Goal: Task Accomplishment & Management: Manage account settings

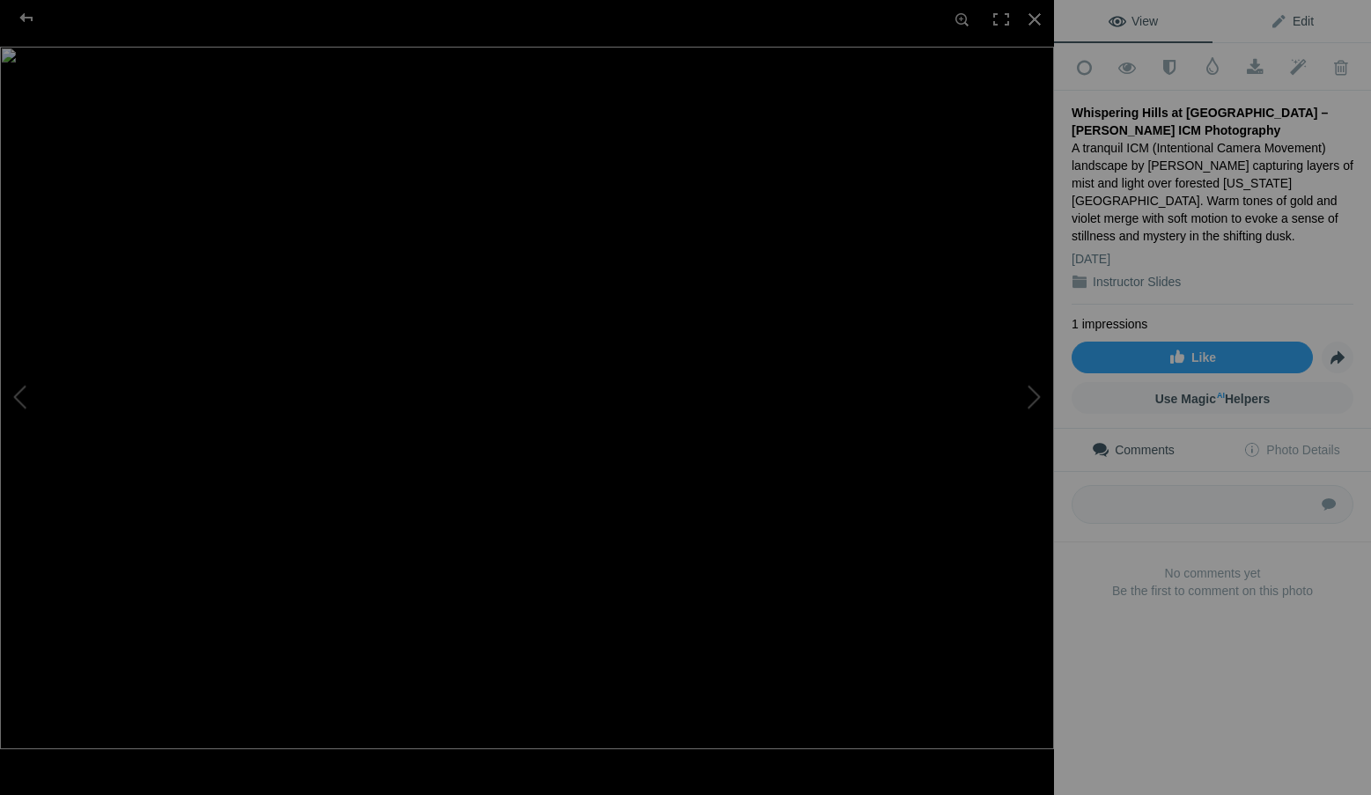
click at [1287, 19] on span "Edit" at bounding box center [1291, 21] width 44 height 14
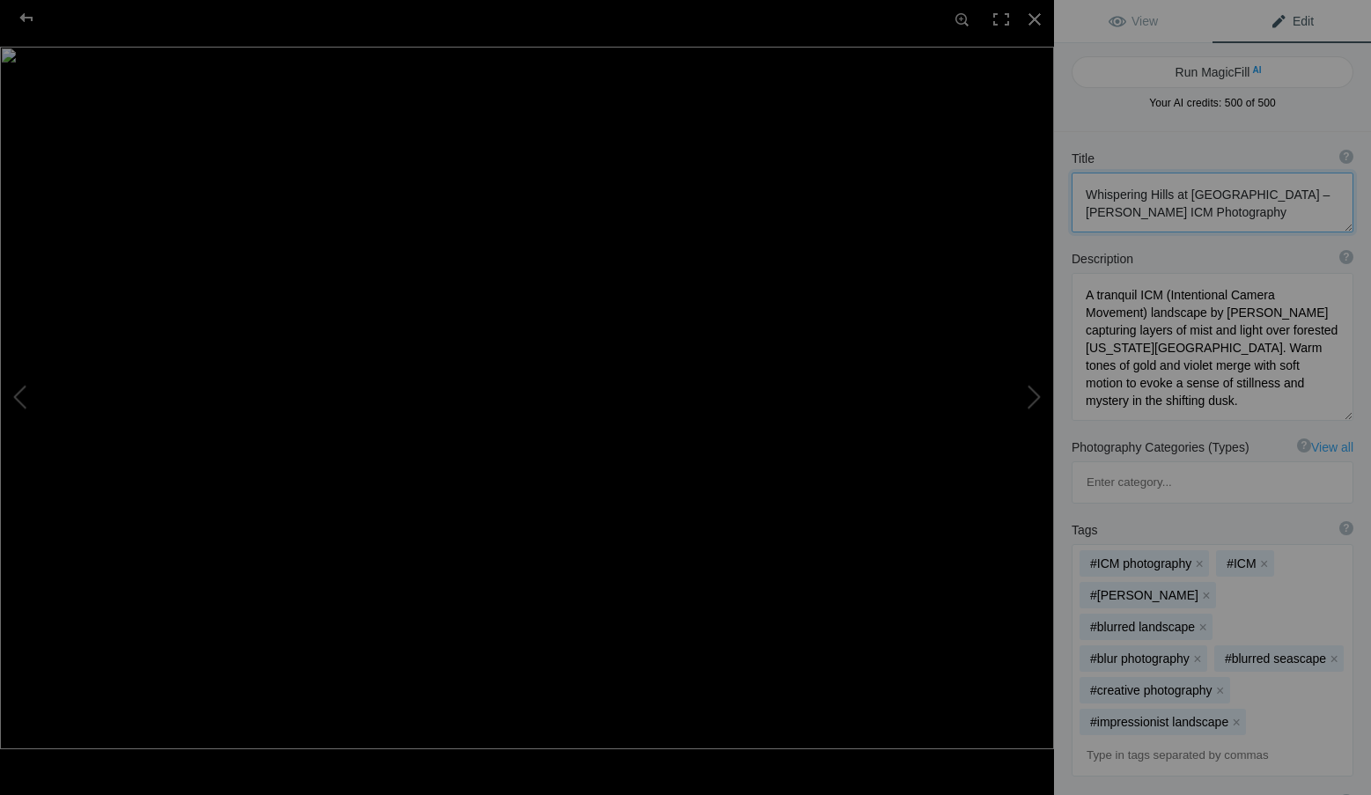
drag, startPoint x: 1260, startPoint y: 206, endPoint x: 1067, endPoint y: 180, distance: 194.5
click at [1067, 180] on div "Title ? Photo title is one of the highest used Search Engine ranking criteria a…" at bounding box center [1212, 191] width 317 height 100
paste textarea
type textarea "Whispering Hills at Dusk"
drag, startPoint x: 1202, startPoint y: 398, endPoint x: 1065, endPoint y: 282, distance: 179.9
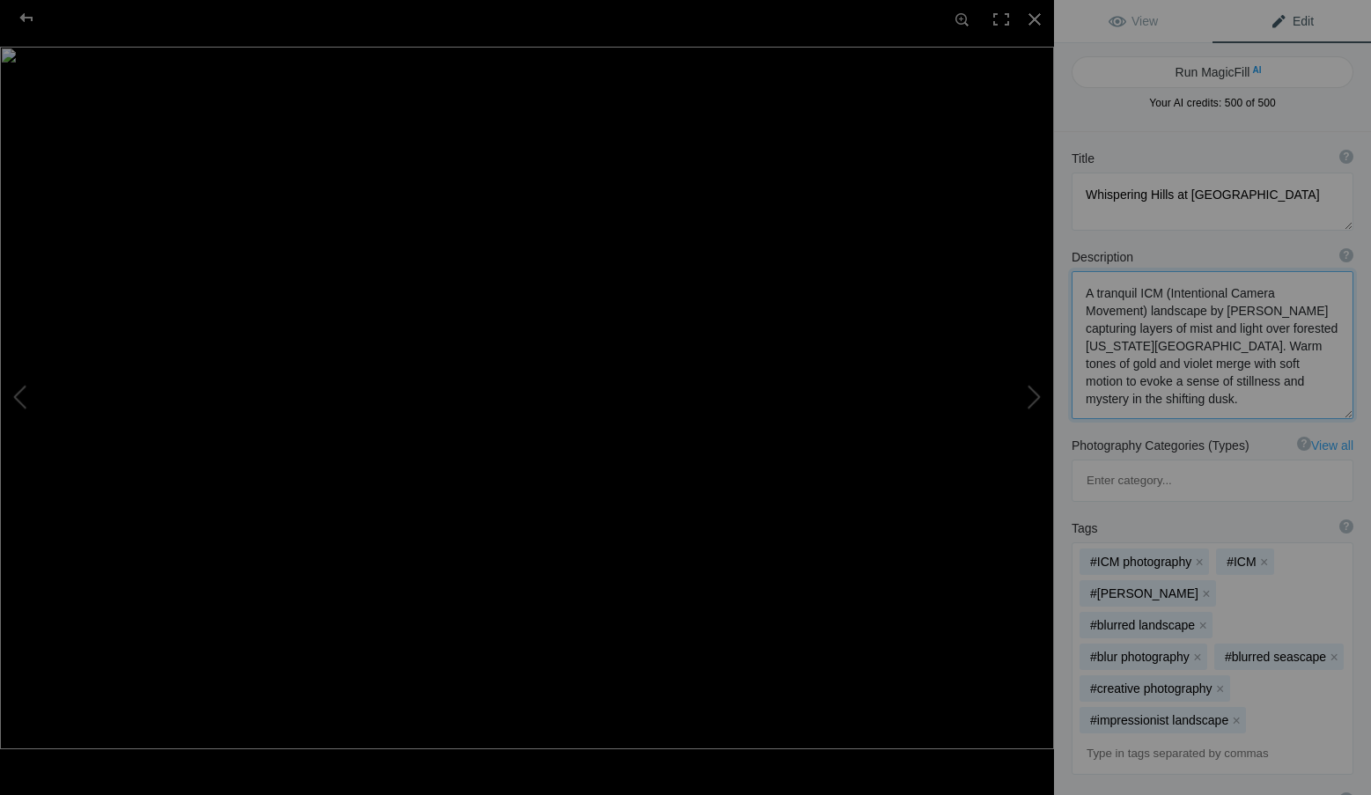
click at [1065, 282] on div "Description ? By adding more context around images, results can become much mor…" at bounding box center [1212, 333] width 317 height 188
paste textarea "fine-art ICM (Intentional Camera Movement) landscape by Roxanne Overton, blendi…"
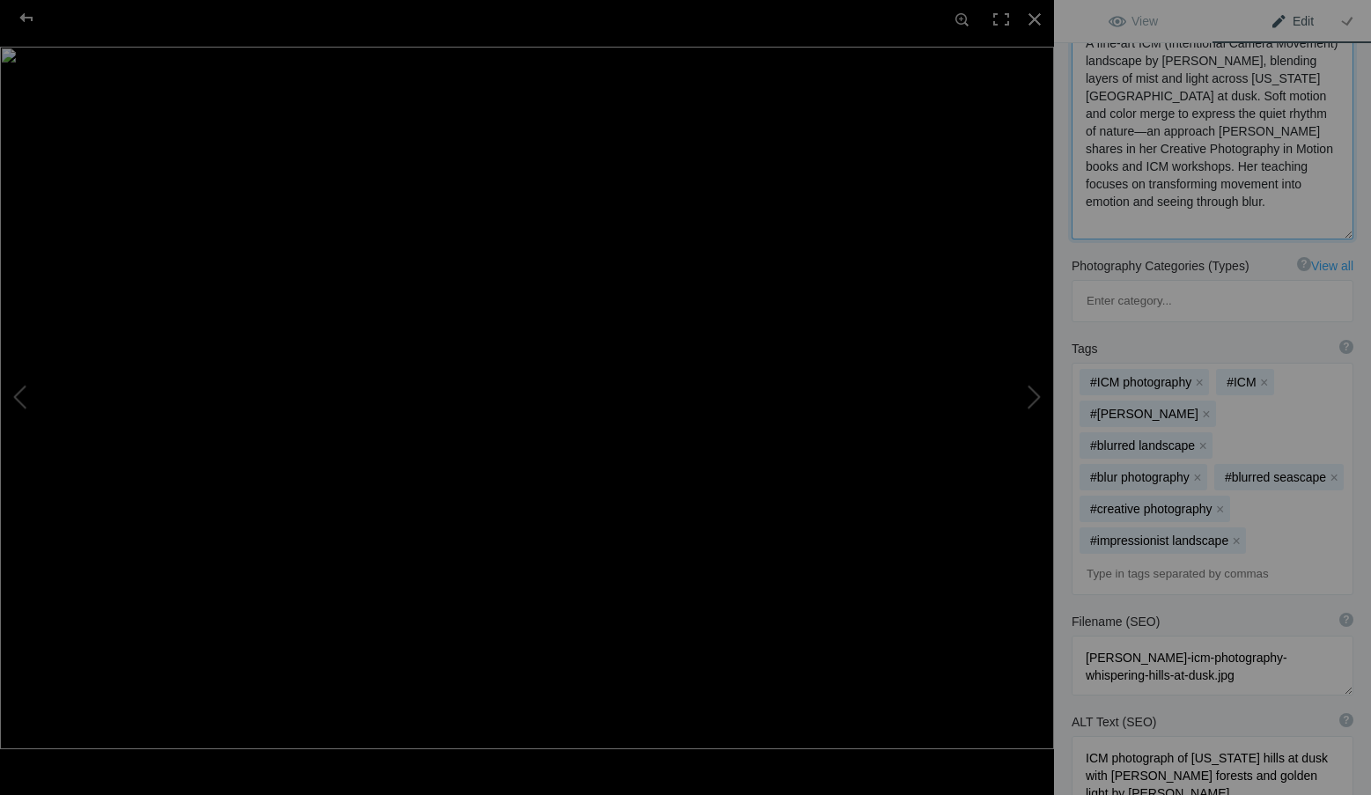
scroll to position [264, 0]
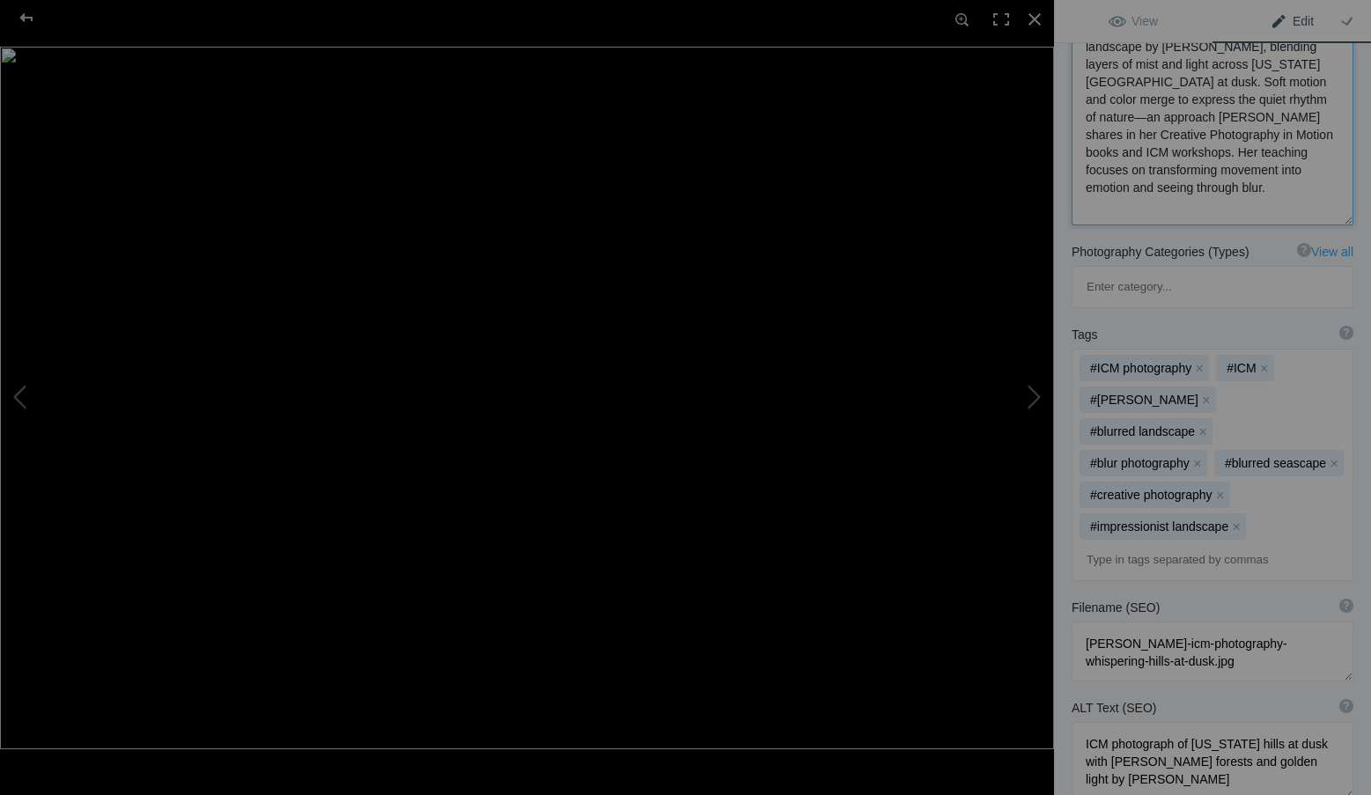
type textarea "A fine-art ICM (Intentional Camera Movement) landscape by Roxanne Overton, blen…"
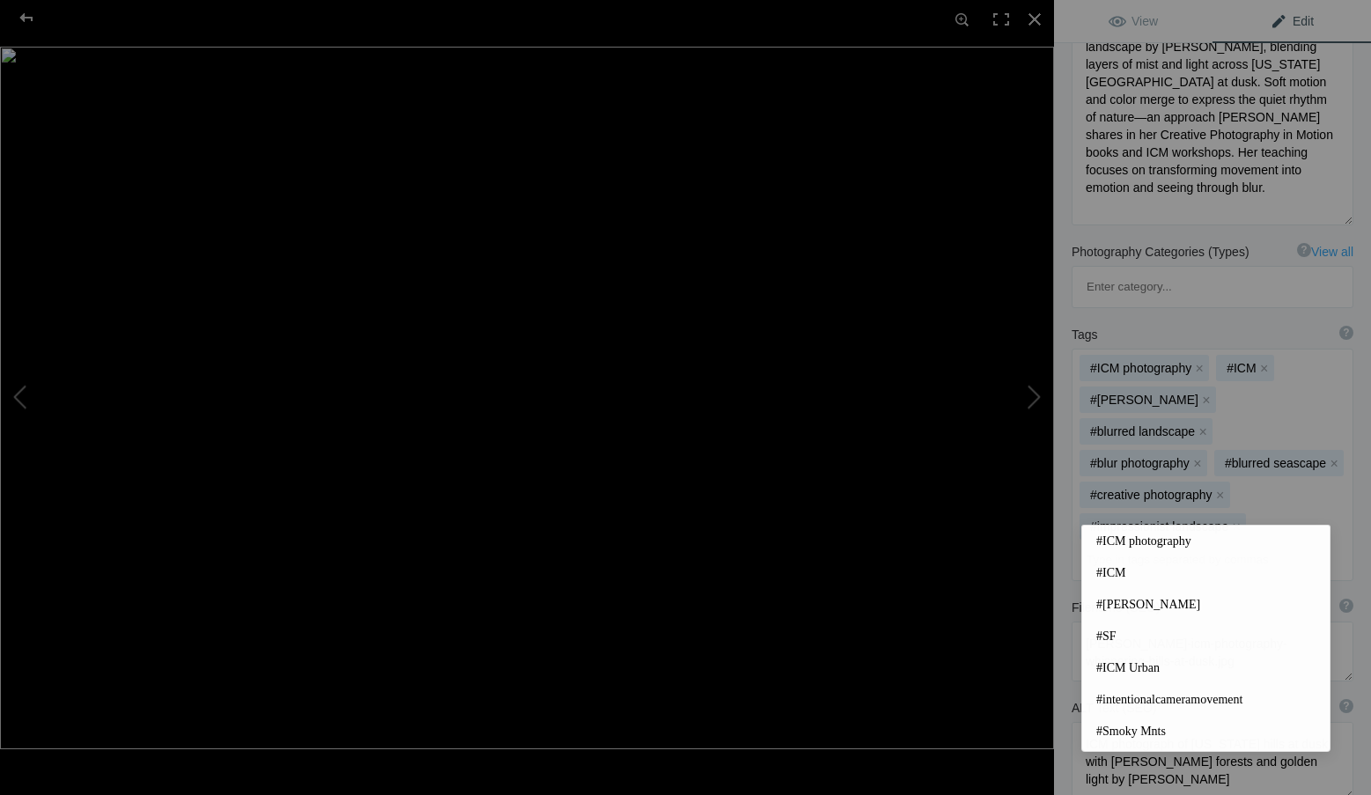
click at [1103, 544] on input at bounding box center [1212, 560] width 262 height 32
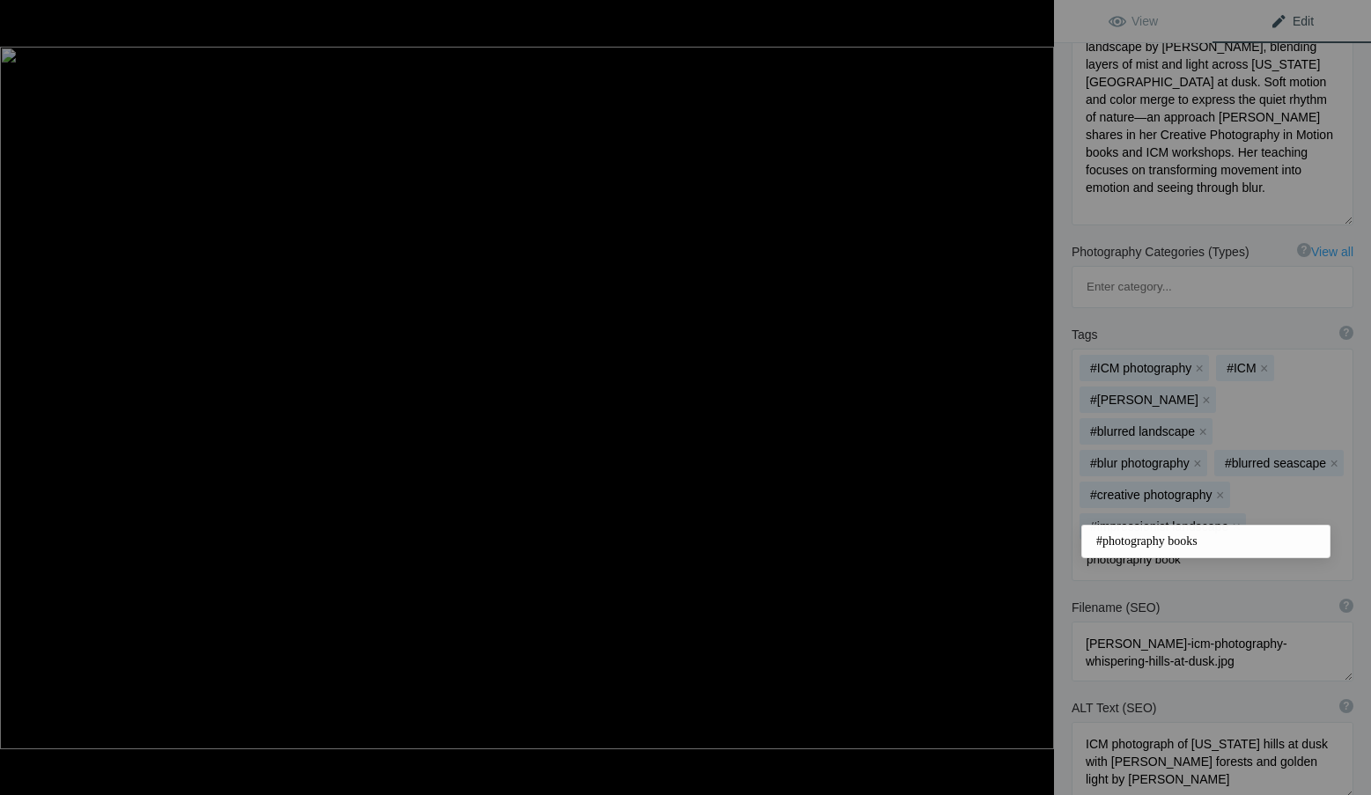
type input "photography books"
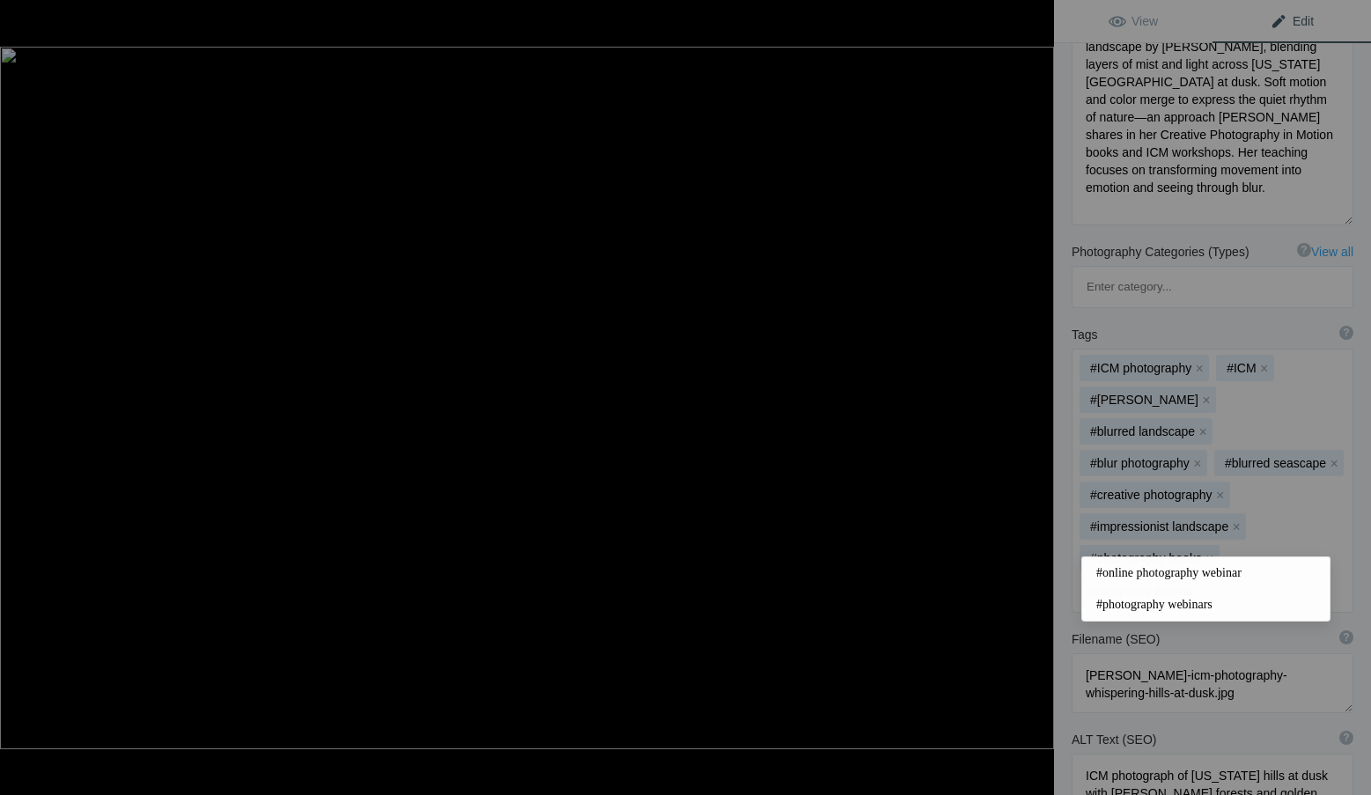
type input "photography webinars"
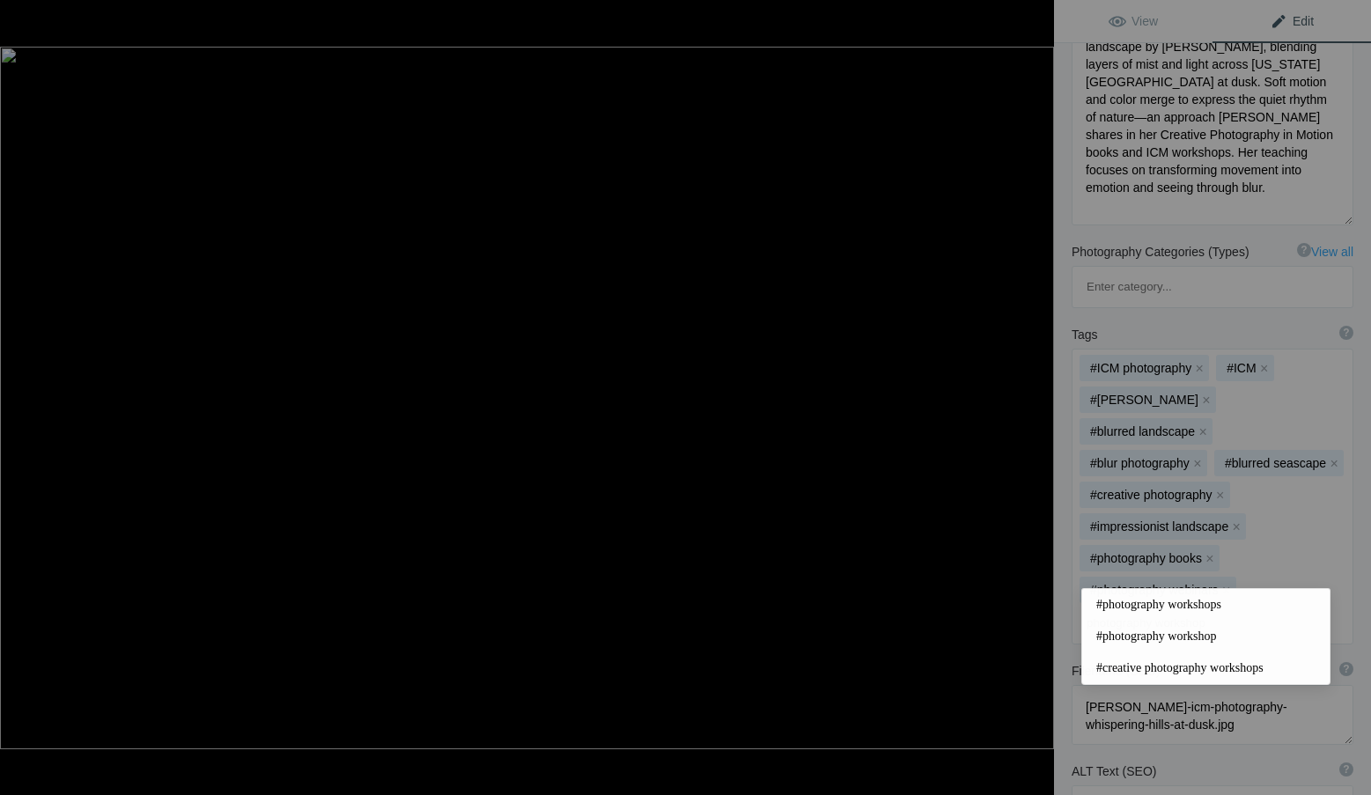
type input "photography workshops"
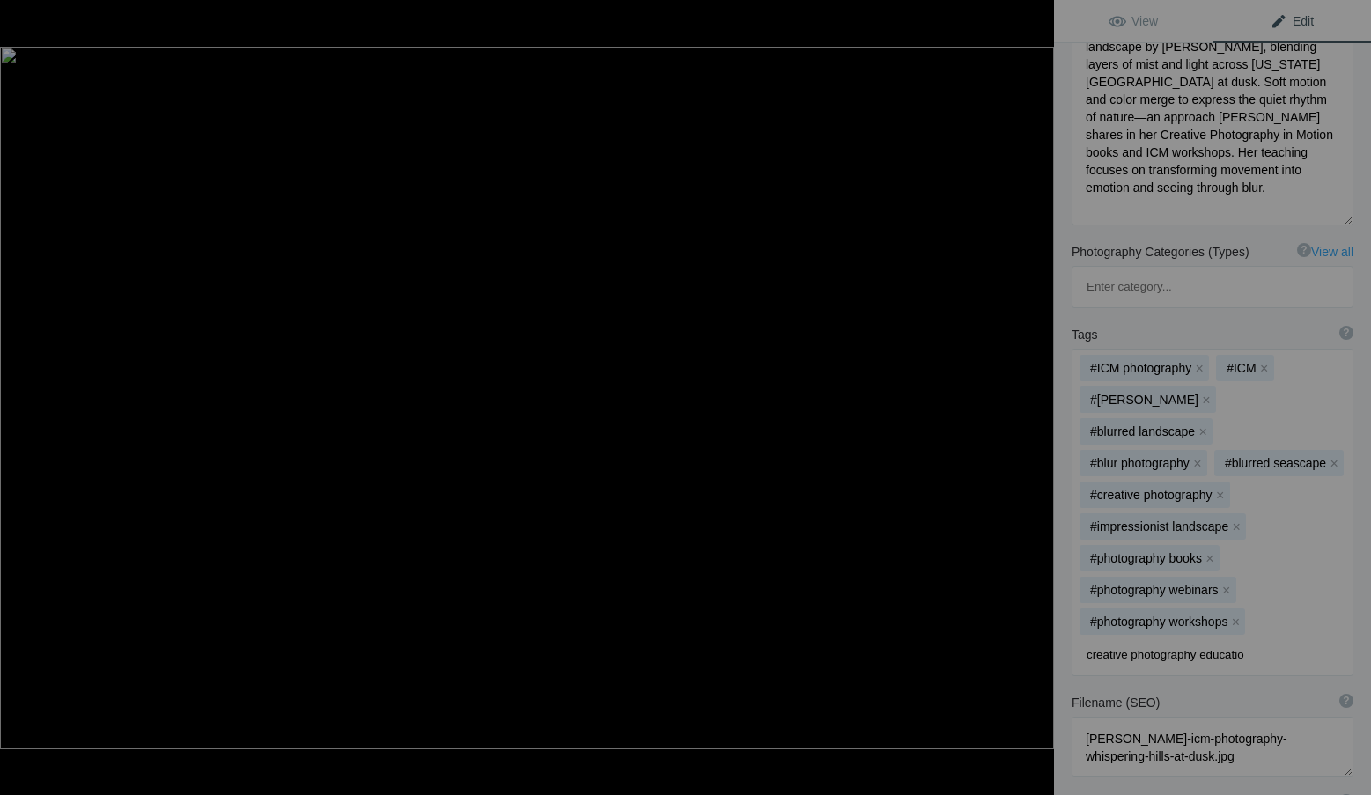
type input "creative photography education"
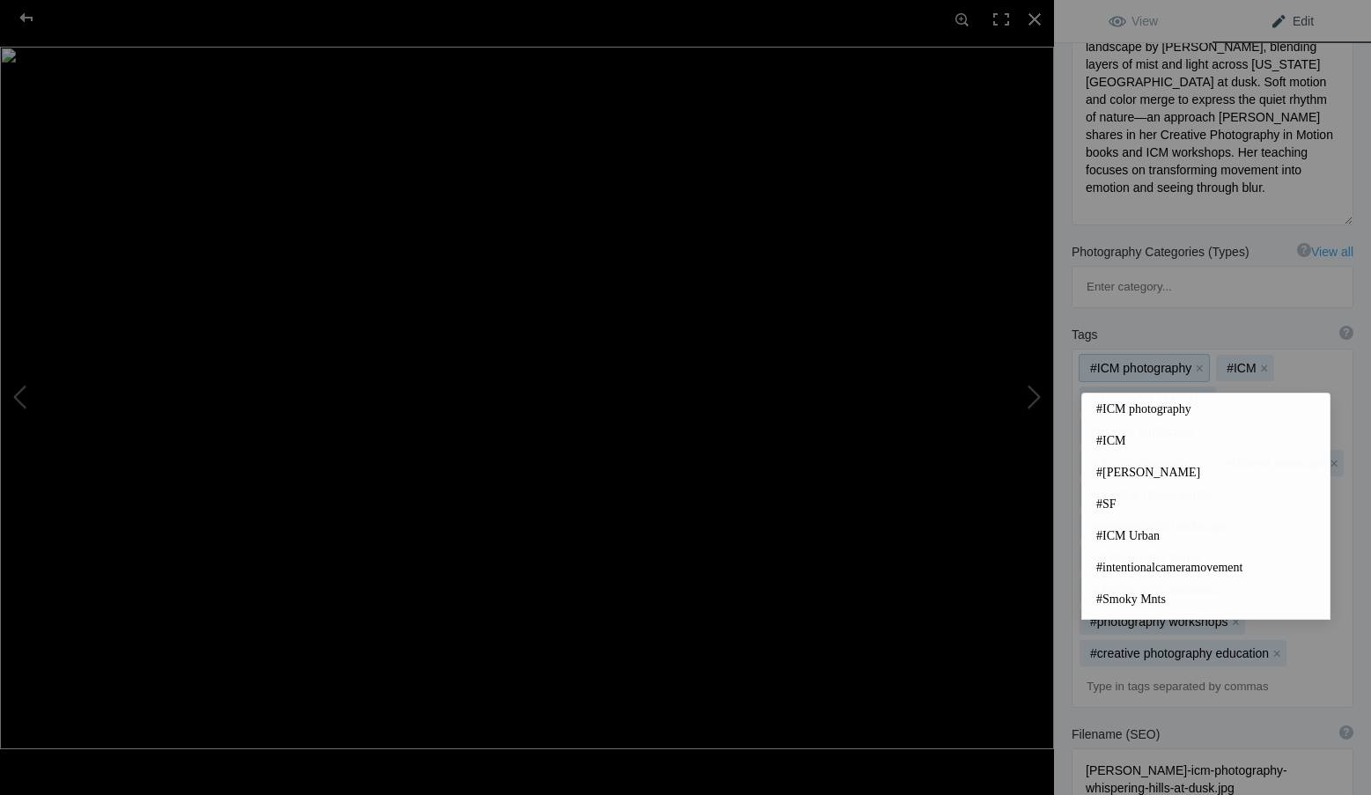
click at [1075, 540] on div "#ICM photography x #ICM x #Roxanne Overton x #blurred landscape x #blur photogr…" at bounding box center [1212, 527] width 280 height 357
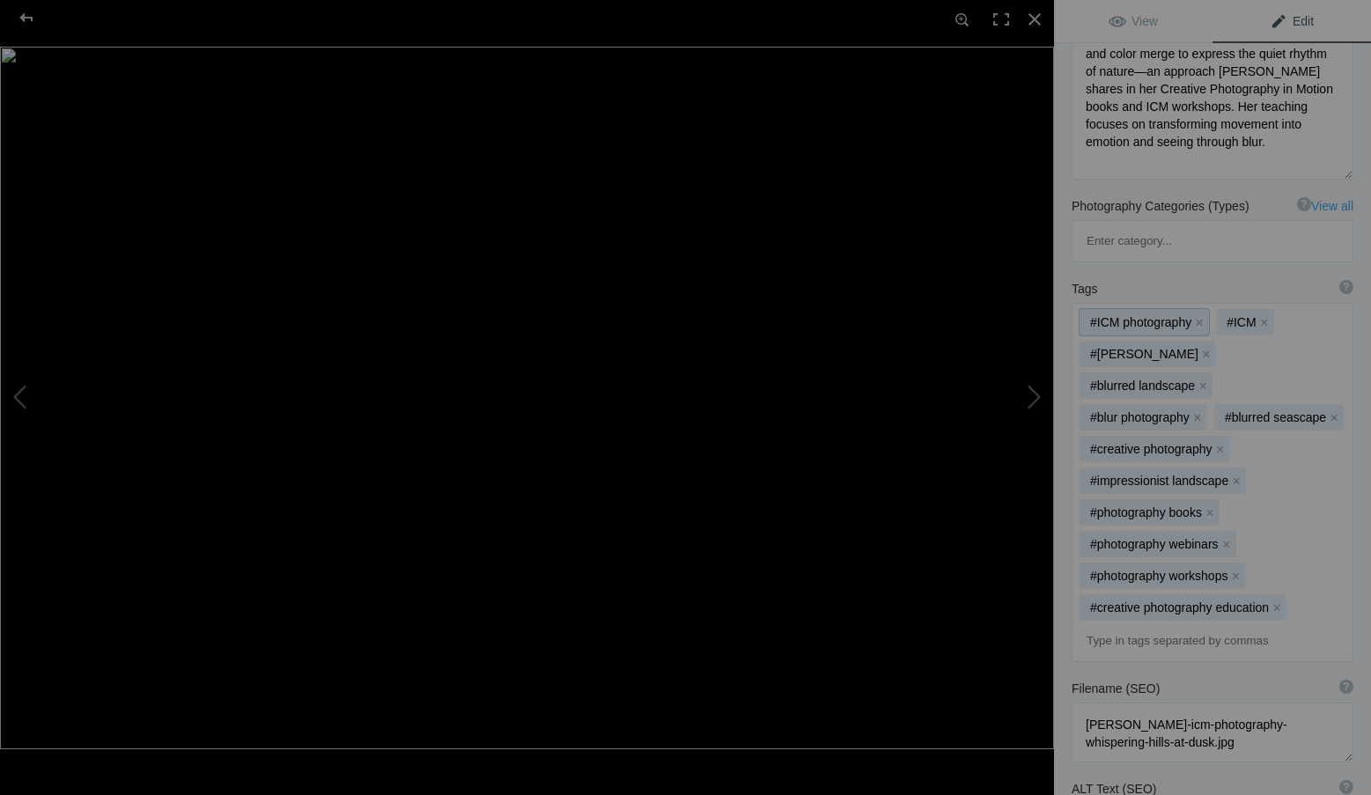
scroll to position [352, 0]
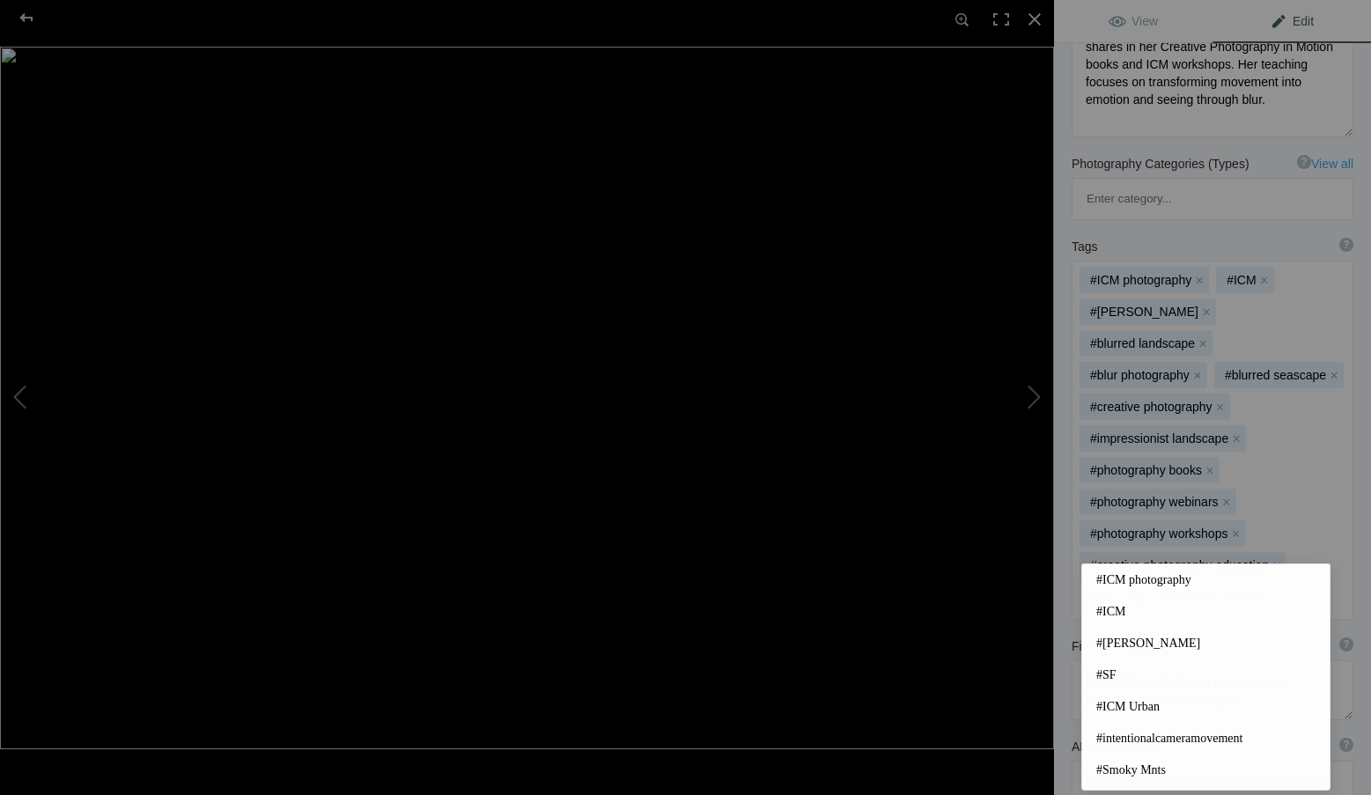
click at [1121, 583] on input at bounding box center [1212, 599] width 262 height 32
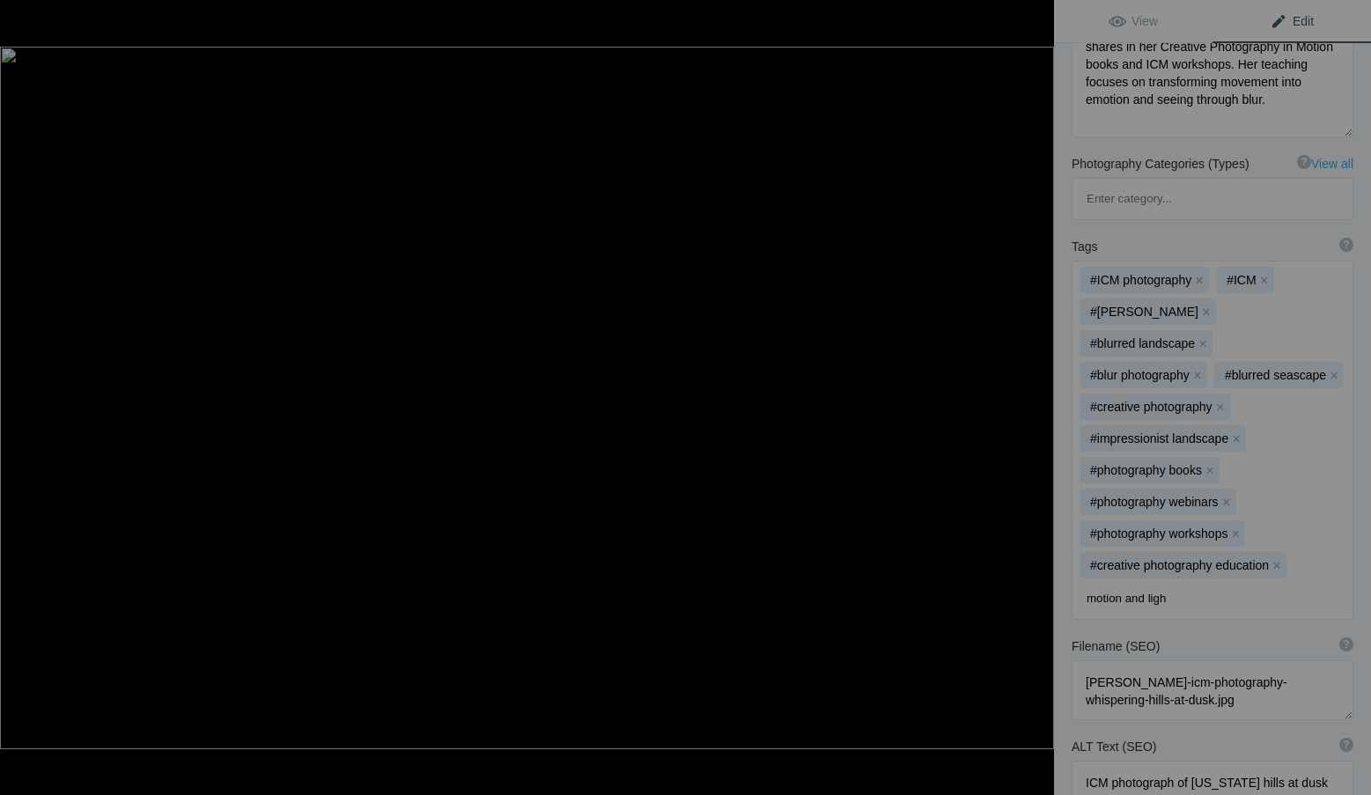
type input "motion and light"
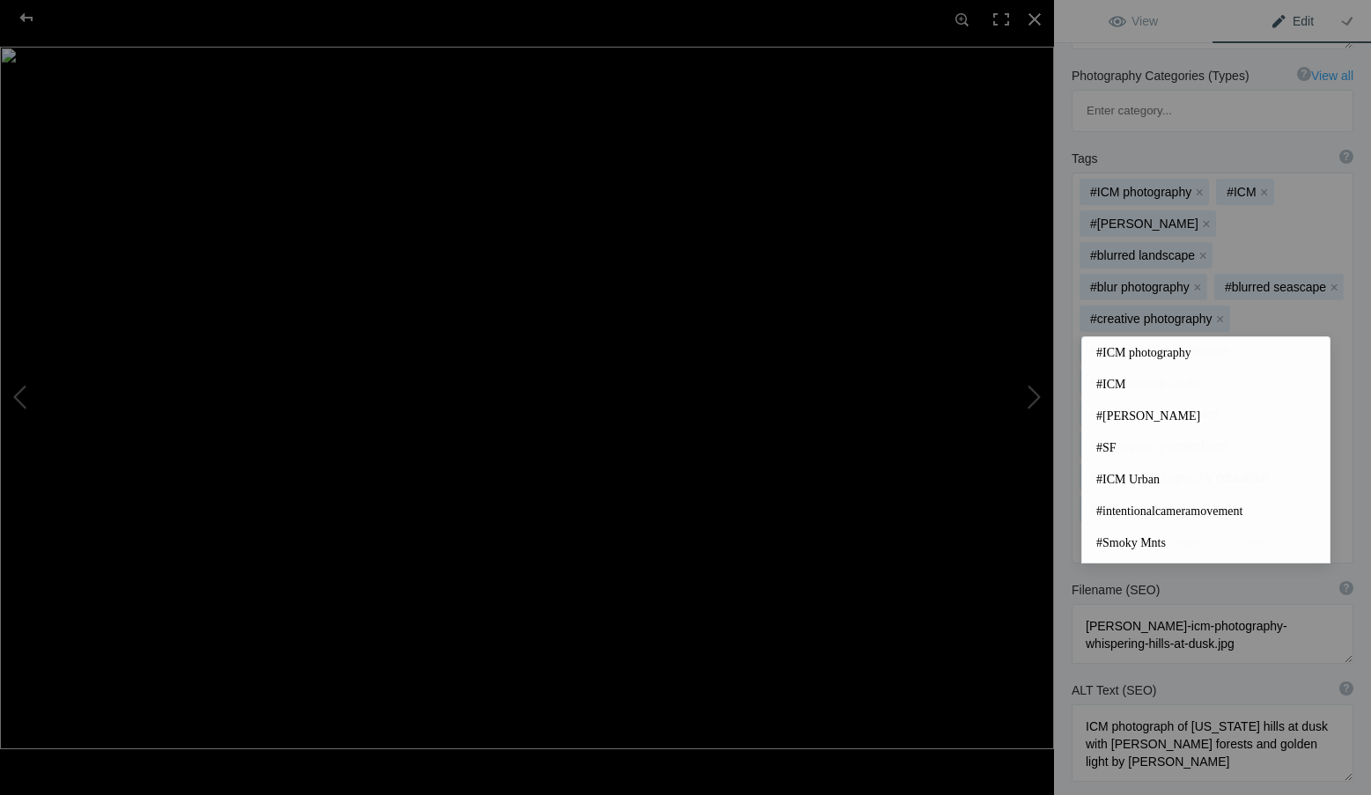
scroll to position [528, 0]
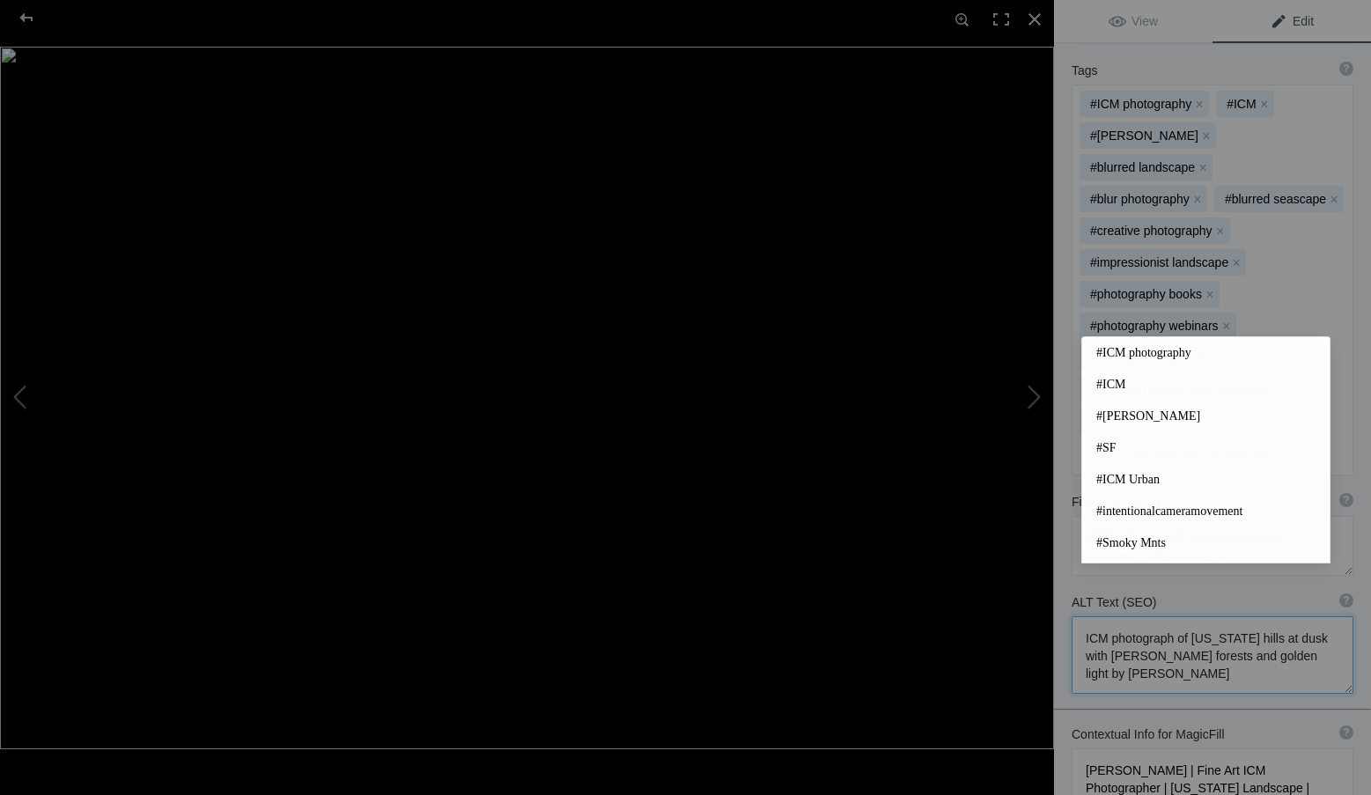
drag, startPoint x: 1196, startPoint y: 622, endPoint x: 1066, endPoint y: 579, distance: 137.2
click at [1066, 585] on div "ALT Text (SEO) ? Provide a concise and descriptive text for the image, focusing…" at bounding box center [1212, 644] width 317 height 118
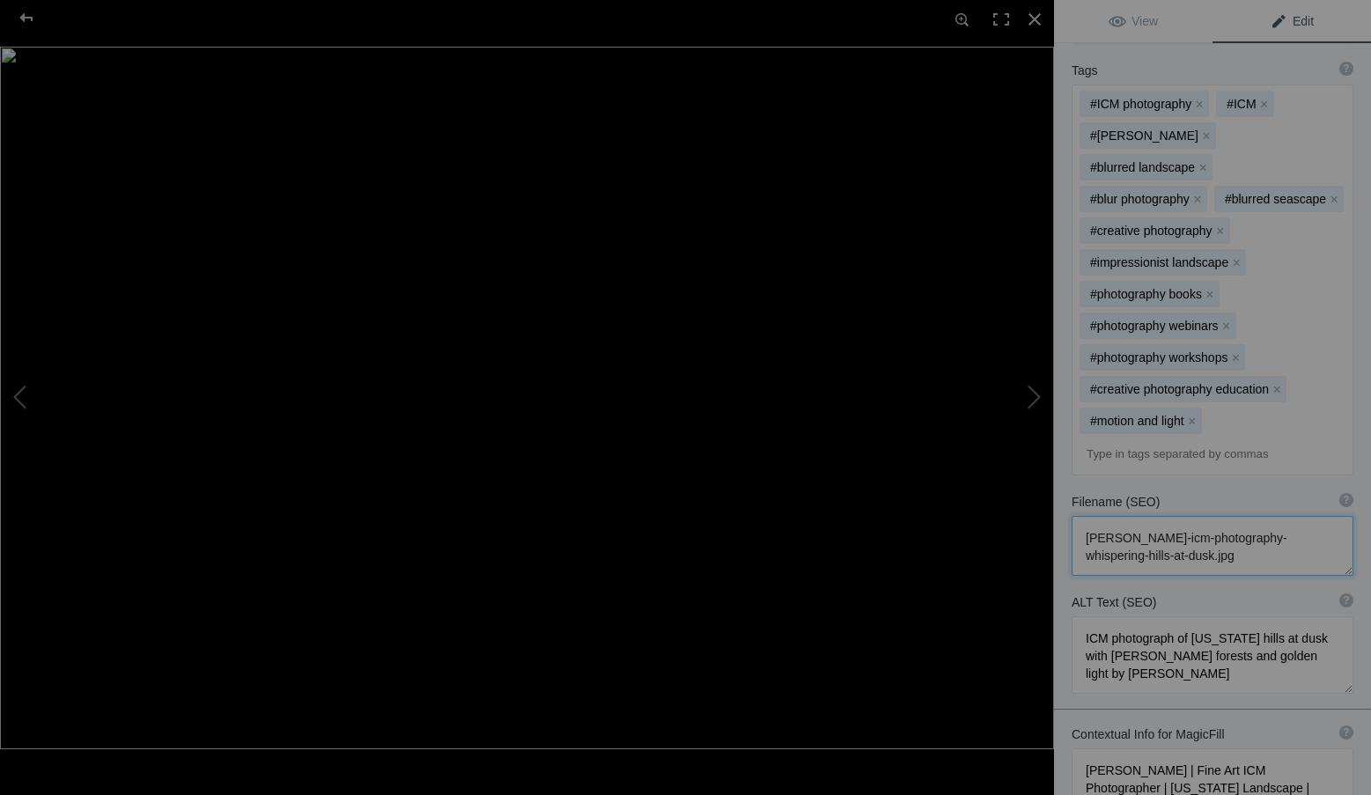
click at [1261, 516] on textarea at bounding box center [1212, 546] width 282 height 60
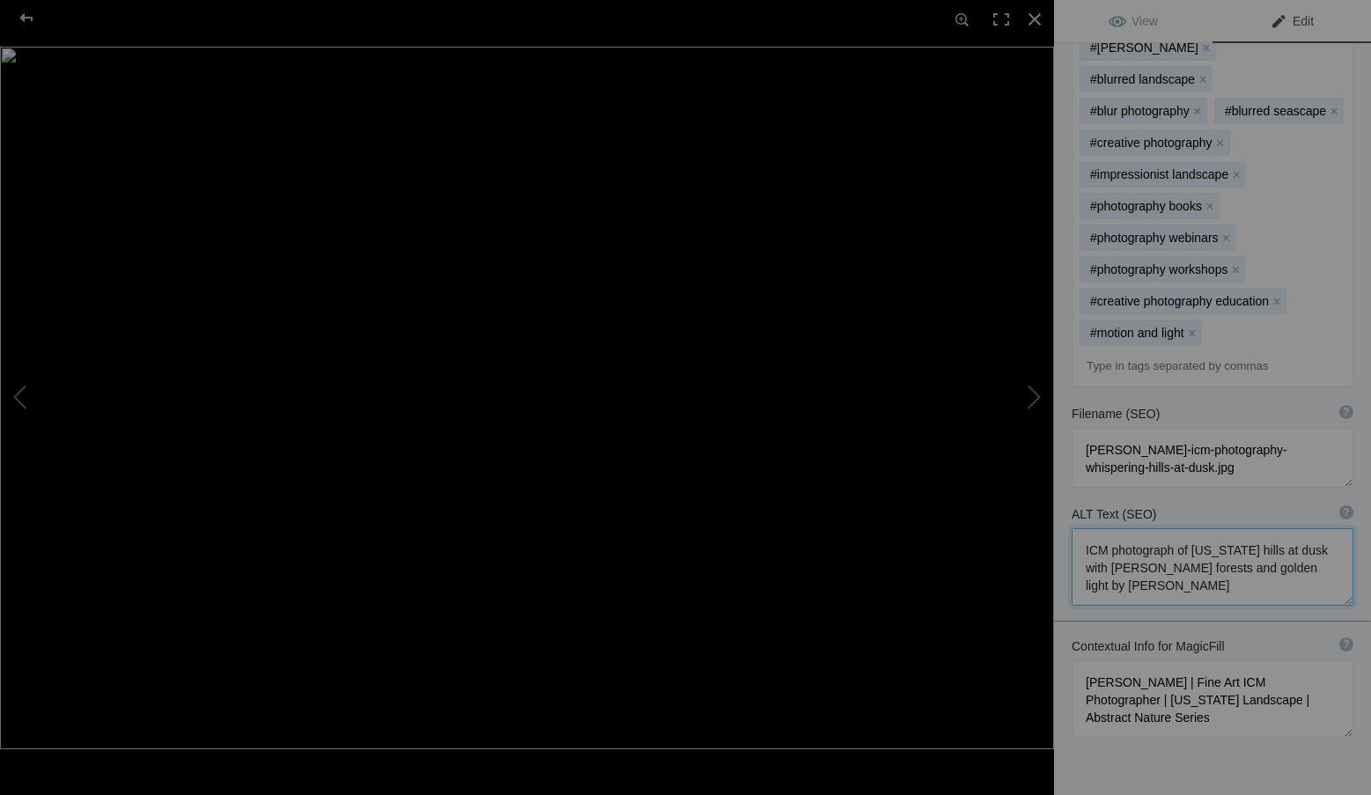
drag, startPoint x: 1209, startPoint y: 537, endPoint x: 1060, endPoint y: 482, distance: 158.5
click at [1060, 496] on div "ALT Text (SEO) ? Provide a concise and descriptive text for the image, focusing…" at bounding box center [1212, 555] width 317 height 118
paste textarea "landscape photograph by Roxanne Overton showing misty Oregon hills at dusk in s…"
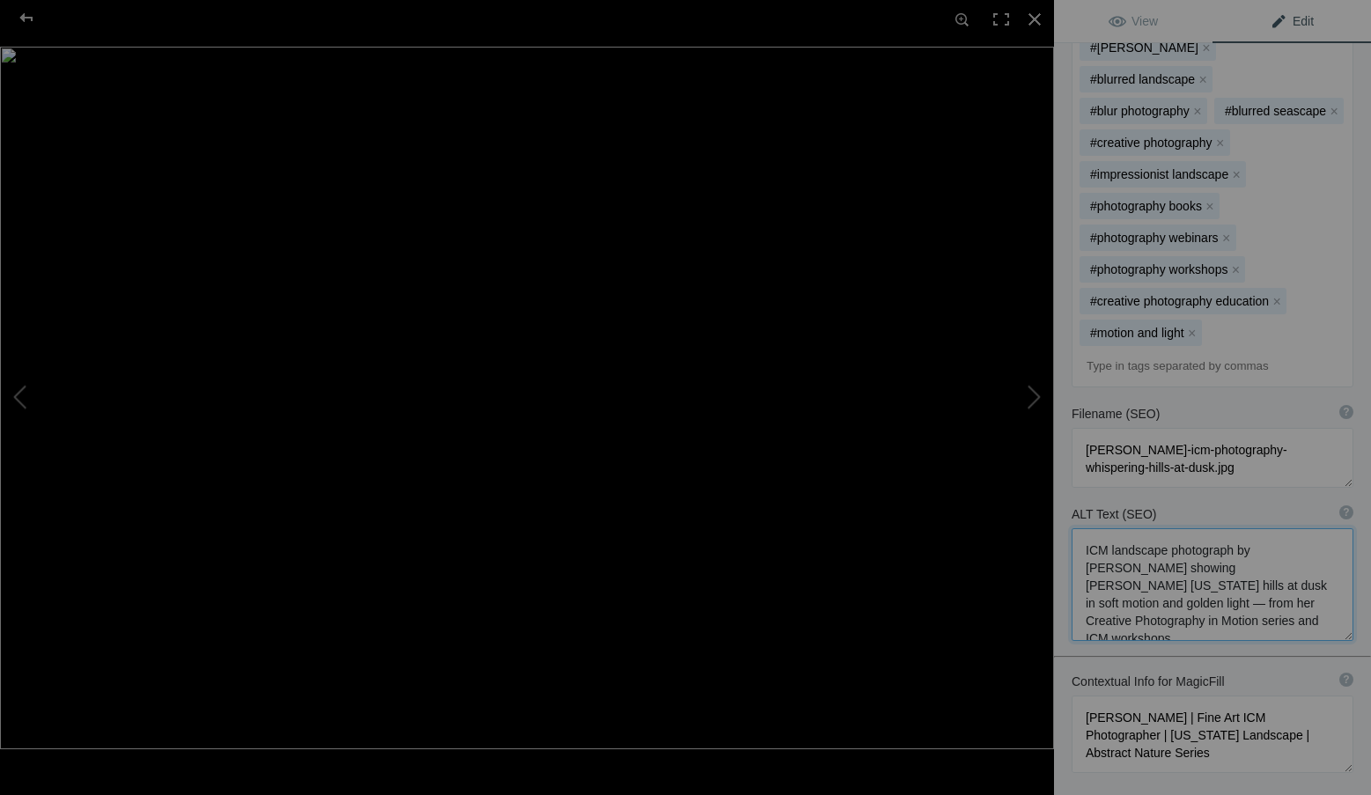
scroll to position [2, 0]
type textarea "ICM landscape photograph by Roxanne Overton showing misty Oregon hills at dusk …"
drag, startPoint x: 1268, startPoint y: 717, endPoint x: 1045, endPoint y: 657, distance: 230.8
click at [1045, 657] on div "Whispering Hills at Dusk – Roxanne Overton ICM Photography View Edit Run MagicF…" at bounding box center [685, 397] width 1371 height 795
paste textarea "ICM Photographer, Author & Instructor | Nature in Motion Series | Creative Blur…"
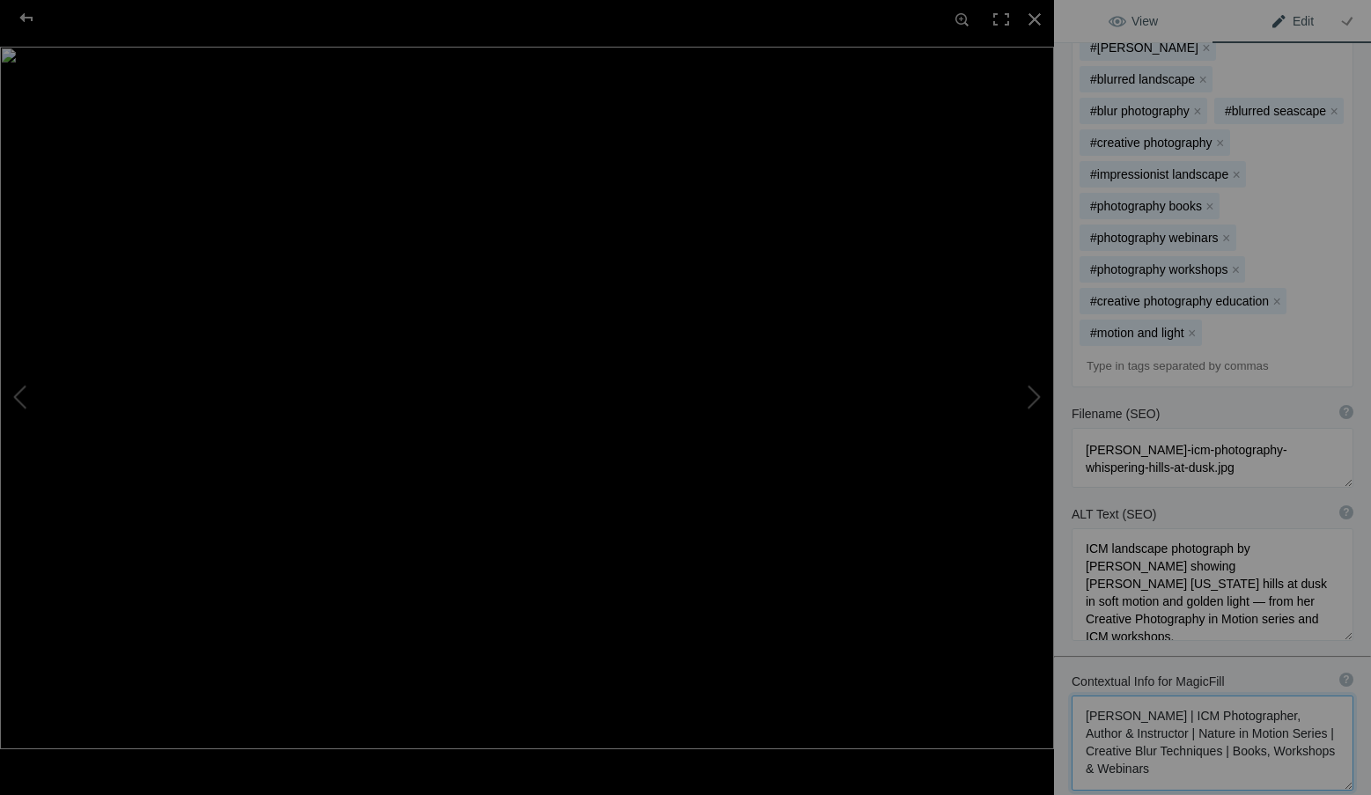
type textarea "Roxanne Overton | ICM Photographer, Author & Instructor | Nature in Motion Seri…"
click at [1161, 23] on link "View" at bounding box center [1133, 21] width 158 height 42
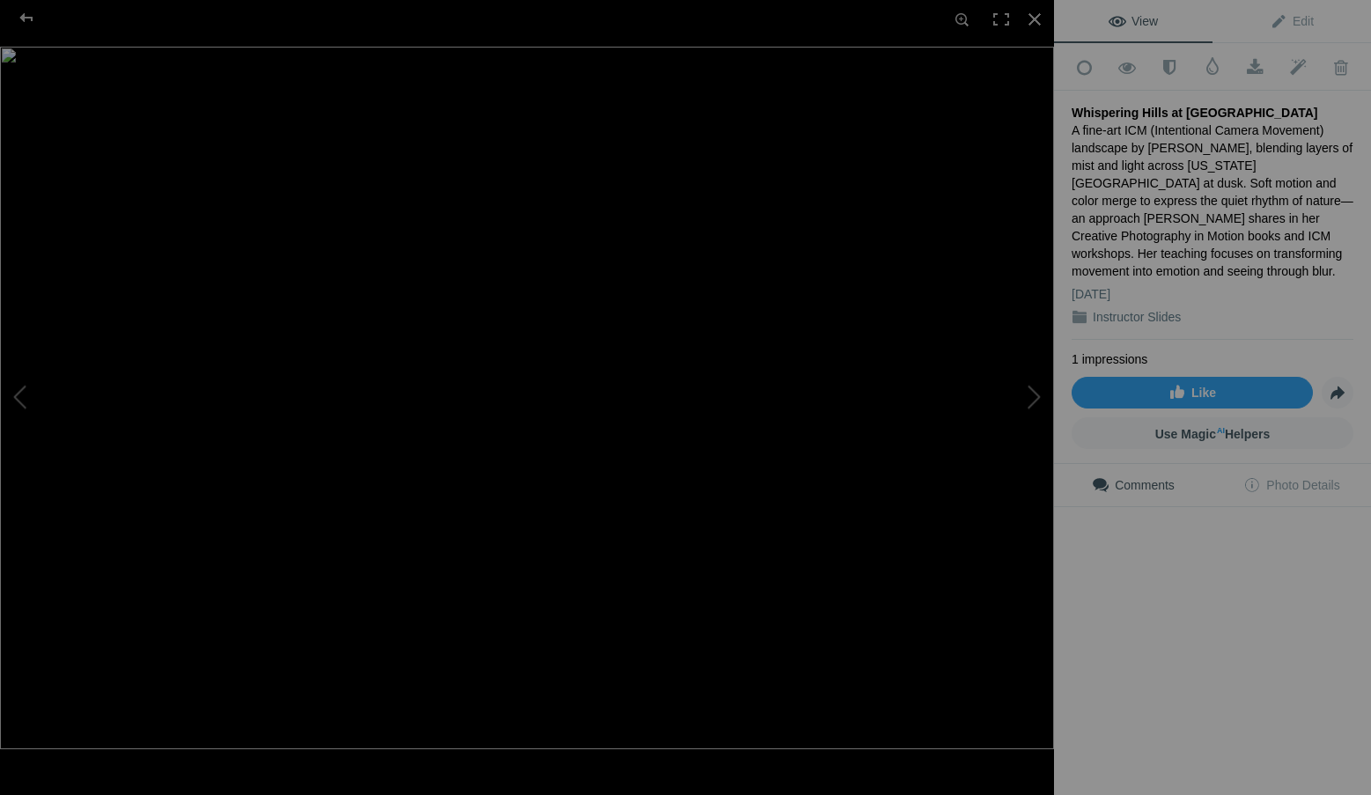
scroll to position [0, 0]
click at [1033, 17] on div at bounding box center [1034, 19] width 39 height 39
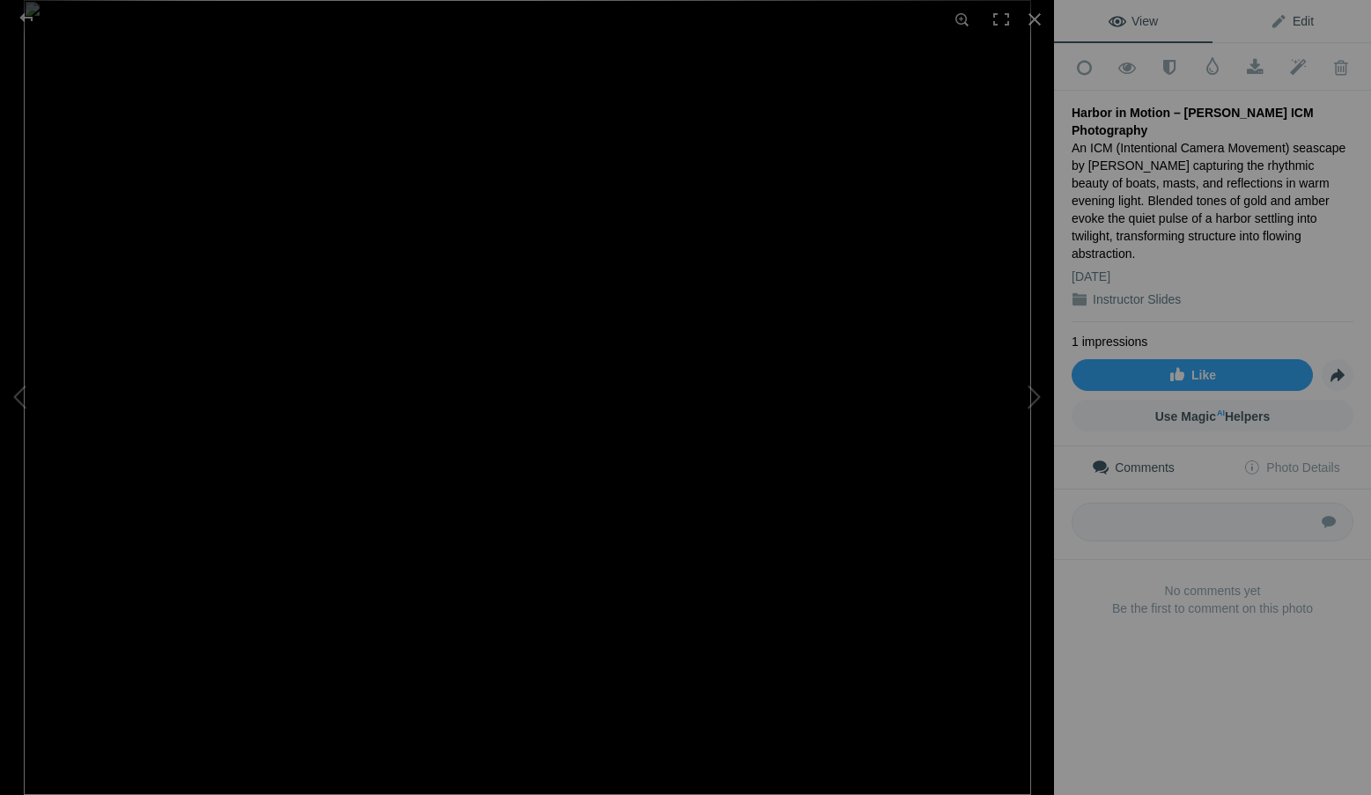
click at [1289, 18] on span "Edit" at bounding box center [1291, 21] width 44 height 14
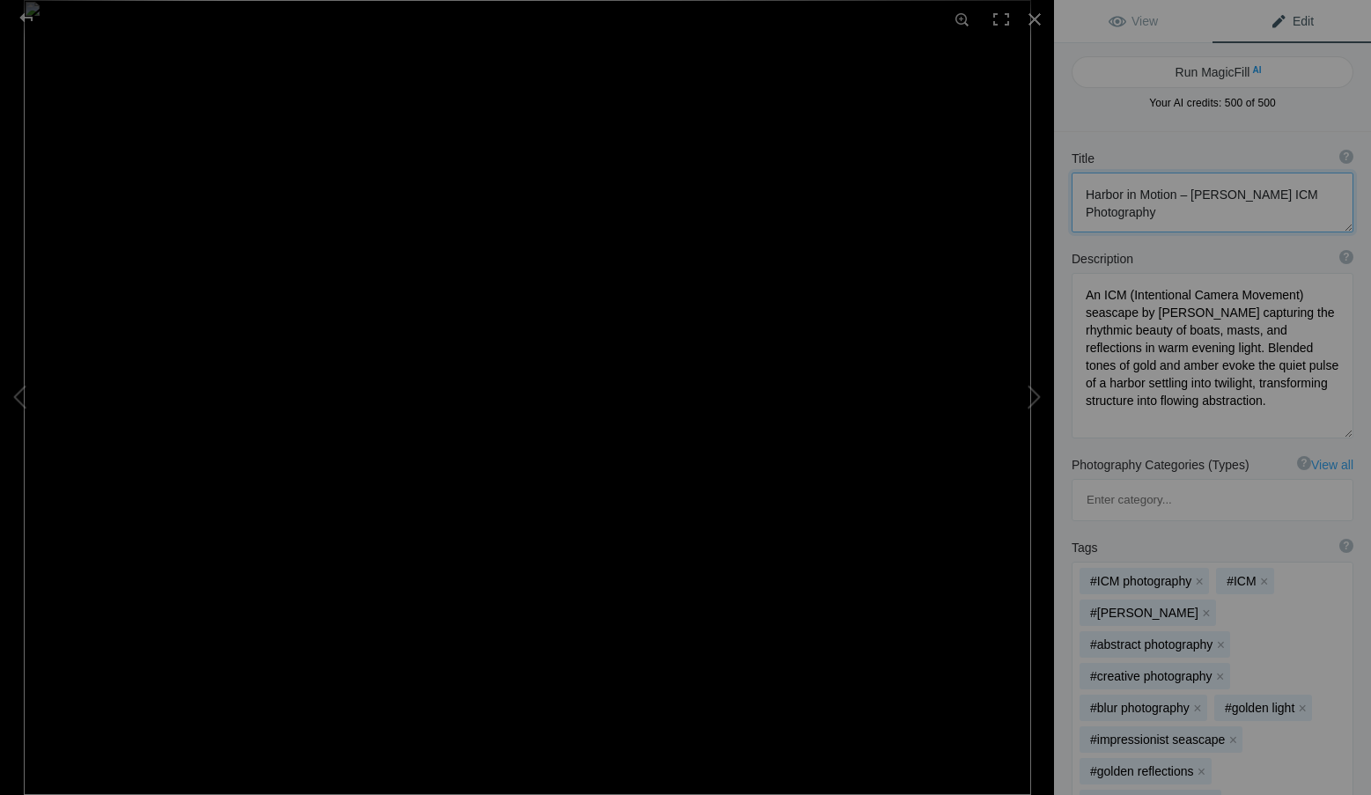
drag, startPoint x: 1193, startPoint y: 213, endPoint x: 1045, endPoint y: 188, distance: 150.1
click at [1045, 188] on div "Harbor in Motion – Roxanne Overton ICM Photography View Edit Run MagicFill AI Y…" at bounding box center [685, 397] width 1371 height 795
paste textarea
type textarea "Harbor in Motion"
drag, startPoint x: 1194, startPoint y: 429, endPoint x: 1065, endPoint y: 286, distance: 192.0
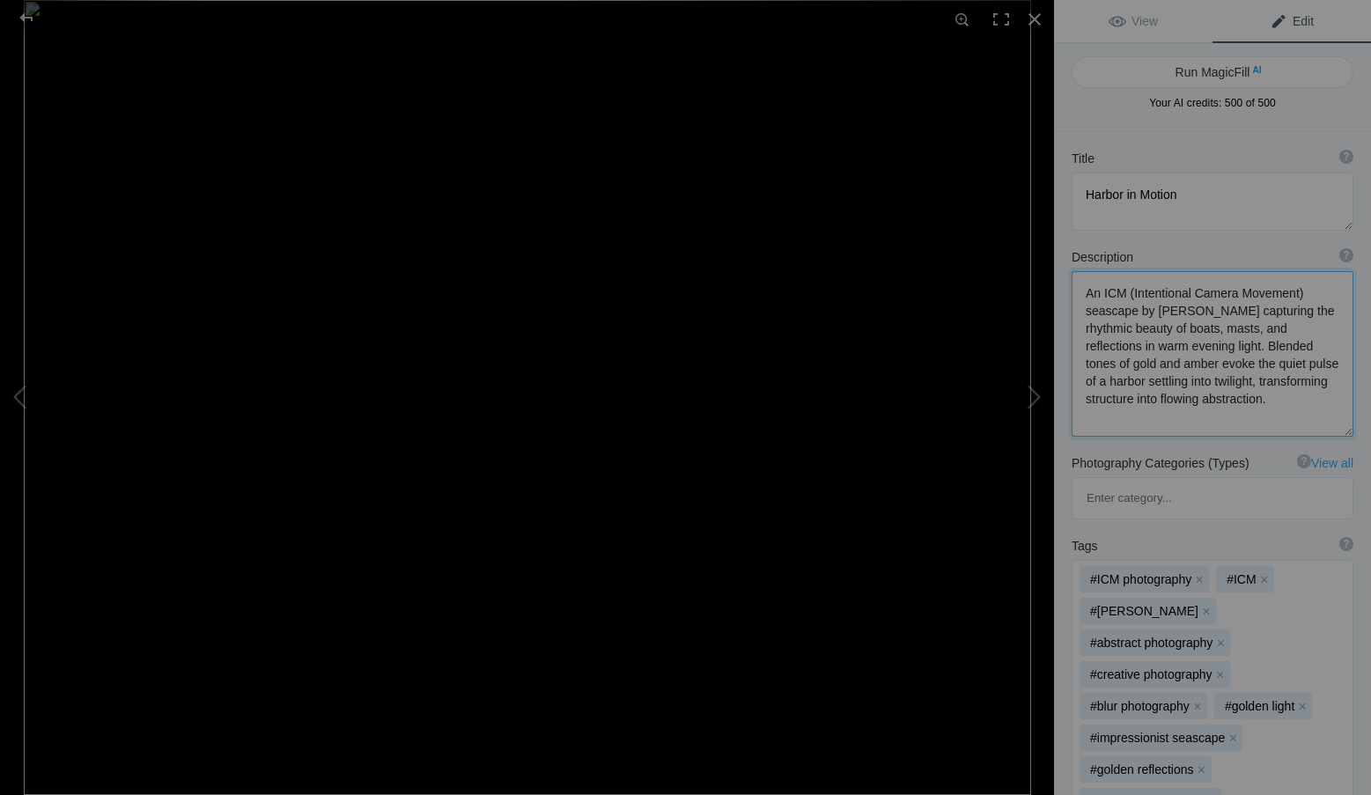
click at [1065, 286] on div "Description ? By adding more context around images, results can become much mor…" at bounding box center [1212, 342] width 317 height 206
paste textarea ", capturing the rhythmic beauty of boats, masts, and reflections in warm evenin…"
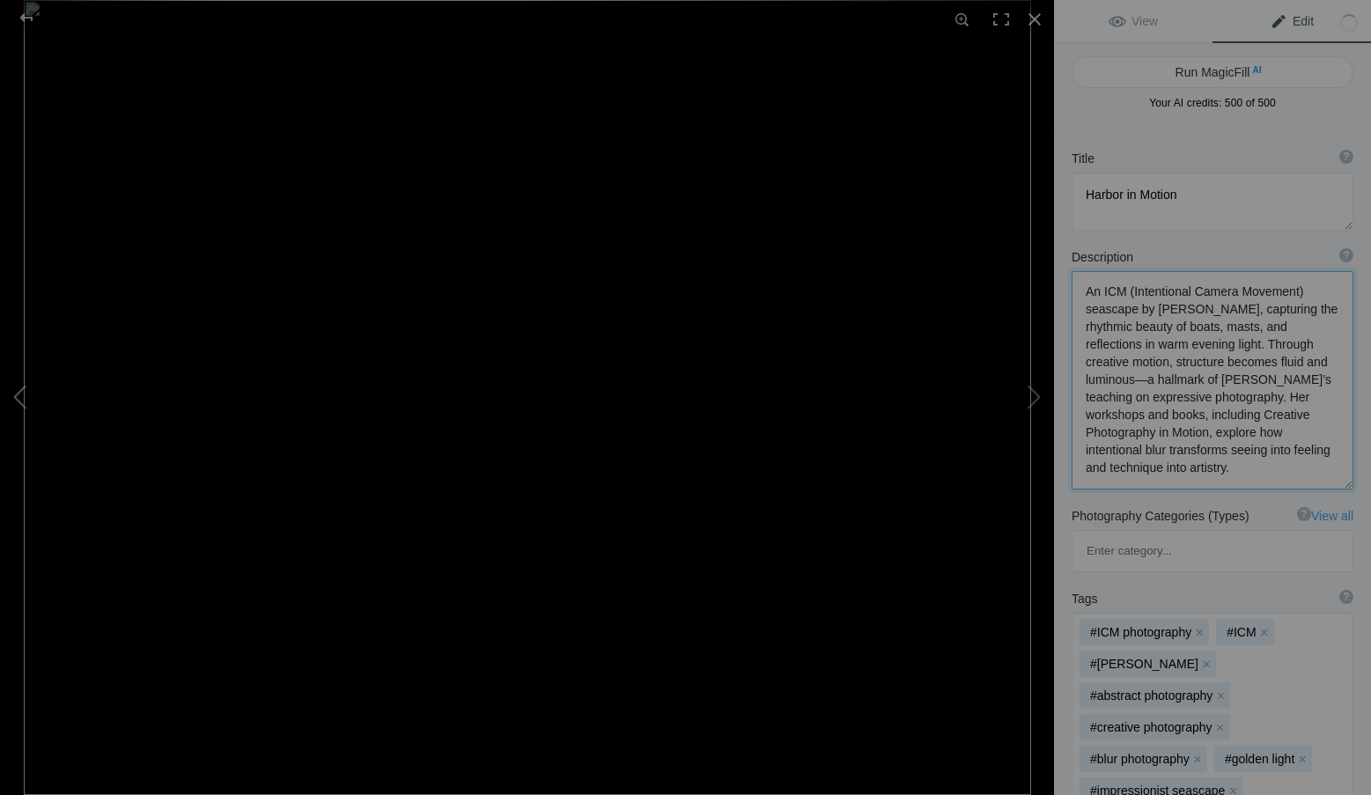
type textarea "An ICM (Intentional Camera Movement) seascape by Roxanne Overton, capturing the…"
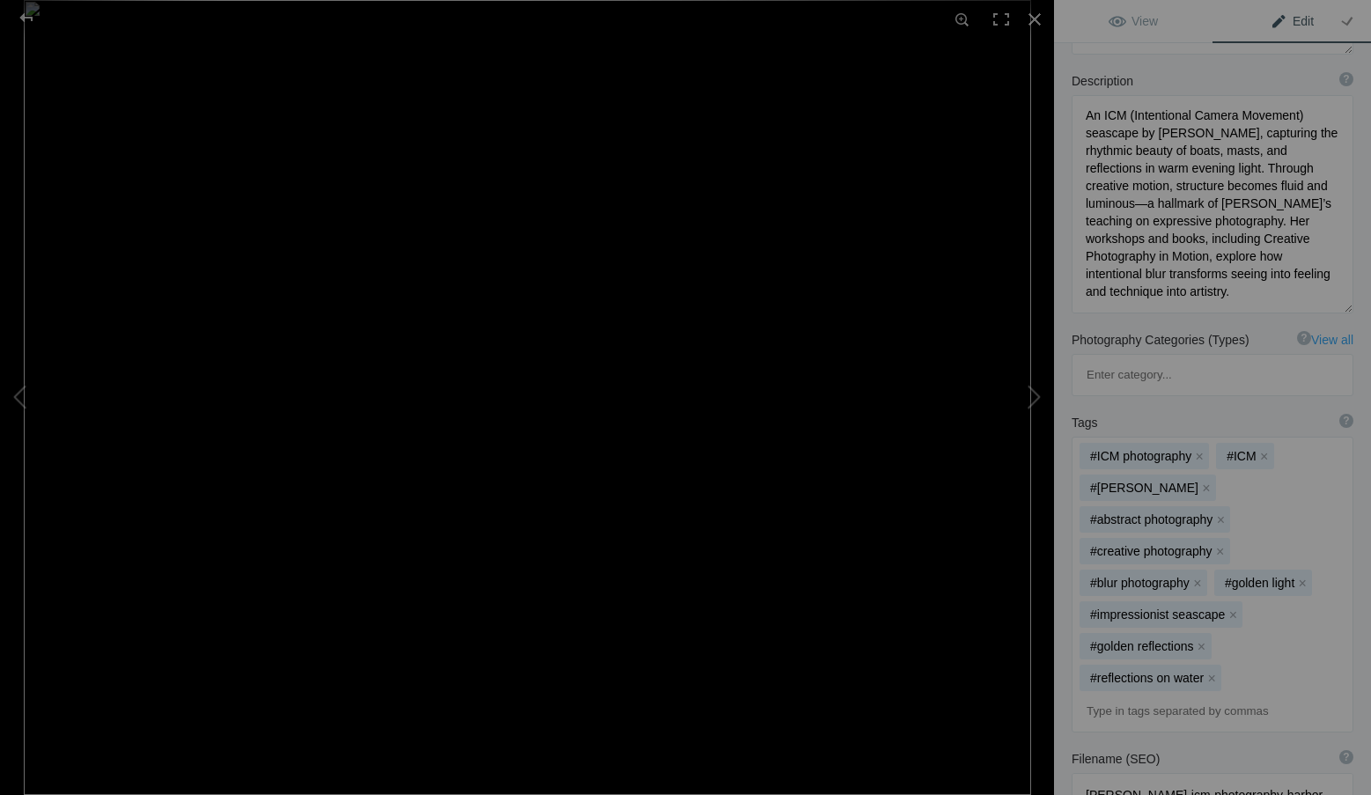
click at [1129, 695] on input at bounding box center [1212, 711] width 262 height 32
type input "ICM workshops"
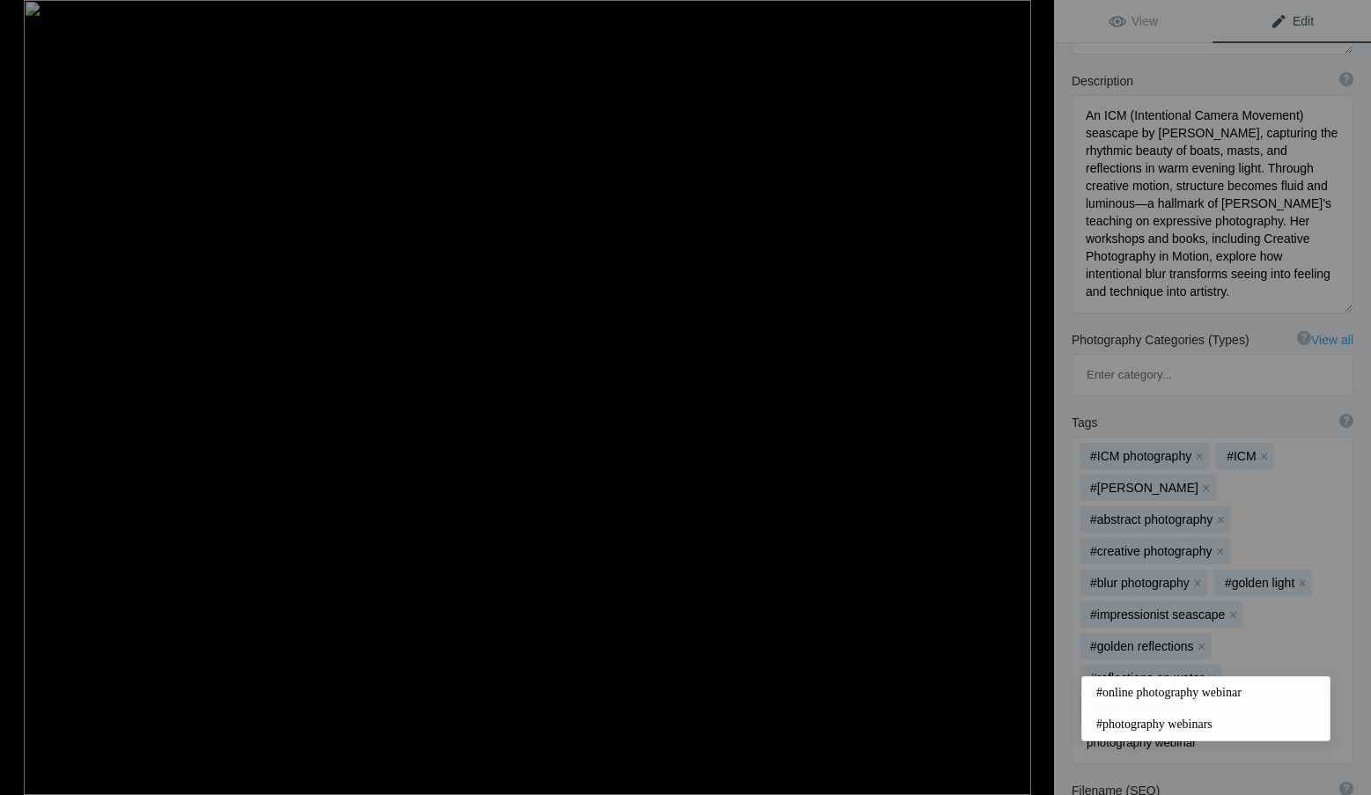
type input "photography webinars"
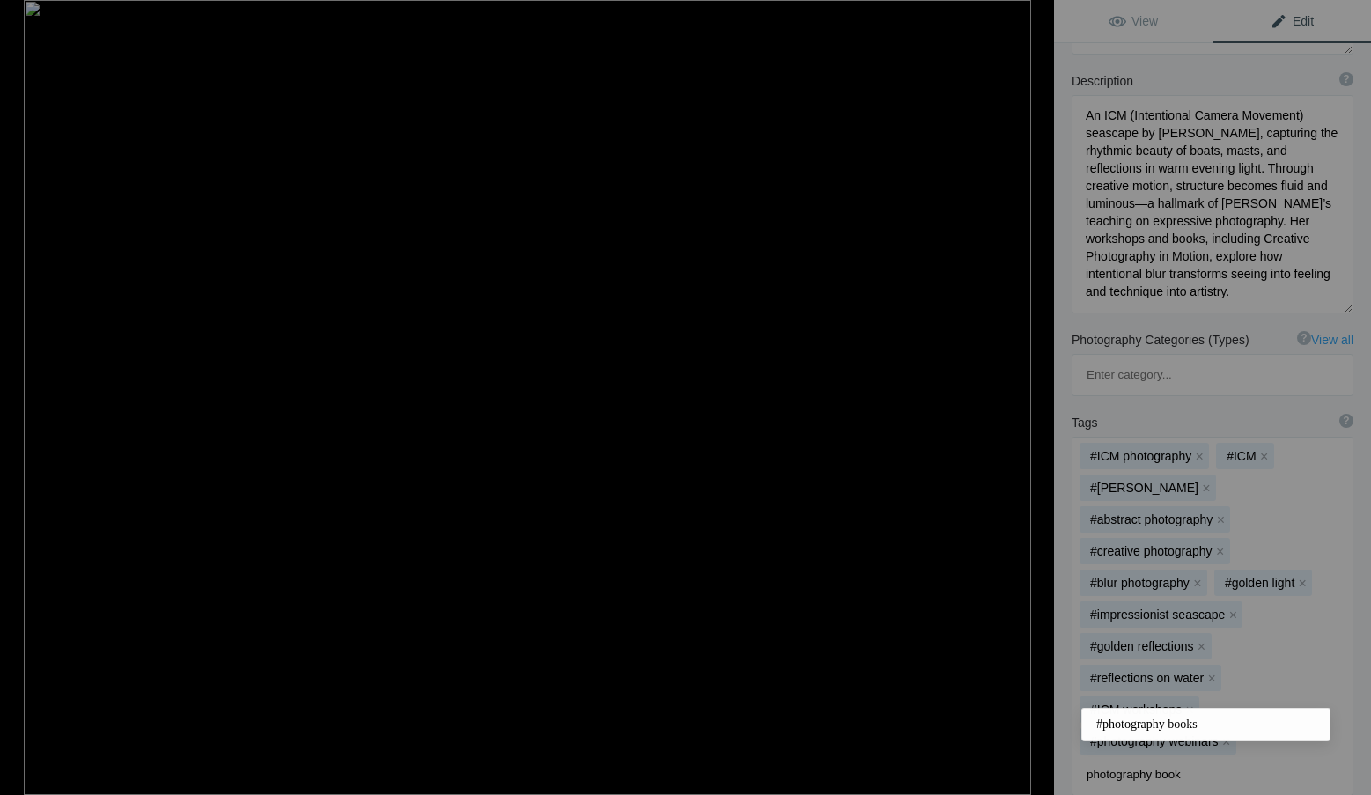
type input "photography books"
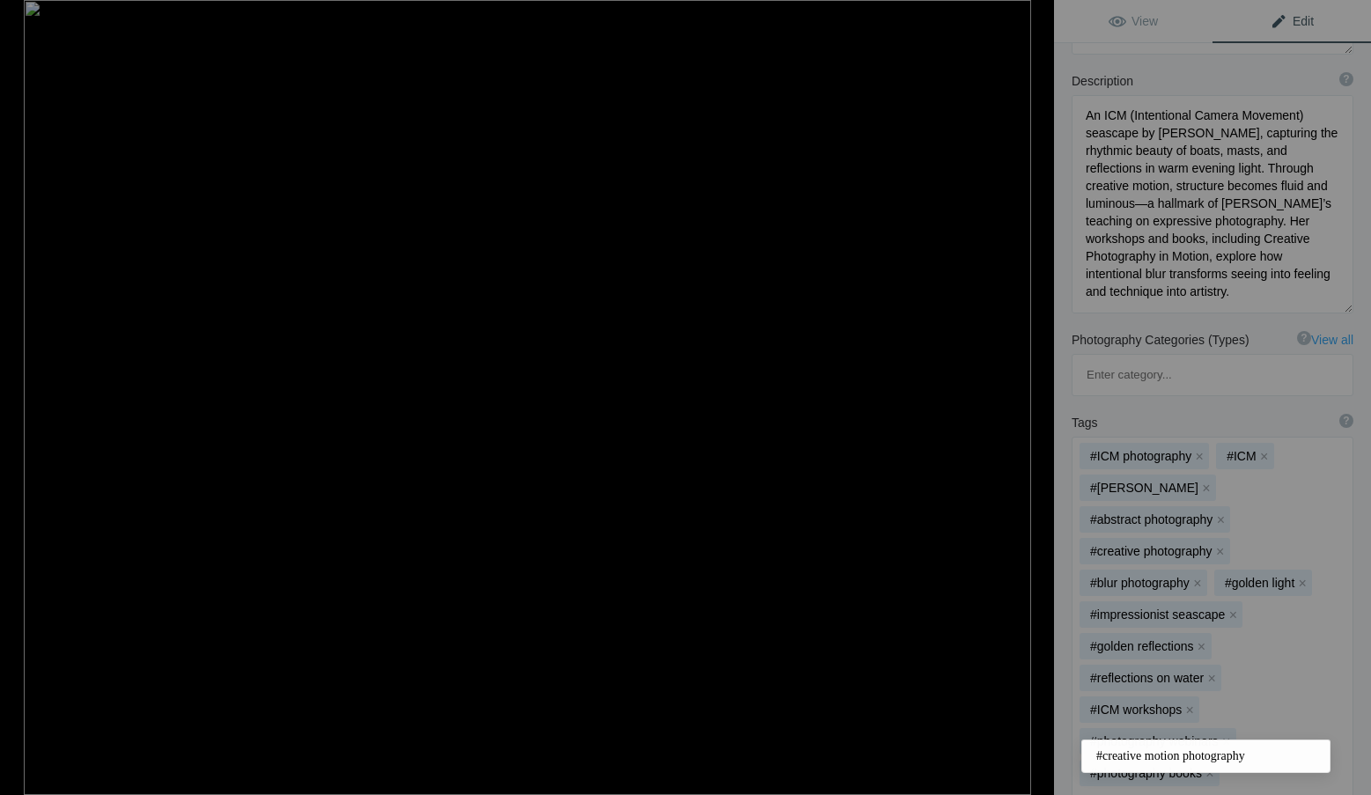
type input "creative motion photography"
type input "light and water"
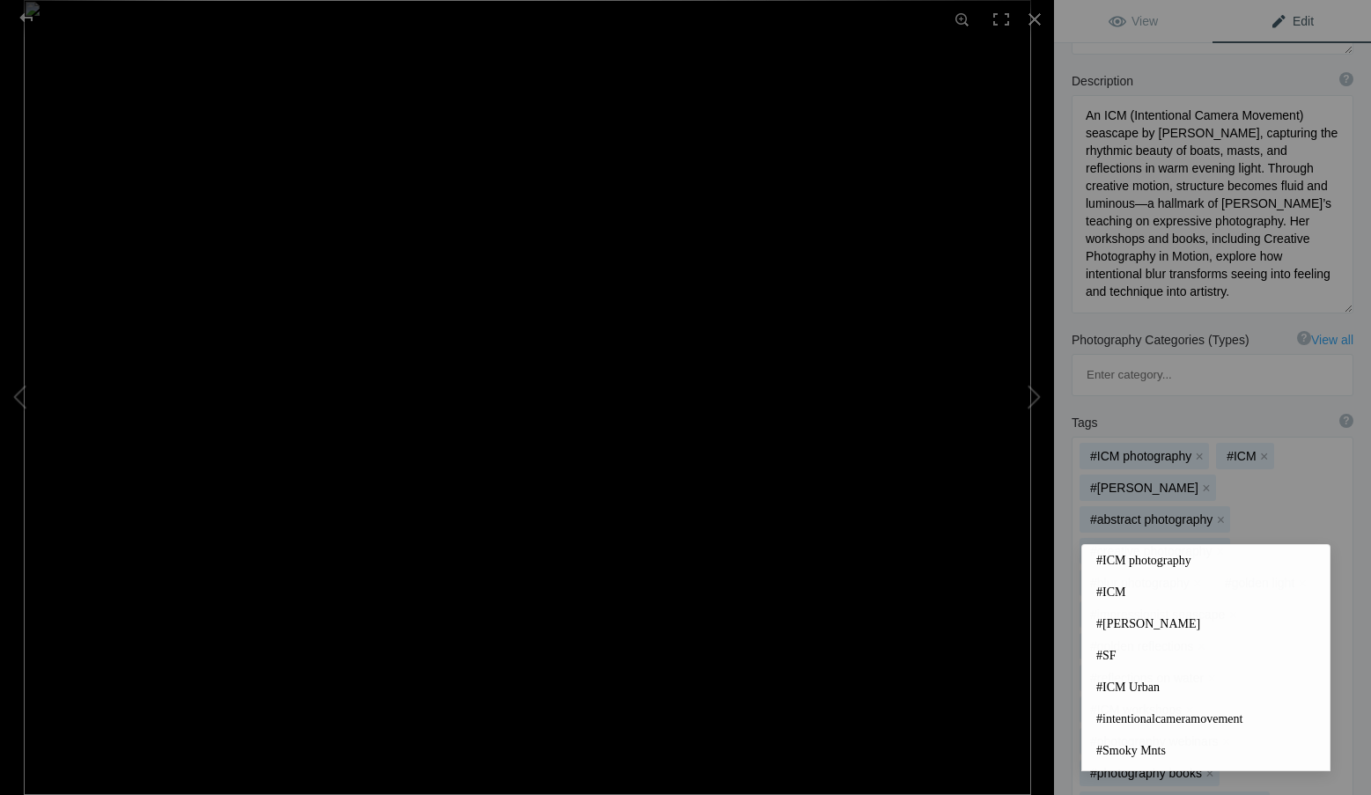
click at [1349, 568] on div "Tags ? Tags are keywords that describe images. For SEO purposes, do not tag pho…" at bounding box center [1212, 652] width 317 height 495
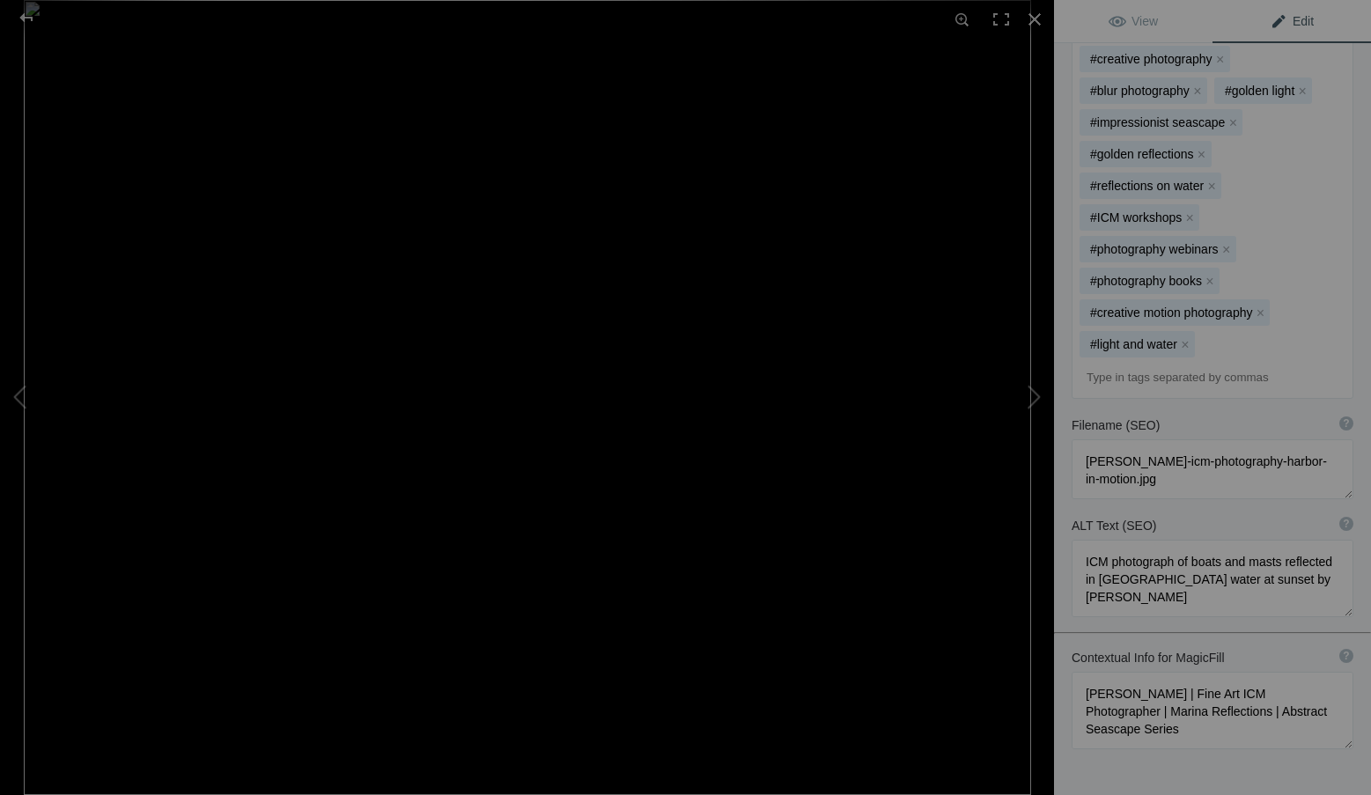
scroll to position [701, 0]
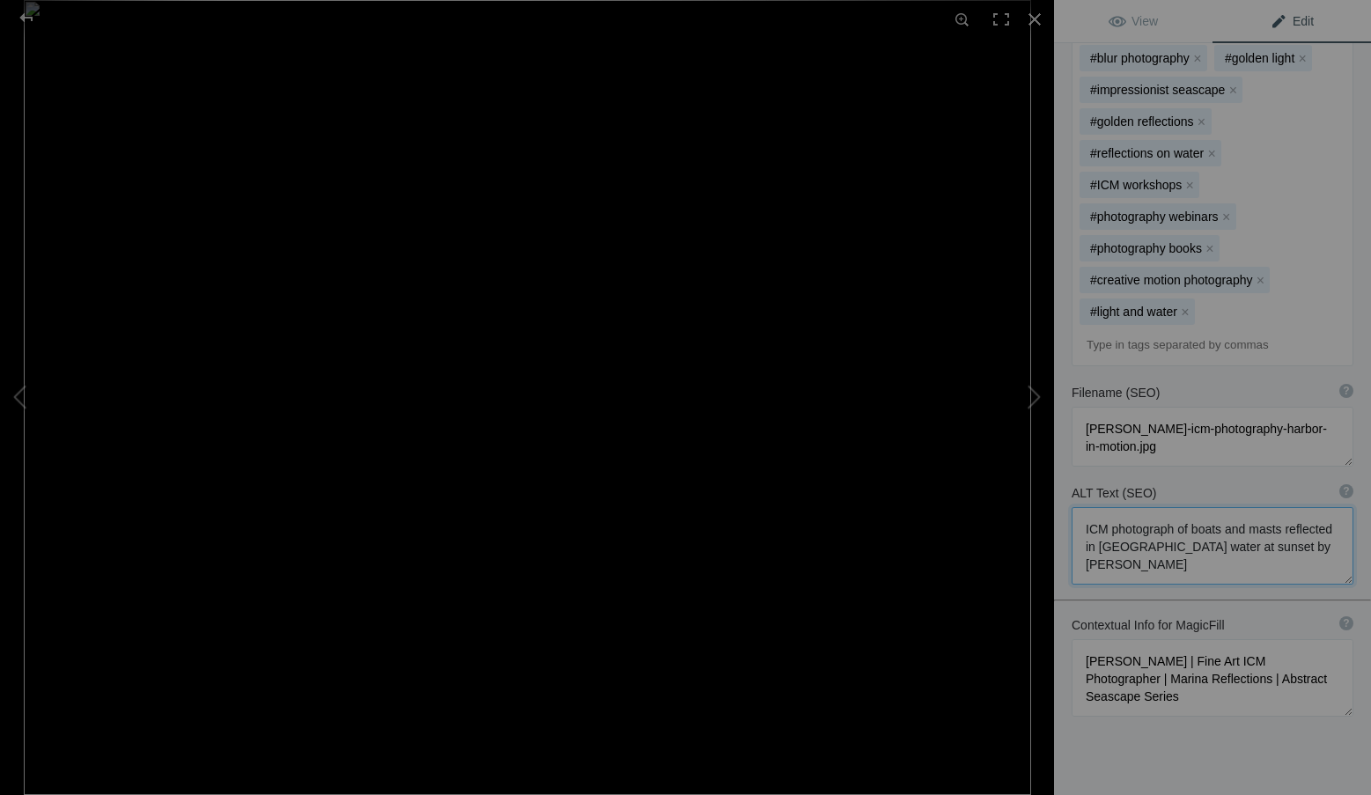
drag, startPoint x: 1251, startPoint y: 483, endPoint x: 1072, endPoint y: 430, distance: 186.3
click at [1072, 507] on textarea at bounding box center [1212, 545] width 282 height 77
drag, startPoint x: 1246, startPoint y: 634, endPoint x: 1067, endPoint y: 581, distance: 186.3
click at [1067, 607] on div "Contextual Info for MagicFill ? Use this section to add details that aren’t vis…" at bounding box center [1212, 666] width 317 height 118
paste textarea "ICM Photographer, Author & Instructor | Seascape Reflections Series | Creative …"
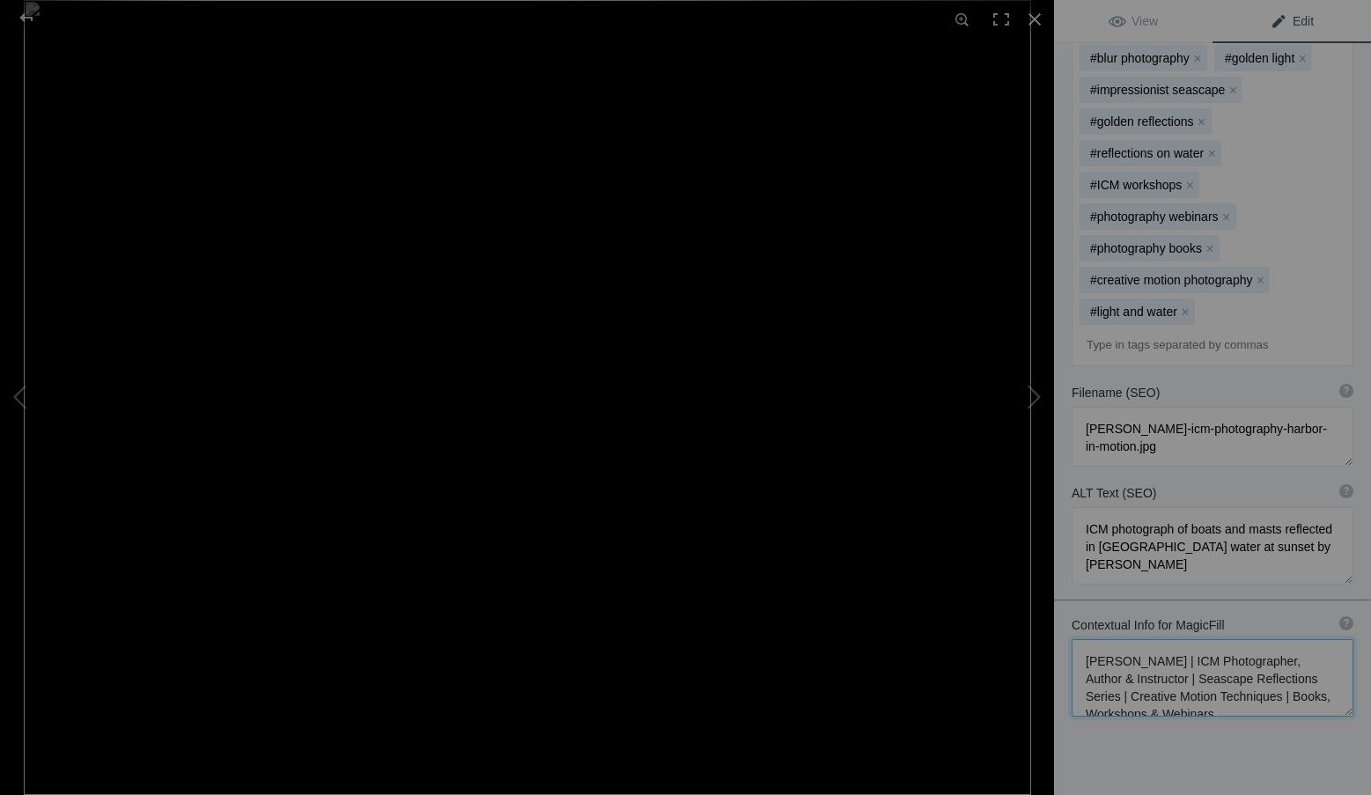
scroll to position [2, 0]
type textarea "Roxanne Overton | ICM Photographer, Author & Instructor | Seascape Reflections …"
click at [1192, 687] on div "Title ? Photo title is one of the highest used Search Engine ranking criteria a…" at bounding box center [1212, 157] width 317 height 1452
click at [1133, 14] on span "View" at bounding box center [1132, 21] width 49 height 14
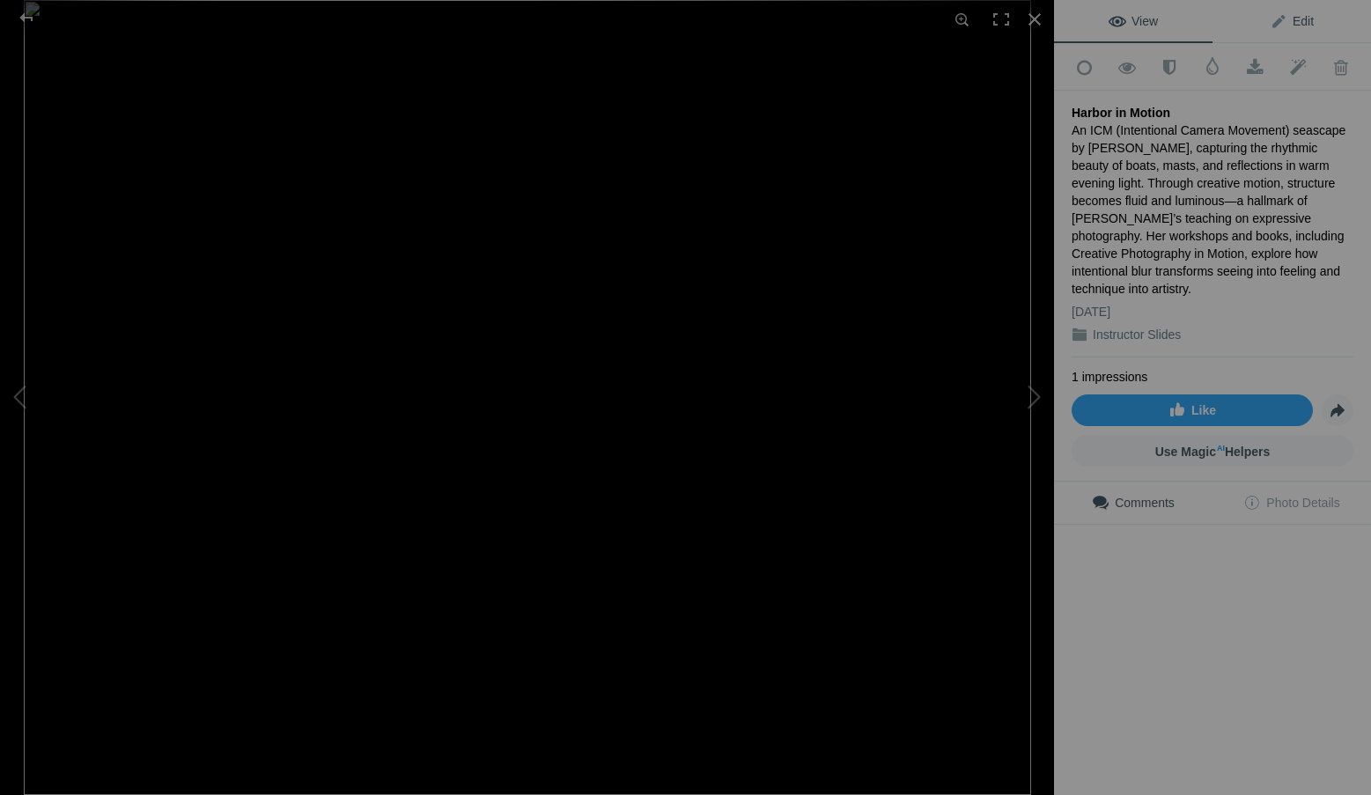
scroll to position [0, 0]
click at [1276, 18] on span "Edit" at bounding box center [1291, 21] width 44 height 14
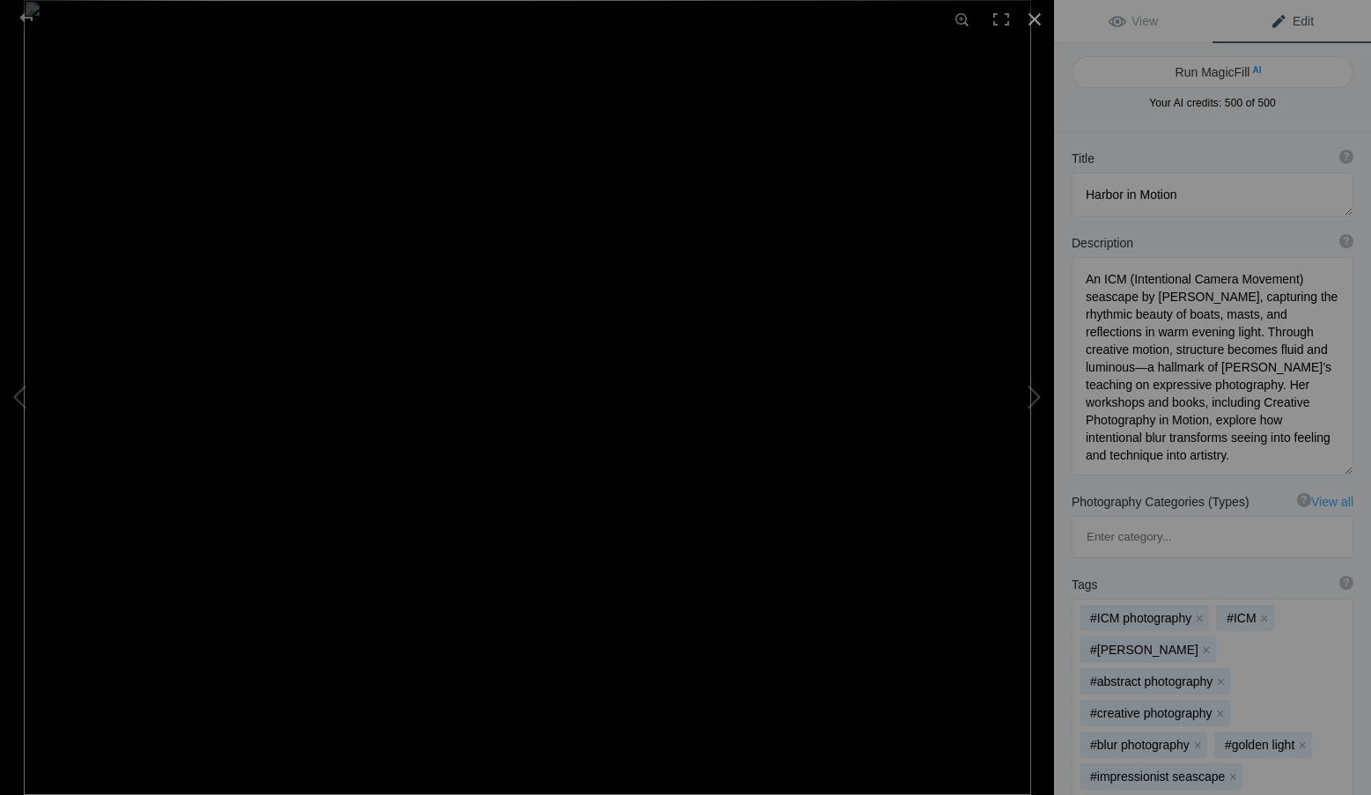
click at [1040, 16] on div at bounding box center [1034, 19] width 39 height 39
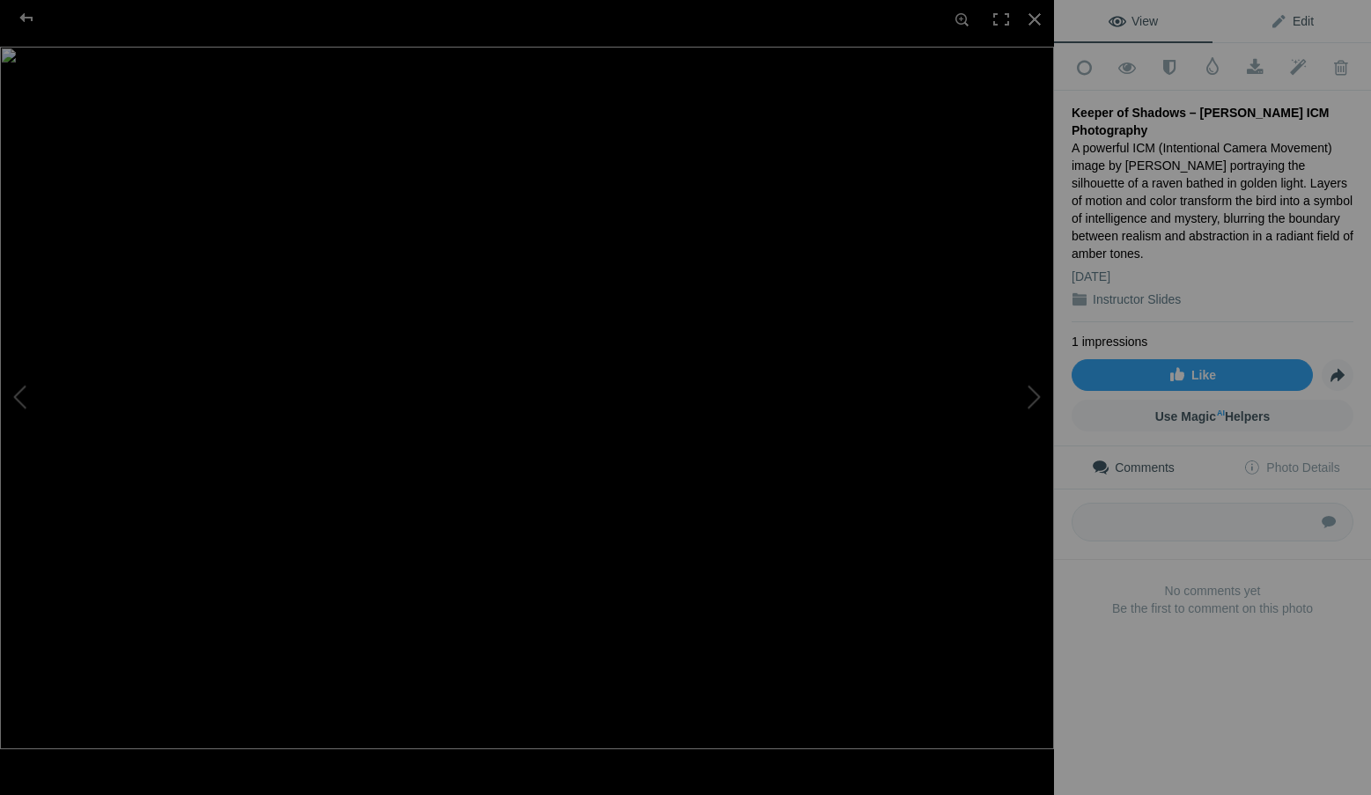
click at [1295, 18] on span "Edit" at bounding box center [1291, 21] width 44 height 14
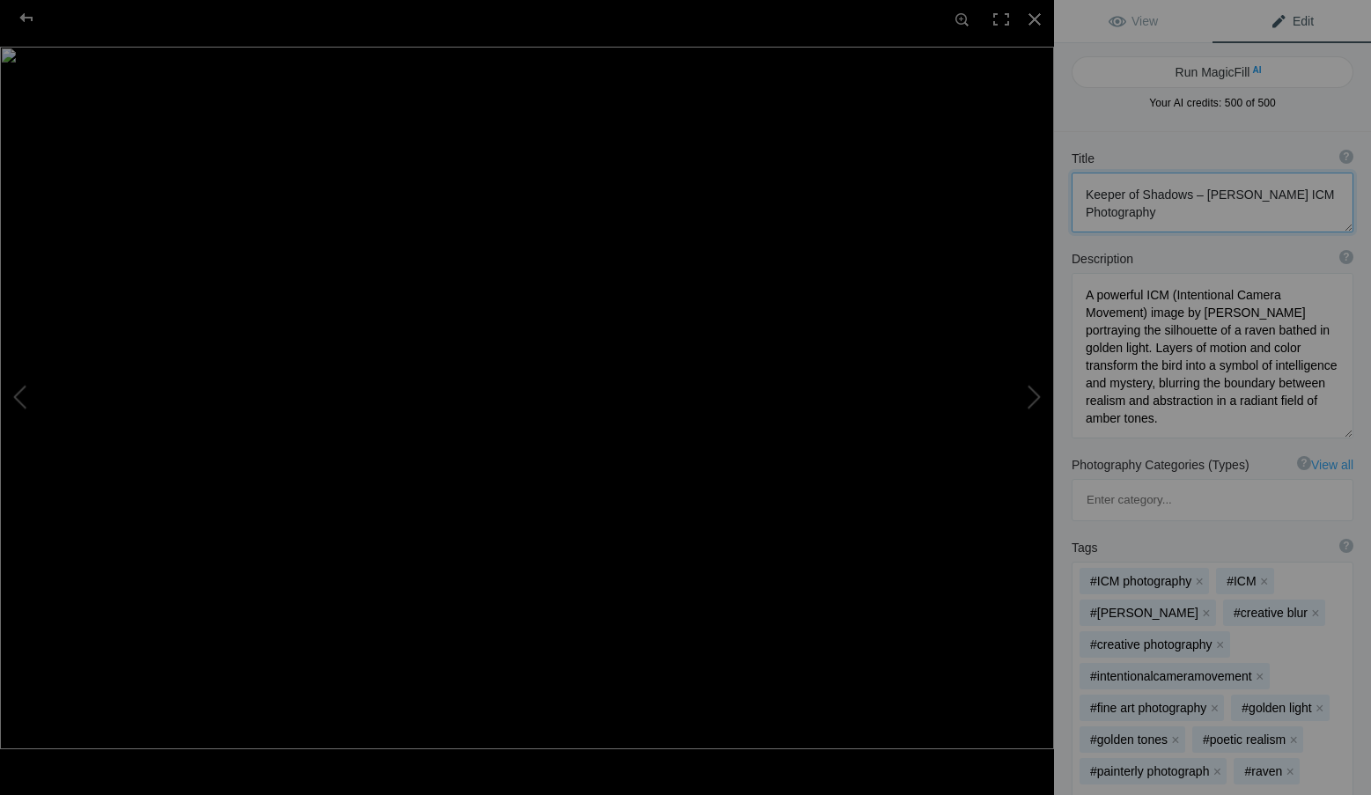
scroll to position [2, 0]
drag, startPoint x: 1192, startPoint y: 193, endPoint x: 1192, endPoint y: 217, distance: 23.8
click at [1192, 217] on textarea at bounding box center [1212, 203] width 282 height 60
type textarea "Keeper of Shadows"
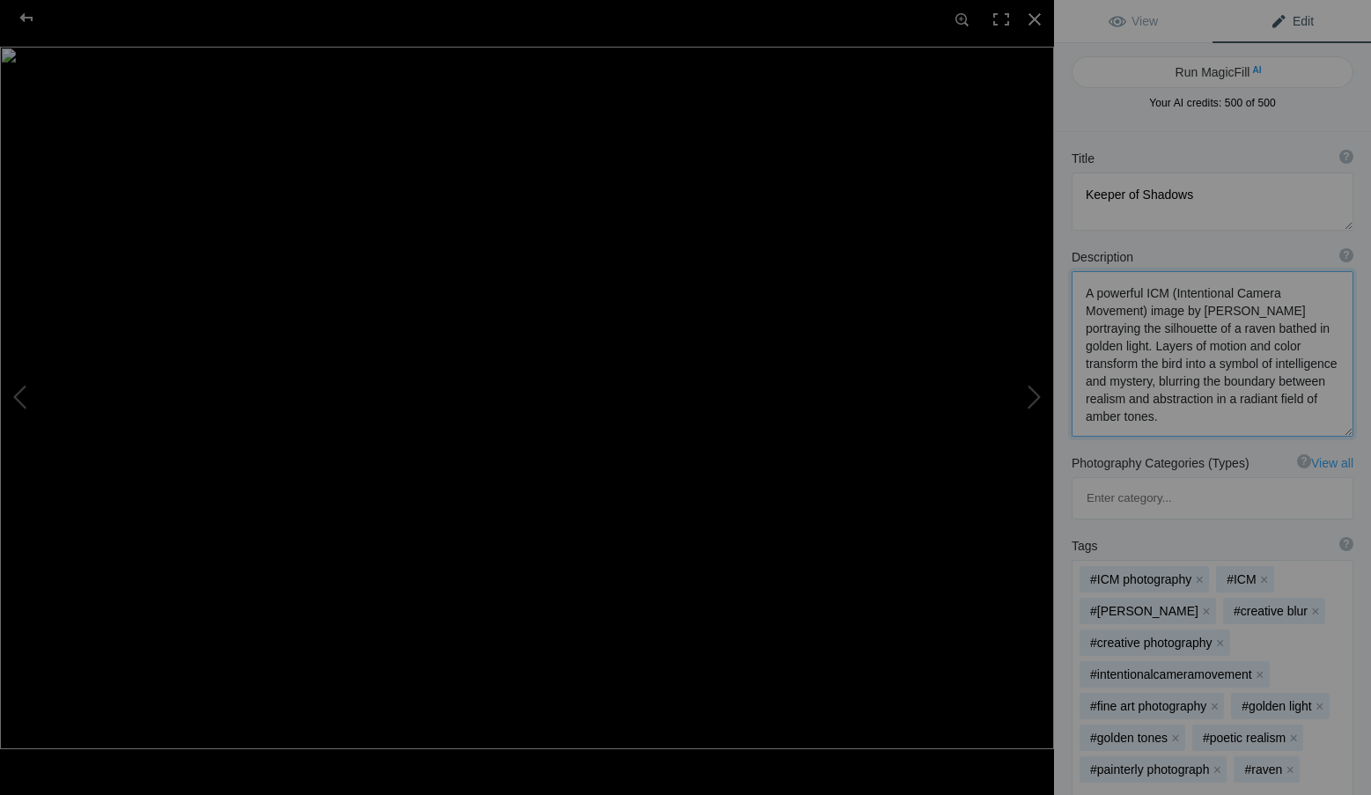
drag, startPoint x: 1287, startPoint y: 411, endPoint x: 1066, endPoint y: 282, distance: 256.1
click at [1066, 282] on div "Description ? By adding more context around images, results can become much mor…" at bounding box center [1212, 342] width 317 height 206
paste textarea ", portraying the silhouette of a crow bathed in golden light. Through expressiv…"
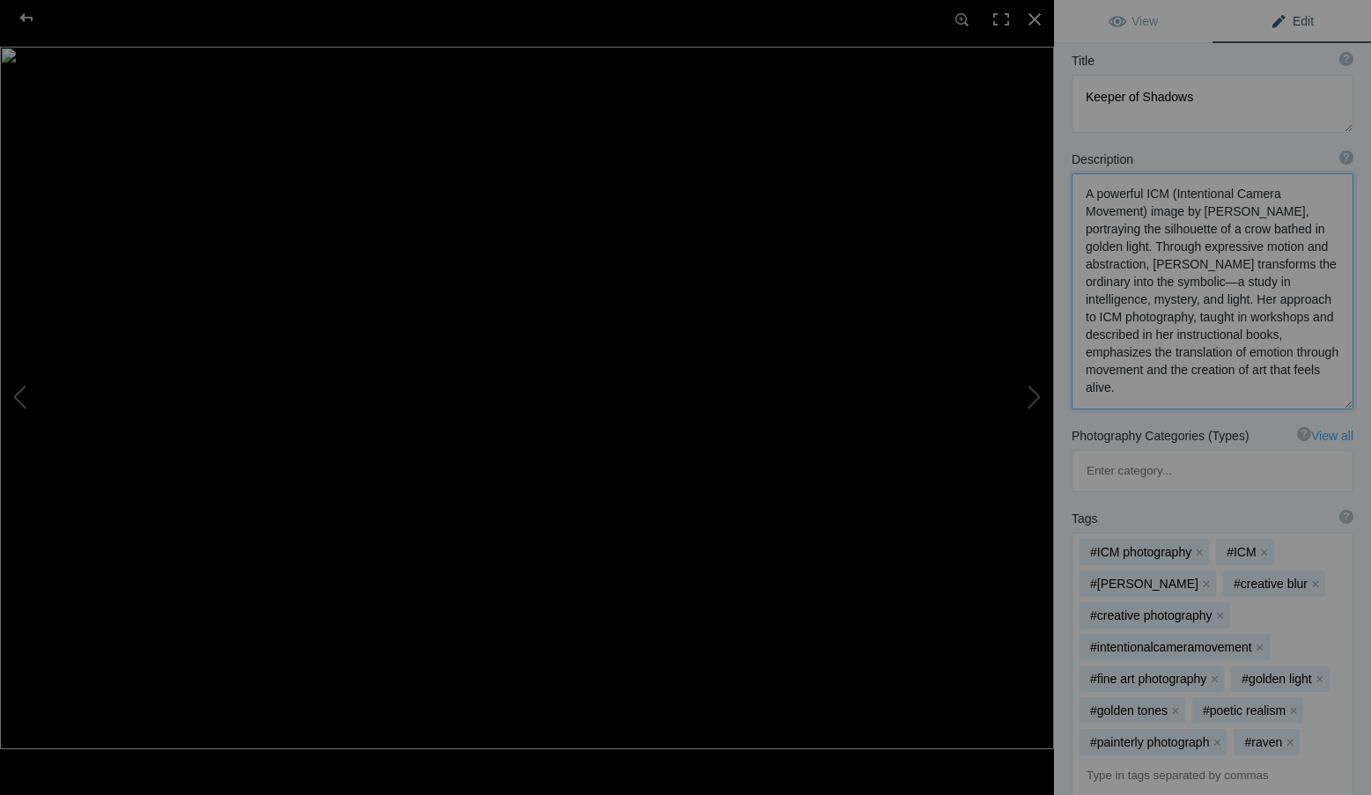
scroll to position [176, 0]
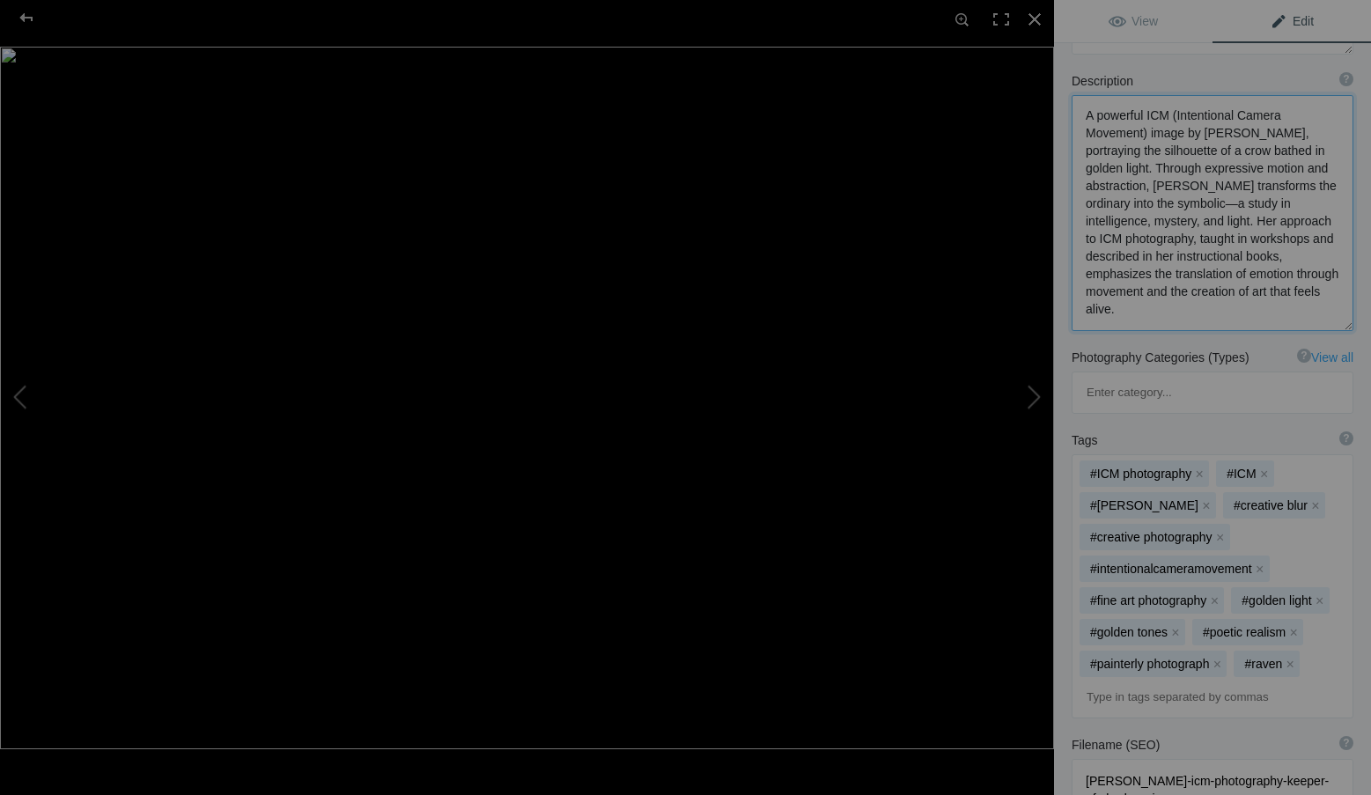
type textarea "A powerful ICM (Intentional Camera Movement) image by Roxanne Overton, portrayi…"
click at [1142, 681] on input at bounding box center [1212, 697] width 262 height 32
type input "photography education"
type input "ICM workshops"
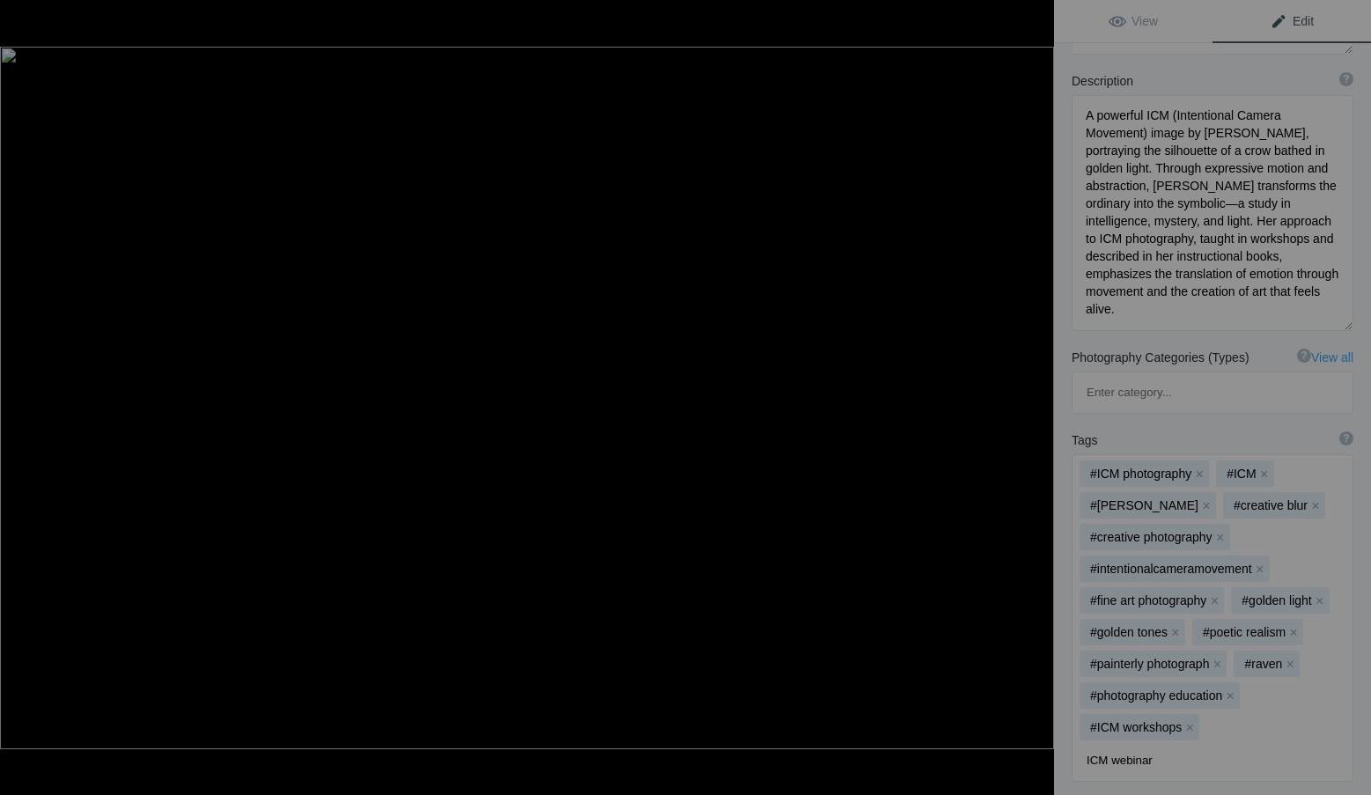
type input "ICM webinars"
type input "Photography books"
type input "icm books"
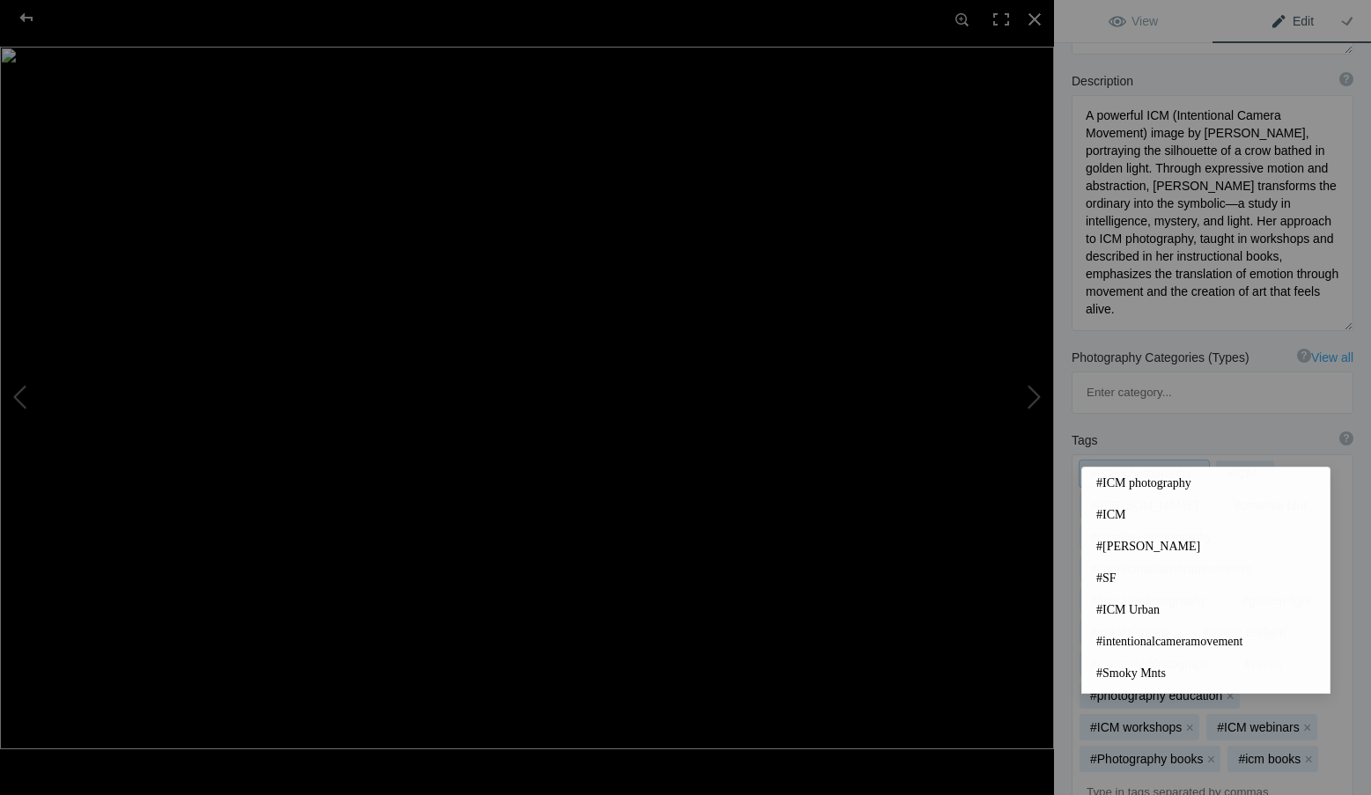
click at [1076, 710] on div "#ICM photography x #ICM x #Roxanne Overton x #creative blur x #creative photogr…" at bounding box center [1212, 633] width 280 height 357
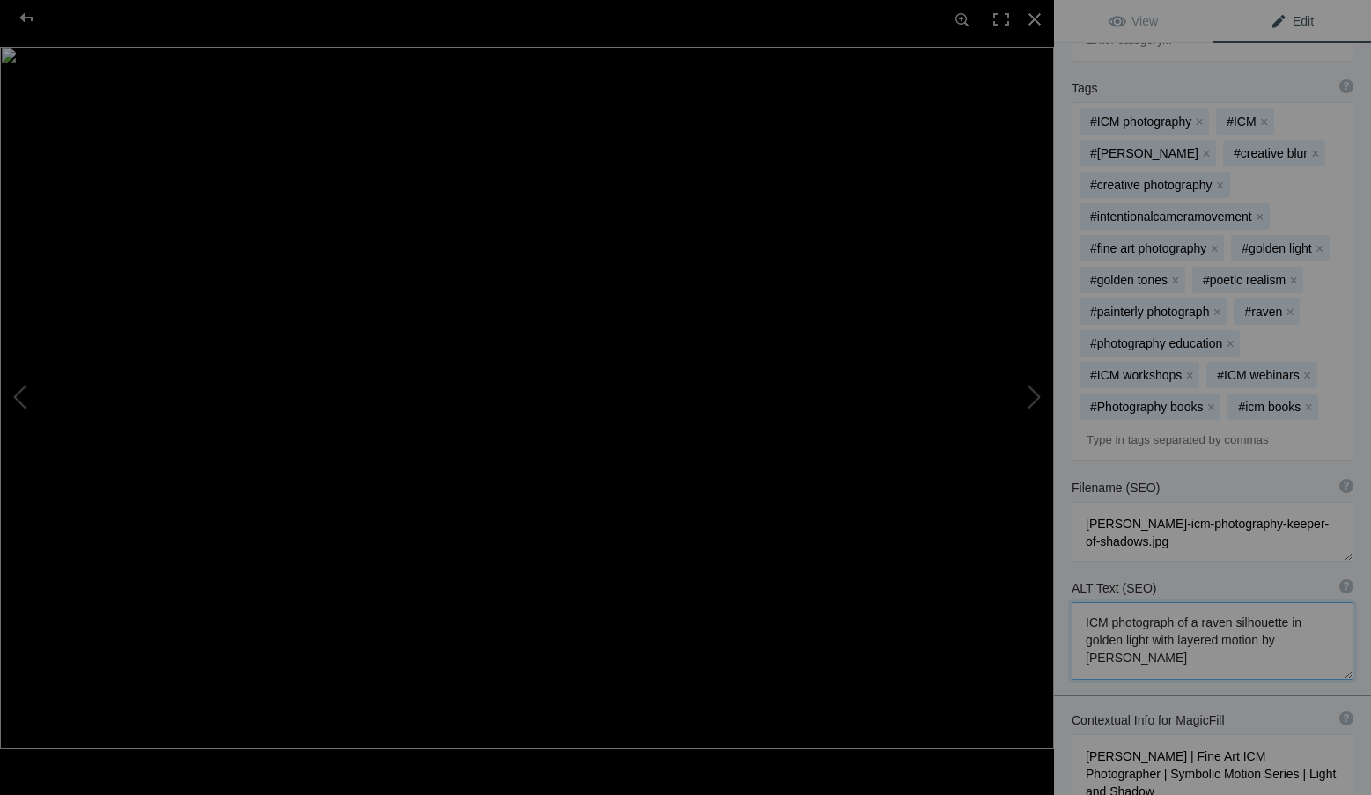
scroll to position [0, 0]
drag, startPoint x: 1217, startPoint y: 585, endPoint x: 1056, endPoint y: 526, distance: 171.0
click at [1056, 570] on div "ALT Text (SEO) ? Provide a concise and descriptive text for the image, focusing…" at bounding box center [1212, 629] width 317 height 118
paste textarea "by Roxanne Overton showing a crow silhouette in golden light—an expressive moti…"
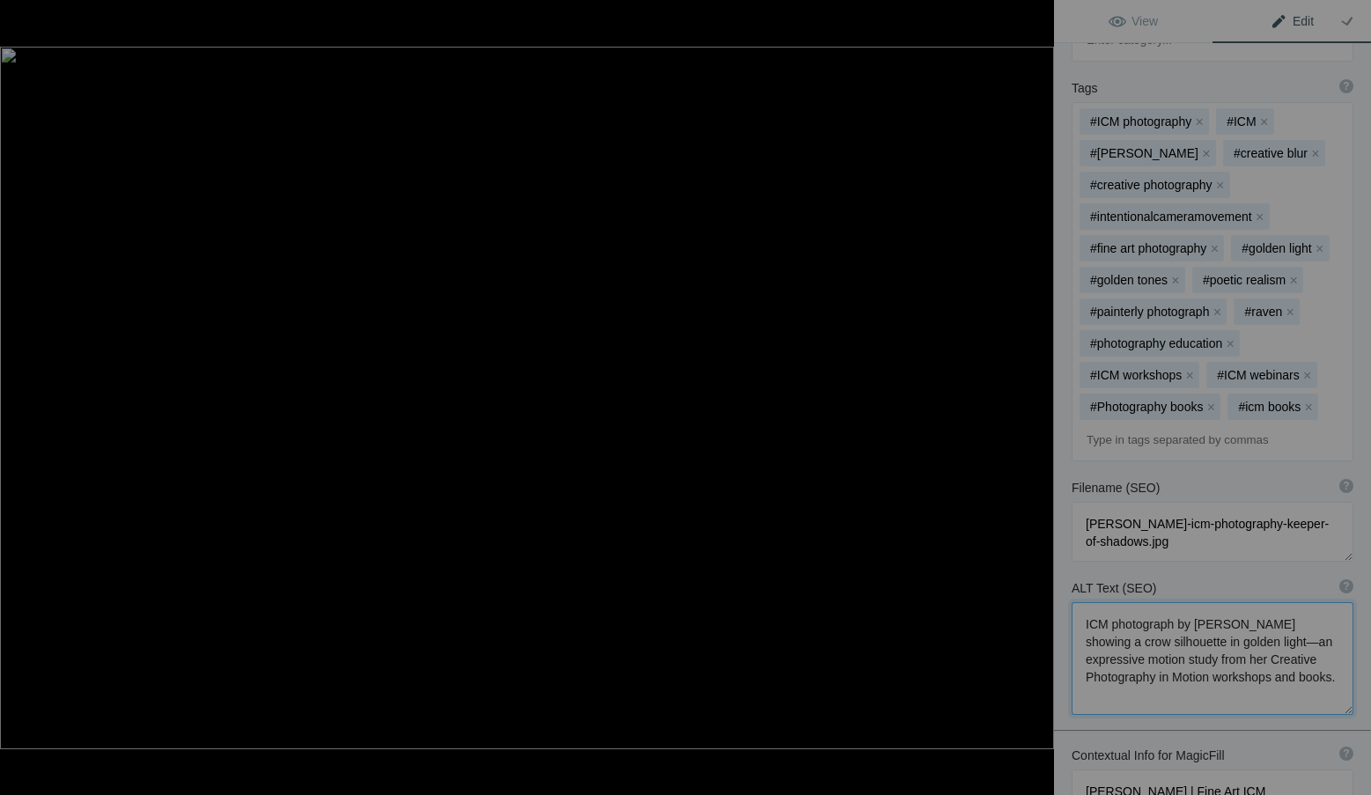
type textarea "ICM photograph by Roxanne Overton showing a crow silhouette in golden light—an …"
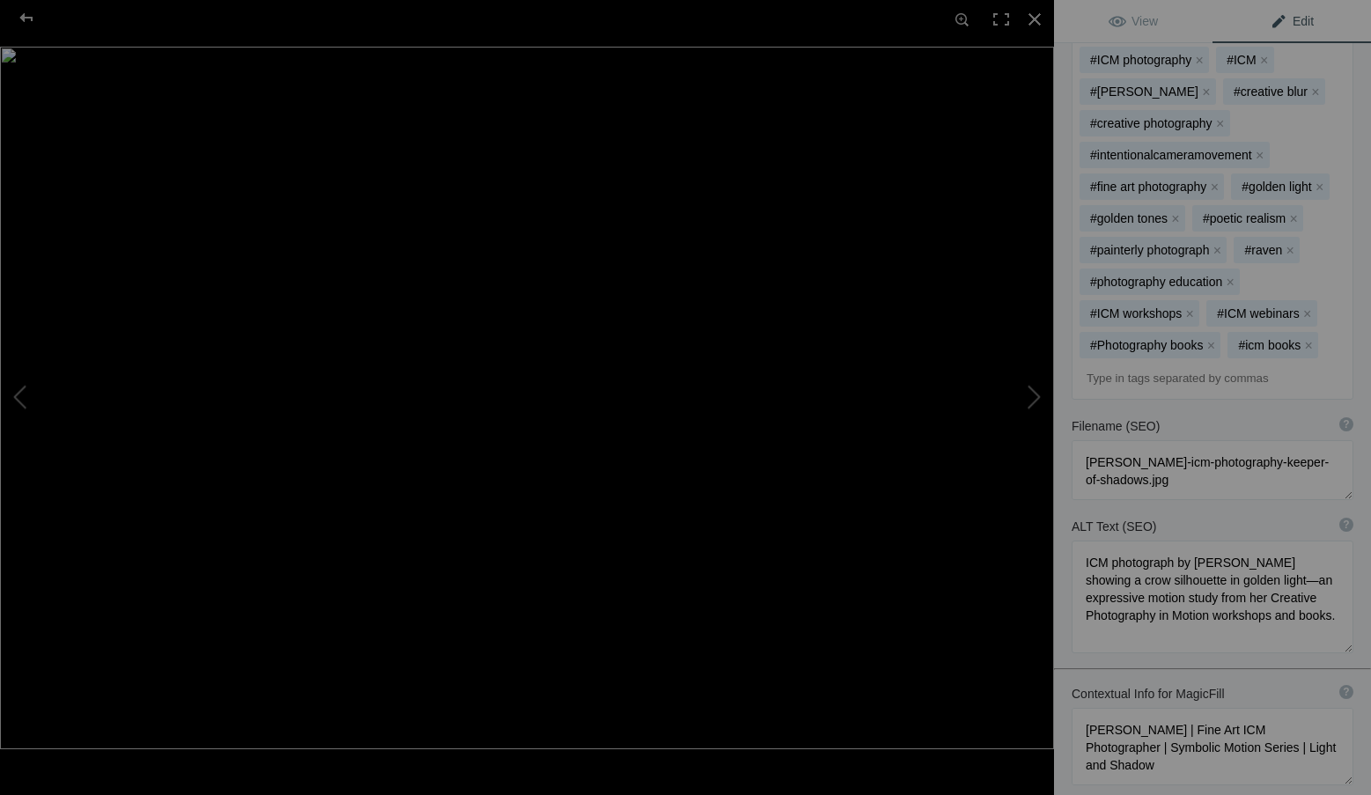
scroll to position [658, 0]
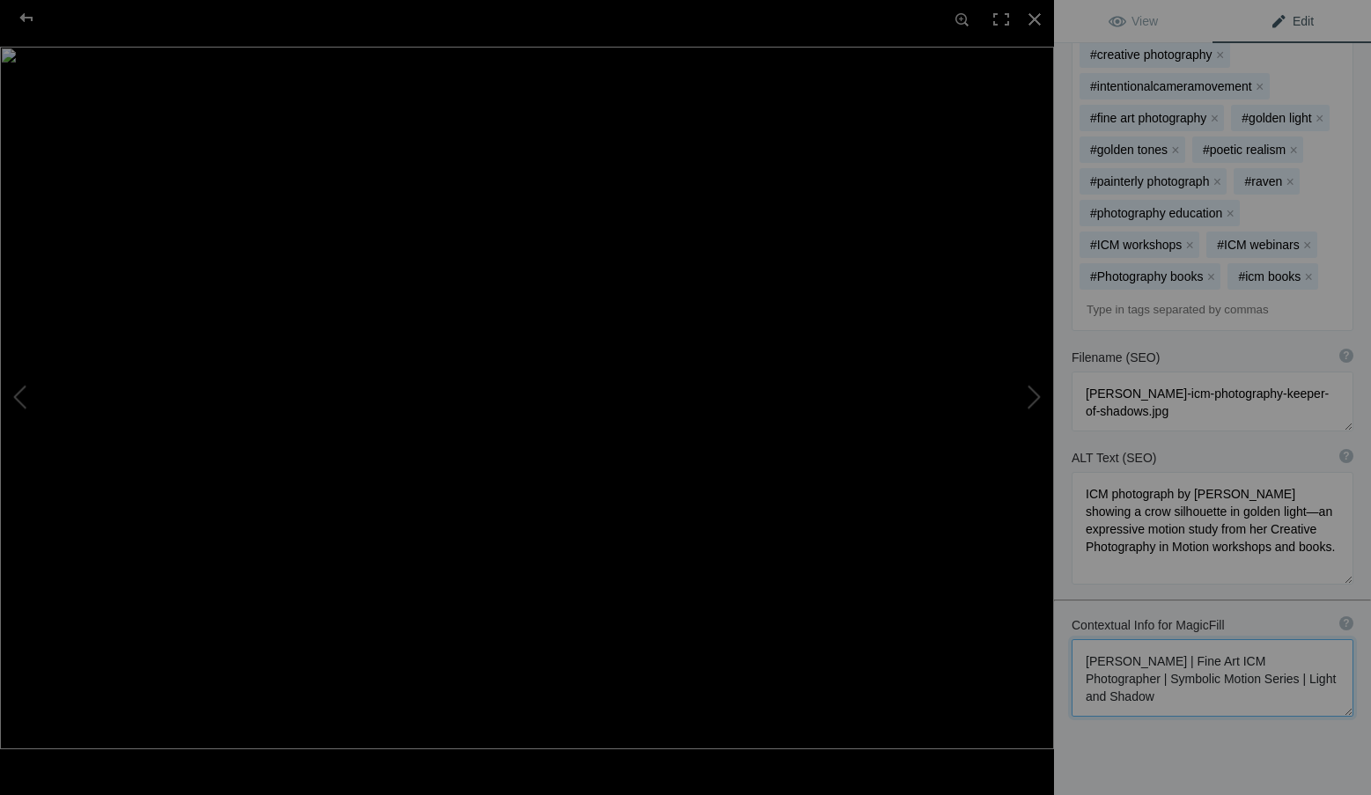
drag, startPoint x: 1242, startPoint y: 634, endPoint x: 1060, endPoint y: 580, distance: 190.0
click at [1060, 607] on div "Contextual Info for MagicFill ? Use this section to add details that aren’t vis…" at bounding box center [1212, 666] width 317 height 118
paste textarea "ICM Photographer, Author & Instructor | Symbolic Motion Series | Expressive Blu…"
type textarea "Roxanne Overton | ICM Photographer, Author & Instructor | Symbolic Motion Serie…"
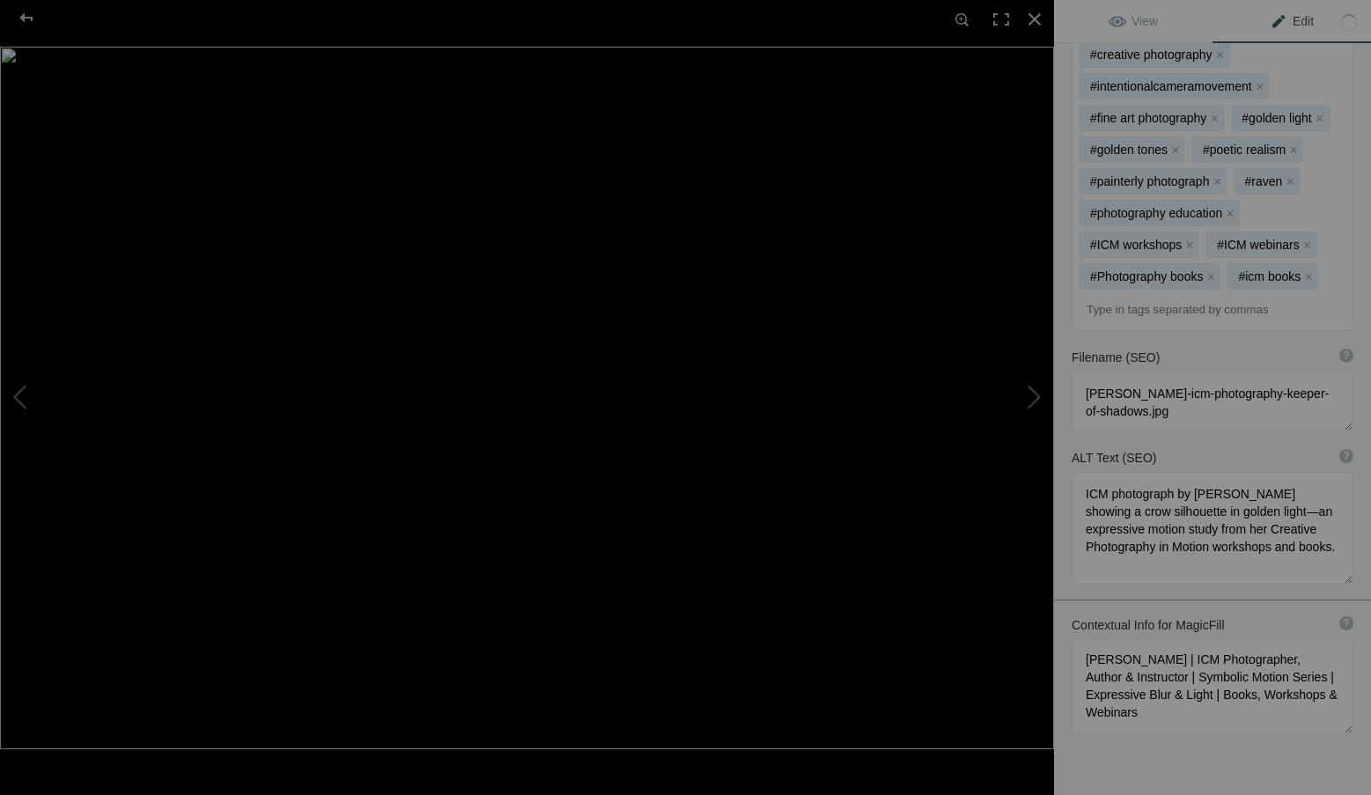
click at [1187, 698] on div "Title ? Photo title is one of the highest used Search Engine ranking criteria a…" at bounding box center [1212, 179] width 317 height 1410
click at [1136, 26] on span "View" at bounding box center [1132, 21] width 49 height 14
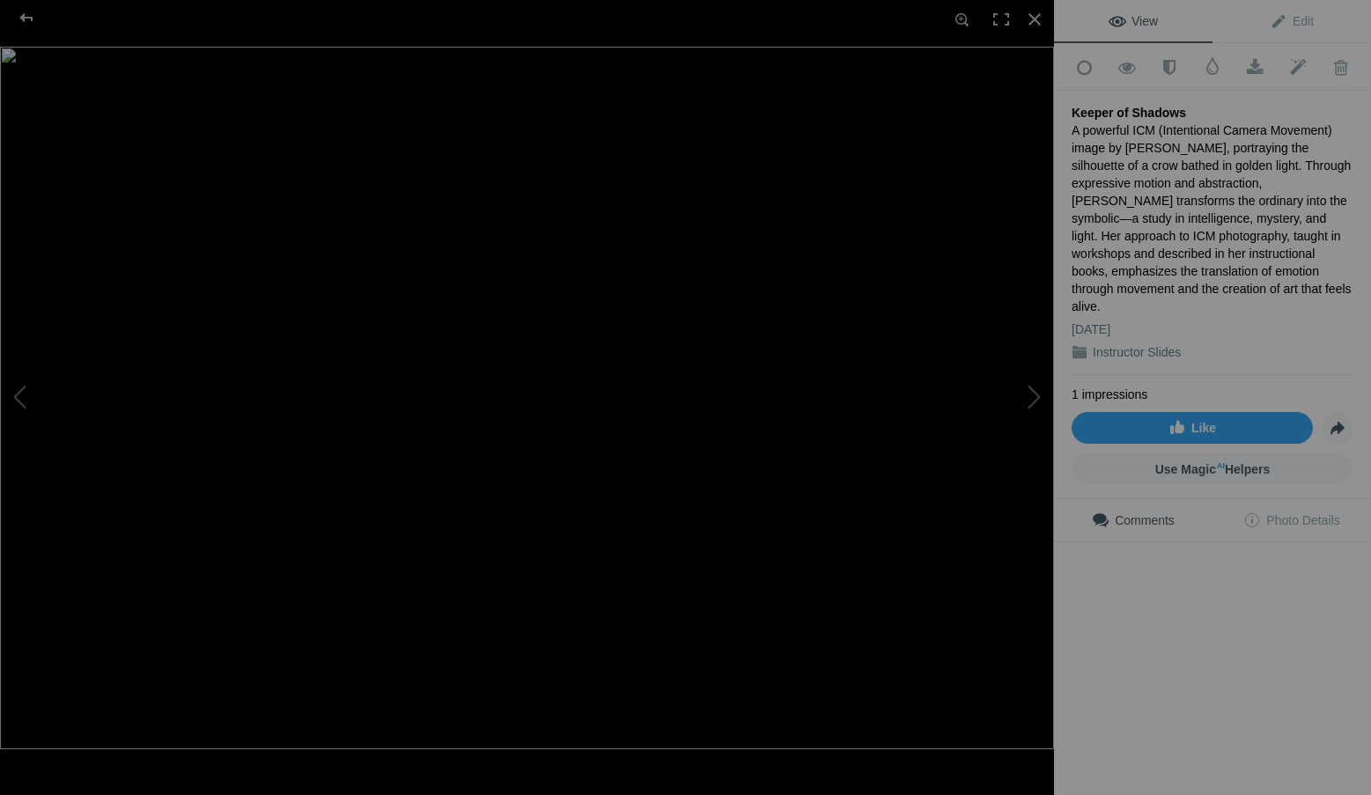
scroll to position [0, 0]
click at [1039, 17] on div at bounding box center [1034, 19] width 39 height 39
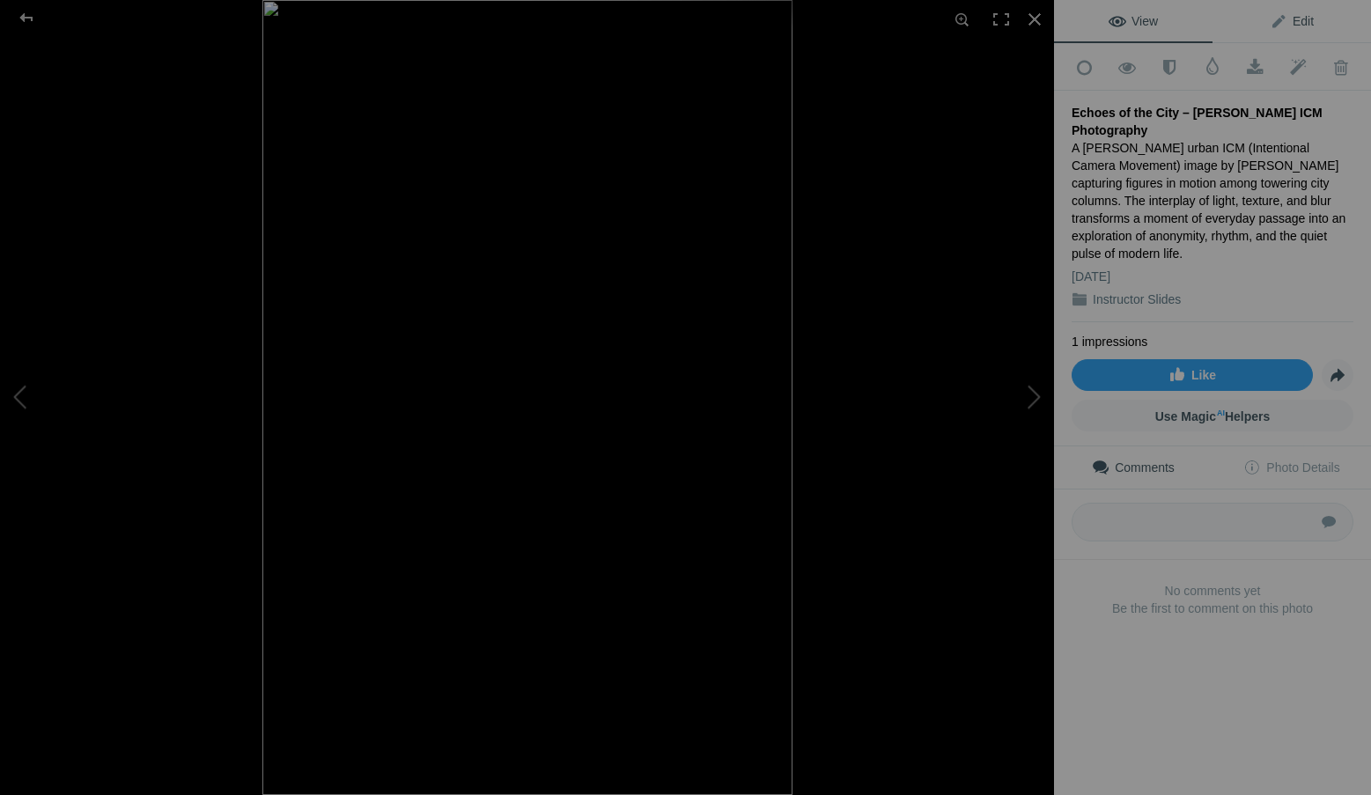
click at [1303, 15] on link "Edit" at bounding box center [1291, 21] width 158 height 42
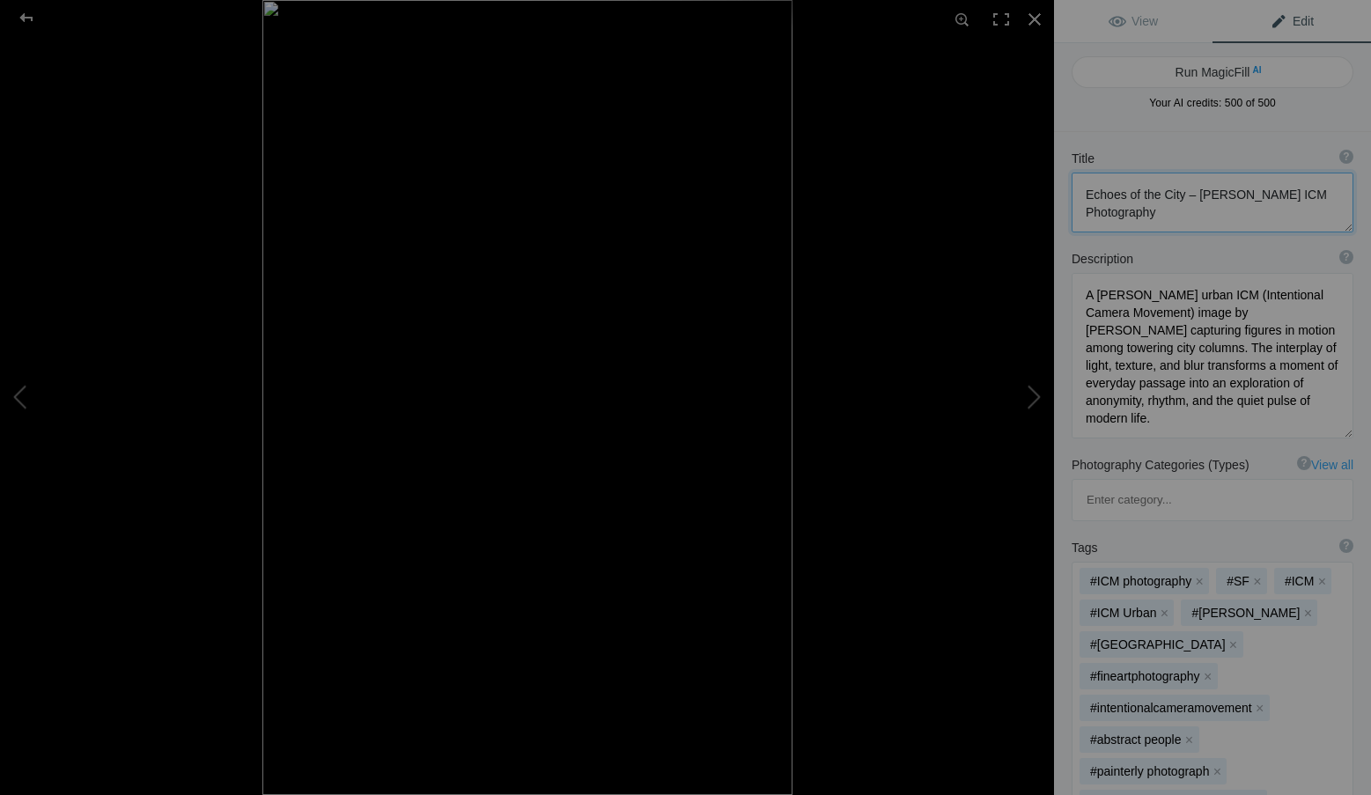
drag, startPoint x: 1181, startPoint y: 195, endPoint x: 1193, endPoint y: 210, distance: 18.1
click at [1193, 210] on textarea at bounding box center [1212, 203] width 282 height 60
type textarea "Echoes of the City"
drag, startPoint x: 1251, startPoint y: 419, endPoint x: 1073, endPoint y: 284, distance: 223.1
click at [1073, 284] on textarea at bounding box center [1212, 353] width 282 height 165
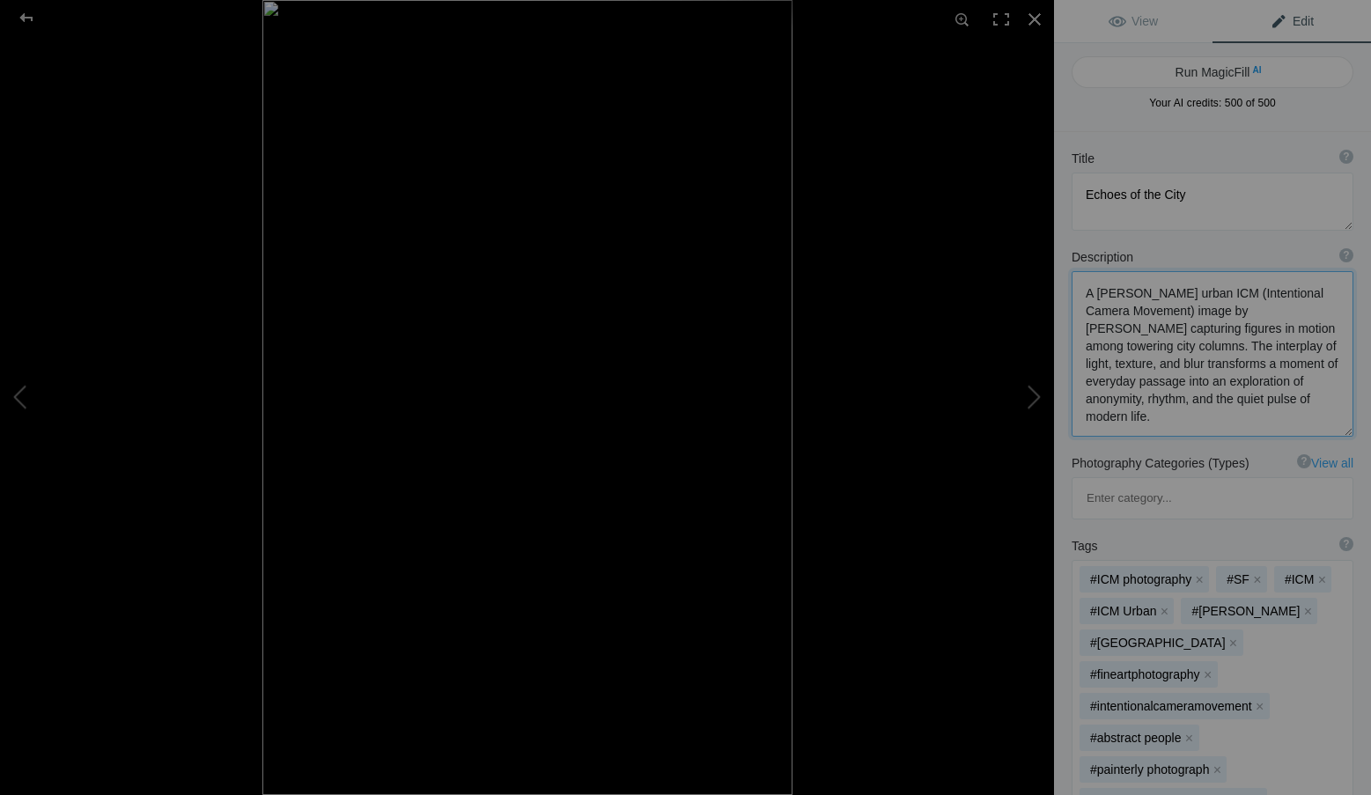
paste textarea "n urban ICM (Intentional Camera Movement) photograph by Roxanne Overton, captur…"
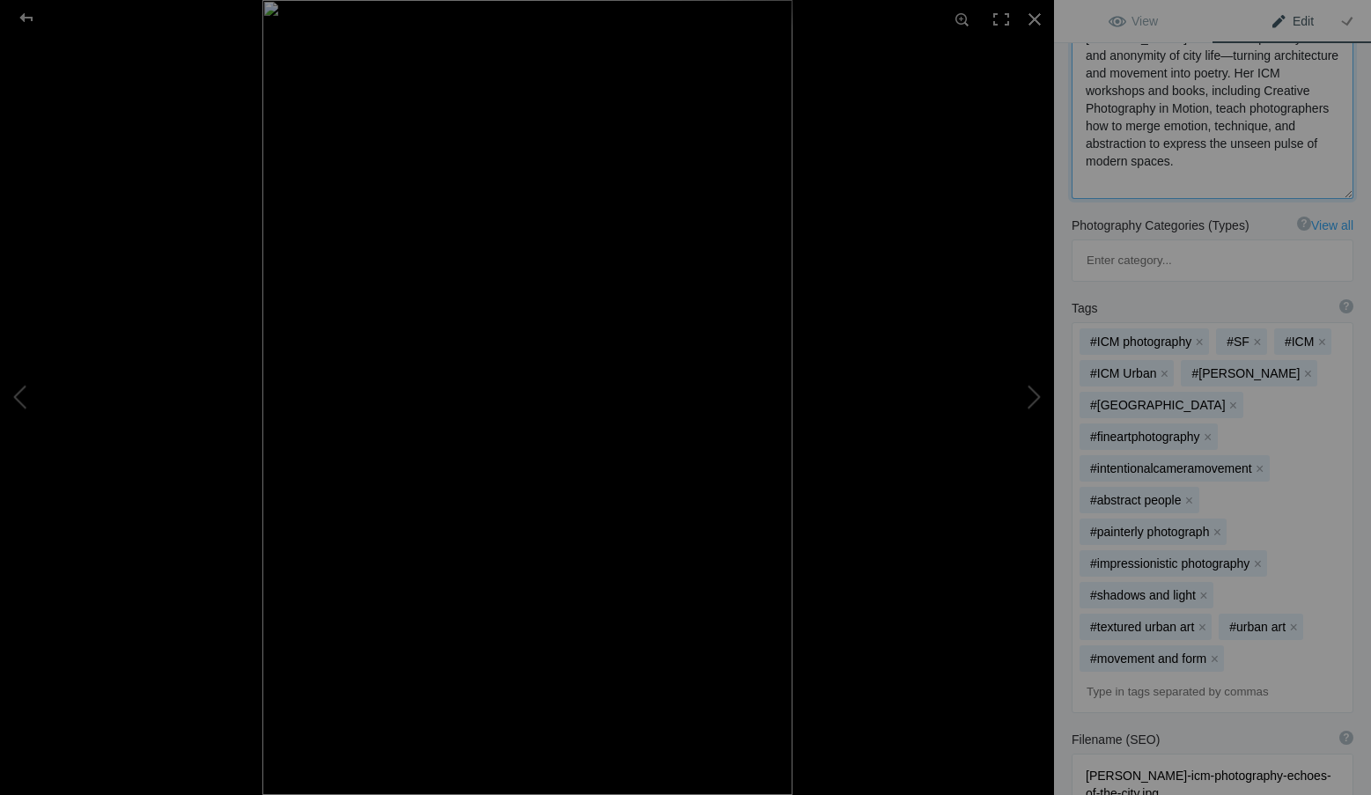
scroll to position [352, 0]
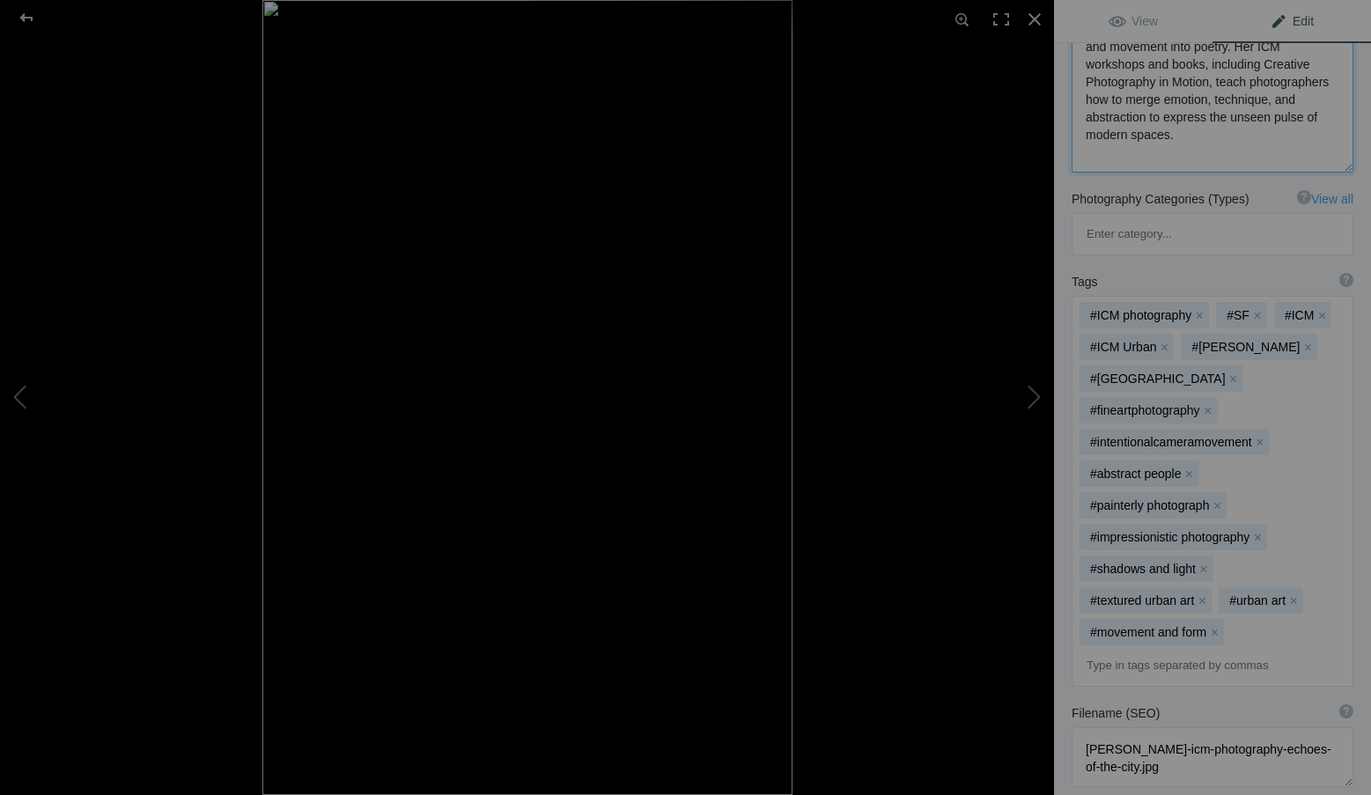
type textarea "An urban ICM (Intentional Camera Movement) photograph by Roxanne Overton, captu…"
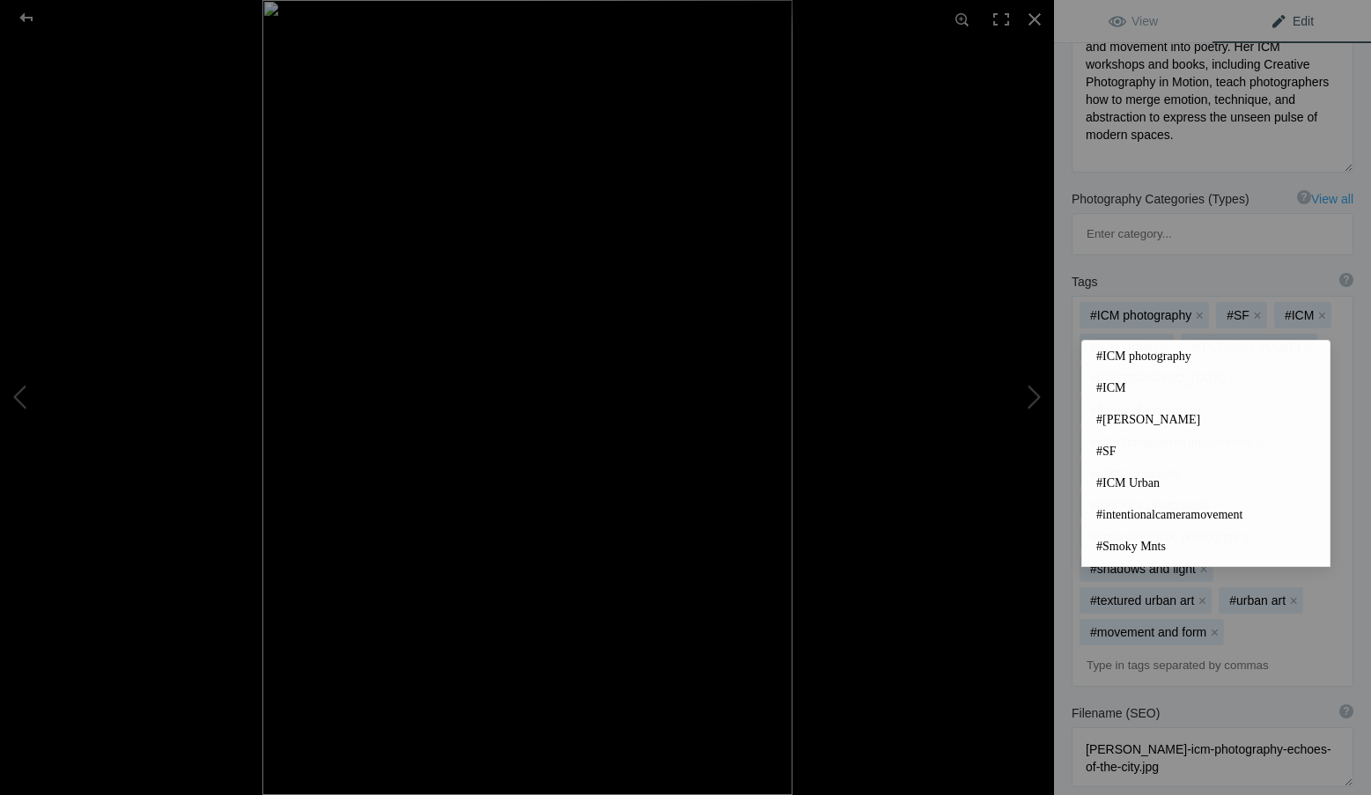
click at [1134, 650] on input at bounding box center [1212, 666] width 262 height 32
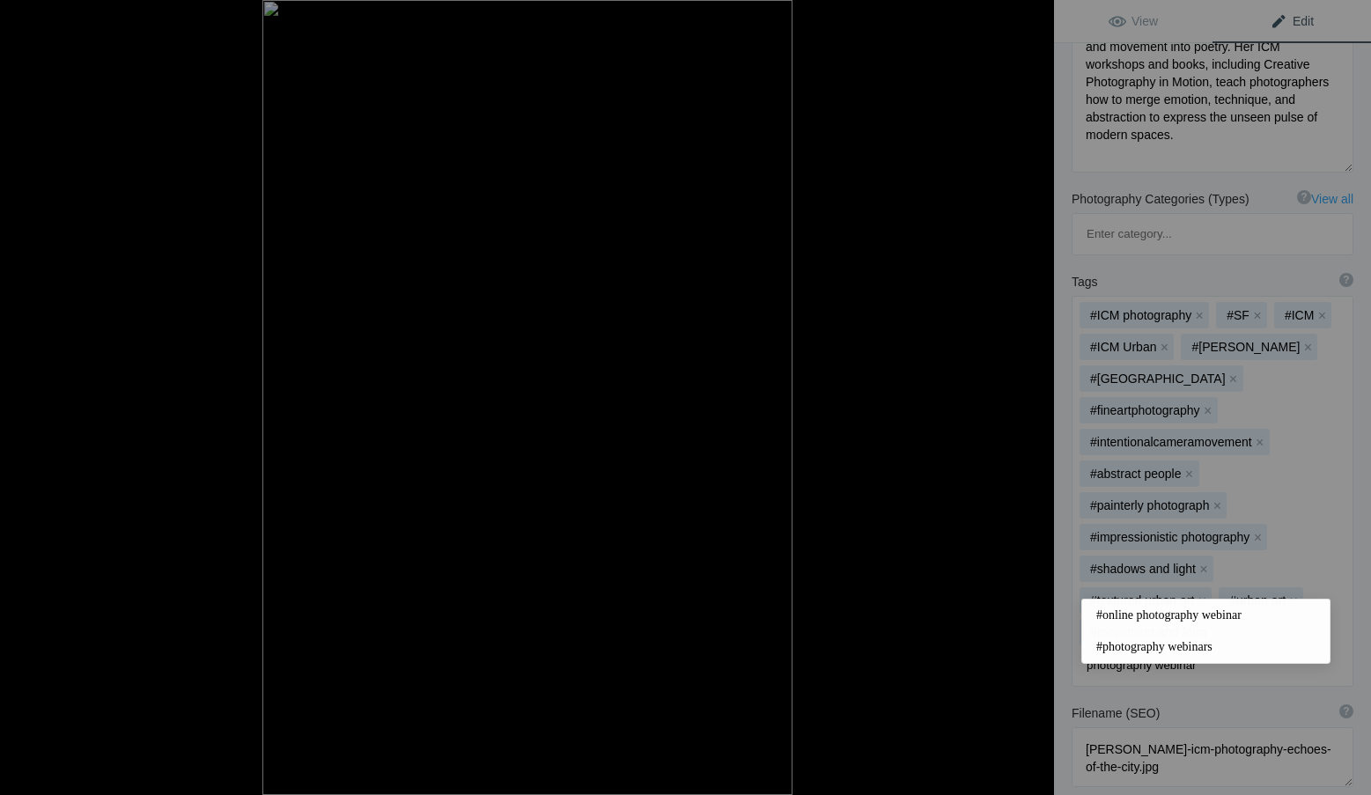
type input "photography webinars"
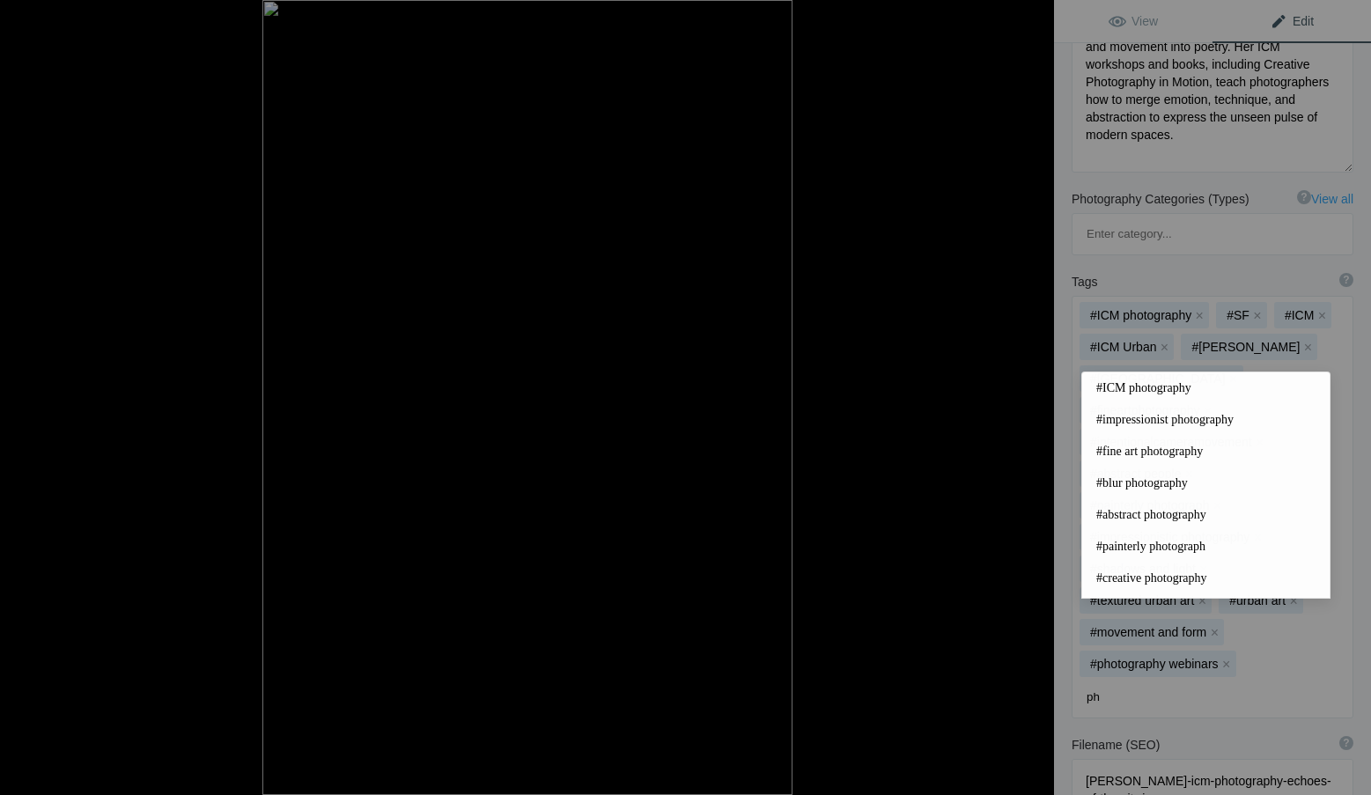
type input "p"
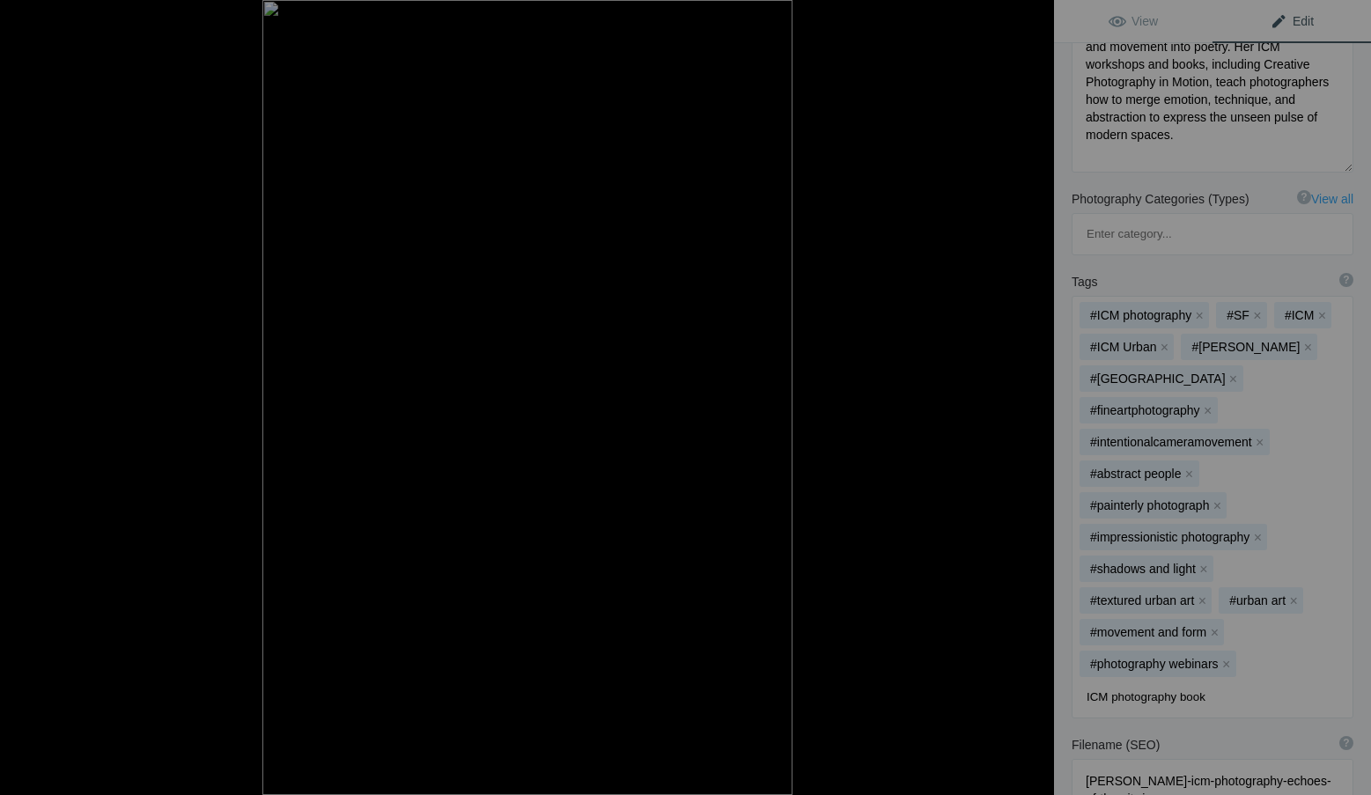
type input "ICM photography books"
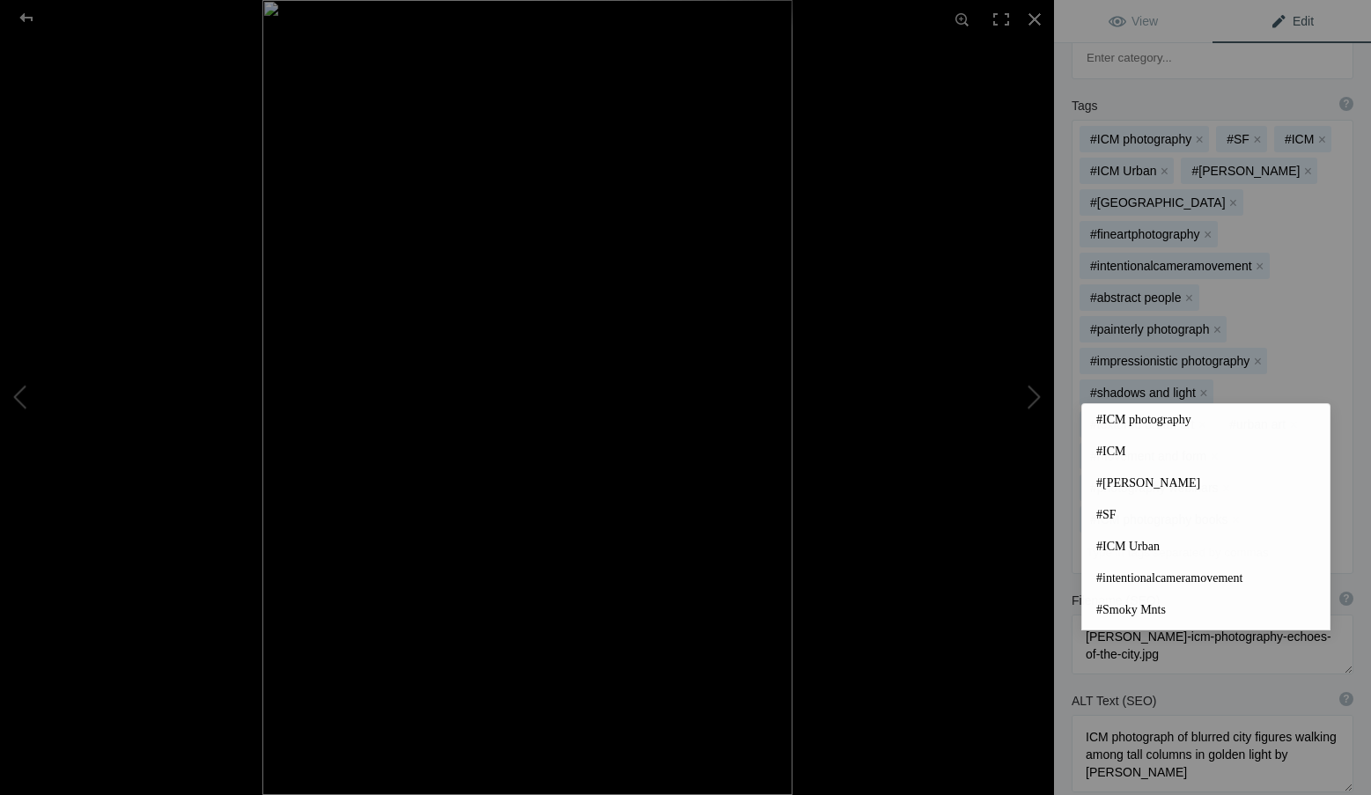
scroll to position [616, 0]
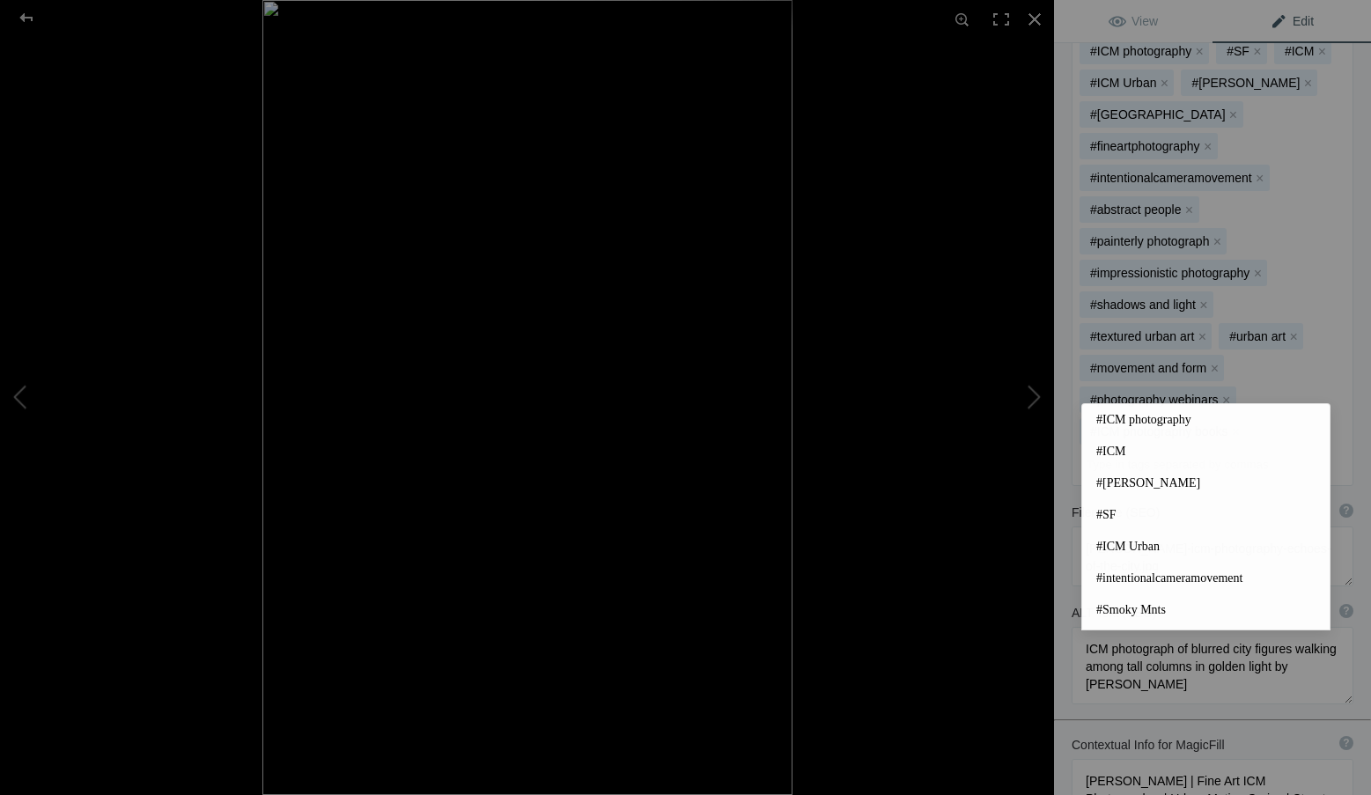
click at [1291, 652] on div "Title ? Photo title is one of the highest used Search Engine ranking criteria a…" at bounding box center [1212, 251] width 317 height 1470
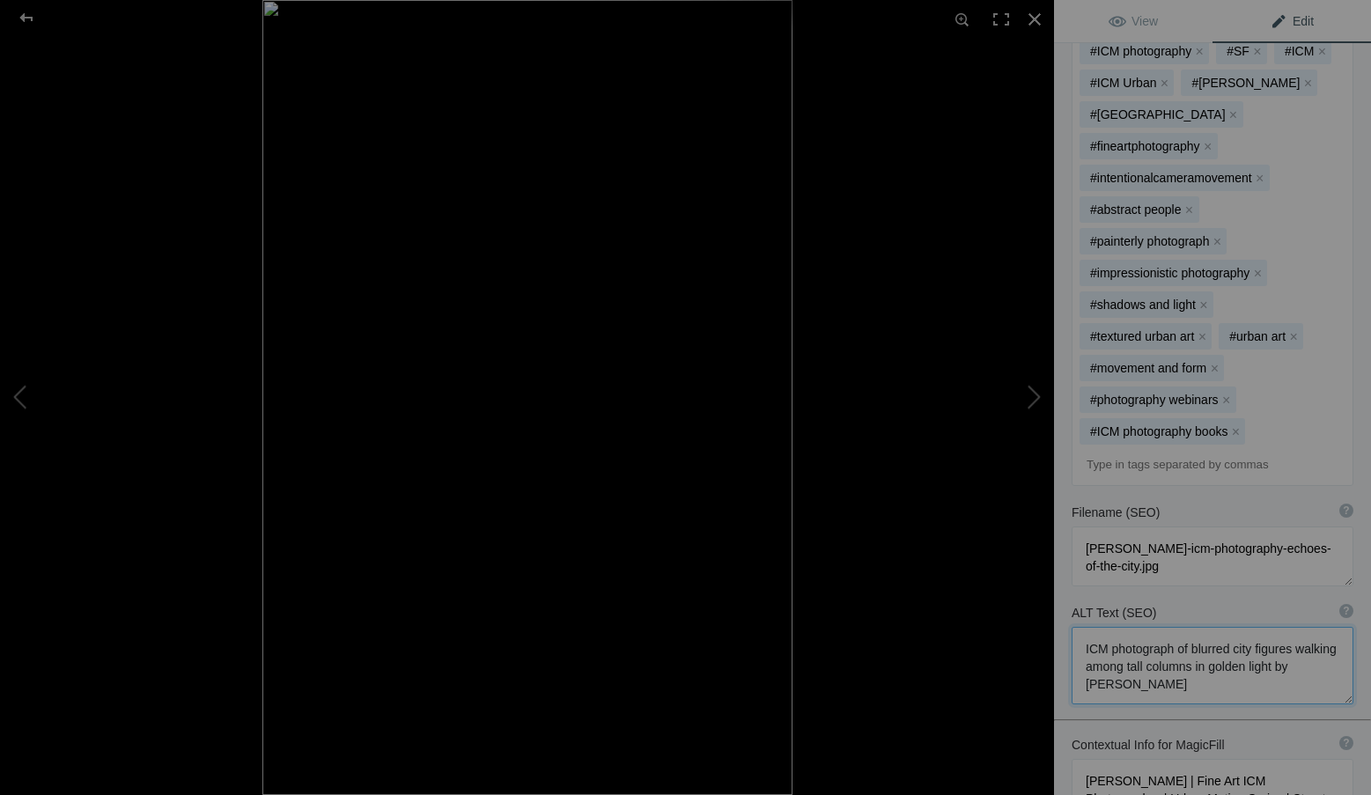
drag, startPoint x: 1229, startPoint y: 609, endPoint x: 1066, endPoint y: 553, distance: 172.3
click at [1066, 595] on div "ALT Text (SEO) ? Provide a concise and descriptive text for the image, focusing…" at bounding box center [1212, 654] width 317 height 118
paste textarea "by Roxanne Overton showing blurred city figures walking among tall golden colum…"
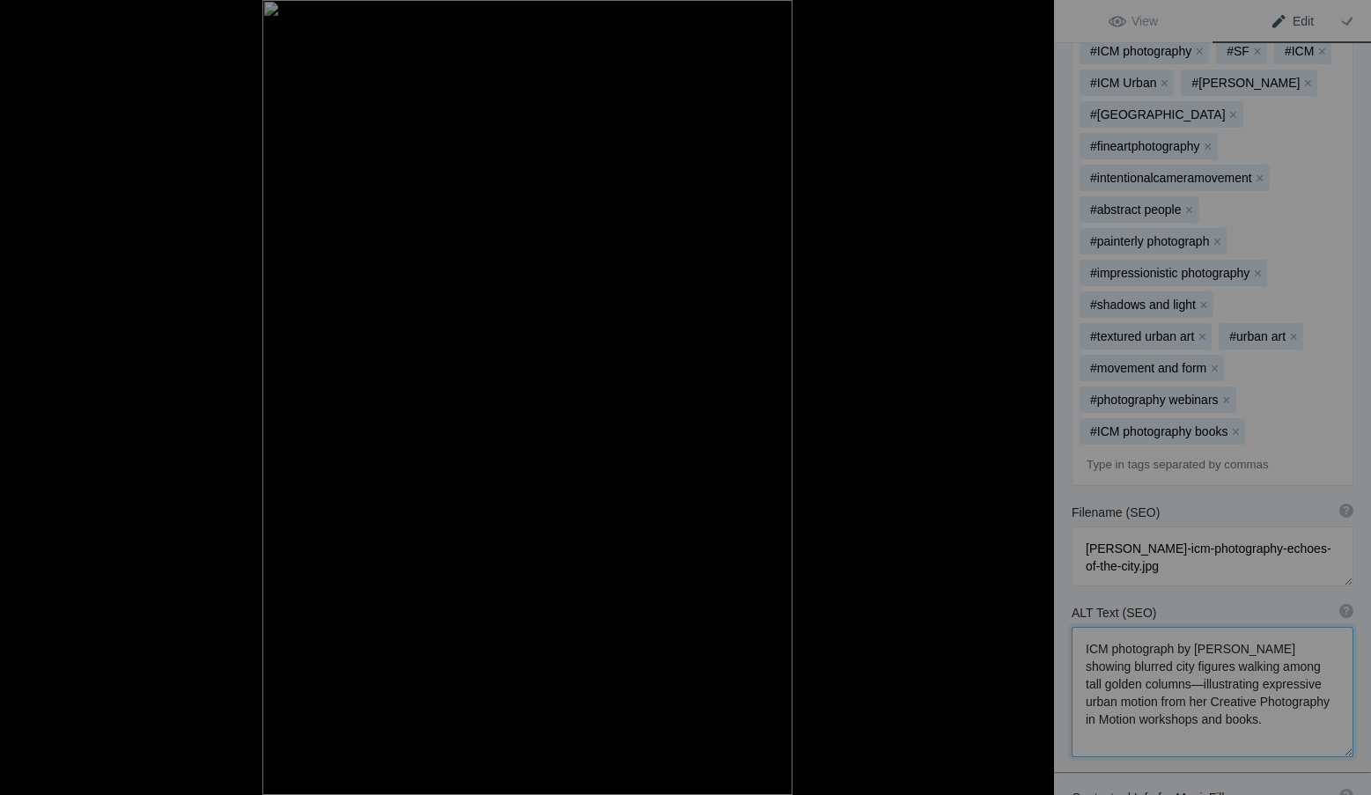
type textarea "ICM photograph by Roxanne Overton showing blurred city figures walking among ta…"
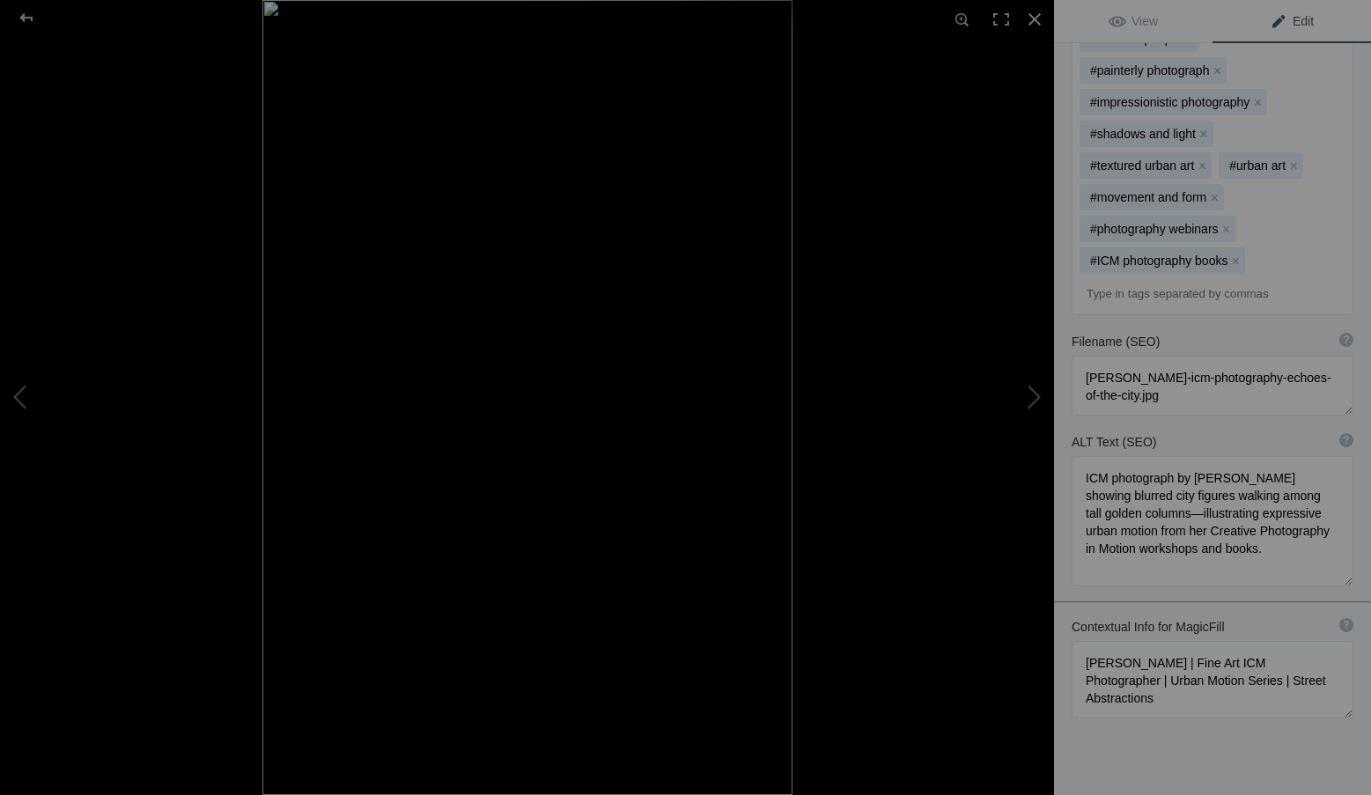
scroll to position [789, 0]
drag, startPoint x: 1235, startPoint y: 619, endPoint x: 1063, endPoint y: 581, distance: 175.8
click at [1063, 607] on div "Contextual Info for MagicFill ? Use this section to add details that aren’t vis…" at bounding box center [1212, 666] width 317 height 118
paste textarea "ICM Photographer, Author & Instructor | Urban Motion Series | Light, Structure …"
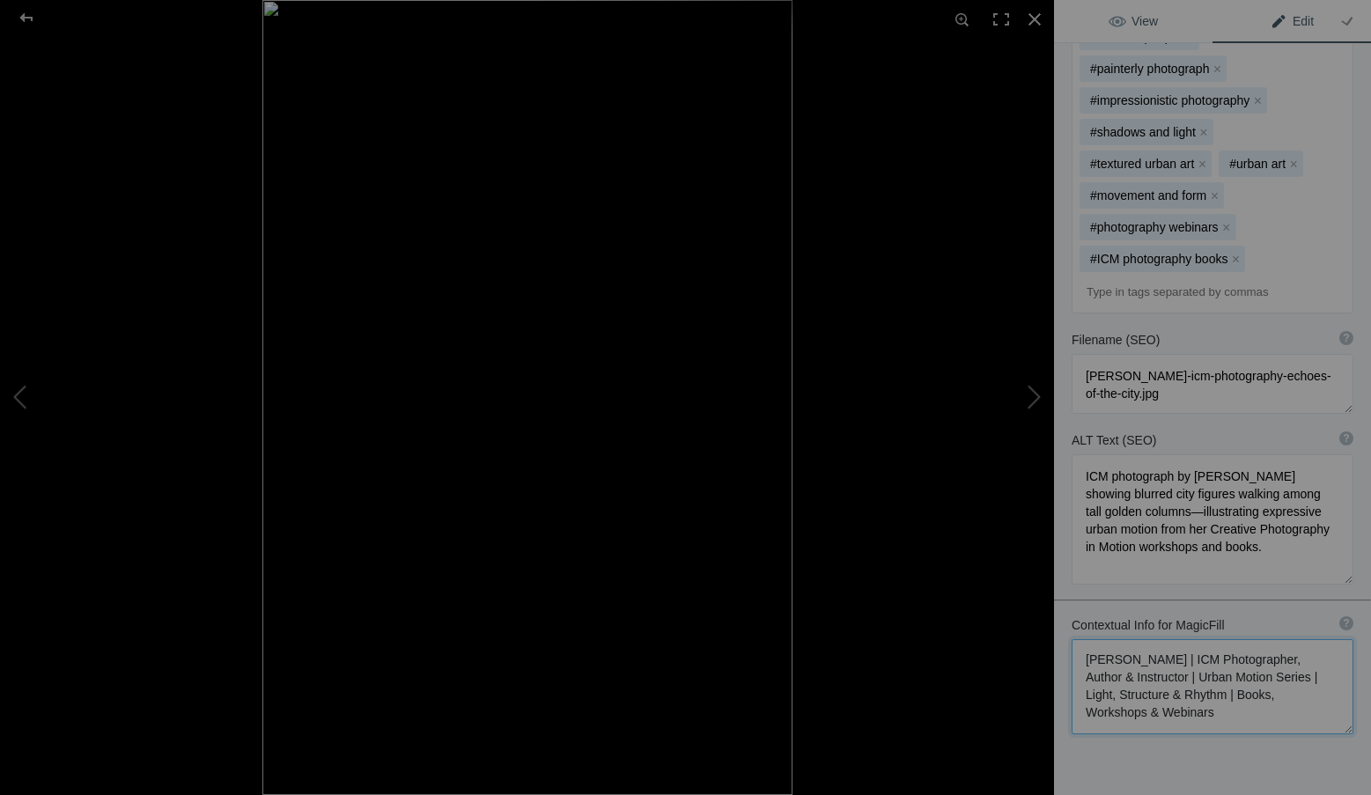
type textarea "Roxanne Overton | ICM Photographer, Author & Instructor | Urban Motion Series |…"
click at [1131, 14] on span "View" at bounding box center [1132, 21] width 49 height 14
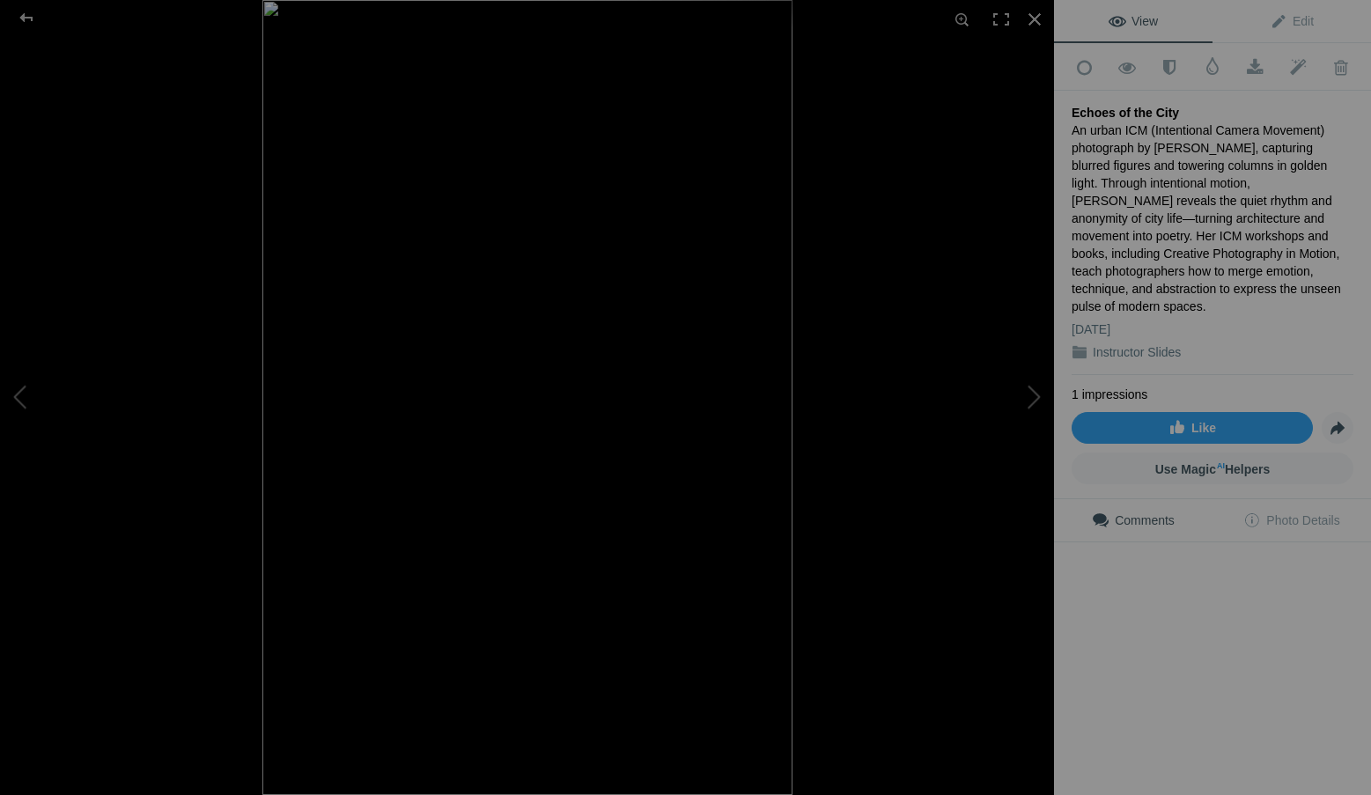
scroll to position [0, 0]
click at [1034, 11] on div at bounding box center [1034, 19] width 39 height 39
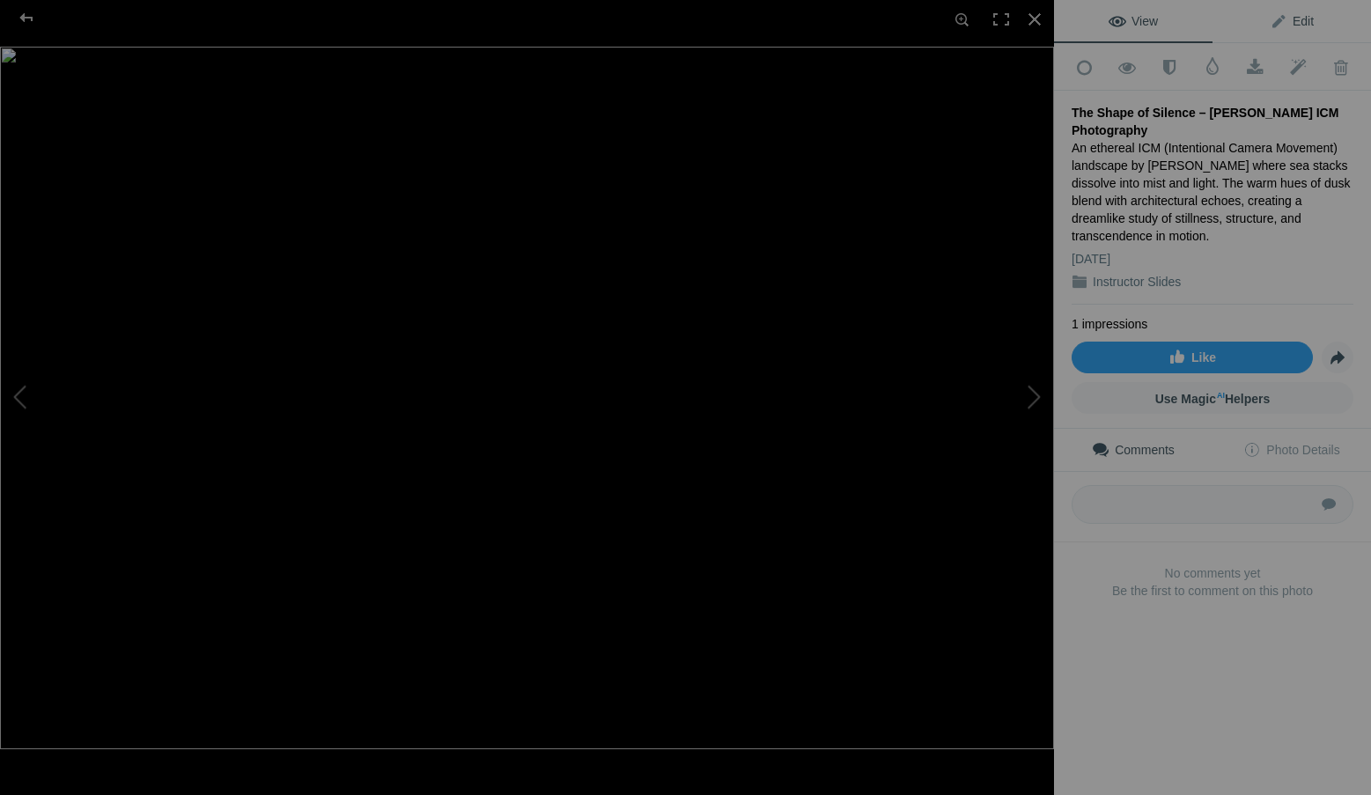
click at [1289, 6] on link "Edit" at bounding box center [1291, 21] width 158 height 42
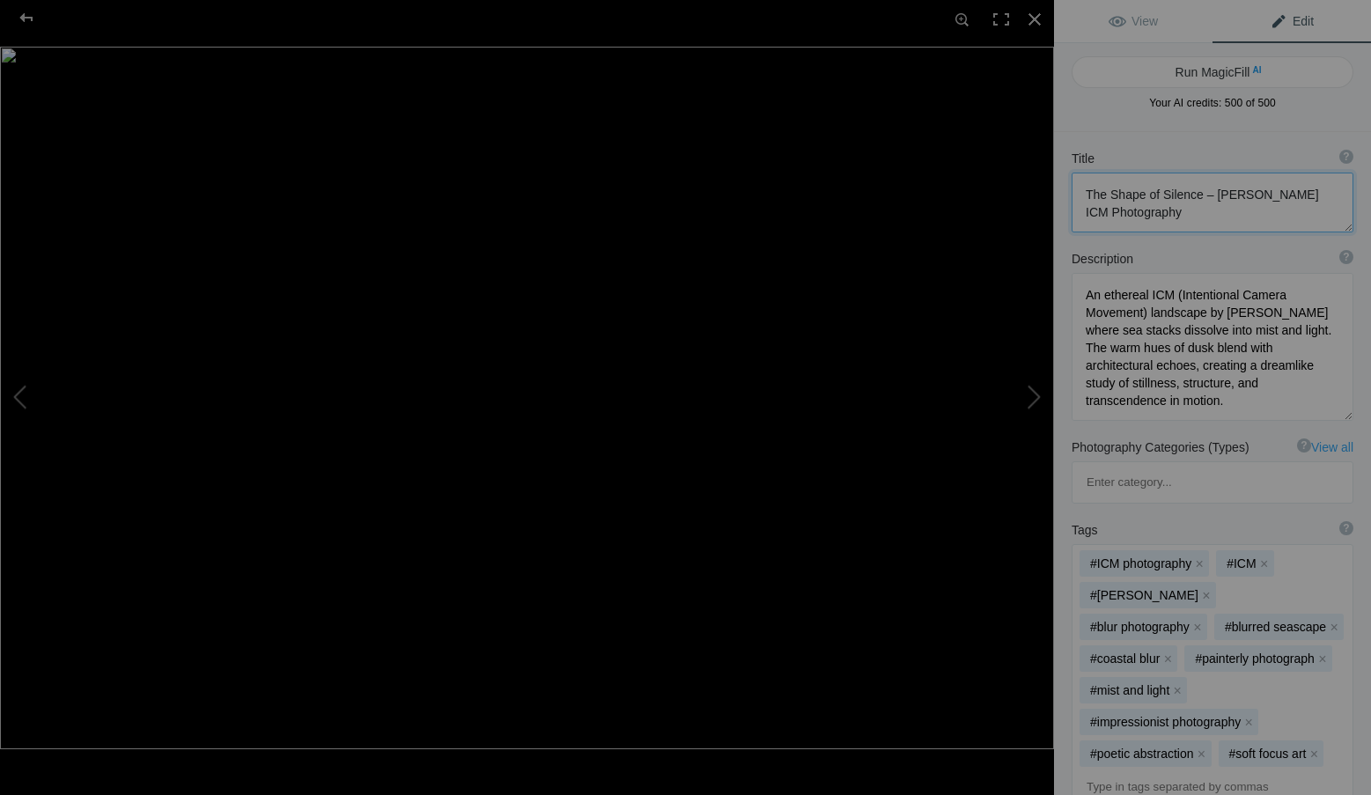
drag, startPoint x: 1196, startPoint y: 195, endPoint x: 1204, endPoint y: 212, distance: 19.3
click at [1204, 212] on textarea at bounding box center [1212, 203] width 282 height 60
type textarea "The Shape of Silence"
drag, startPoint x: 1243, startPoint y: 400, endPoint x: 1057, endPoint y: 266, distance: 228.9
click at [1057, 266] on div "Description ? By adding more context around images, results can become much mor…" at bounding box center [1212, 333] width 317 height 188
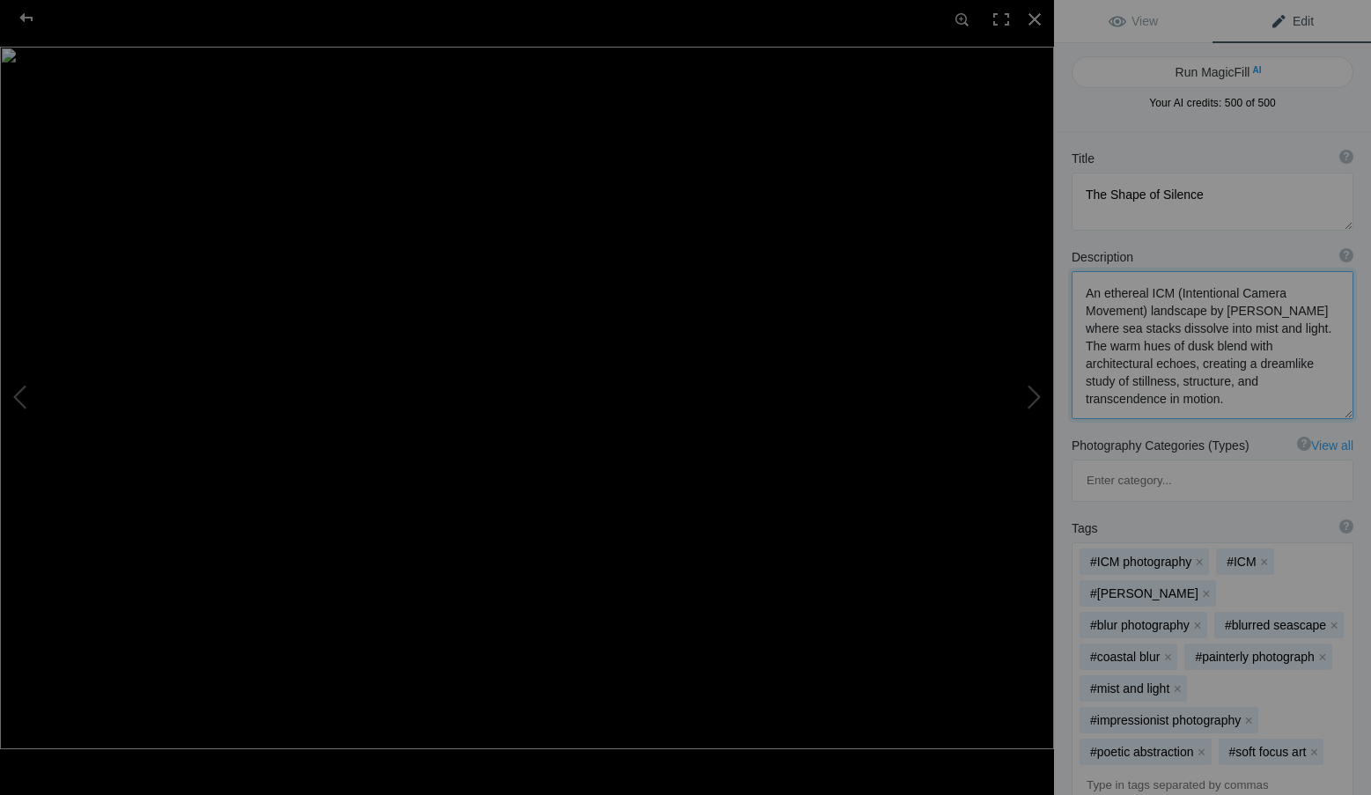
paste textarea "tranquil ICM (Intentional Camera Movement) landscape by Roxanne Overton, where …"
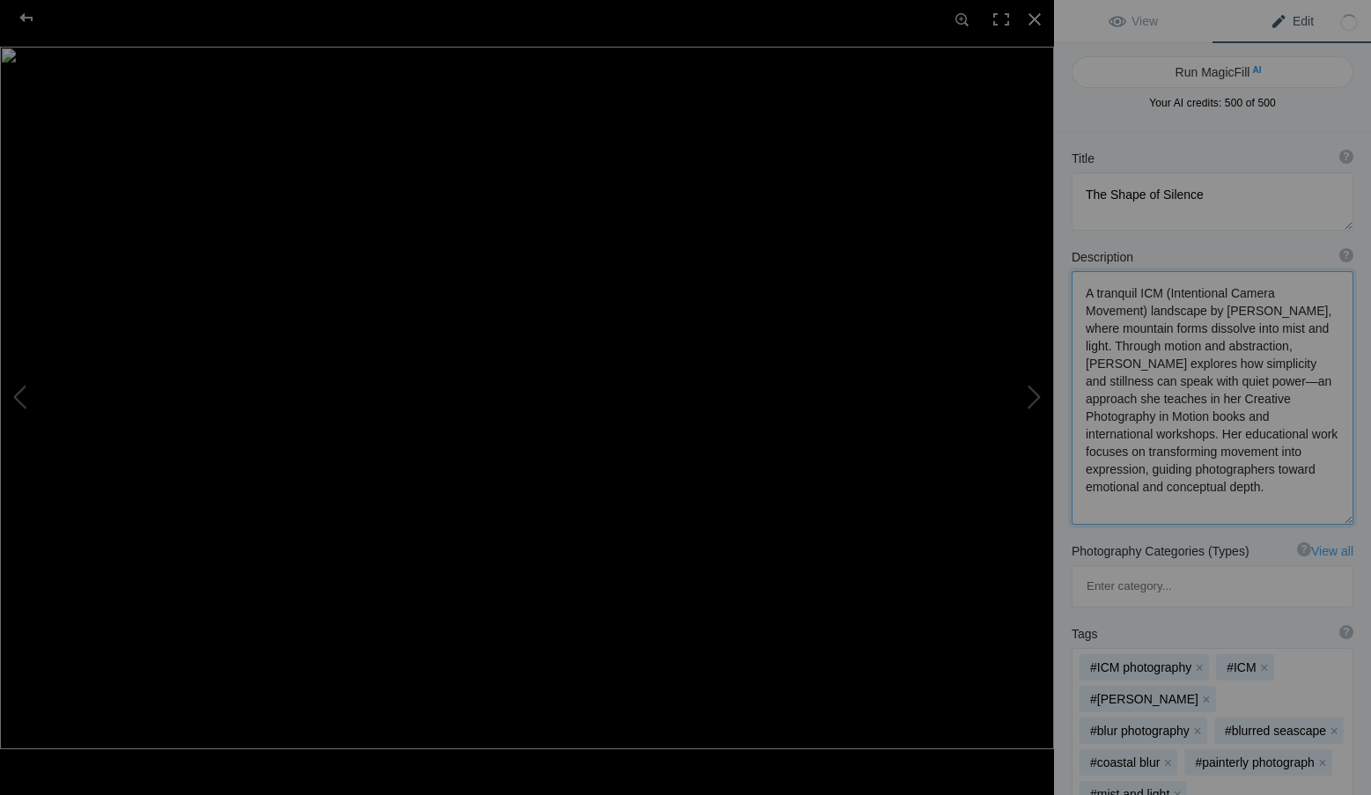
type textarea "A tranquil ICM (Intentional Camera Movement) landscape by Roxanne Overton, wher…"
click at [1314, 649] on div "#ICM photography x #ICM x #Roxanne Overton x #blur photography x #blurred seasc…" at bounding box center [1212, 780] width 280 height 262
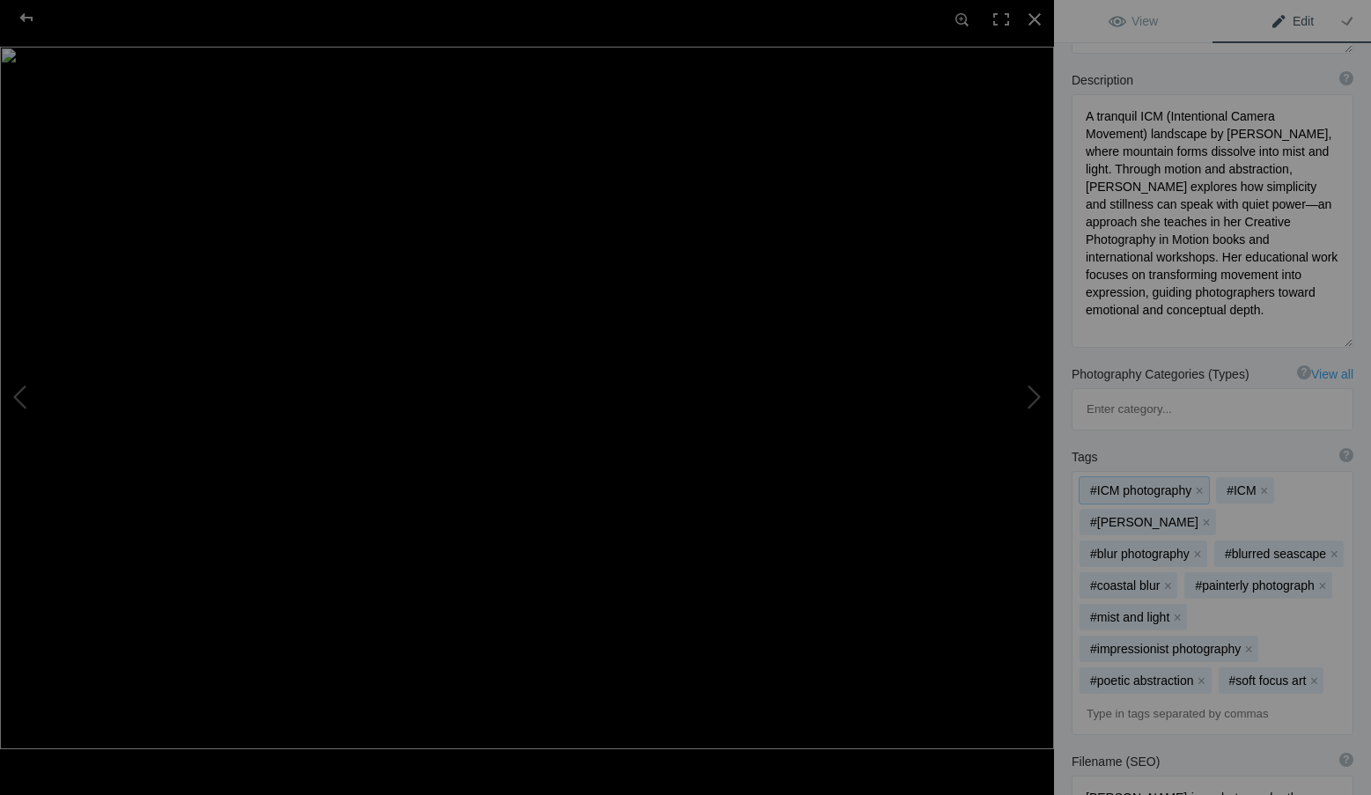
scroll to position [352, 0]
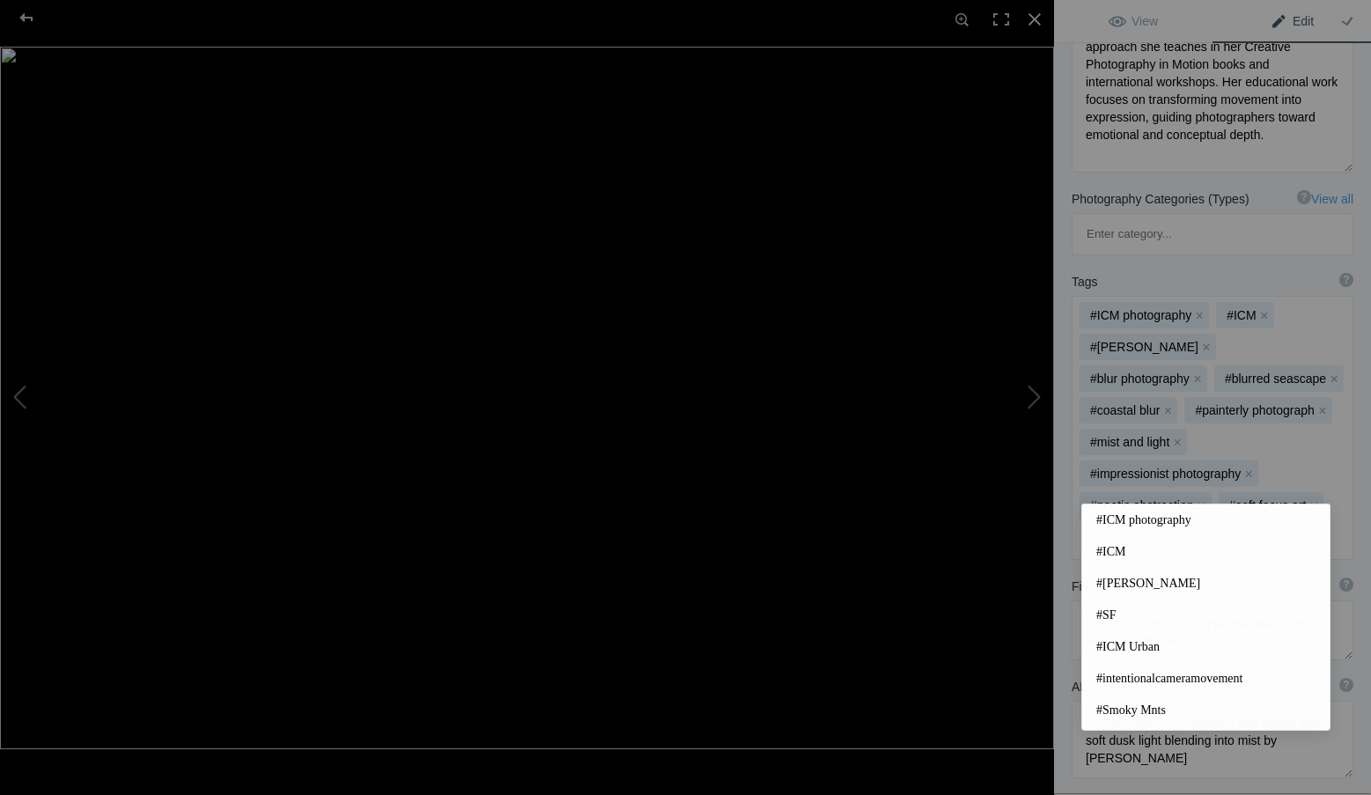
click at [1113, 523] on input at bounding box center [1212, 539] width 262 height 32
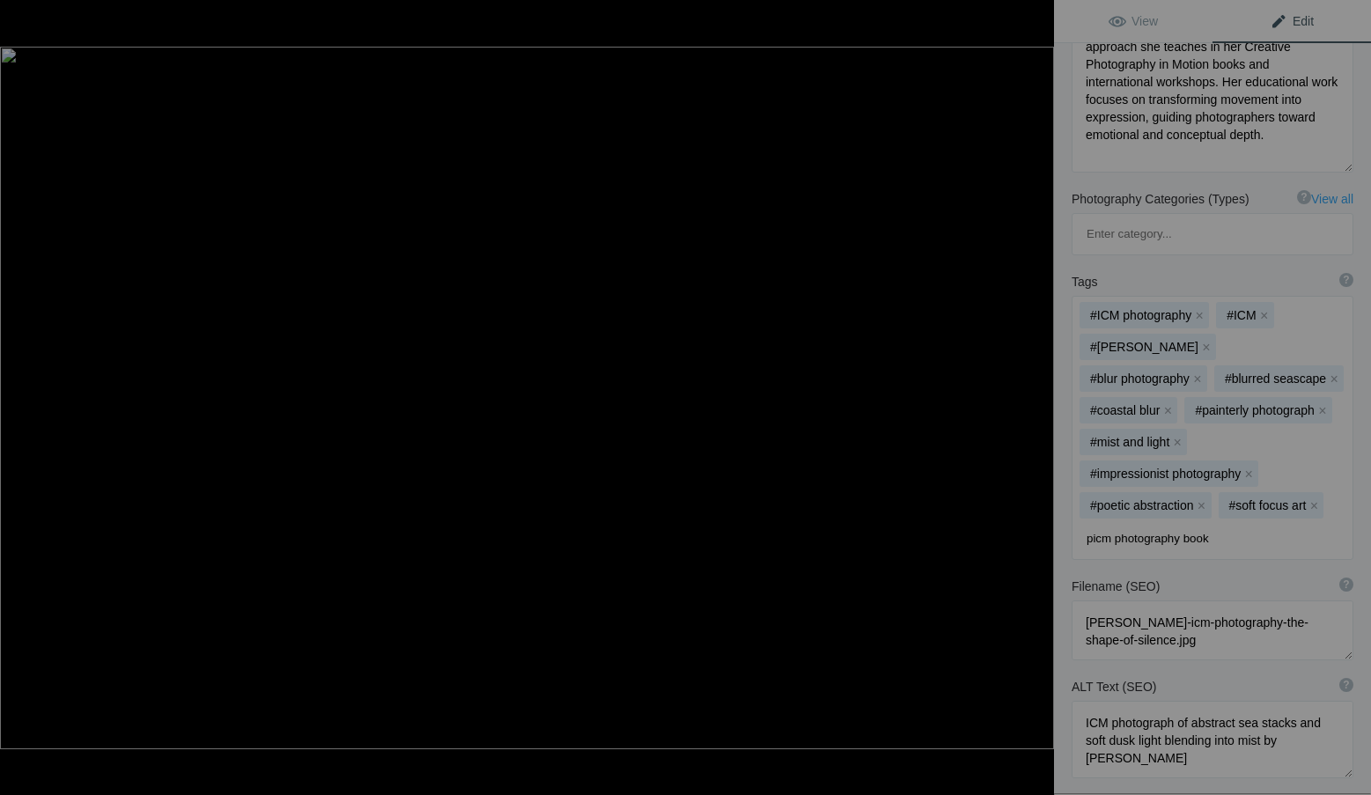
type input "picm photography books"
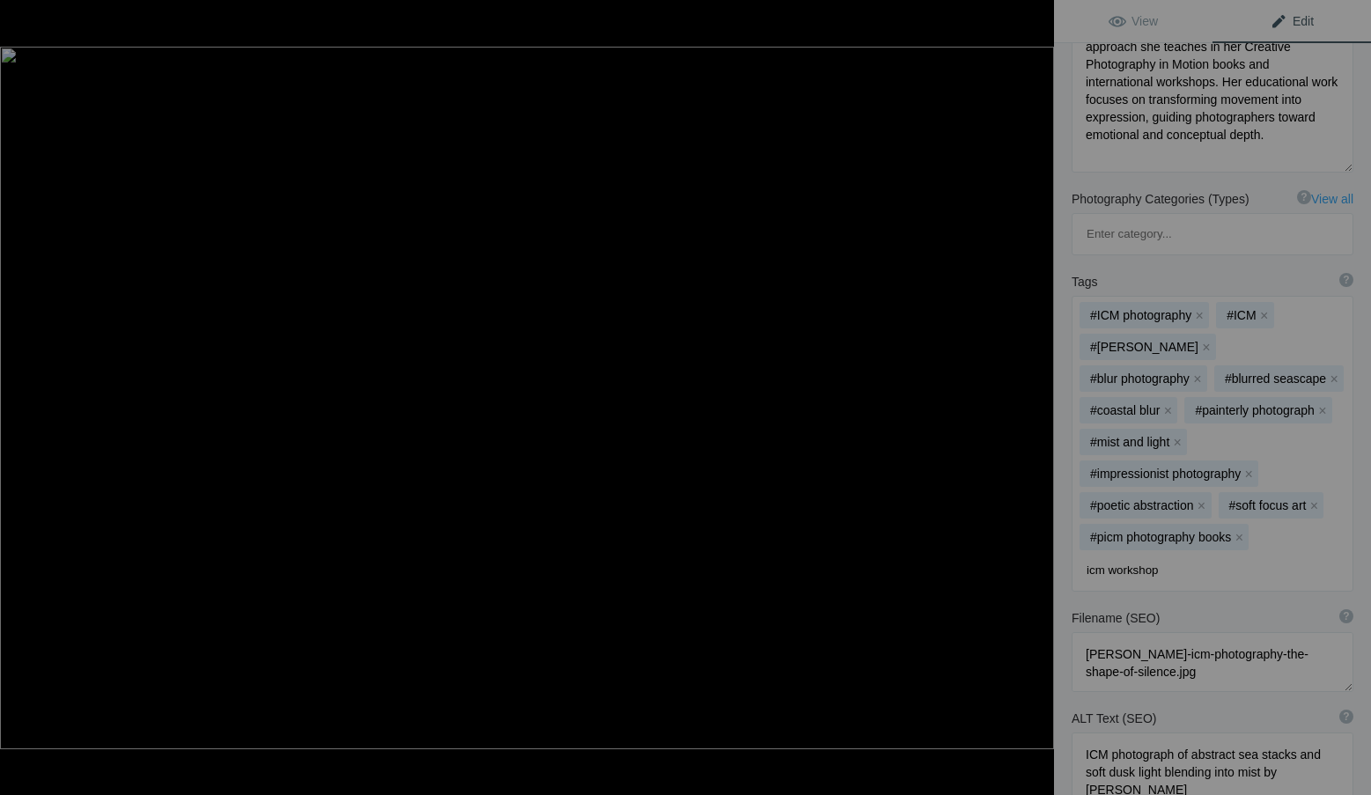
type input "icm workshops"
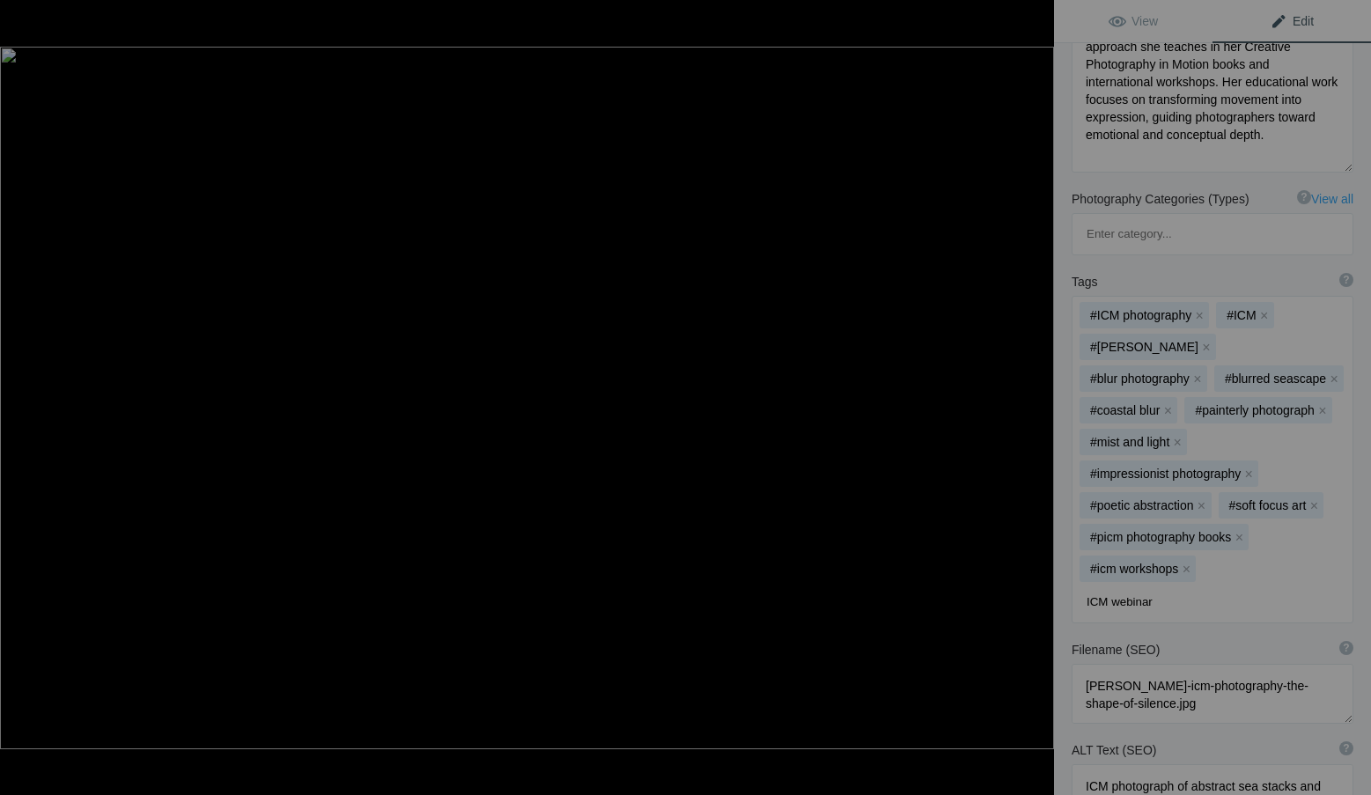
type input "ICM webinars"
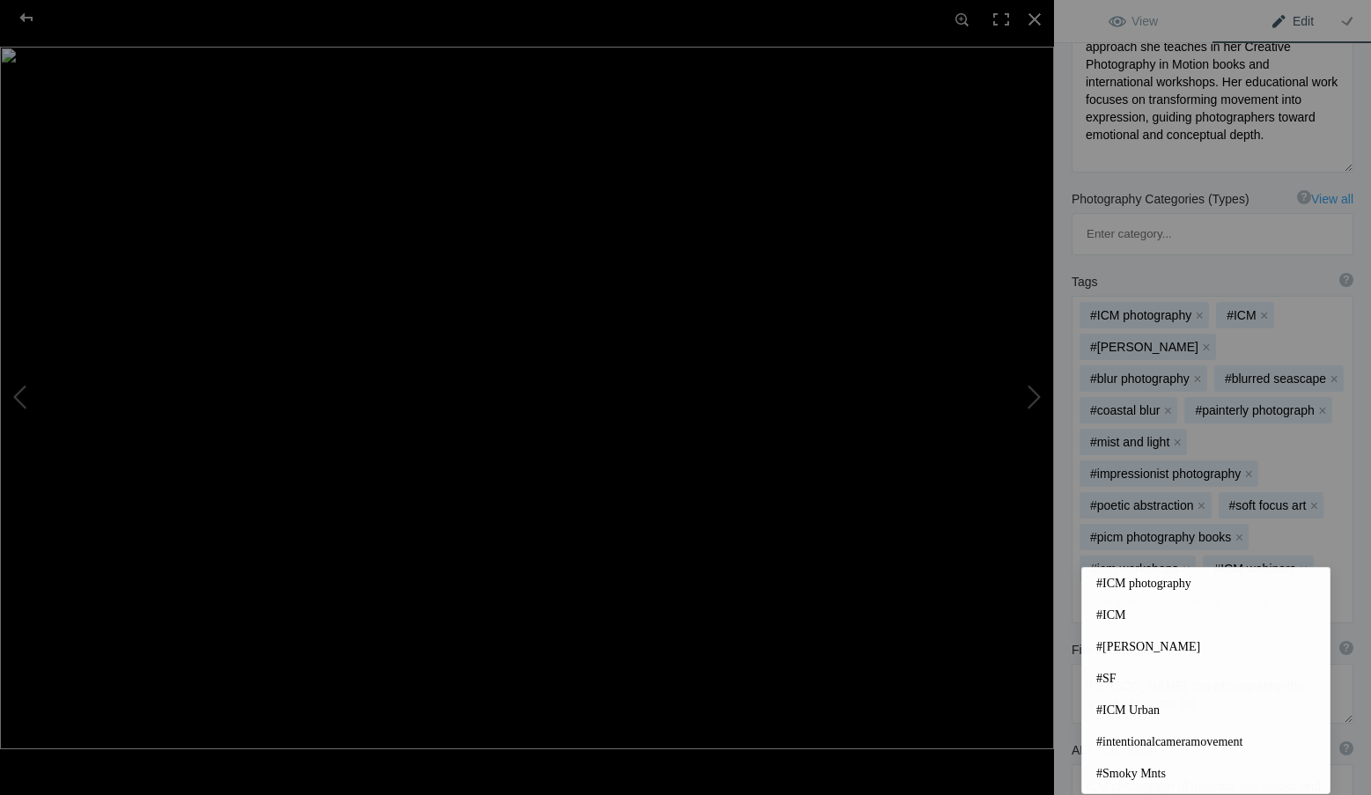
click at [1087, 586] on input at bounding box center [1212, 602] width 262 height 32
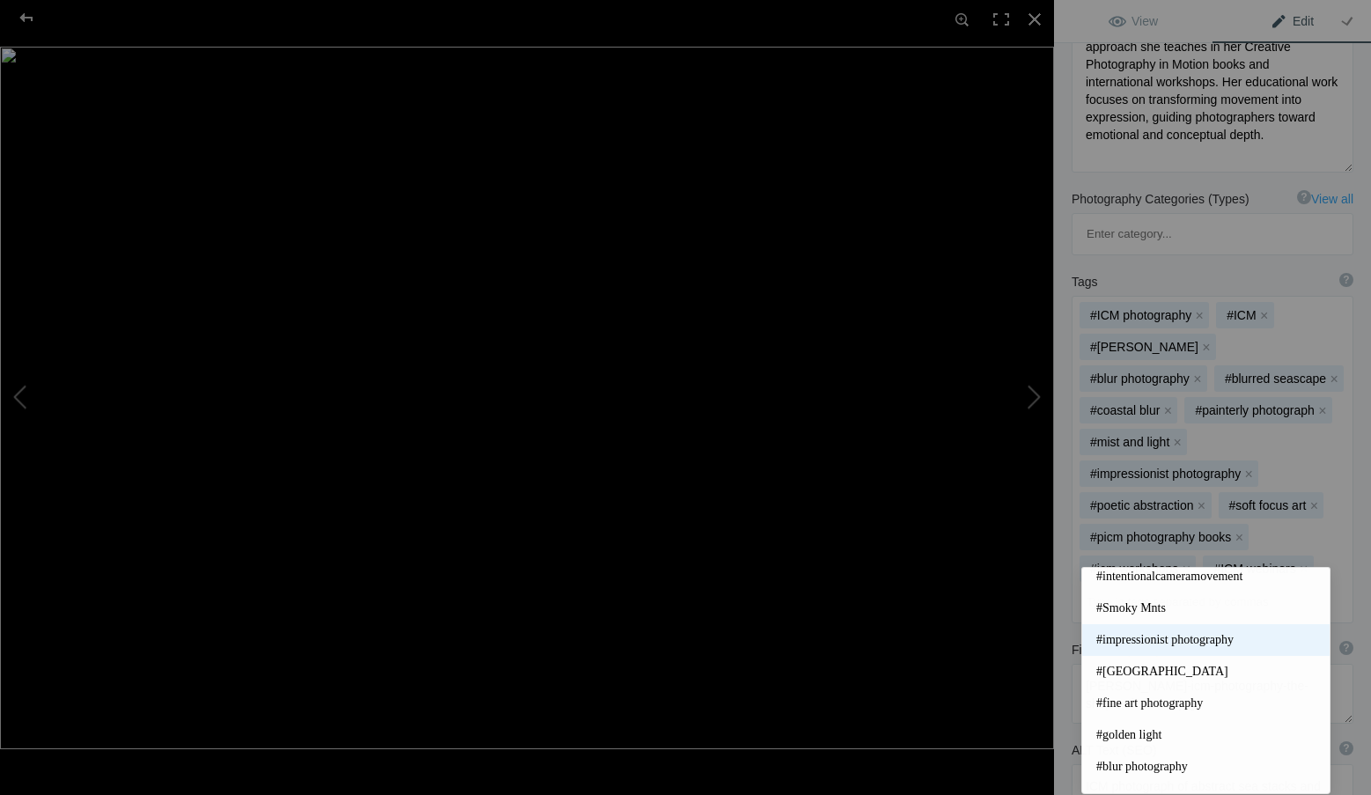
scroll to position [176, 0]
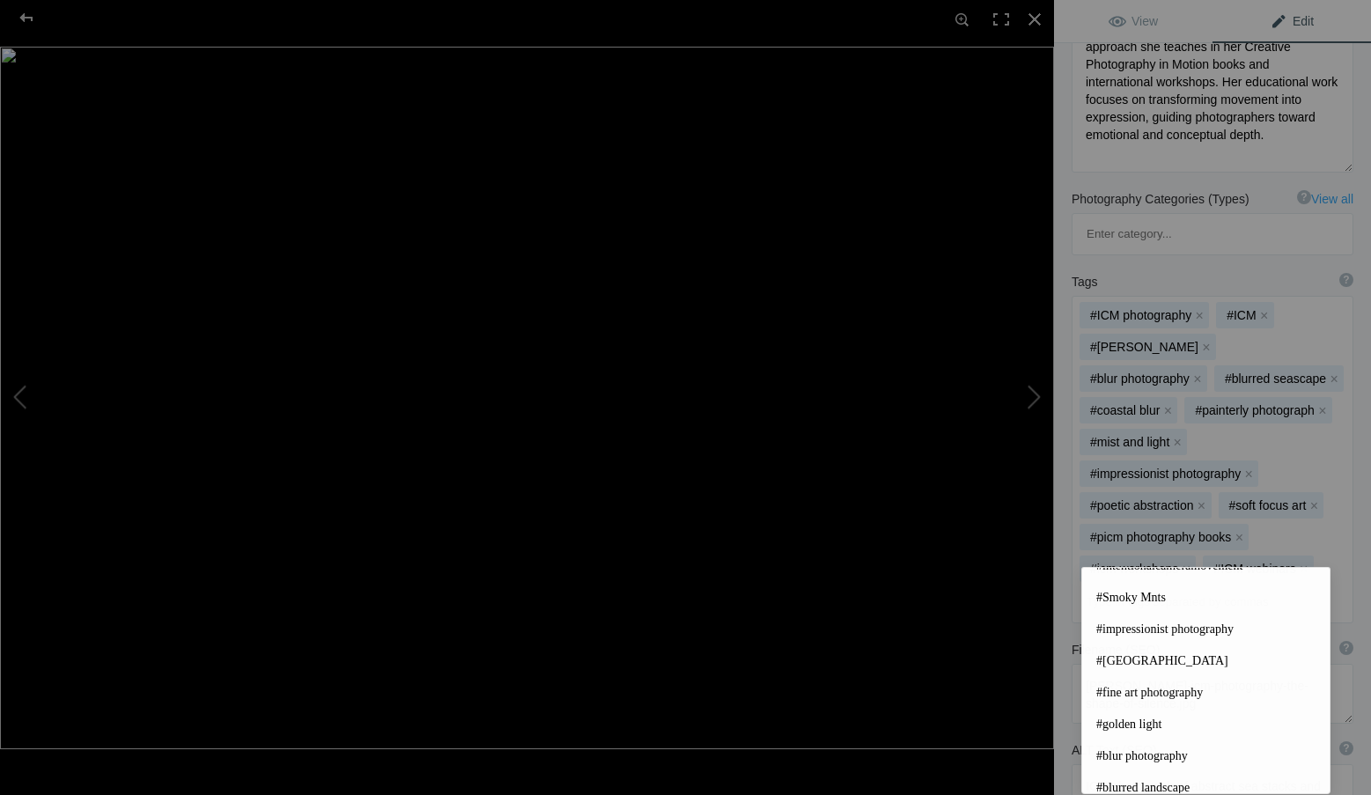
click at [1063, 680] on div "Filename (SEO) ? Choose a clear, descriptive filename that accurately represent…" at bounding box center [1212, 682] width 317 height 100
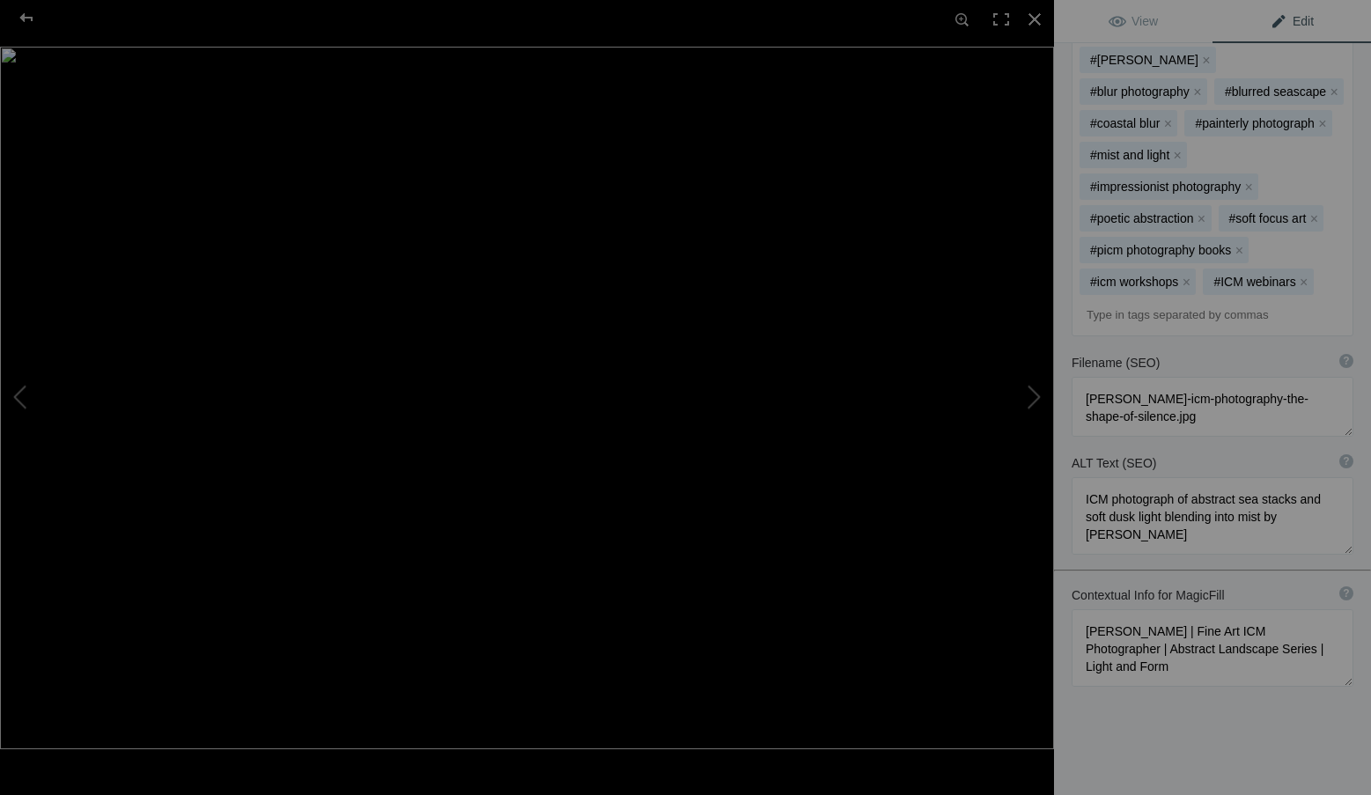
scroll to position [641, 0]
drag, startPoint x: 1215, startPoint y: 488, endPoint x: 1063, endPoint y: 431, distance: 162.4
click at [1063, 444] on div "ALT Text (SEO) ? Provide a concise and descriptive text for the image, focusing…" at bounding box center [1212, 503] width 317 height 118
paste textarea "by Roxanne Overton showing soft mountain forms fading into mist—an expressive s…"
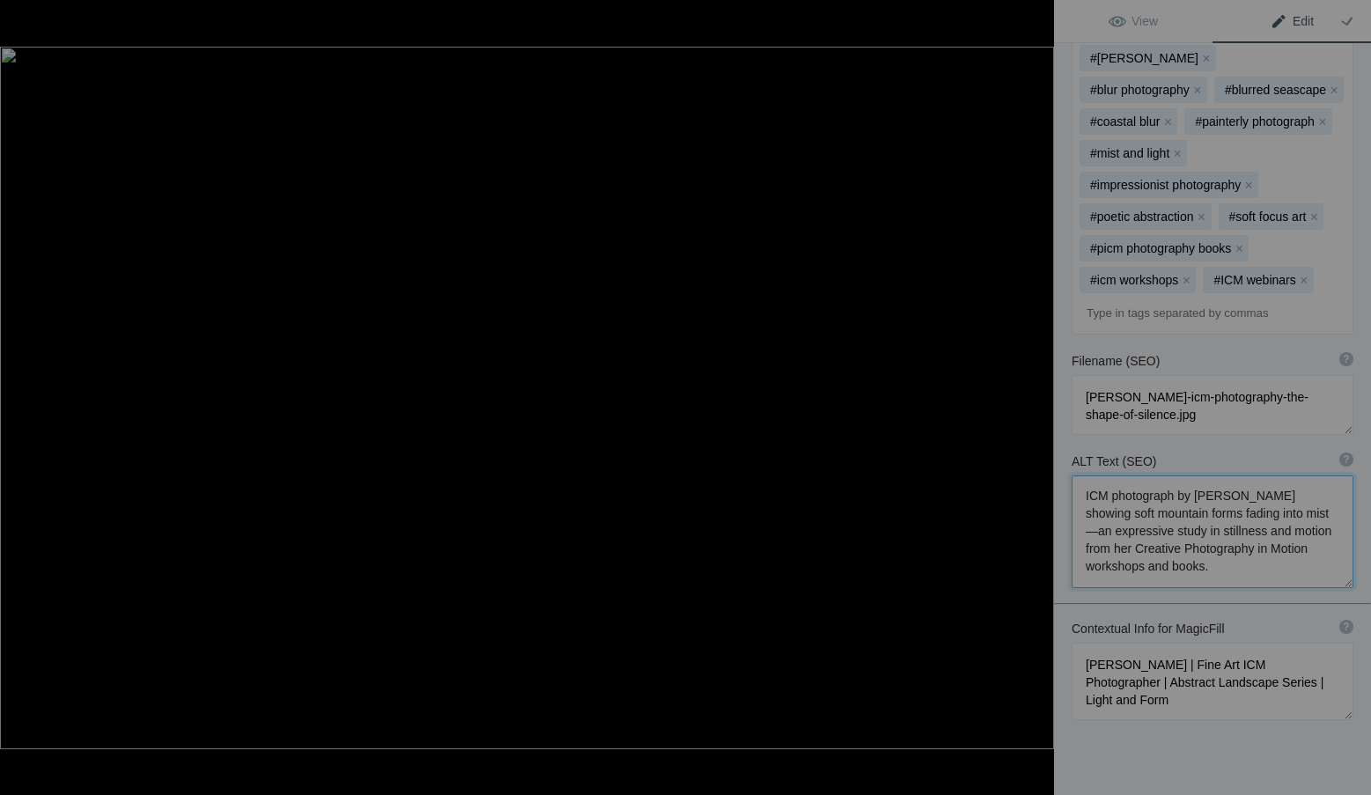
type textarea "ICM photograph by Roxanne Overton showing soft mountain forms fading into mist—…"
drag, startPoint x: 1204, startPoint y: 668, endPoint x: 1068, endPoint y: 603, distance: 151.2
click at [1071, 611] on div "Contextual Info for MagicFill ? Use this section to add details that aren’t vis…" at bounding box center [1212, 670] width 317 height 118
paste textarea "ICM Photographer, Author & Instructor | Nature in Motion Series | Light, Stilln…"
type textarea "Roxanne Overton | ICM Photographer, Author & Instructor | Nature in Motion Seri…"
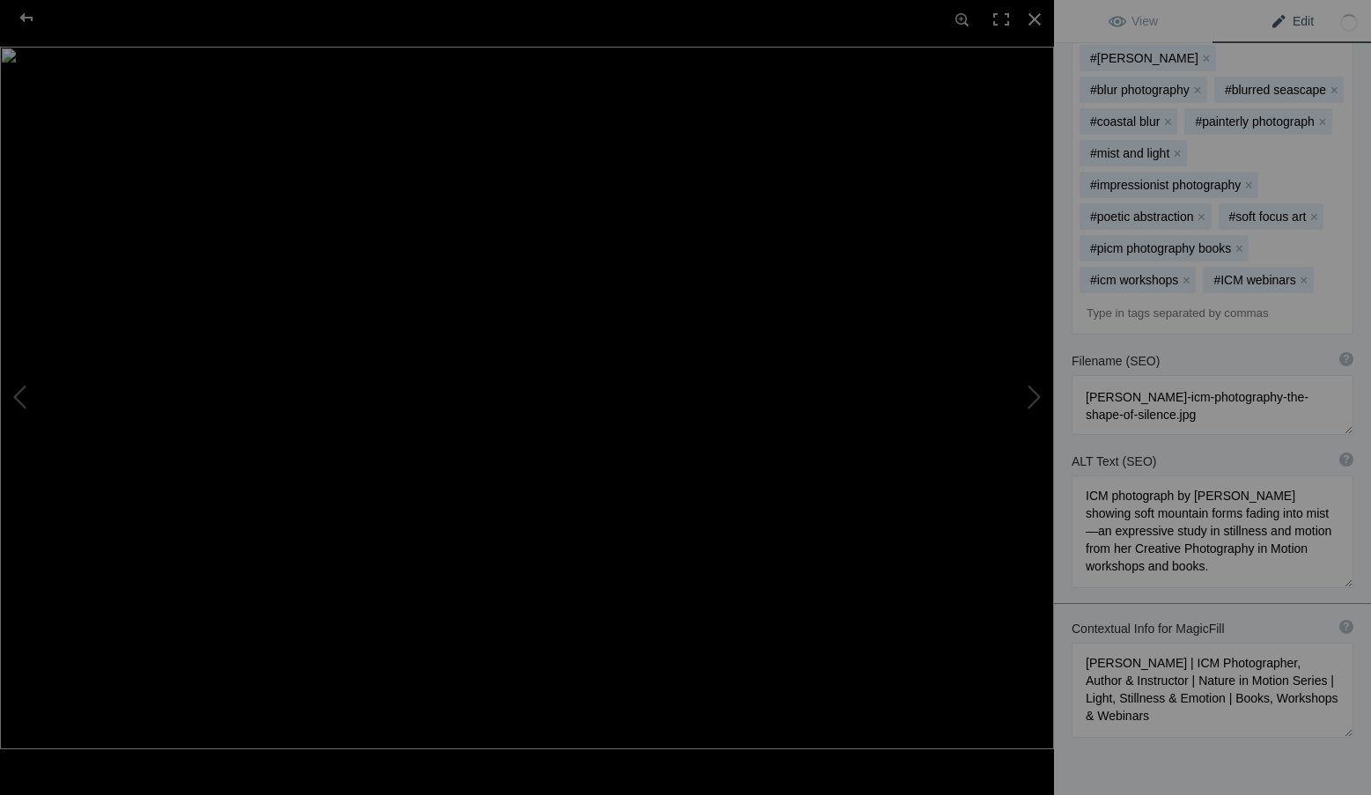
click at [1232, 728] on div "Title ? Photo title is one of the highest used Search Engine ranking criteria a…" at bounding box center [1212, 189] width 317 height 1396
drag, startPoint x: 1147, startPoint y: 21, endPoint x: 1176, endPoint y: 14, distance: 29.9
click at [1147, 21] on span "View" at bounding box center [1132, 21] width 49 height 14
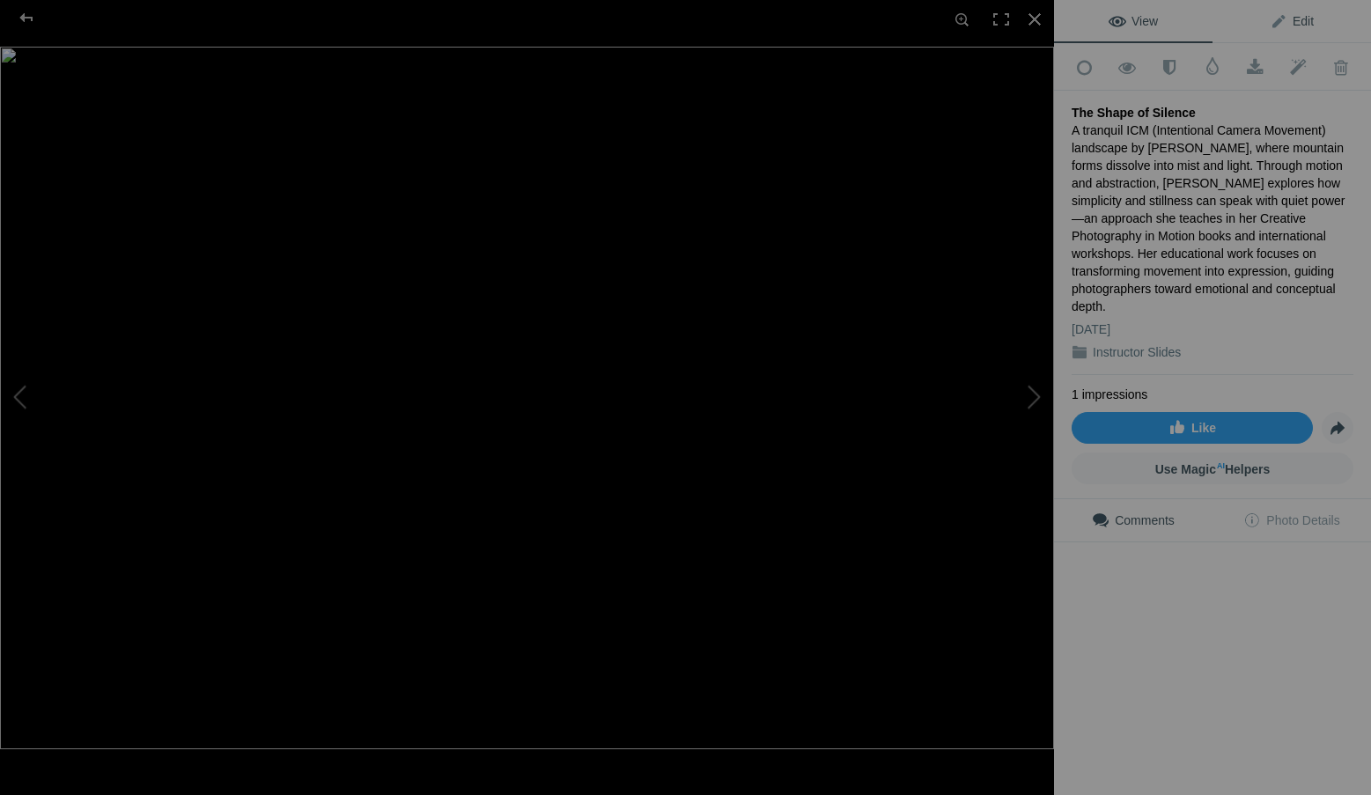
scroll to position [0, 0]
click at [1256, 13] on link "Edit" at bounding box center [1291, 21] width 158 height 42
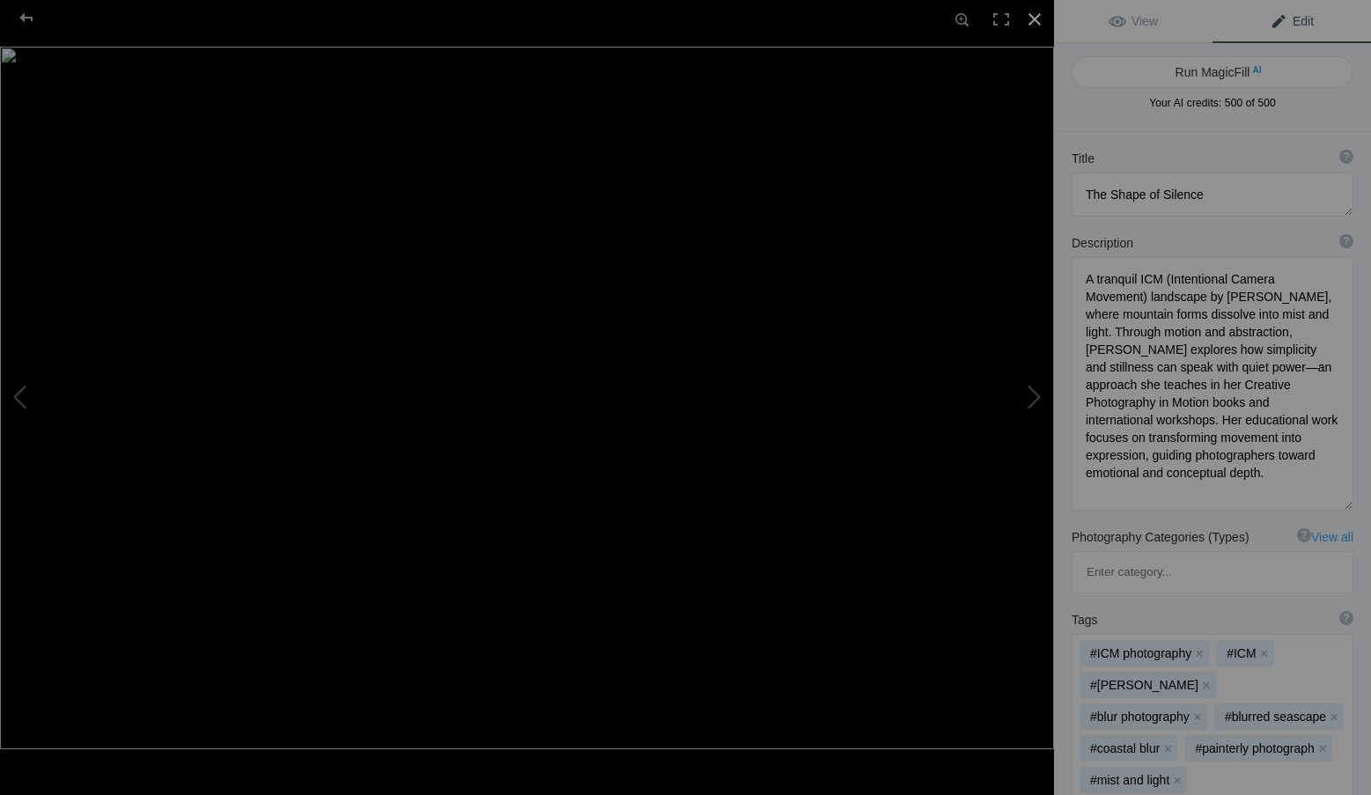
click at [1042, 13] on div at bounding box center [1034, 19] width 39 height 39
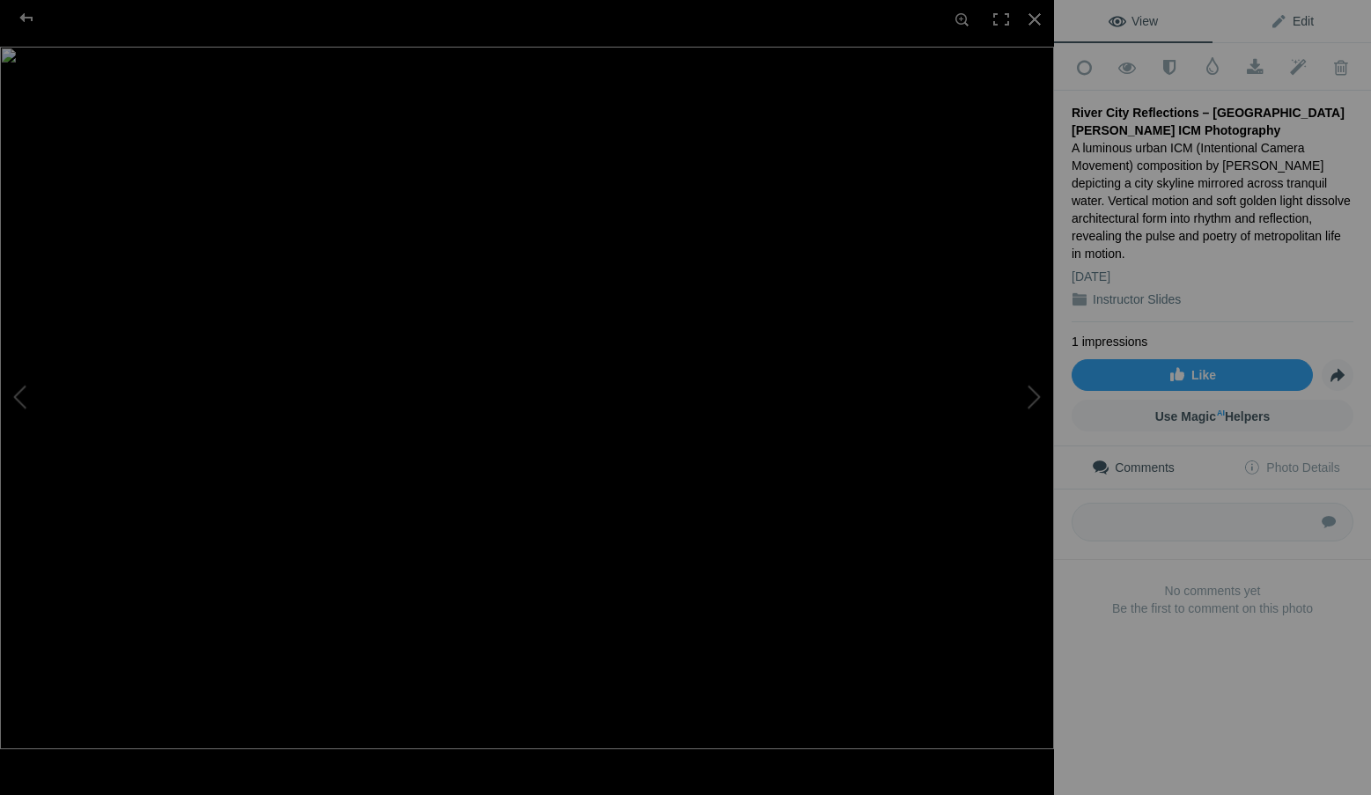
click at [1297, 24] on span "Edit" at bounding box center [1291, 21] width 44 height 14
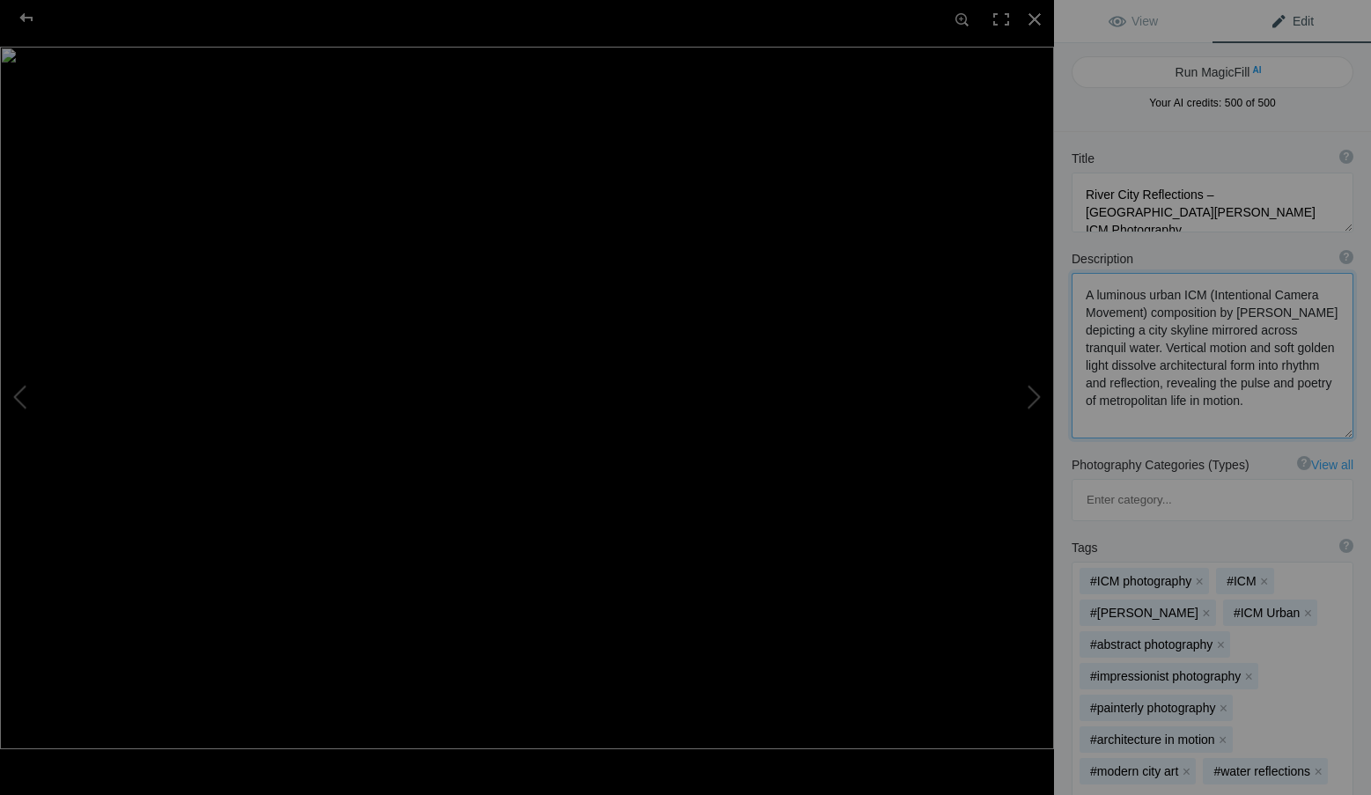
scroll to position [2, 0]
drag, startPoint x: 1123, startPoint y: 434, endPoint x: 1067, endPoint y: 297, distance: 148.4
click at [1067, 297] on div "Description ? By adding more context around images, results can become much mor…" at bounding box center [1212, 344] width 317 height 206
paste textarea "n ICM (Intentional Camera Movement) photograph by Roxanne Overton, depicting a …"
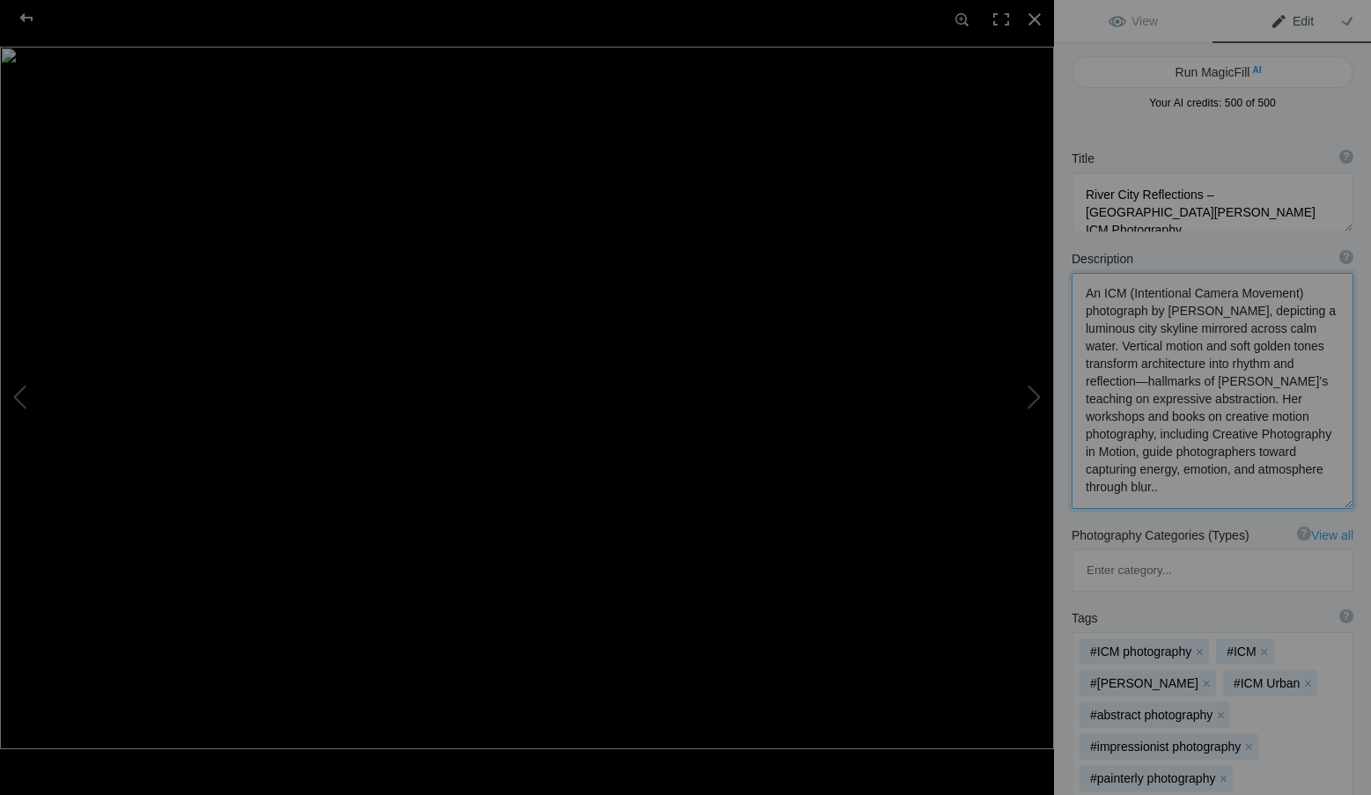
type textarea "An ICM (Intentional Camera Movement) photograph by Roxanne Overton, depicting a…"
click at [1210, 195] on textarea at bounding box center [1212, 203] width 282 height 60
drag, startPoint x: 1200, startPoint y: 196, endPoint x: 1205, endPoint y: 211, distance: 15.9
click at [1205, 211] on textarea at bounding box center [1212, 203] width 282 height 60
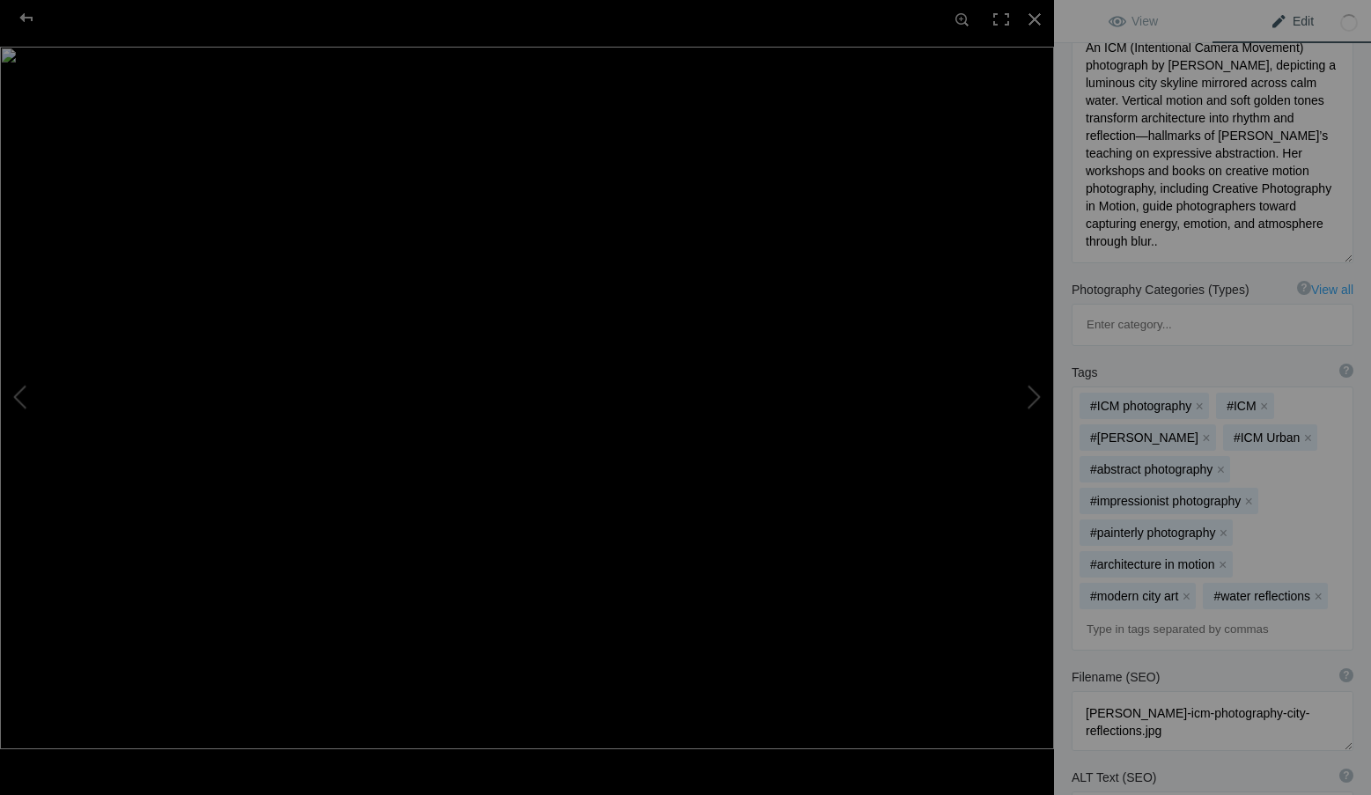
scroll to position [264, 0]
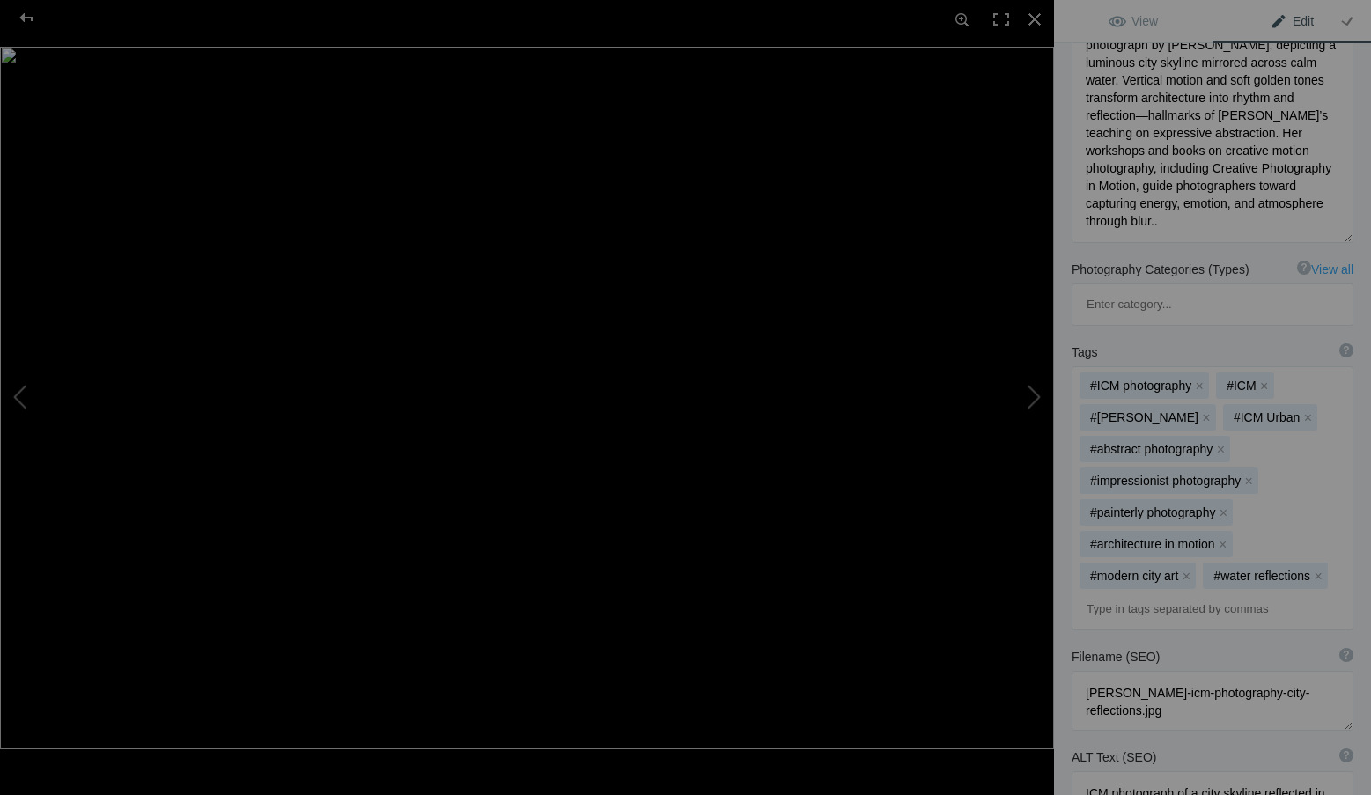
type textarea "River City Reflections"
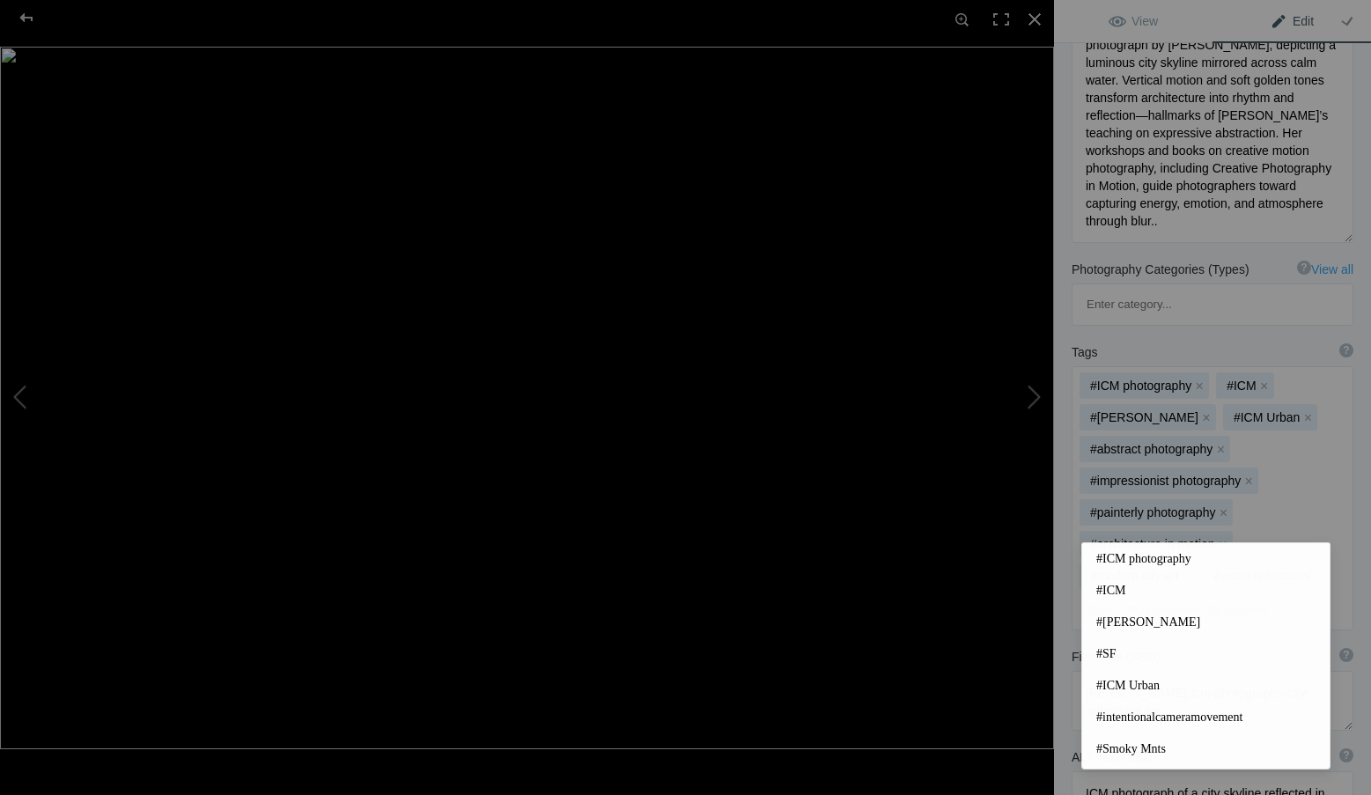
click at [1123, 593] on input at bounding box center [1212, 609] width 262 height 32
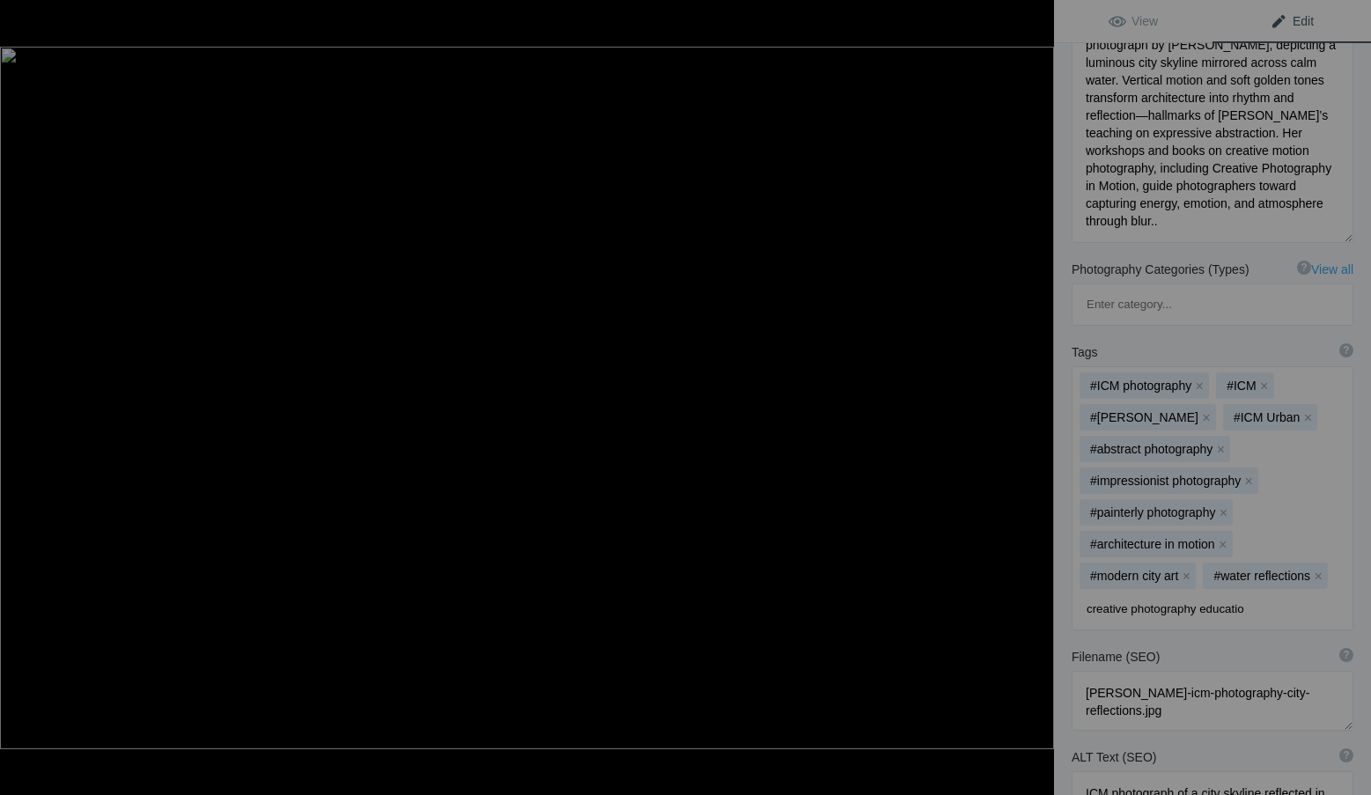
type input "creative photography education"
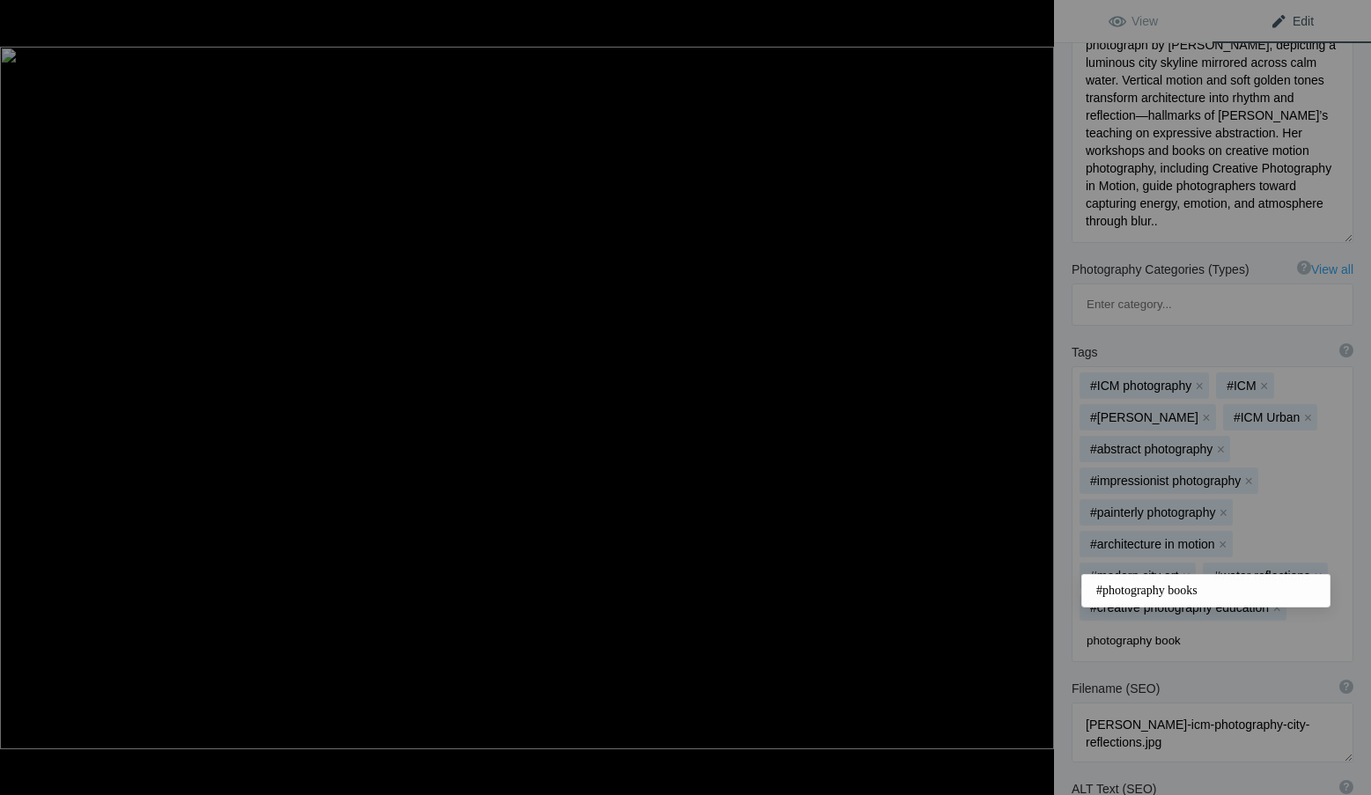
type input "photography books"
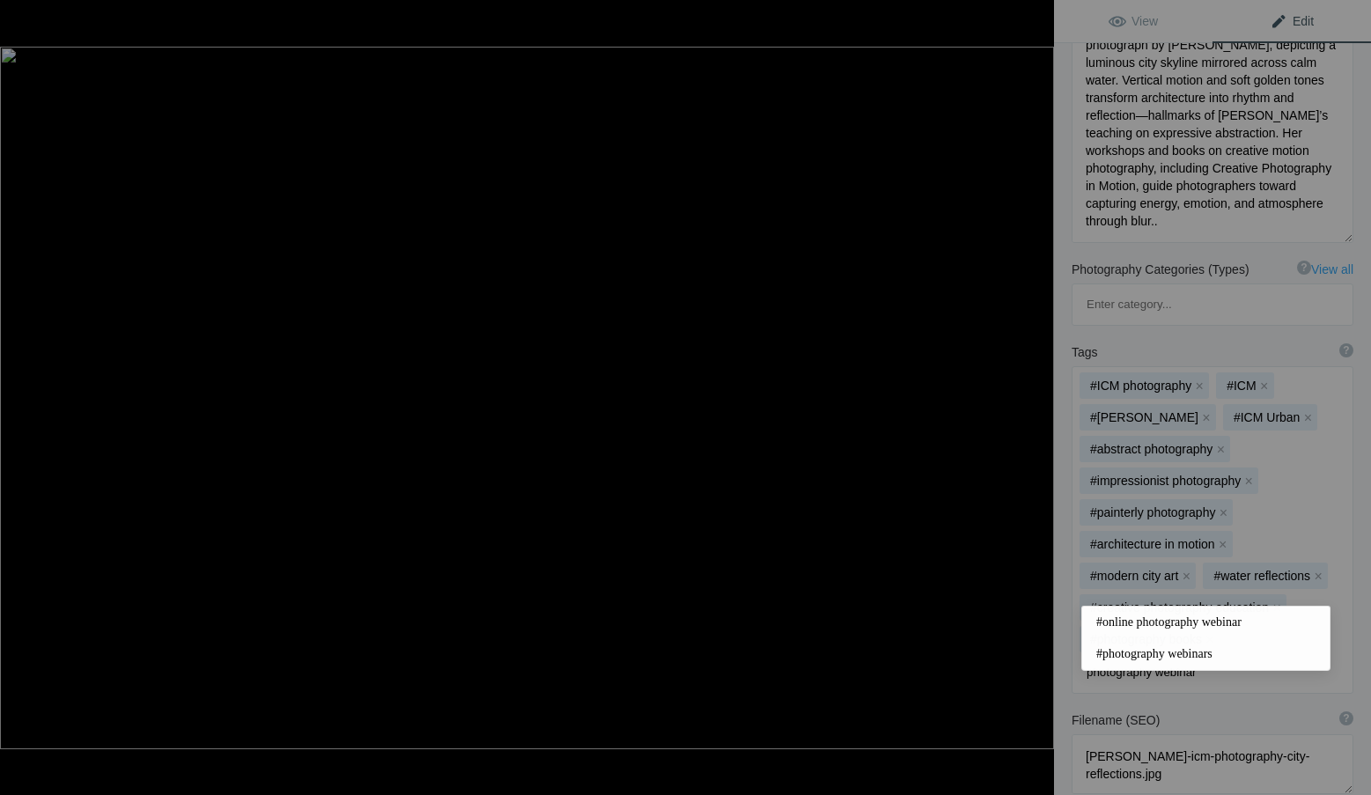
type input "photography webinars"
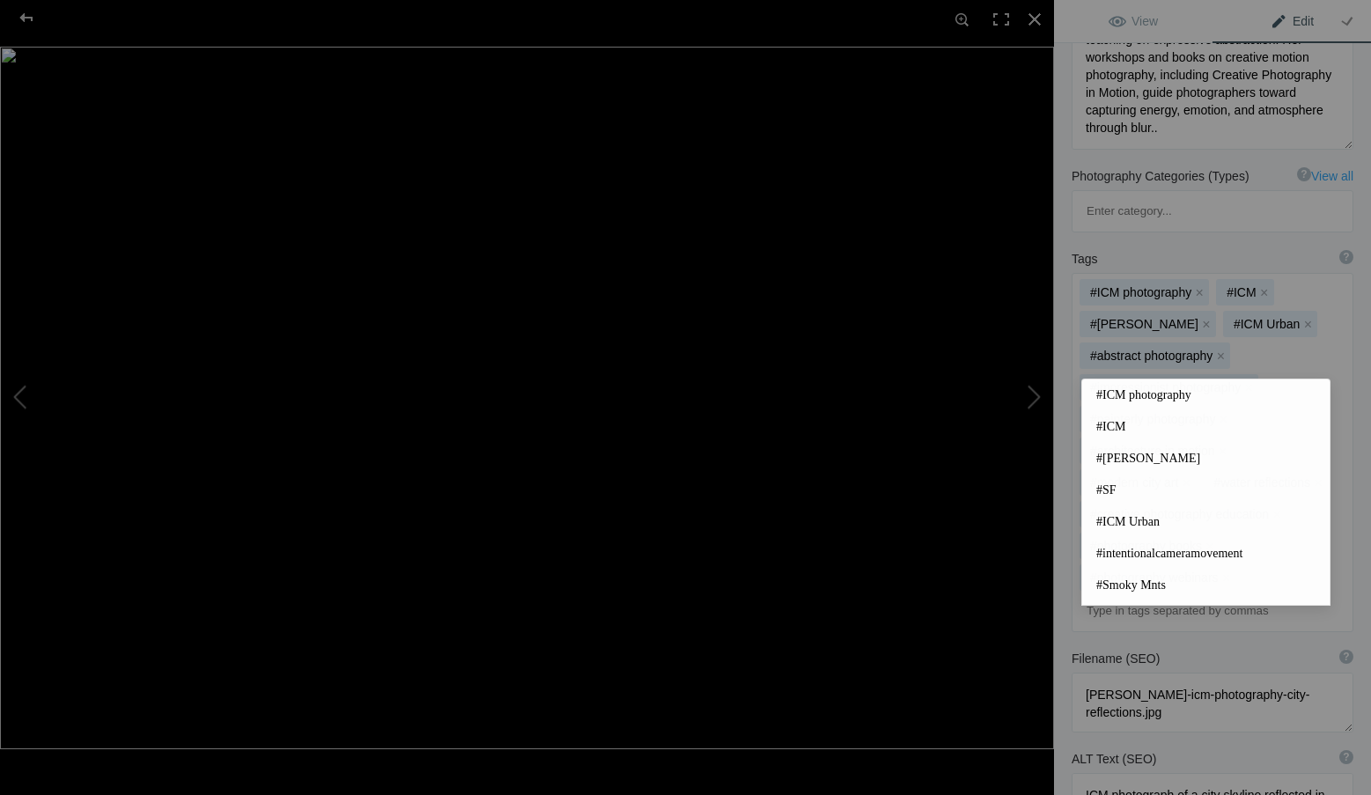
scroll to position [440, 0]
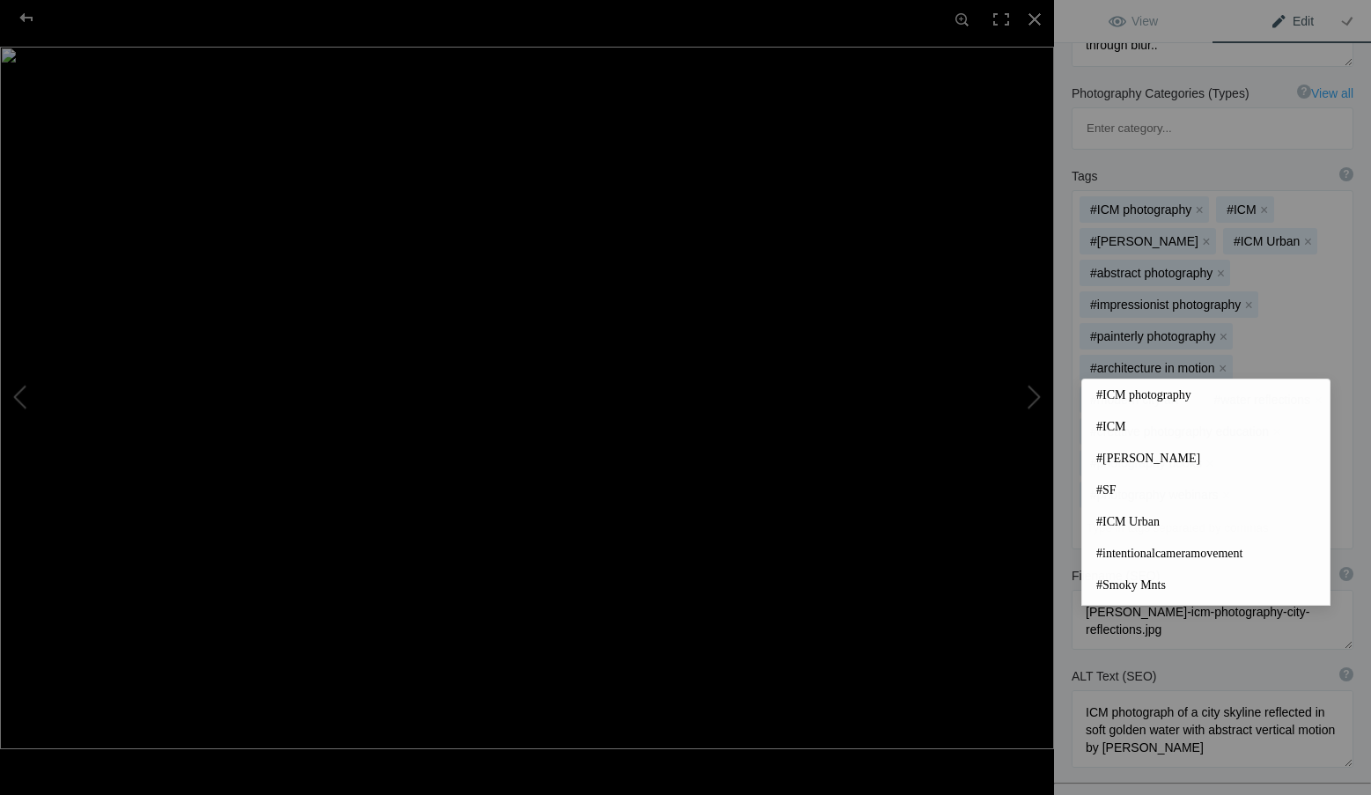
click at [1232, 701] on div "Title ? Photo title is one of the highest used Search Engine ranking criteria a…" at bounding box center [1212, 370] width 317 height 1357
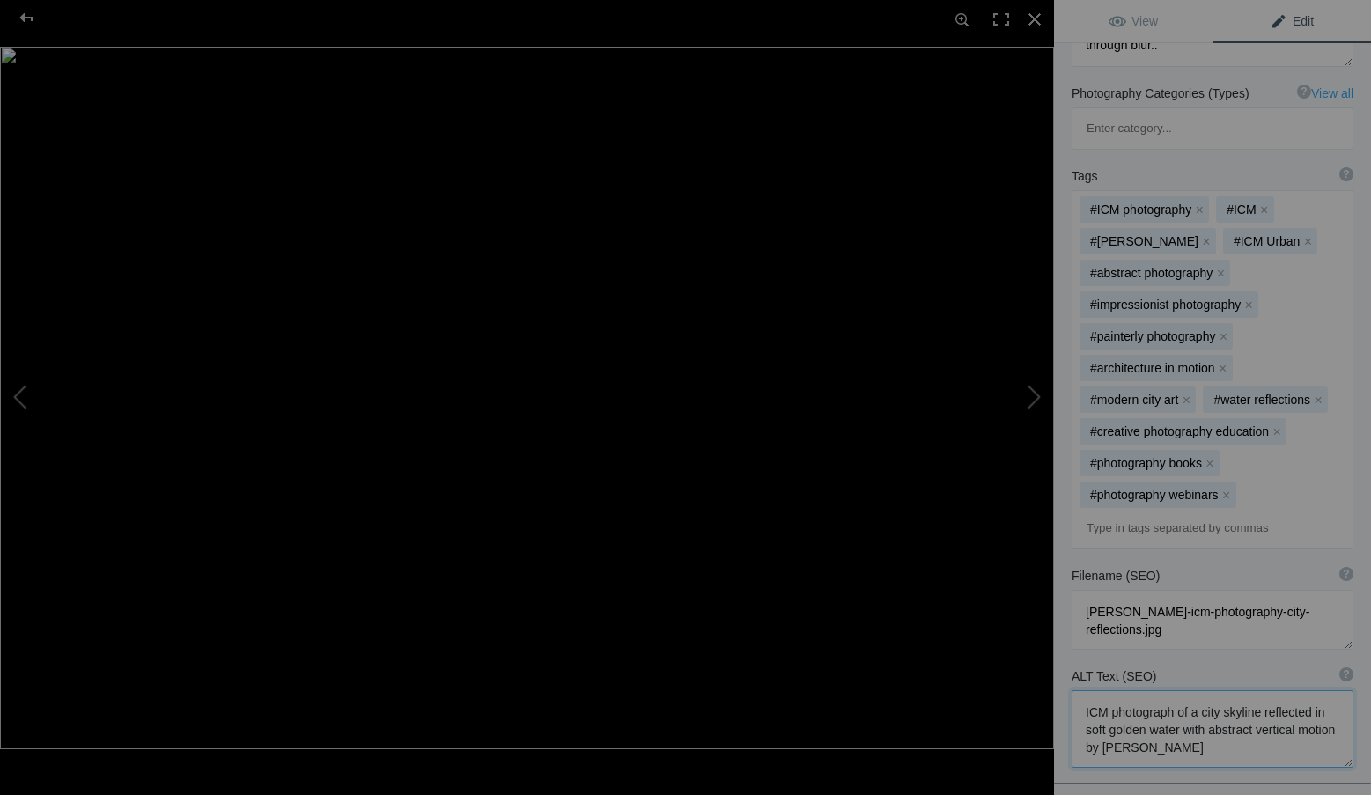
drag, startPoint x: 1254, startPoint y: 672, endPoint x: 1064, endPoint y: 619, distance: 196.5
click at [1064, 658] on div "ALT Text (SEO) ? Provide a concise and descriptive text for the image, focusing…" at bounding box center [1212, 717] width 317 height 118
paste textarea "by Roxanne Overton showing an abstract city skyline reflected in golden water—i…"
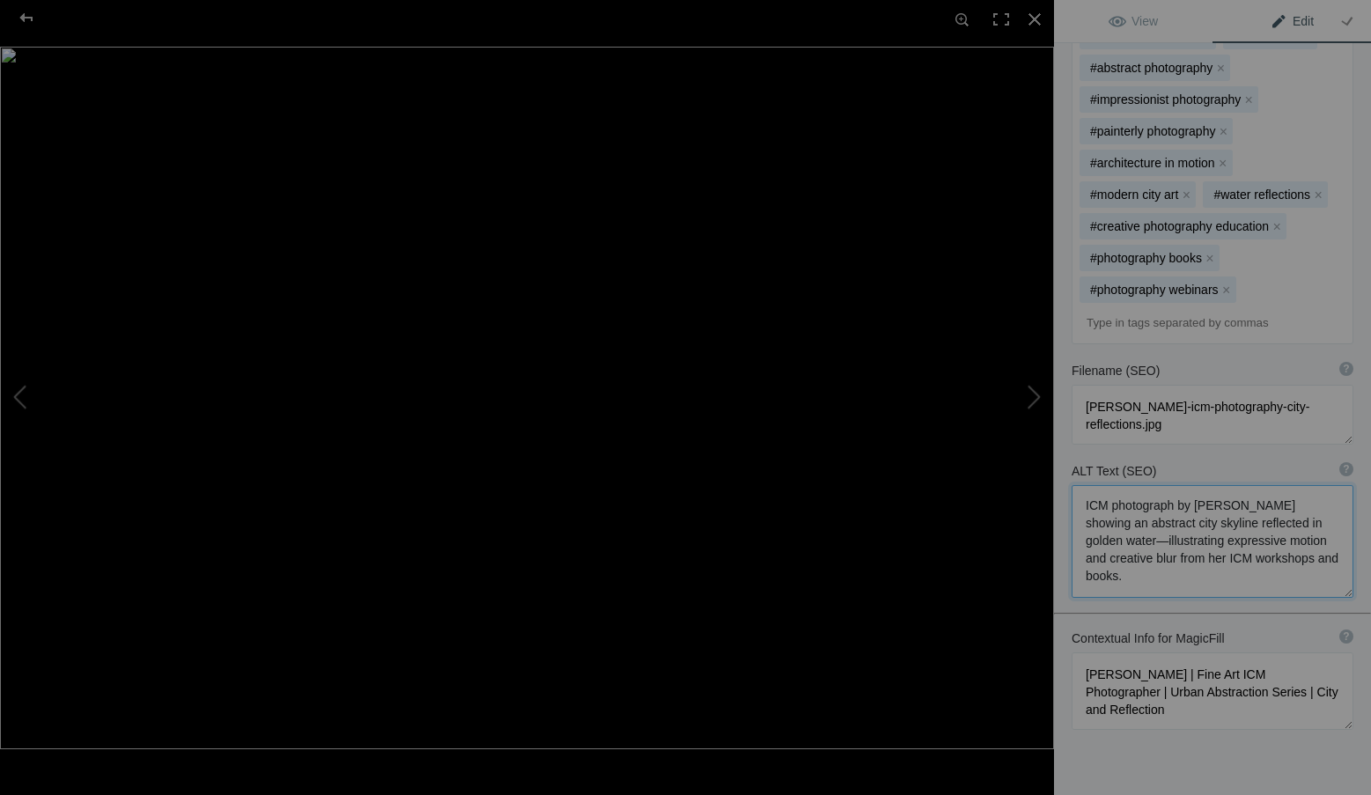
scroll to position [658, 0]
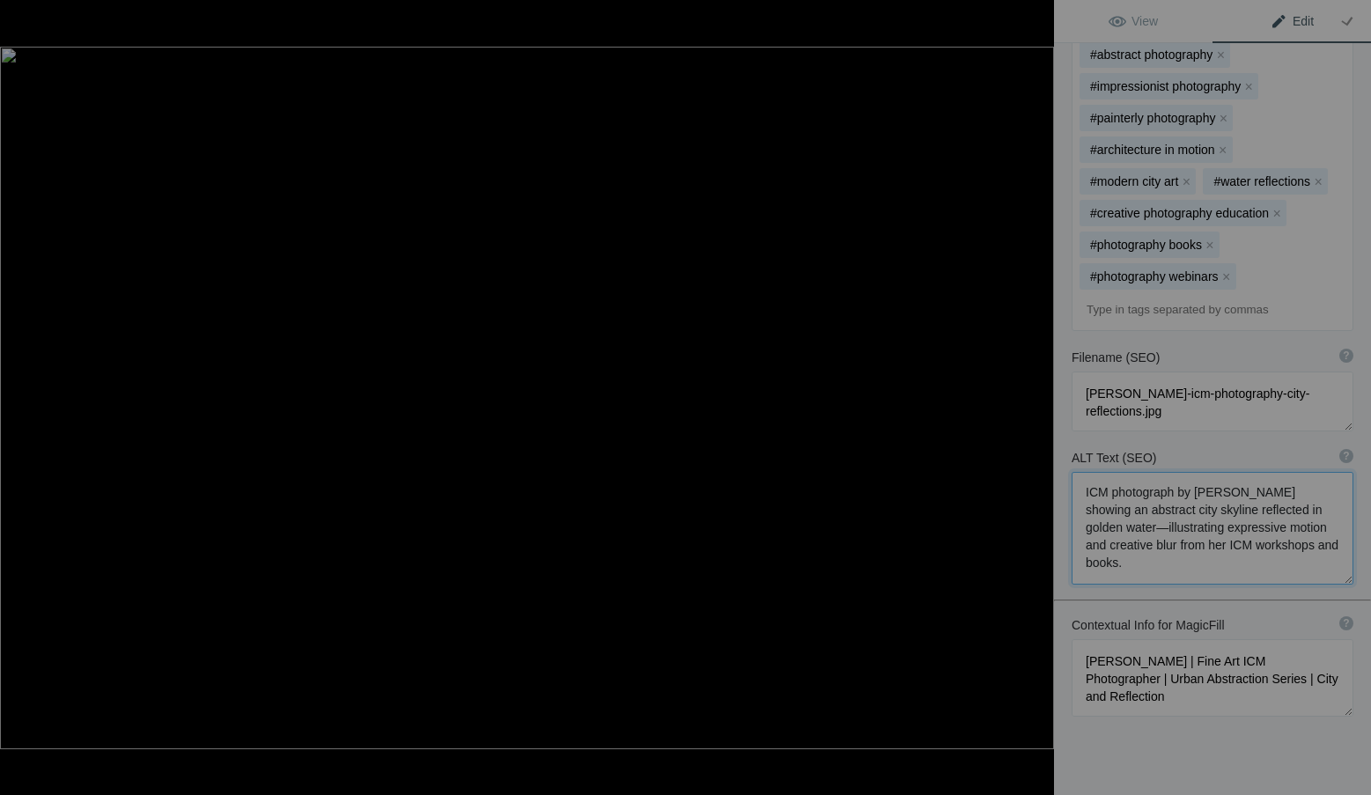
type textarea "ICM photograph by Roxanne Overton showing an abstract city skyline reflected in…"
drag, startPoint x: 1215, startPoint y: 619, endPoint x: 1067, endPoint y: 554, distance: 161.6
click at [1067, 607] on div "Contextual Info for MagicFill ? Use this section to add details that aren’t vis…" at bounding box center [1212, 666] width 317 height 118
paste textarea "ICM Photographer, Author & Instructor | Urban Abstraction Series | Light, Refle…"
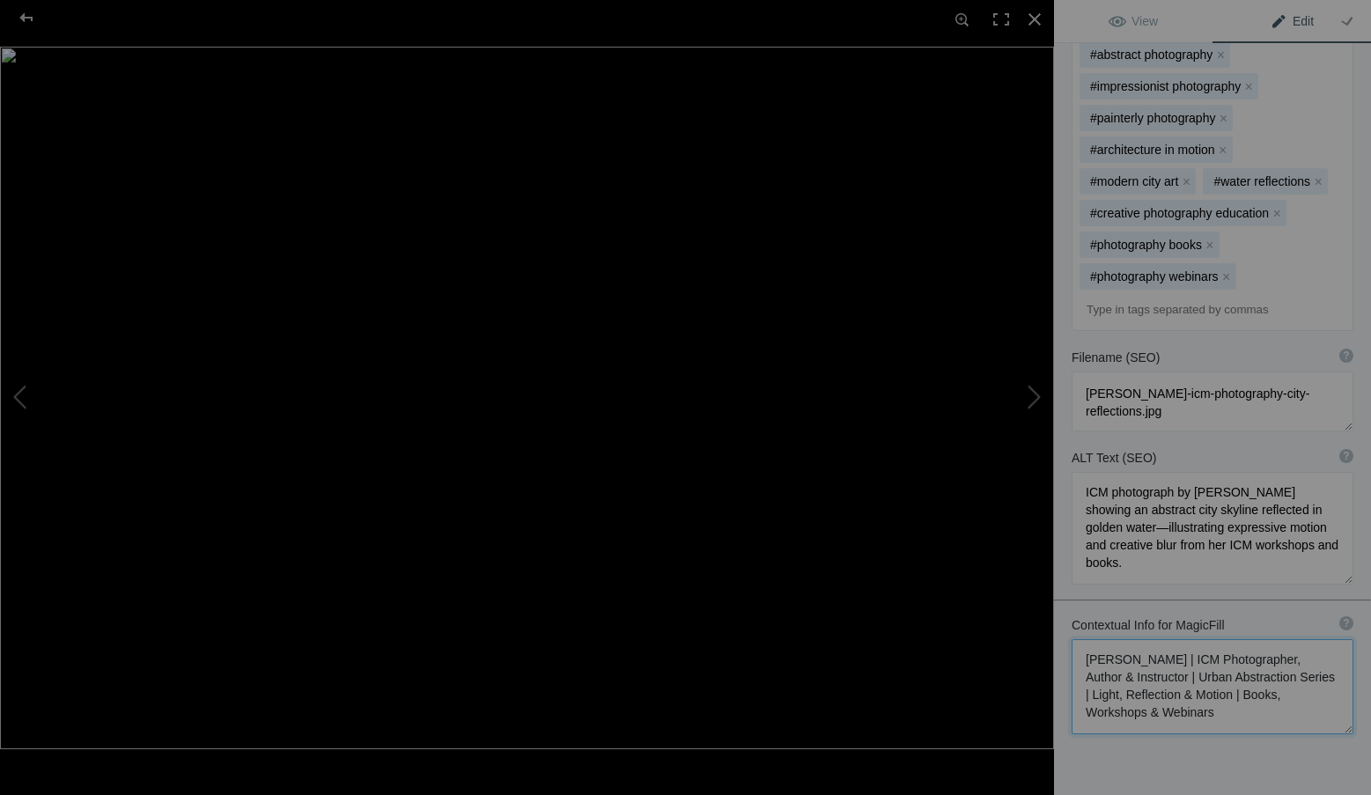
type textarea "Roxanne Overton | ICM Photographer, Author & Instructor | Urban Abstraction Ser…"
click at [1271, 371] on textarea at bounding box center [1212, 401] width 282 height 60
type textarea "roxanne-overton-icm-photography- river-city-reflections.jpg"
click at [1125, 17] on span "View" at bounding box center [1132, 21] width 49 height 14
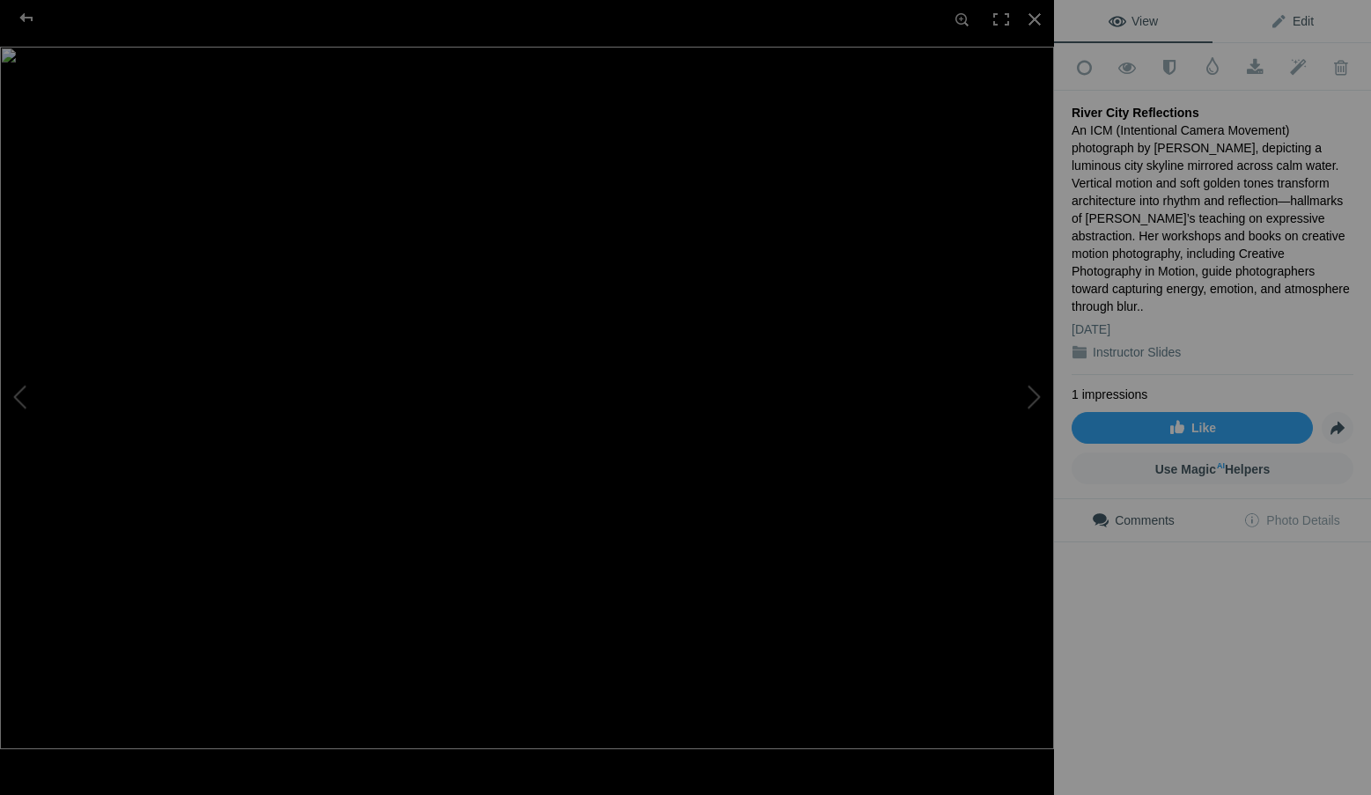
scroll to position [0, 0]
click at [1280, 18] on span "Edit" at bounding box center [1291, 21] width 44 height 14
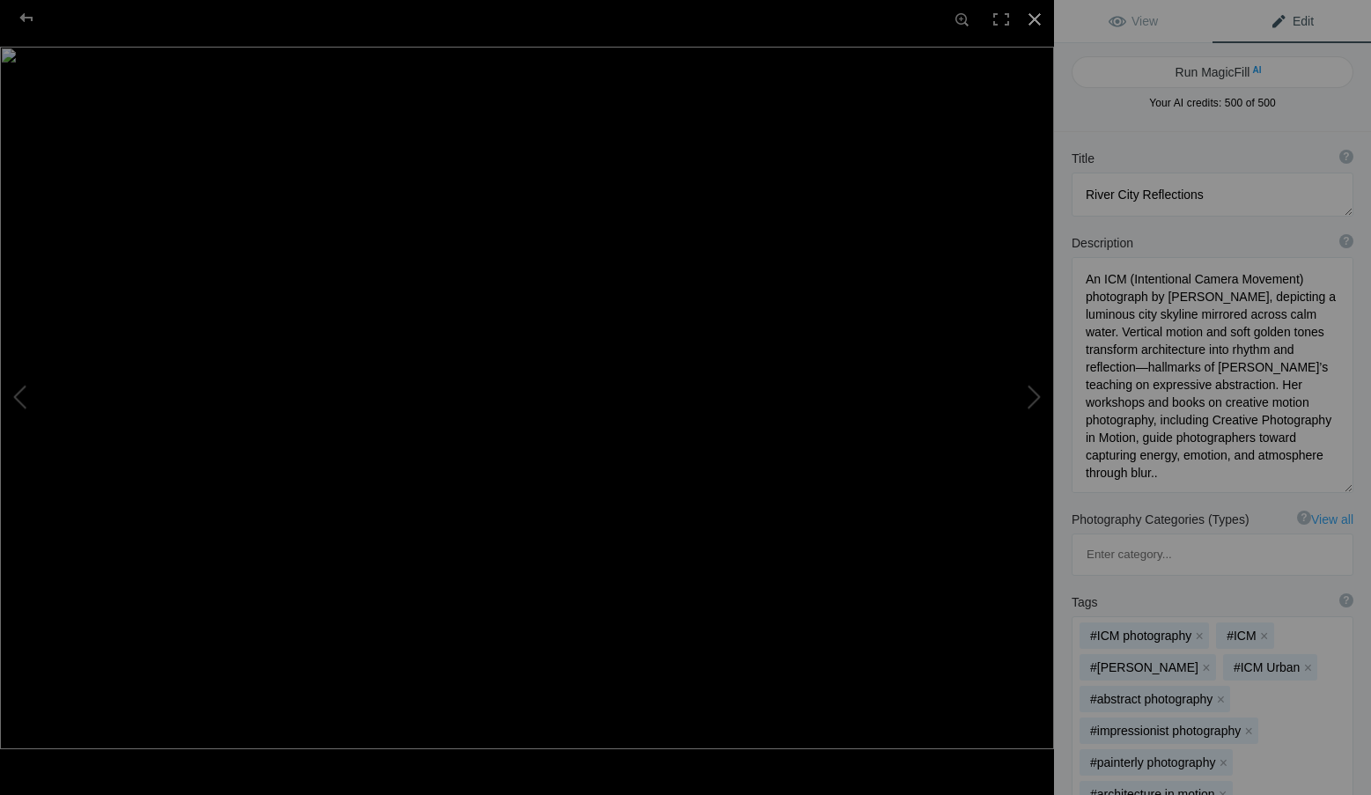
click at [1036, 11] on div at bounding box center [1034, 19] width 39 height 39
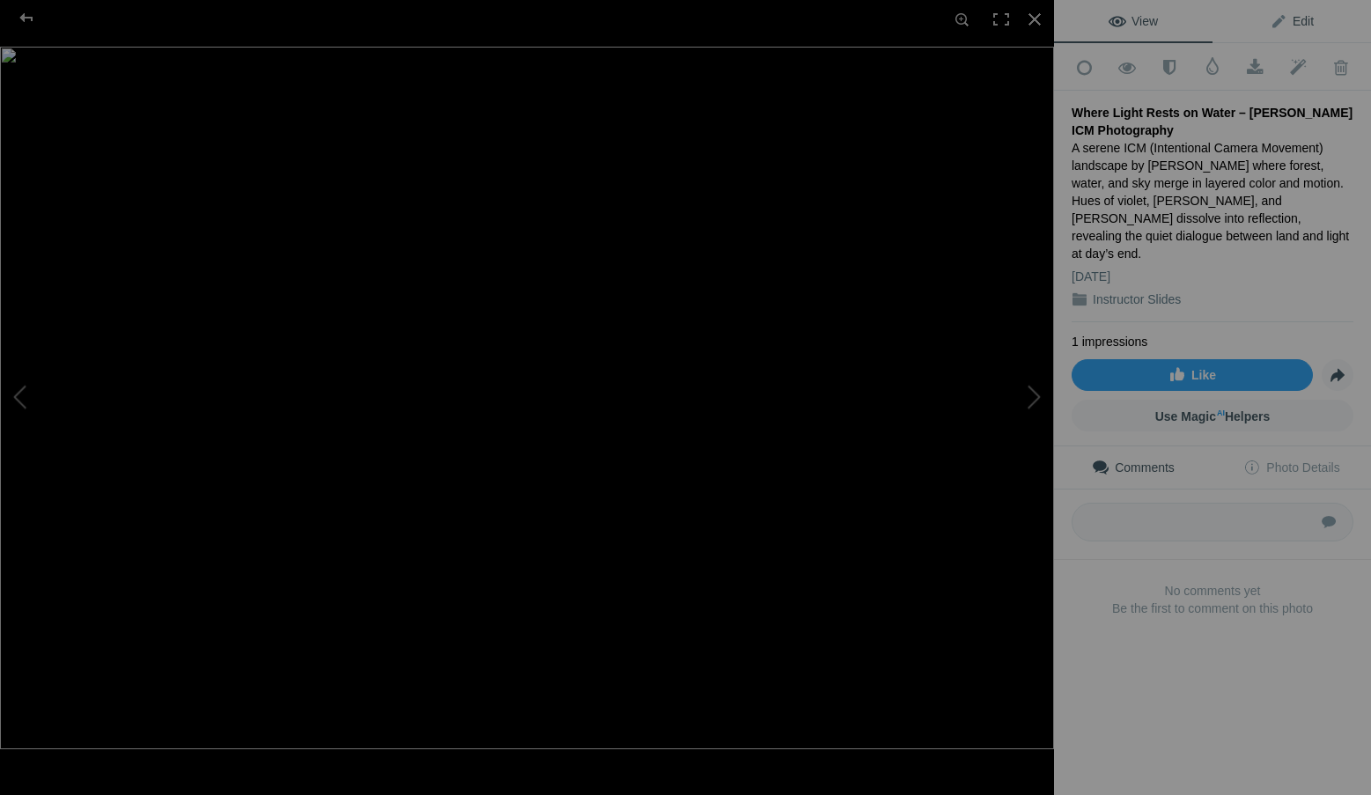
click at [1295, 25] on span "Edit" at bounding box center [1291, 21] width 44 height 14
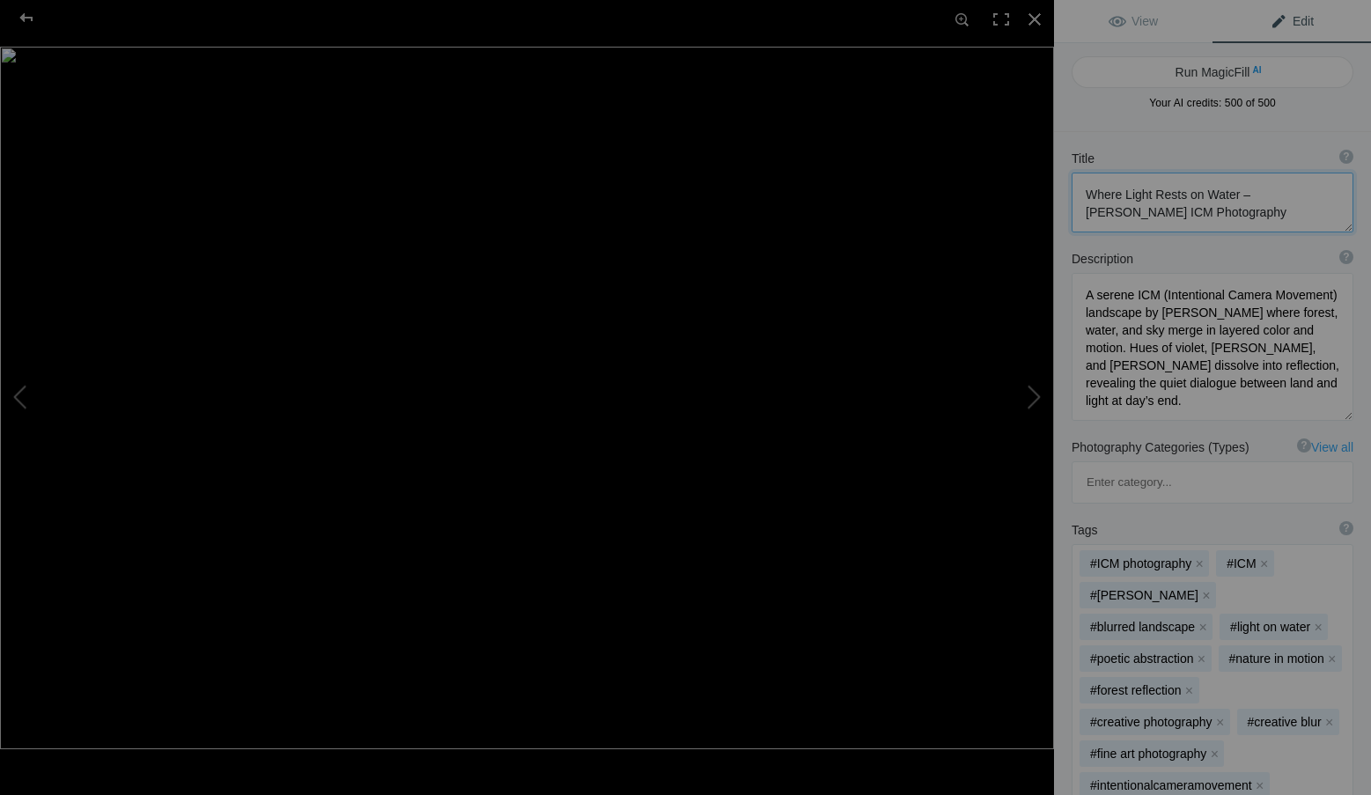
drag, startPoint x: 1232, startPoint y: 194, endPoint x: 1235, endPoint y: 213, distance: 19.5
click at [1235, 213] on textarea at bounding box center [1212, 203] width 282 height 60
type textarea "Where Light Rests on Water"
drag, startPoint x: 1288, startPoint y: 402, endPoint x: 1076, endPoint y: 288, distance: 241.0
click at [1076, 288] on textarea at bounding box center [1212, 345] width 282 height 148
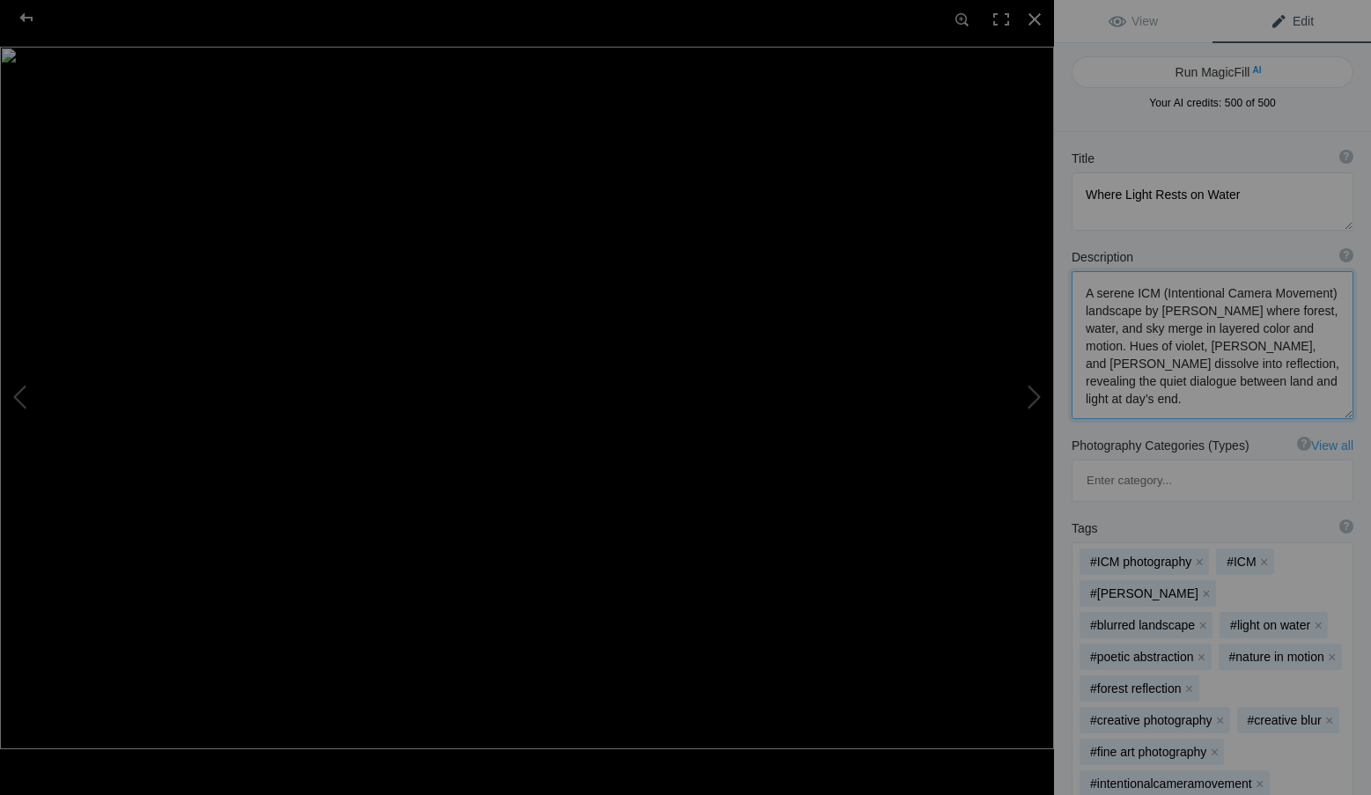
paste textarea ", where forest, water, and sky merge into layers of motion and reflection. Gent…"
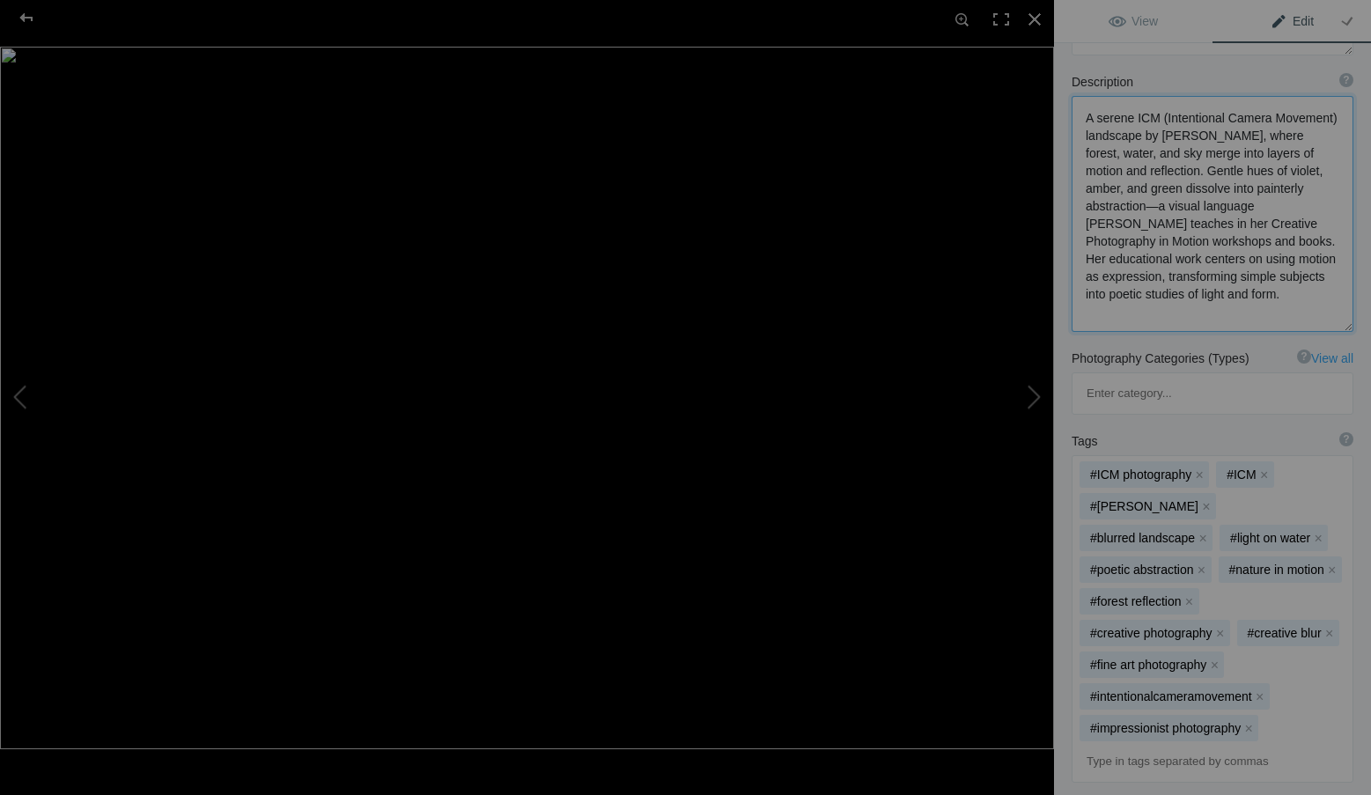
scroll to position [176, 0]
type textarea "A serene ICM (Intentional Camera Movement) landscape by Roxanne Overton, where …"
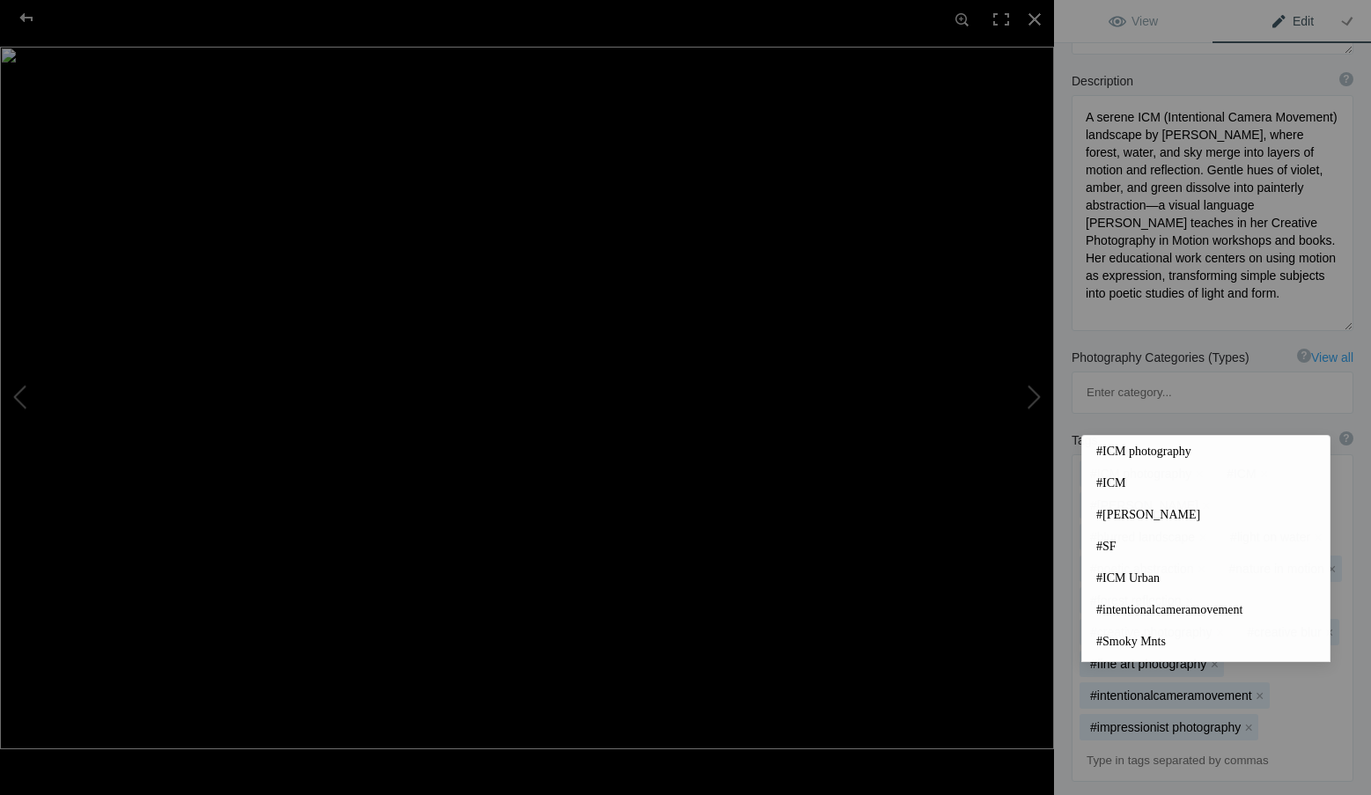
click at [1180, 745] on input at bounding box center [1212, 761] width 262 height 32
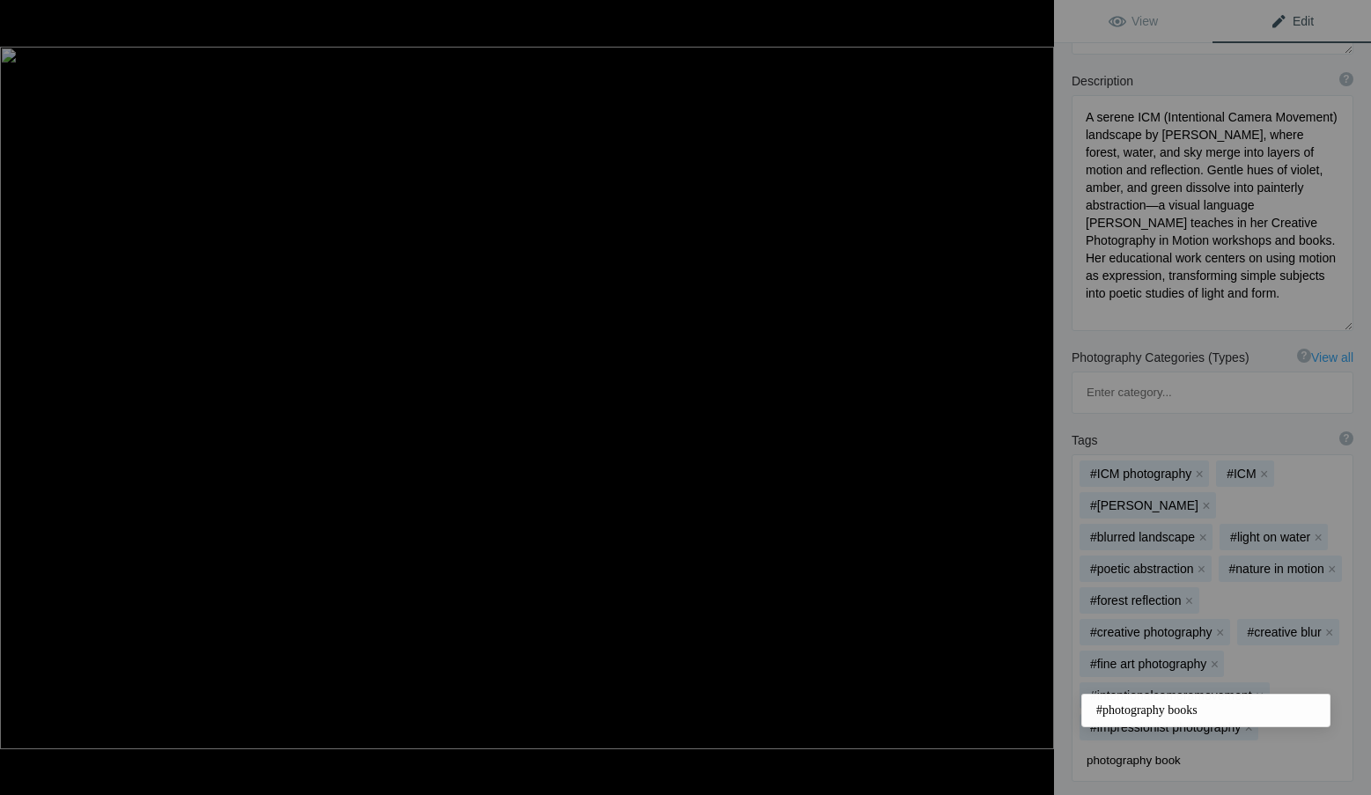
type input "photography books"
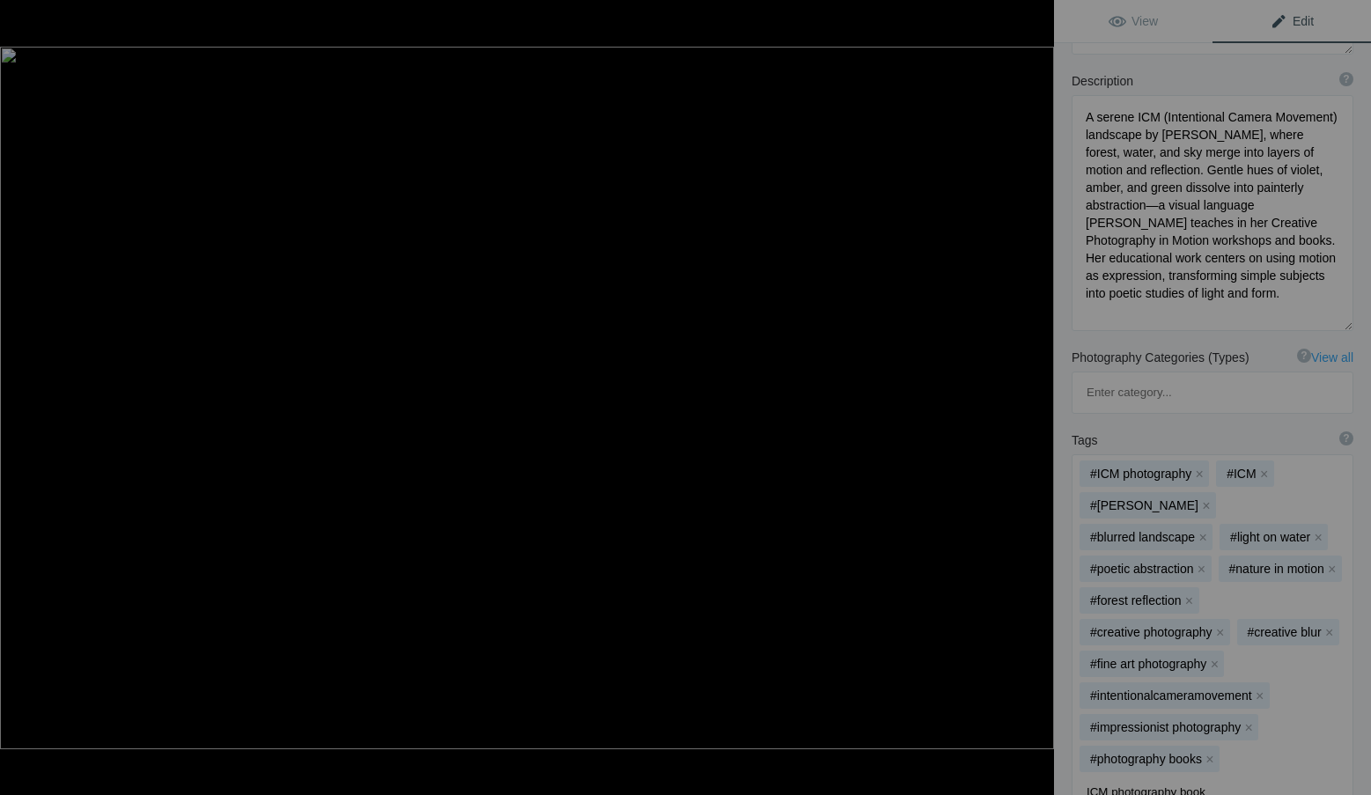
type input "ICM photography books"
type input "ICM webinars"
type input "ICM workshops"
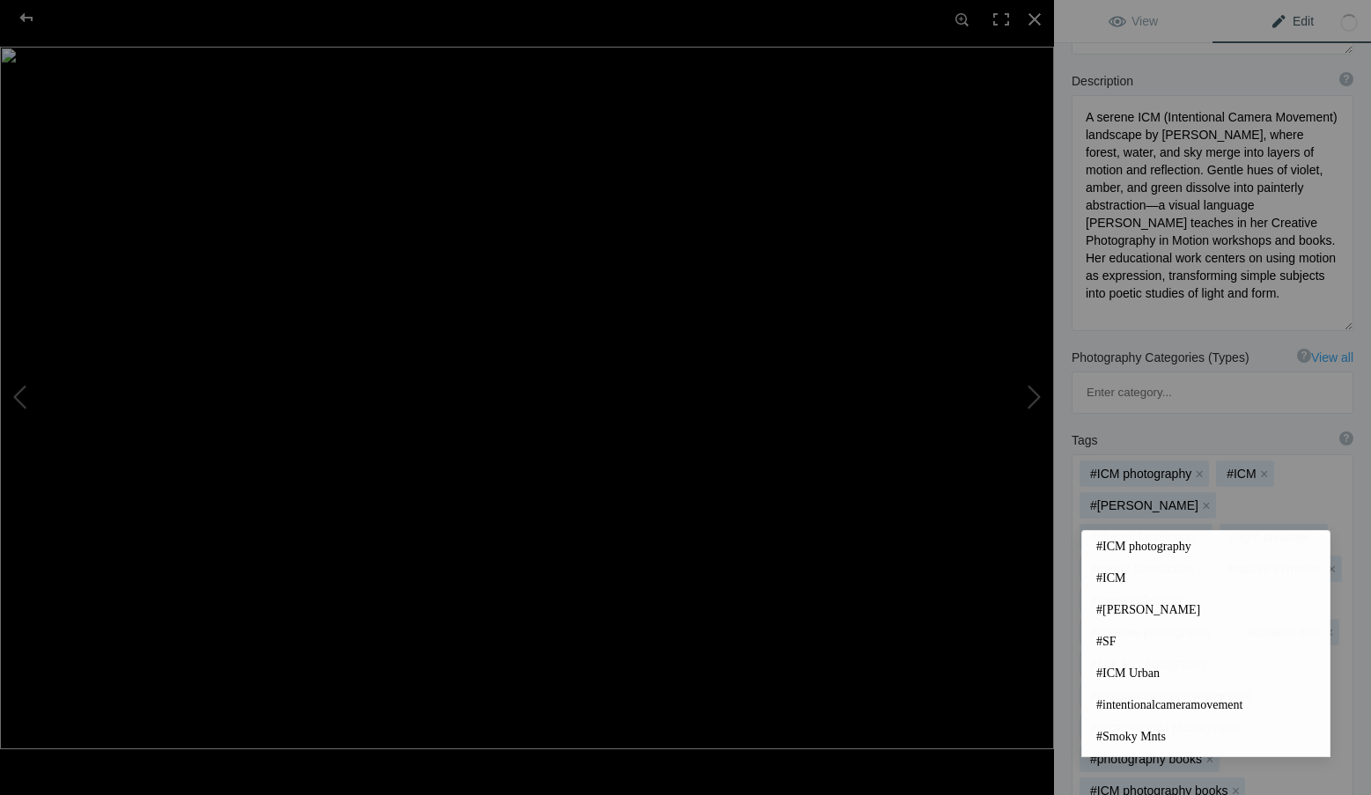
click at [1339, 711] on div "#ICM photography x #ICM x #Roxanne Overton x #blurred landscape x #light on wat…" at bounding box center [1212, 665] width 282 height 423
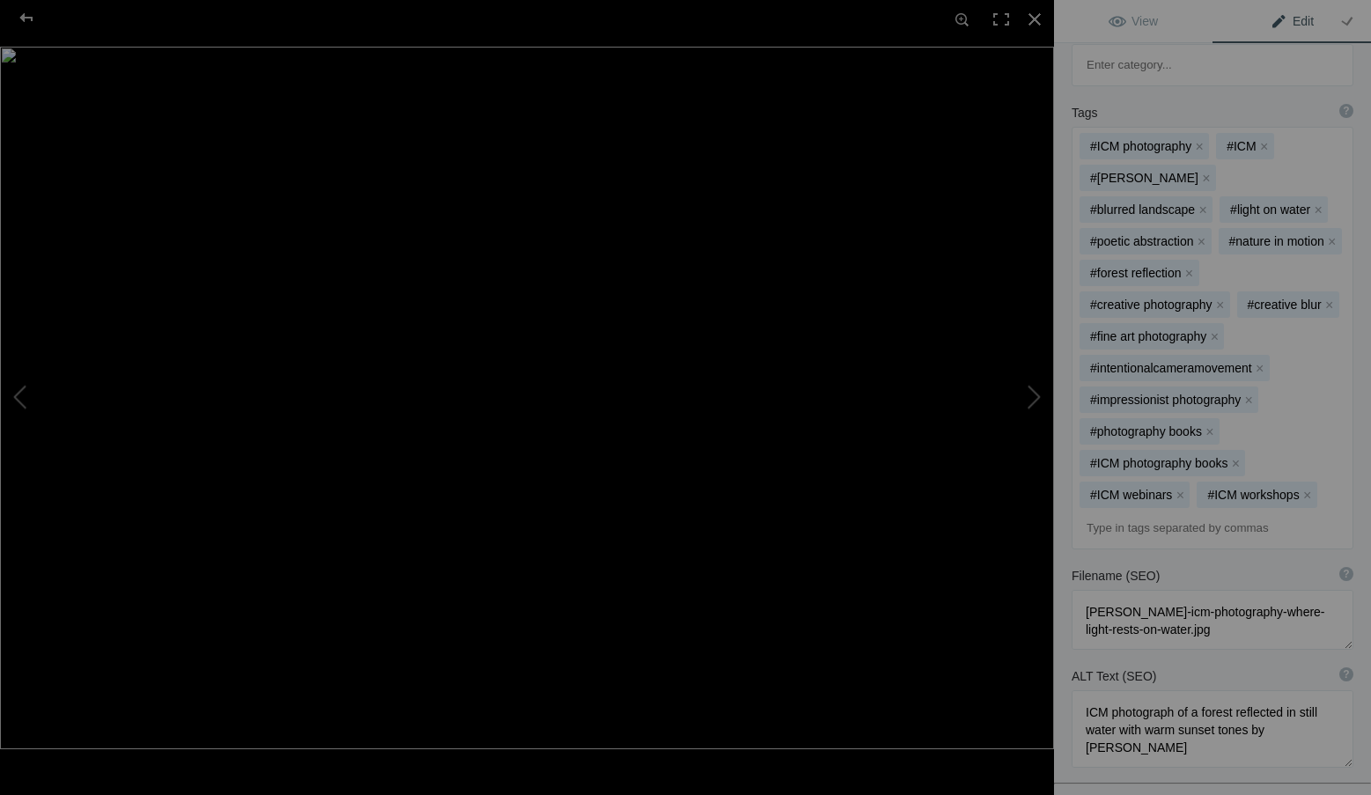
scroll to position [528, 0]
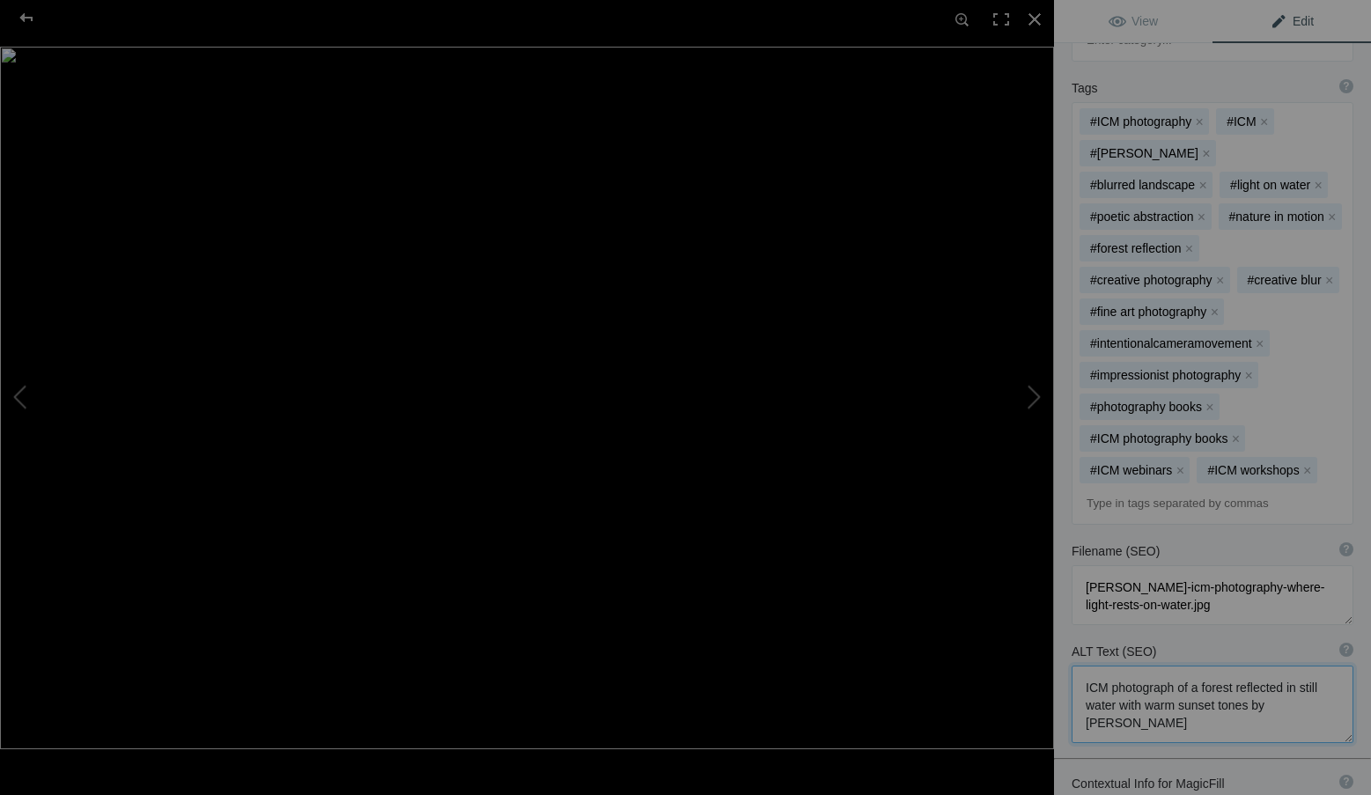
drag, startPoint x: 1203, startPoint y: 651, endPoint x: 1055, endPoint y: 595, distance: 157.9
click at [1055, 634] on div "ALT Text (SEO) ? Provide a concise and descriptive text for the image, focusing…" at bounding box center [1212, 693] width 317 height 118
paste textarea "by Roxanne Overton showing forest reflections in still water with soft golden a…"
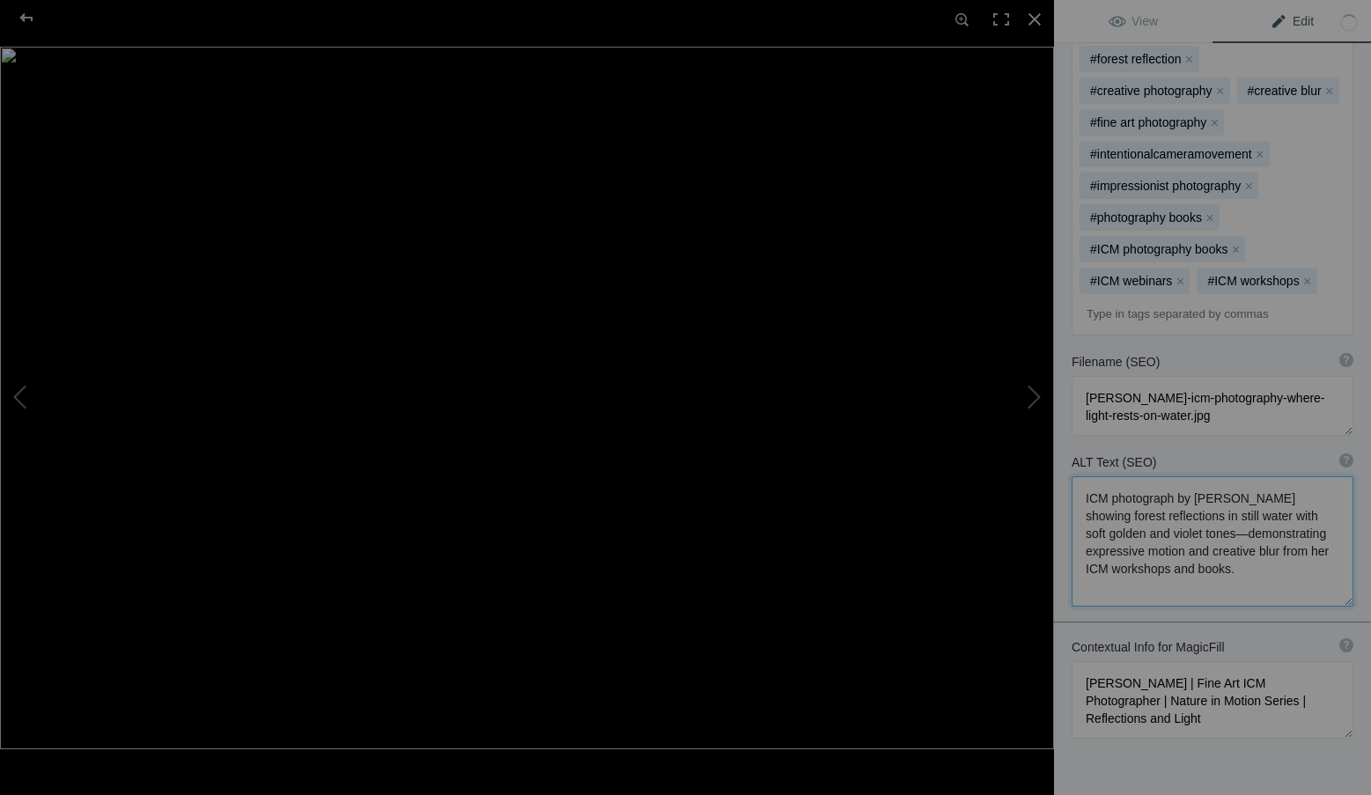
scroll to position [739, 0]
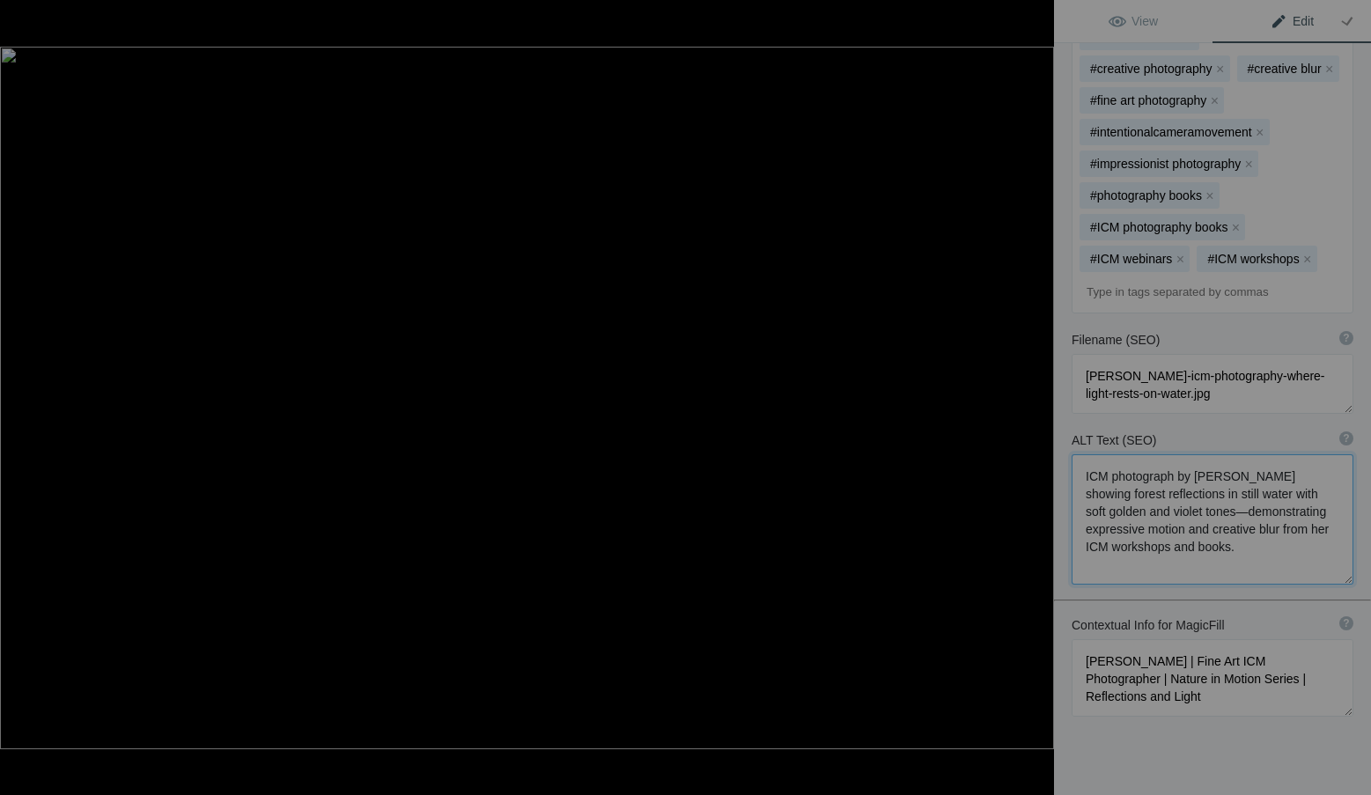
type textarea "ICM photograph by Roxanne Overton showing forest reflections in still water wit…"
drag, startPoint x: 1227, startPoint y: 635, endPoint x: 1056, endPoint y: 580, distance: 179.3
click at [1056, 607] on div "Contextual Info for MagicFill ? Use this section to add details that aren’t vis…" at bounding box center [1212, 666] width 317 height 118
paste textarea "ICM Photographer, Author & Instructor | Nature in Motion Series | Light, Reflec…"
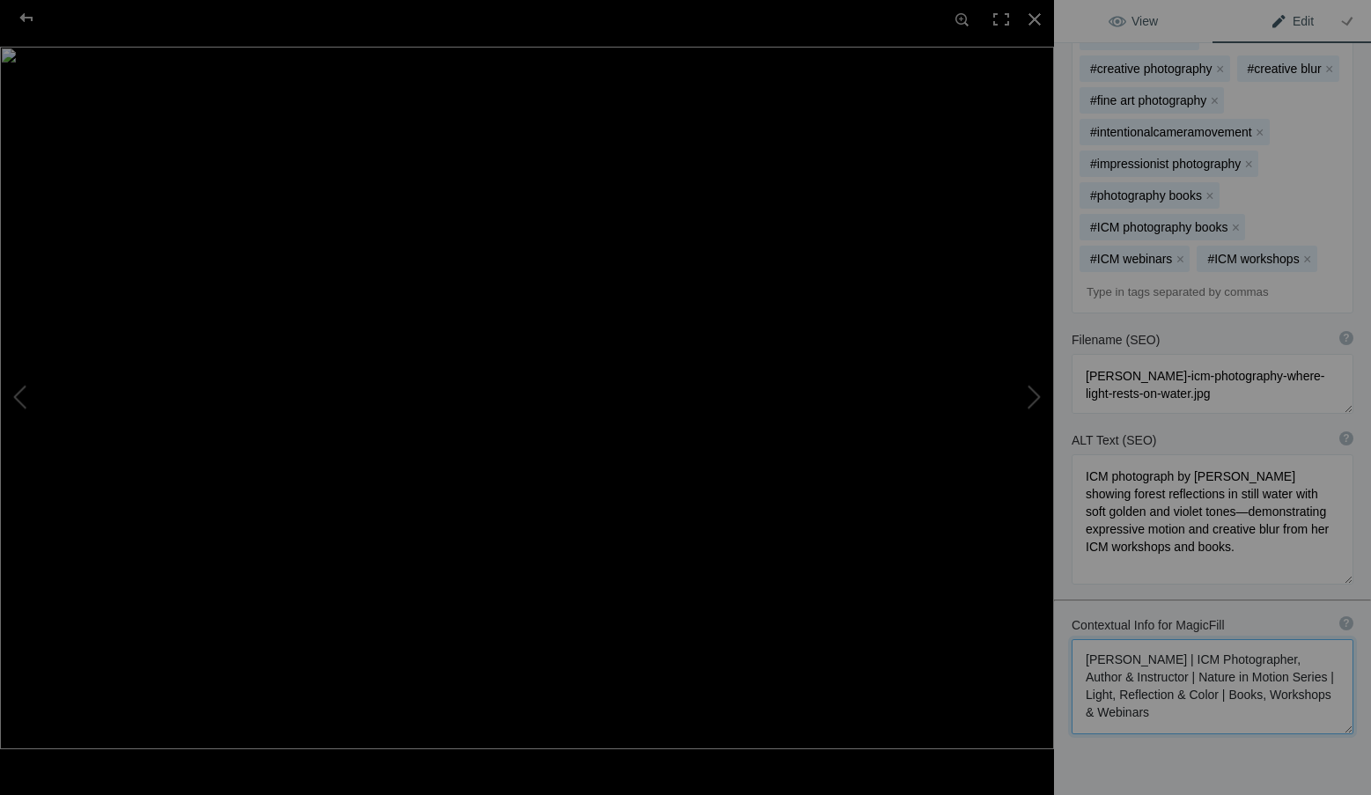
type textarea "Roxanne Overton | ICM Photographer, Author & Instructor | Nature in Motion Seri…"
click at [1189, 18] on link "View" at bounding box center [1133, 21] width 158 height 42
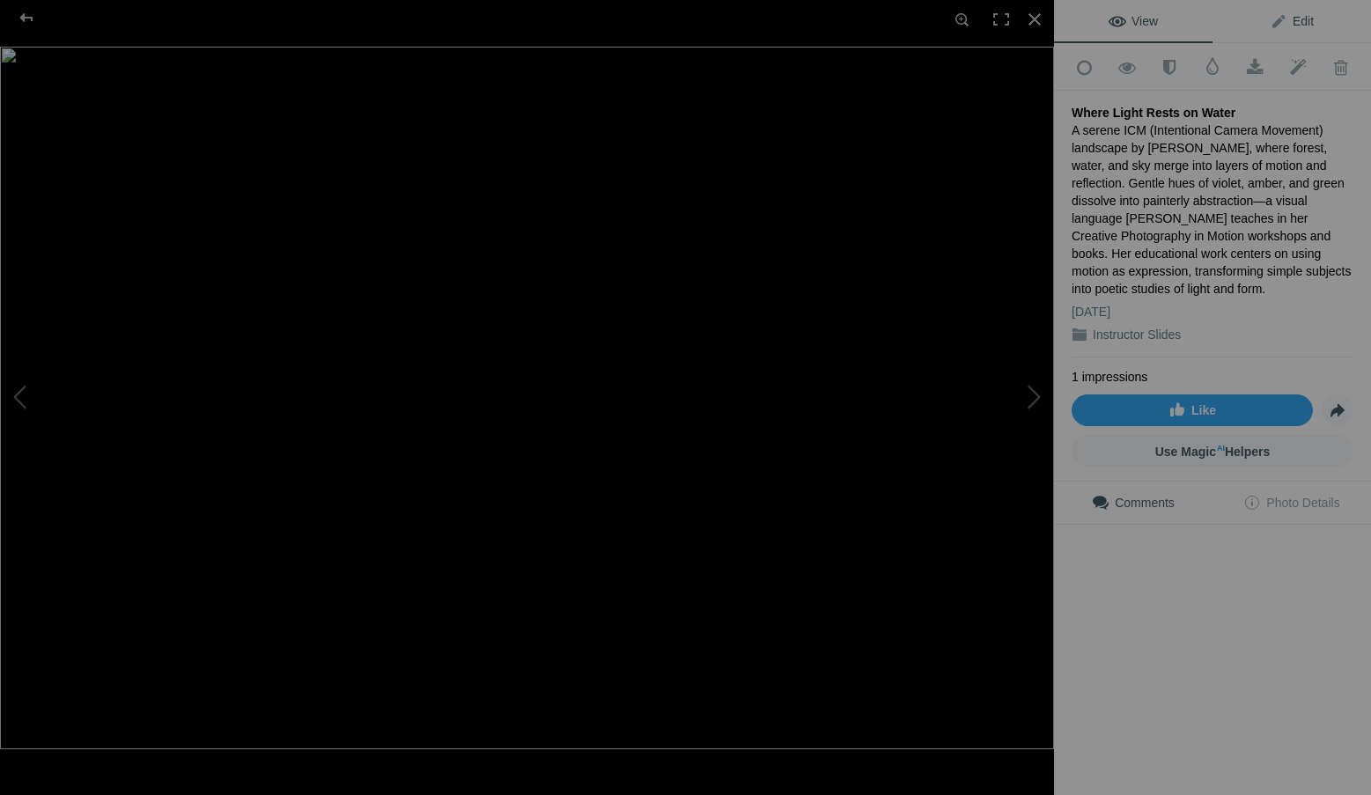
scroll to position [0, 0]
click at [1292, 20] on span "Edit" at bounding box center [1291, 21] width 44 height 14
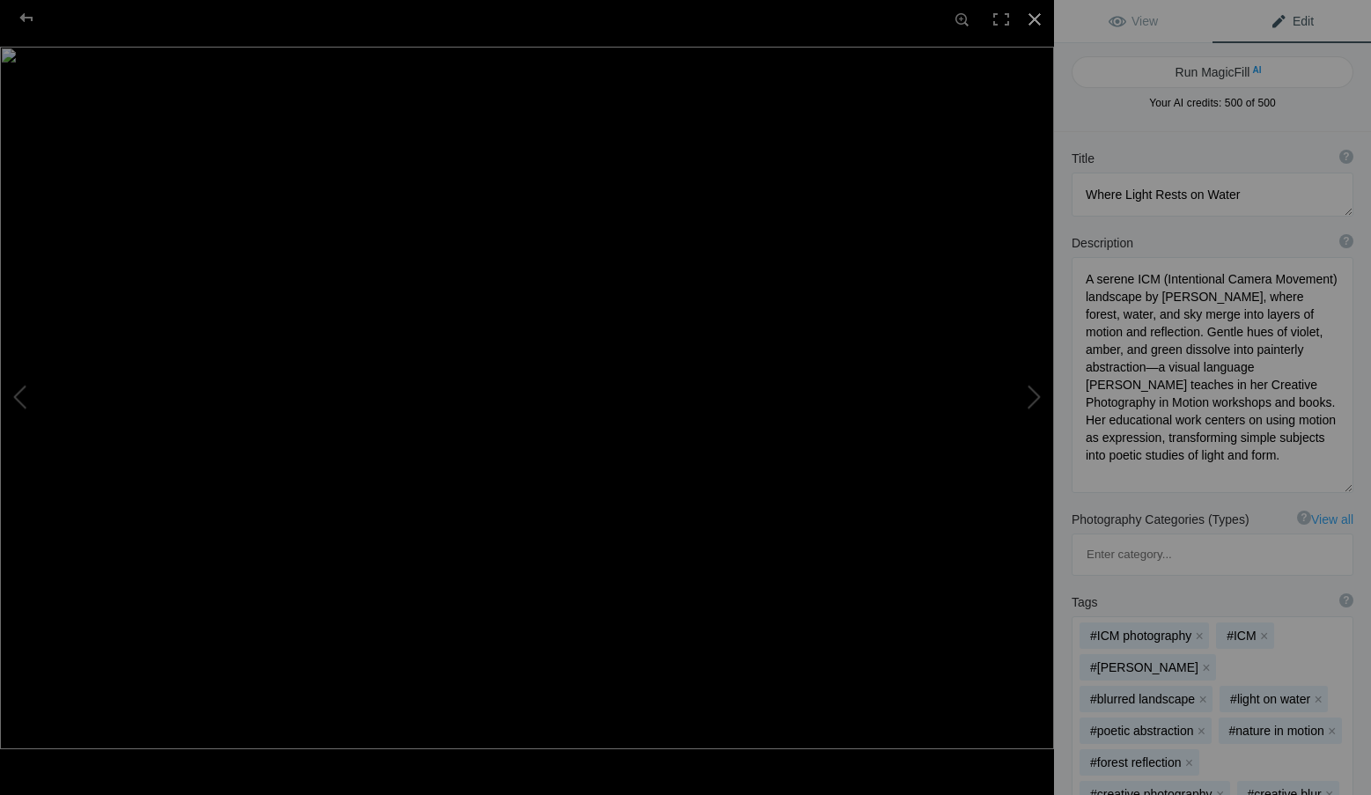
click at [1033, 18] on div at bounding box center [1034, 19] width 39 height 39
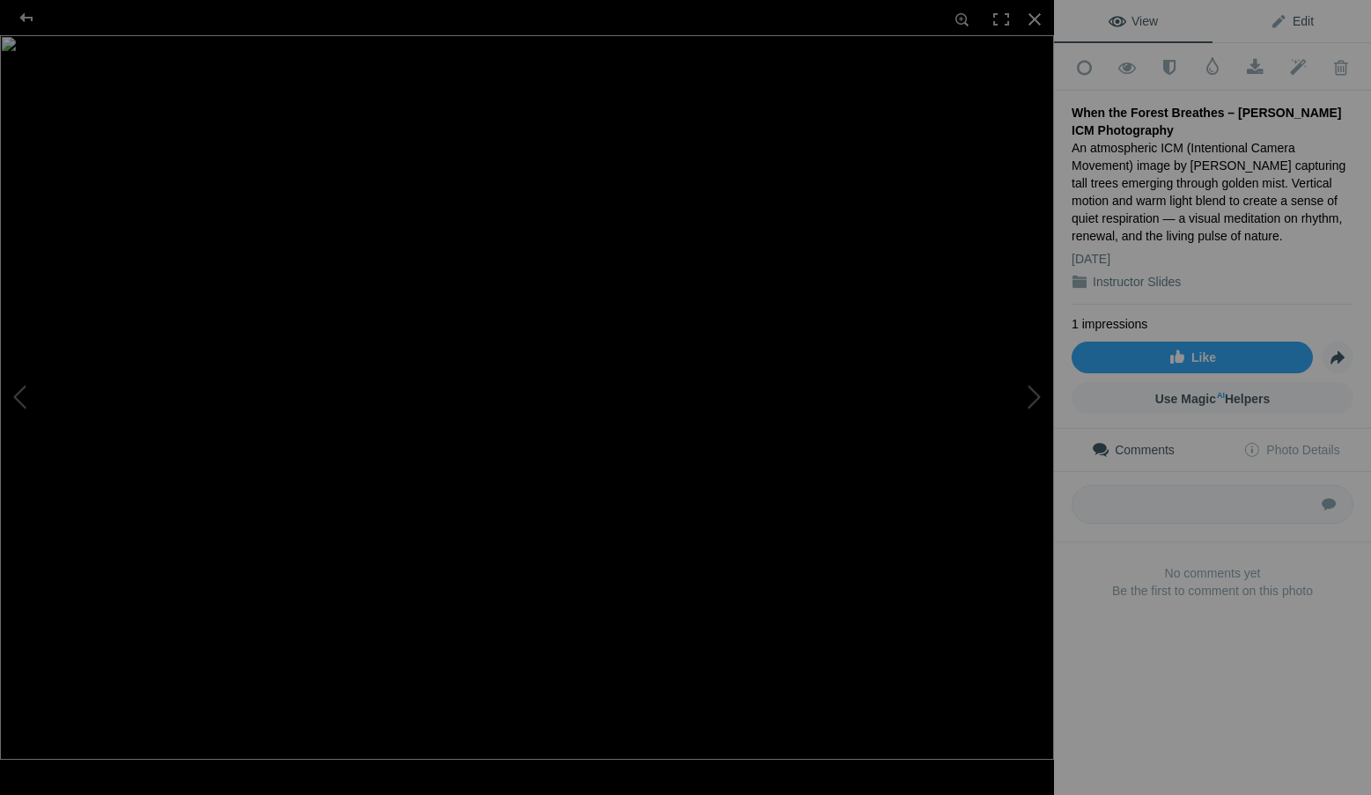
click at [1283, 23] on span "Edit" at bounding box center [1291, 21] width 44 height 14
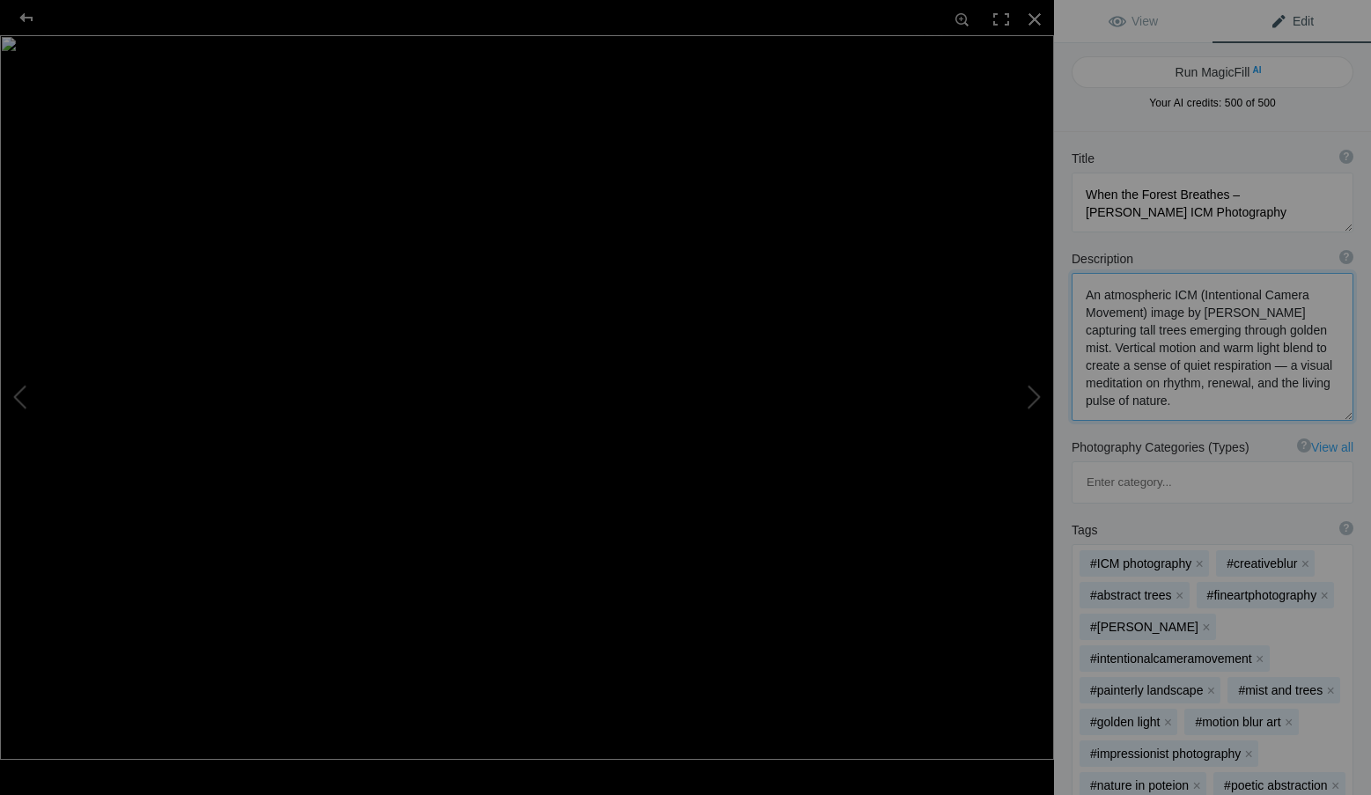
drag, startPoint x: 1265, startPoint y: 405, endPoint x: 1072, endPoint y: 286, distance: 226.5
click at [1072, 286] on textarea at bounding box center [1212, 347] width 282 height 148
paste textarea "golden ICM (Intentional Camera Movement) forest by Roxanne Overton, author and …"
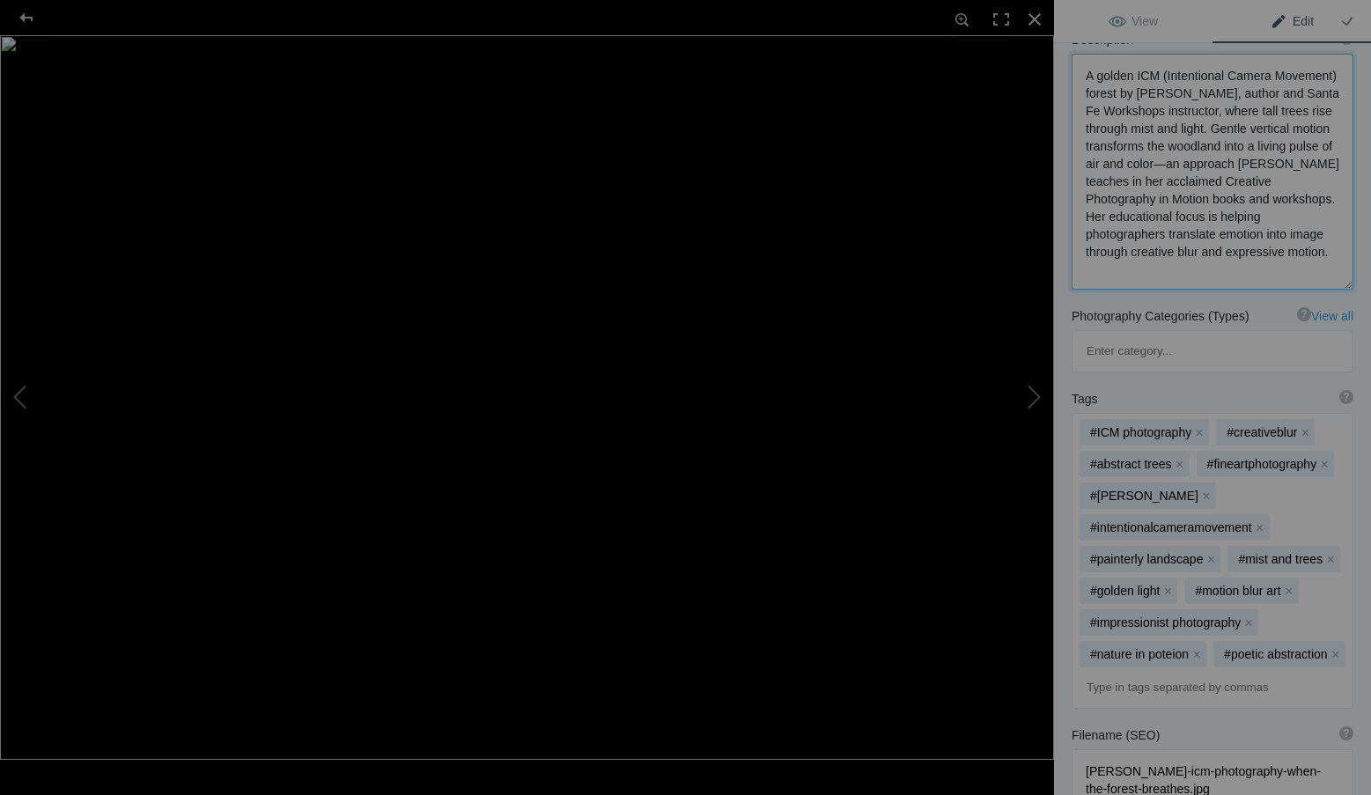
scroll to position [264, 0]
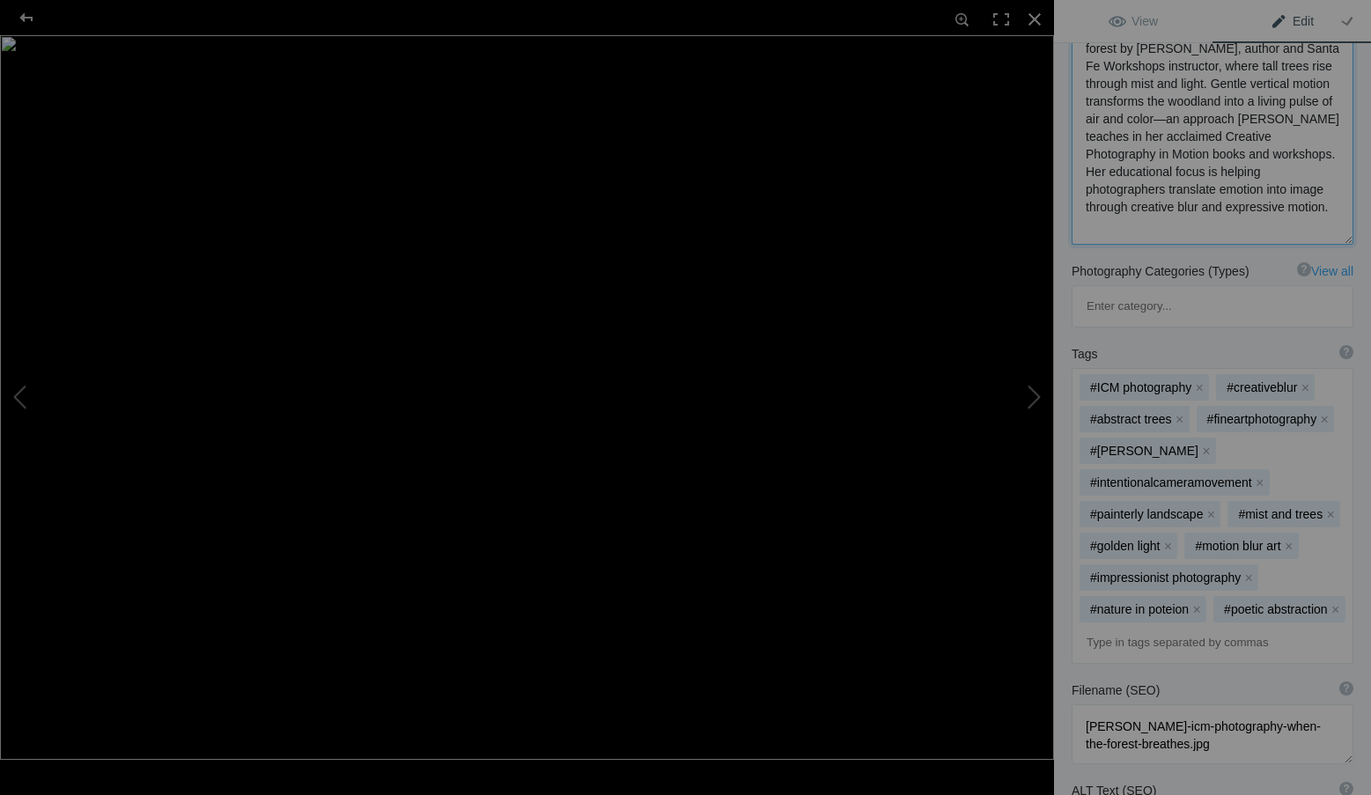
type textarea "A golden ICM (Intentional Camera Movement) forest by Roxanne Overton, author an…"
click at [1147, 627] on input at bounding box center [1212, 643] width 262 height 32
type input "Santa Fe Workshop Instructor"
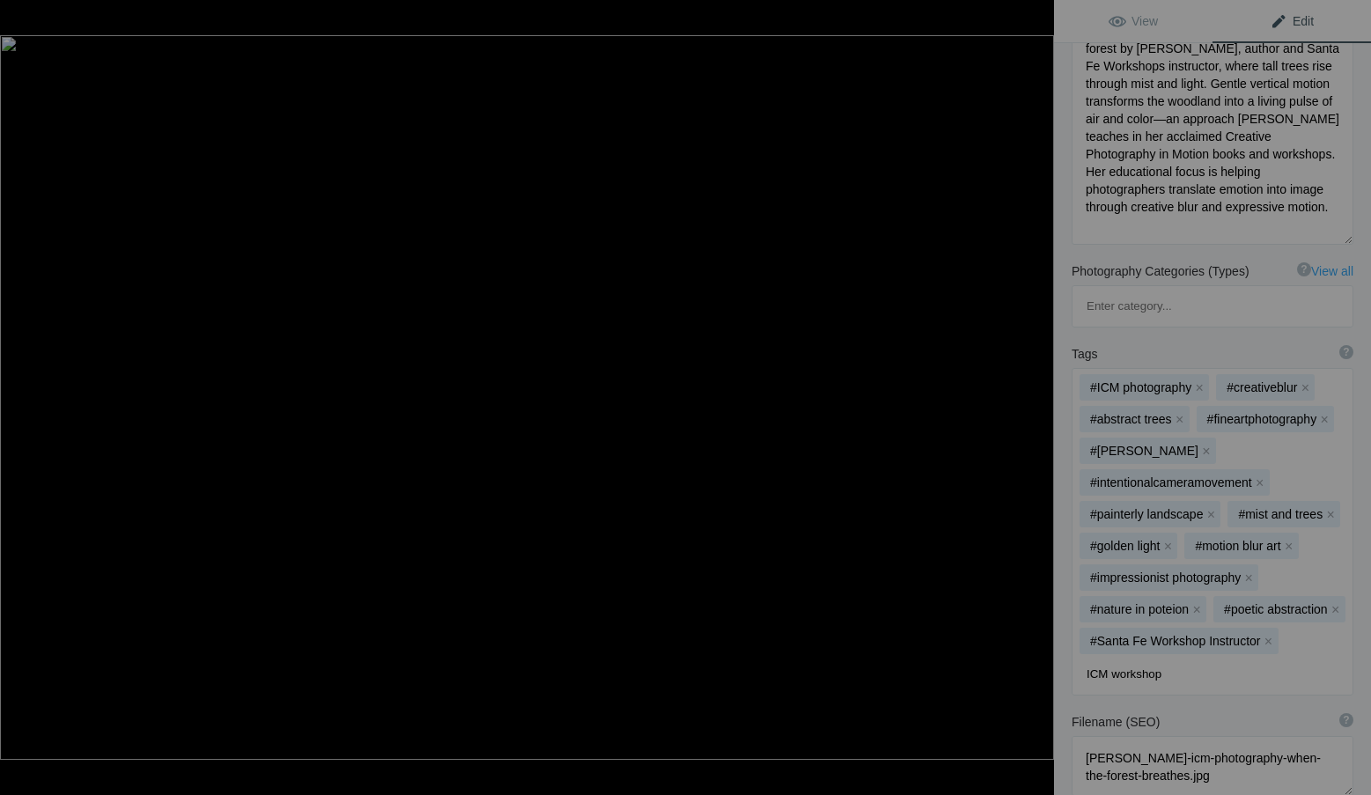
type input "ICM workshops"
type input "Santa Fe Workshop Instructor"
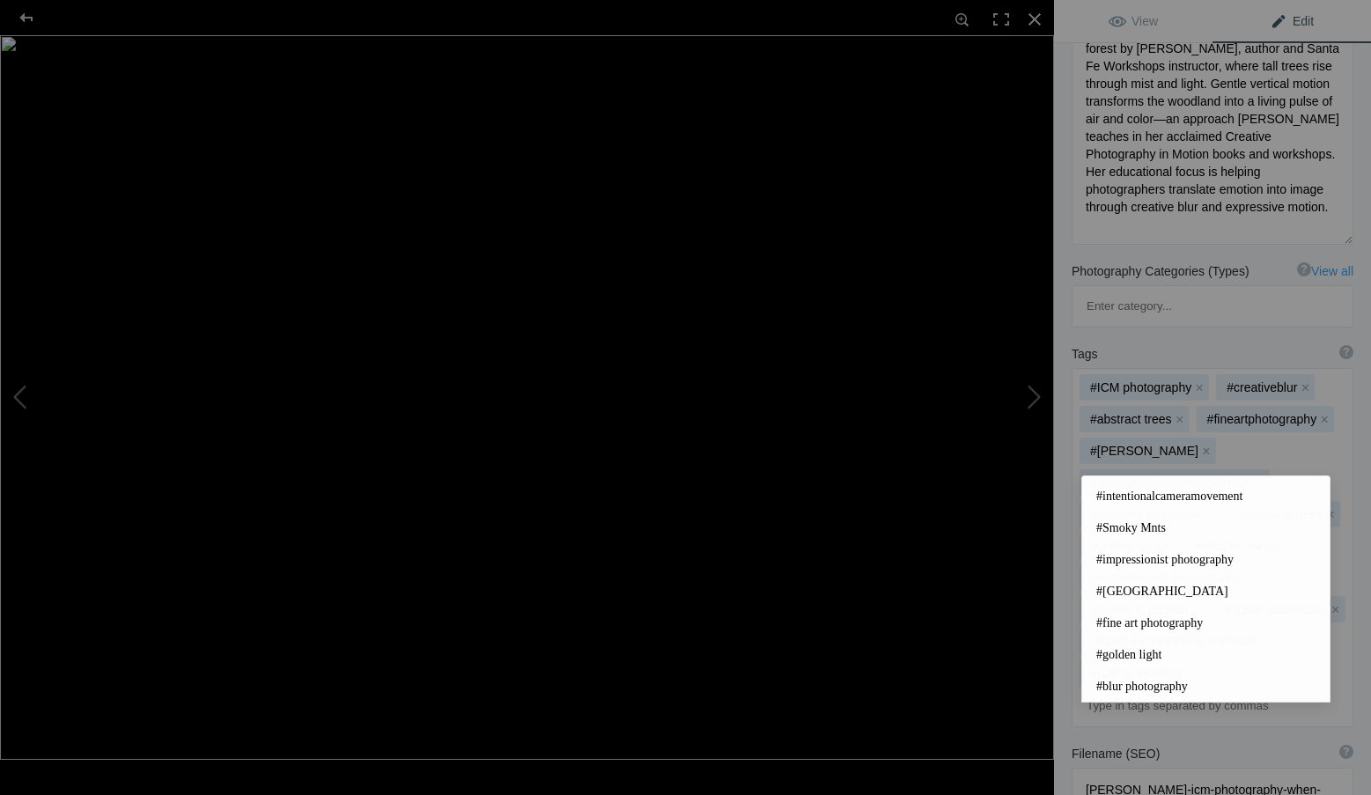
scroll to position [0, 0]
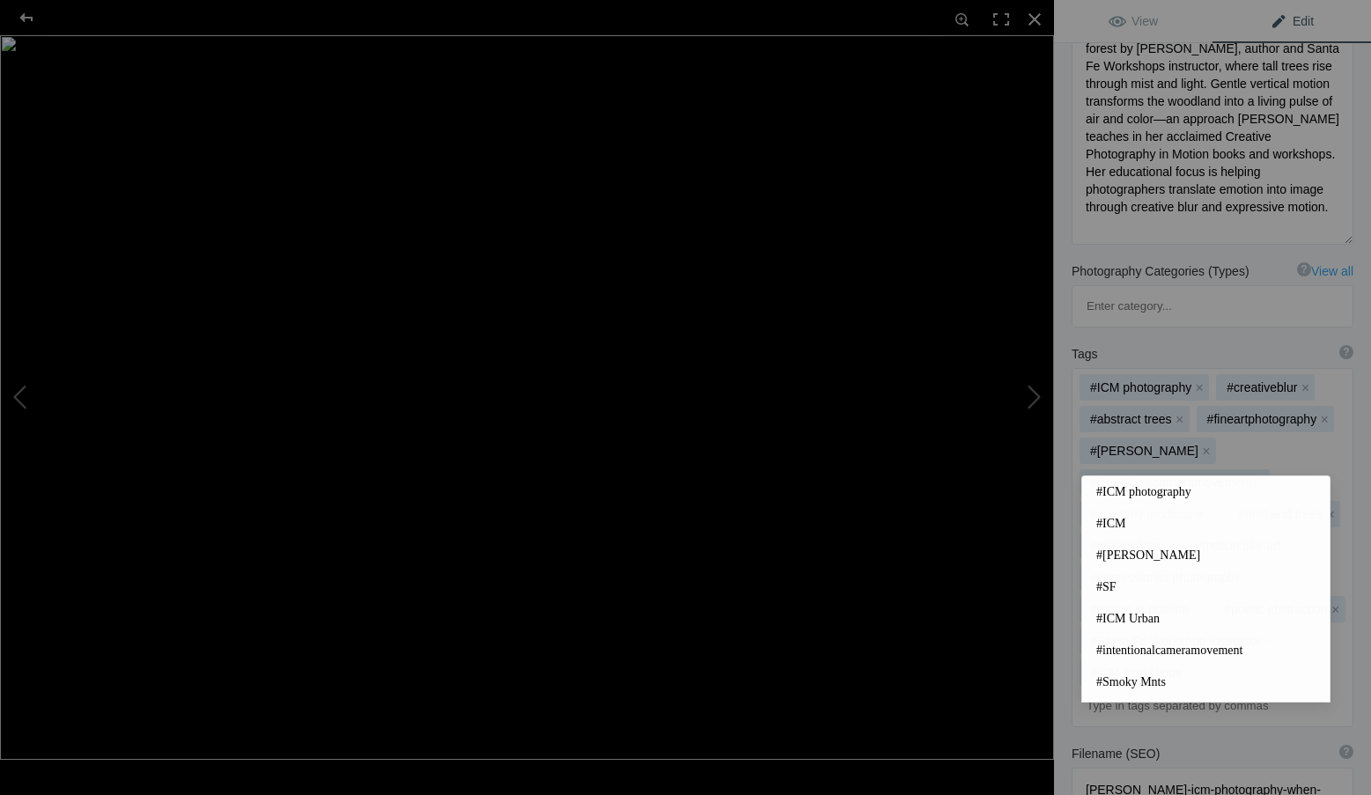
click at [1341, 537] on div "Tags ? Tags are keywords that describe images. For SEO purposes, do not tag pho…" at bounding box center [1212, 536] width 317 height 400
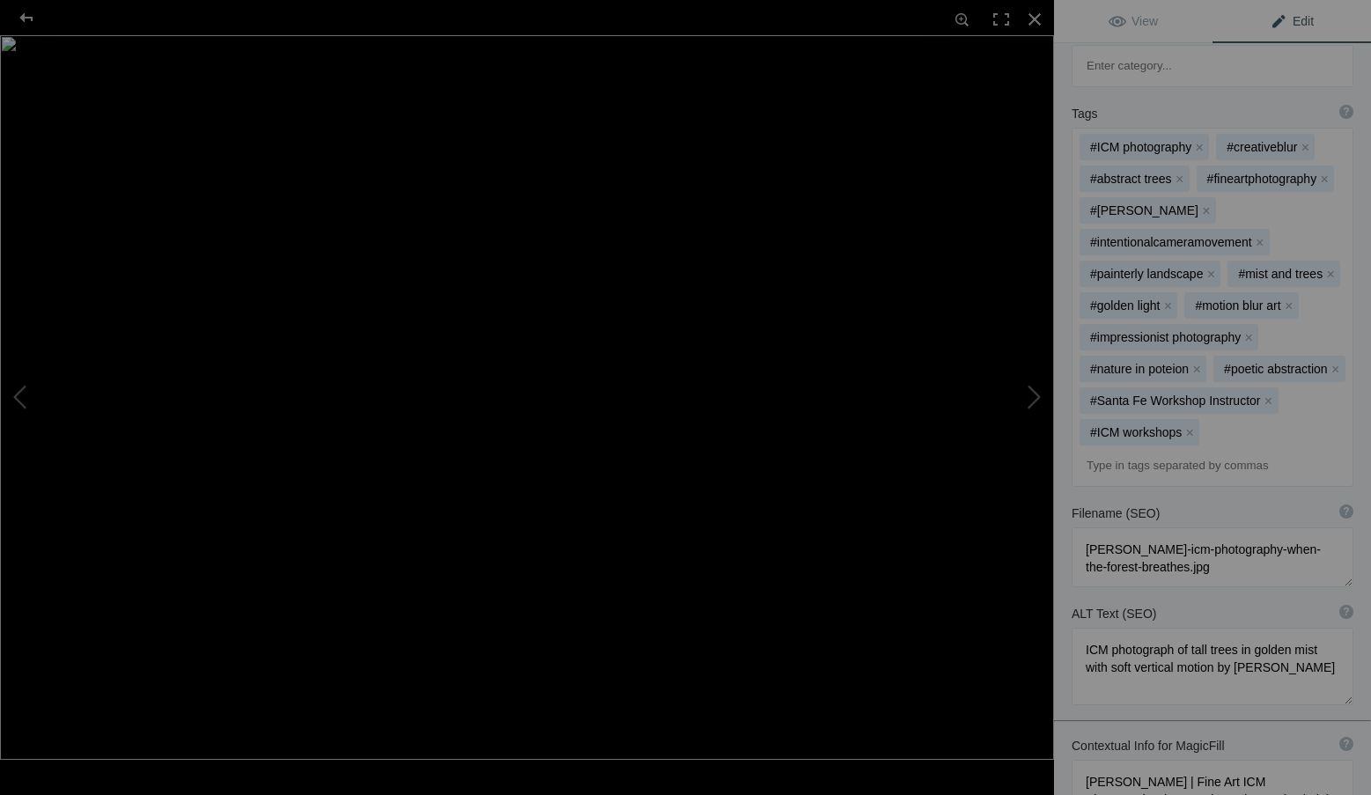
scroll to position [528, 0]
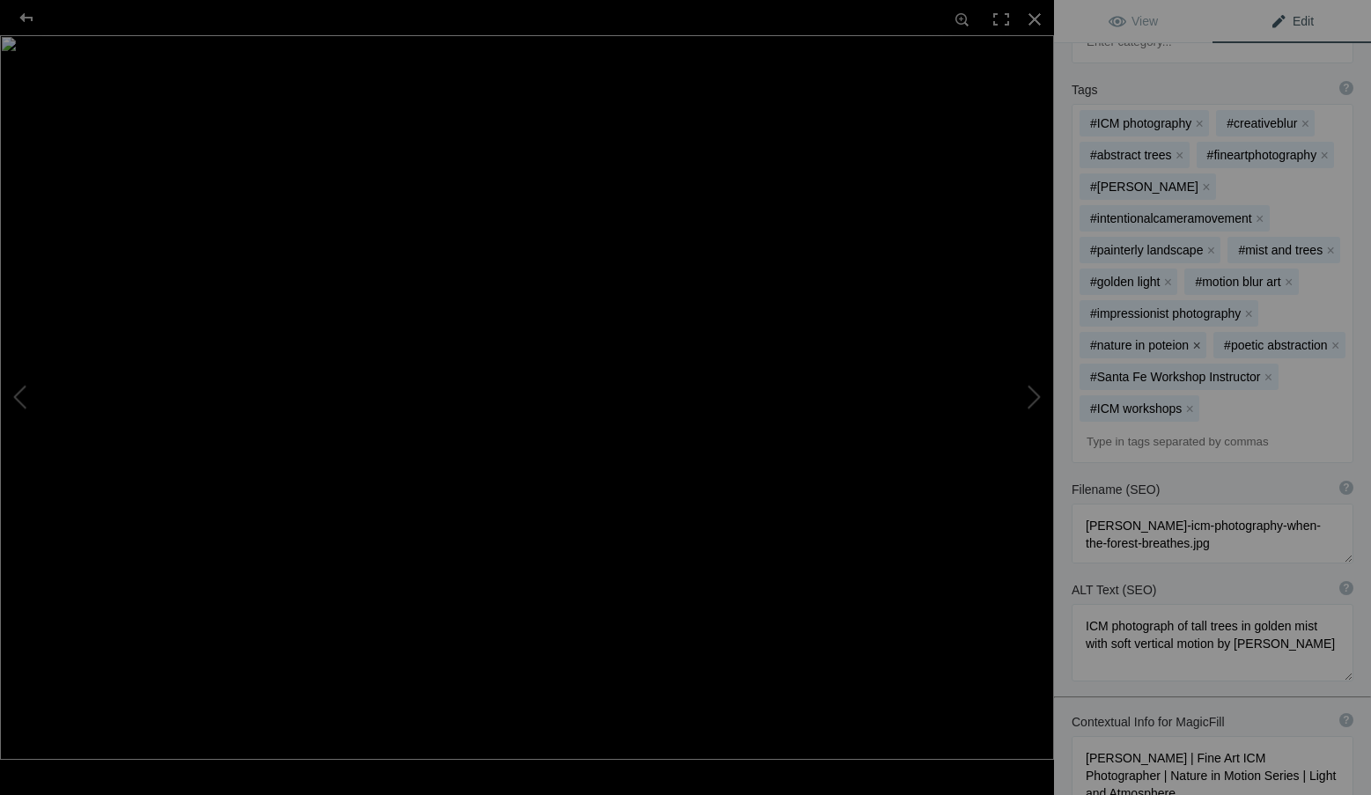
click at [1194, 339] on button "x" at bounding box center [1196, 345] width 12 height 12
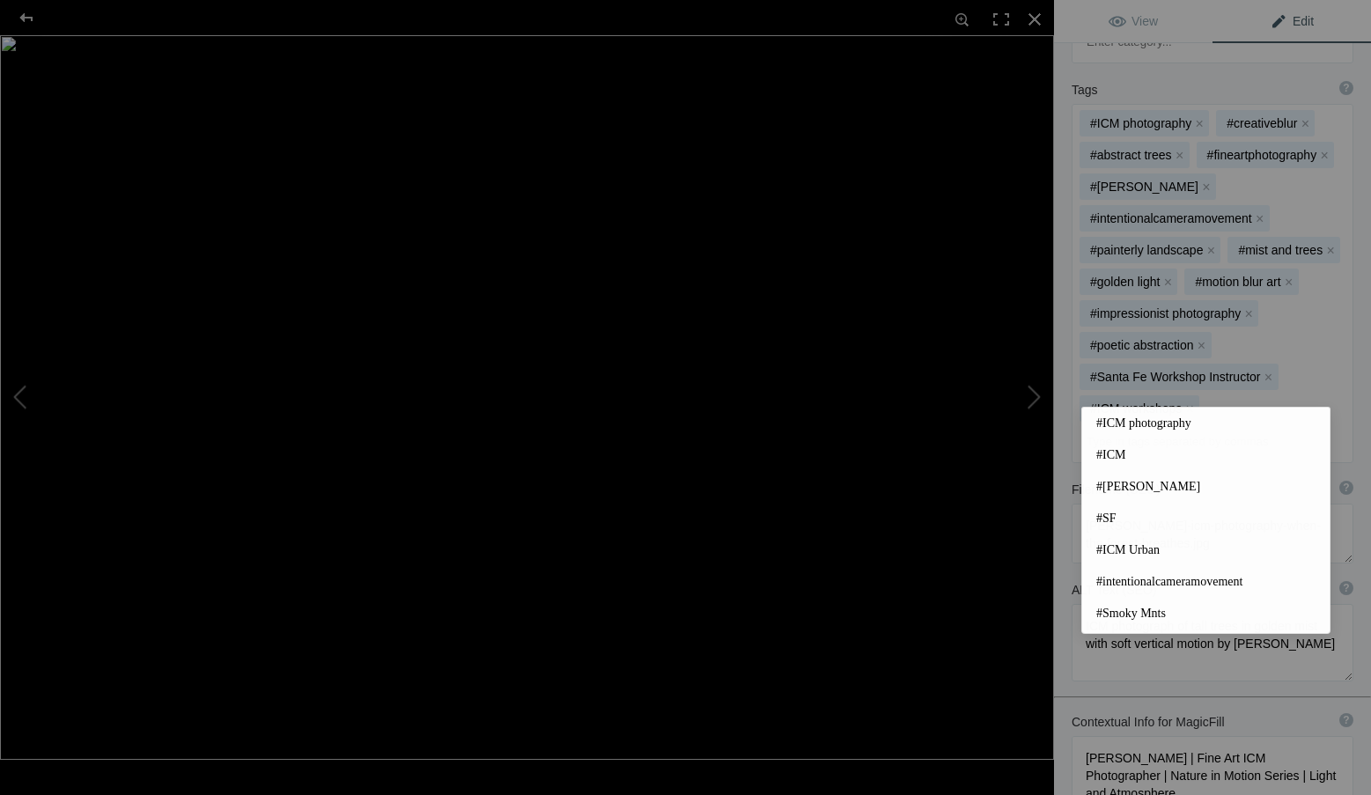
click at [1145, 426] on input at bounding box center [1212, 442] width 262 height 32
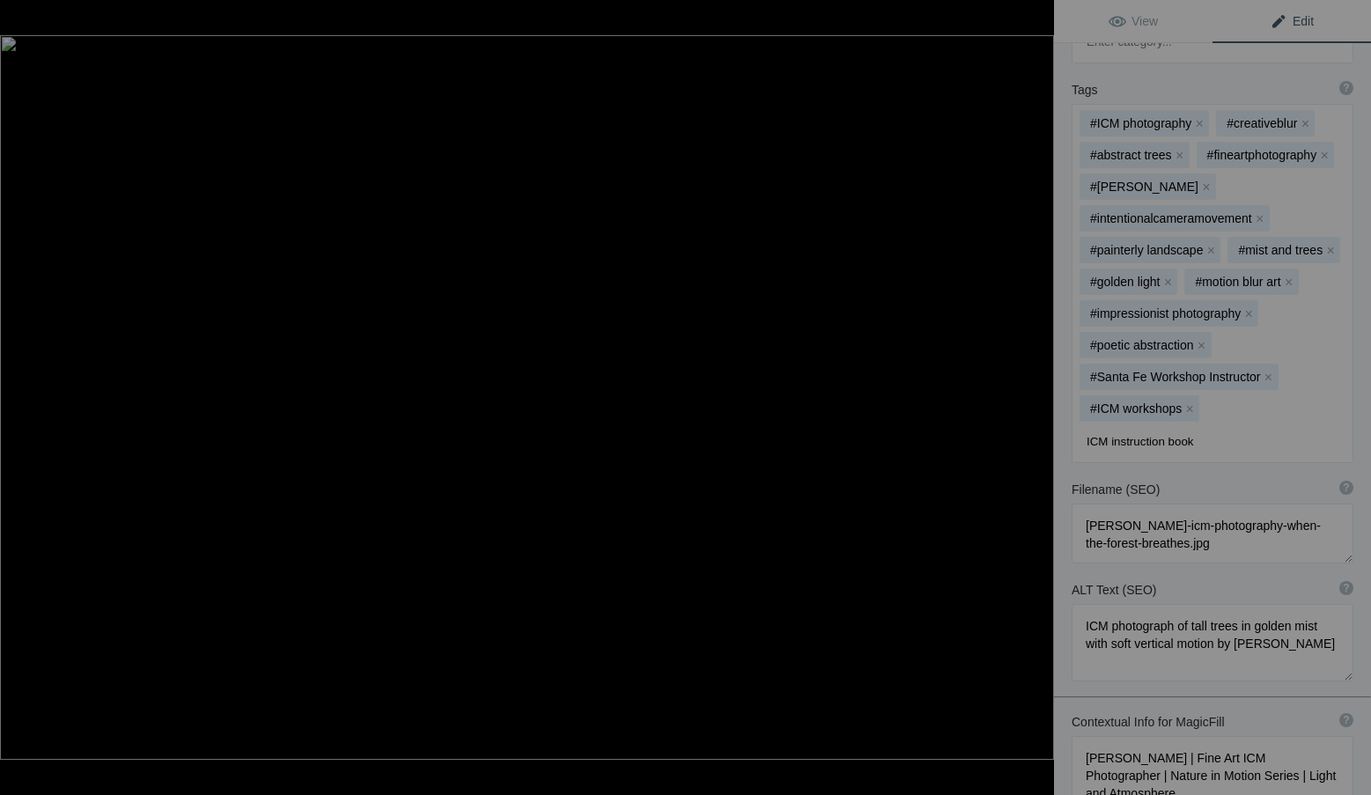
type input "ICM instruction books"
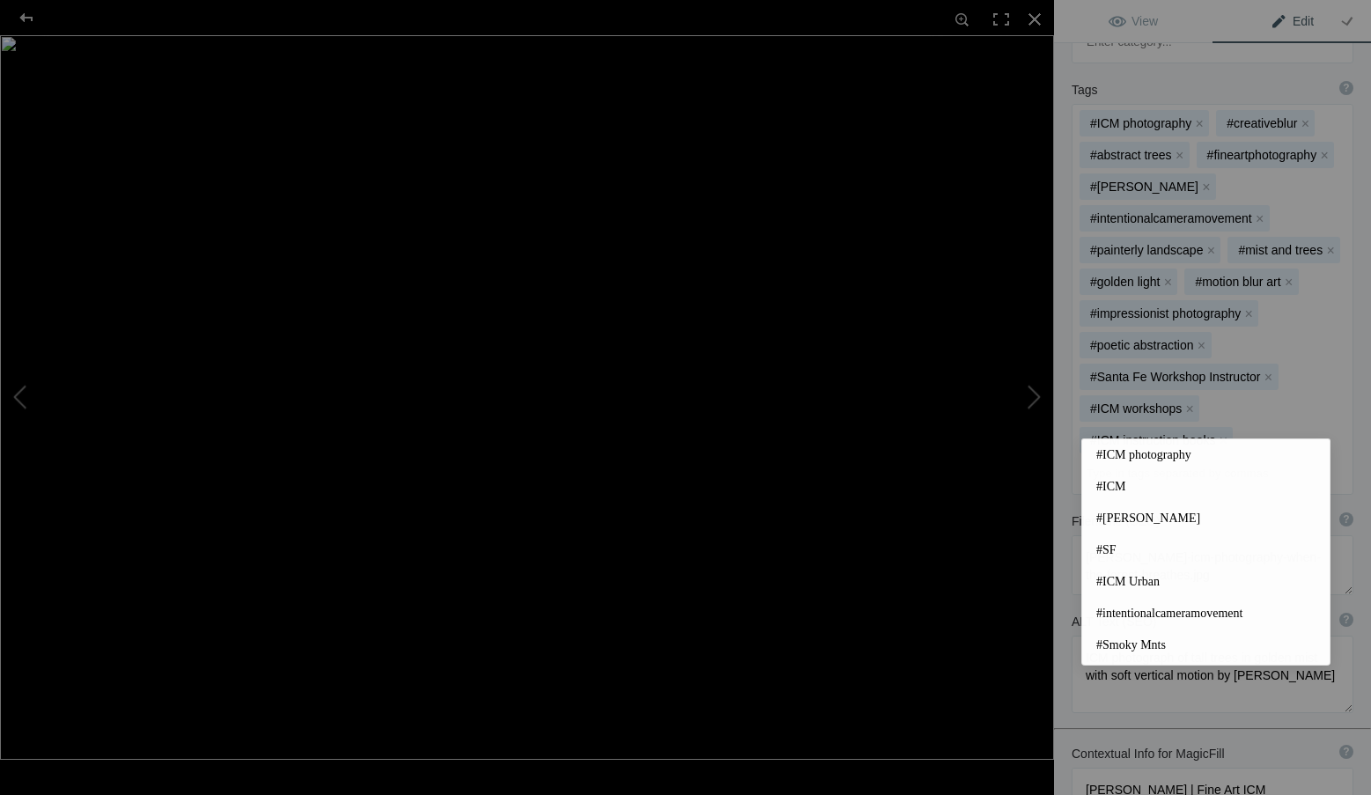
click at [1227, 680] on div "Title ? Photo title is one of the highest used Search Engine ranking criteria a…" at bounding box center [1212, 299] width 317 height 1391
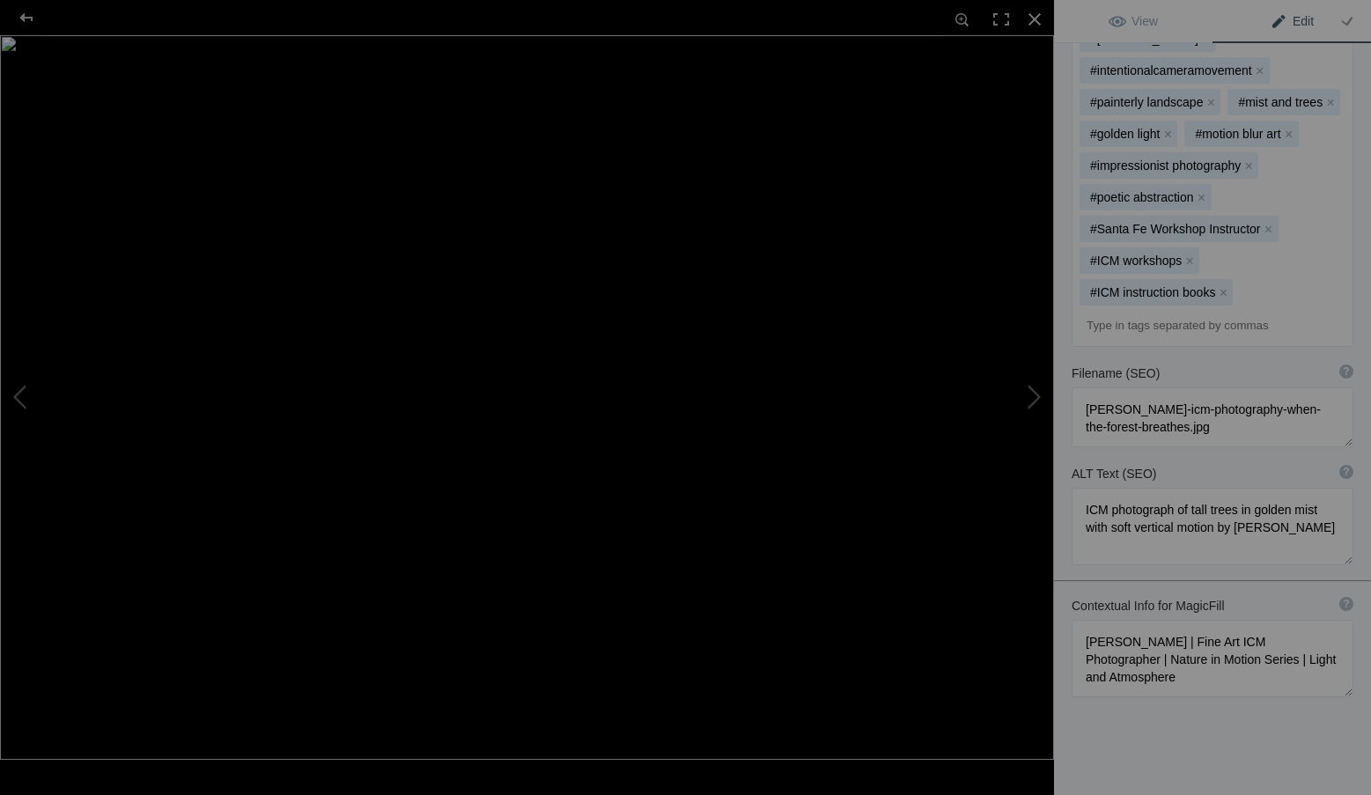
scroll to position [688, 0]
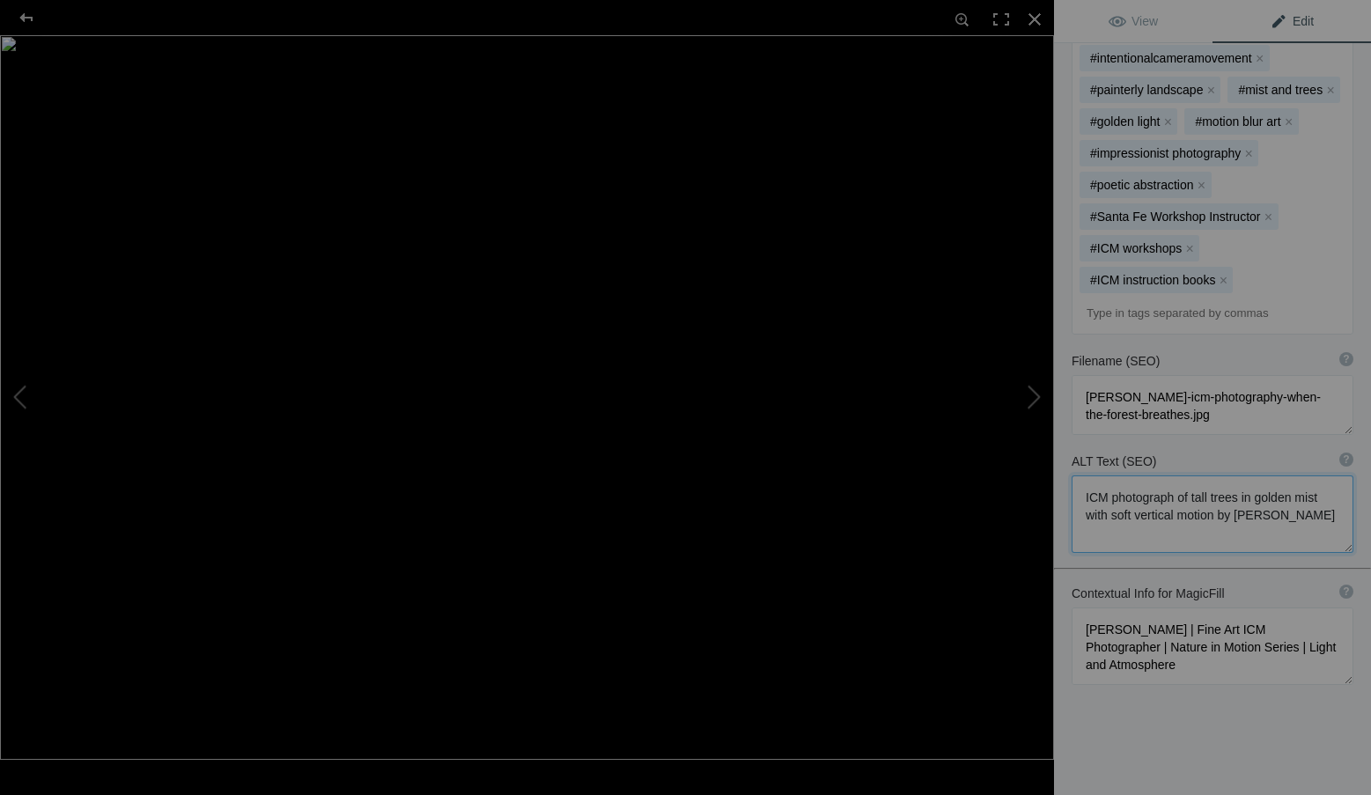
drag, startPoint x: 1165, startPoint y: 491, endPoint x: 1082, endPoint y: 443, distance: 96.6
click at [1082, 475] on textarea at bounding box center [1212, 513] width 282 height 77
paste textarea "forest photograph by Roxanne Overton, Santa Fe Workshops instructor and author,…"
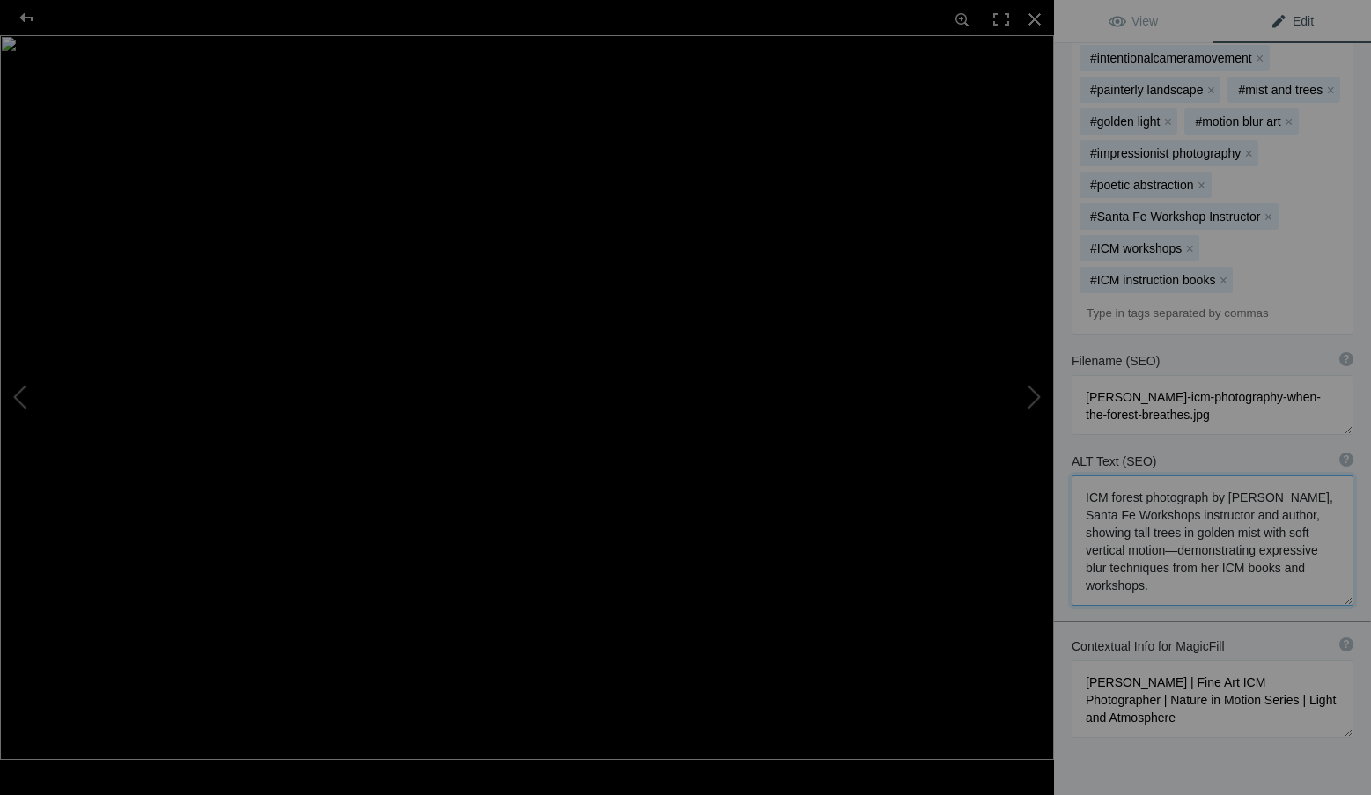
scroll to position [2, 0]
type textarea "ICM forest photograph by Roxanne Overton, Santa Fe Workshops instructor and aut…"
drag, startPoint x: 1213, startPoint y: 677, endPoint x: 1072, endPoint y: 621, distance: 151.7
click at [1072, 660] on textarea at bounding box center [1212, 698] width 282 height 77
paste textarea "ICM Photographer, Author & Santa Fe Workshops Instructor | Nature in Motion Ser…"
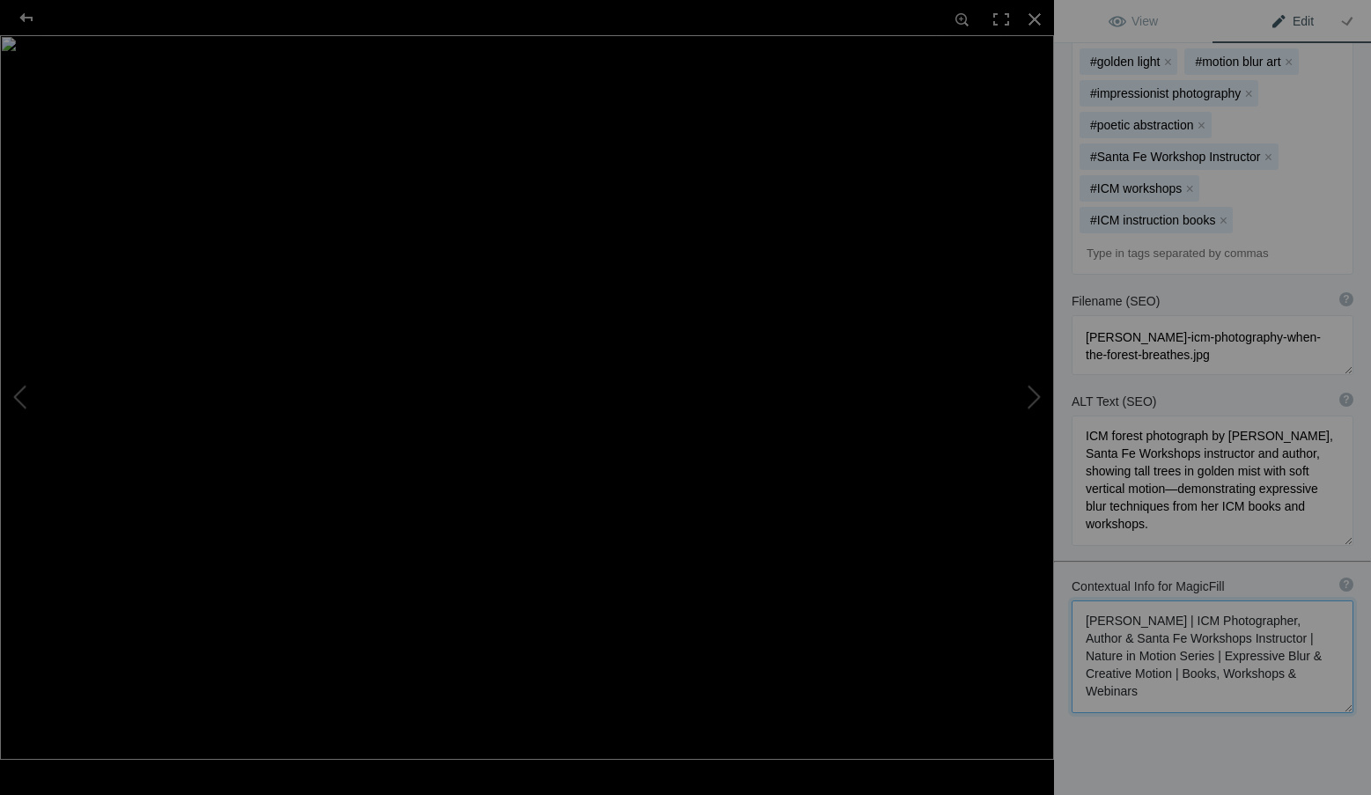
scroll to position [776, 0]
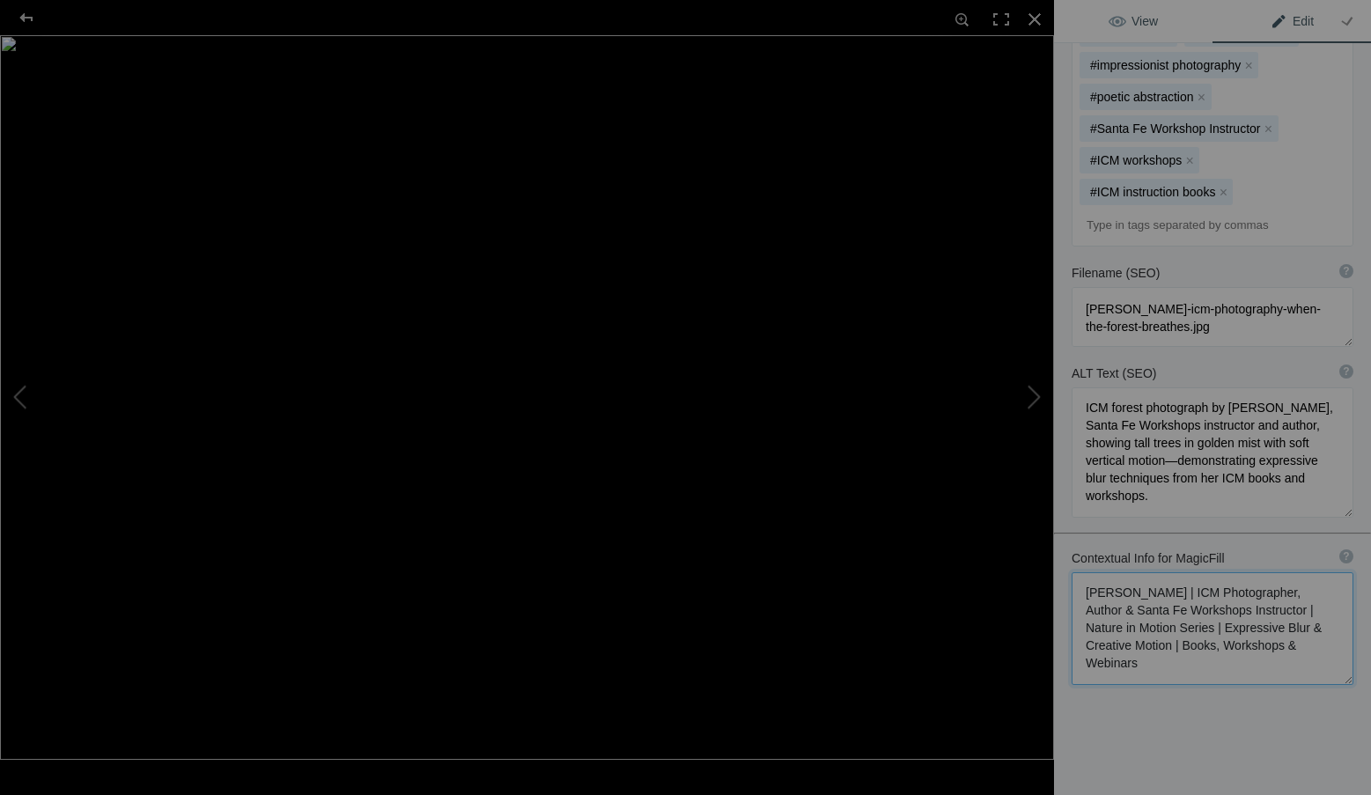
type textarea "Roxanne Overton | ICM Photographer, Author & Santa Fe Workshops Instructor | Na…"
click at [1173, 11] on link "View" at bounding box center [1133, 21] width 158 height 42
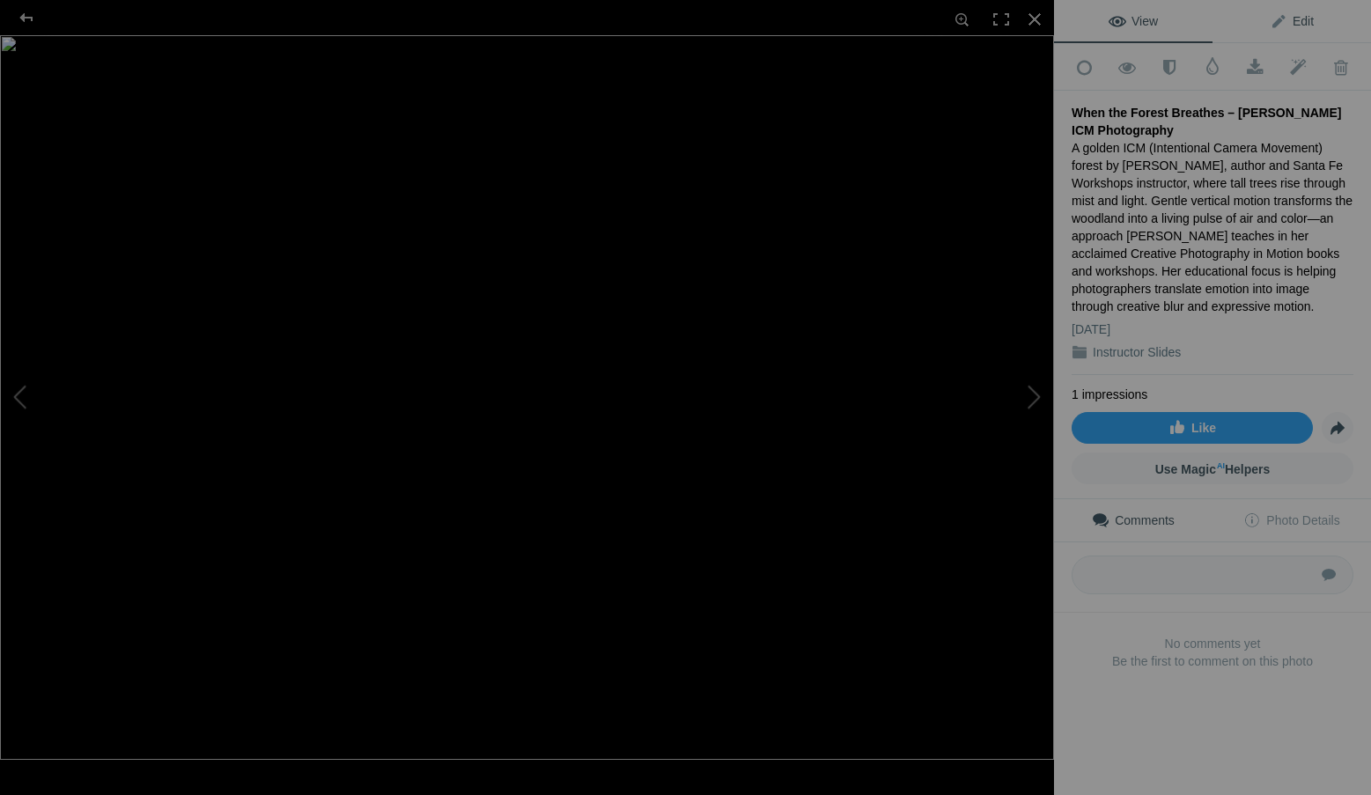
click at [1296, 11] on link "Edit" at bounding box center [1291, 21] width 158 height 42
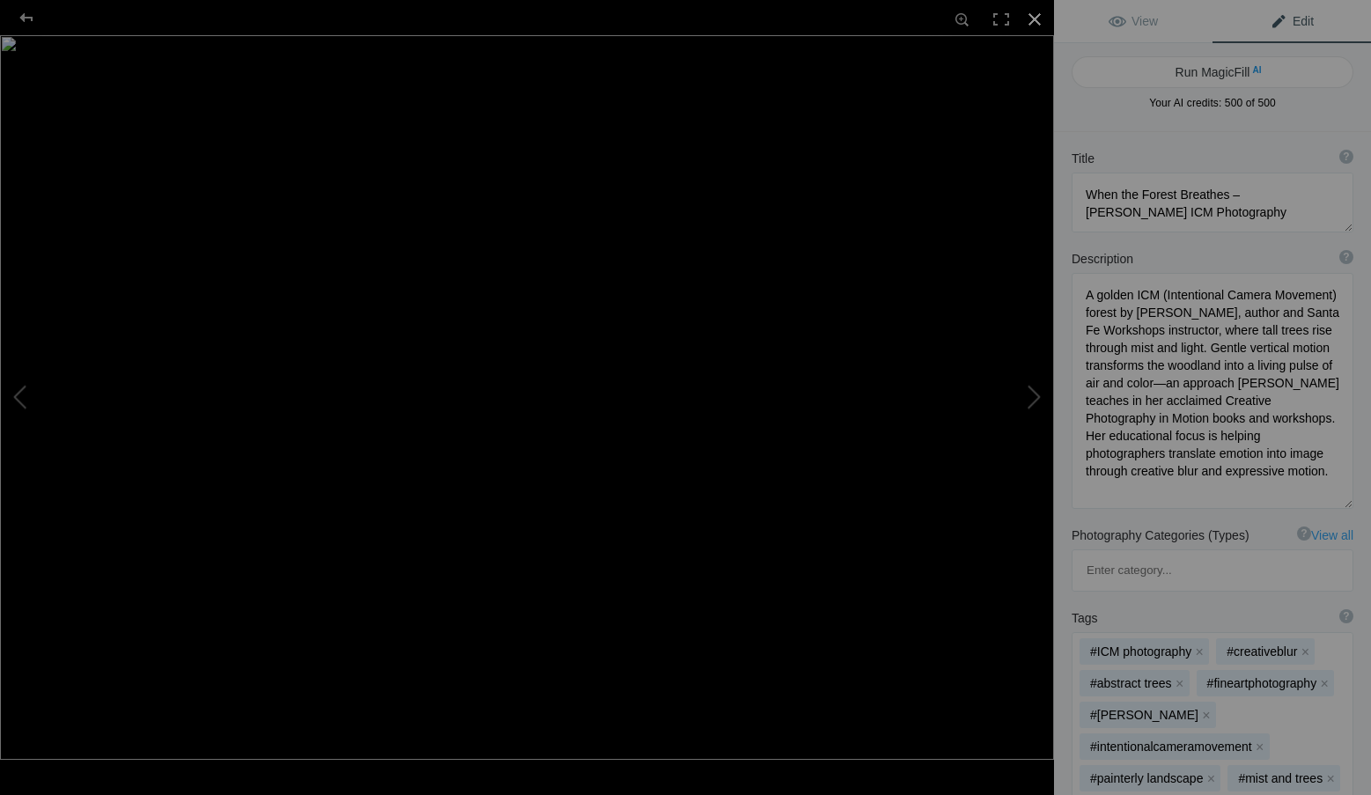
click at [1040, 16] on div at bounding box center [1034, 19] width 39 height 39
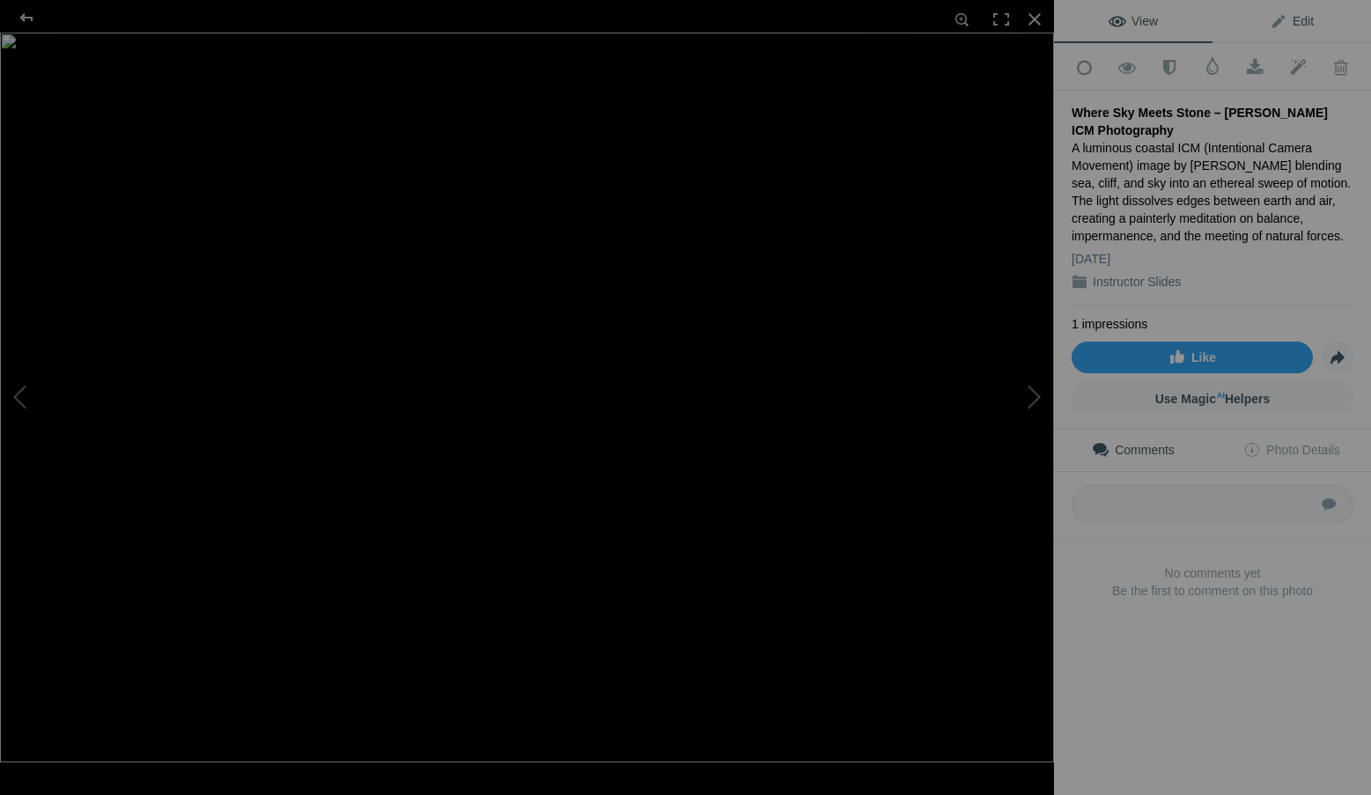
click at [1302, 18] on span "Edit" at bounding box center [1291, 21] width 44 height 14
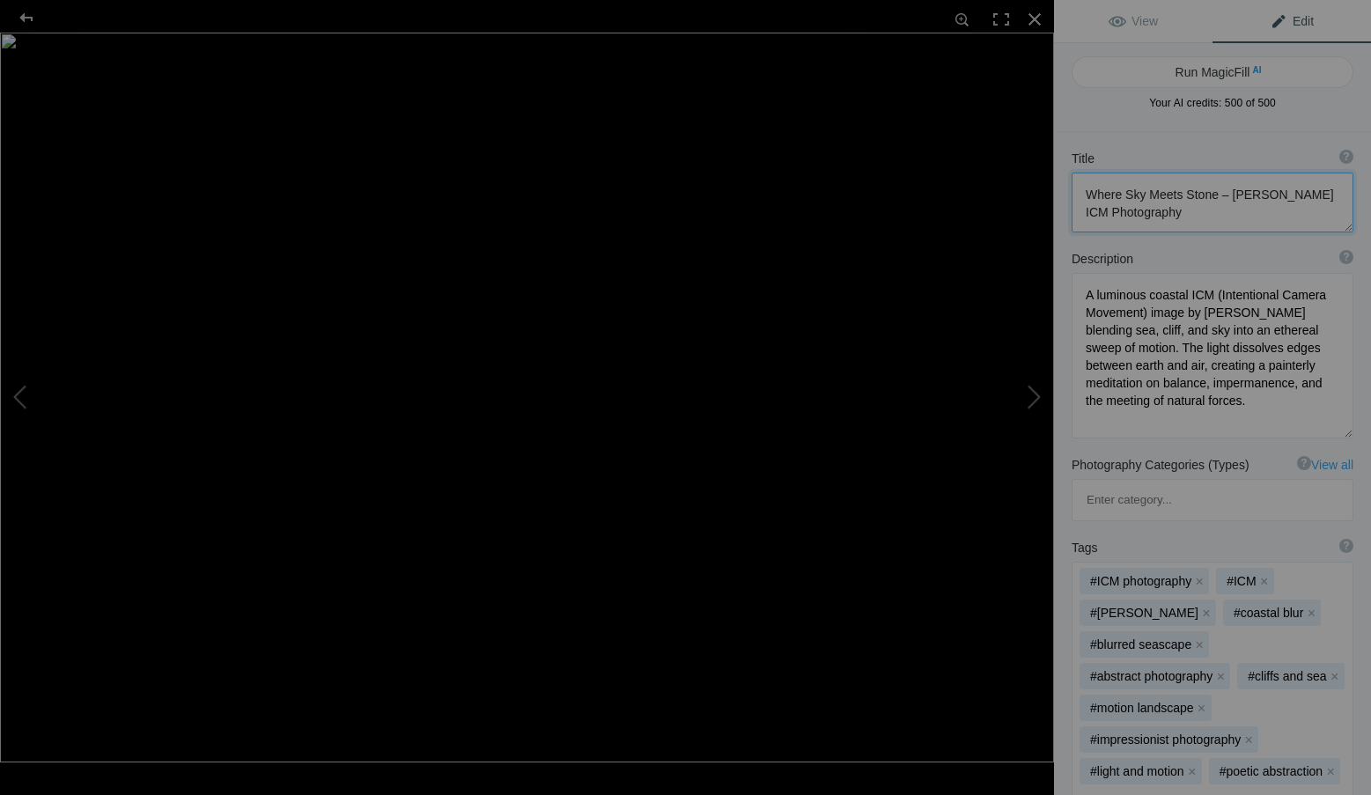
drag, startPoint x: 1213, startPoint y: 196, endPoint x: 1224, endPoint y: 214, distance: 20.5
click at [1224, 214] on textarea at bounding box center [1212, 203] width 282 height 60
type textarea "Where Sky Meets Stone"
drag, startPoint x: 1150, startPoint y: 415, endPoint x: 1082, endPoint y: 284, distance: 146.9
click at [1082, 284] on textarea at bounding box center [1212, 353] width 282 height 165
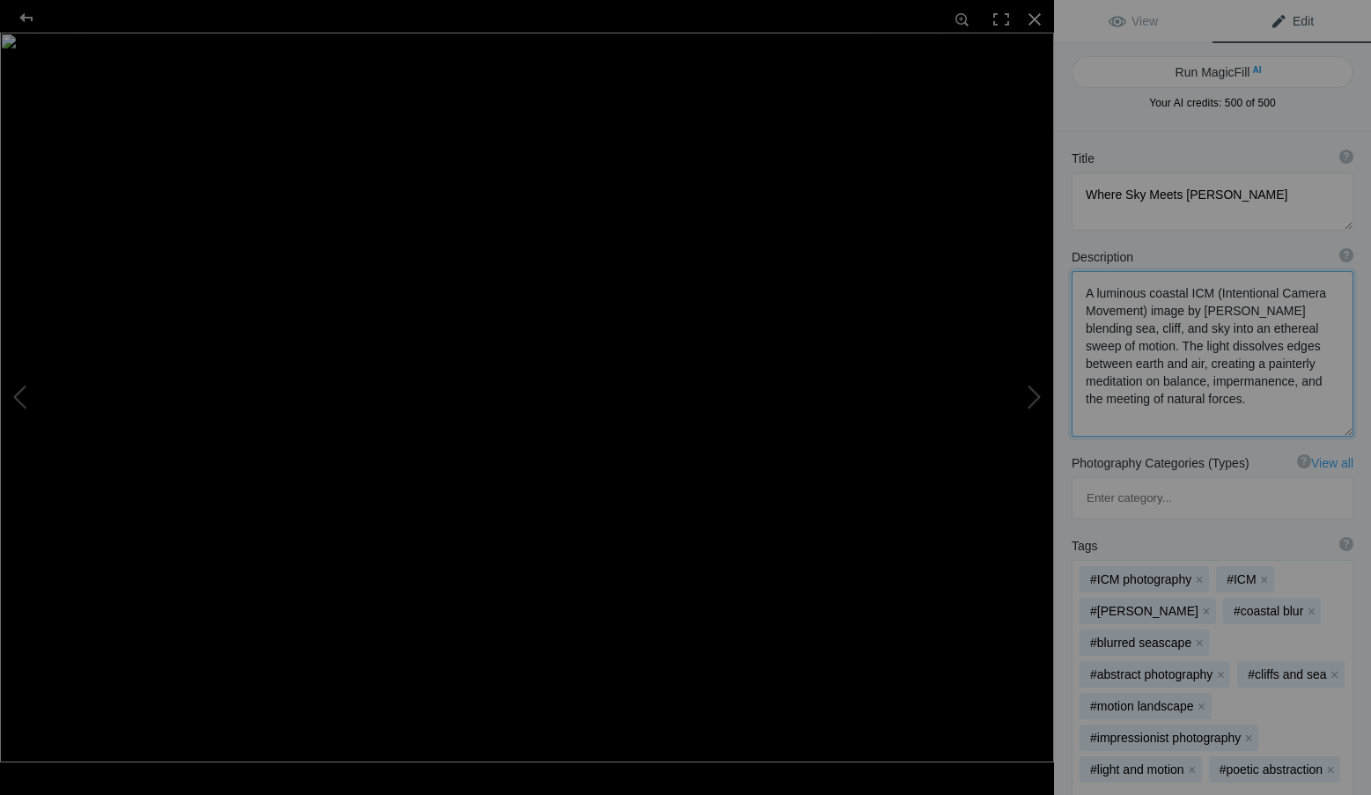
paste textarea ", author and Santa Fe Workshops instructor. Sea, cliff, and sky blend through m…"
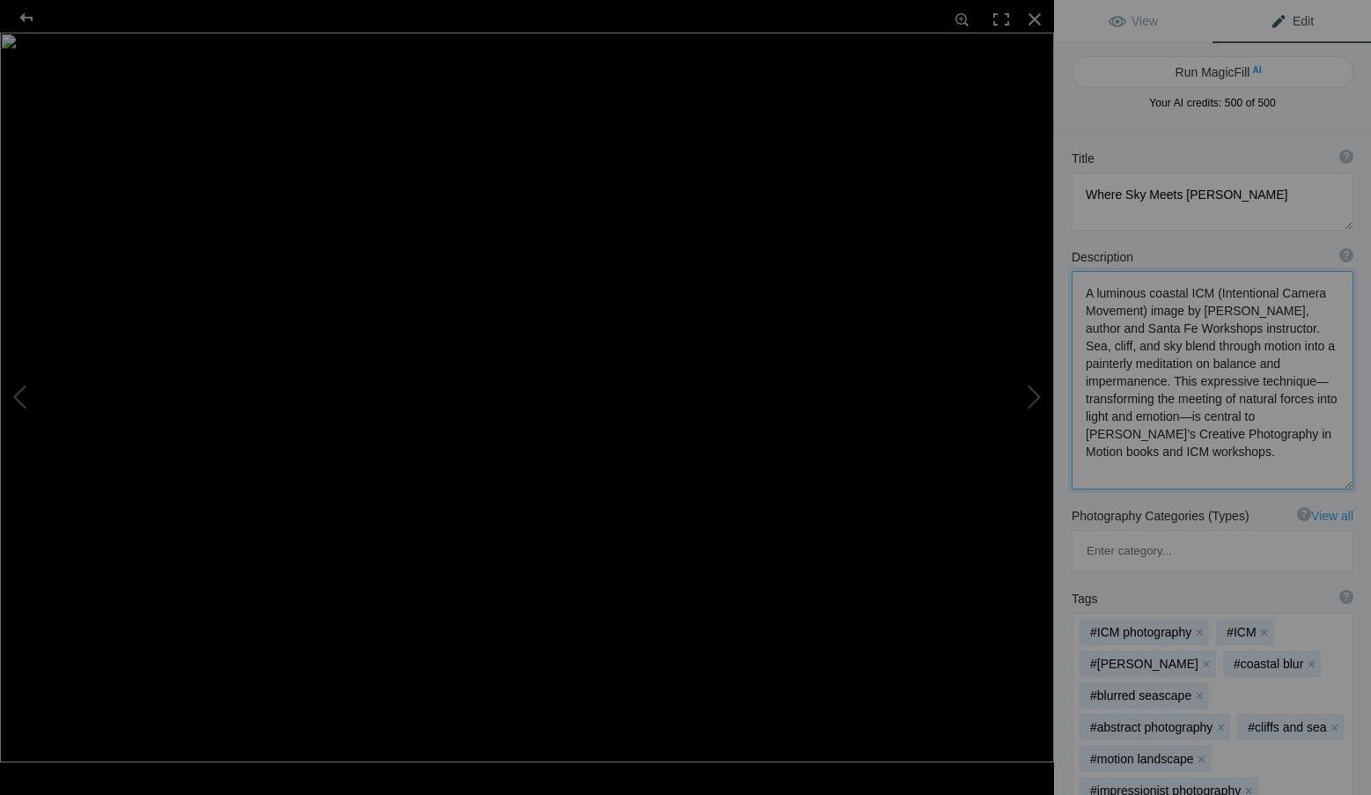
scroll to position [2, 0]
type textarea "A luminous coastal ICM (Intentional Camera Movement) image by Roxanne Overton, …"
click at [1292, 590] on div "Tags ? Tags are keywords that describe images. For SEO purposes, do not tag pho…" at bounding box center [1212, 599] width 282 height 18
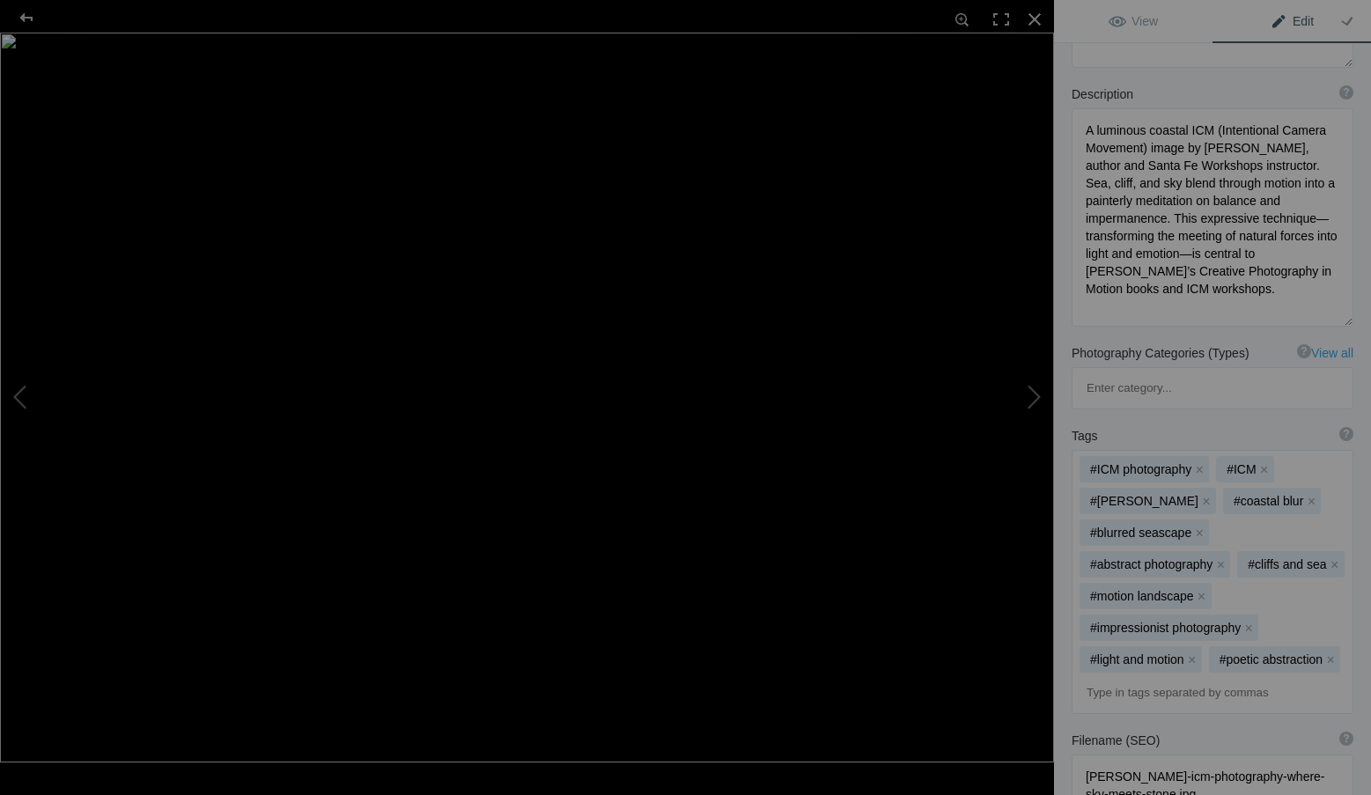
scroll to position [264, 0]
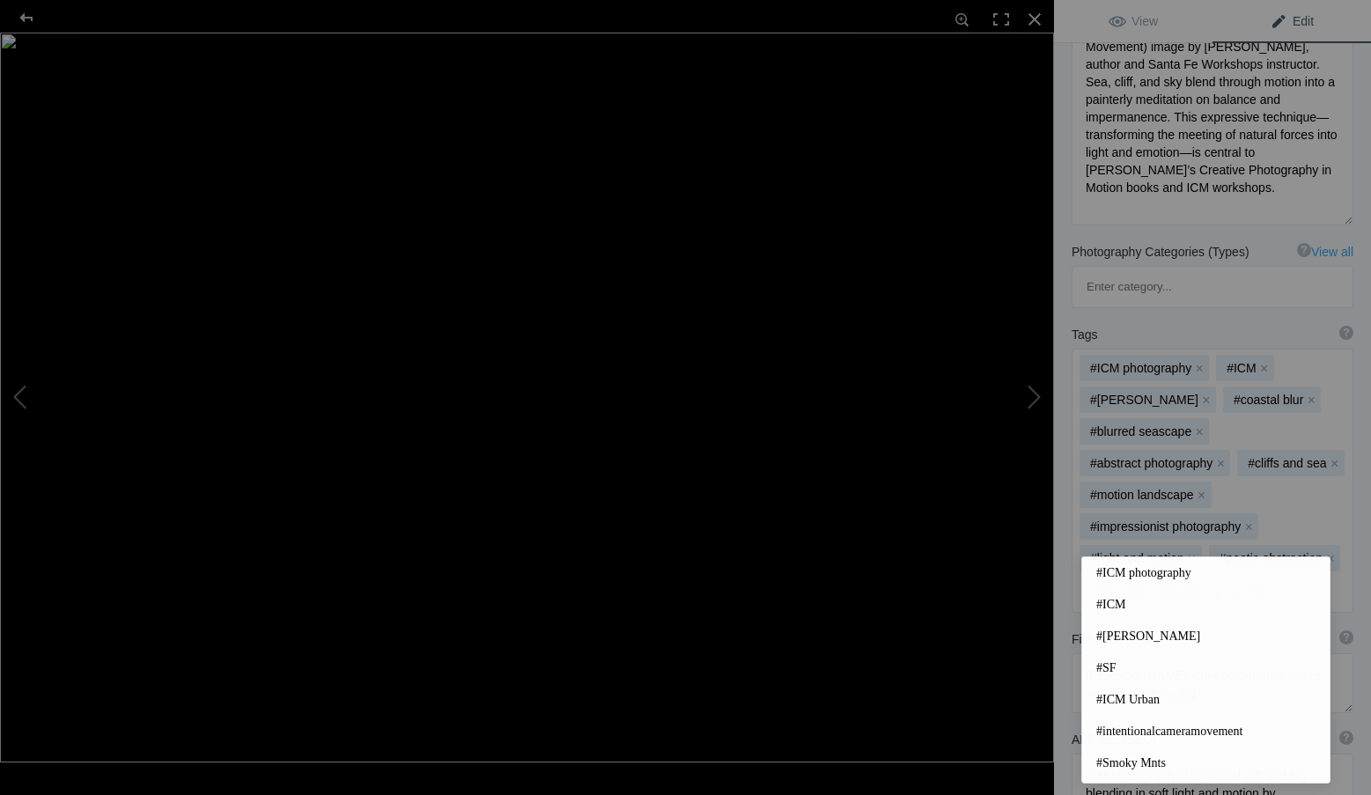
click at [1127, 576] on input at bounding box center [1212, 592] width 262 height 32
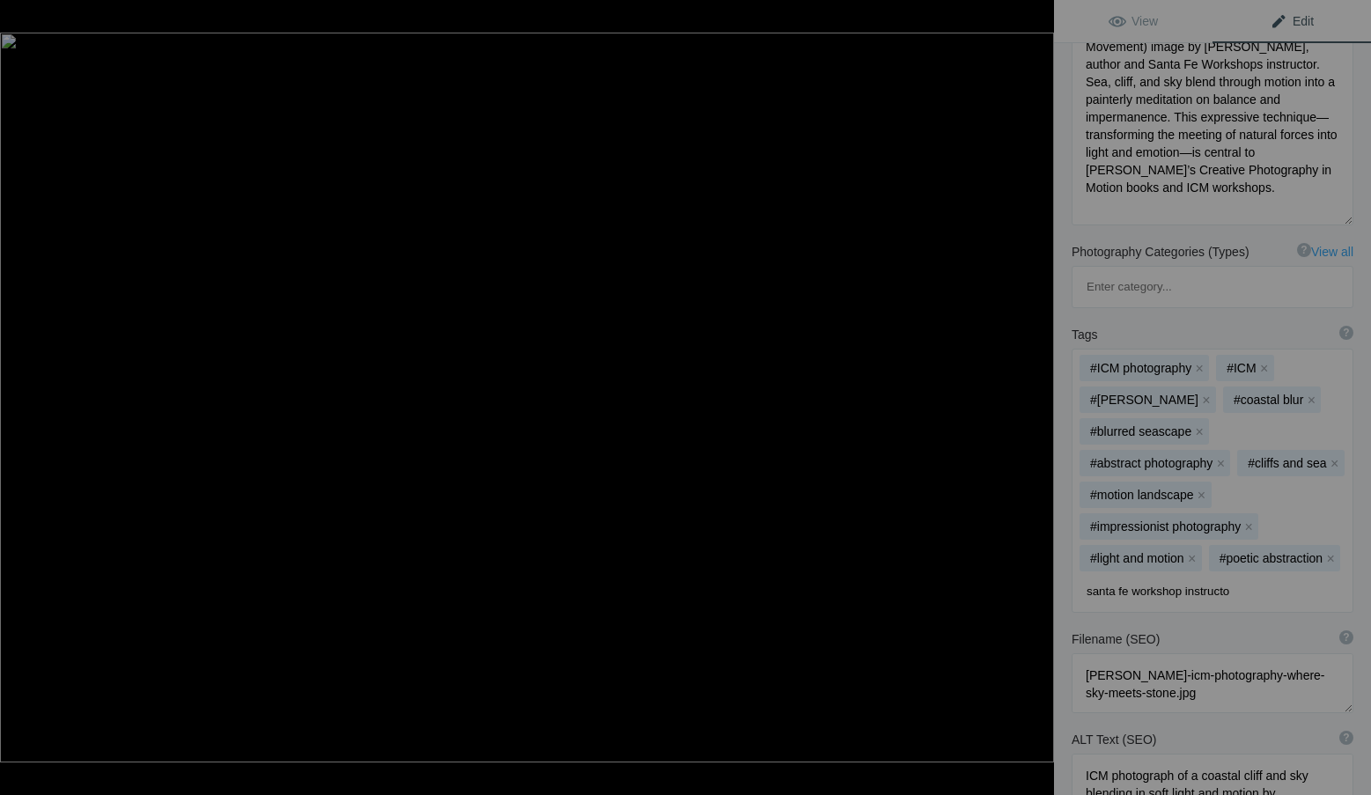
type input "santa fe workshop instructor"
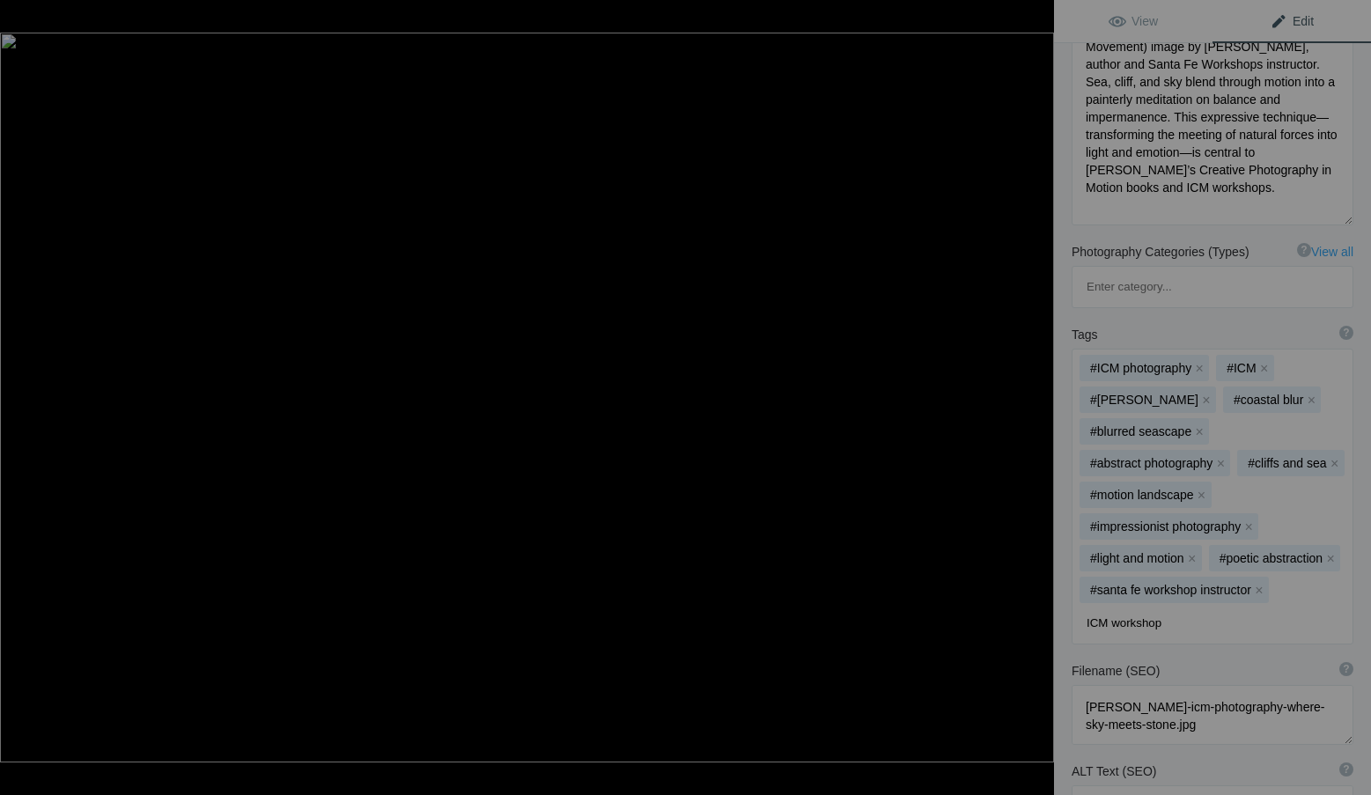
type input "ICM workshops"
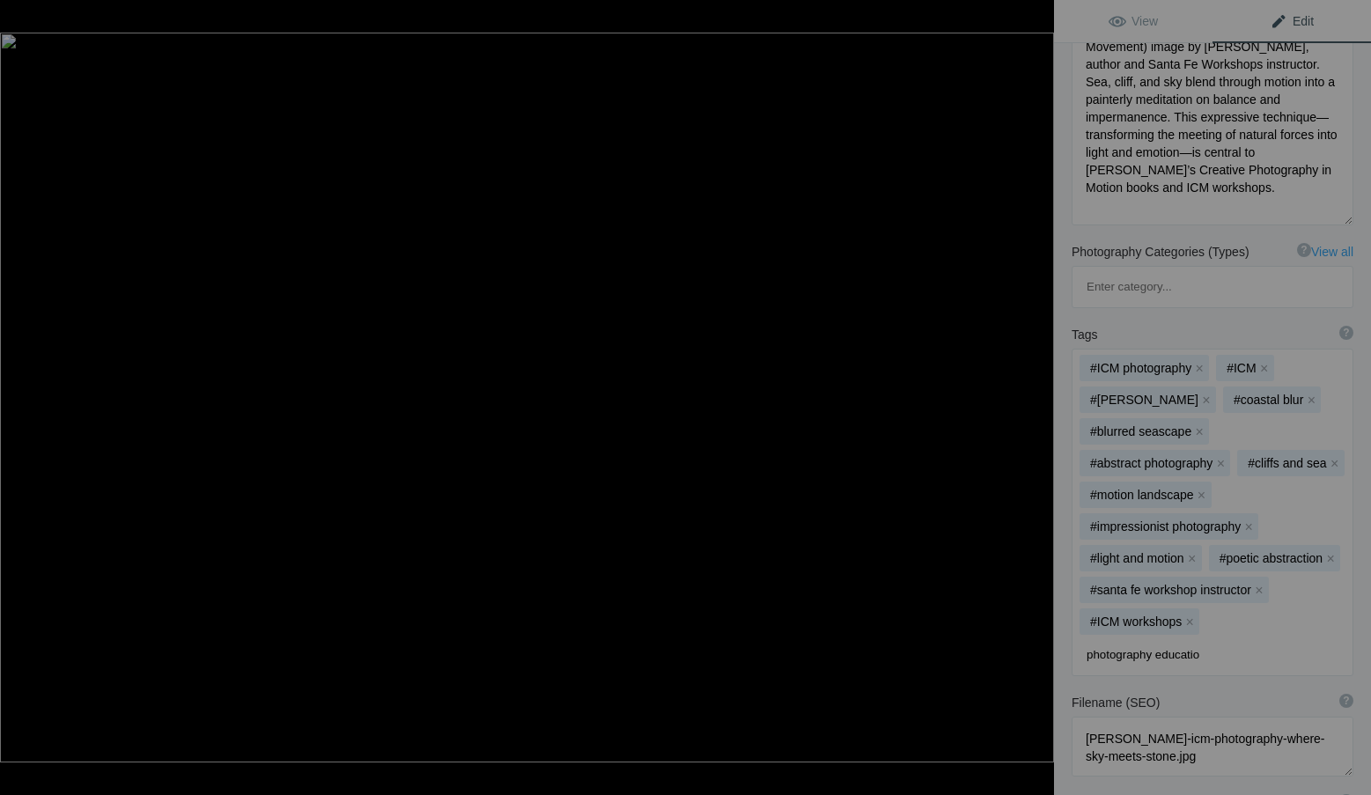
type input "photography education"
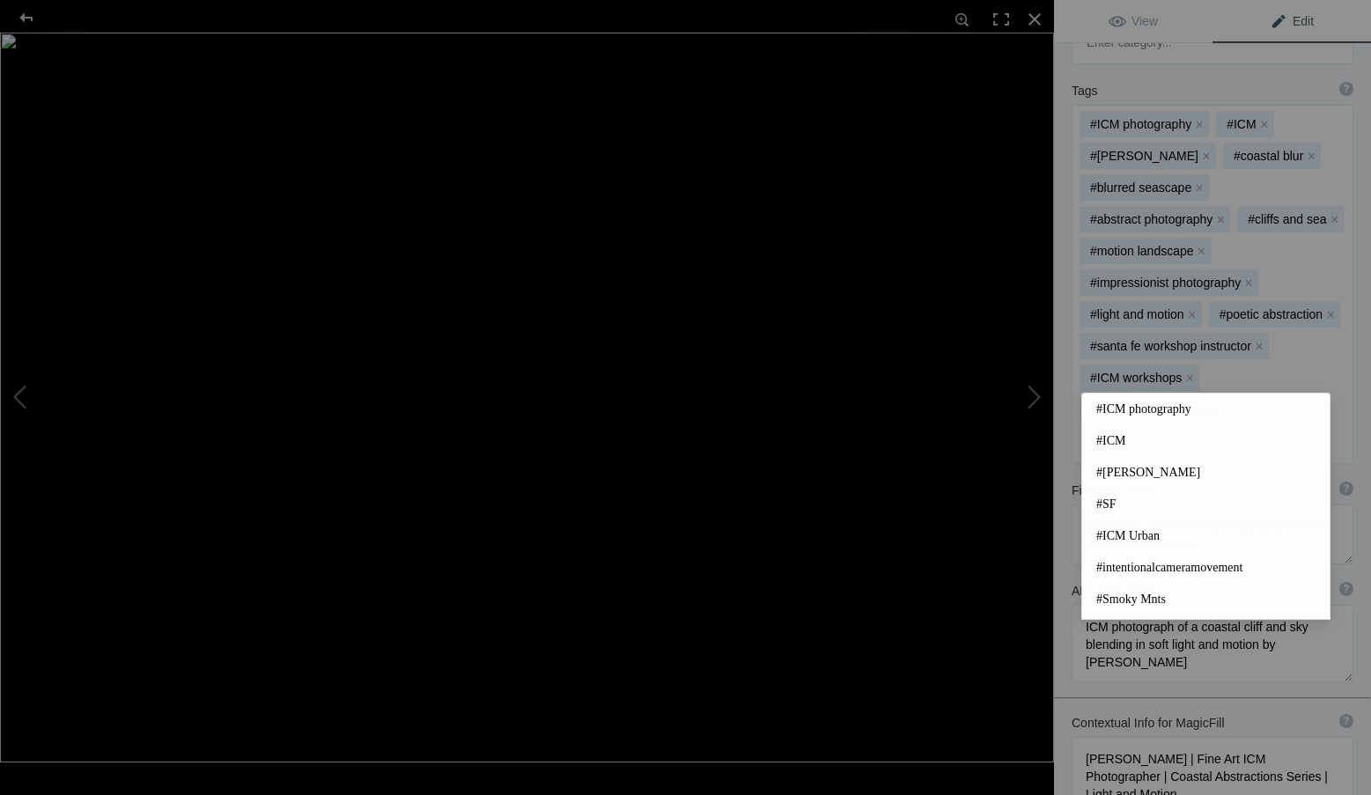
scroll to position [616, 0]
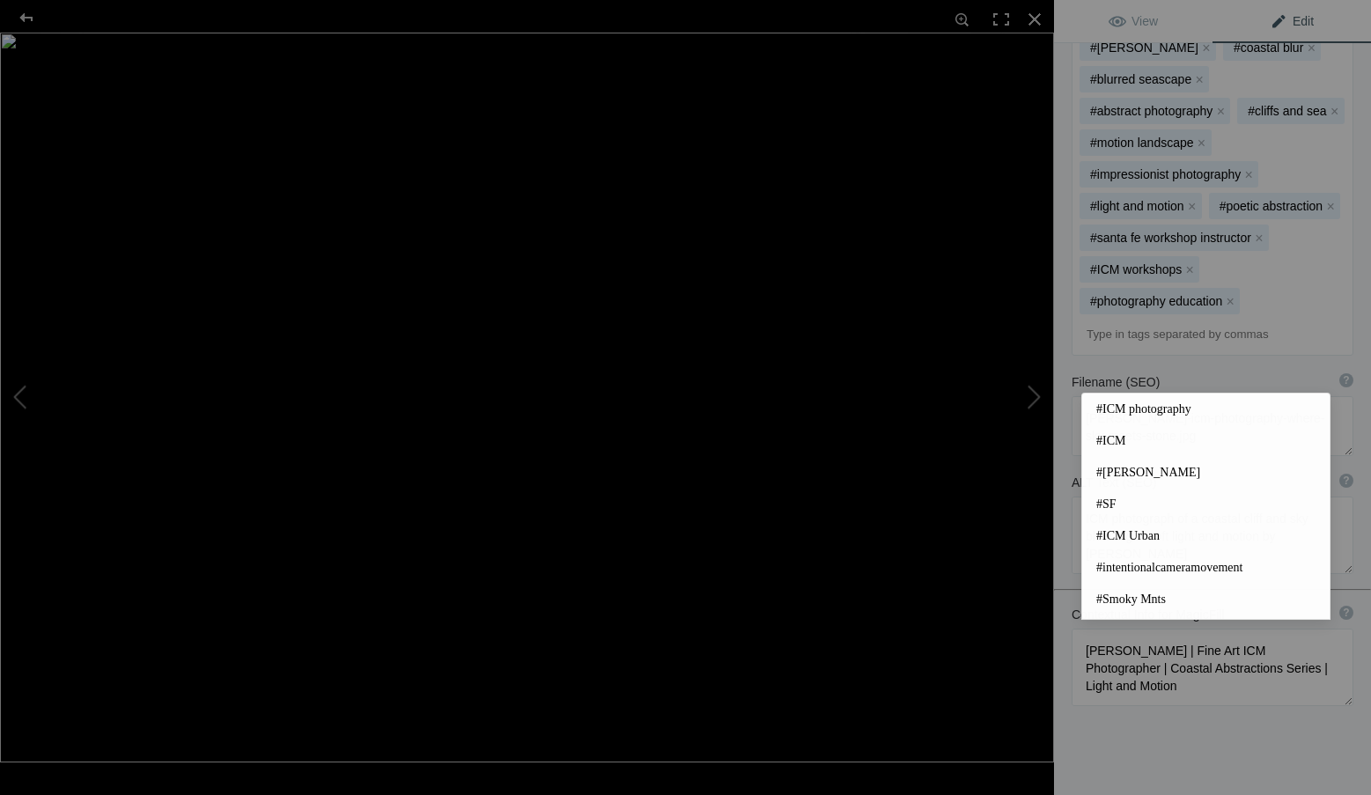
click at [1222, 713] on div "Title ? Photo title is one of the highest used Search Engine ranking criteria a…" at bounding box center [1212, 186] width 317 height 1340
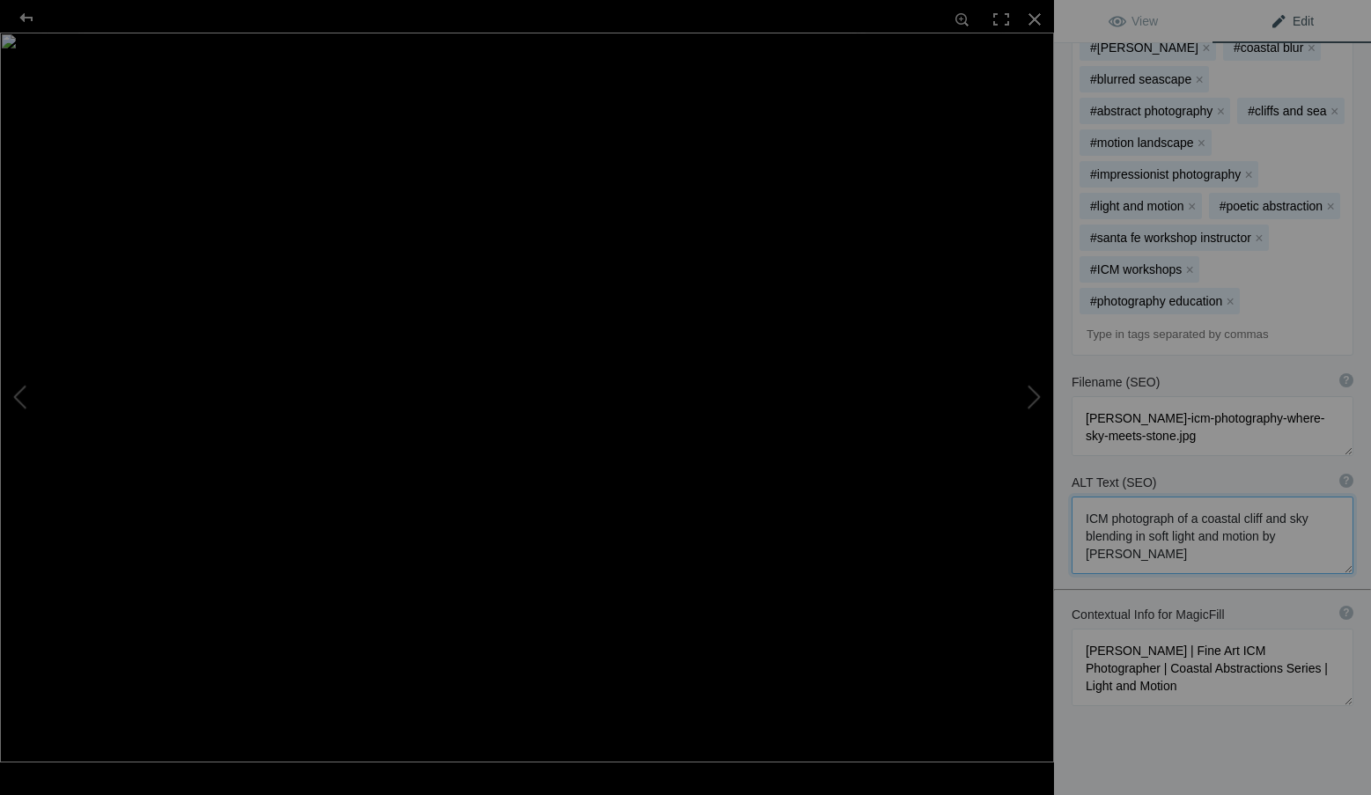
drag, startPoint x: 1210, startPoint y: 507, endPoint x: 1063, endPoint y: 456, distance: 156.5
click at [1063, 465] on div "ALT Text (SEO) ? Provide a concise and descriptive text for the image, focusing…" at bounding box center [1212, 524] width 317 height 118
paste textarea "coastal photograph by Roxanne Overton, Santa Fe Workshops instructor and author…"
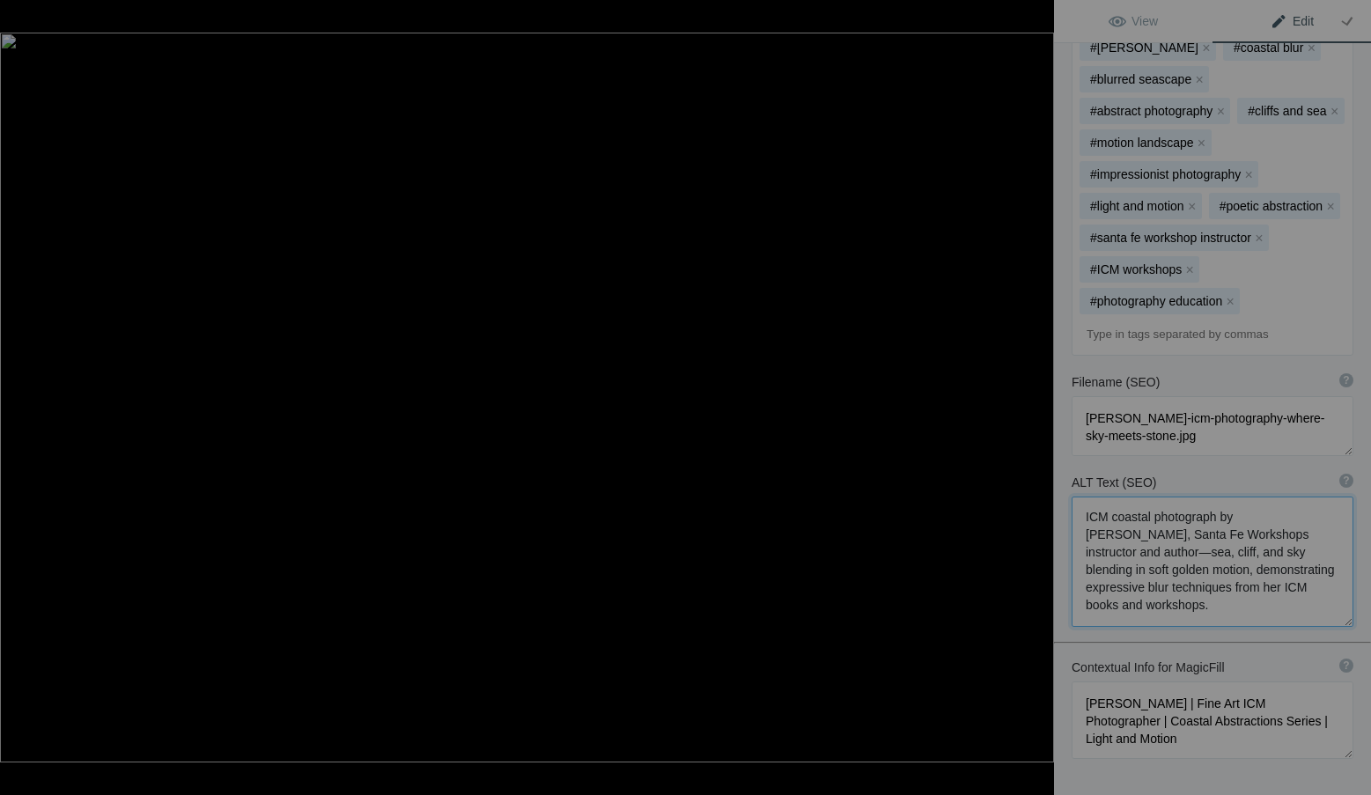
type textarea "ICM coastal photograph by Roxanne Overton, Santa Fe Workshops instructor and au…"
drag, startPoint x: 1239, startPoint y: 702, endPoint x: 1033, endPoint y: 640, distance: 214.2
click at [1033, 640] on div "Where Sky Meets Stone – Roxanne Overton ICM Photography View Edit Run MagicFill…" at bounding box center [685, 397] width 1371 height 795
paste textarea "ICM Photographer, Author & Santa Fe Workshops Instructor | Coastal Abstractions…"
type textarea "Roxanne Overton | ICM Photographer, Author & Santa Fe Workshops Instructor | Co…"
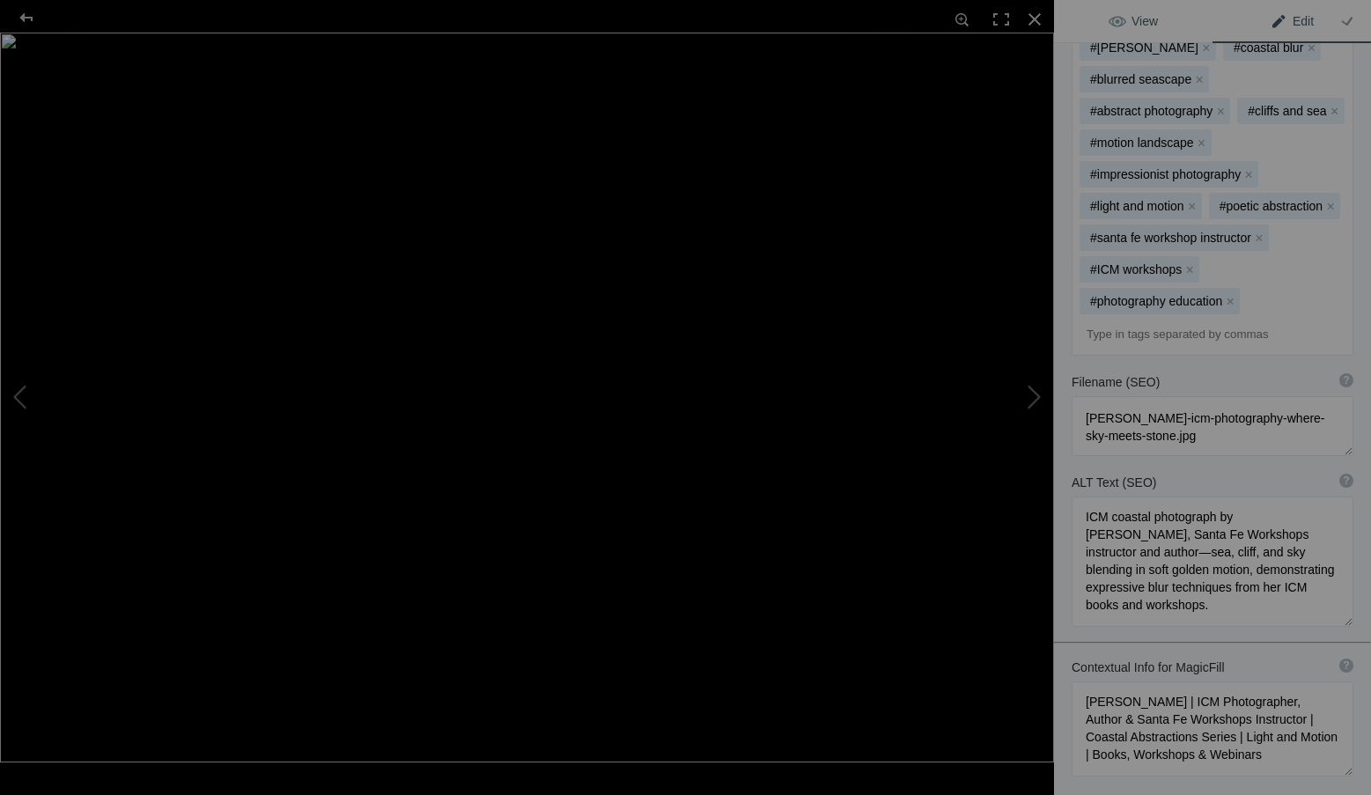
click at [1151, 18] on span "View" at bounding box center [1132, 21] width 49 height 14
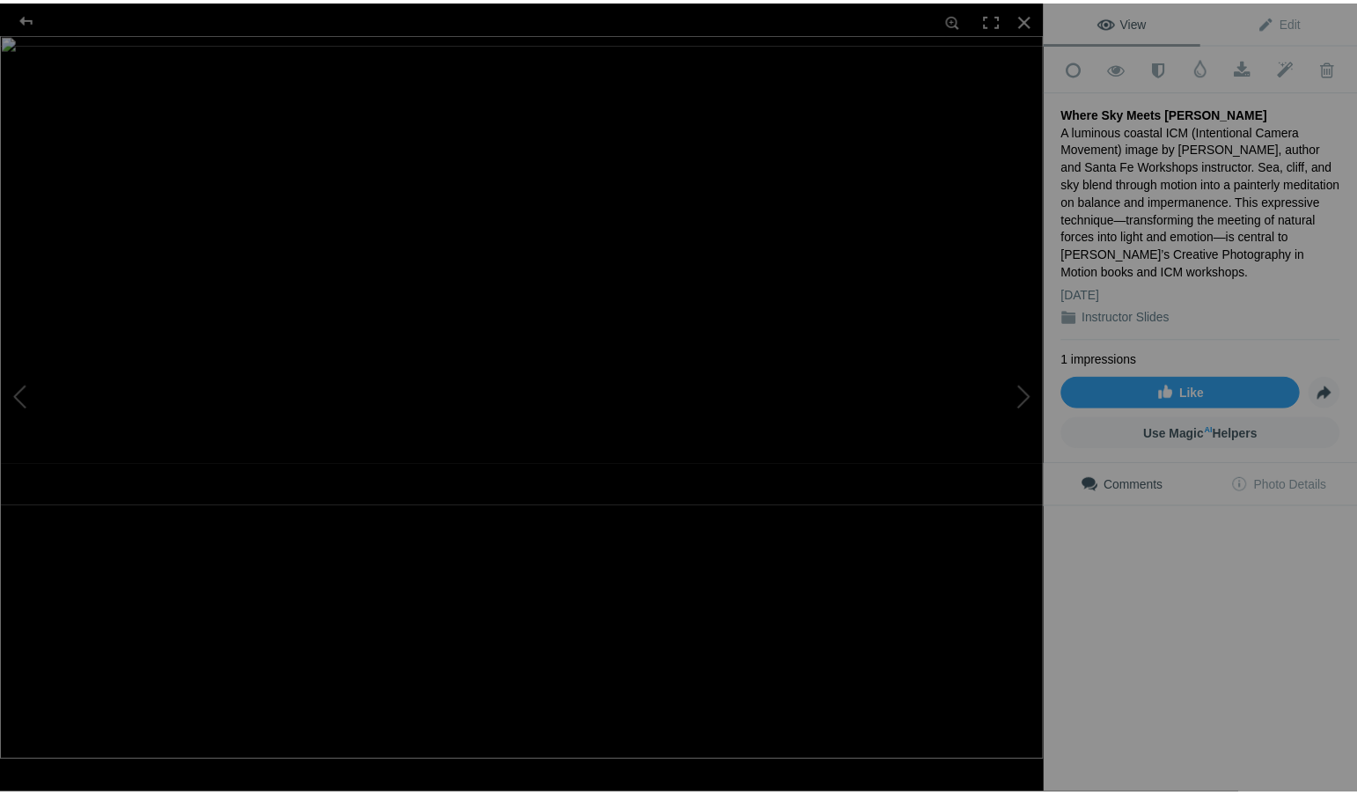
scroll to position [0, 0]
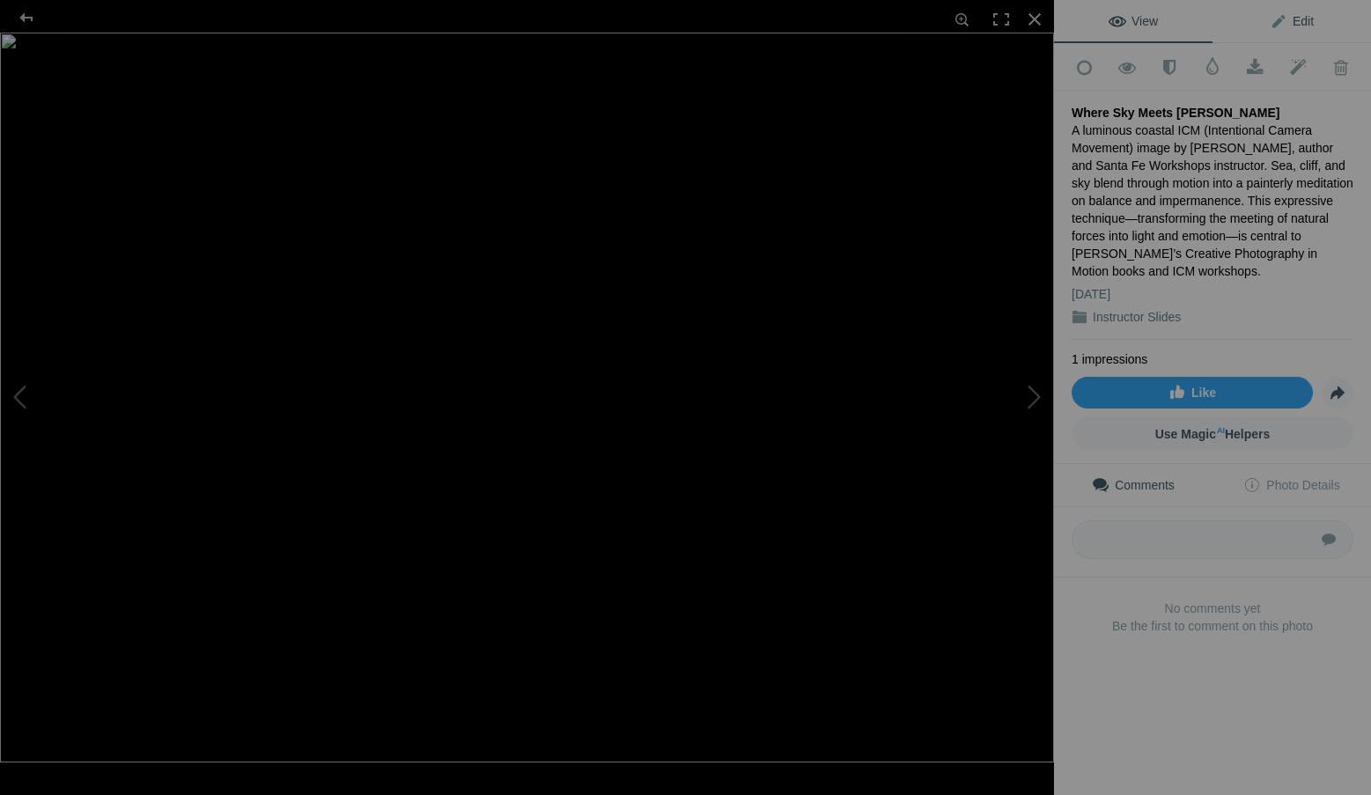
click at [1280, 17] on span "Edit" at bounding box center [1291, 21] width 44 height 14
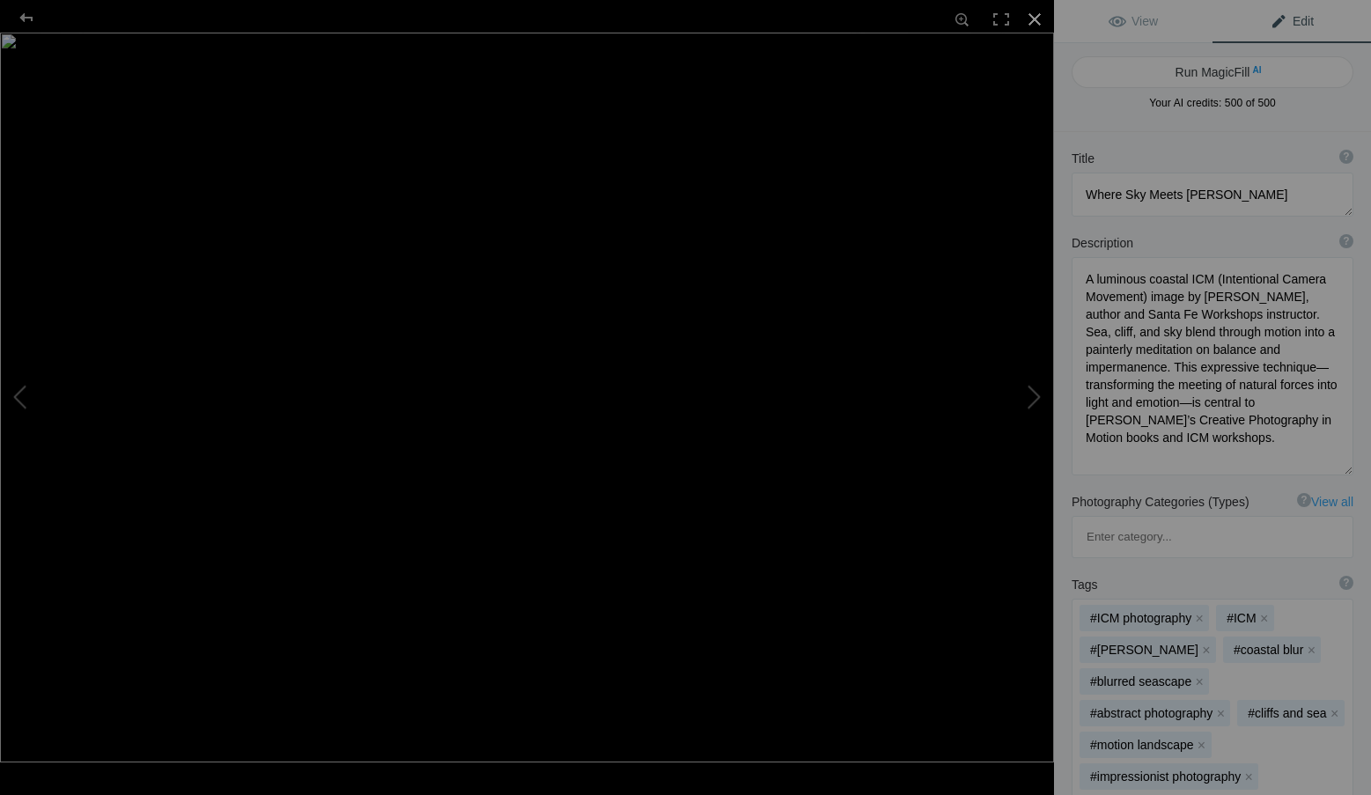
click at [1035, 7] on div at bounding box center [1034, 19] width 39 height 39
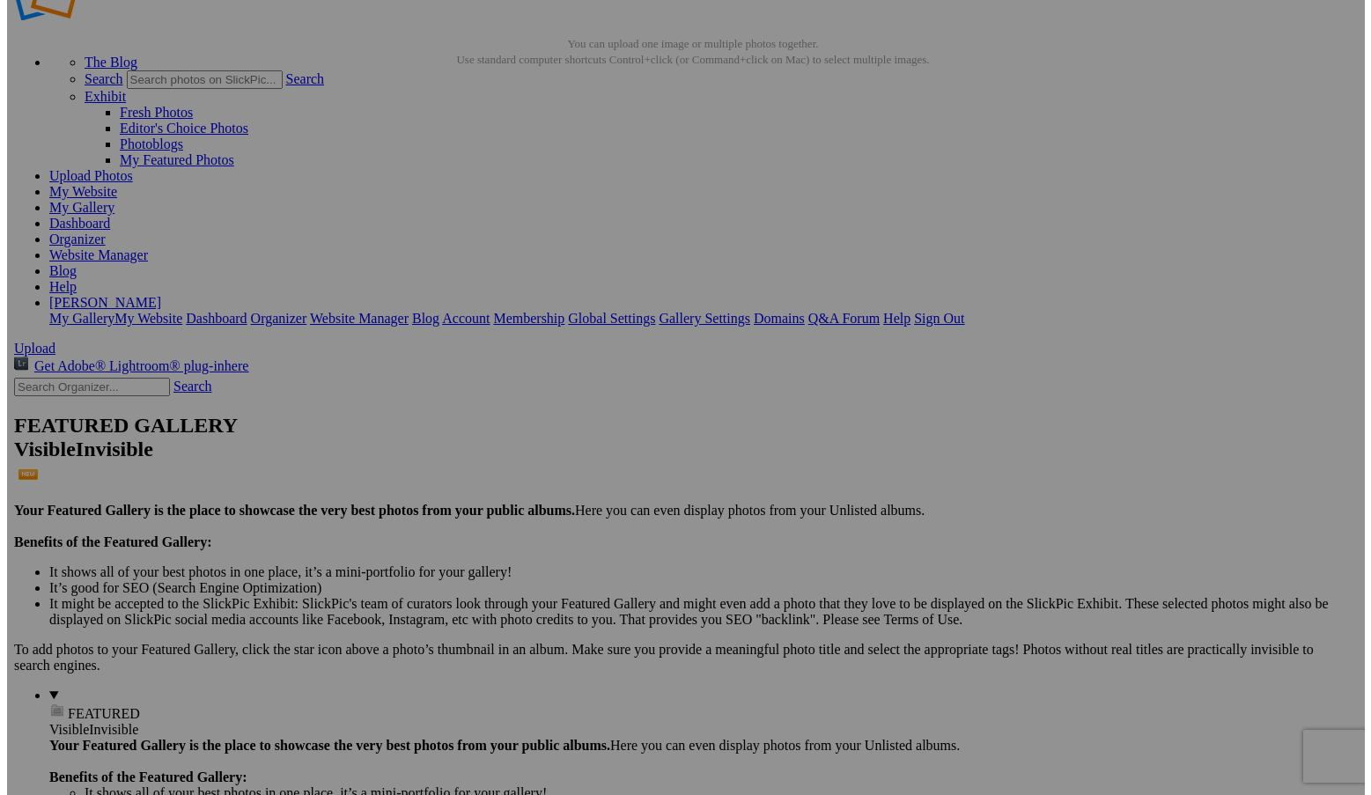
scroll to position [88, 0]
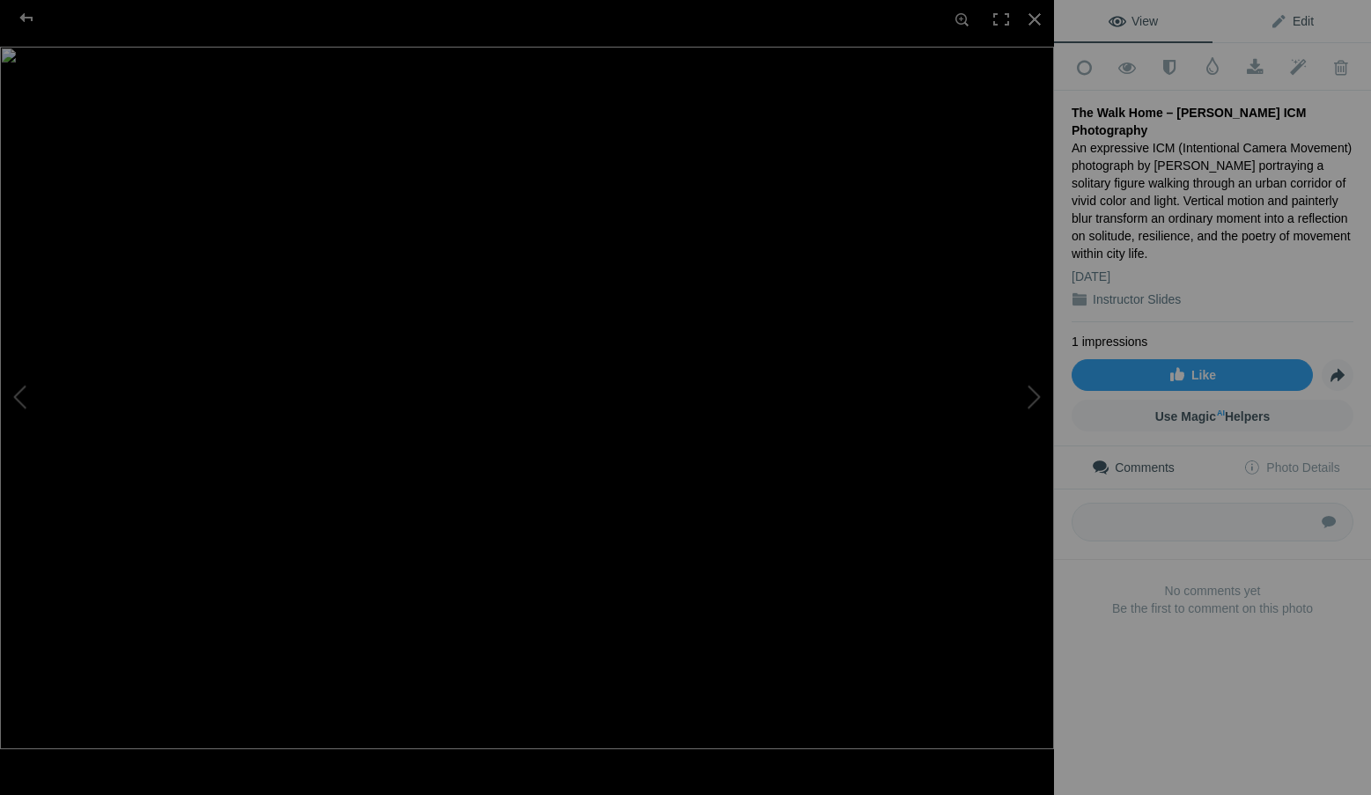
click at [1305, 19] on link "Edit" at bounding box center [1291, 21] width 158 height 42
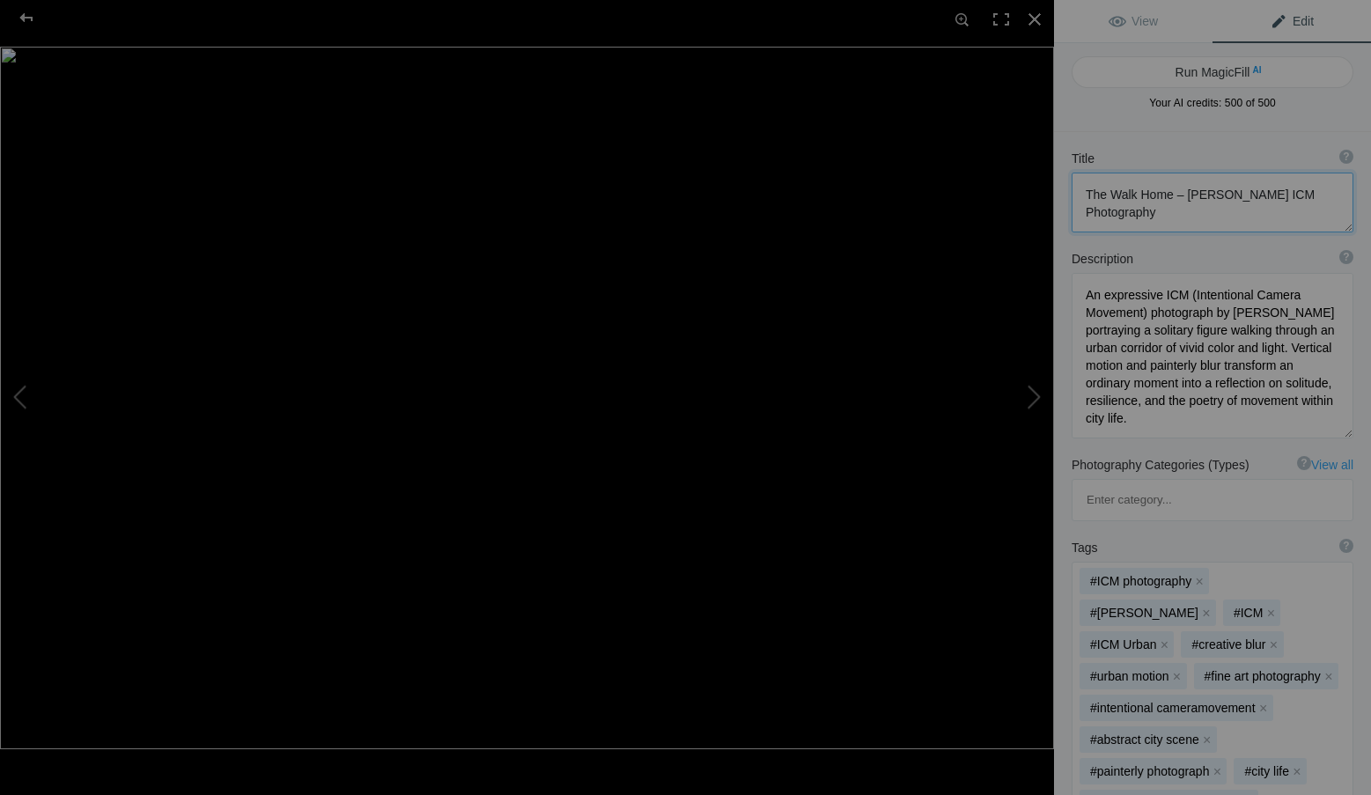
drag, startPoint x: 1168, startPoint y: 195, endPoint x: 1173, endPoint y: 207, distance: 12.3
click at [1173, 207] on textarea at bounding box center [1212, 203] width 282 height 60
type textarea "The Walk Home"
drag, startPoint x: 1289, startPoint y: 416, endPoint x: 1077, endPoint y: 274, distance: 255.6
click at [1077, 274] on textarea at bounding box center [1212, 353] width 282 height 165
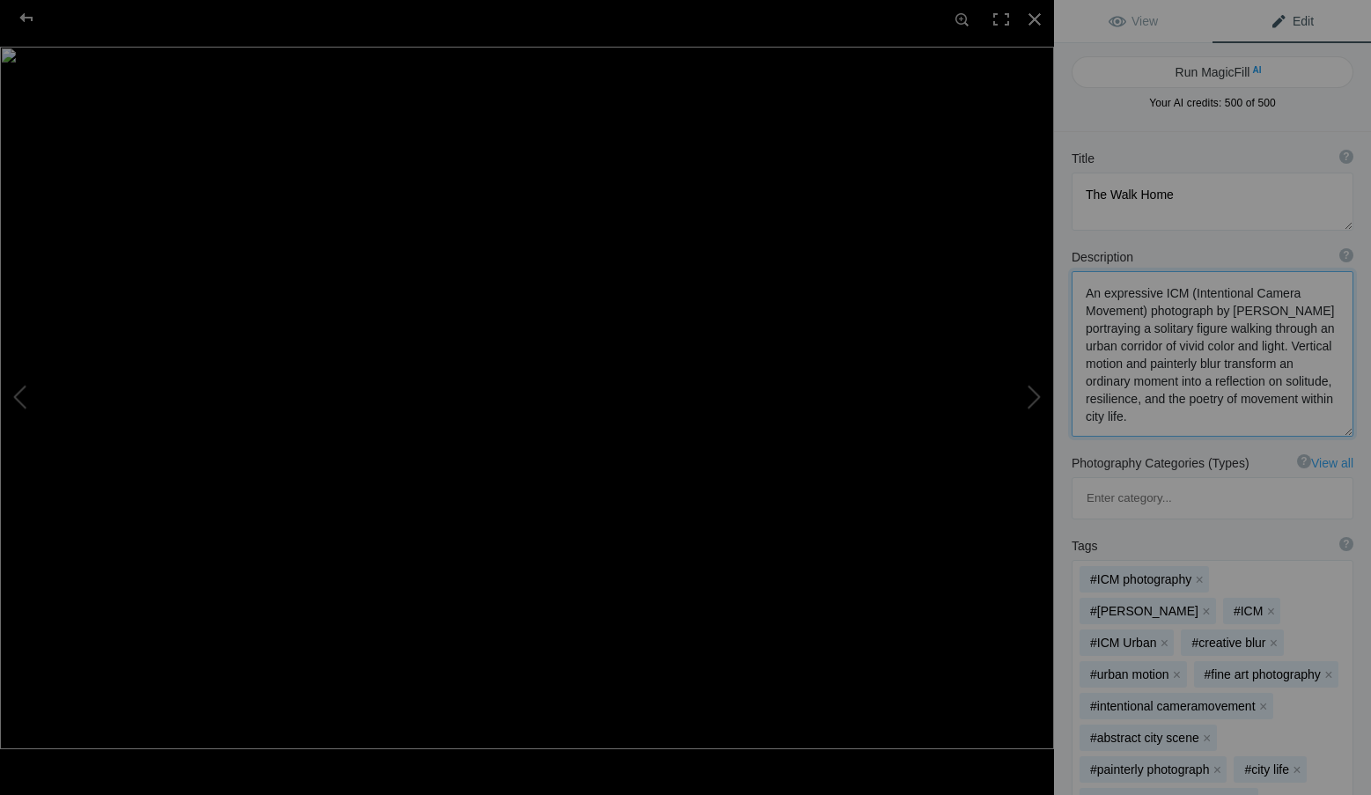
paste textarea "urban ICM (Intentional Camera Movement) photograph by Roxanne Overton, author a…"
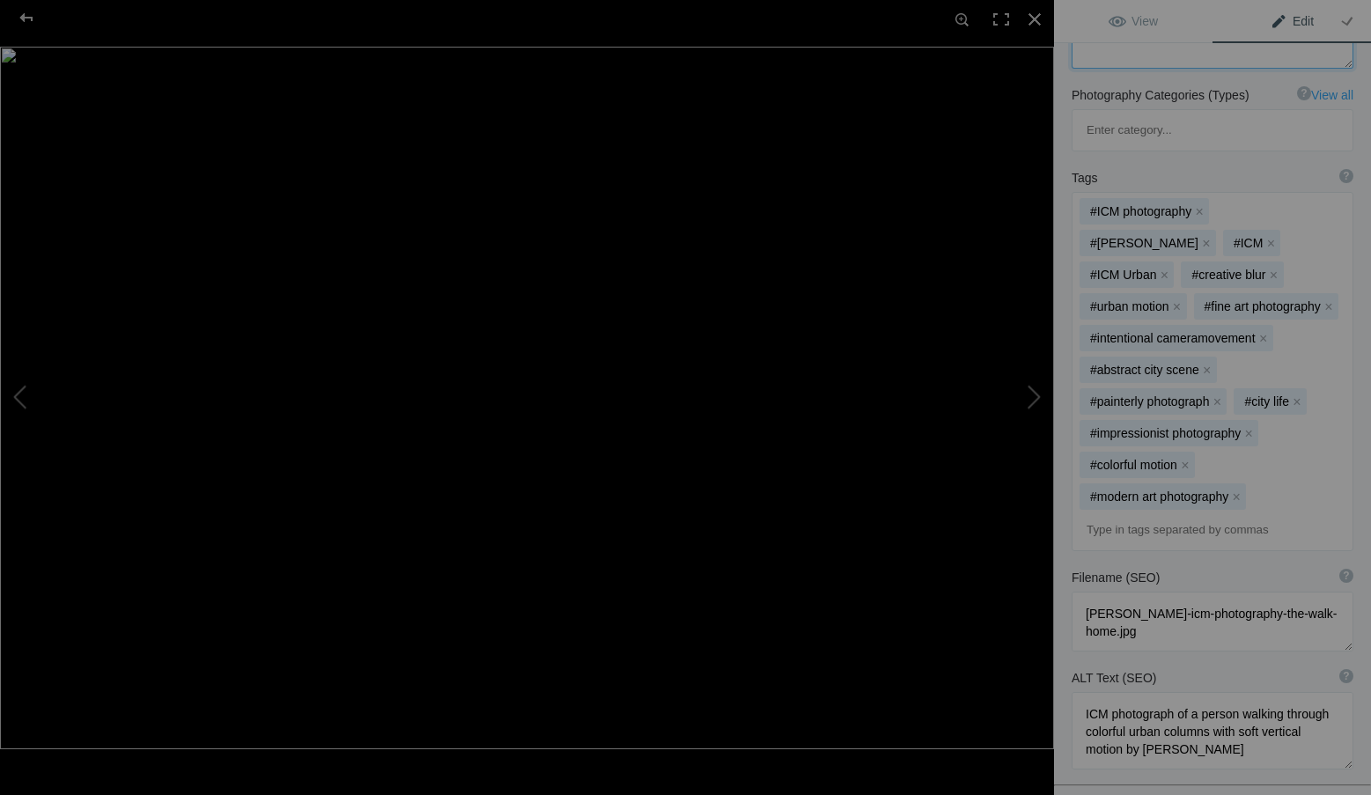
scroll to position [440, 0]
type textarea "An expressive urban ICM (Intentional Camera Movement) photograph by Roxanne Ove…"
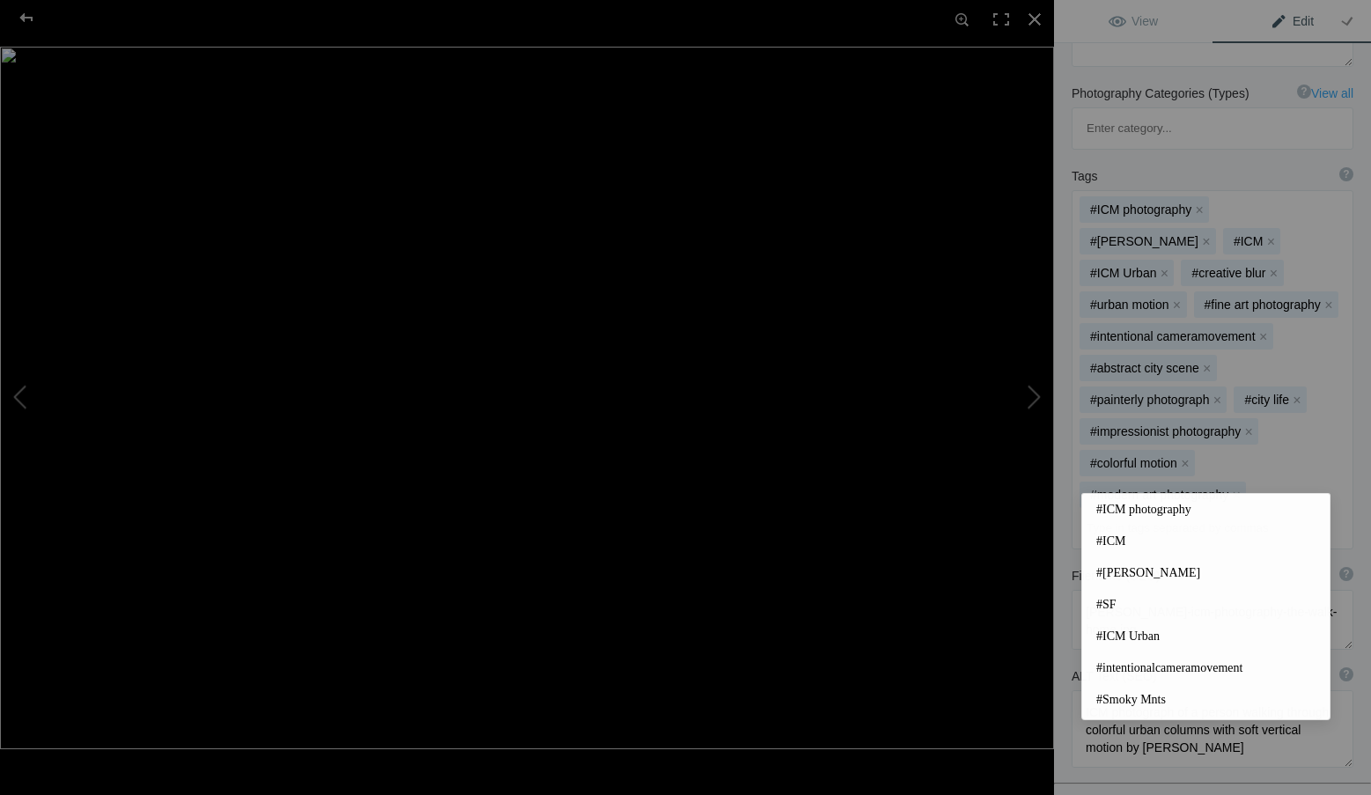
click at [1106, 512] on input at bounding box center [1212, 528] width 262 height 32
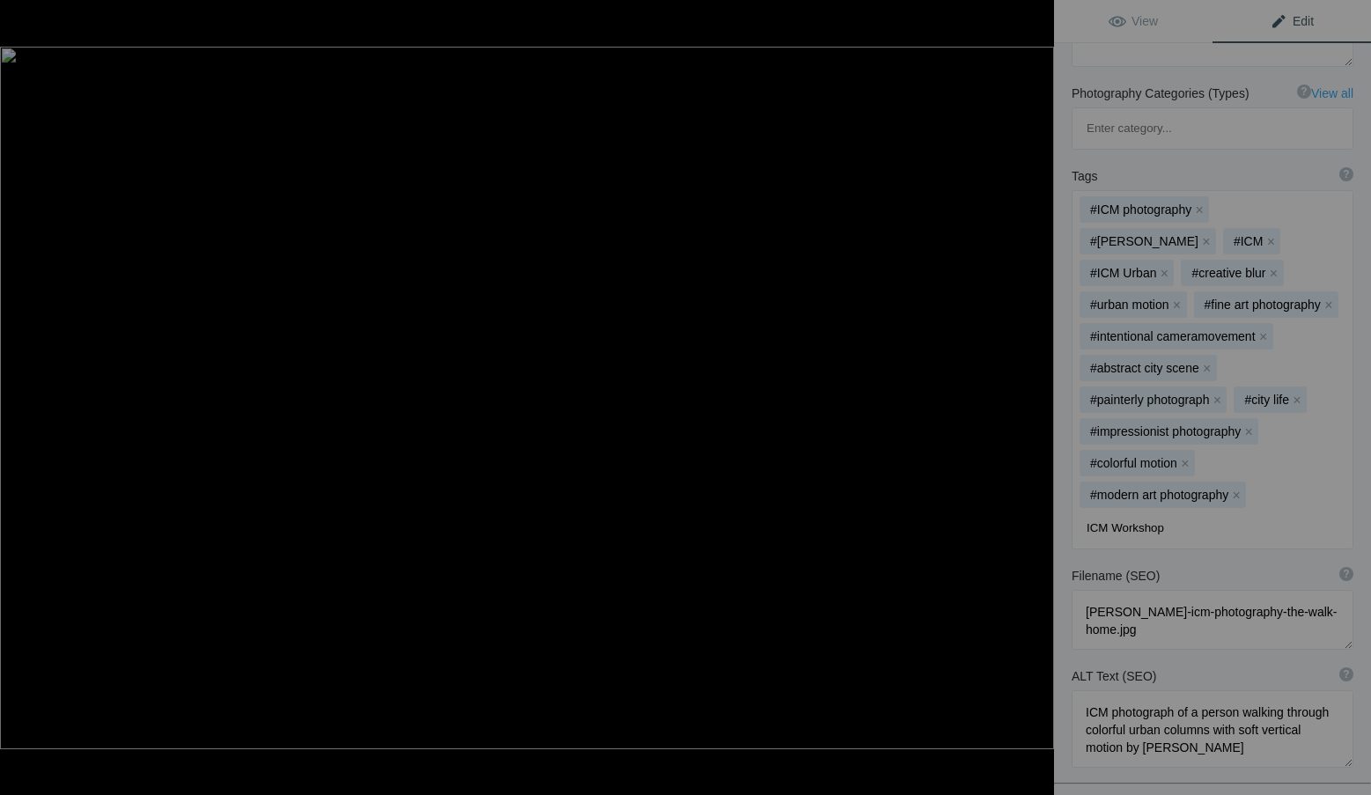
type input "ICM Workshops"
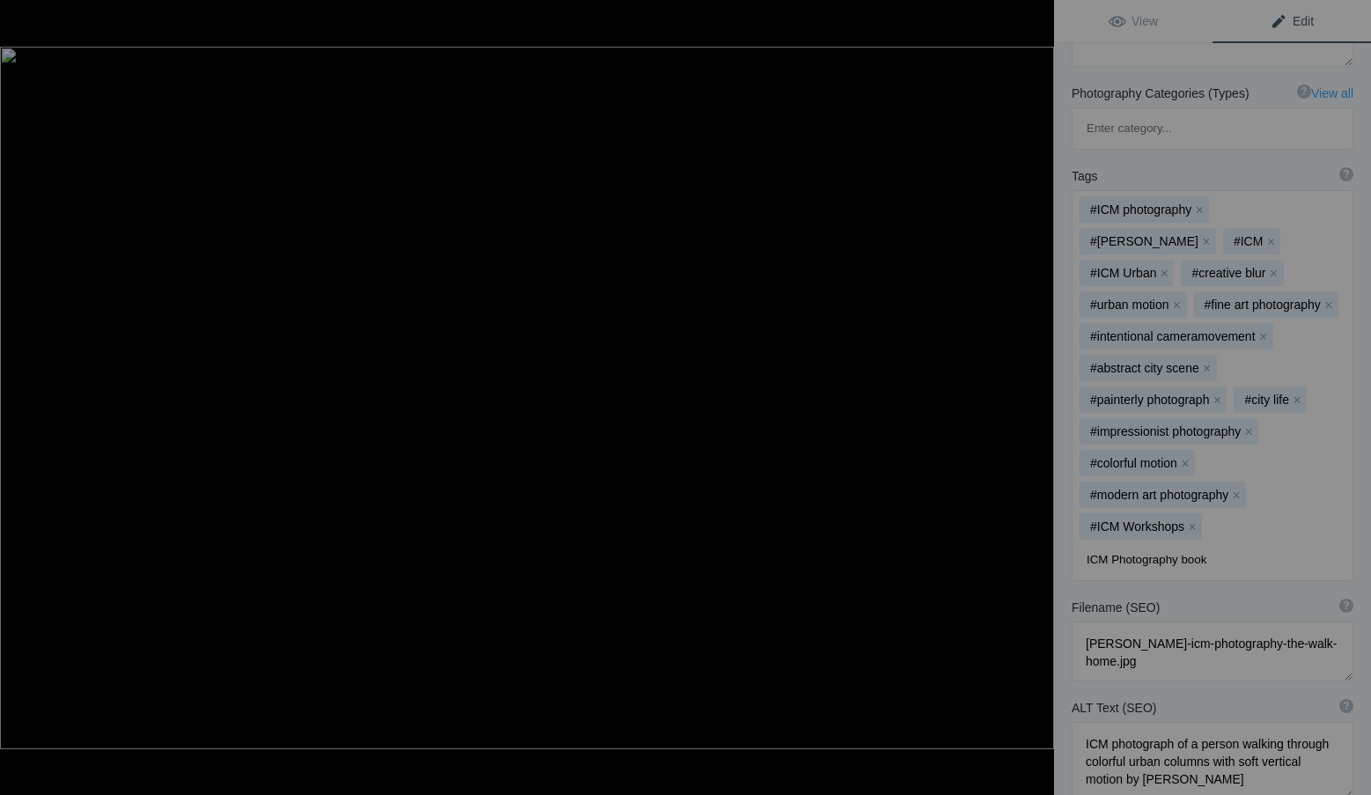
type input "ICM Photography books"
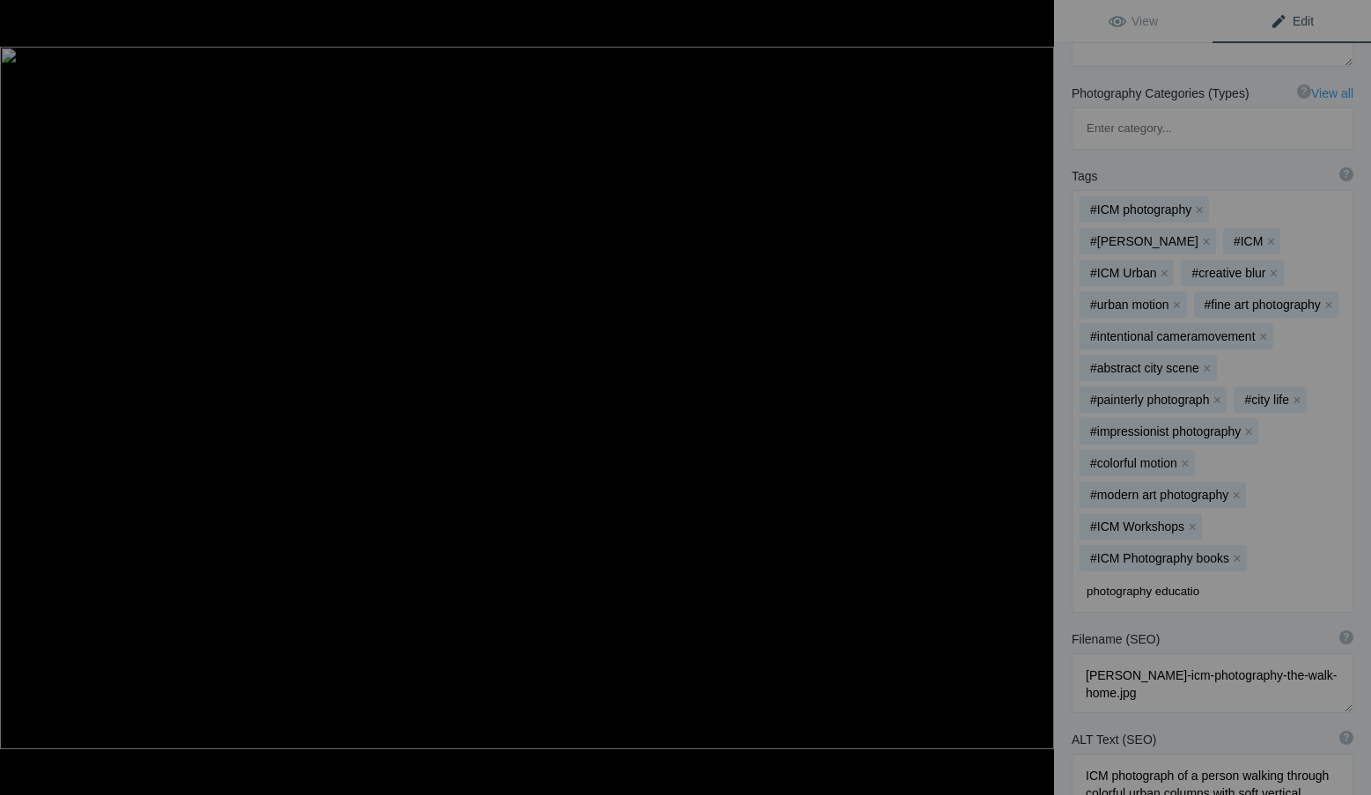
type input "photography education"
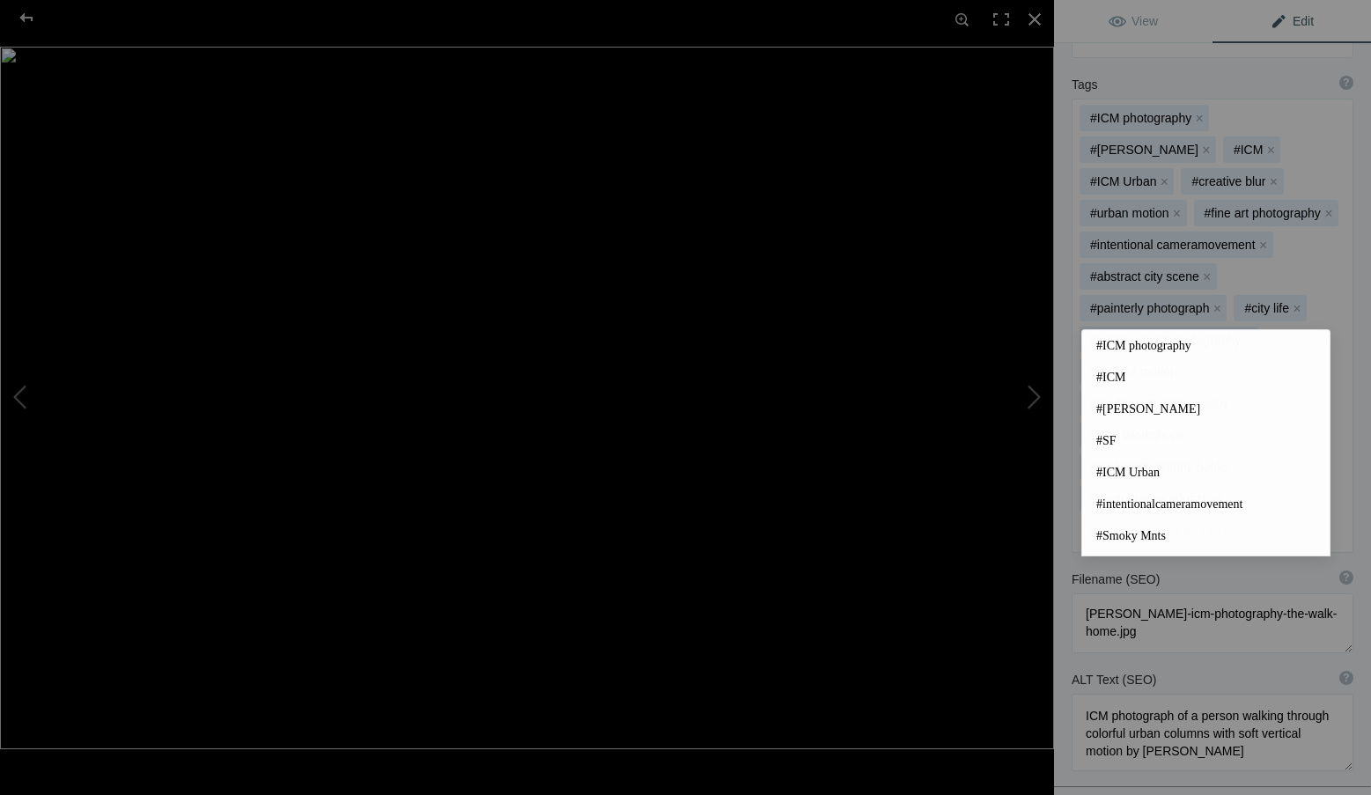
scroll to position [616, 0]
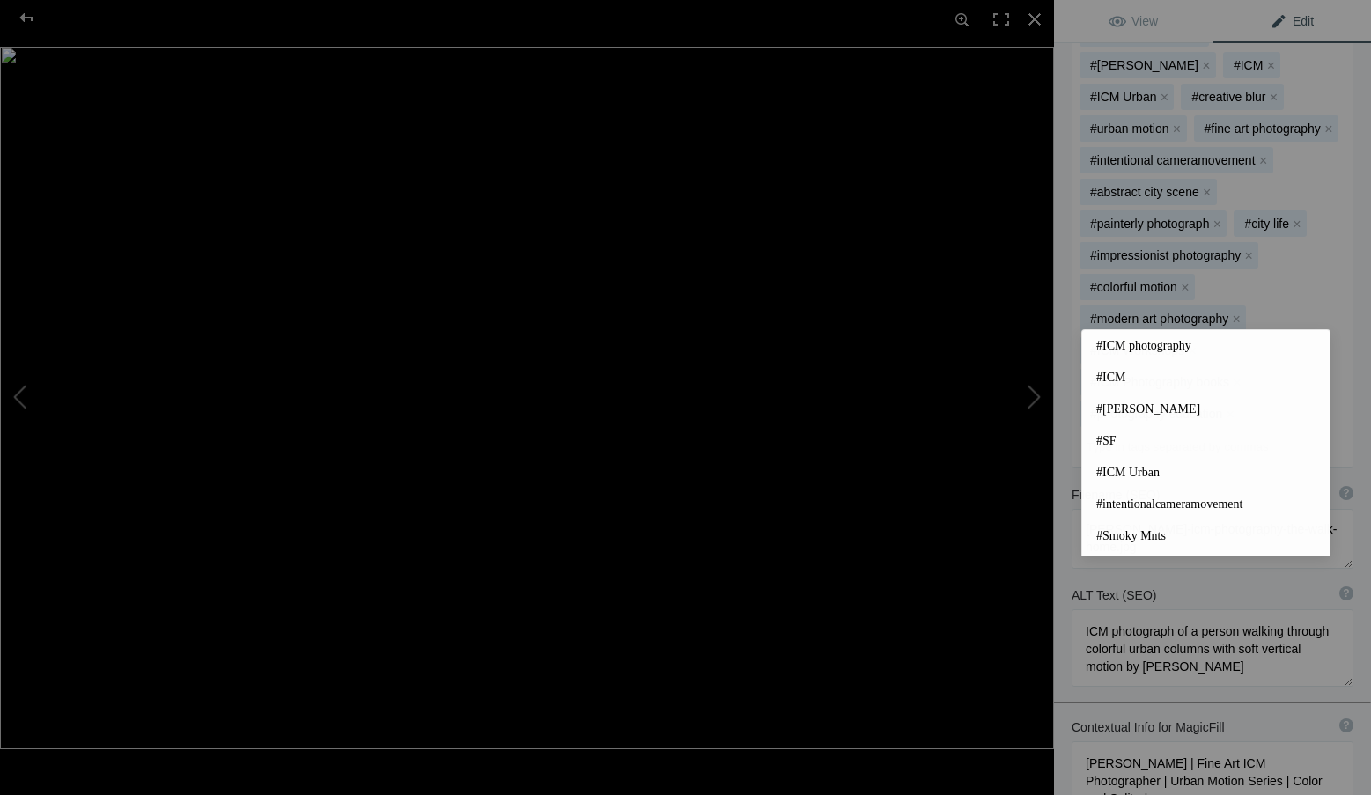
click at [1283, 702] on hr at bounding box center [1212, 703] width 317 height 2
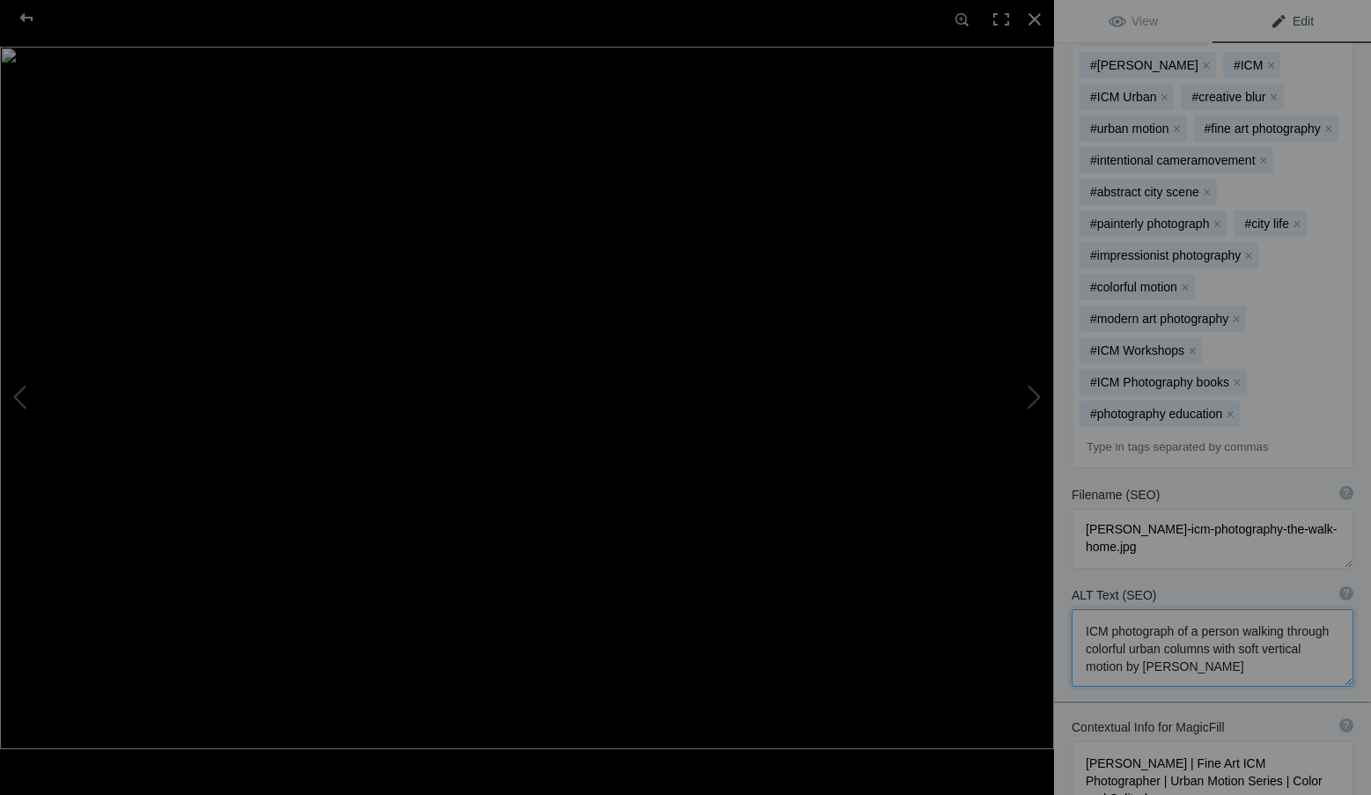
drag, startPoint x: 1243, startPoint y: 608, endPoint x: 1049, endPoint y: 560, distance: 199.6
click at [1049, 560] on div "The Walk Home – Roxanne Overton ICM Photography View Edit Run MagicFill AI Your…" at bounding box center [685, 397] width 1371 height 795
paste textarea "urban photograph by Roxanne Overton, Santa Fe Workshops instructor and author—b…"
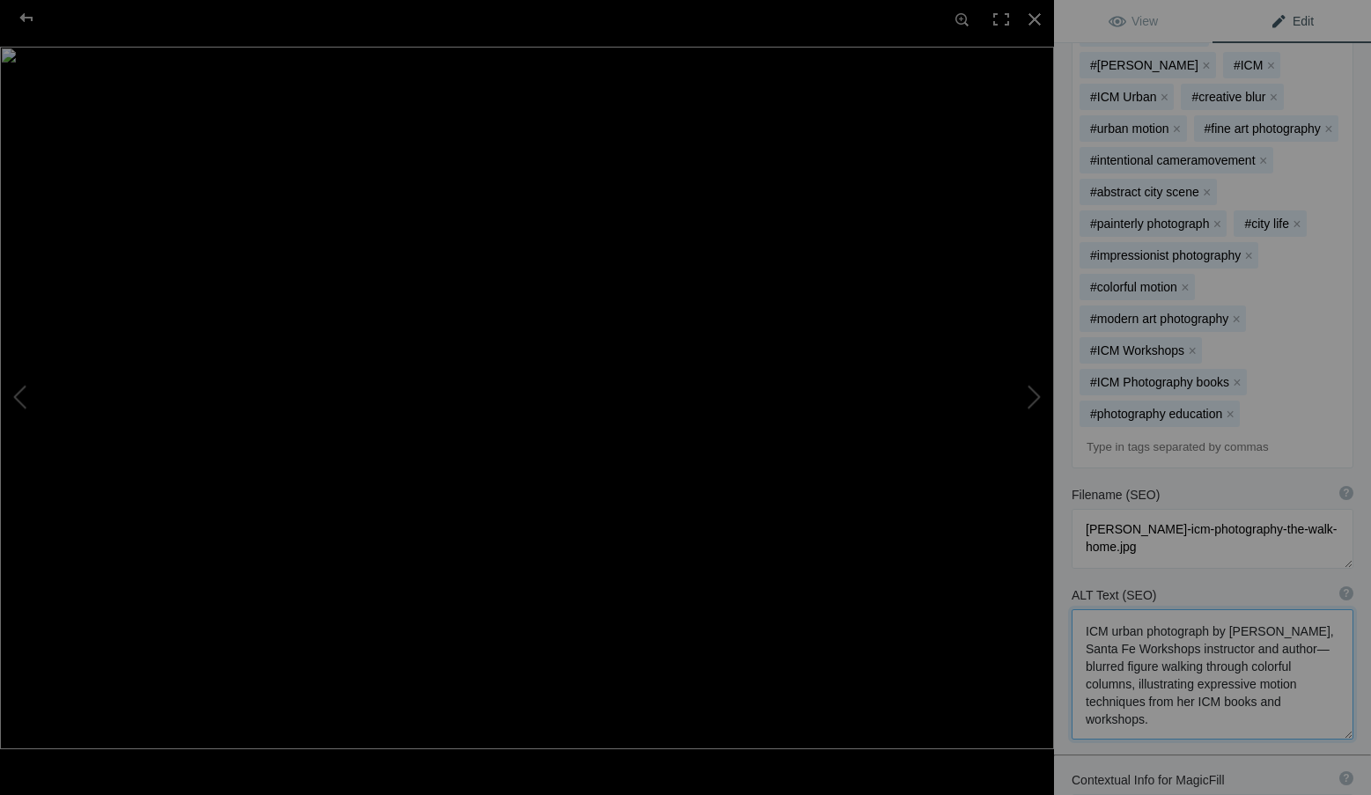
scroll to position [2, 0]
type textarea "ICM urban photograph by Roxanne Overton, Santa Fe Workshops instructor and auth…"
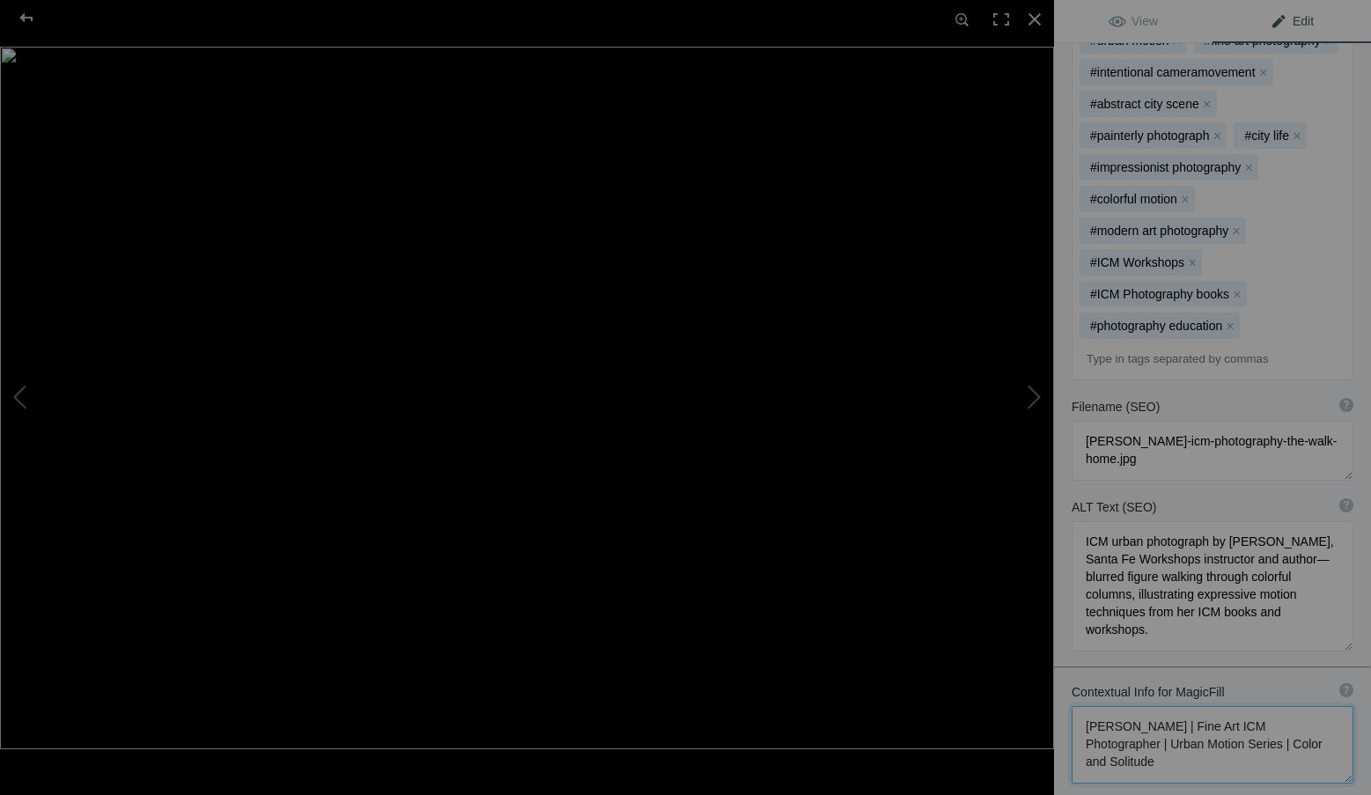
scroll to position [0, 0]
drag, startPoint x: 1208, startPoint y: 724, endPoint x: 1035, endPoint y: 668, distance: 181.2
click at [1035, 668] on div "The Walk Home – Roxanne Overton ICM Photography View Edit Run MagicFill AI Your…" at bounding box center [685, 397] width 1371 height 795
paste textarea "ICM Photographer, Author & Santa Fe Workshops Instructor | Urban Motion Series …"
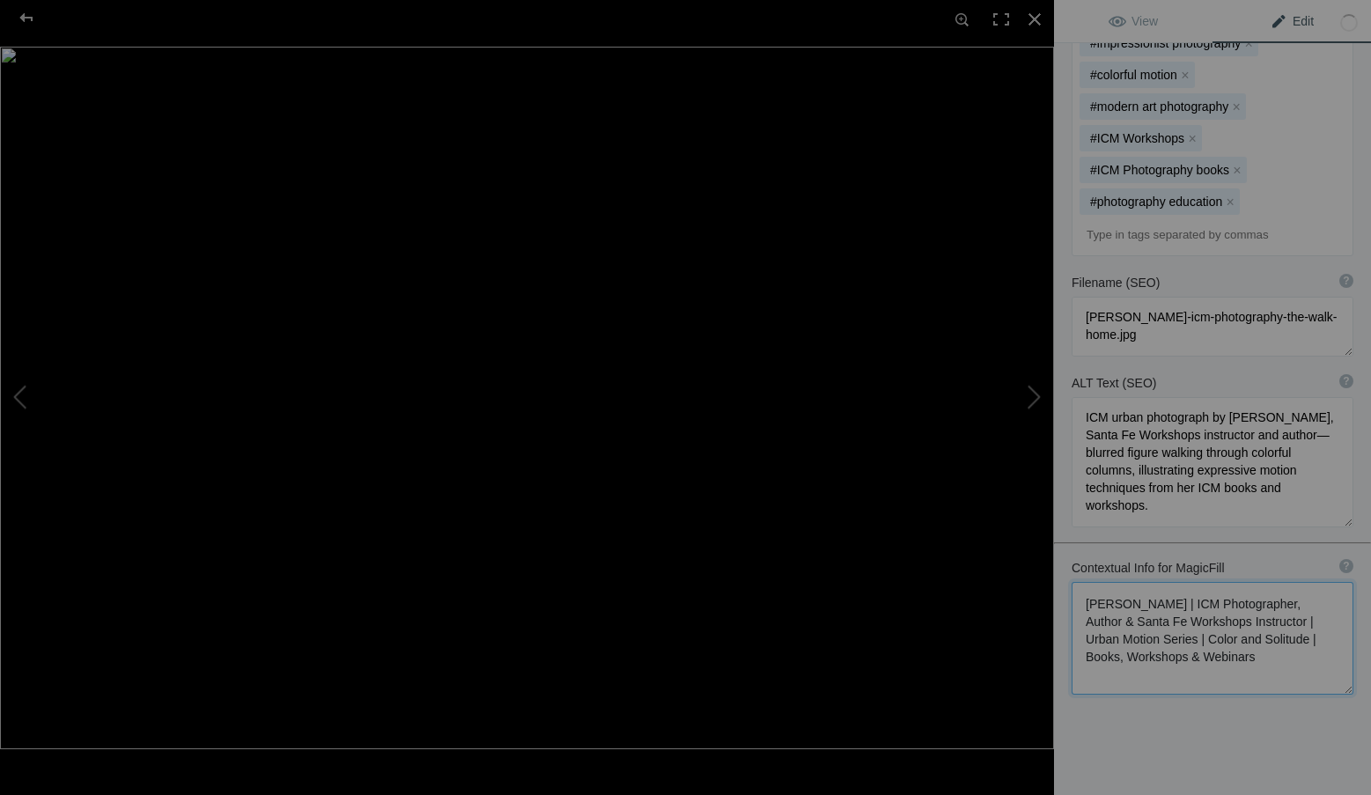
scroll to position [838, 0]
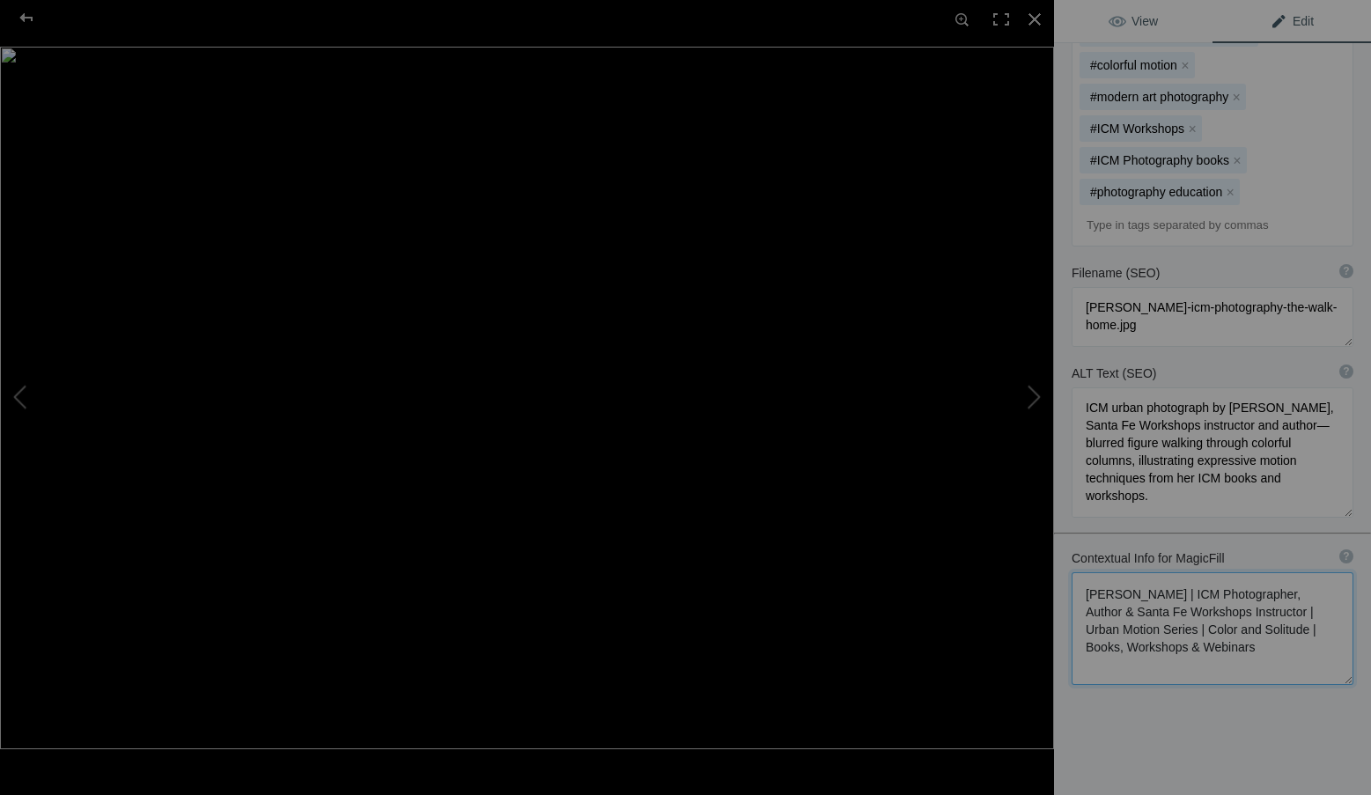
type textarea "Roxanne Overton | ICM Photographer, Author & Santa Fe Workshops Instructor | Ur…"
click at [1184, 15] on link "View" at bounding box center [1133, 21] width 158 height 42
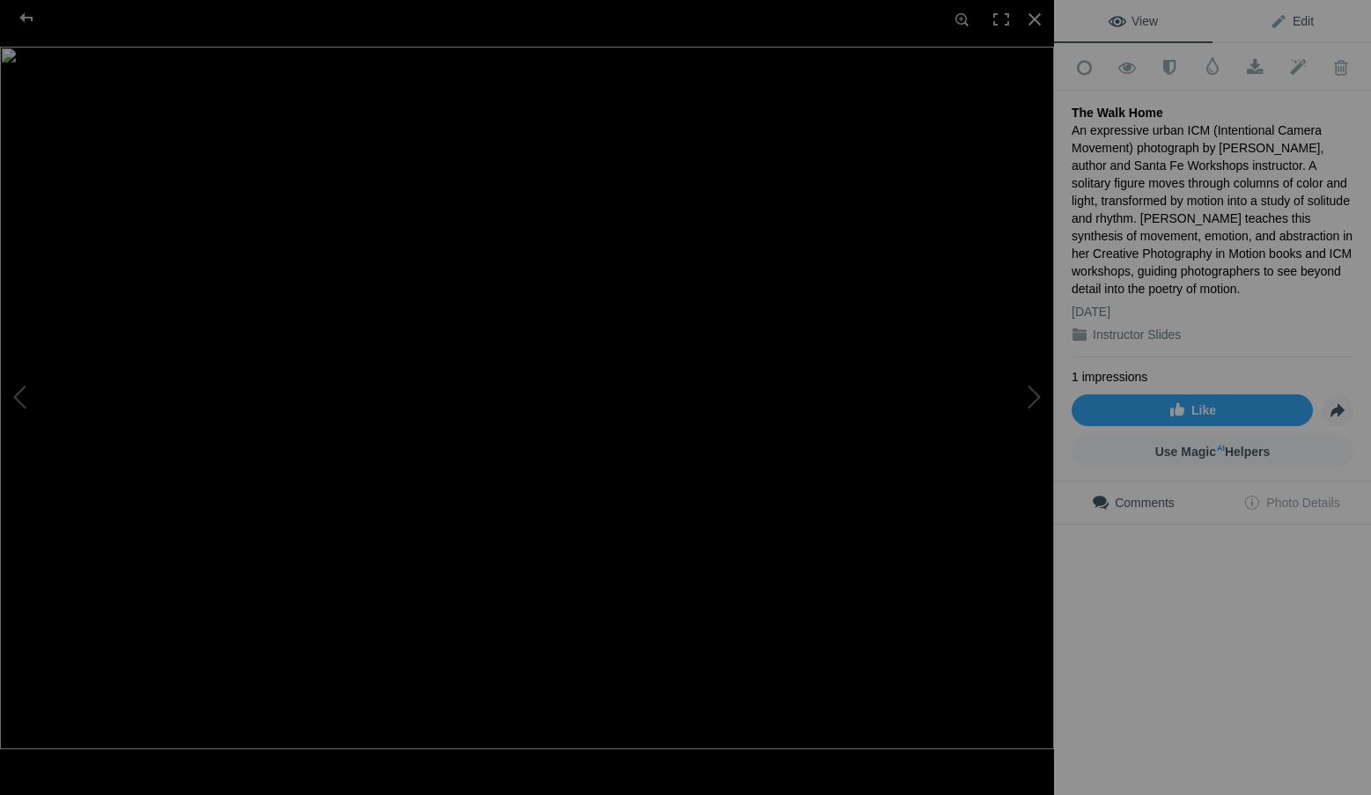
scroll to position [0, 0]
click at [1259, 16] on link "Edit" at bounding box center [1291, 21] width 158 height 42
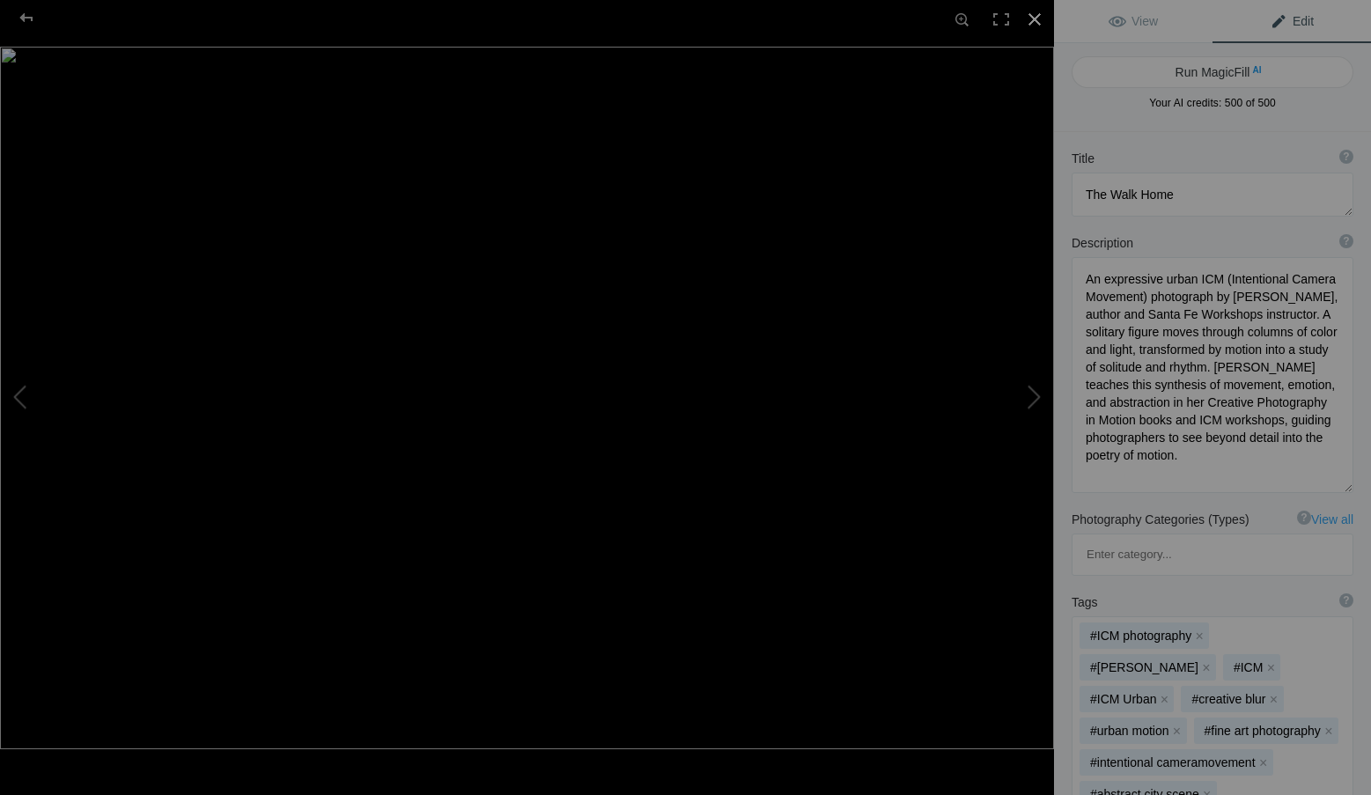
click at [1033, 11] on div at bounding box center [1034, 19] width 39 height 39
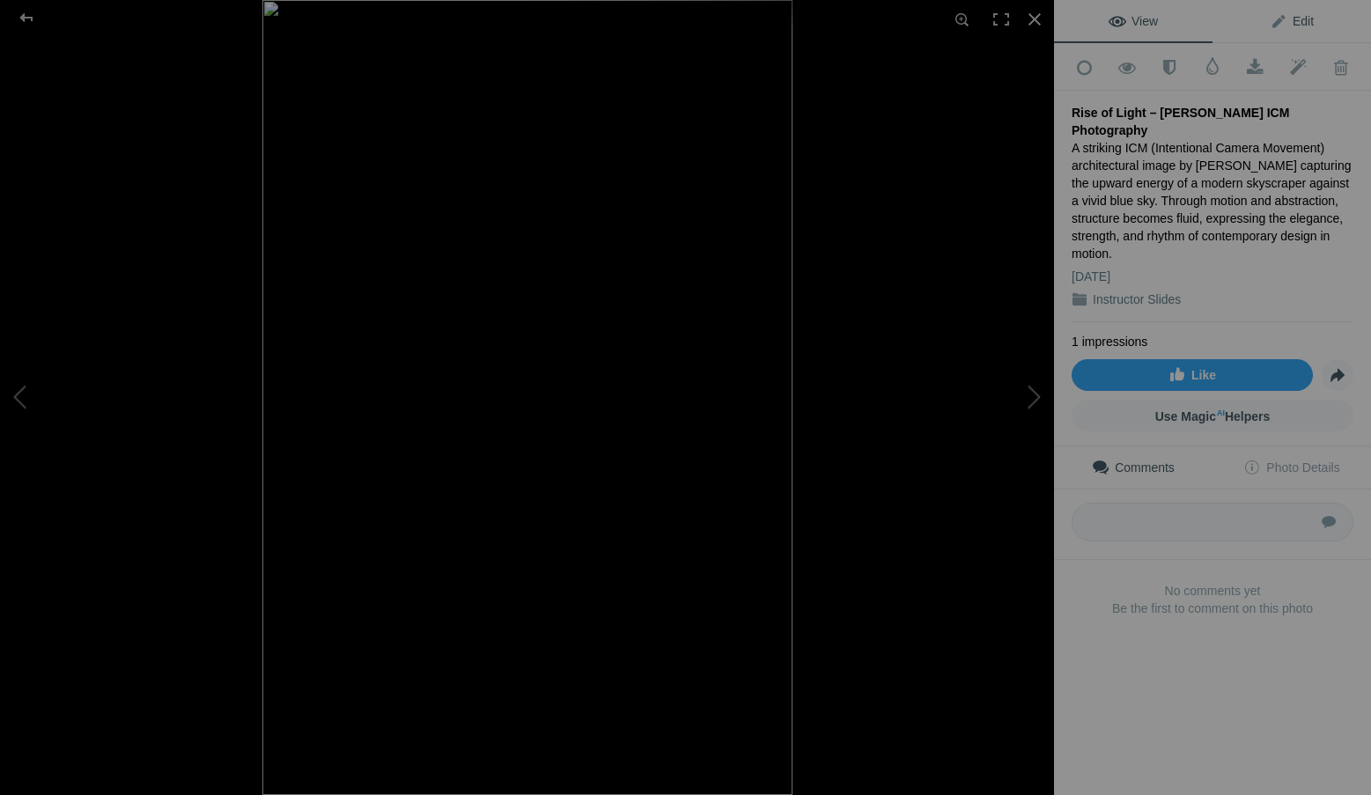
click at [1305, 13] on link "Edit" at bounding box center [1291, 21] width 158 height 42
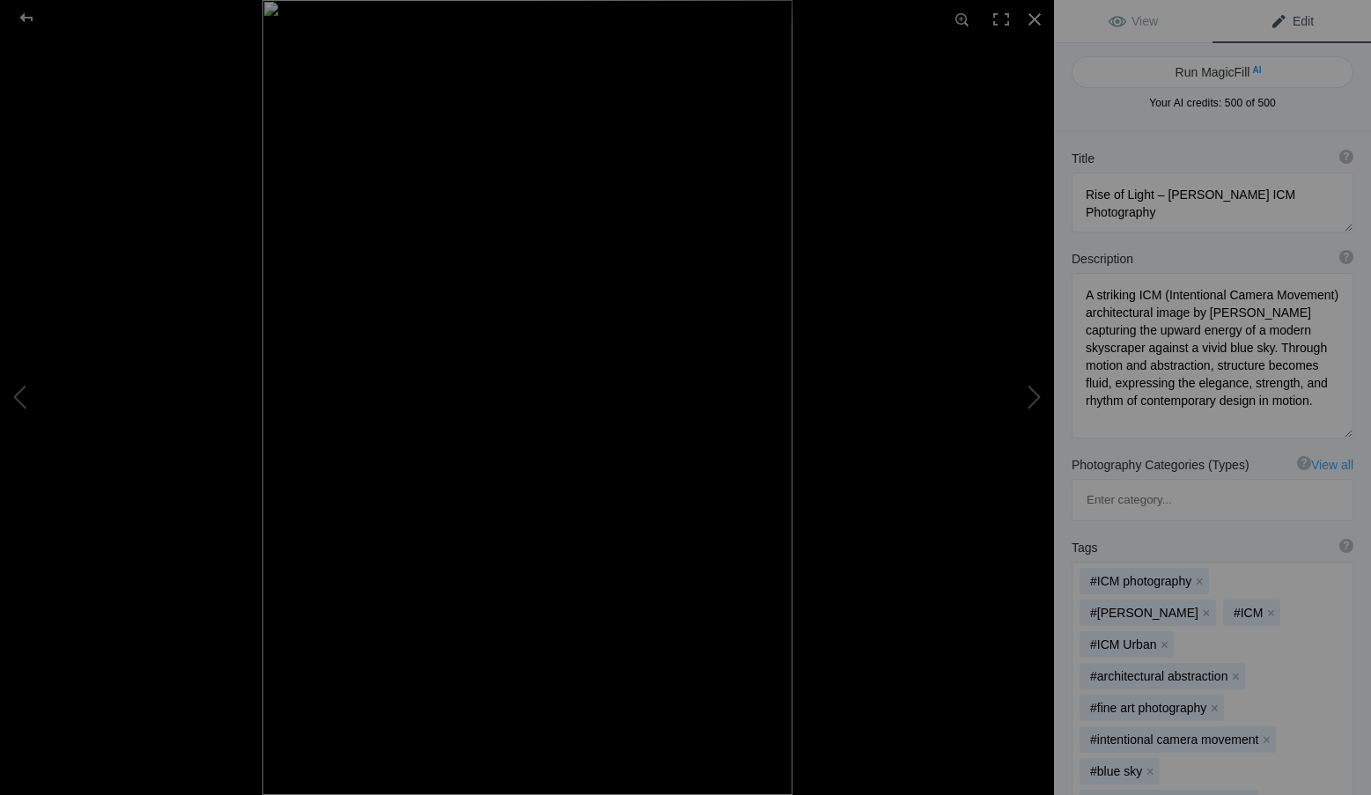
scroll to position [88, 0]
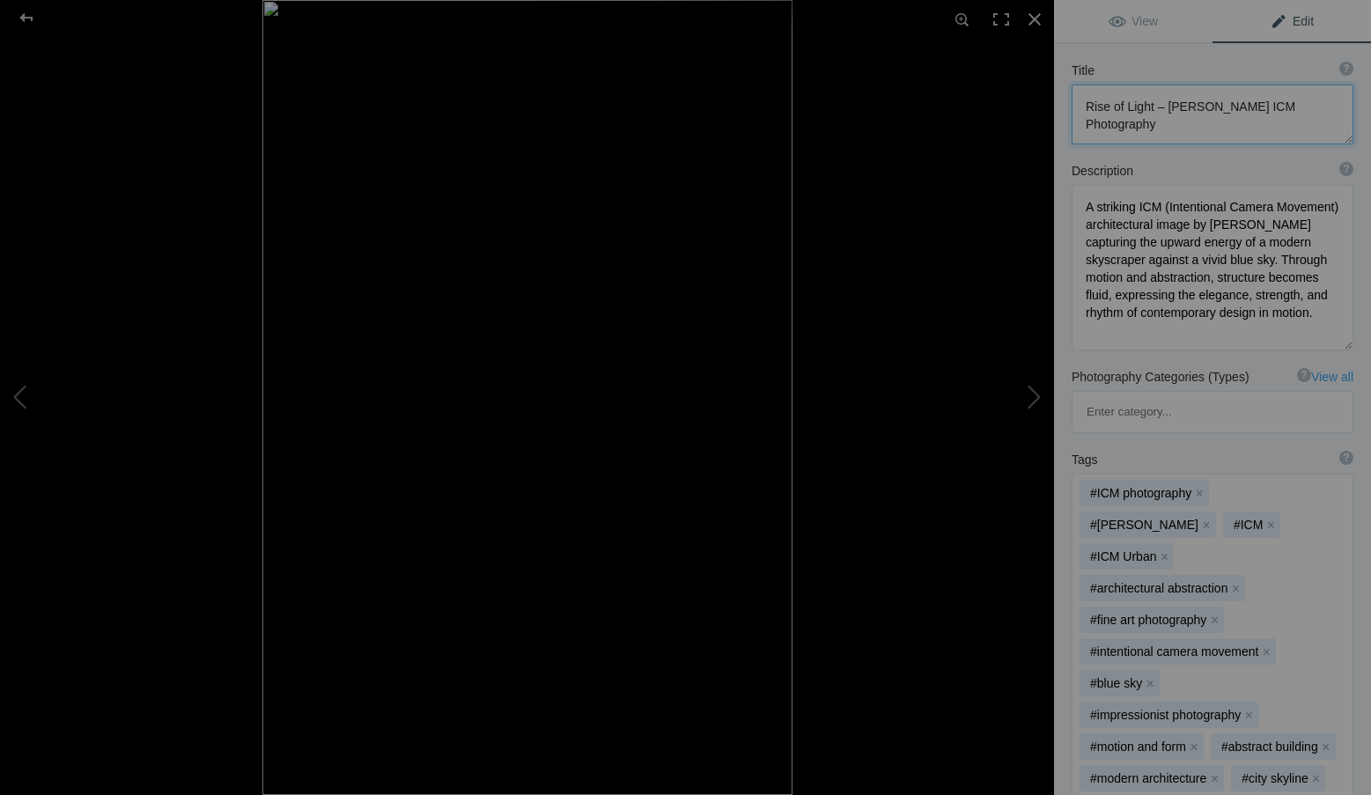
drag, startPoint x: 1150, startPoint y: 110, endPoint x: 1152, endPoint y: 121, distance: 10.9
click at [1152, 121] on textarea at bounding box center [1212, 115] width 282 height 60
type textarea "Rise of Light"
drag, startPoint x: 1316, startPoint y: 327, endPoint x: 1057, endPoint y: 191, distance: 292.6
click at [1057, 191] on div "Description ? By adding more context around images, results can become much mor…" at bounding box center [1212, 254] width 317 height 206
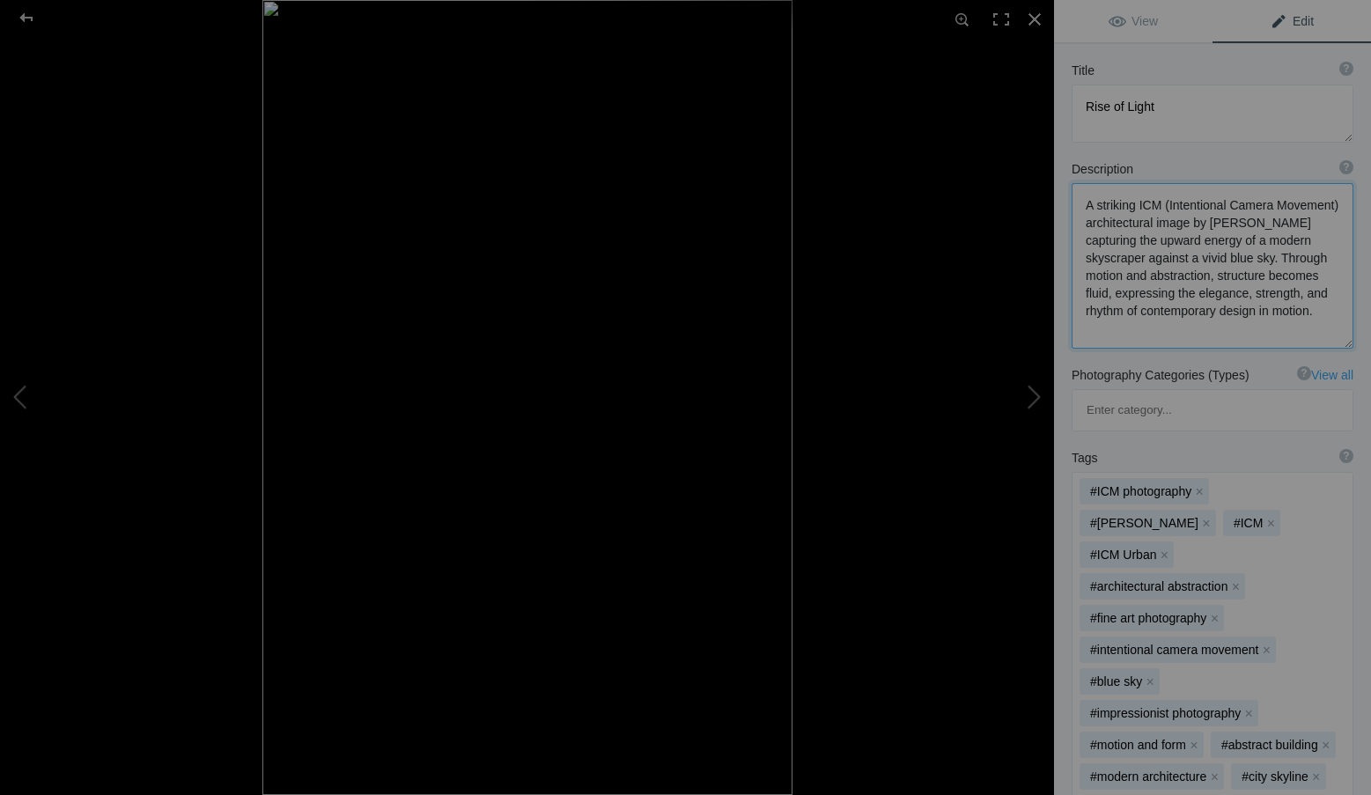
paste textarea ", author and Santa Fe Workshops instructor. The upward flow of motion transform…"
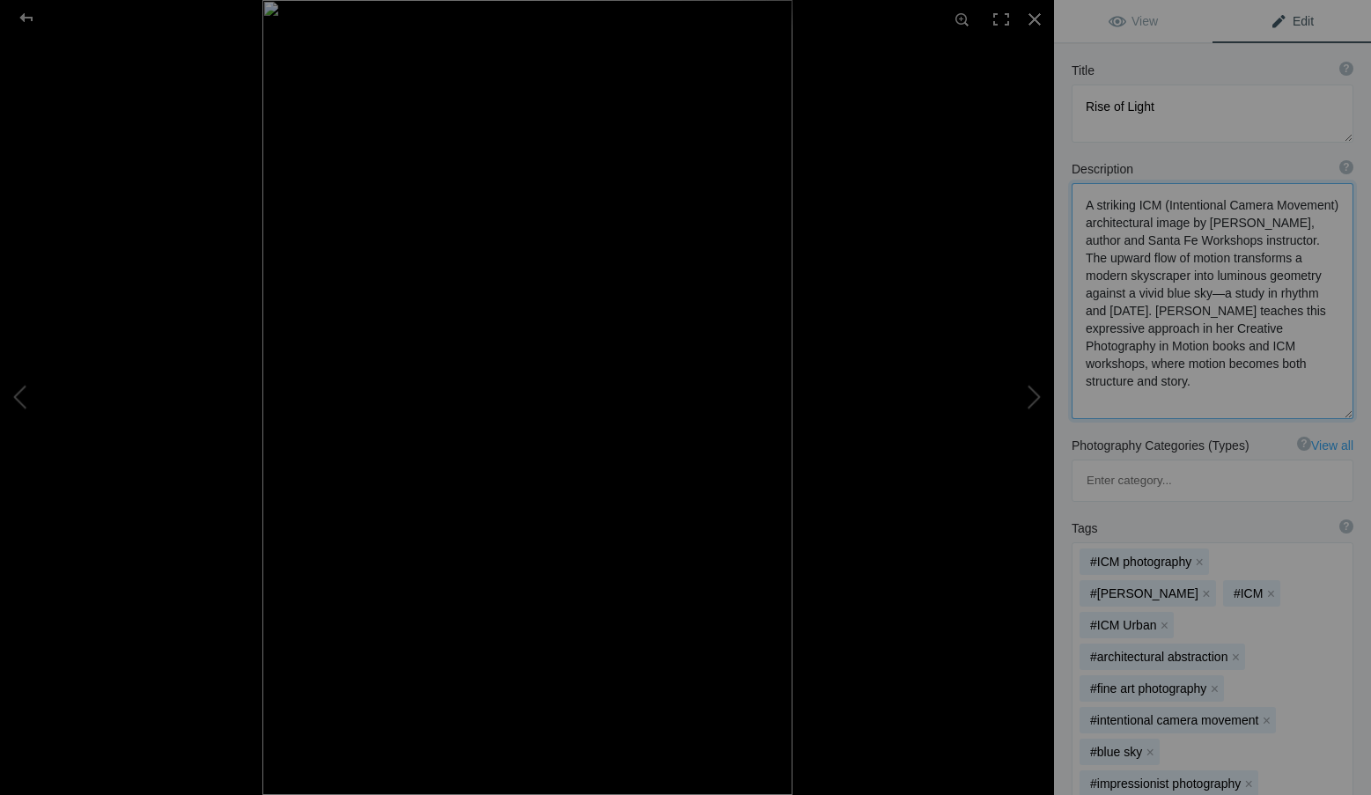
scroll to position [2, 0]
drag, startPoint x: 1198, startPoint y: 260, endPoint x: 1149, endPoint y: 256, distance: 49.4
click at [1149, 256] on textarea at bounding box center [1212, 301] width 282 height 236
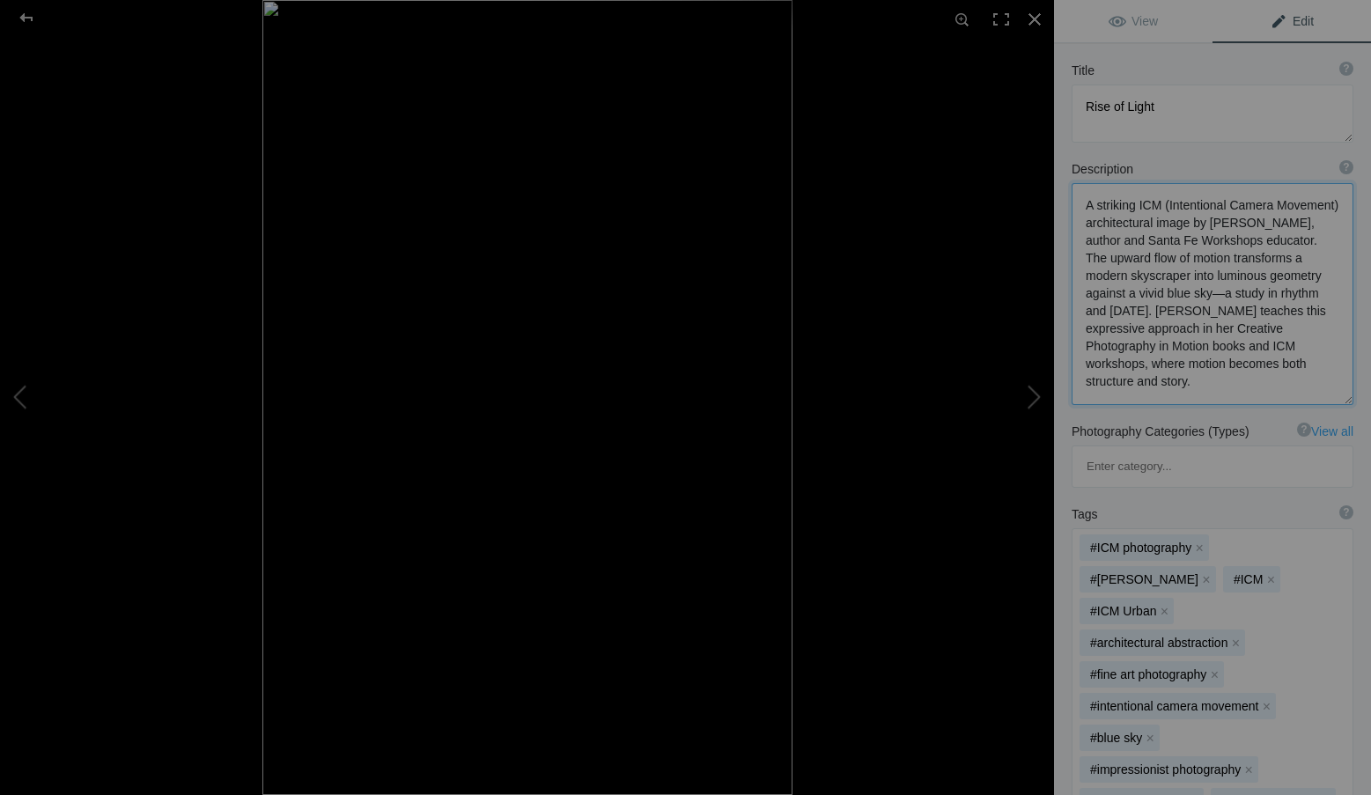
scroll to position [264, 0]
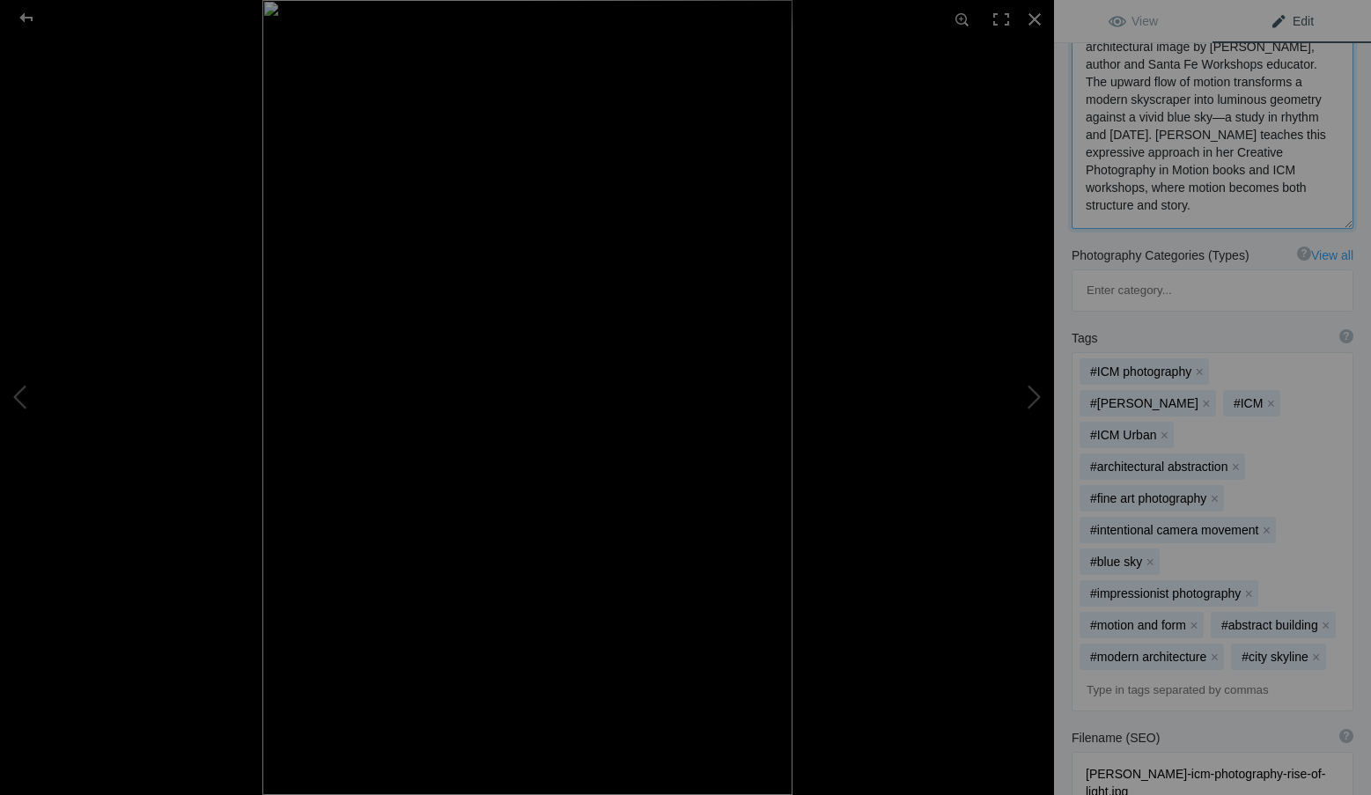
type textarea "A striking ICM (Intentional Camera Movement) architectural image by Roxanne Ove…"
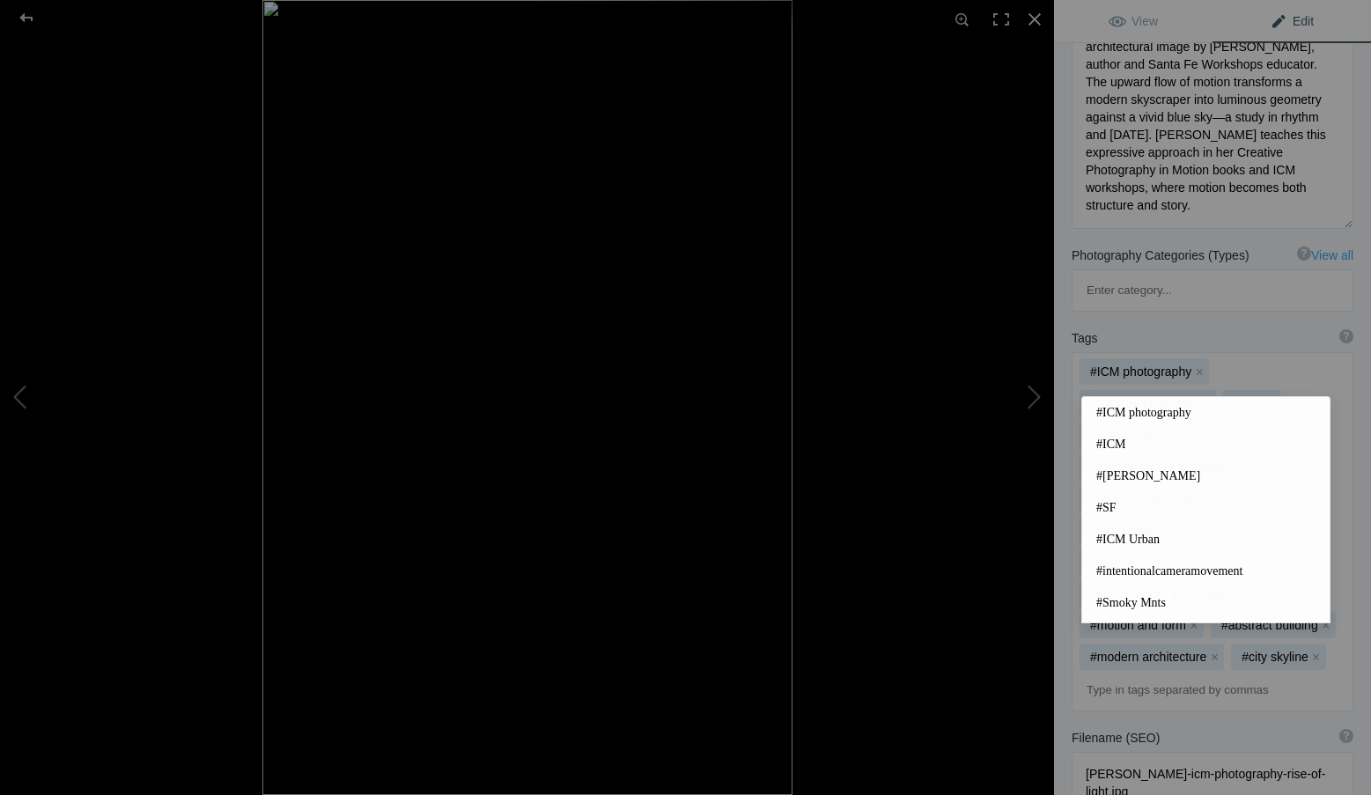
click at [1126, 674] on input at bounding box center [1212, 690] width 262 height 32
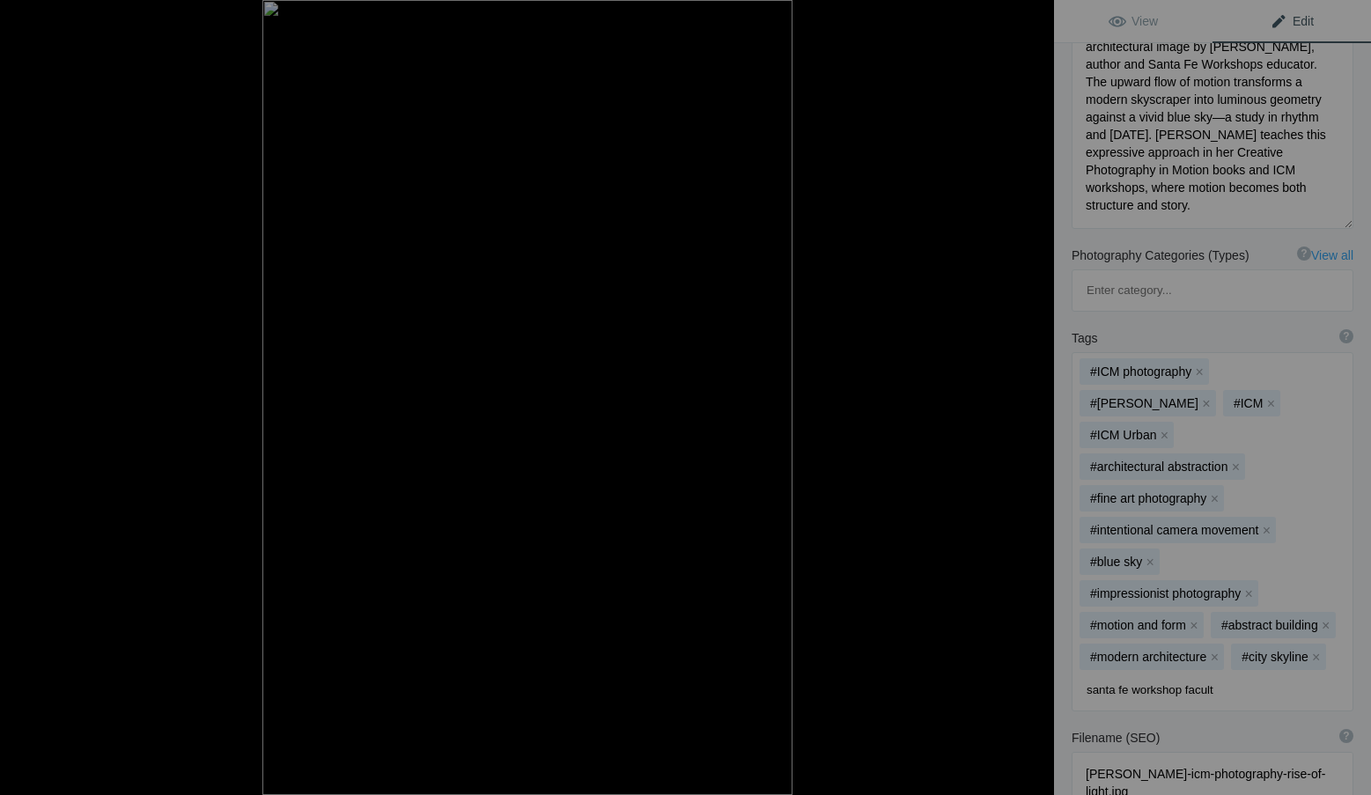
type input "santa fe workshop faculty"
type input "photography education"
type input "ICM photography books"
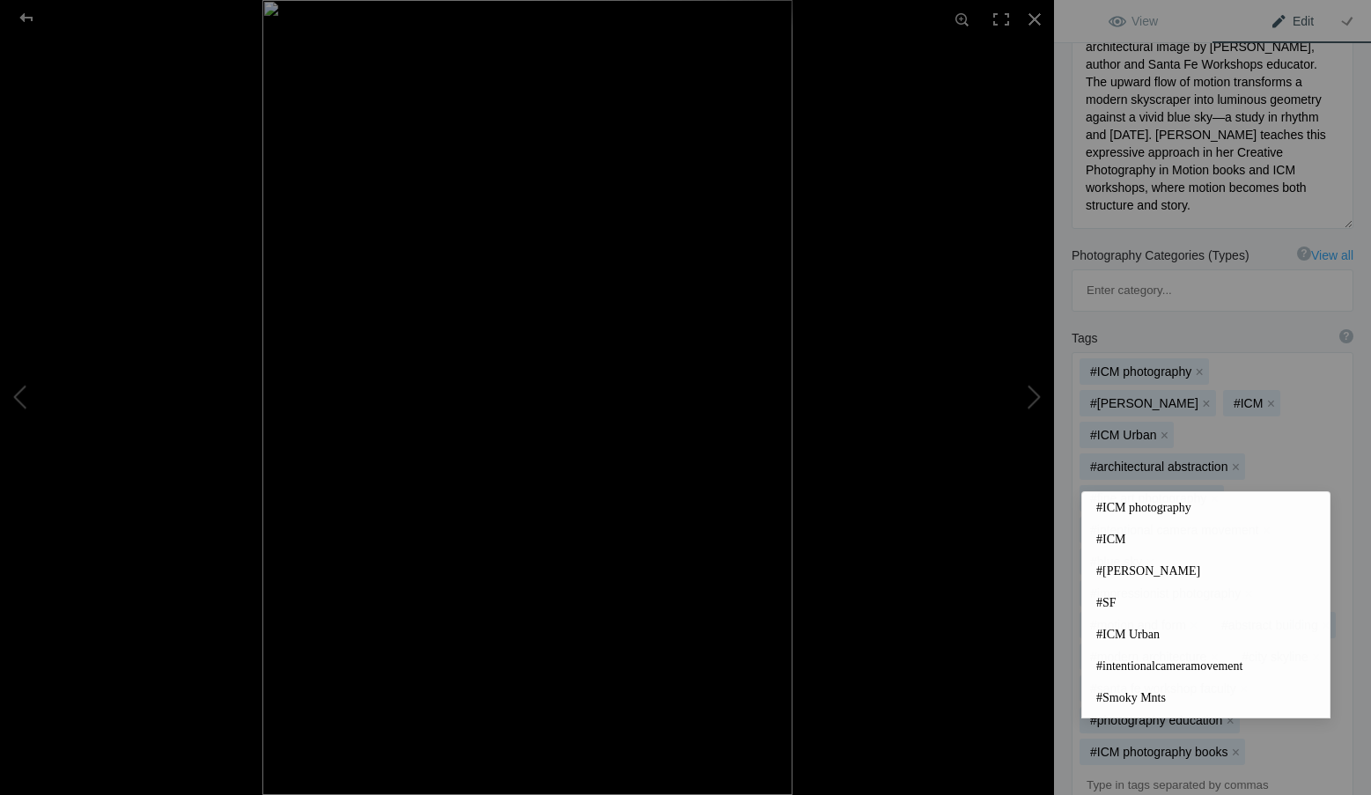
click at [1070, 649] on div "Tags ? Tags are keywords that describe images. For SEO purposes, do not tag pho…" at bounding box center [1212, 567] width 317 height 495
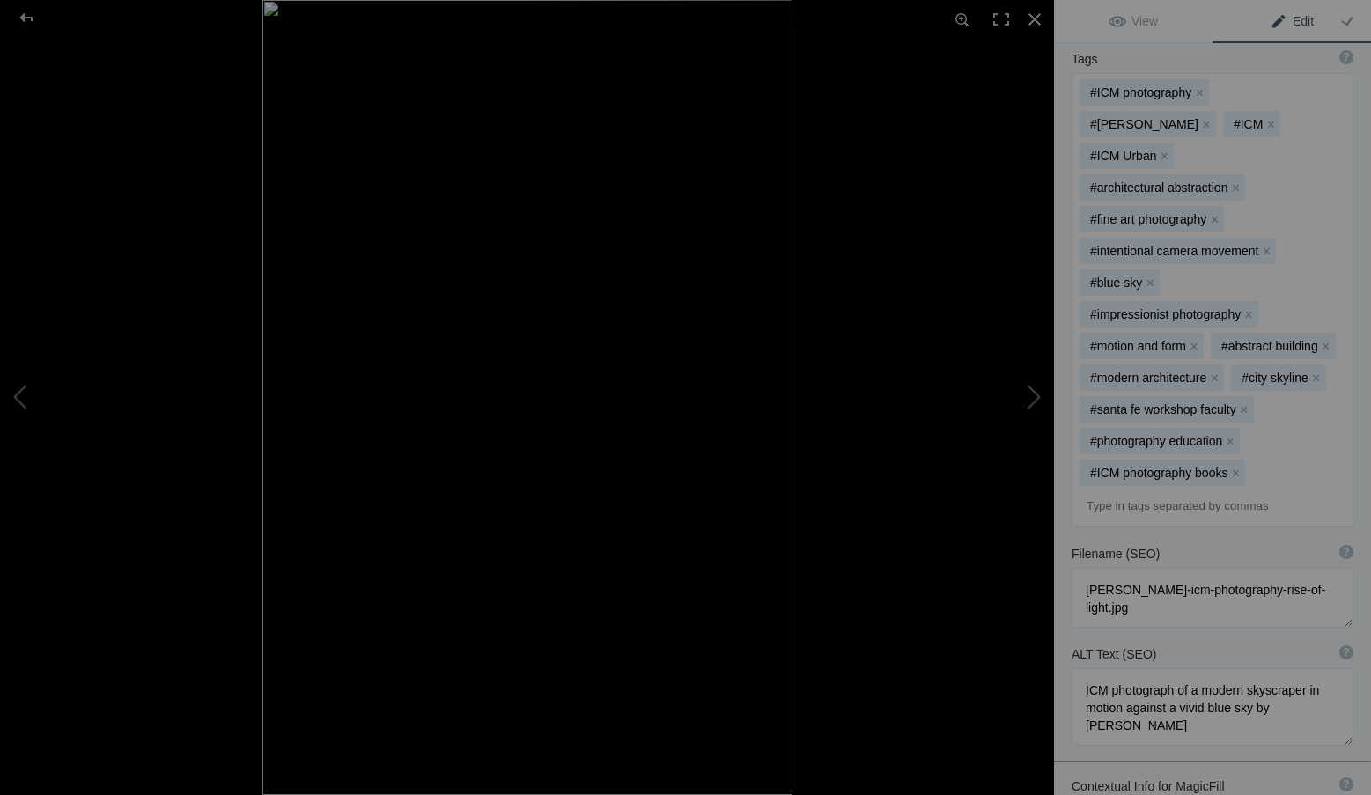
scroll to position [616, 0]
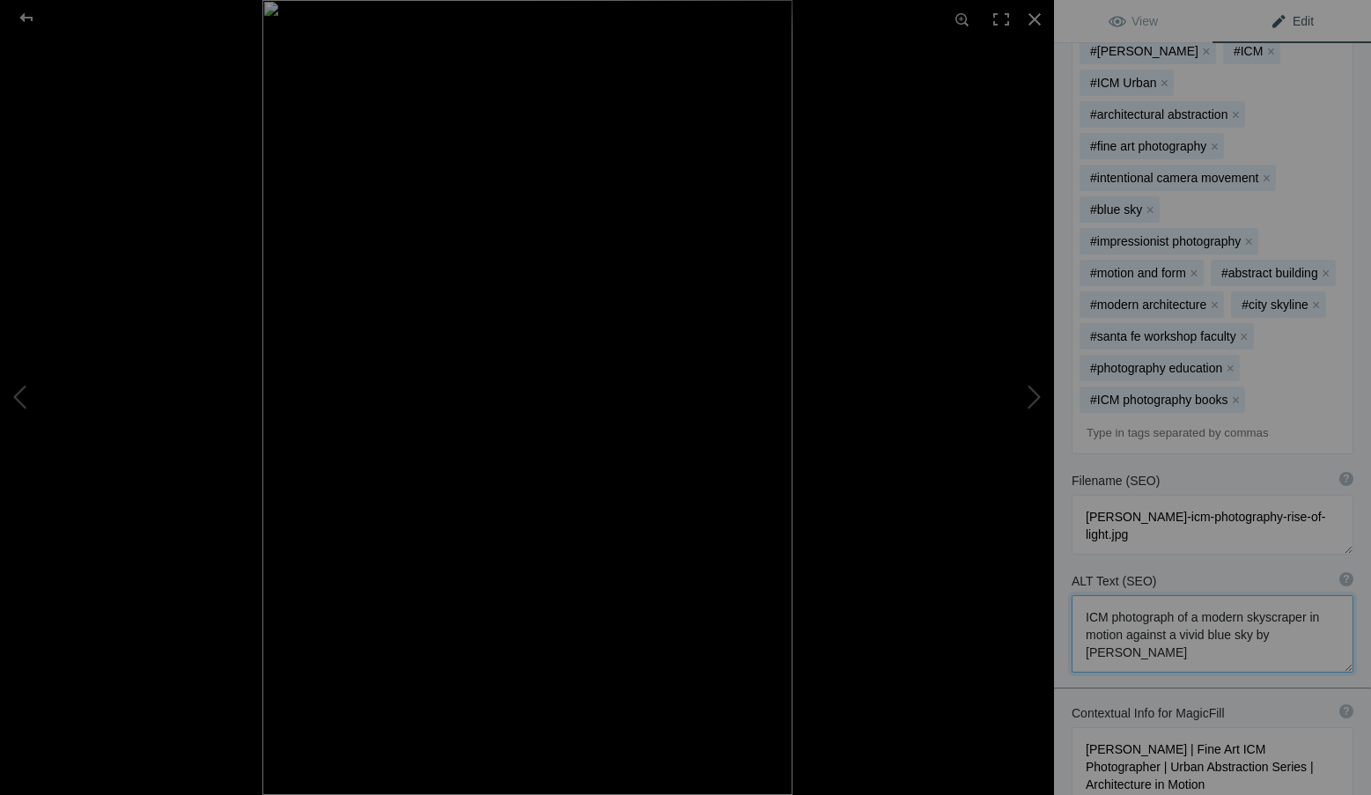
drag, startPoint x: 1150, startPoint y: 607, endPoint x: 1074, endPoint y: 563, distance: 87.6
click at [1074, 595] on textarea at bounding box center [1212, 633] width 282 height 77
paste textarea "architectural photograph by Roxanne Overton, Santa Fe Workshops instructor and …"
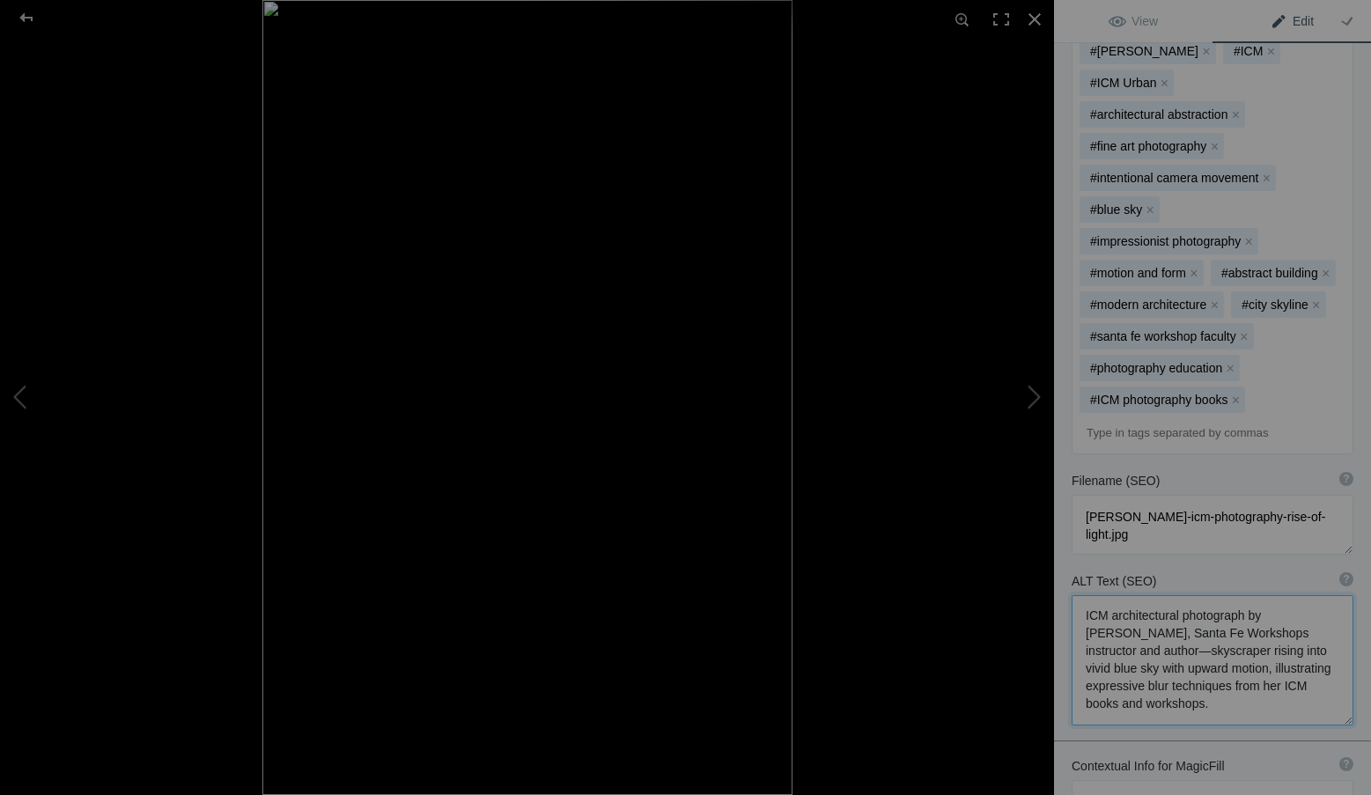
drag, startPoint x: 1296, startPoint y: 585, endPoint x: 1244, endPoint y: 584, distance: 51.9
click at [1244, 595] on textarea at bounding box center [1212, 660] width 282 height 130
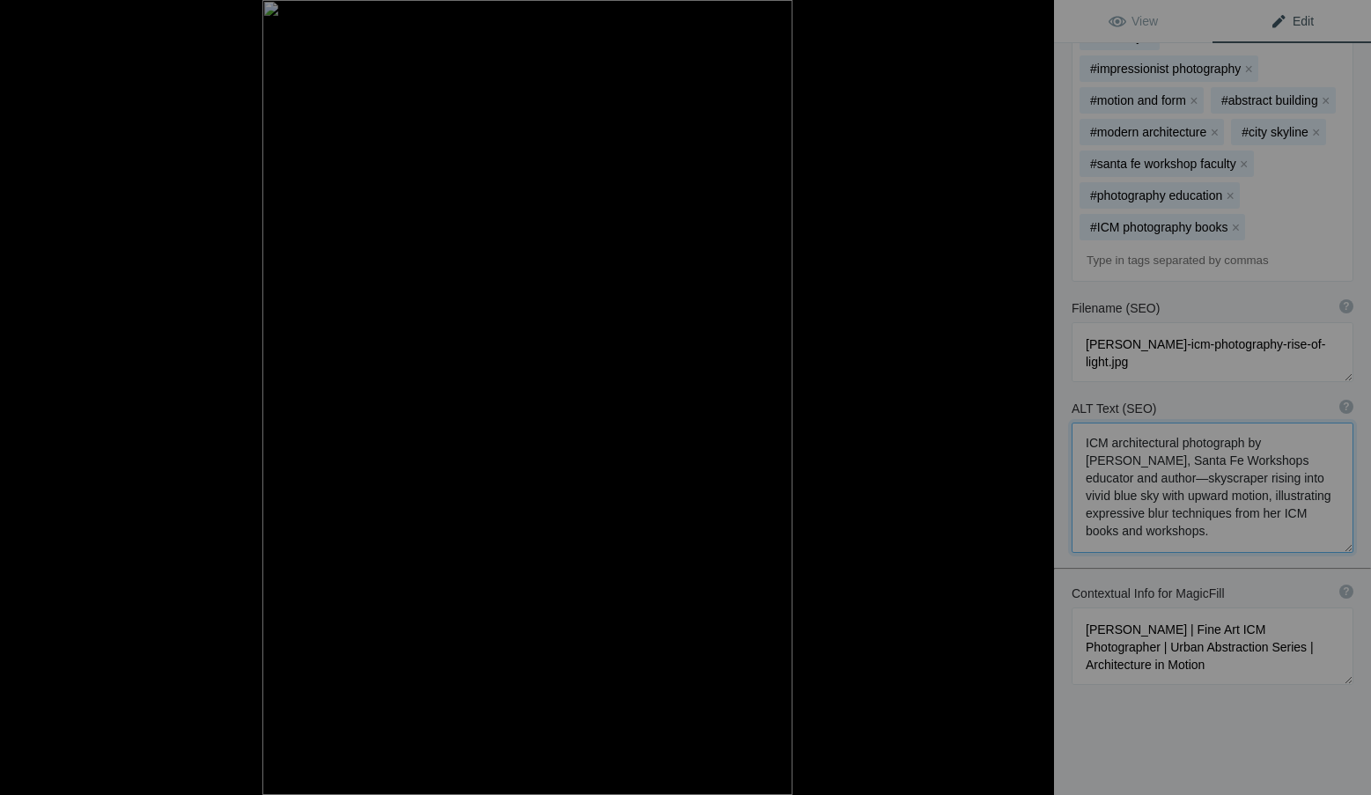
type textarea "ICM architectural photograph by Roxanne Overton, Santa Fe Workshops educator an…"
drag, startPoint x: 1238, startPoint y: 614, endPoint x: 1048, endPoint y: 569, distance: 195.6
click at [1048, 569] on div "Rise of Light – Roxanne Overton ICM Photography View Edit Run MagicFill AI Your…" at bounding box center [685, 397] width 1371 height 795
paste textarea "ICM Photographer, Author & Santa Fe Workshops Instructor | Urban Abstraction Se…"
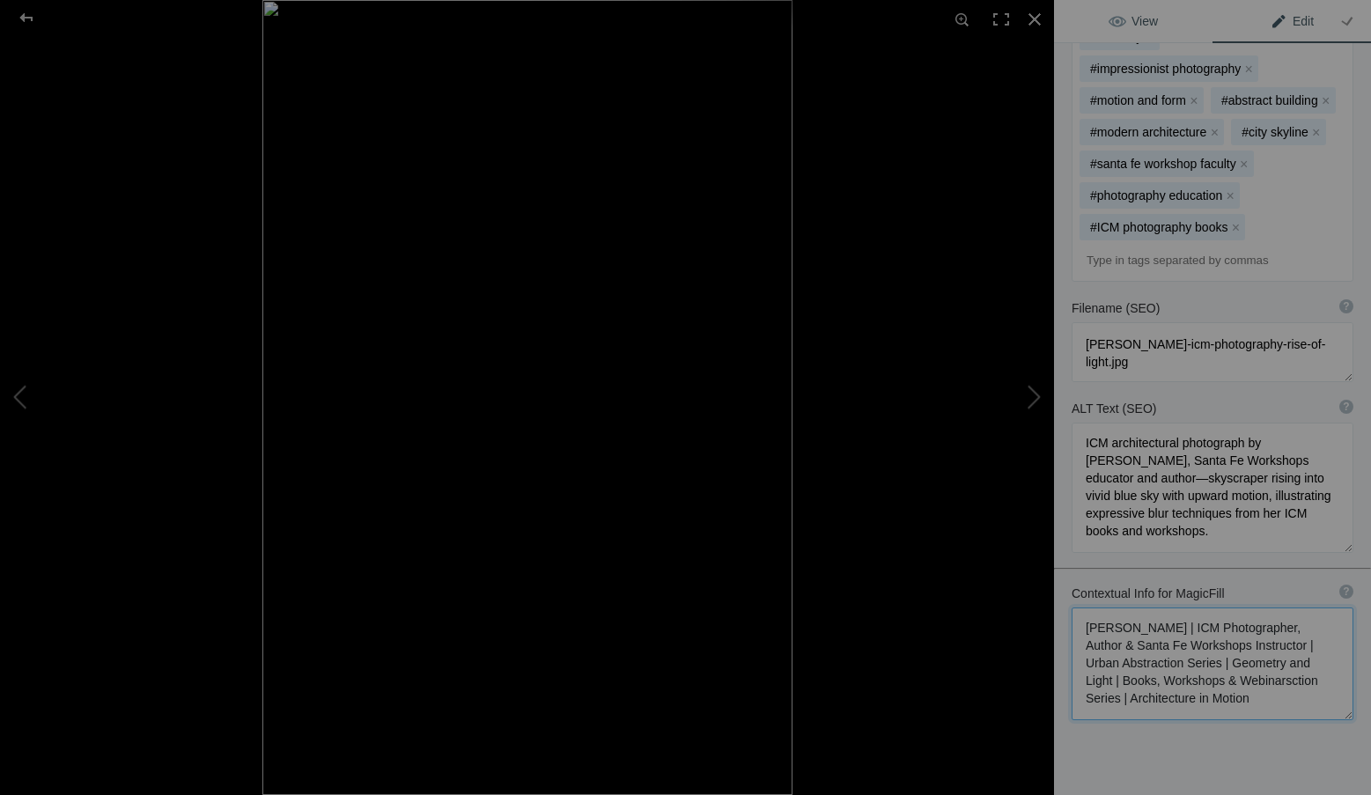
type textarea "Roxanne Overton | ICM Photographer, Author & Santa Fe Workshops Instructor | Ur…"
drag, startPoint x: 1160, startPoint y: 22, endPoint x: 1134, endPoint y: 20, distance: 26.5
click at [1158, 22] on link "View" at bounding box center [1133, 21] width 158 height 42
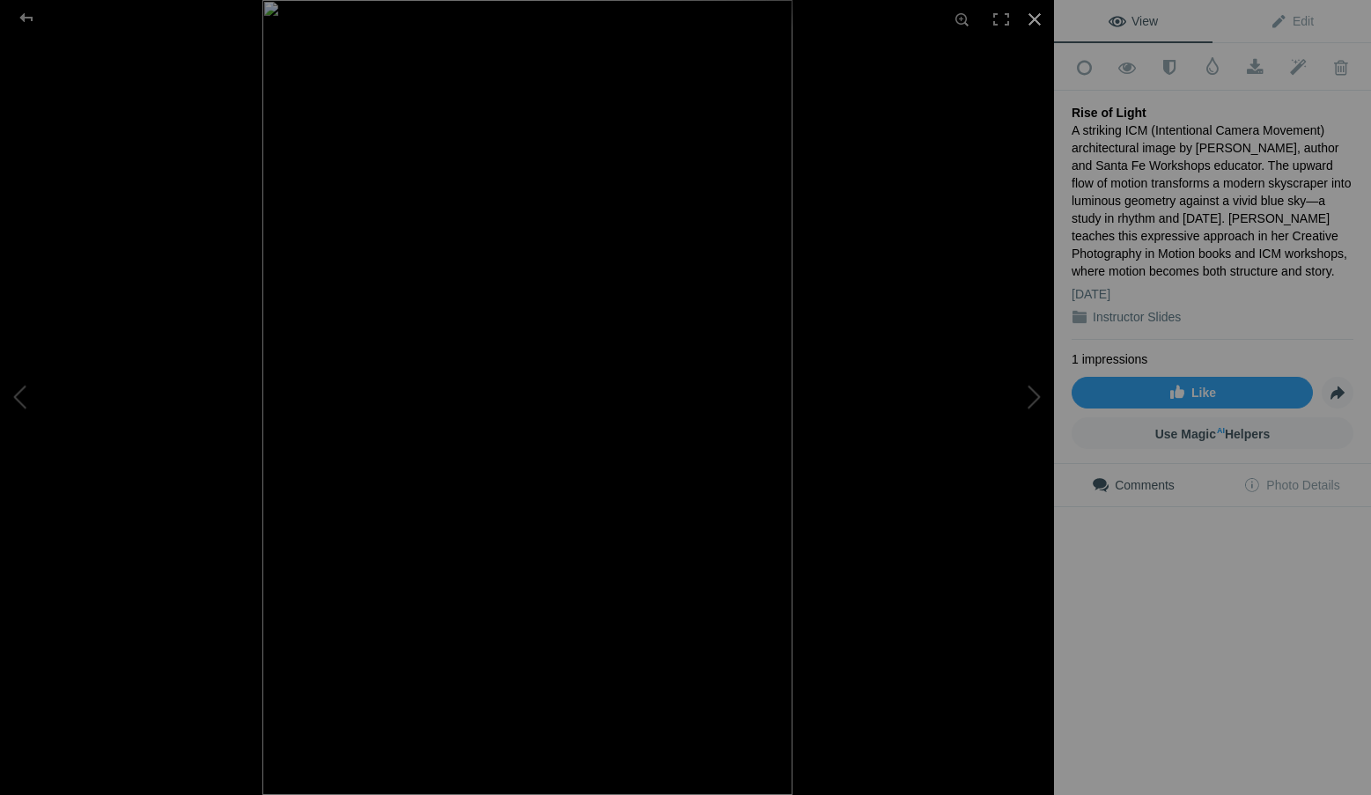
scroll to position [0, 0]
click at [1041, 13] on div at bounding box center [1034, 19] width 39 height 39
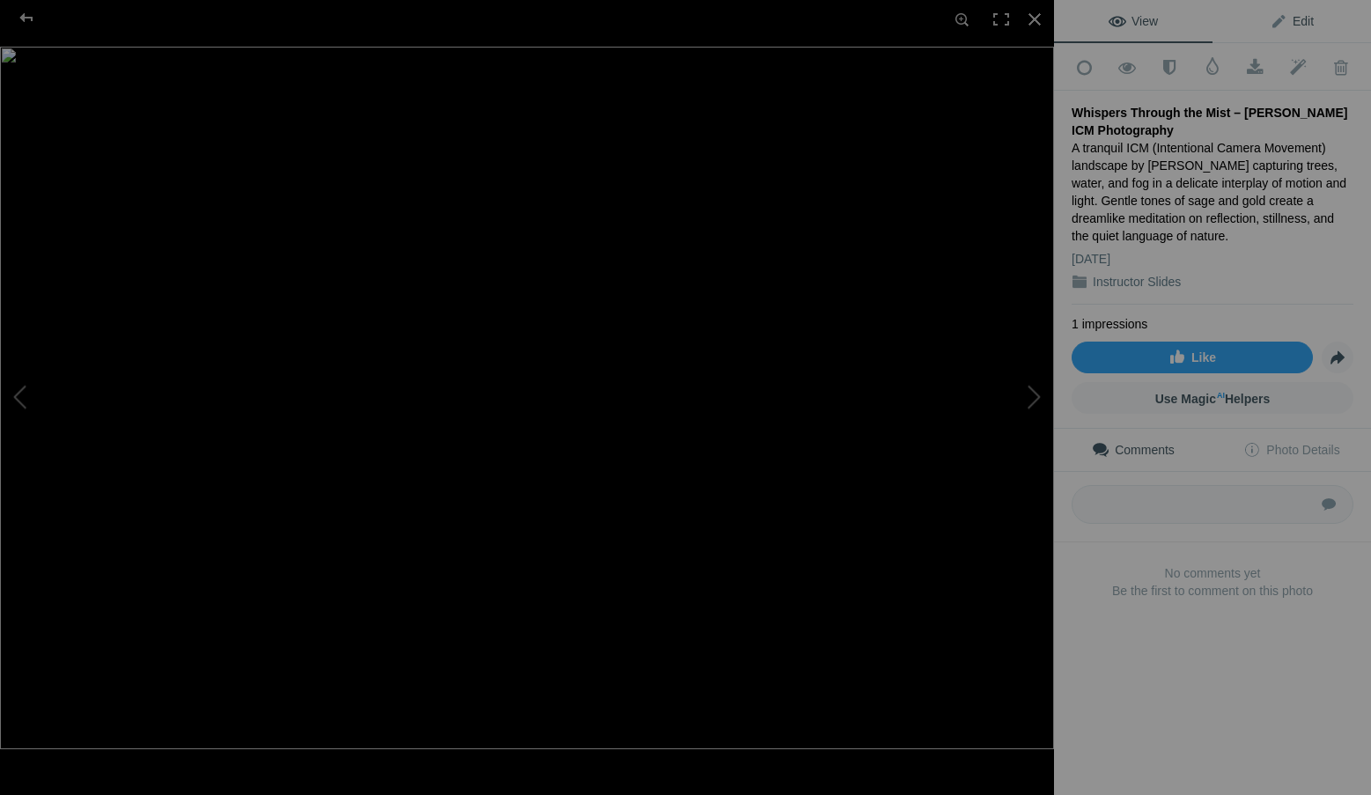
click at [1310, 26] on link "Edit" at bounding box center [1291, 21] width 158 height 42
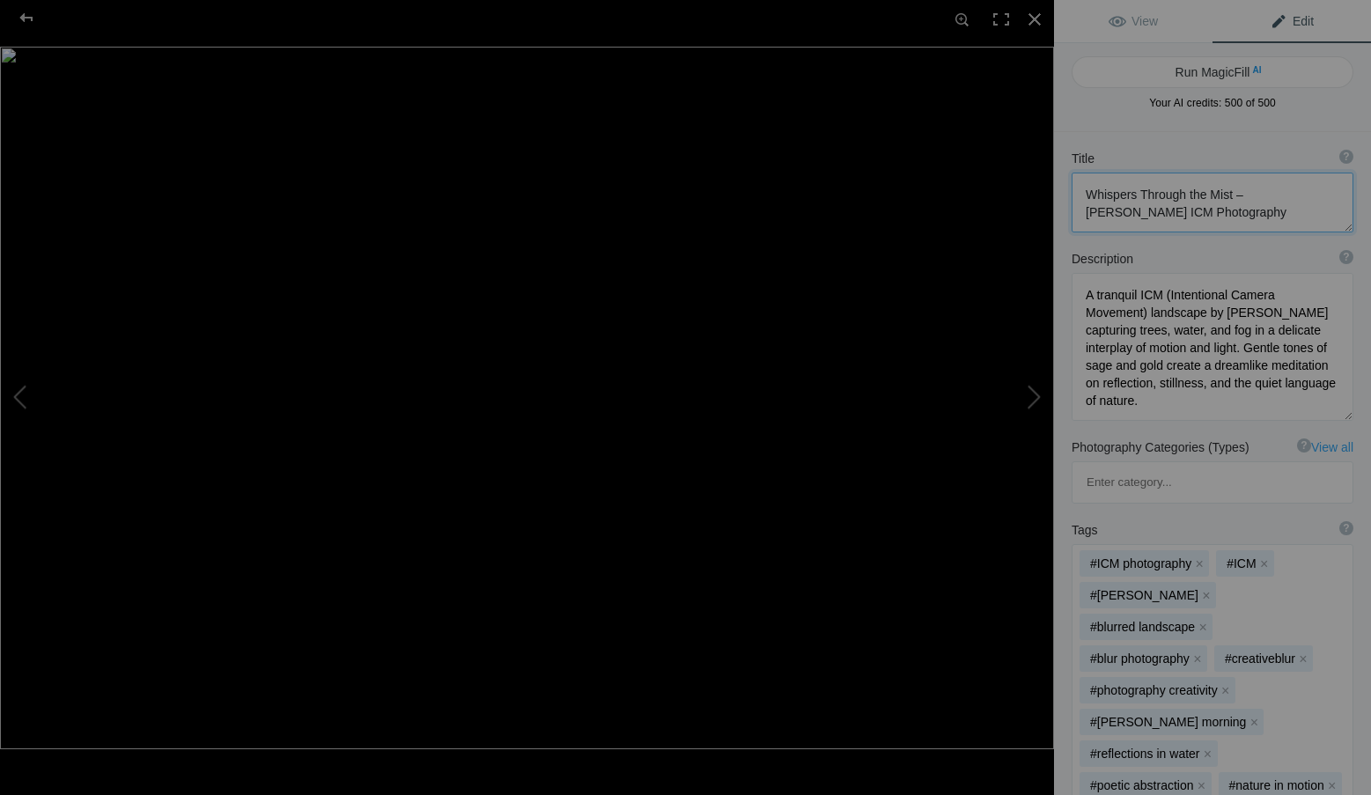
drag, startPoint x: 1231, startPoint y: 194, endPoint x: 1226, endPoint y: 212, distance: 19.0
click at [1226, 212] on textarea at bounding box center [1212, 203] width 282 height 60
type textarea "Whispers Through the Mist"
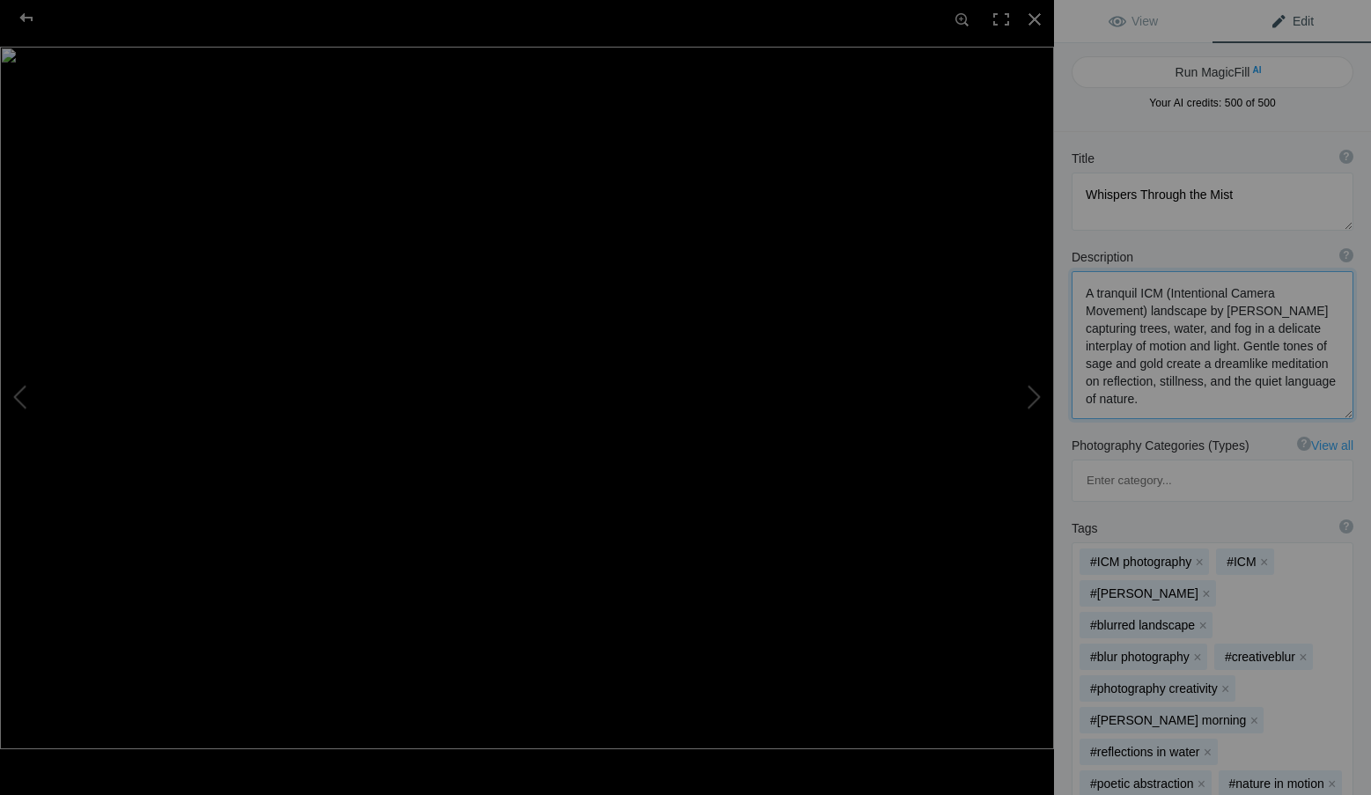
drag, startPoint x: 1313, startPoint y: 400, endPoint x: 1065, endPoint y: 283, distance: 274.5
click at [1065, 283] on div "Description ? By adding more context around images, results can become much mor…" at bounding box center [1212, 333] width 317 height 188
paste textarea "dreamlike woodland ICM (Intentional Camera Movement) image by Roxanne Overton, …"
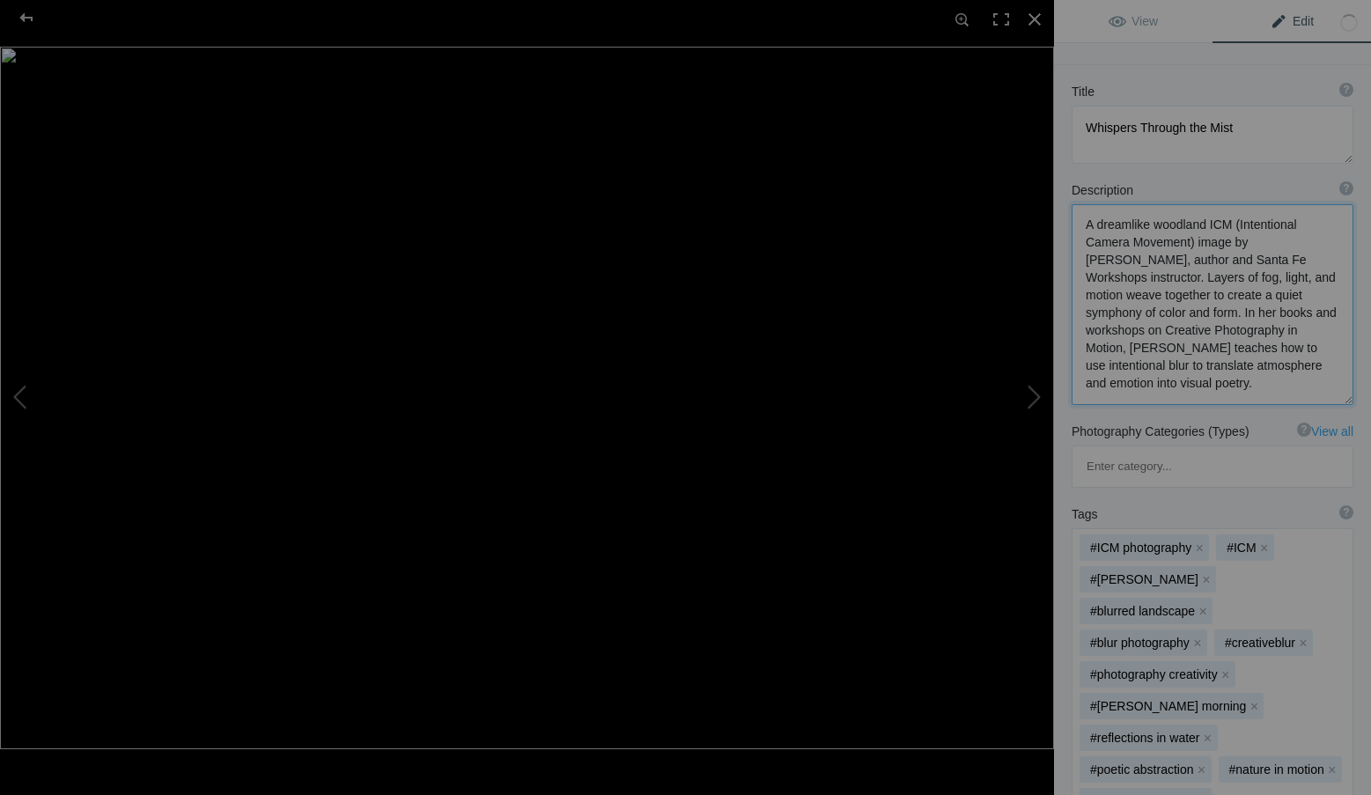
scroll to position [440, 0]
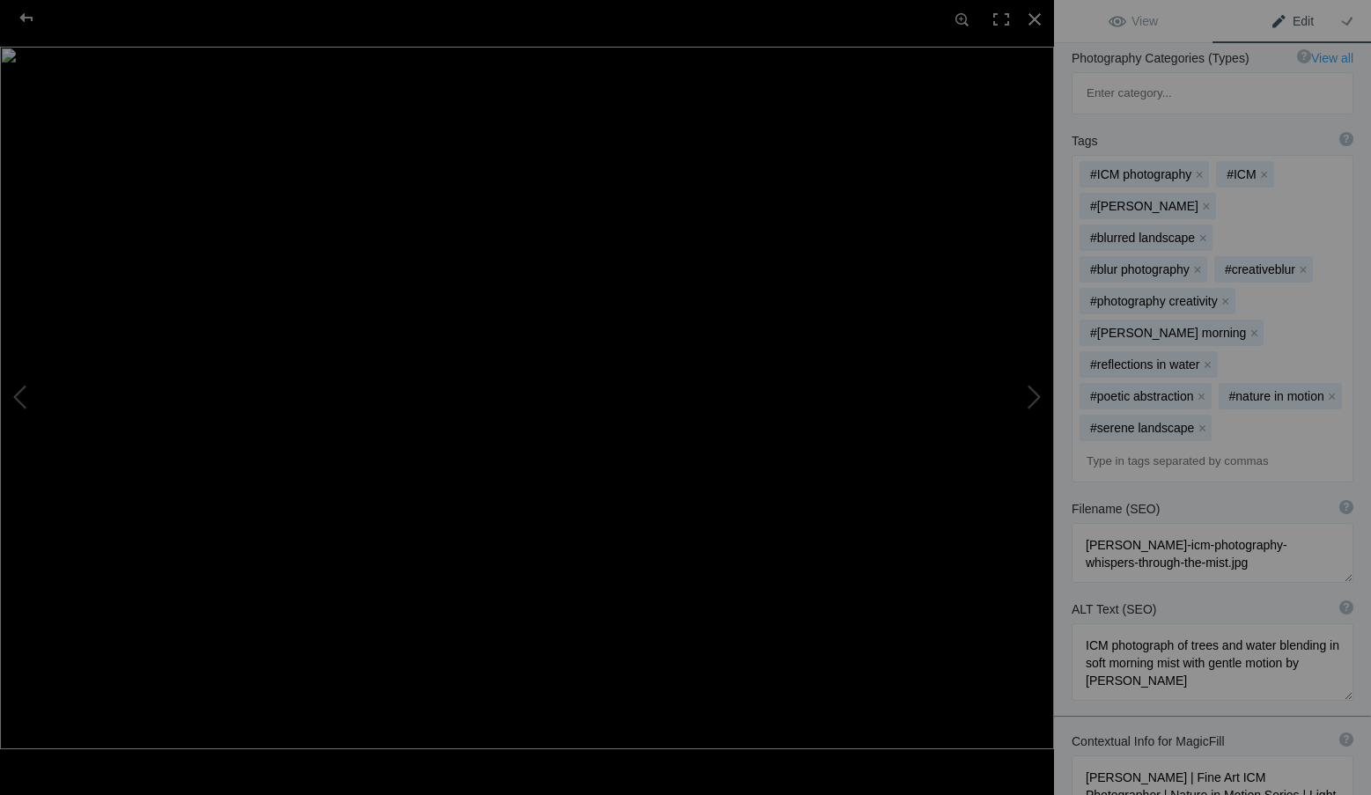
type textarea "A dreamlike woodland ICM (Intentional Camera Movement) image by Roxanne Overton…"
click at [1108, 445] on input at bounding box center [1212, 461] width 262 height 32
type input "ICM photographer educator"
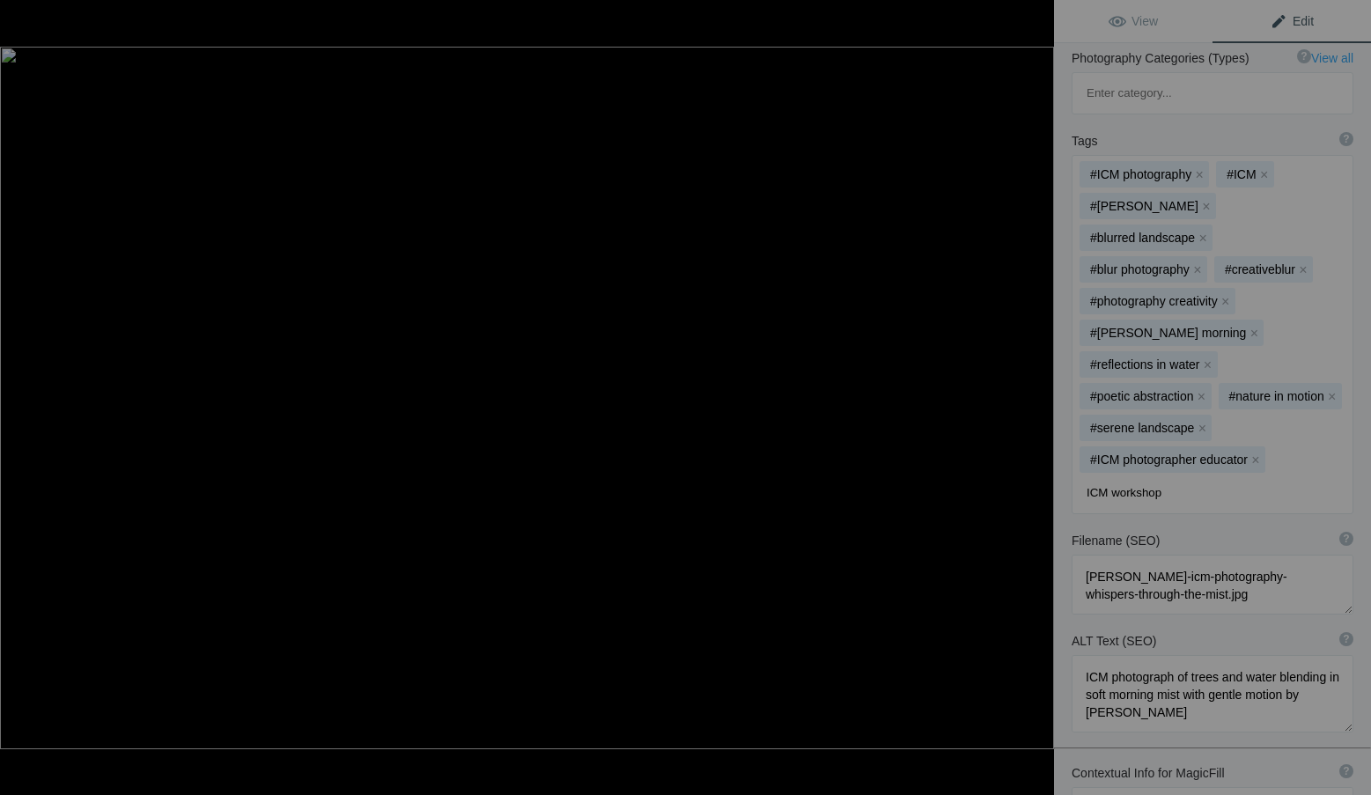
type input "ICM workshops"
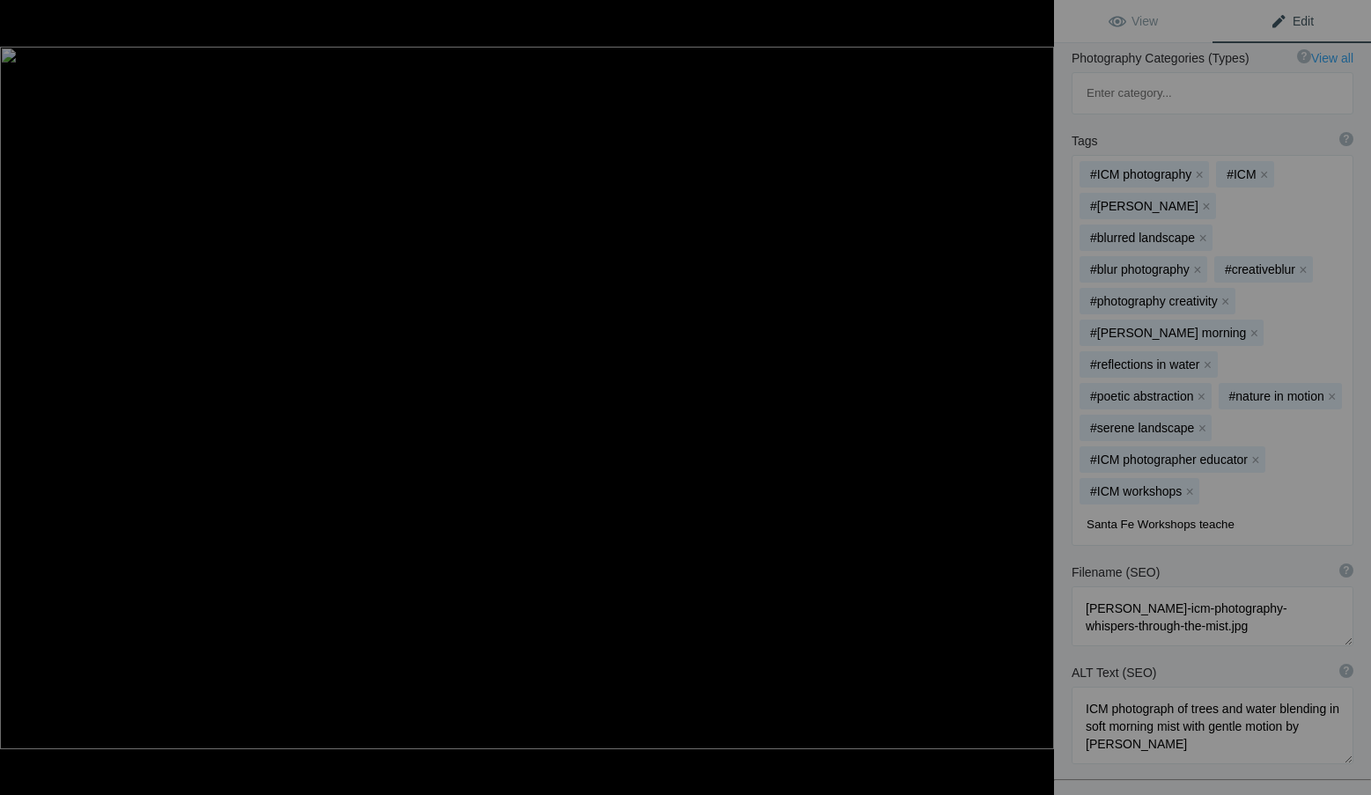
type input "Santa Fe Workshops teacher"
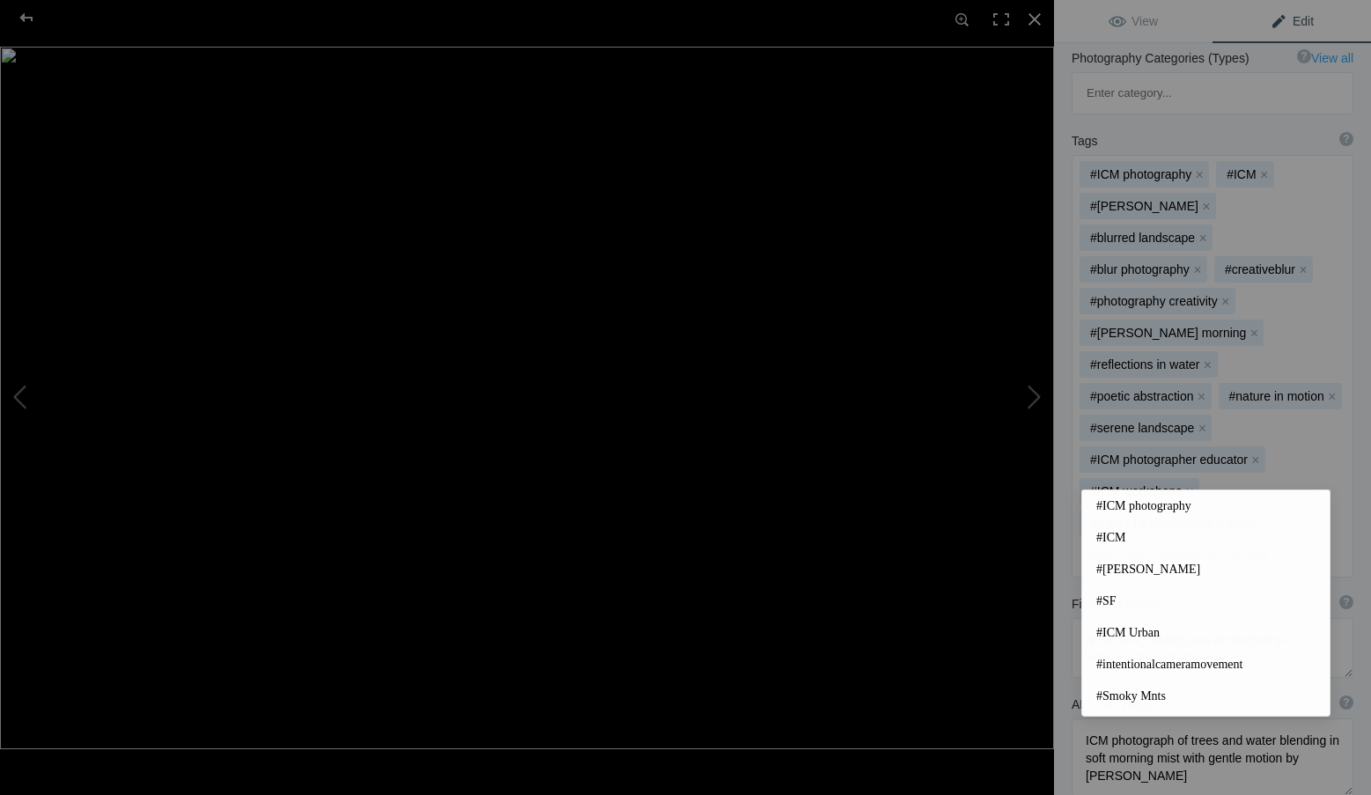
click at [1062, 687] on div "ALT Text (SEO) ? Provide a concise and descriptive text for the image, focusing…" at bounding box center [1212, 746] width 317 height 118
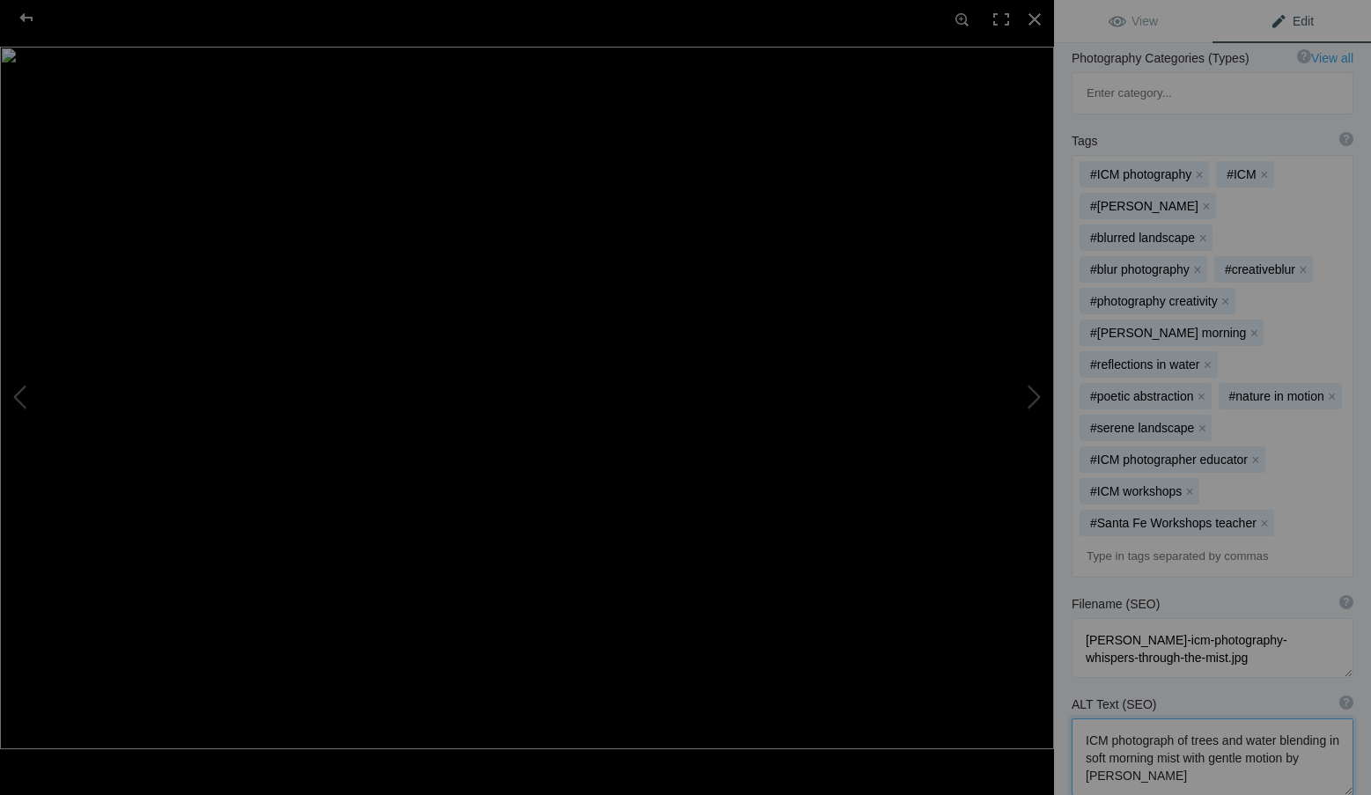
drag, startPoint x: 1258, startPoint y: 701, endPoint x: 1070, endPoint y: 637, distance: 198.8
click at [1070, 687] on div "ALT Text (SEO) ? Provide a concise and descriptive text for the image, focusing…" at bounding box center [1212, 746] width 317 height 118
paste textarea "Misty forest photograph by Roxanne Overton—soft layers of light and motion capt…"
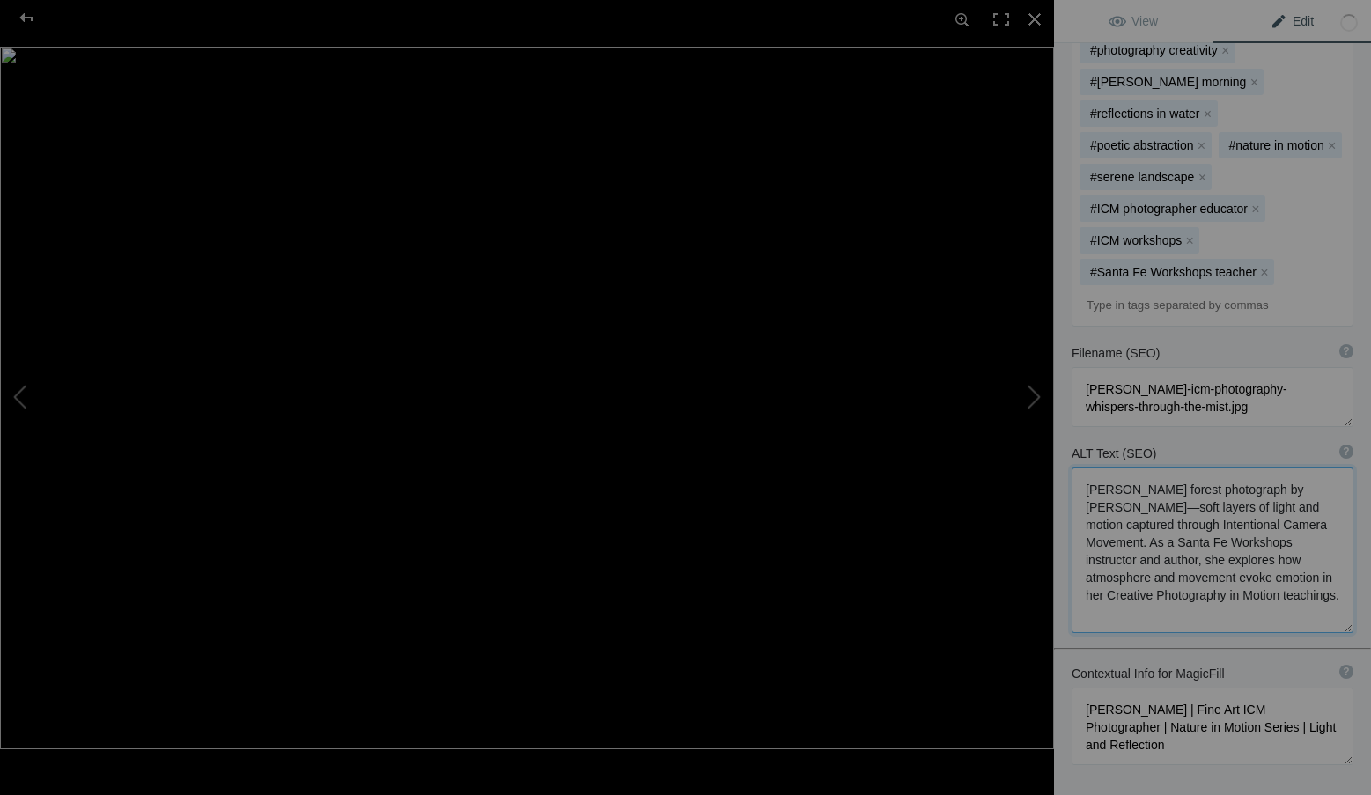
scroll to position [704, 0]
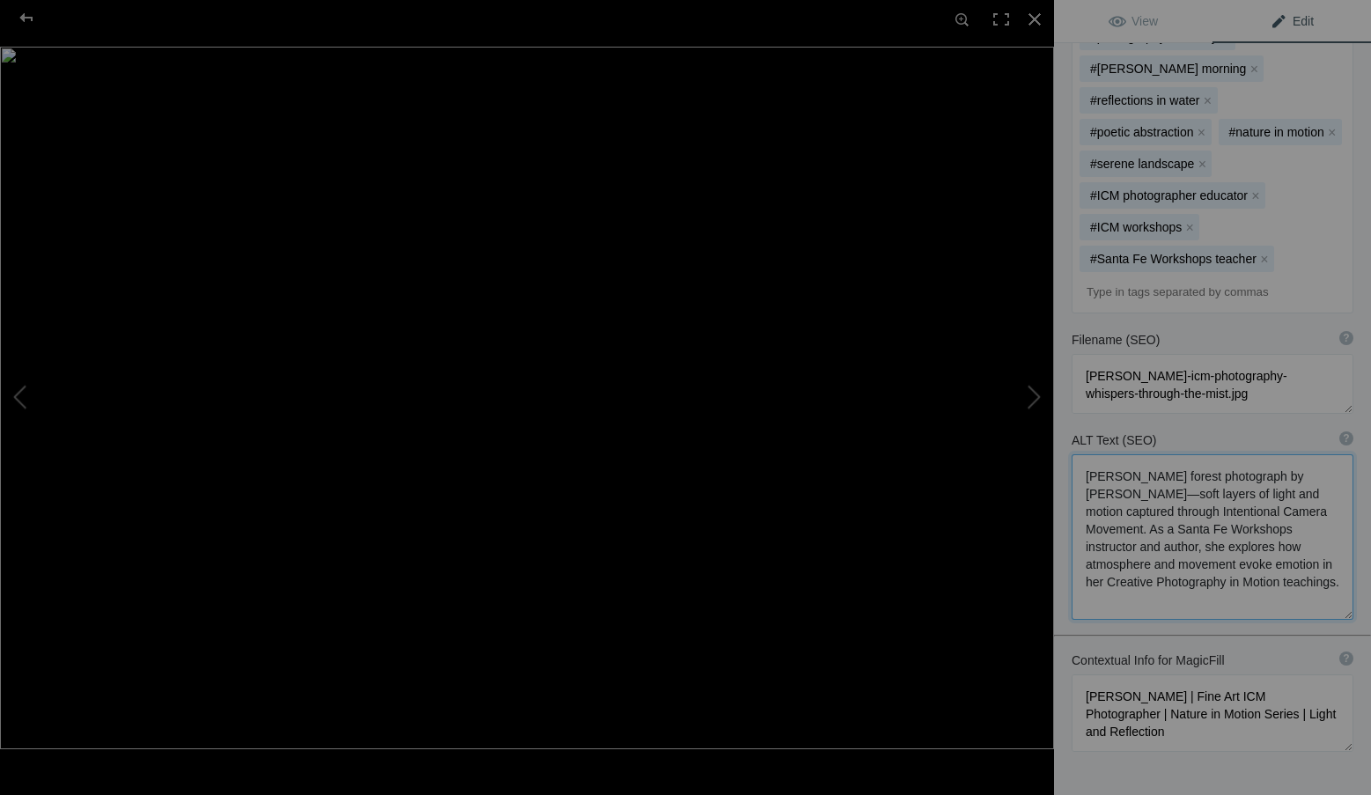
drag, startPoint x: 1137, startPoint y: 461, endPoint x: 1085, endPoint y: 462, distance: 51.9
click at [1085, 462] on textarea at bounding box center [1212, 536] width 282 height 165
type textarea "Misty forest photograph by Roxanne Overton—soft layers of light and motion capt…"
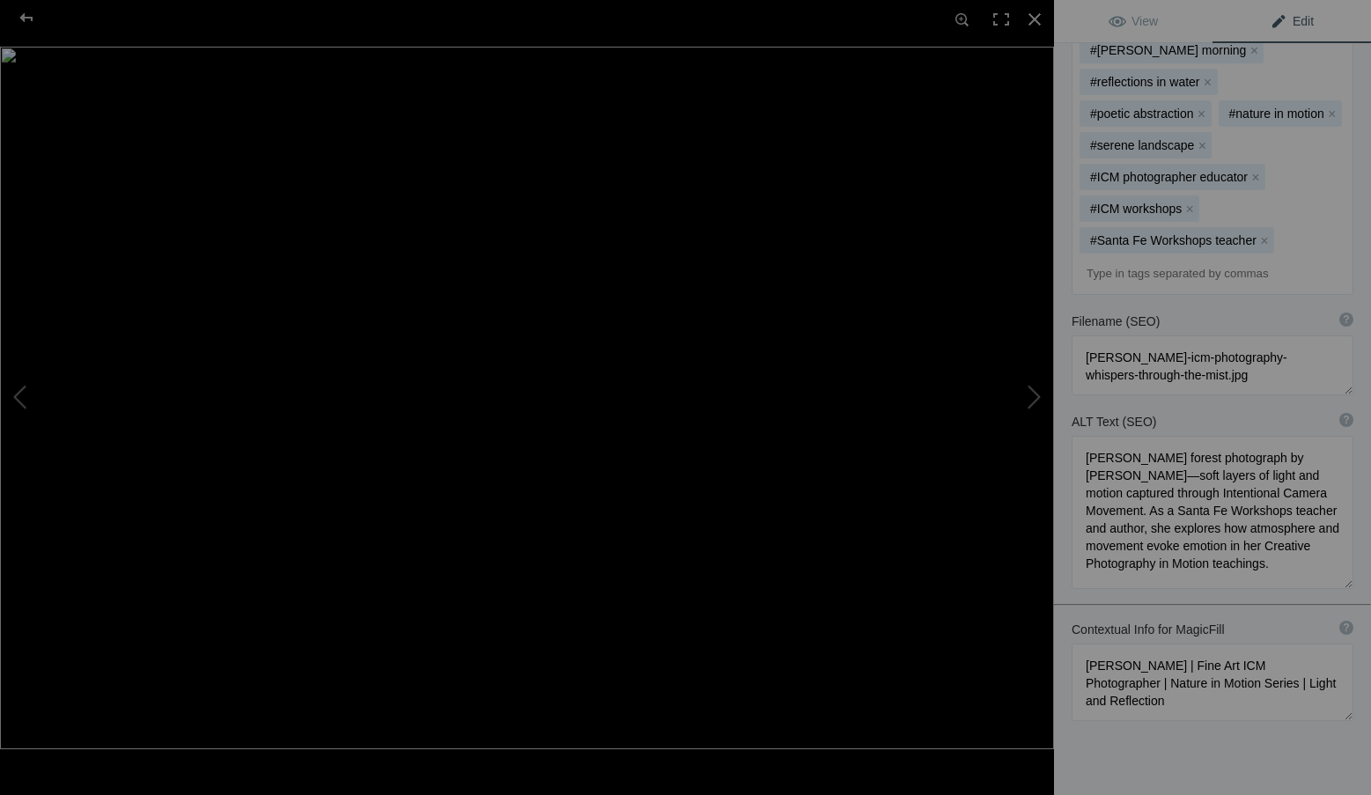
scroll to position [727, 0]
drag, startPoint x: 1199, startPoint y: 626, endPoint x: 1062, endPoint y: 576, distance: 146.2
click at [1062, 607] on div "Contextual Info for MagicFill ? Use this section to add details that aren’t vis…" at bounding box center [1212, 666] width 317 height 118
paste textarea "ICM Photographer, Author & Santa Fe Workshops Instructor | Woodland Dreamscapes…"
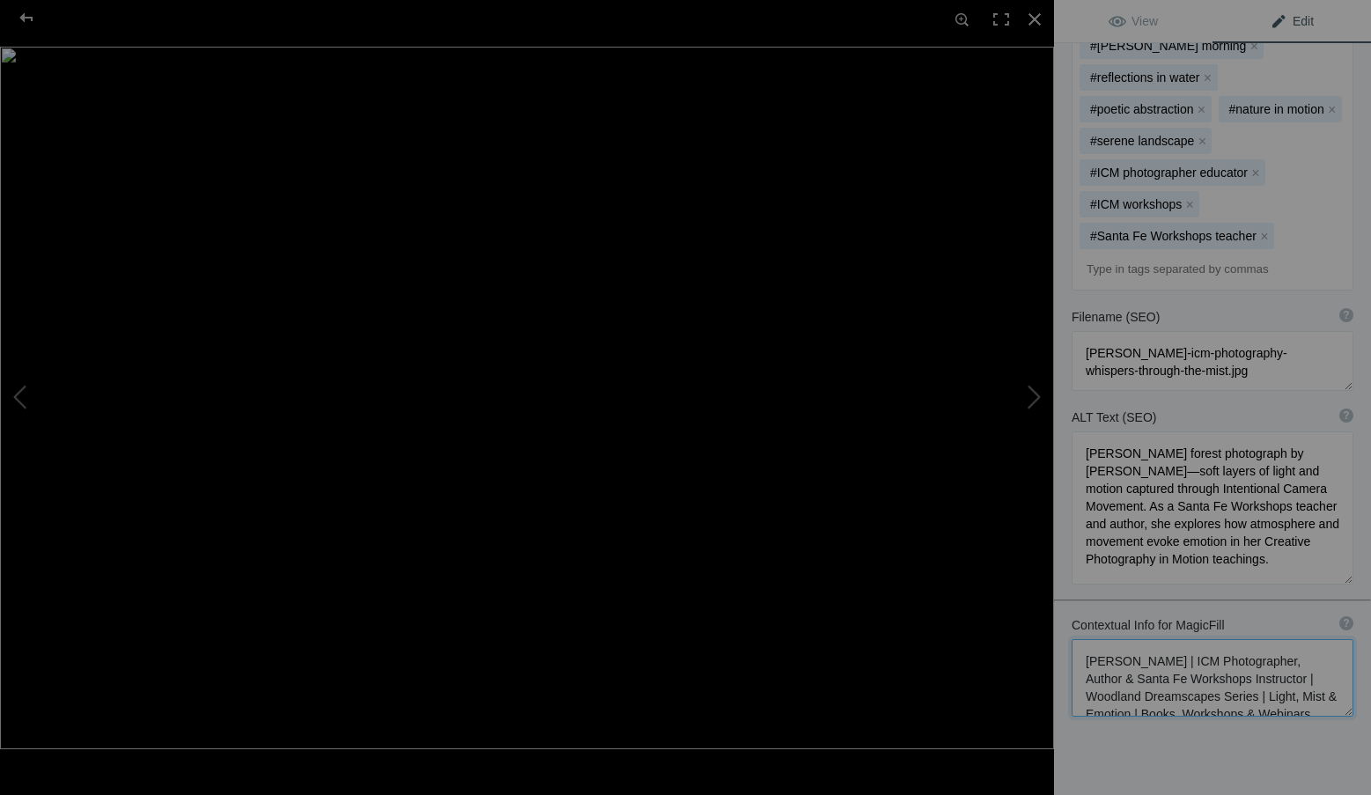
scroll to position [2, 0]
type textarea "Roxanne Overton | ICM Photographer, Author & Santa Fe Workshops Instructor | Wo…"
click at [1166, 18] on link "View" at bounding box center [1133, 21] width 158 height 42
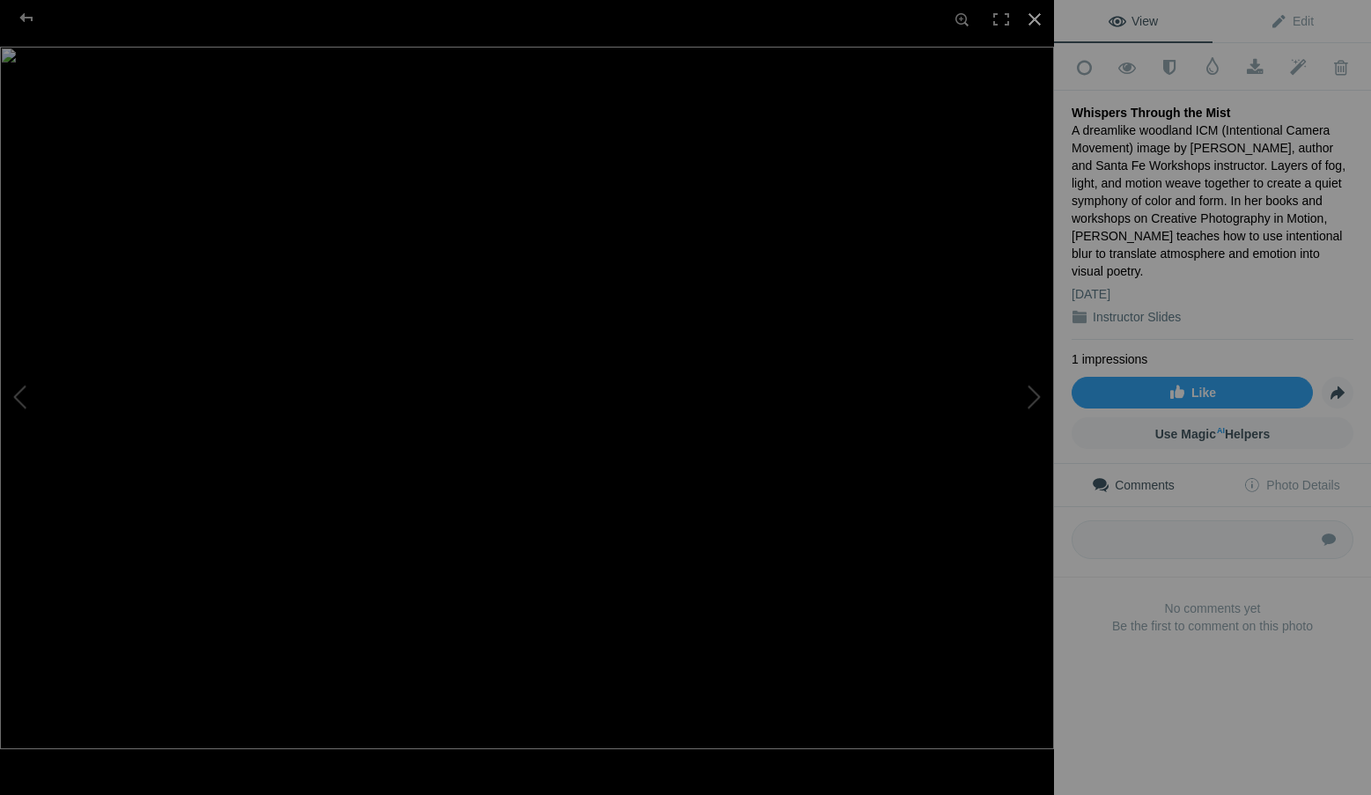
click at [1042, 13] on div at bounding box center [1034, 19] width 39 height 39
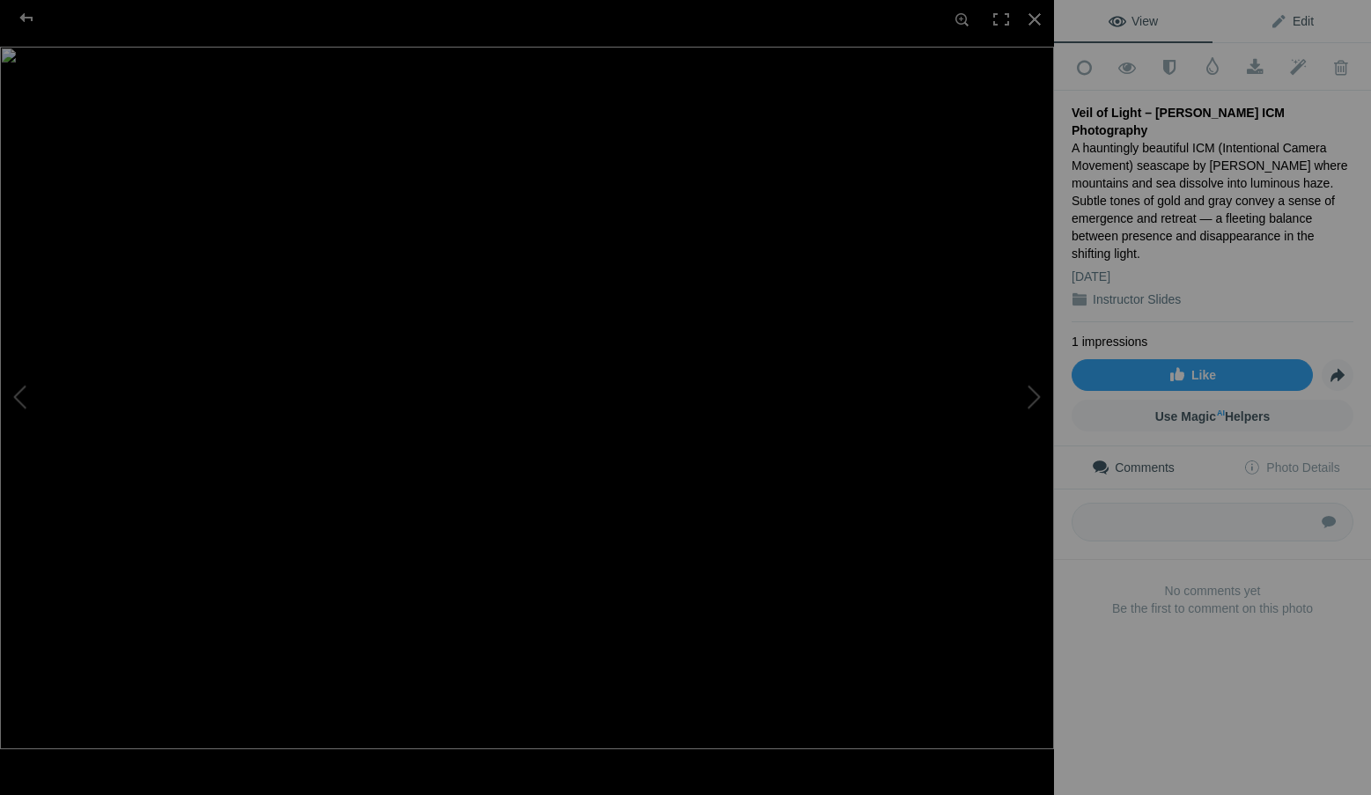
click at [1293, 24] on span "Edit" at bounding box center [1291, 21] width 44 height 14
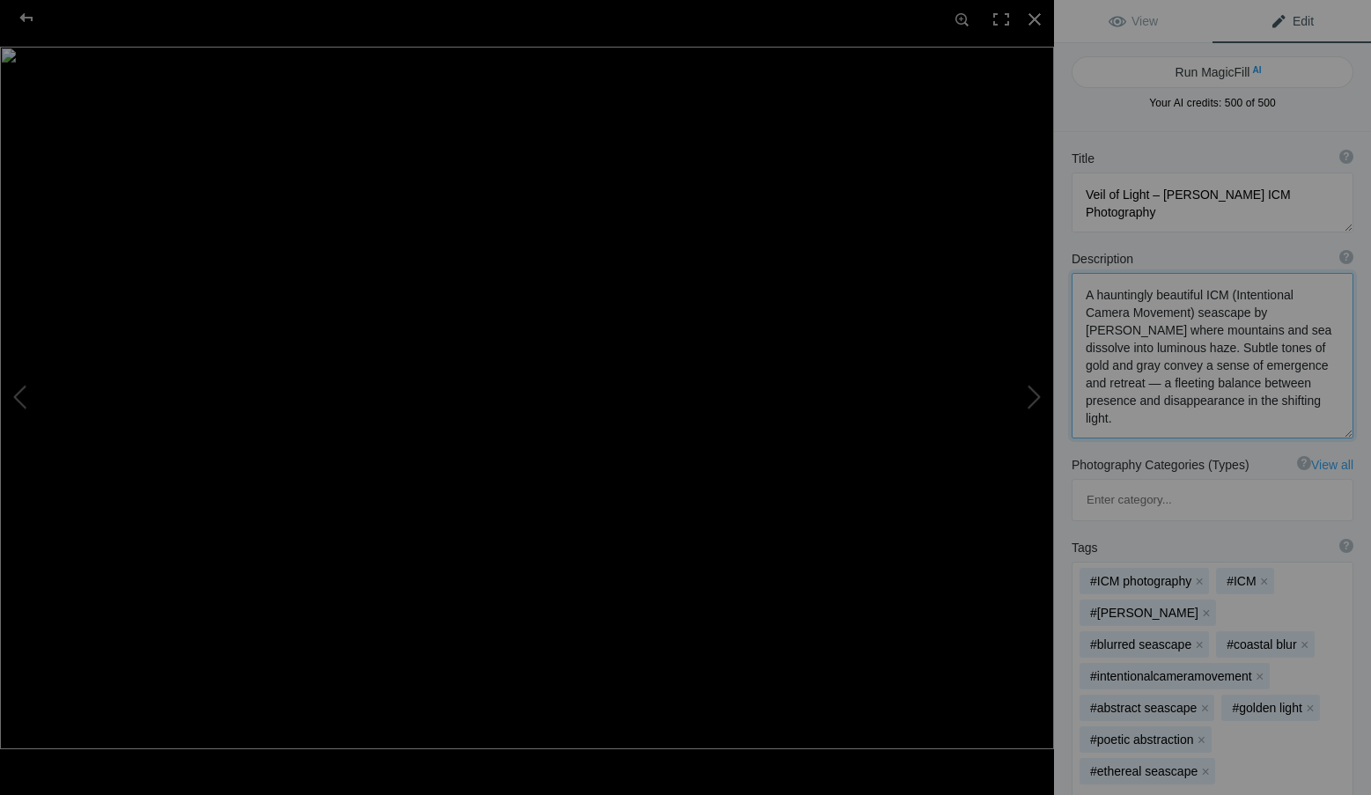
drag, startPoint x: 1129, startPoint y: 423, endPoint x: 1070, endPoint y: 285, distance: 149.5
click at [1070, 285] on div "Description ? By adding more context around images, results can become much mor…" at bounding box center [1212, 344] width 317 height 206
paste textarea "delicate ICM (Intentional Camera Movement) study by Roxanne Overton, author and…"
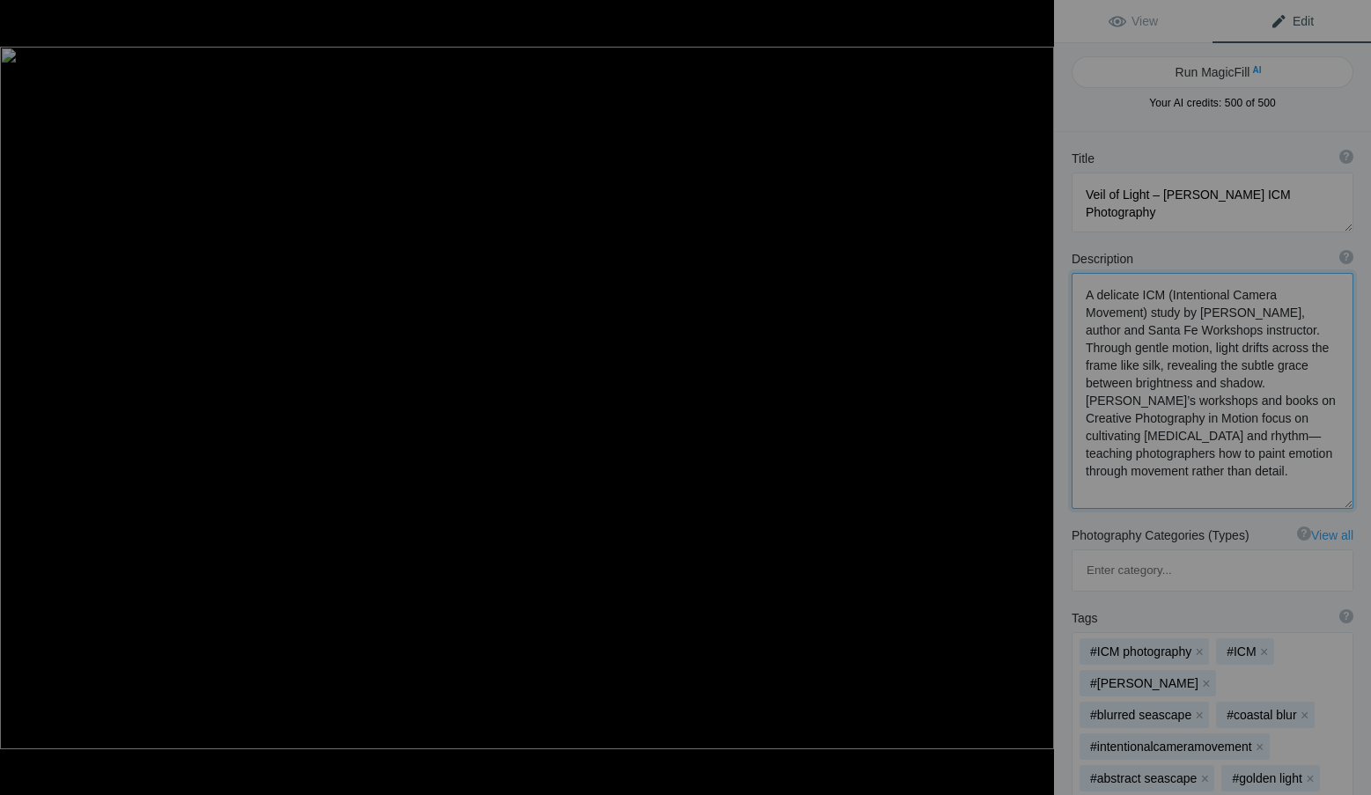
type textarea "A delicate ICM (Intentional Camera Movement) study by Roxanne Overton, author a…"
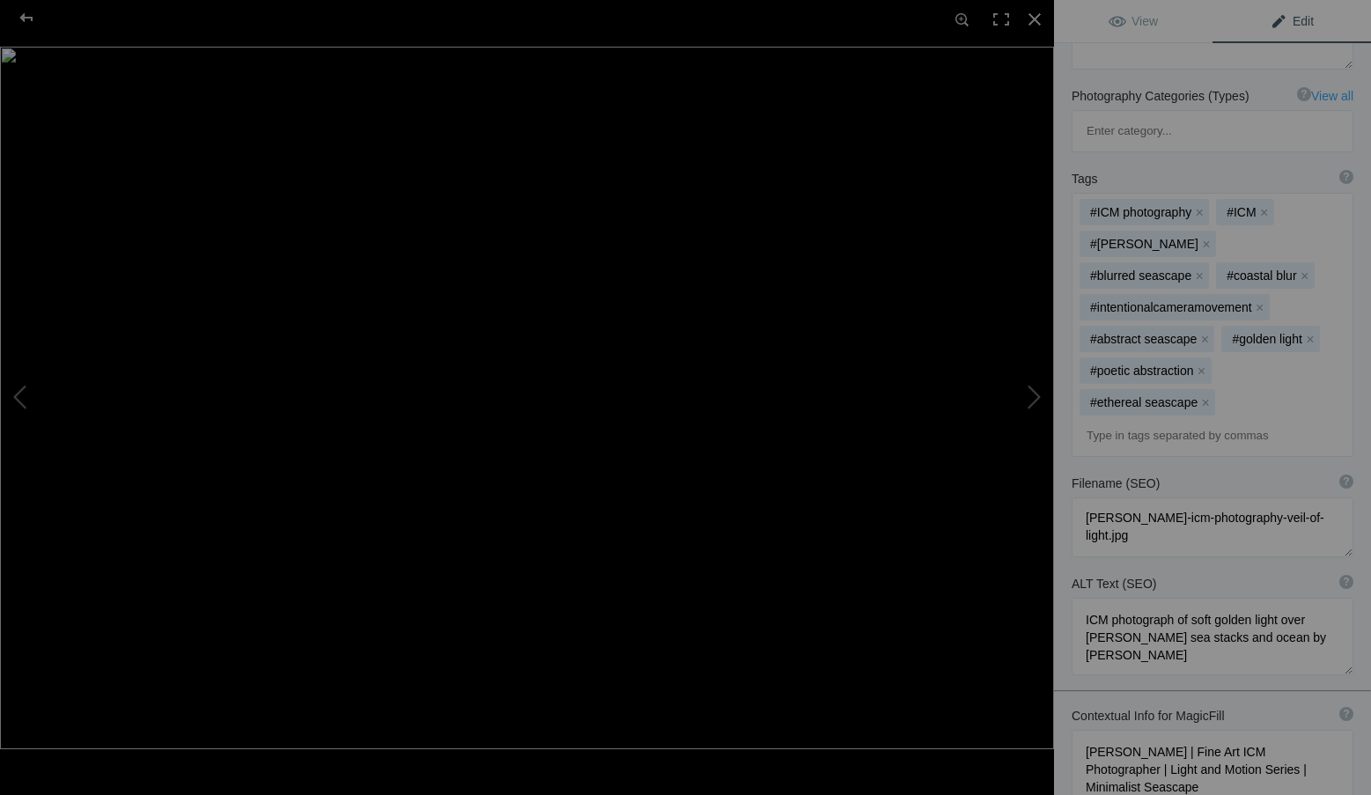
scroll to position [440, 0]
drag, startPoint x: 1151, startPoint y: 584, endPoint x: 1065, endPoint y: 538, distance: 97.7
click at [1065, 565] on div "ALT Text (SEO) ? Provide a concise and descriptive text for the image, focusing…" at bounding box center [1212, 624] width 317 height 118
paste textarea "Abstract ICM photograph by Roxanne Overton showing luminous streams of light in…"
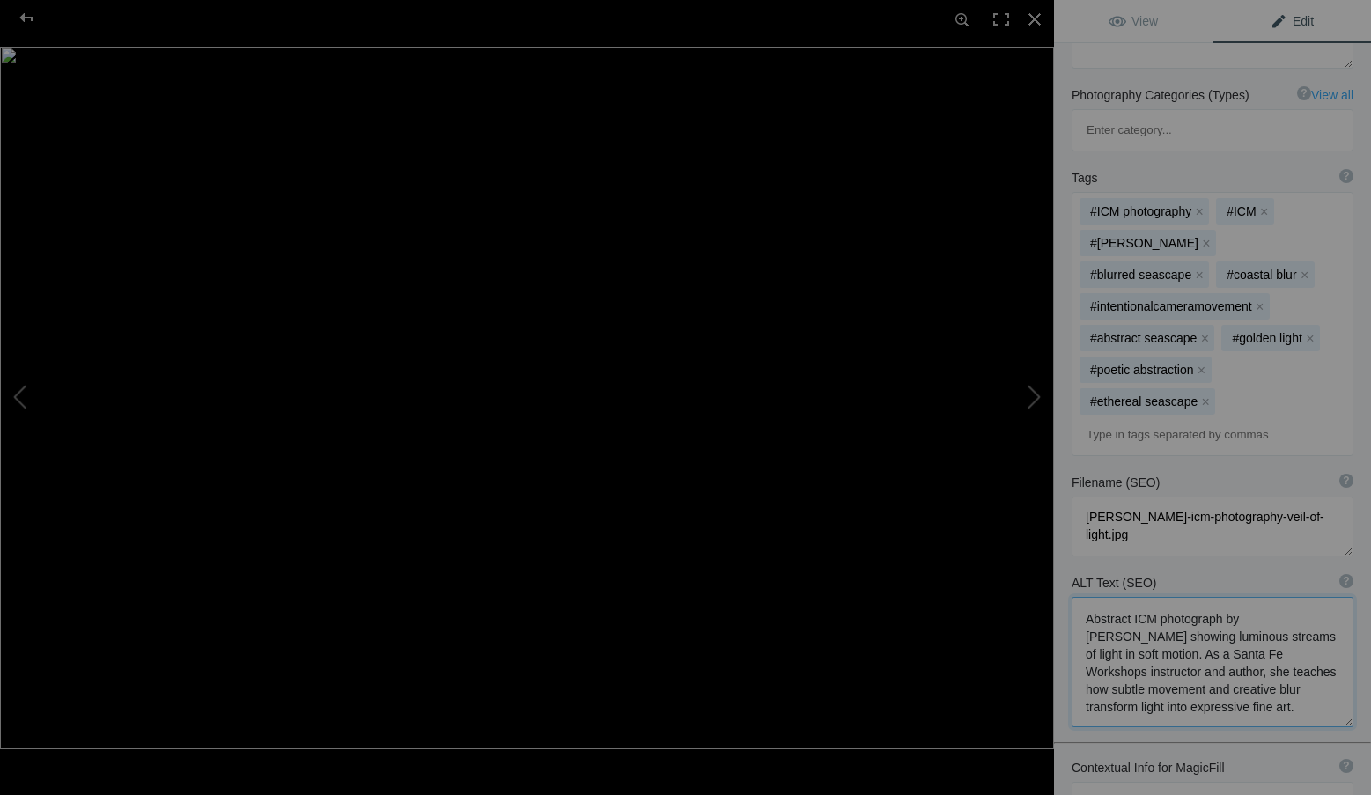
scroll to position [2, 0]
type textarea "Abstract ICM photograph by Roxanne Overton showing luminous streams of light in…"
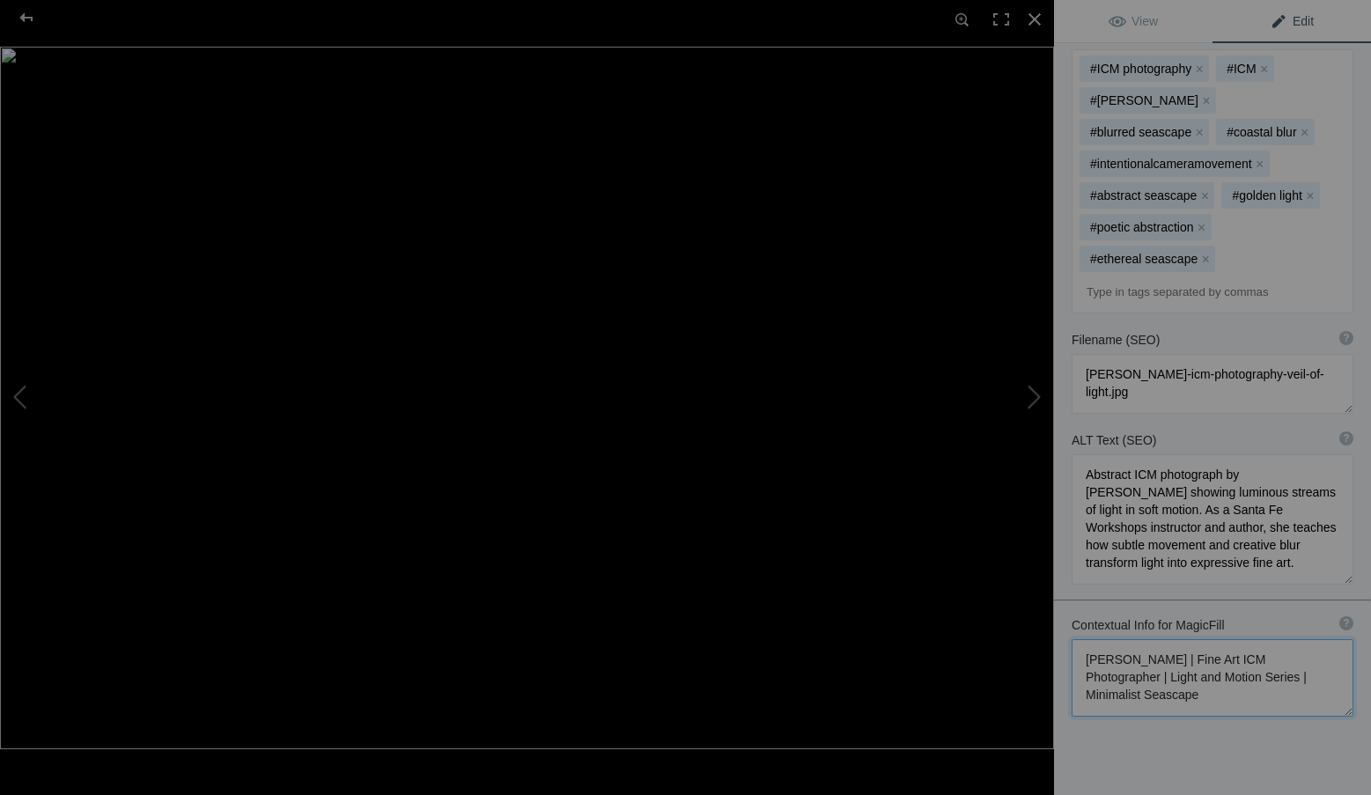
scroll to position [0, 0]
drag, startPoint x: 1202, startPoint y: 632, endPoint x: 1077, endPoint y: 579, distance: 136.5
click at [1077, 639] on textarea at bounding box center [1212, 677] width 282 height 77
paste textarea "ICM Photographer, Author & Santa Fe Workshops Instructor | Light Abstractions S…"
type textarea "Roxanne Overton | ICM Photographer, Author & Santa Fe Workshops Instructor | Li…"
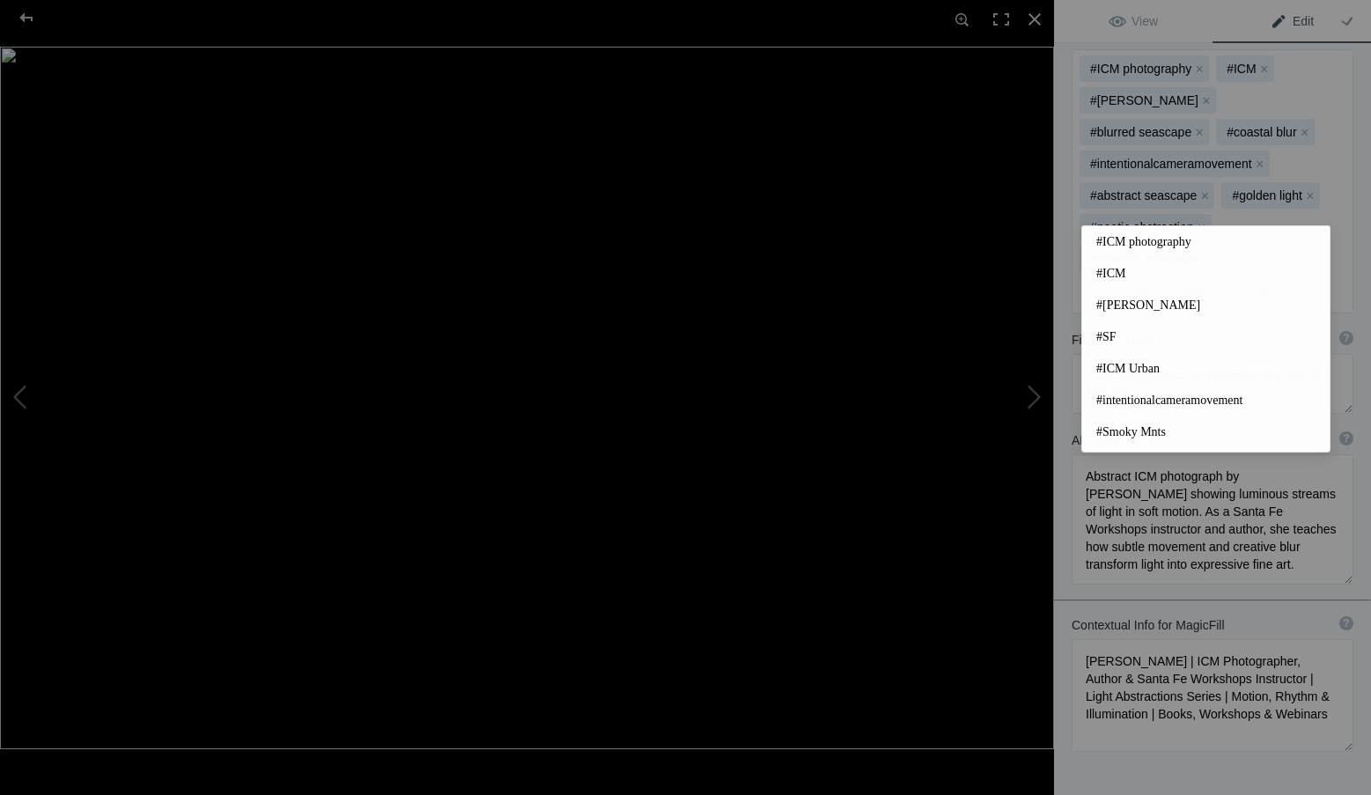
click at [1118, 276] on input at bounding box center [1212, 292] width 262 height 32
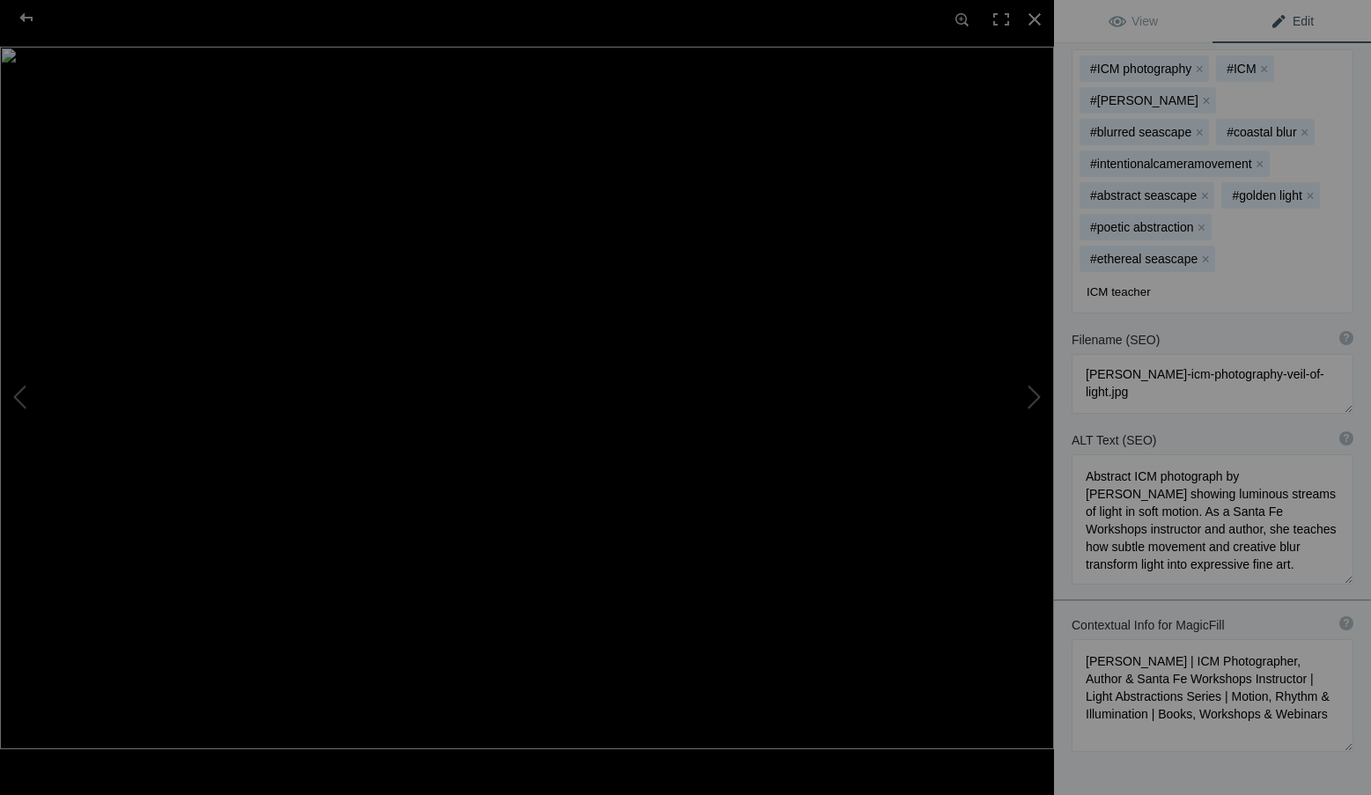
click at [1107, 276] on input "ICM teacher" at bounding box center [1212, 292] width 262 height 32
type input "ICM photography teacher"
click at [1241, 276] on input "ICM photography teacher" at bounding box center [1212, 292] width 262 height 32
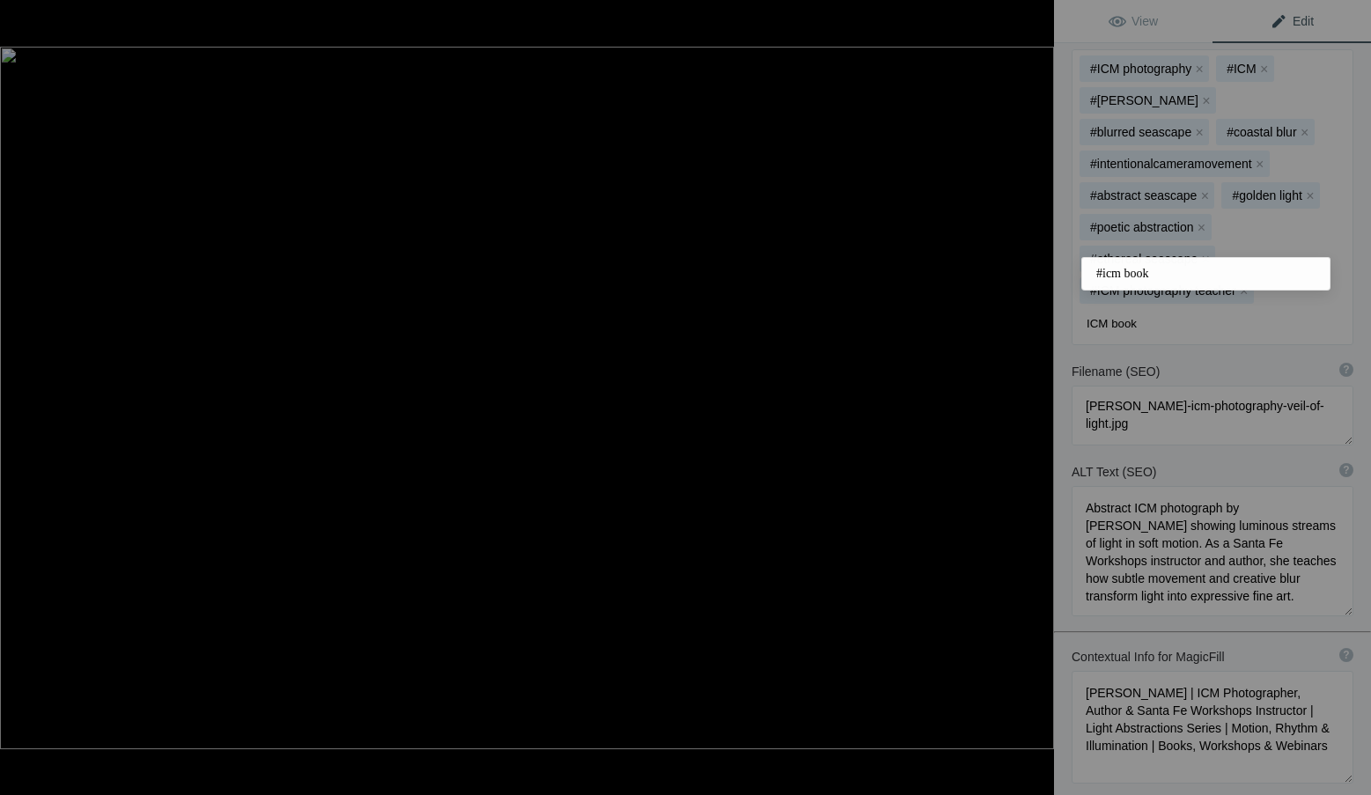
type input "ICM books"
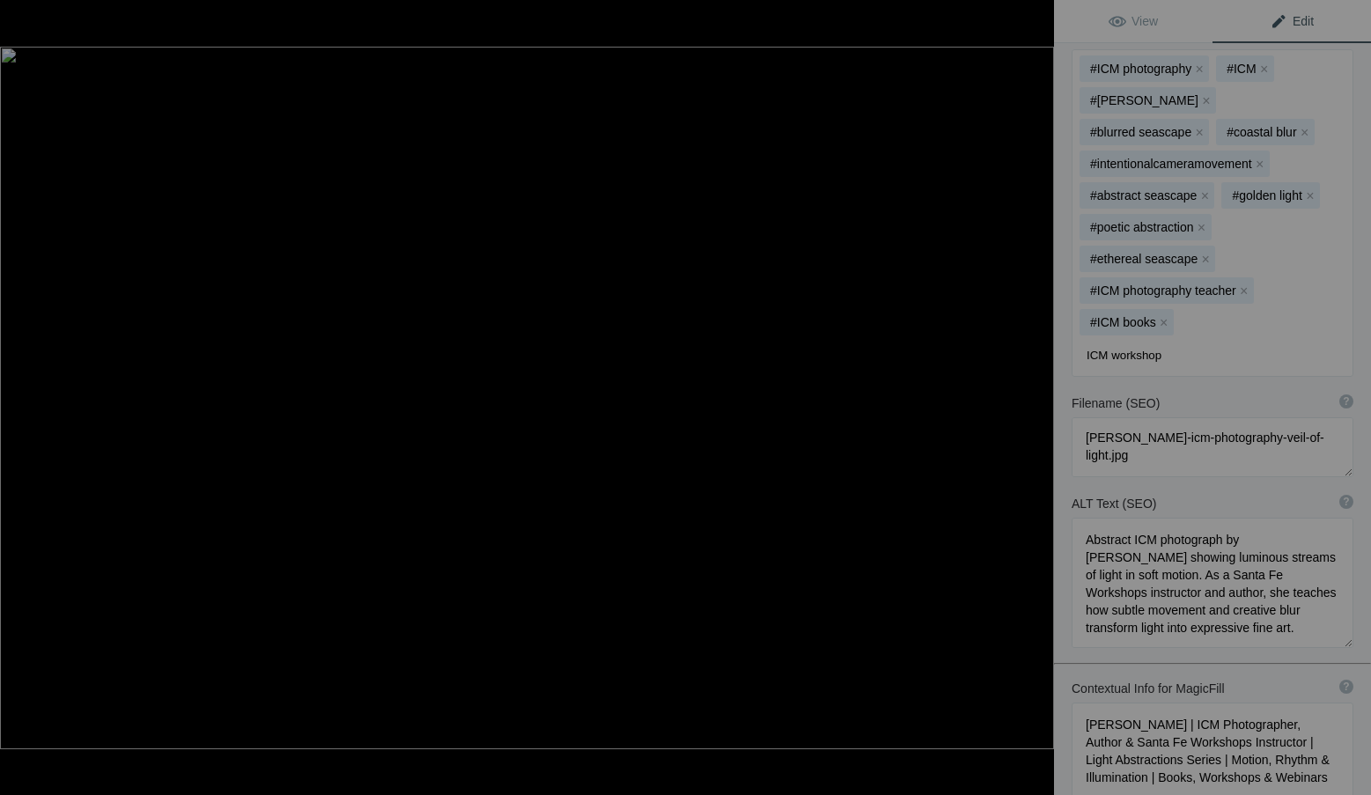
type input "ICM workshops"
type input "ICM webinars"
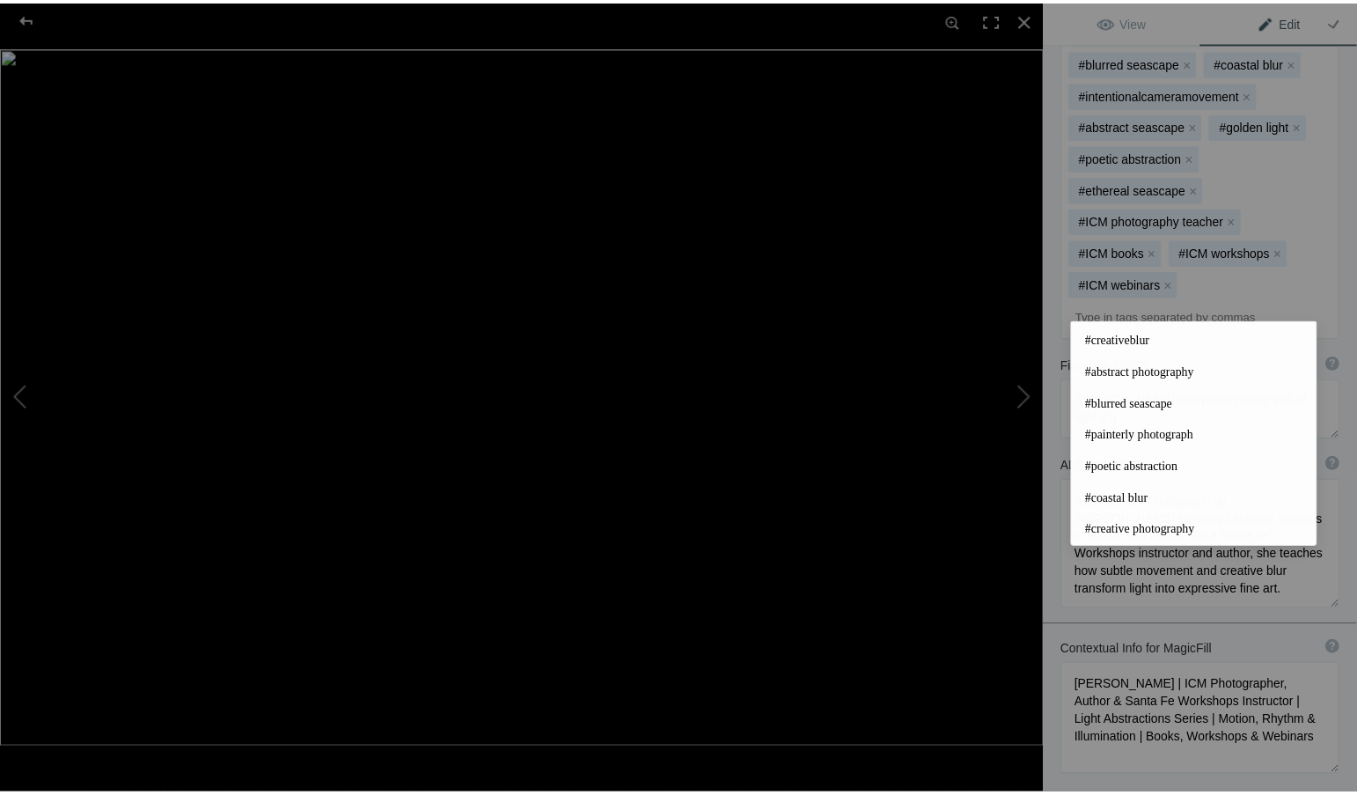
scroll to position [713, 0]
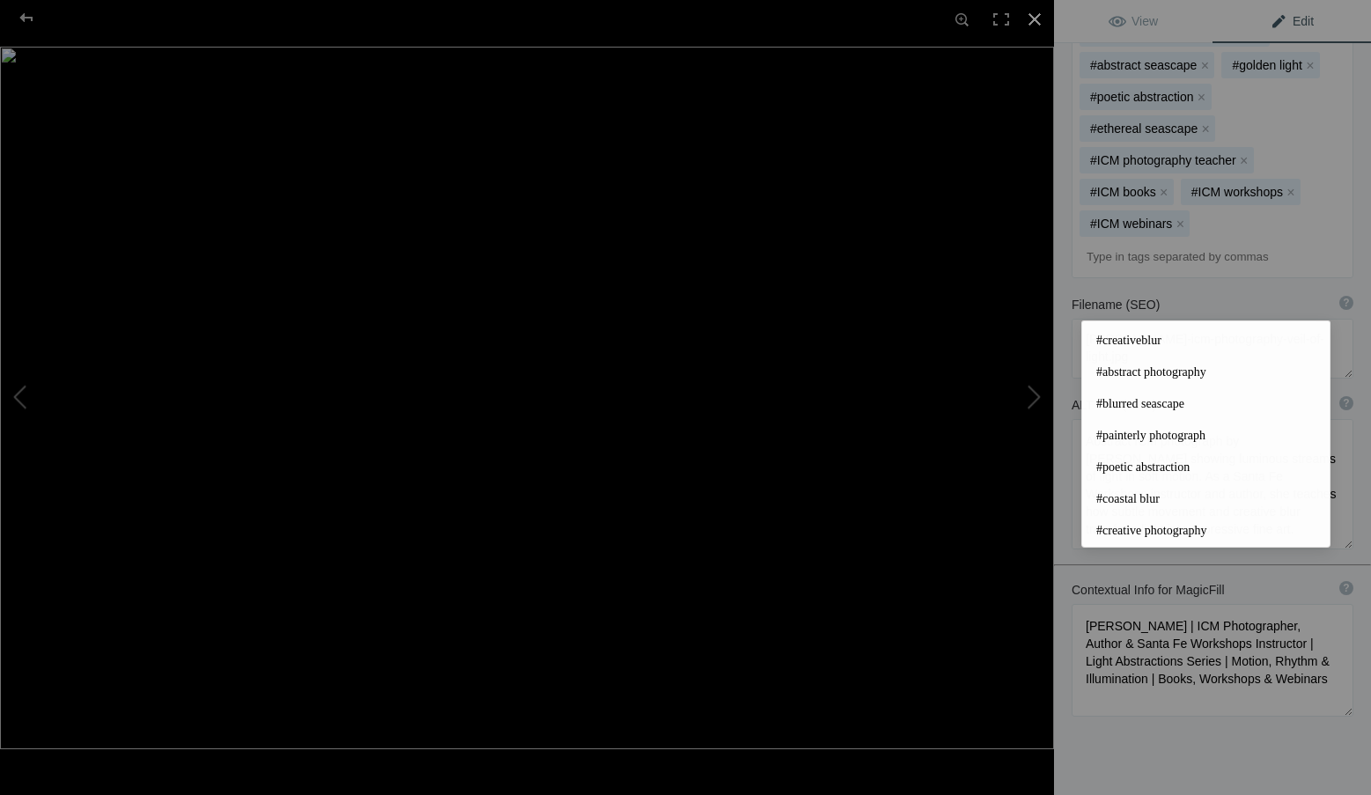
click at [1042, 13] on div at bounding box center [1034, 19] width 39 height 39
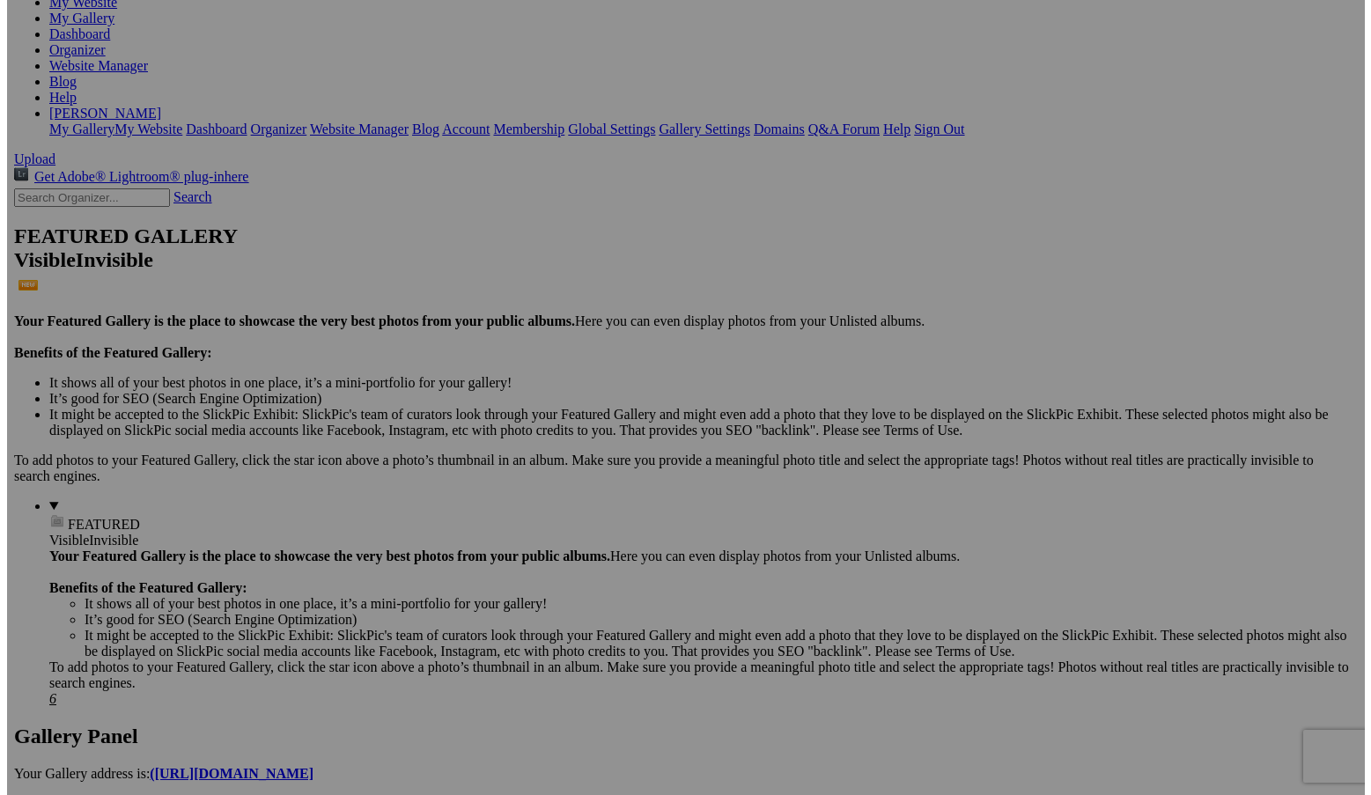
scroll to position [264, 0]
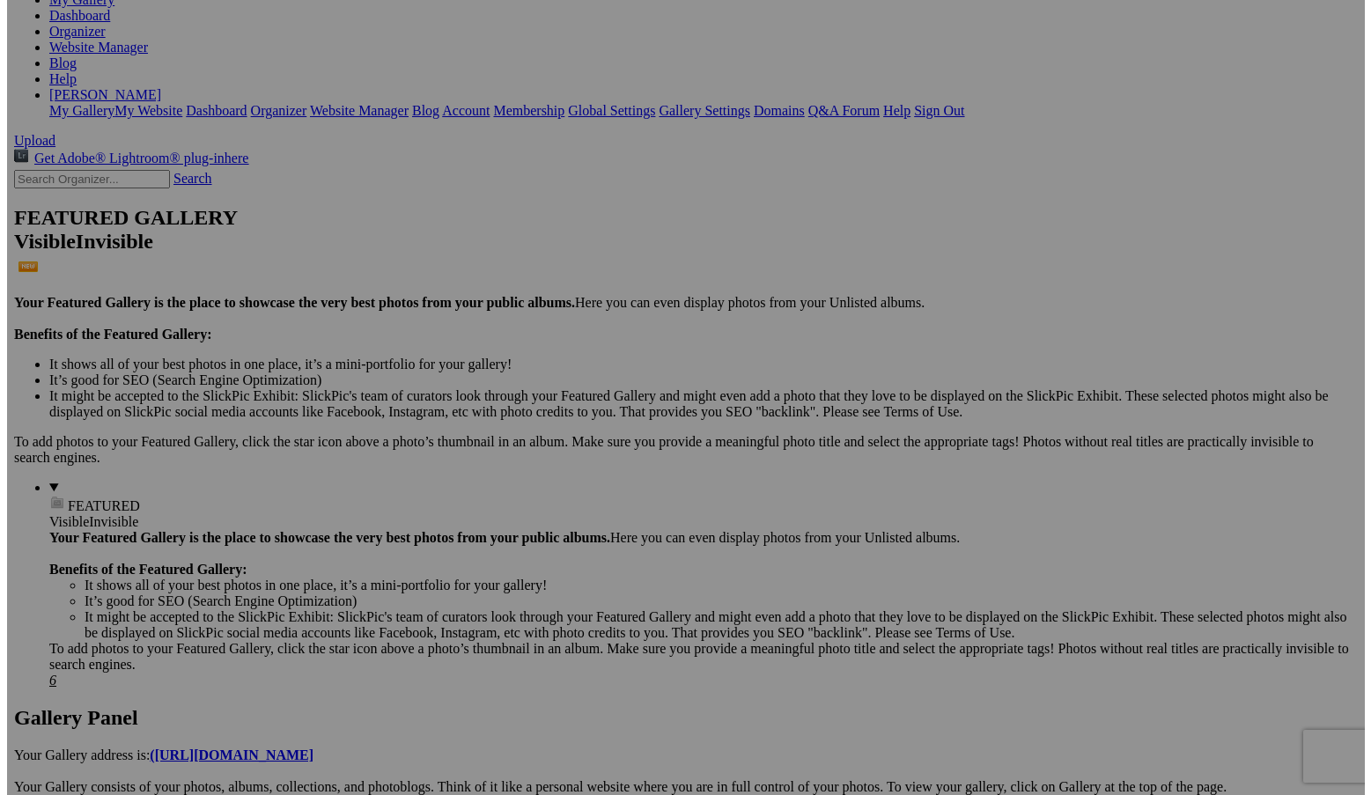
scroll to position [0, 0]
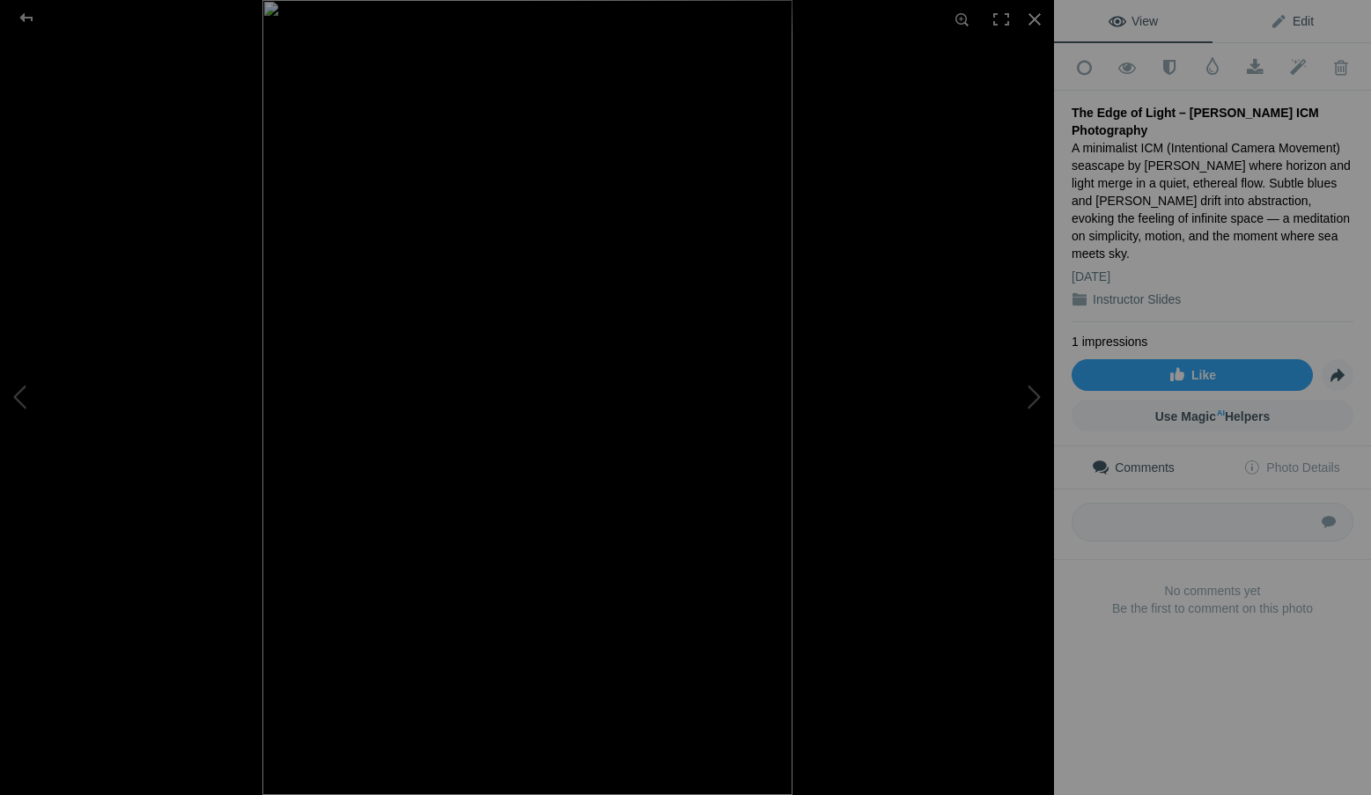
click at [1303, 12] on link "Edit" at bounding box center [1291, 21] width 158 height 42
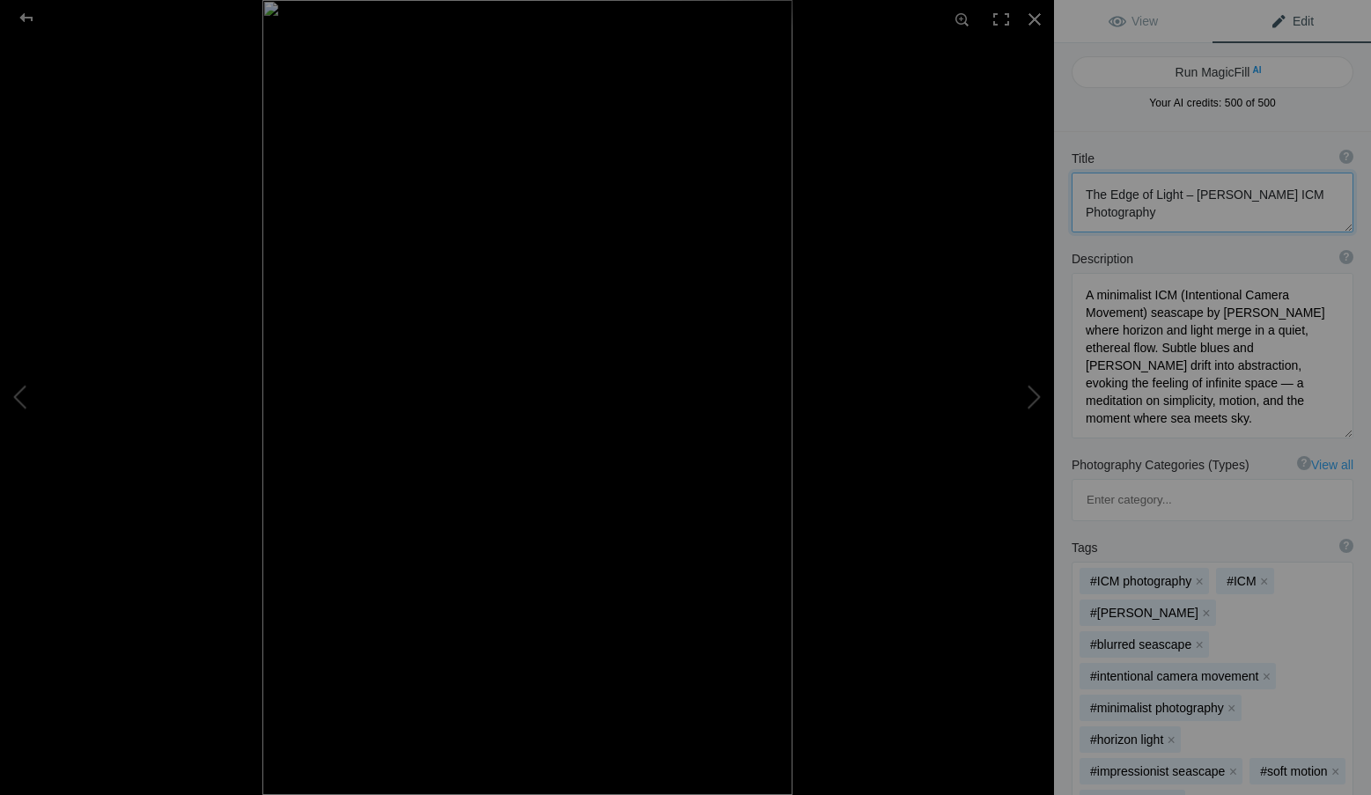
drag, startPoint x: 1179, startPoint y: 196, endPoint x: 1180, endPoint y: 207, distance: 10.7
click at [1180, 207] on textarea at bounding box center [1212, 203] width 282 height 60
type textarea "The Edge of Light"
drag, startPoint x: 1136, startPoint y: 426, endPoint x: 1078, endPoint y: 298, distance: 140.2
click at [1078, 298] on textarea at bounding box center [1212, 353] width 282 height 165
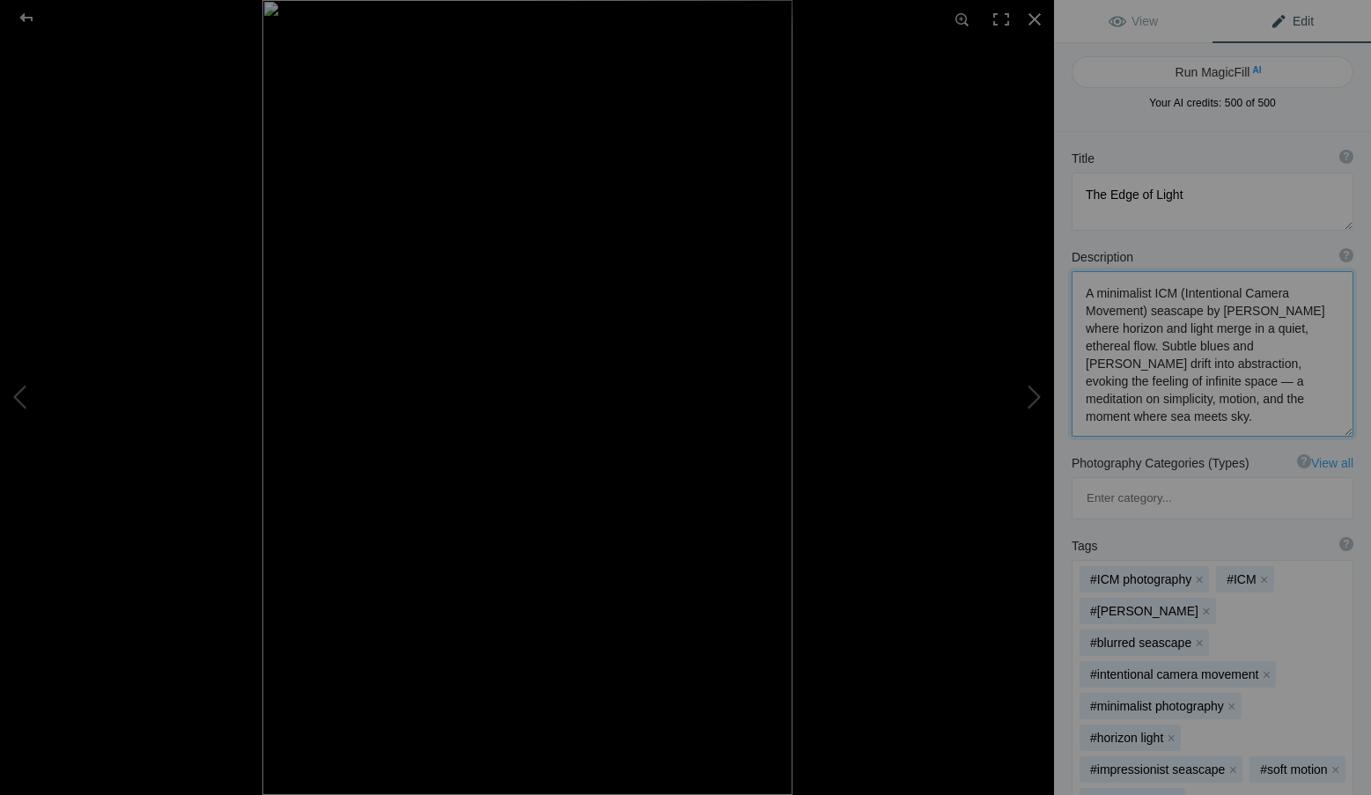
paste textarea "n elegant ICM (Intentional Camera Movement) landscape by Roxanne Overton, autho…"
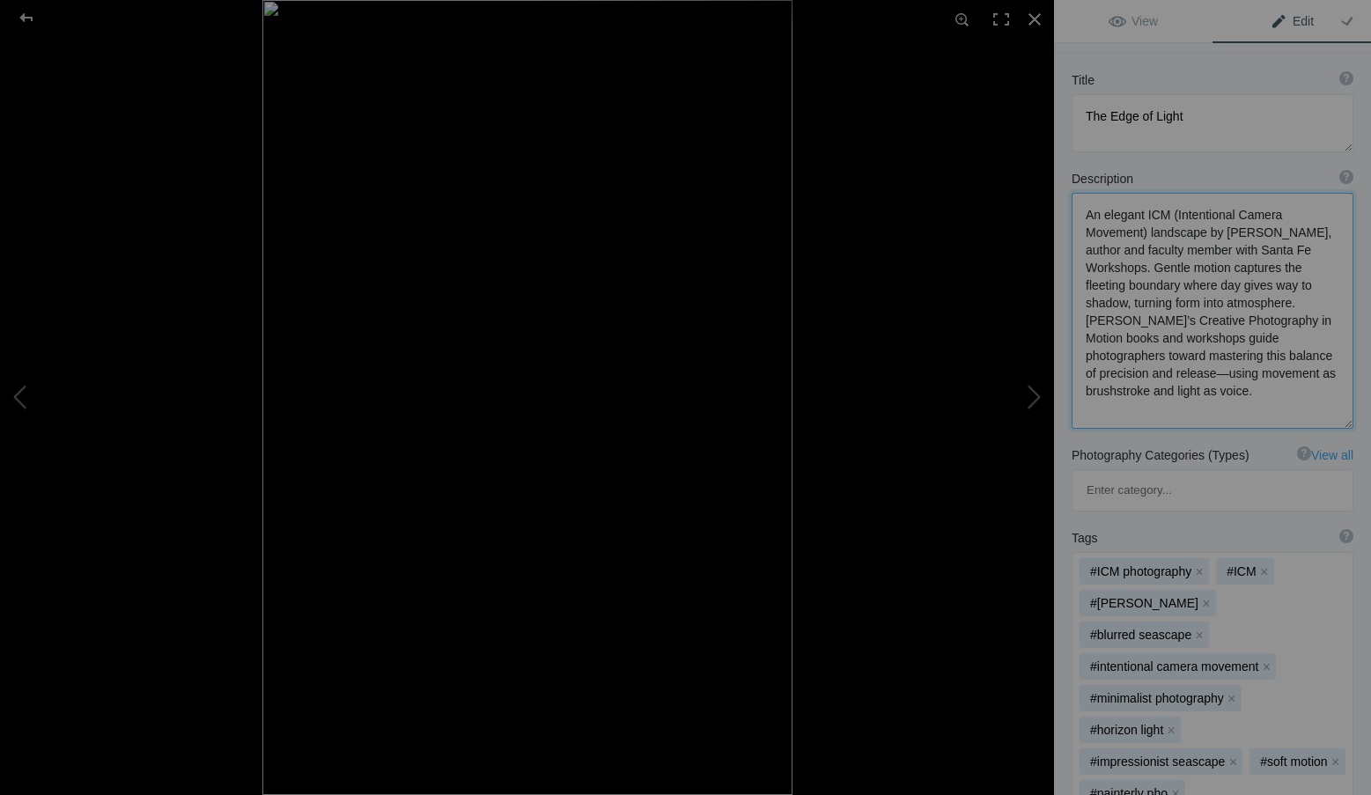
scroll to position [176, 0]
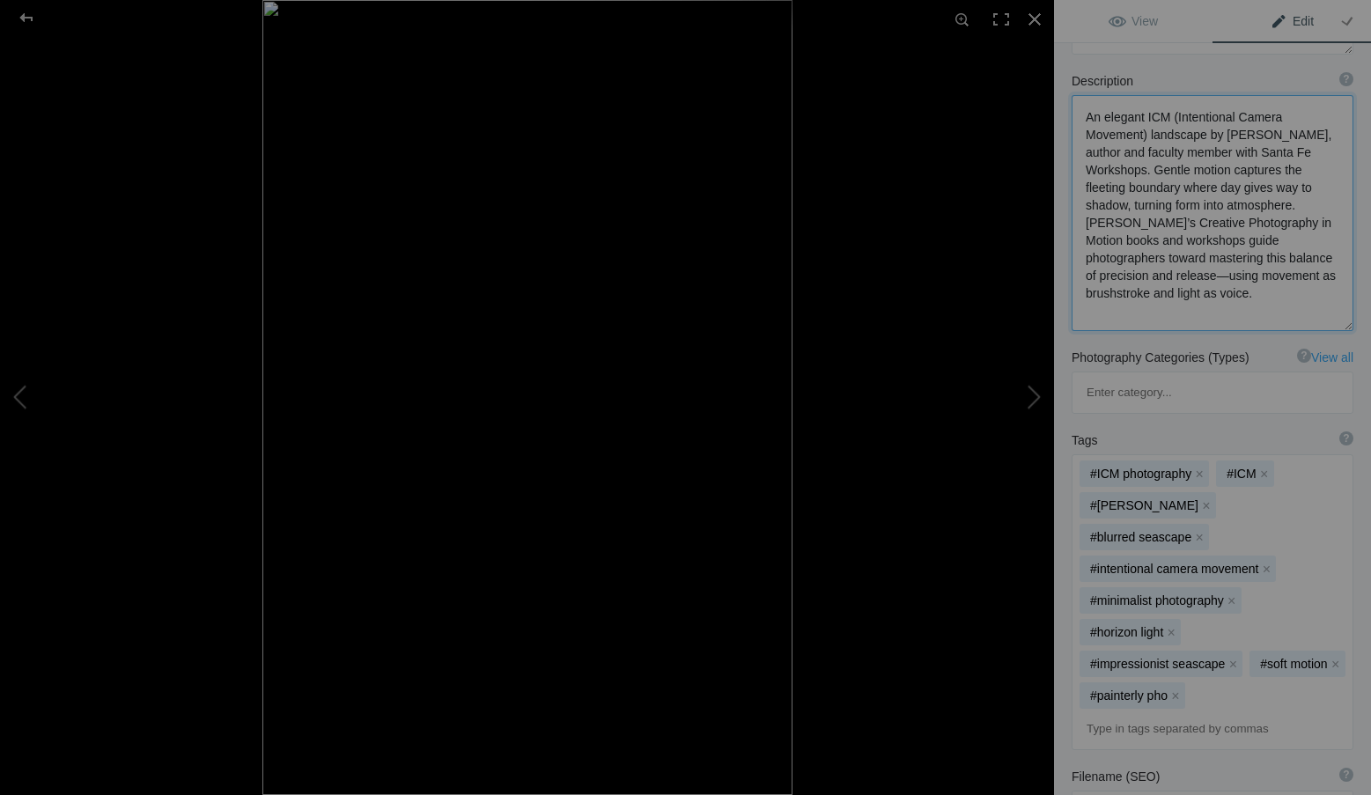
type textarea "An elegant ICM (Intentional Camera Movement) landscape by Roxanne Overton, auth…"
click at [1210, 768] on div "Filename (SEO) ? Choose a clear, descriptive filename that accurately represent…" at bounding box center [1212, 777] width 282 height 18
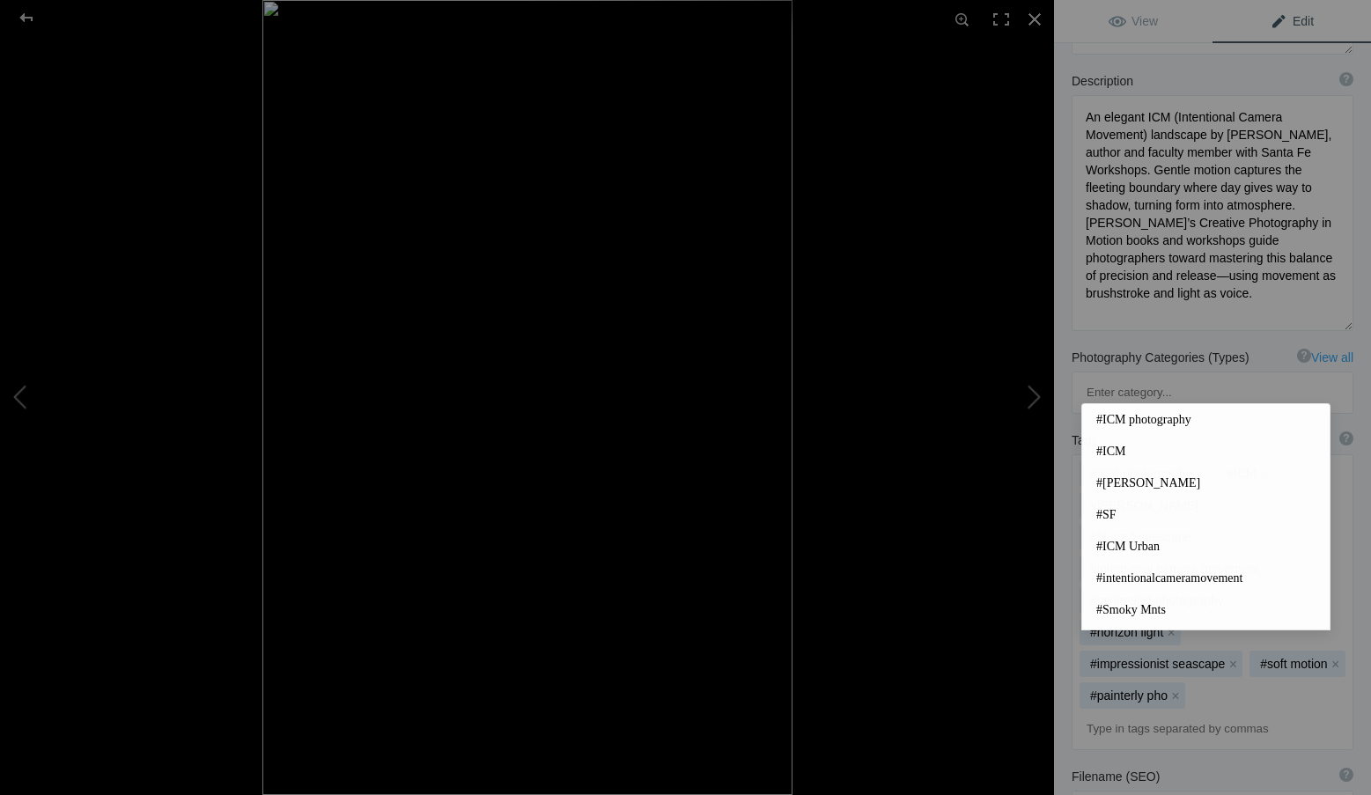
click at [1129, 713] on input at bounding box center [1212, 729] width 262 height 32
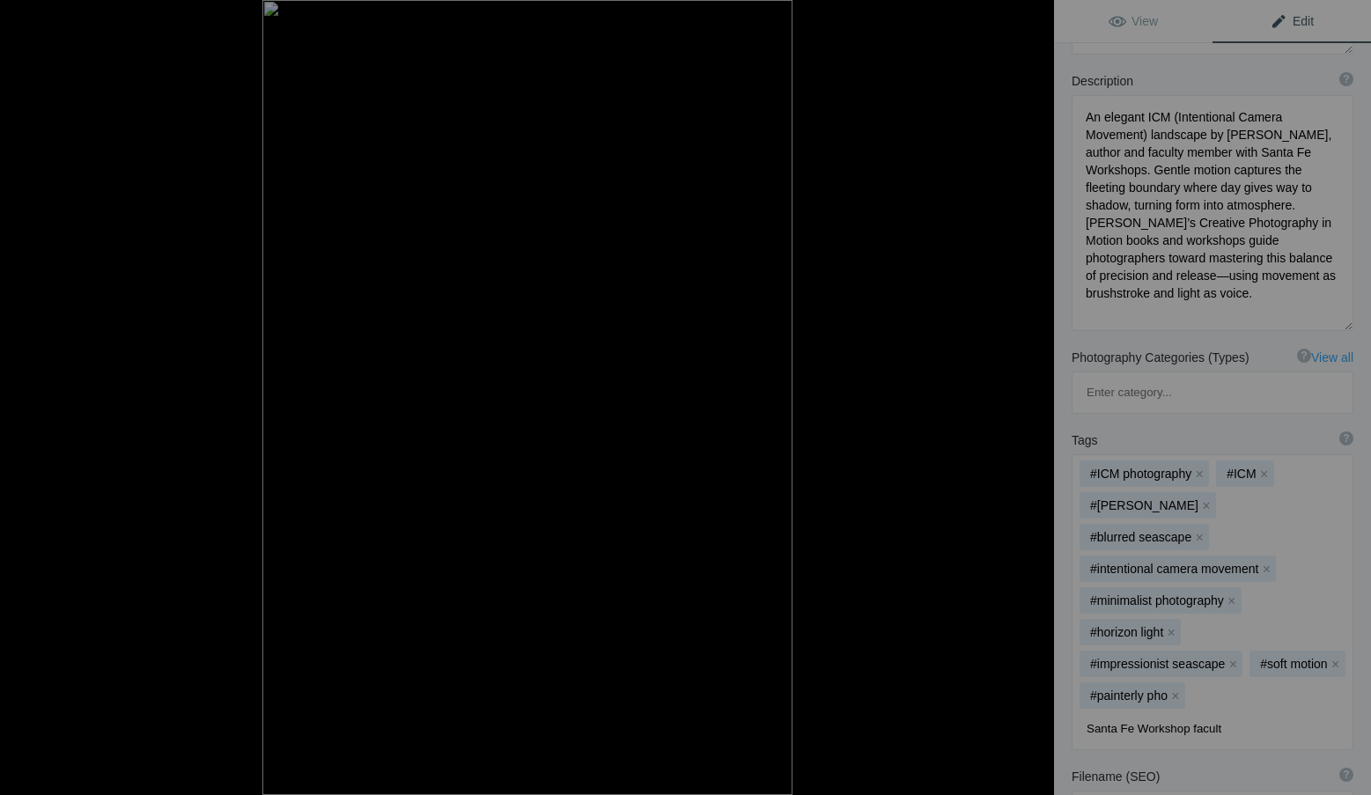
type input "Santa Fe Workshop faculty"
type input "ICM workshops"
type input "author ICM instructional books"
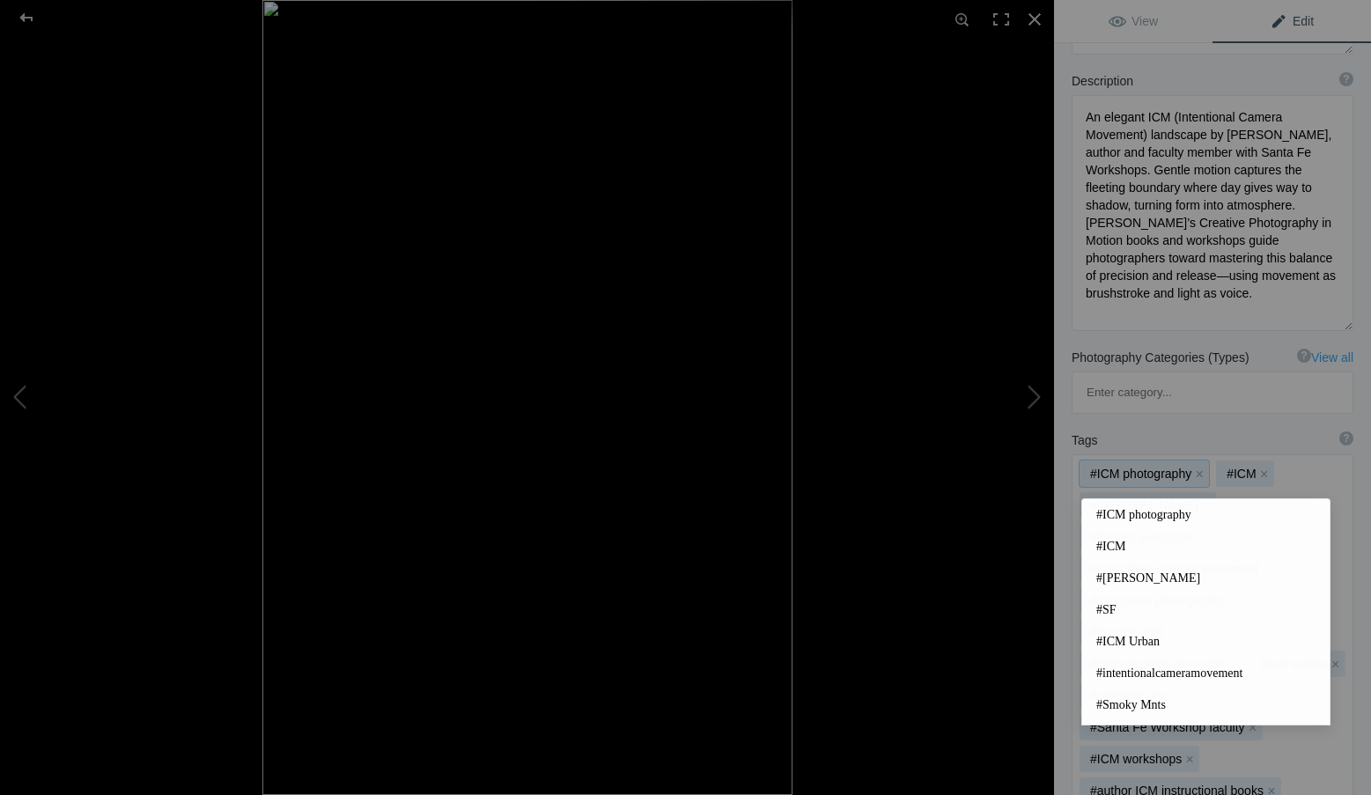
click at [1330, 691] on div "#ICM photography x #ICM x #Roxanne Overton x #blurred seascape x #intentional c…" at bounding box center [1212, 649] width 280 height 389
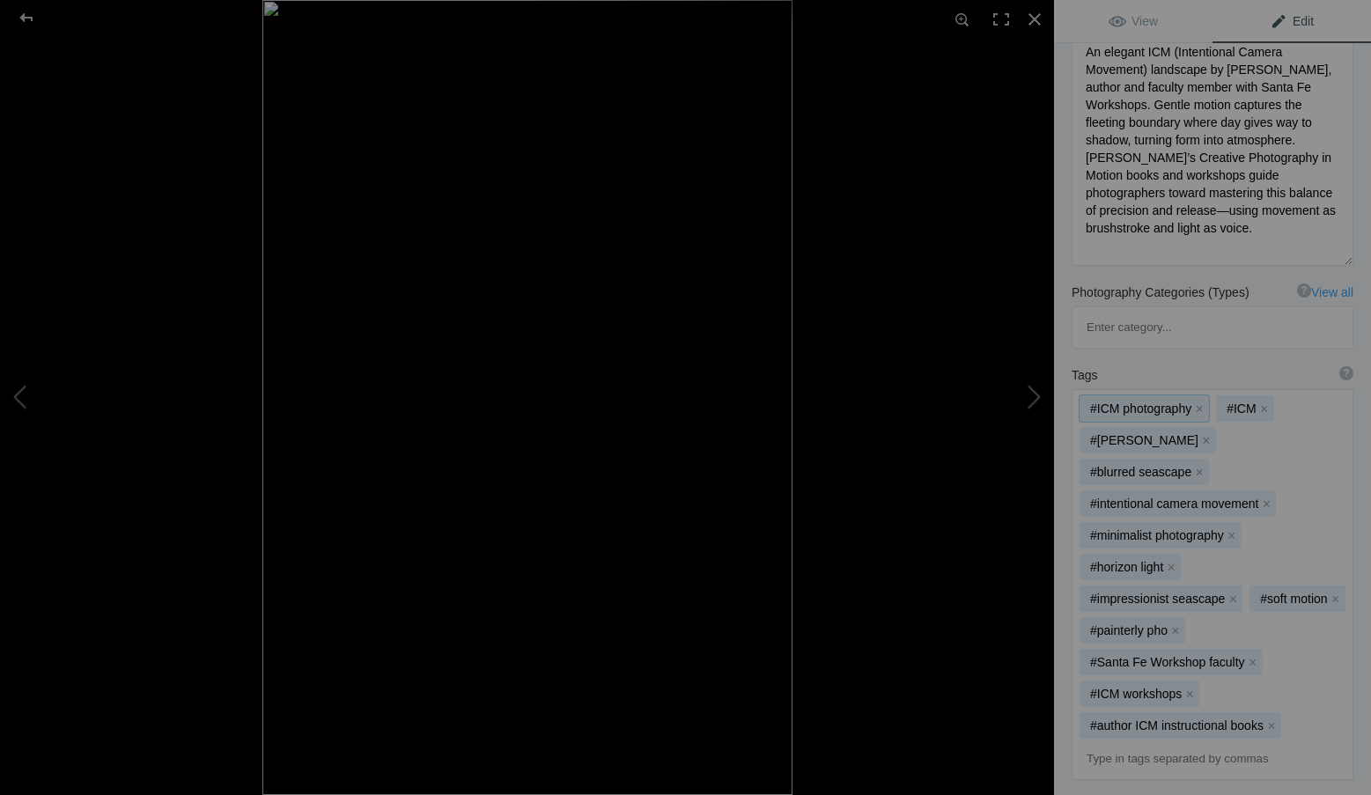
scroll to position [440, 0]
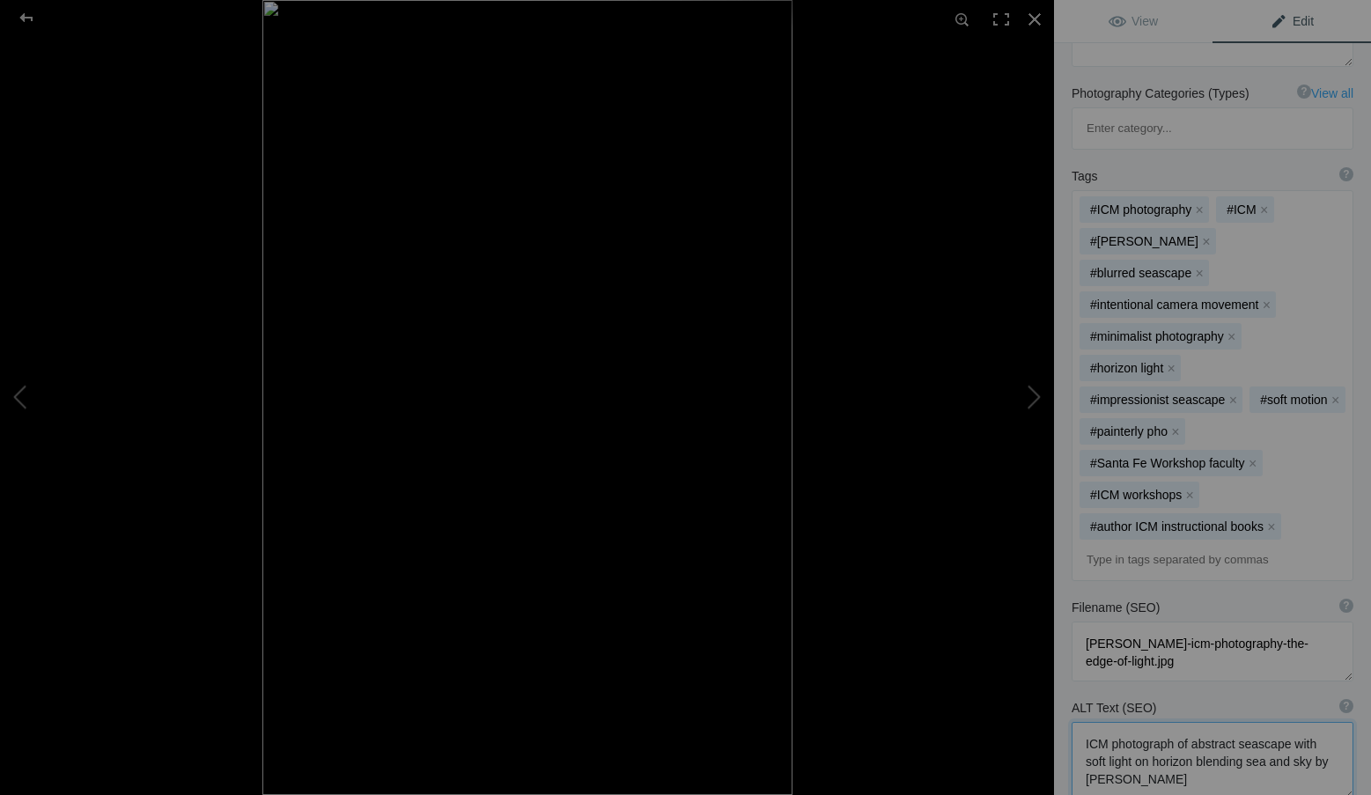
drag, startPoint x: 1210, startPoint y: 699, endPoint x: 1047, endPoint y: 642, distance: 173.4
click at [1047, 642] on div "The Edge of Light – Roxanne Overton ICM Photography View Edit Run MagicFill AI …" at bounding box center [685, 397] width 1371 height 795
paste textarea "landscape photograph by Roxanne Overton—soft ridgelines illuminated at the boun…"
type textarea "ICM landscape photograph by Roxanne Overton—soft ridgelines illuminated at the …"
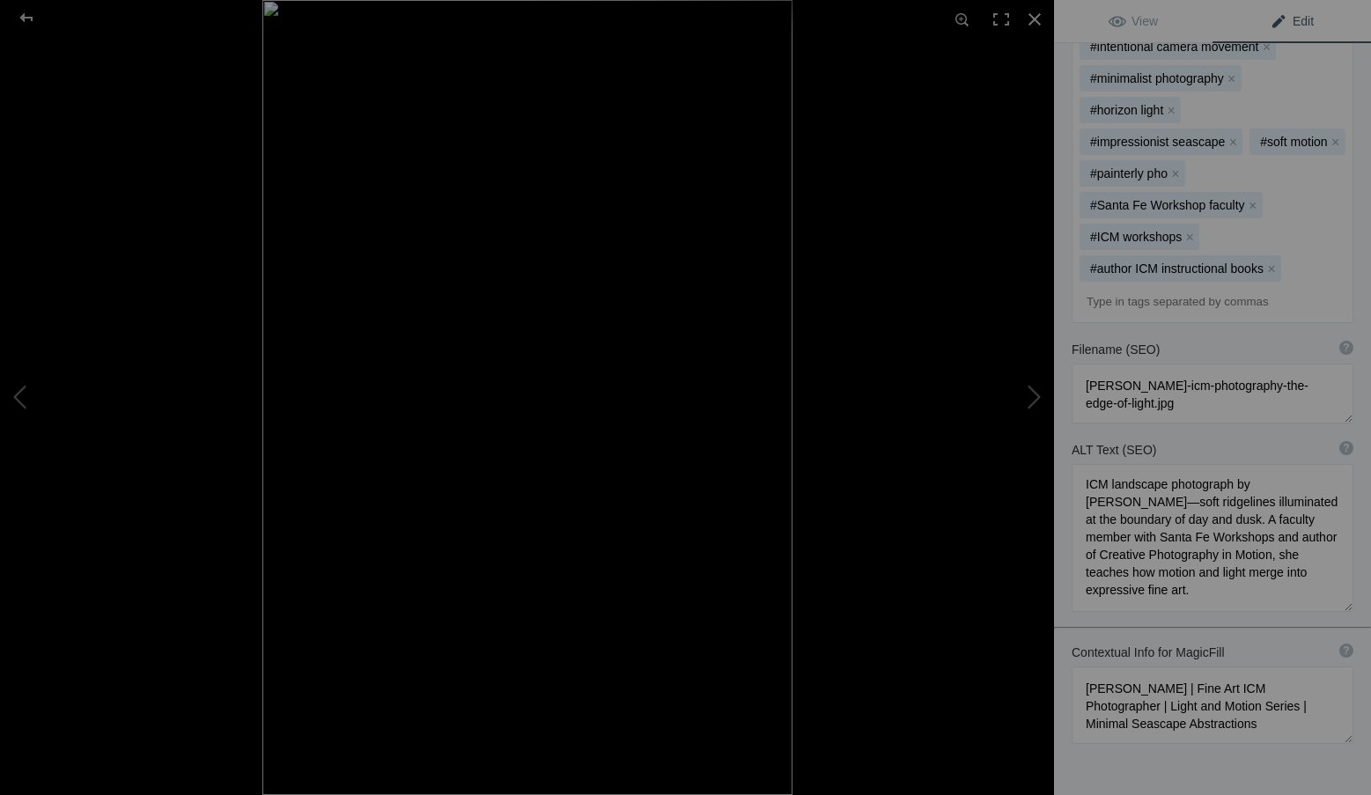
scroll to position [704, 0]
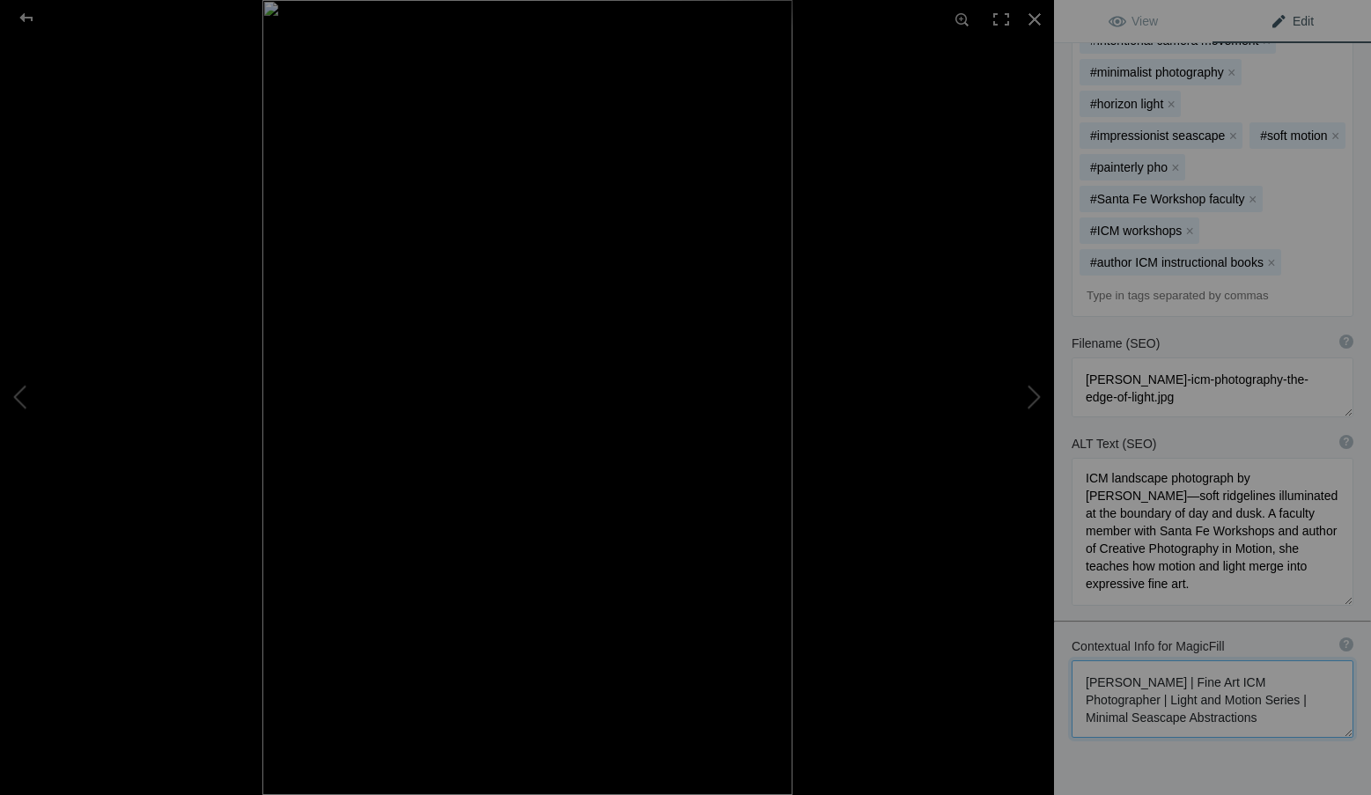
drag, startPoint x: 1300, startPoint y: 642, endPoint x: 1043, endPoint y: 588, distance: 262.6
click at [1043, 588] on div "The Edge of Light – Roxanne Overton ICM Photography View Edit Run MagicFill AI …" at bounding box center [685, 397] width 1371 height 795
paste textarea "ICM Photographer, Author & Santa Fe Workshops Faculty | Light and Atmosphere Se…"
type textarea "Roxanne Overton | ICM Photographer, Author & Santa Fe Workshops Faculty | Light…"
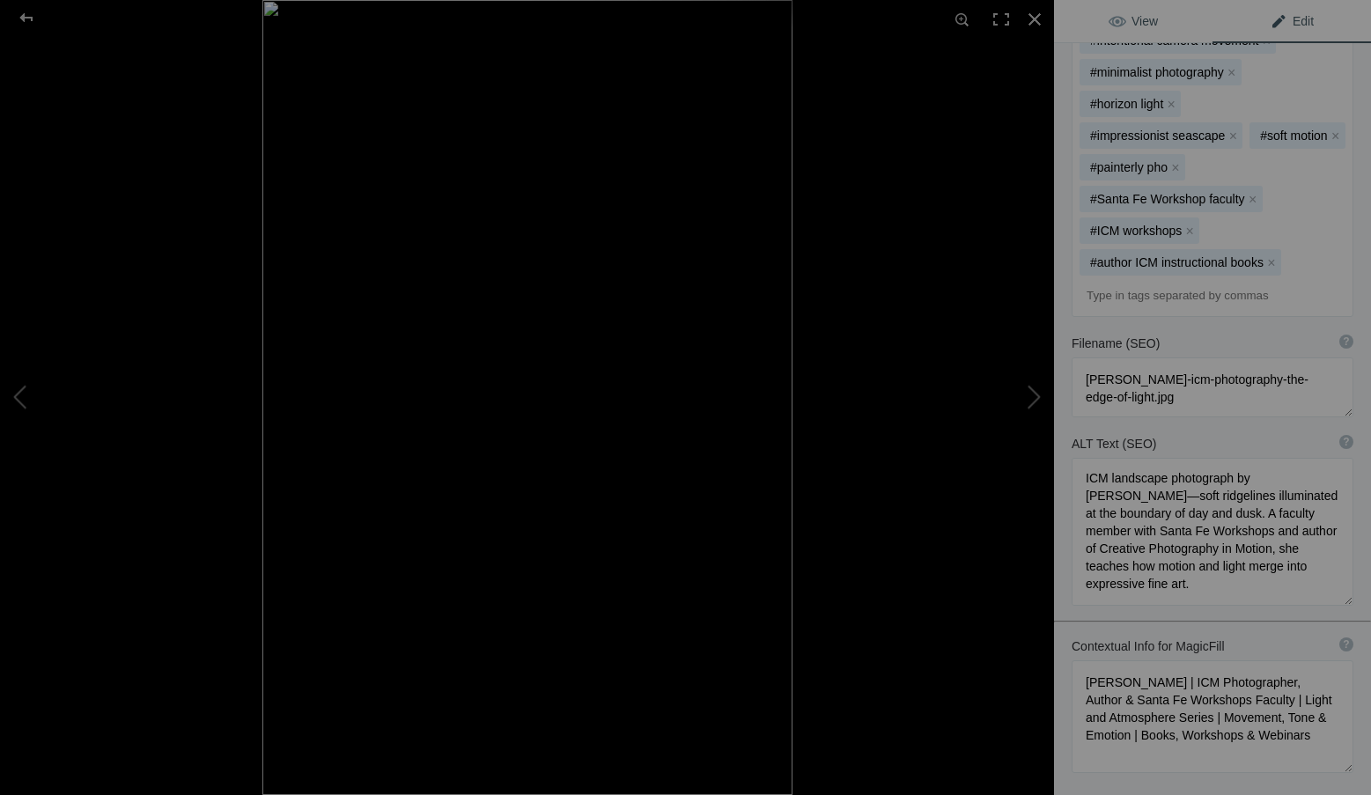
click at [1173, 17] on link "View" at bounding box center [1133, 21] width 158 height 42
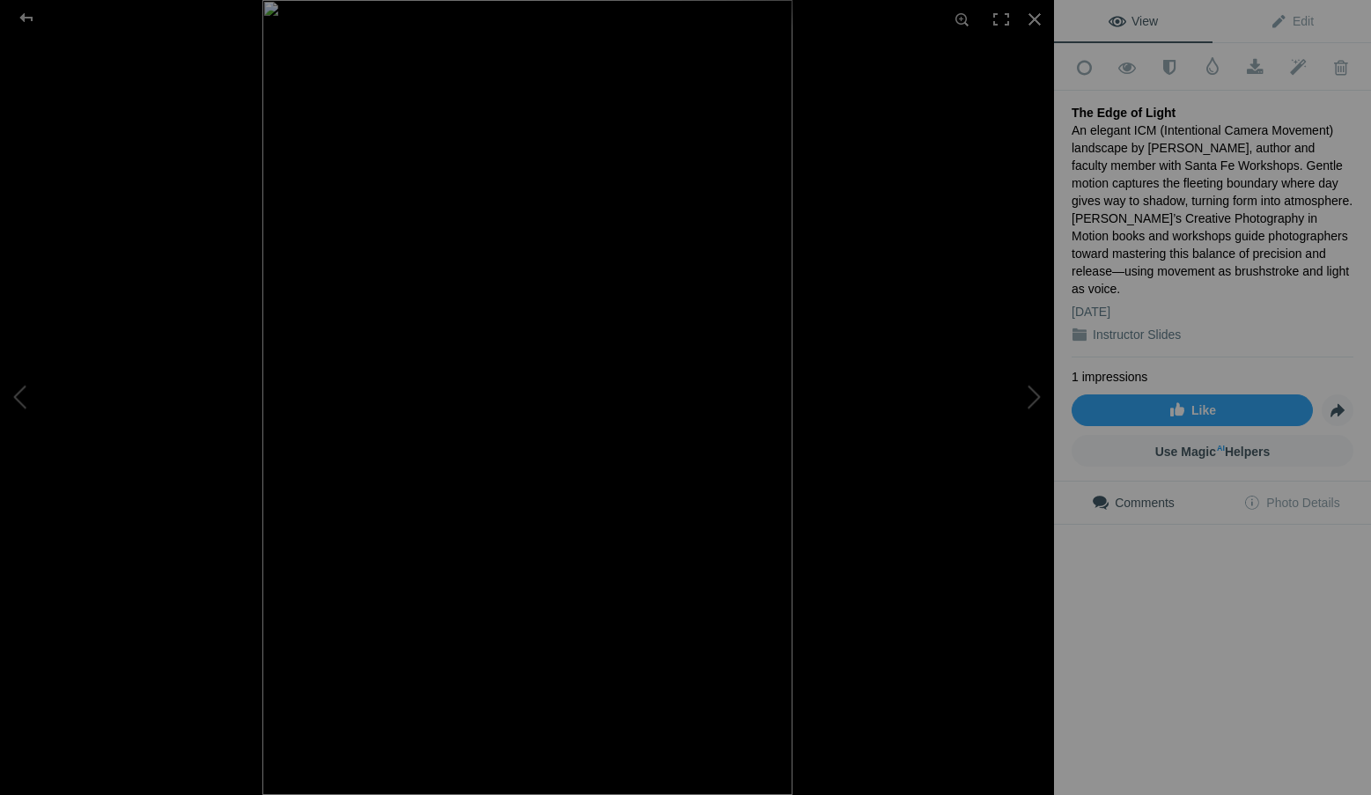
scroll to position [0, 0]
click at [1034, 11] on div at bounding box center [1034, 19] width 39 height 39
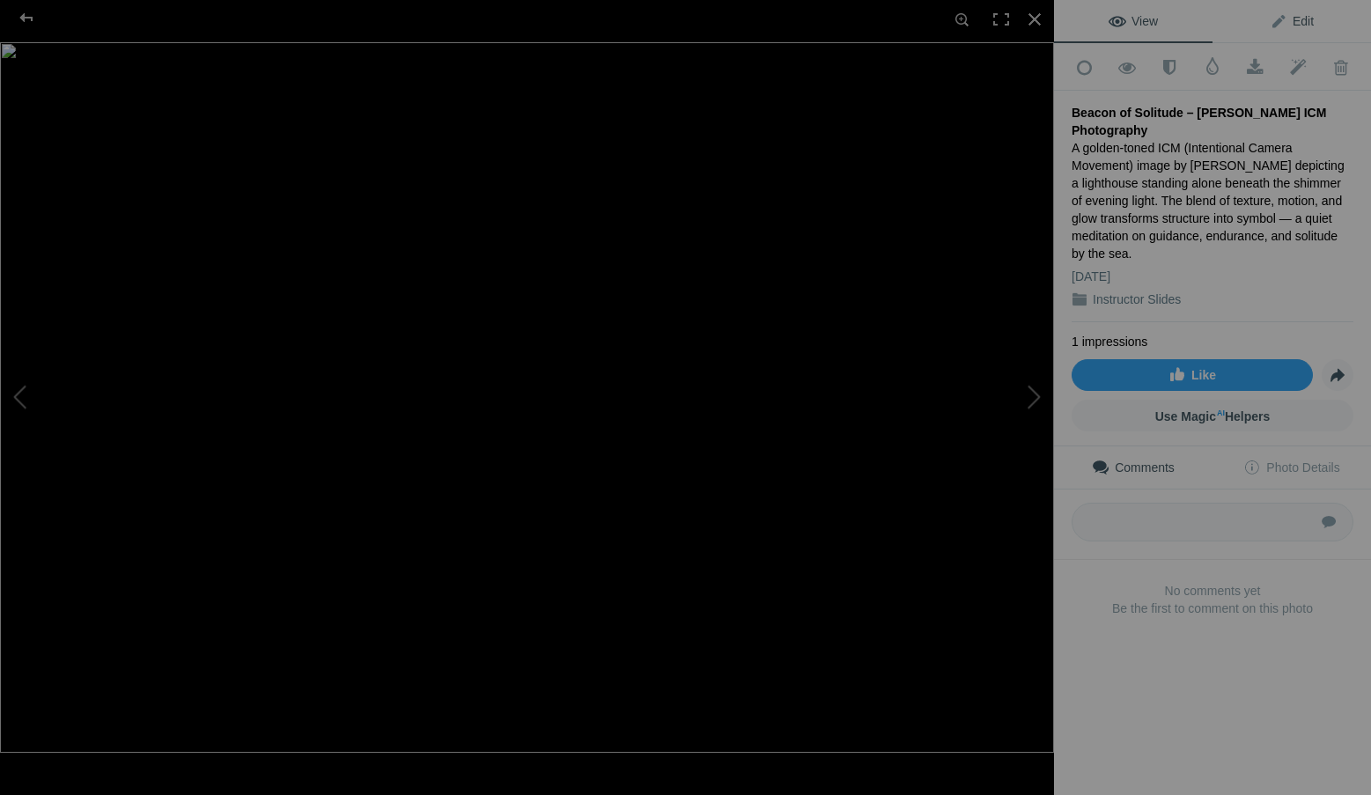
click at [1295, 22] on span "Edit" at bounding box center [1291, 21] width 44 height 14
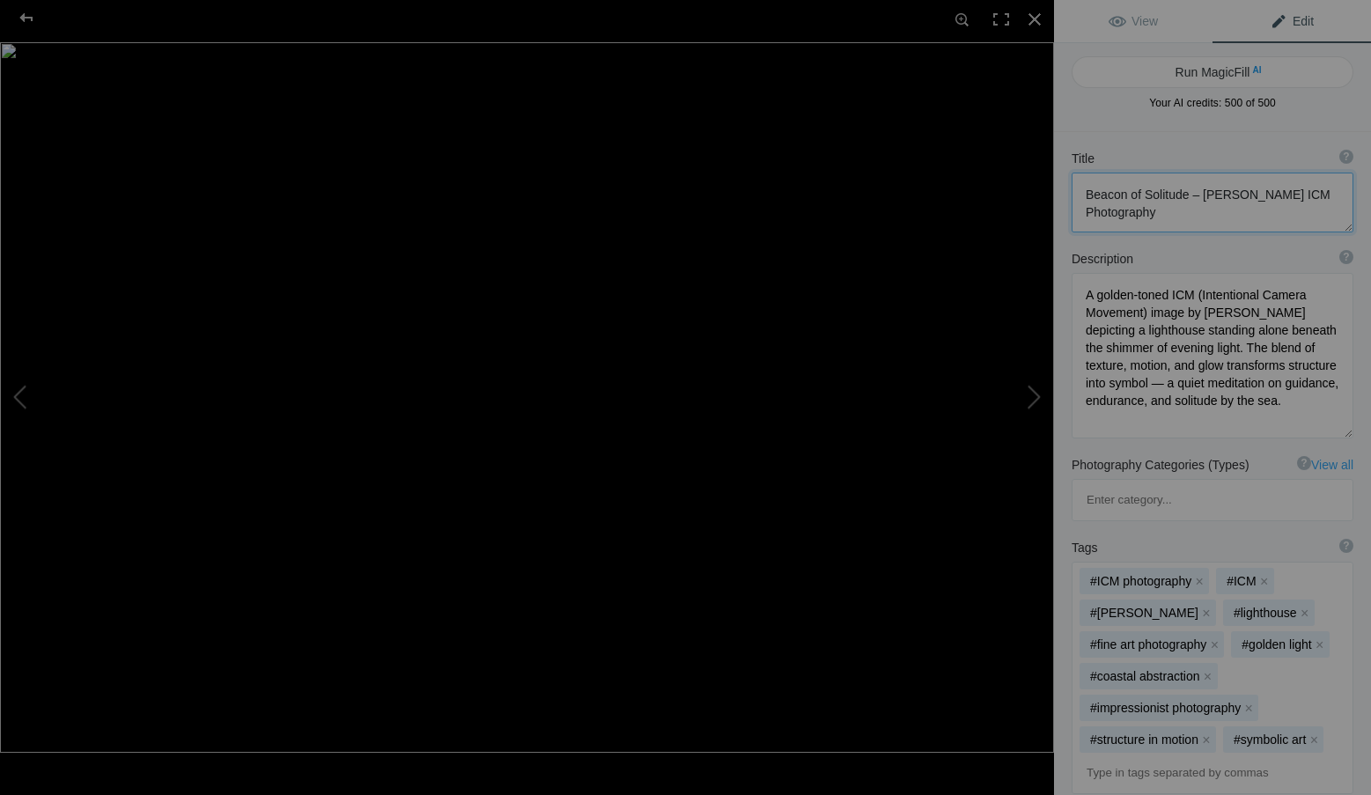
drag, startPoint x: 1185, startPoint y: 195, endPoint x: 1190, endPoint y: 210, distance: 15.9
click at [1190, 210] on textarea at bounding box center [1212, 203] width 282 height 60
type textarea "Beacon of Solitude"
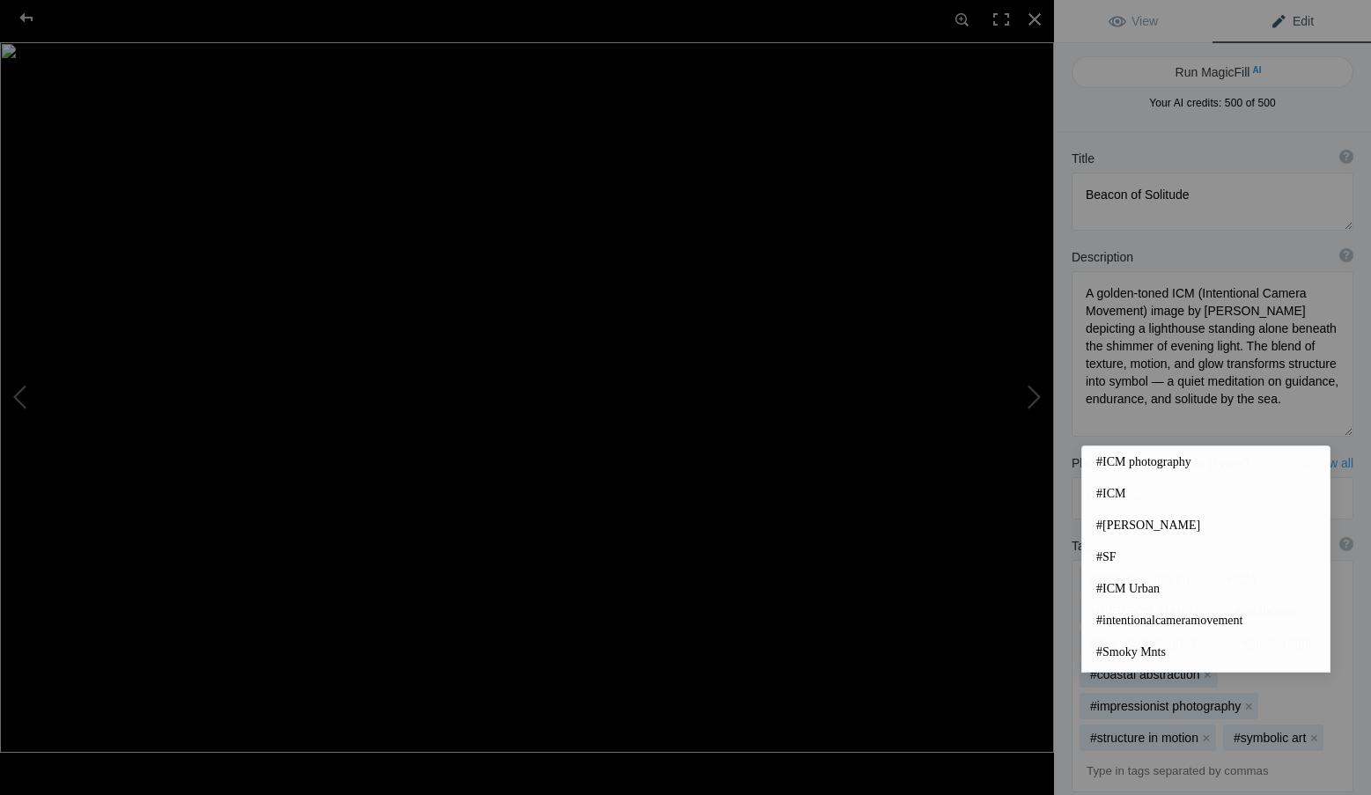
click at [1106, 755] on input at bounding box center [1212, 771] width 262 height 32
type input "a"
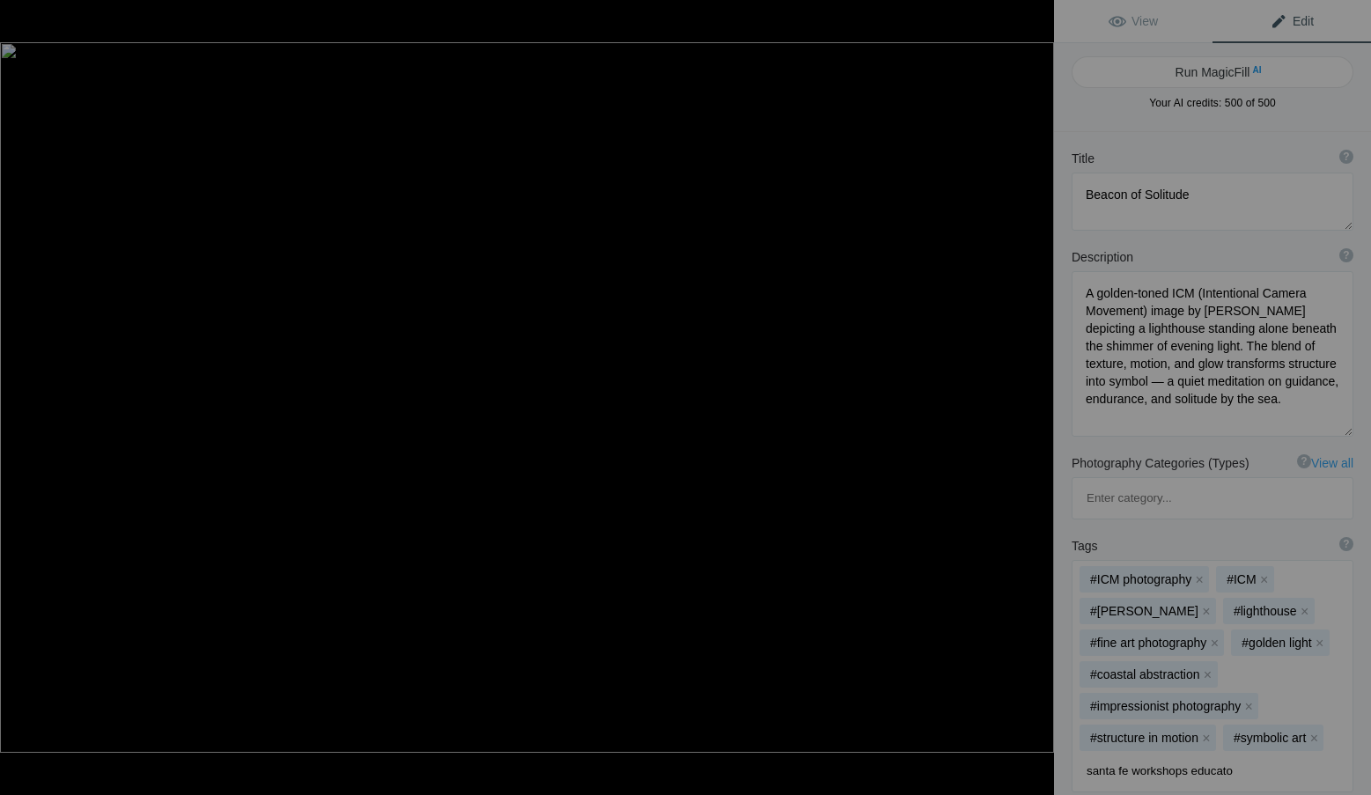
type input "santa fe workshops educator"
type input "photography education"
type input "ICM workshops"
type input "ICM Photography books"
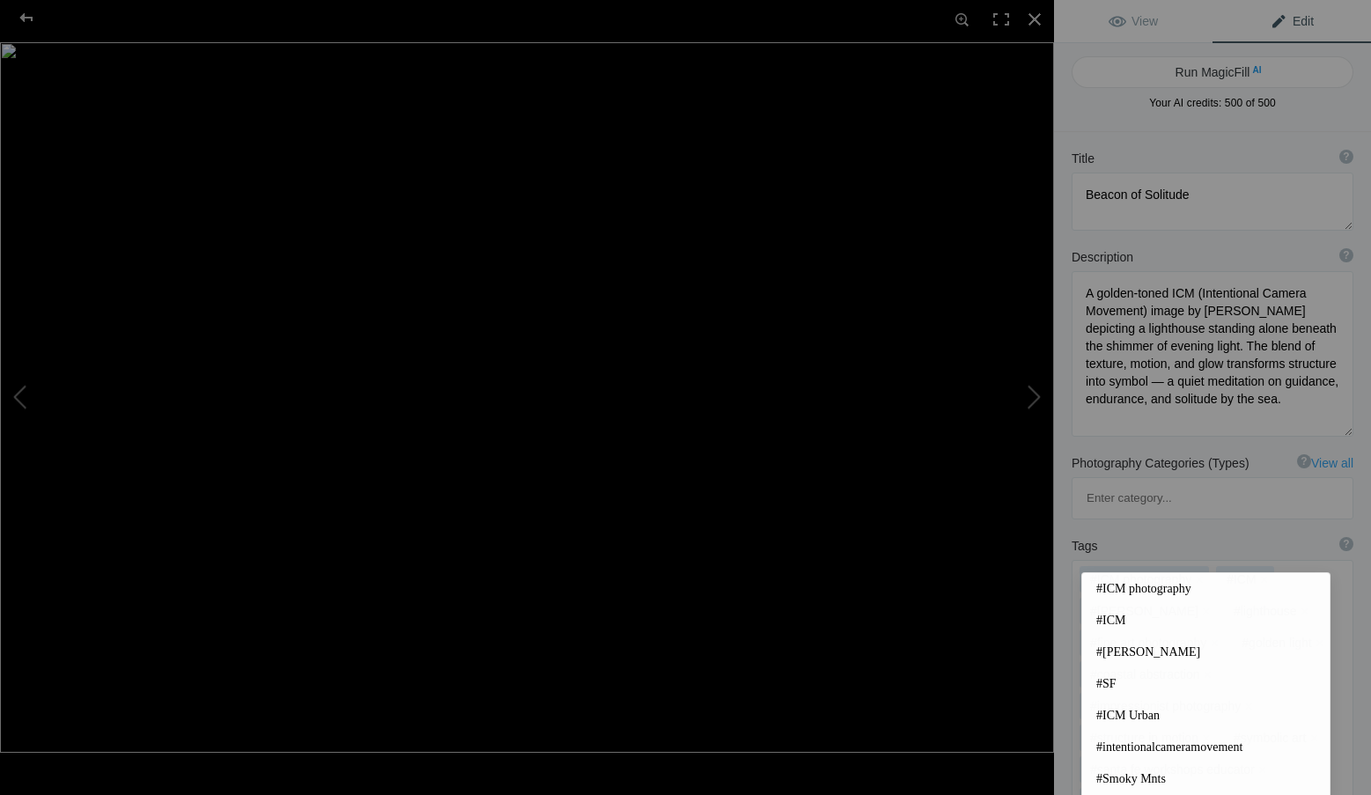
click at [1071, 694] on div "#ICM photography x #ICM x #Roxanne Overton x #lighthouse x #fine art photograph…" at bounding box center [1212, 739] width 282 height 359
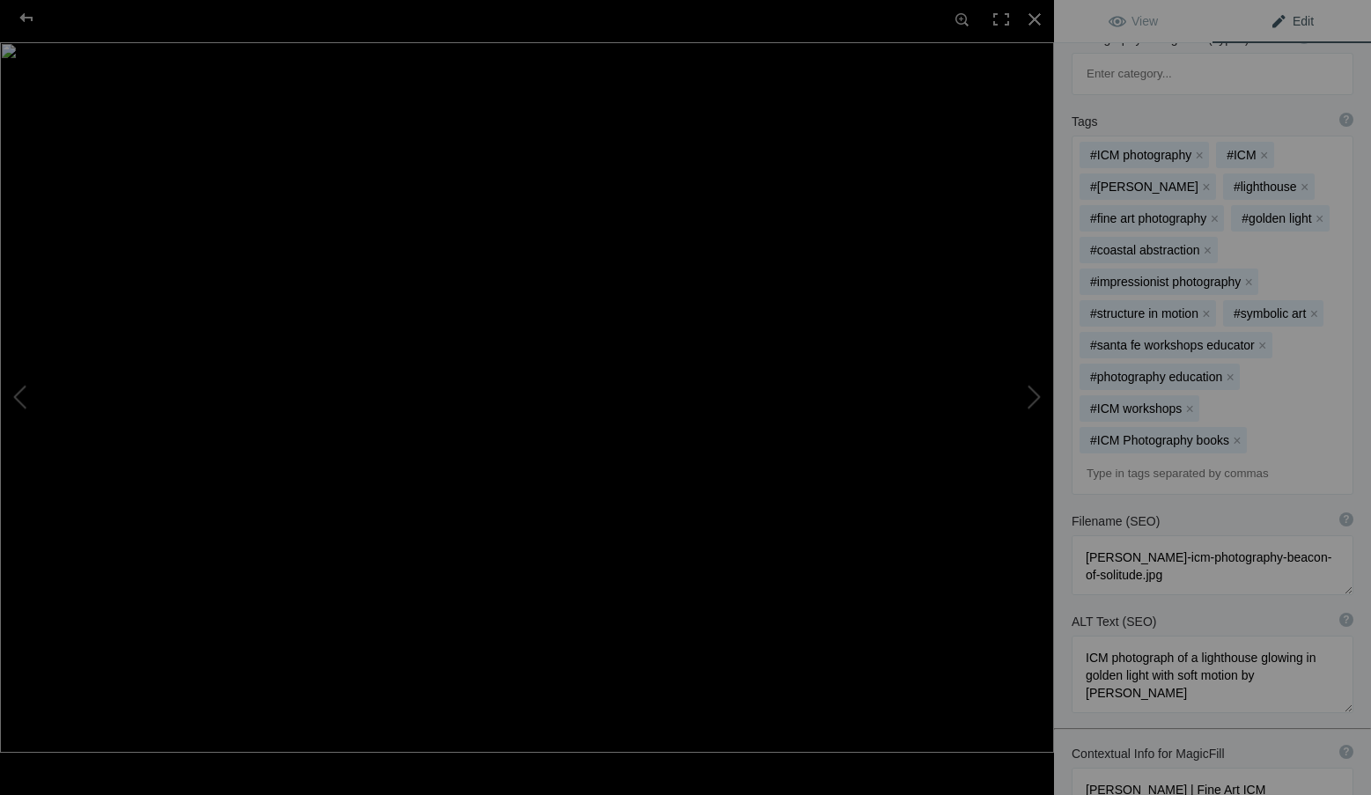
scroll to position [440, 0]
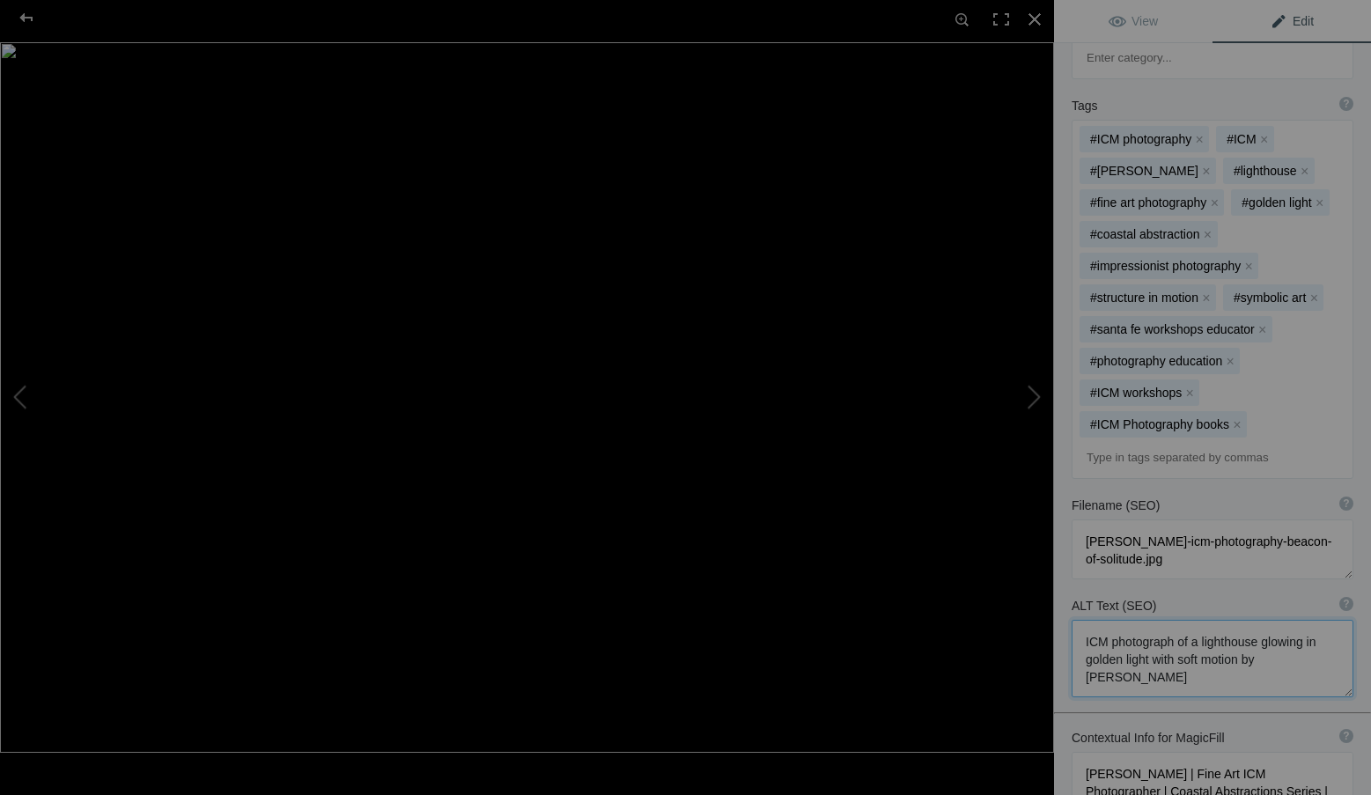
drag, startPoint x: 1140, startPoint y: 594, endPoint x: 1070, endPoint y: 546, distance: 84.7
click at [1070, 588] on div "ALT Text (SEO) ? Provide a concise and descriptive text for the image, focusing…" at bounding box center [1212, 647] width 317 height 118
paste textarea "seascape by Roxanne Overton showing a single vertical beam of light over calm w…"
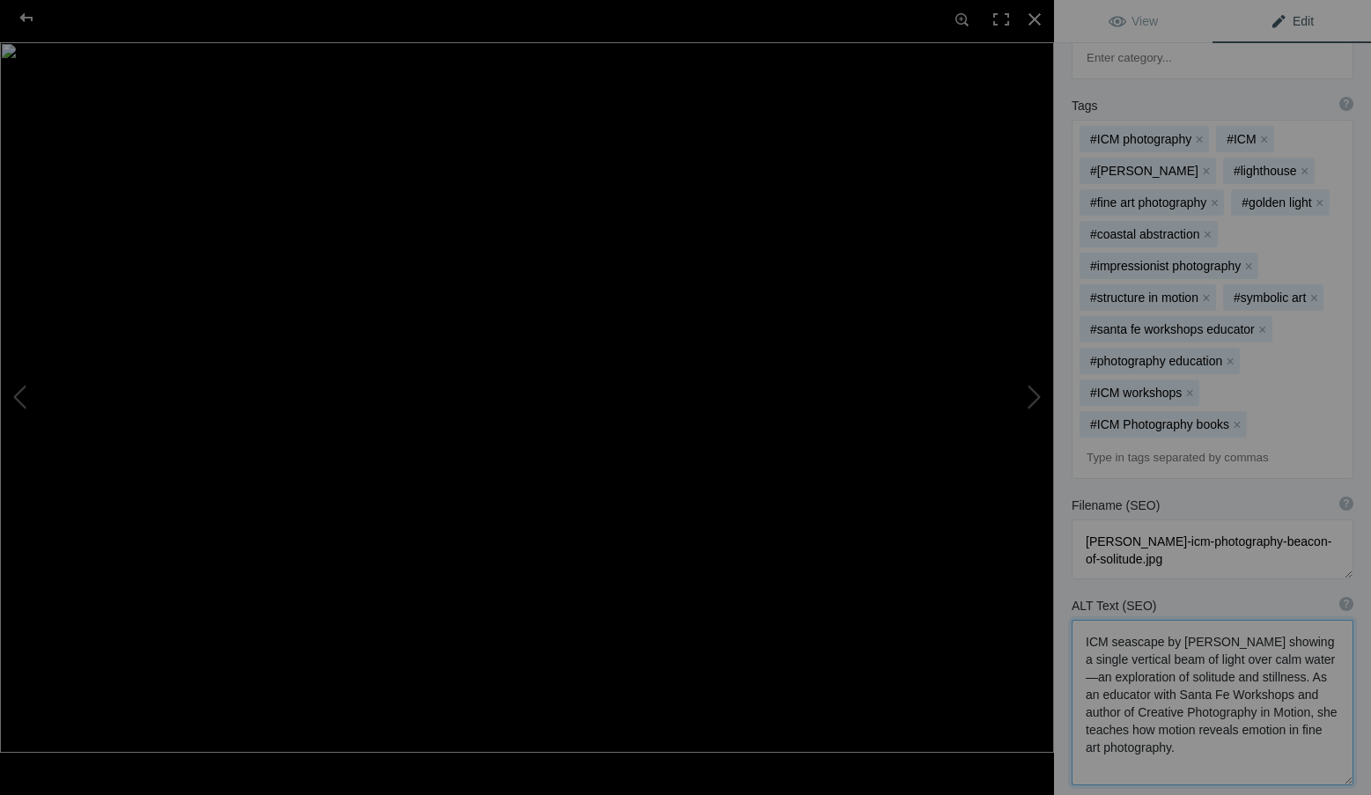
scroll to position [2, 0]
type textarea "ICM seascape by Roxanne Overton showing a single vertical beam of light over ca…"
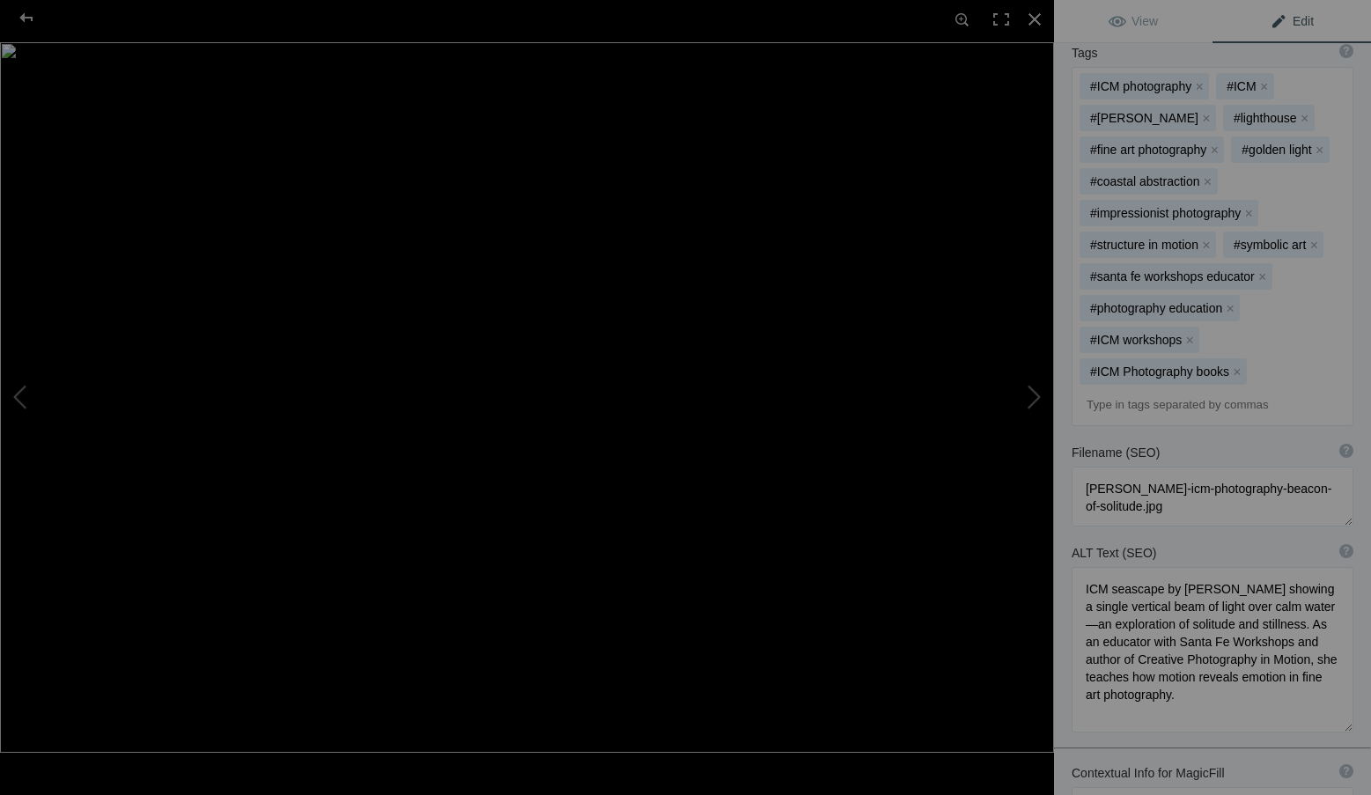
scroll to position [641, 0]
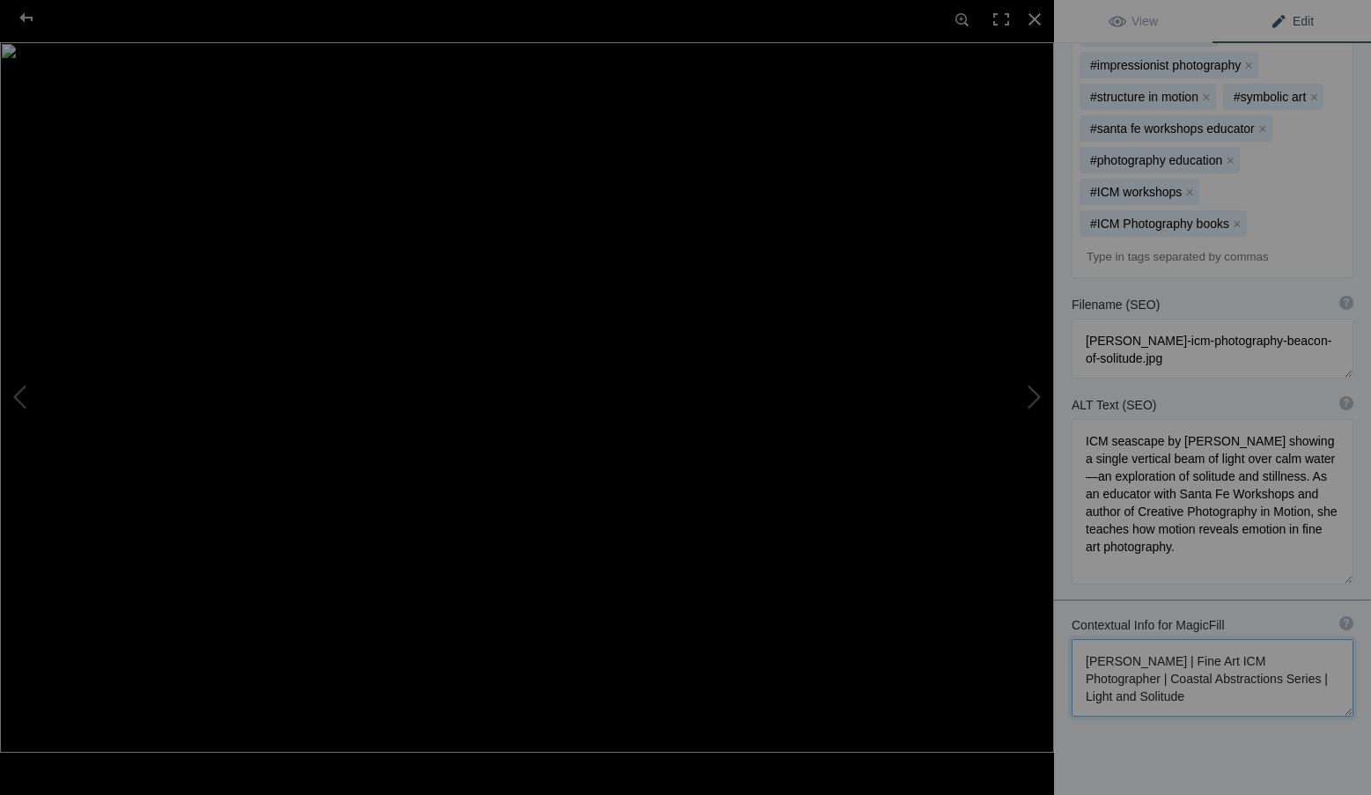
drag, startPoint x: 1238, startPoint y: 626, endPoint x: 1071, endPoint y: 570, distance: 175.4
click at [1071, 639] on textarea at bounding box center [1212, 677] width 282 height 77
paste textarea "ICM Photographer, Author & Educator with Santa Fe Workshops | Seascape Abstract…"
type textarea "Roxanne Overton | ICM Photographer, Author & Educator with Santa Fe Workshops |…"
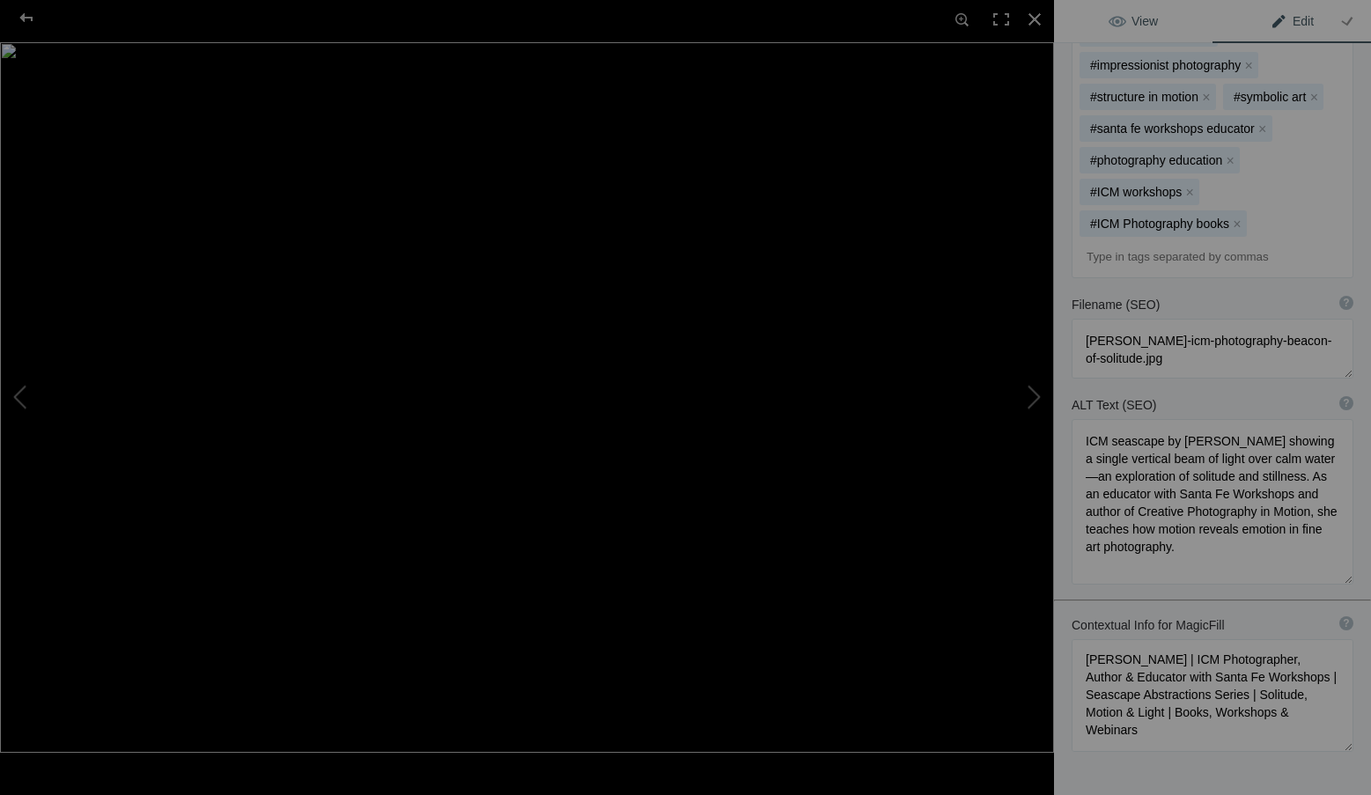
click at [1149, 19] on span "View" at bounding box center [1132, 21] width 49 height 14
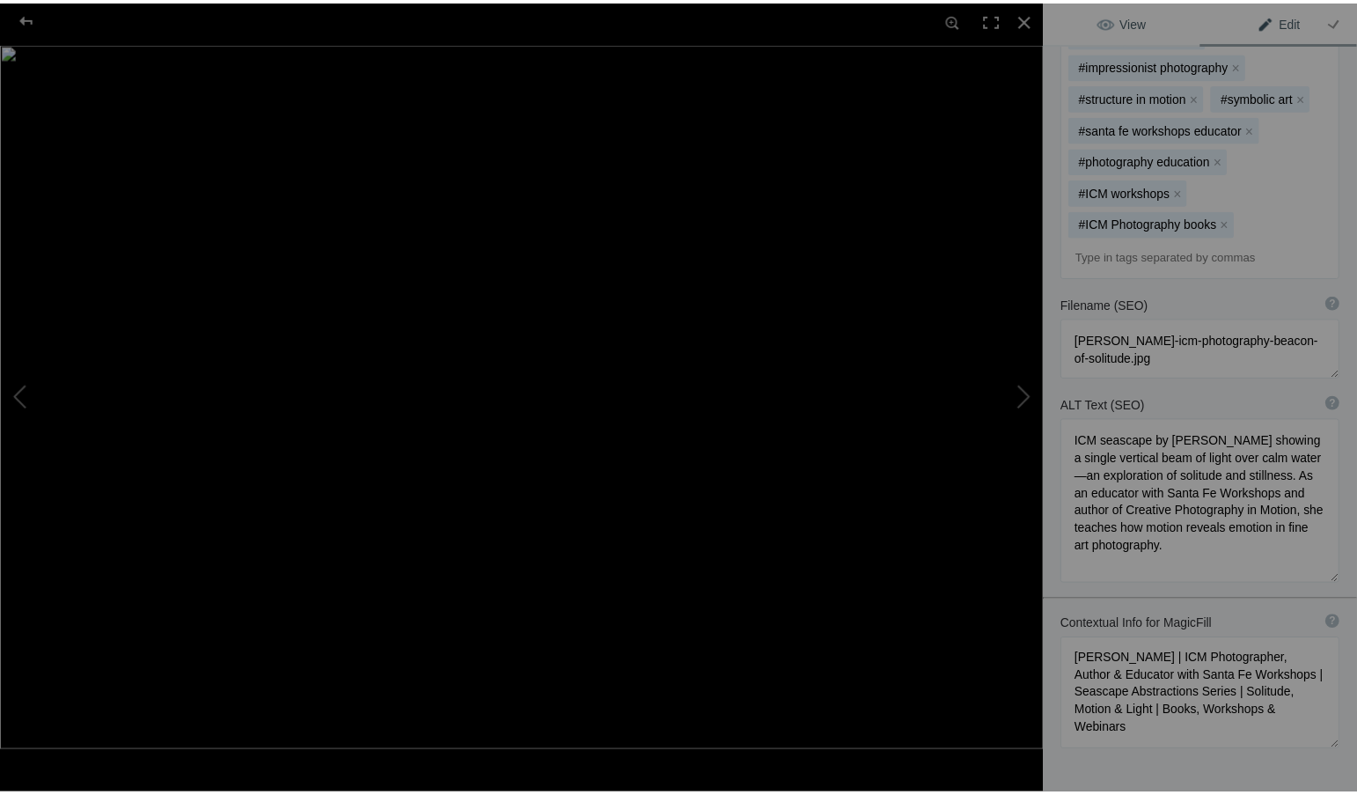
scroll to position [0, 0]
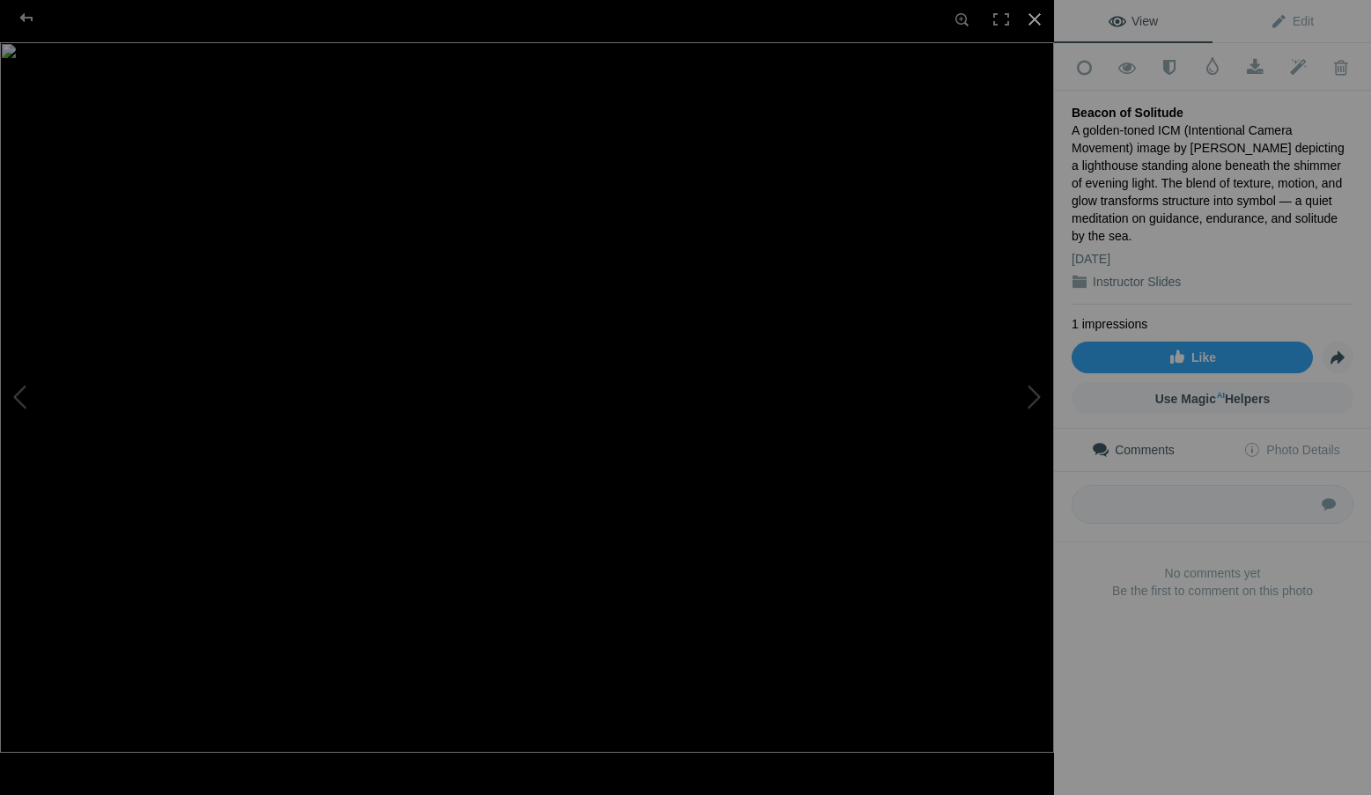
click at [1040, 18] on div at bounding box center [1034, 19] width 39 height 39
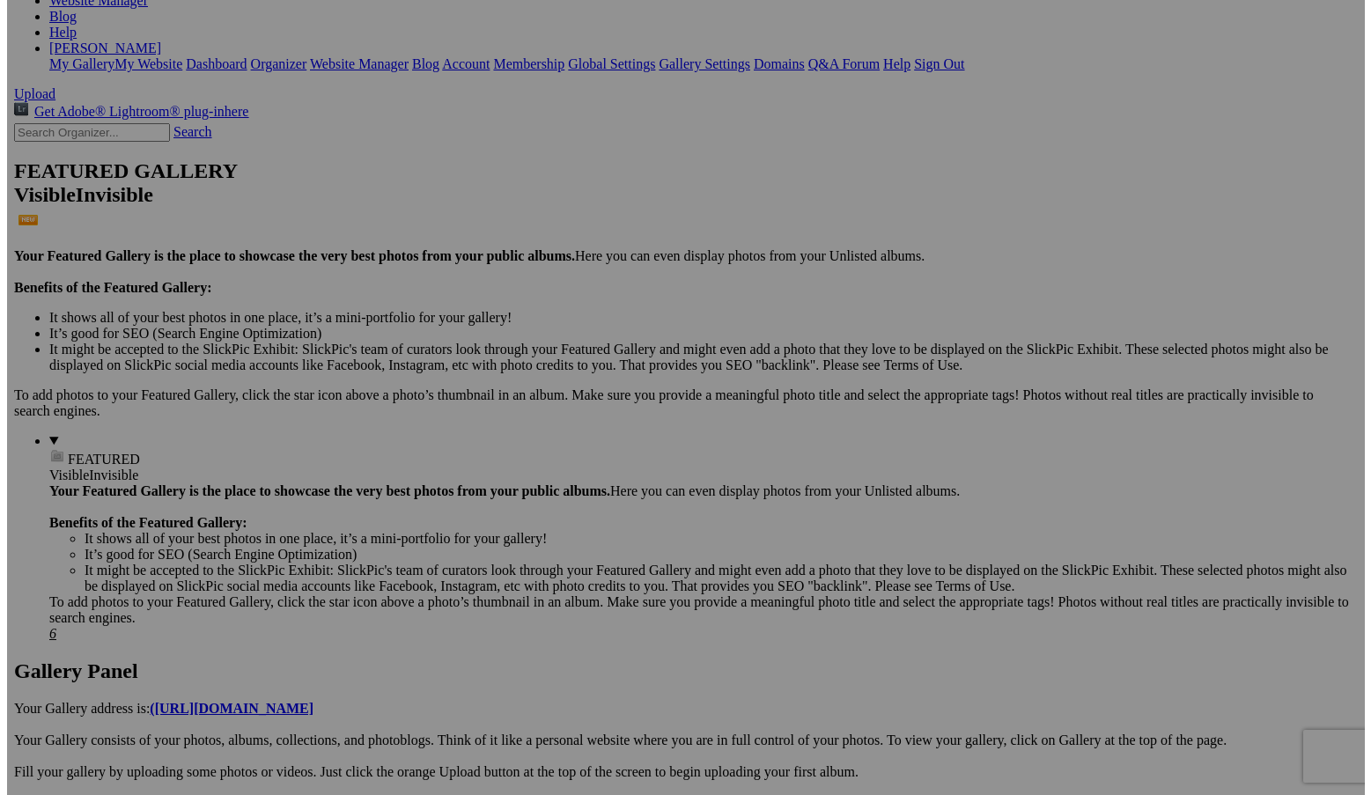
scroll to position [352, 0]
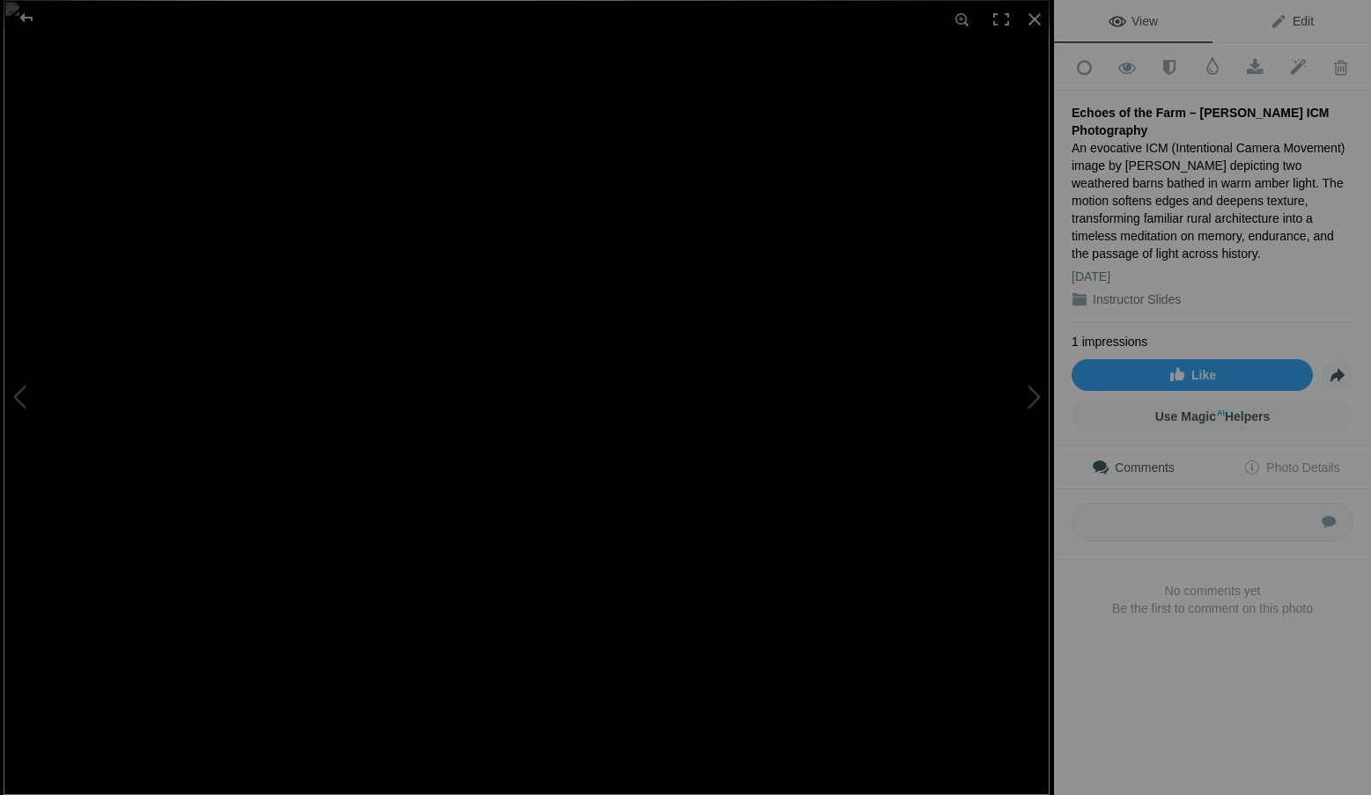
click at [1290, 29] on link "Edit" at bounding box center [1291, 21] width 158 height 42
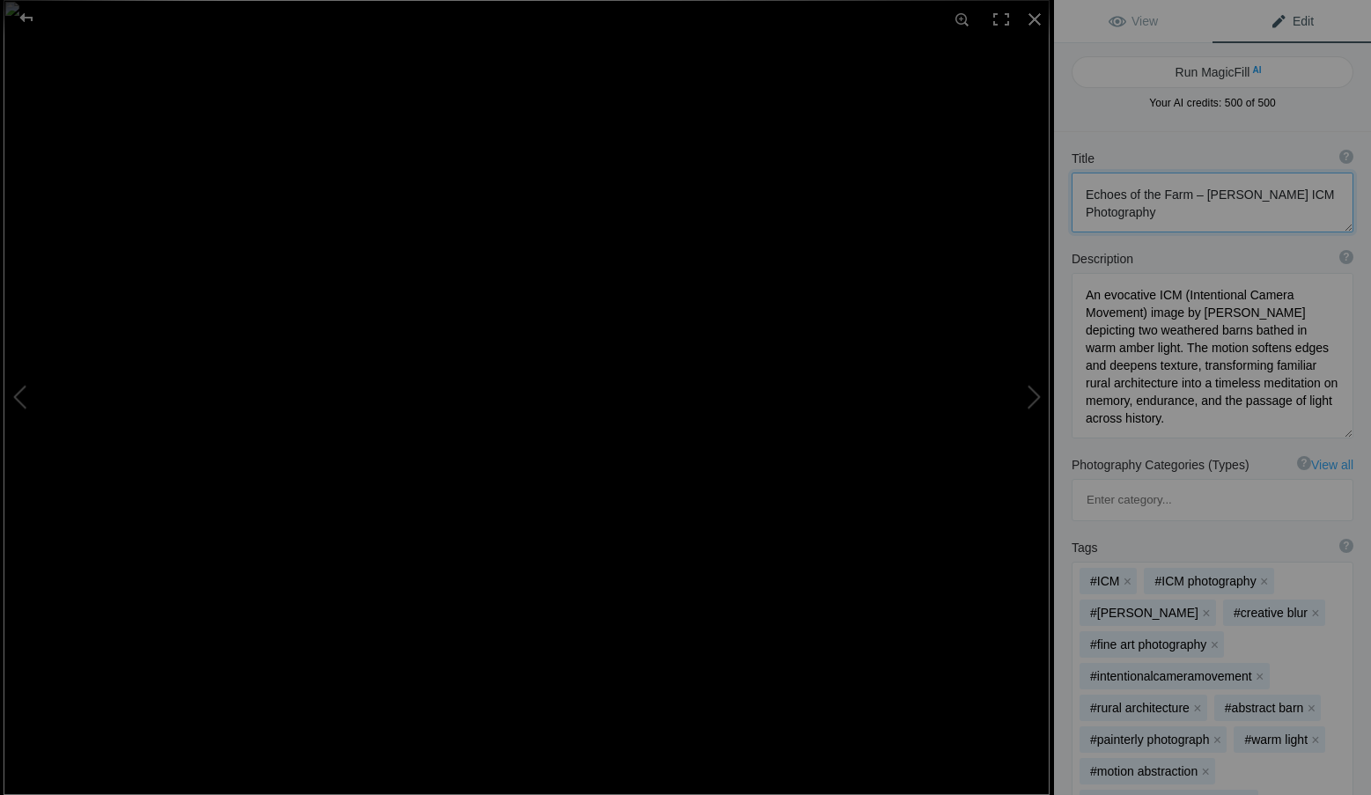
drag, startPoint x: 1187, startPoint y: 195, endPoint x: 1194, endPoint y: 209, distance: 15.0
click at [1194, 209] on textarea at bounding box center [1212, 203] width 282 height 60
type textarea "Echoes of the Farm"
drag, startPoint x: 1277, startPoint y: 423, endPoint x: 1075, endPoint y: 287, distance: 243.7
click at [1075, 287] on textarea at bounding box center [1212, 353] width 282 height 165
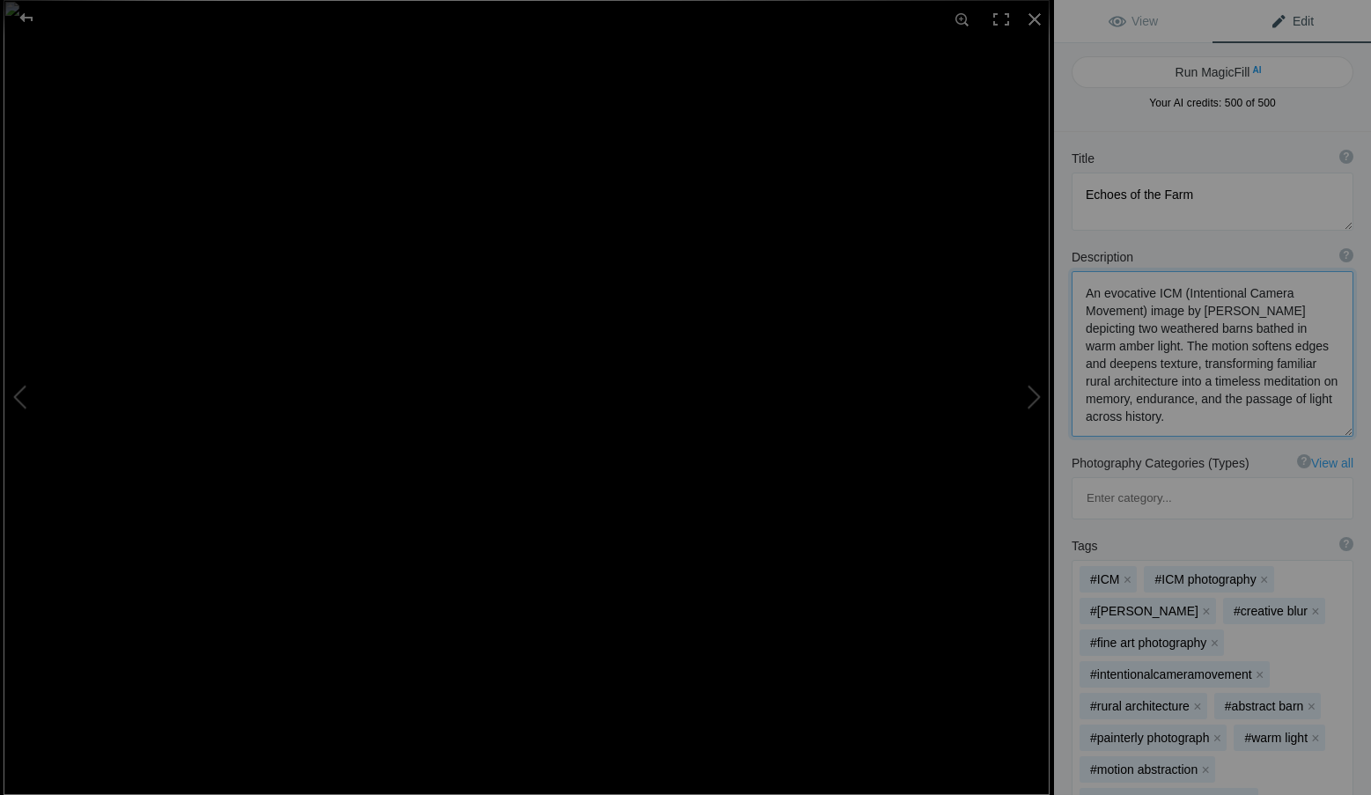
paste textarea "rural ICM (Intentional Camera Movement) photograph by Roxanne Overton, author a…"
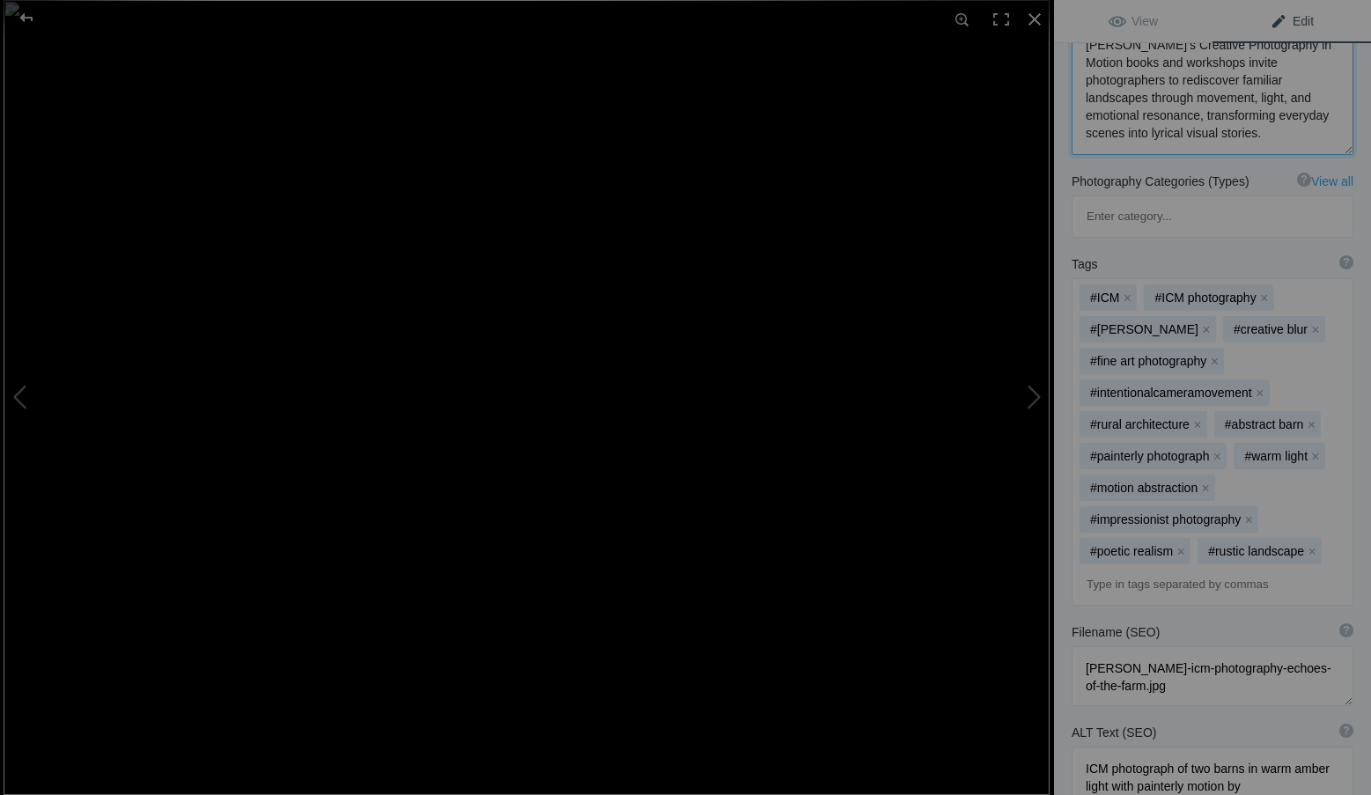
type textarea "An evocative rural ICM (Intentional Camera Movement) photograph by Roxanne Over…"
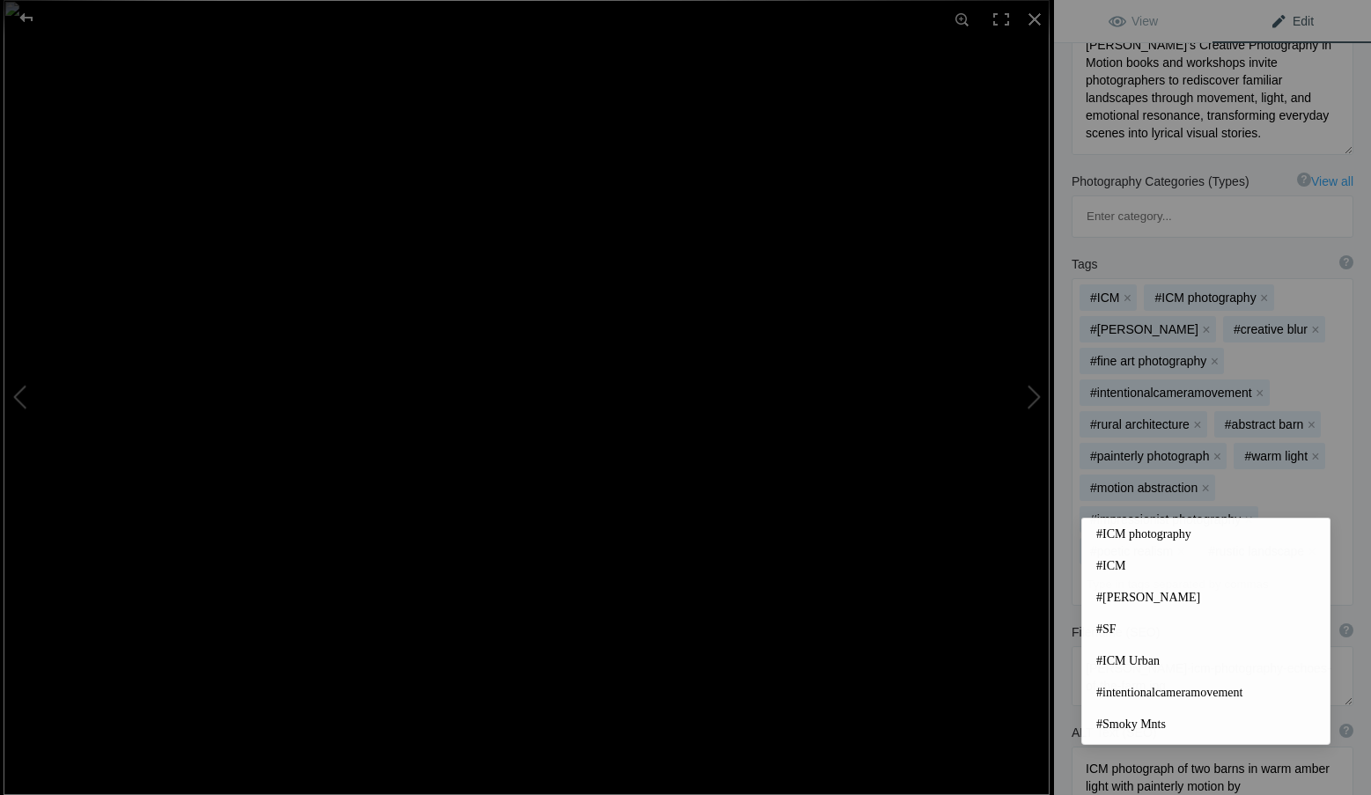
click at [1107, 569] on input at bounding box center [1212, 585] width 262 height 32
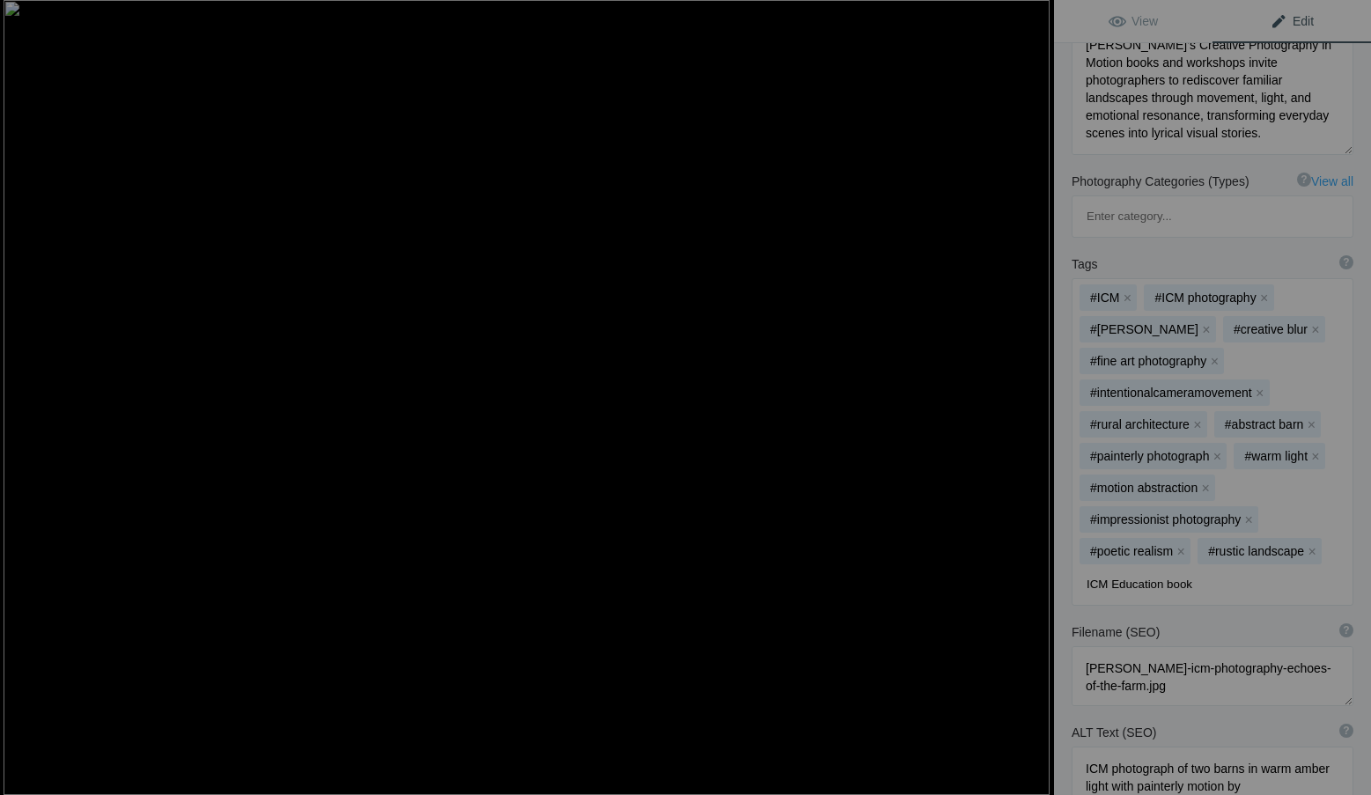
type input "ICM Education books"
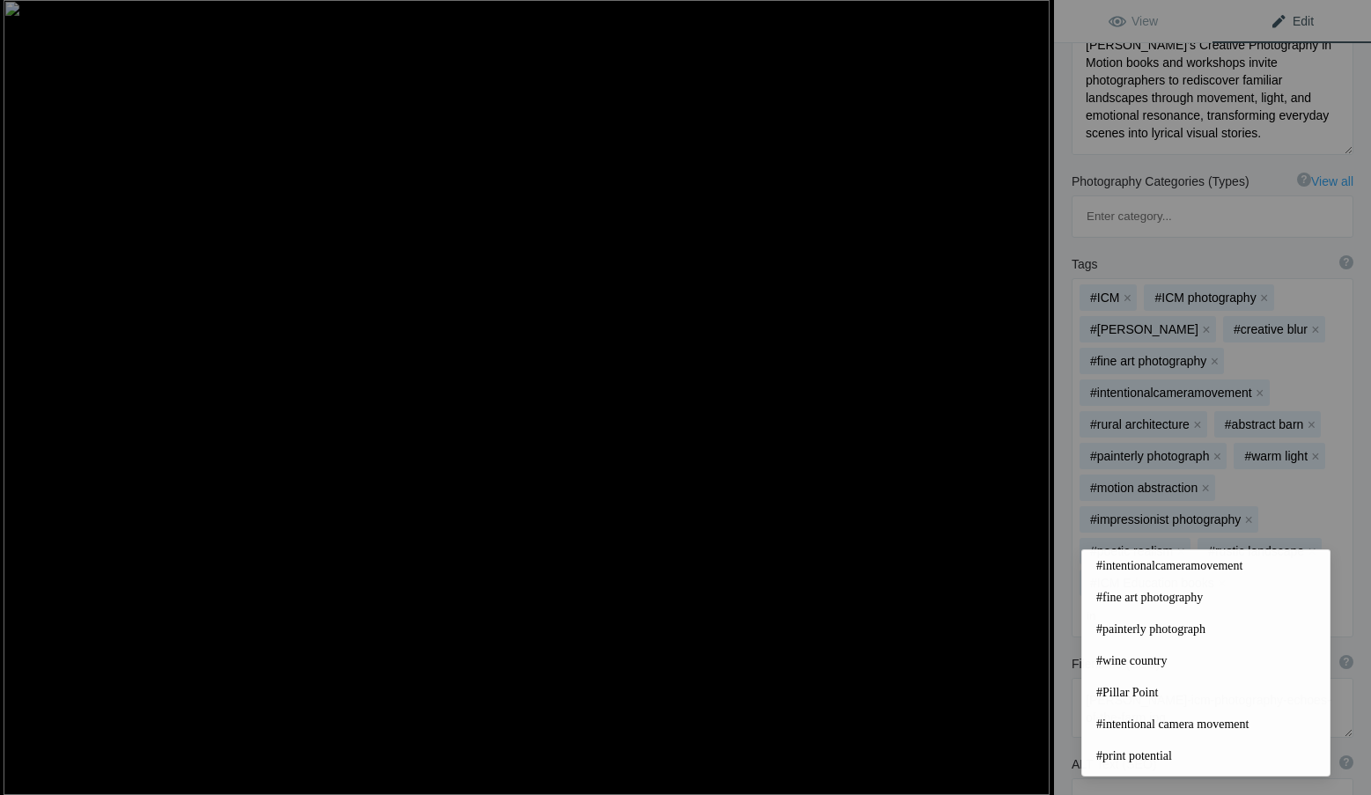
type input "i"
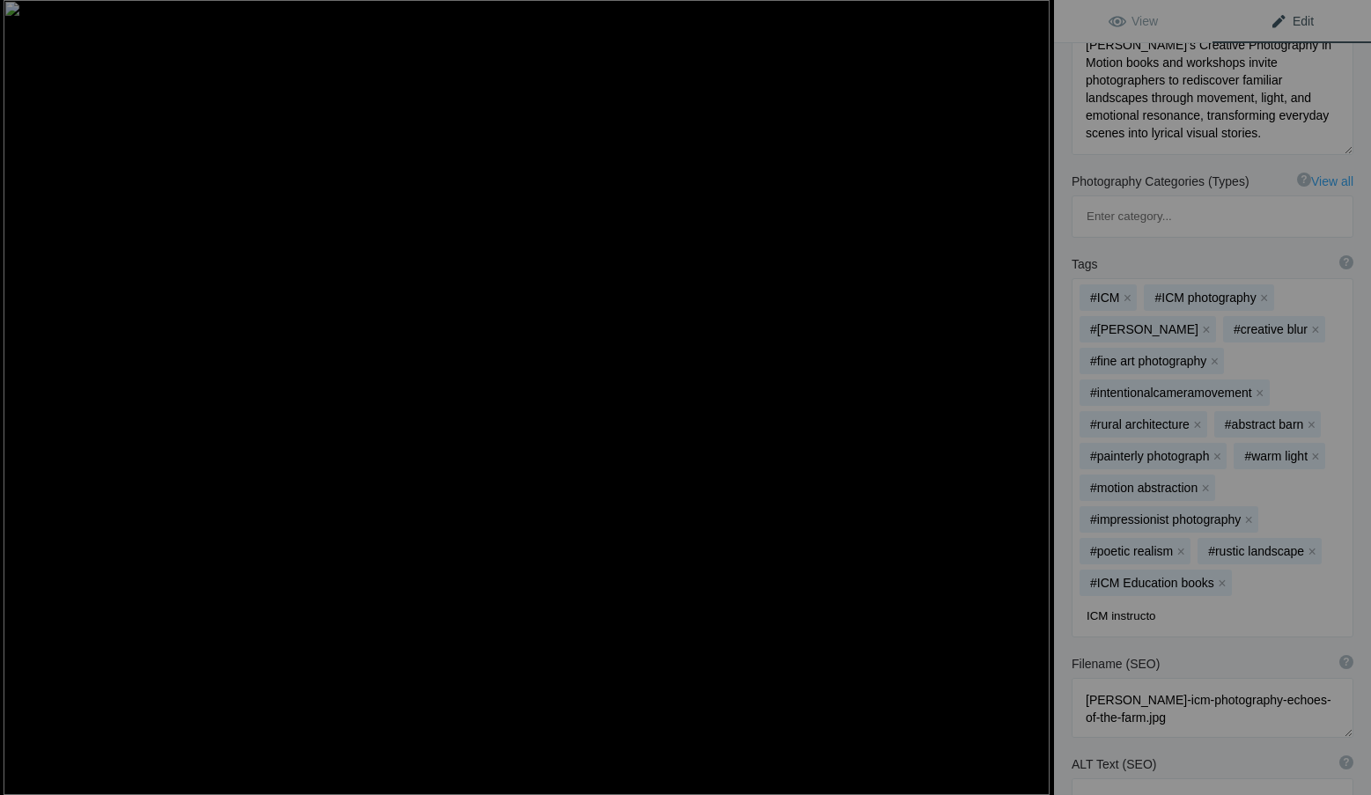
type input "ICM instructor"
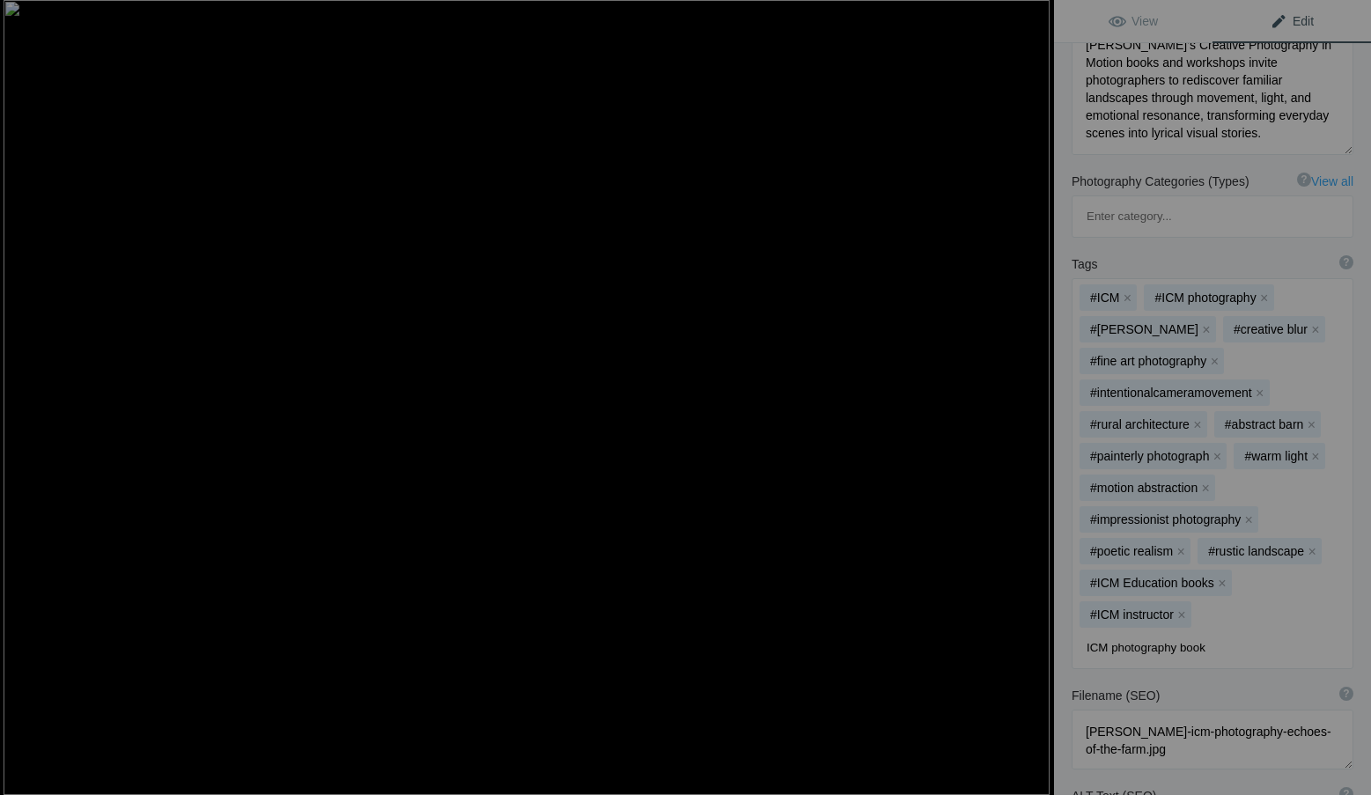
type input "ICM photography books"
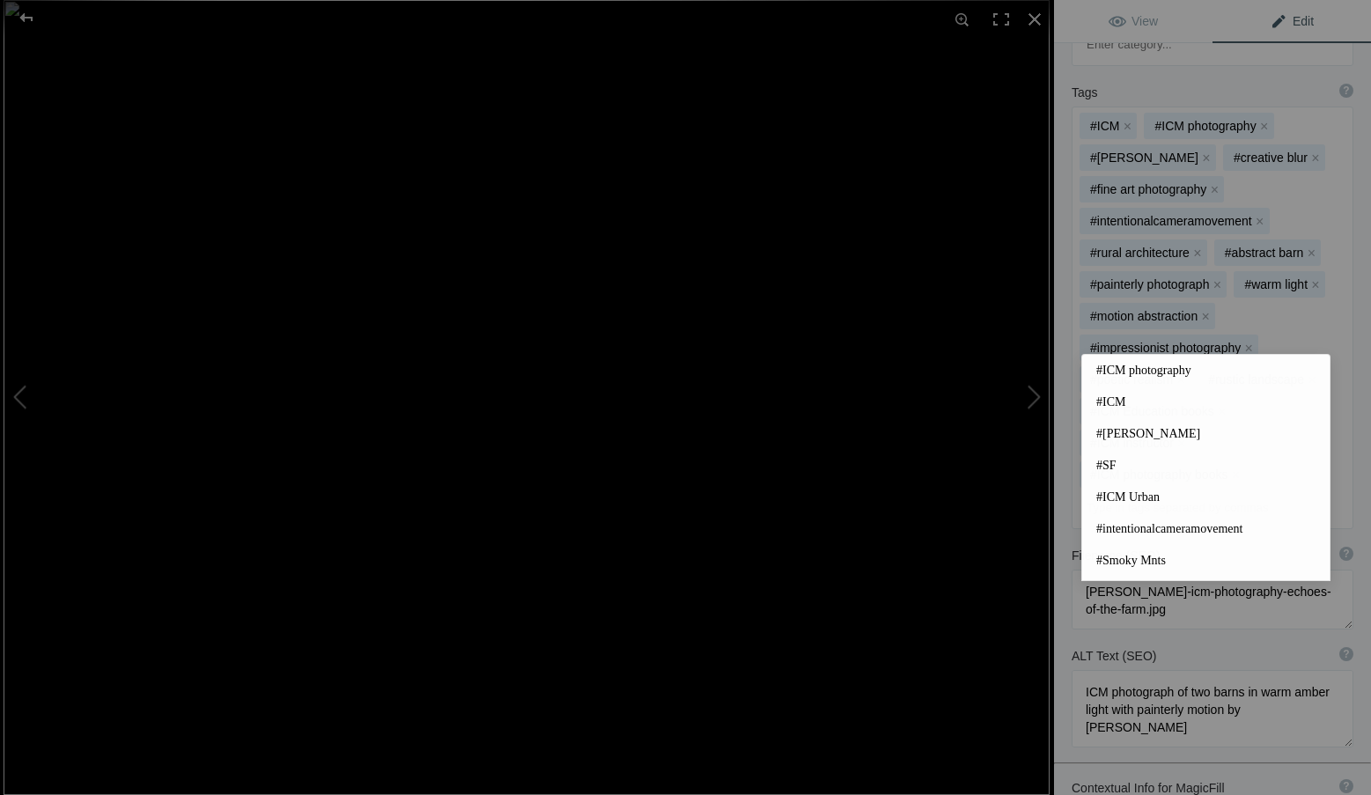
scroll to position [528, 0]
click at [1228, 675] on div "Title ? Photo title is one of the highest used Search Engine ranking criteria a…" at bounding box center [1212, 314] width 317 height 1421
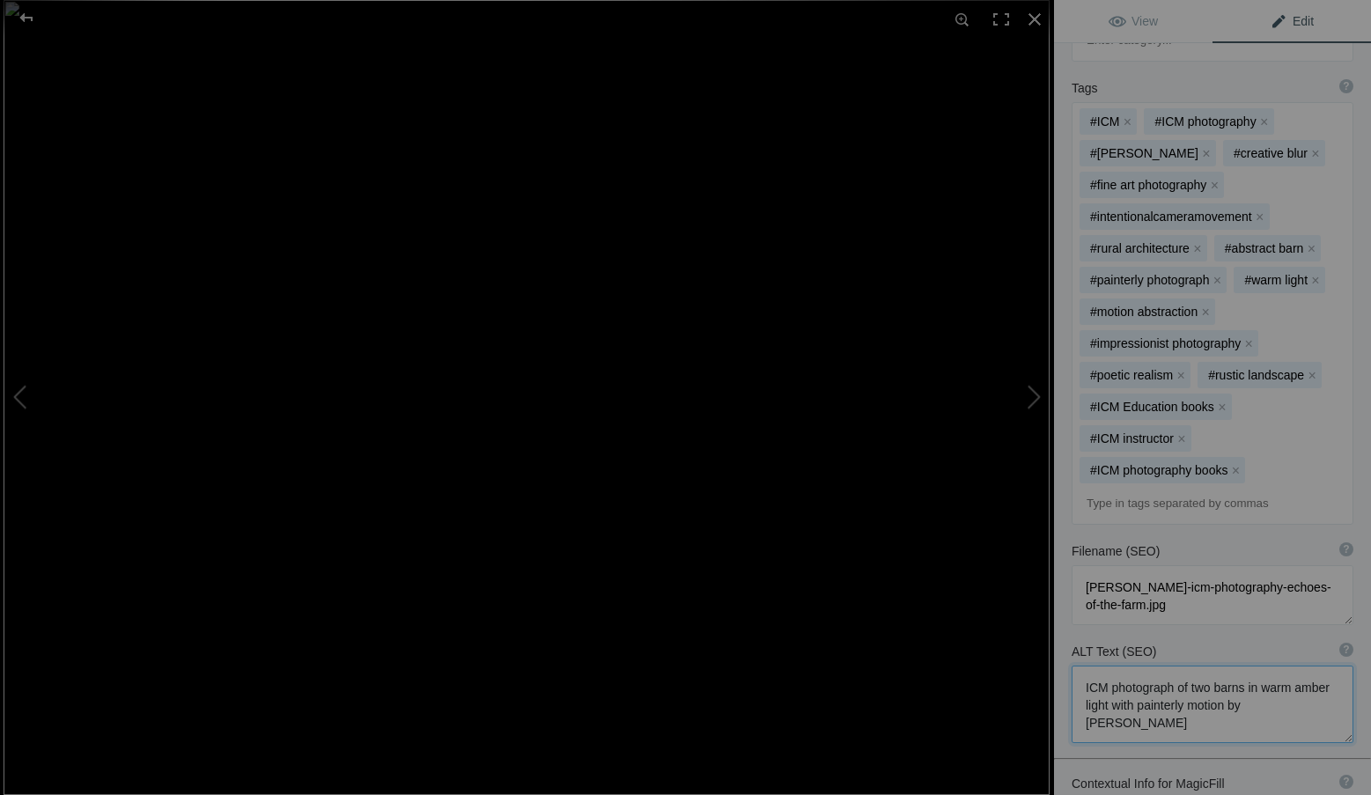
drag, startPoint x: 1224, startPoint y: 637, endPoint x: 1065, endPoint y: 597, distance: 164.4
click at [1065, 634] on div "ALT Text (SEO) ? Provide a concise and descriptive text for the image, focusing…" at bounding box center [1212, 693] width 317 height 118
paste textarea "rural landscape by Roxanne Overton showing fields and barn forms blended throug…"
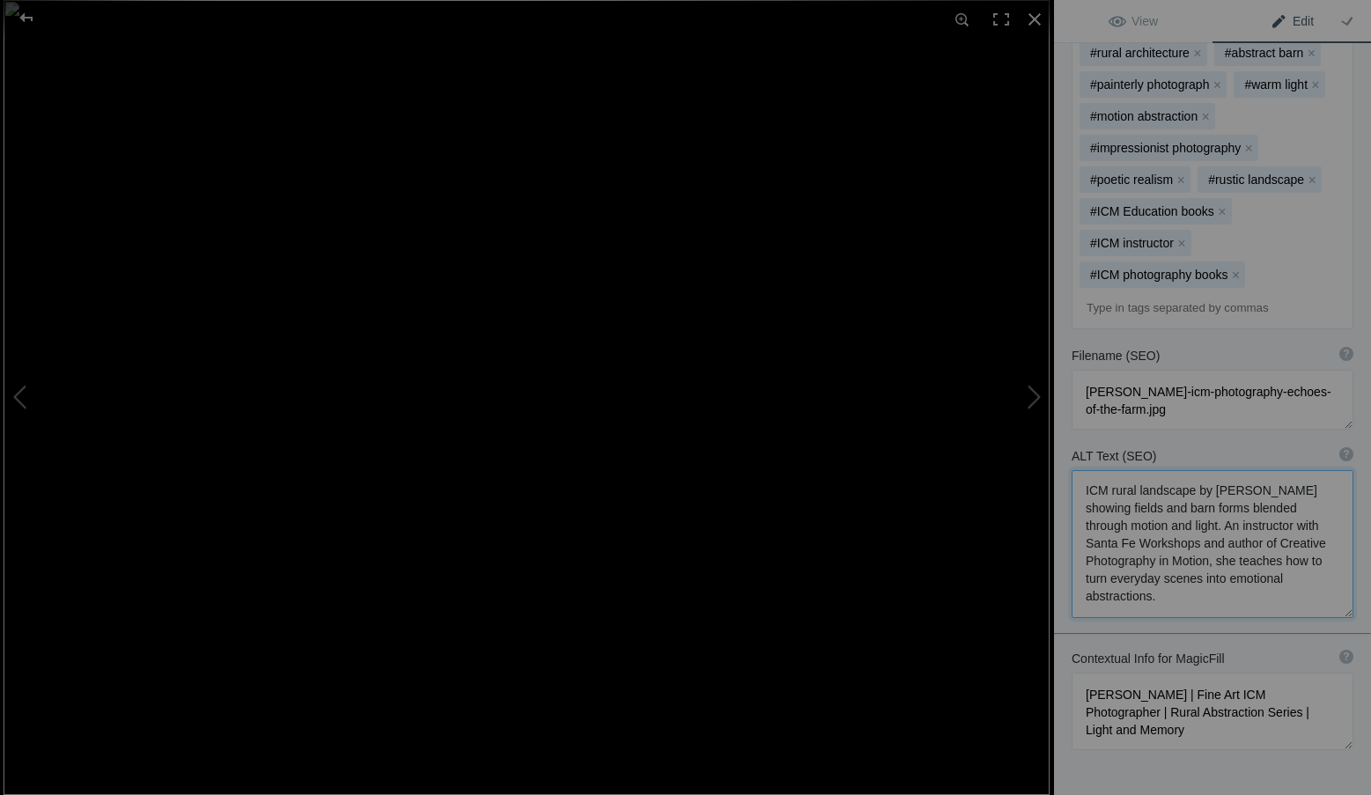
scroll to position [757, 0]
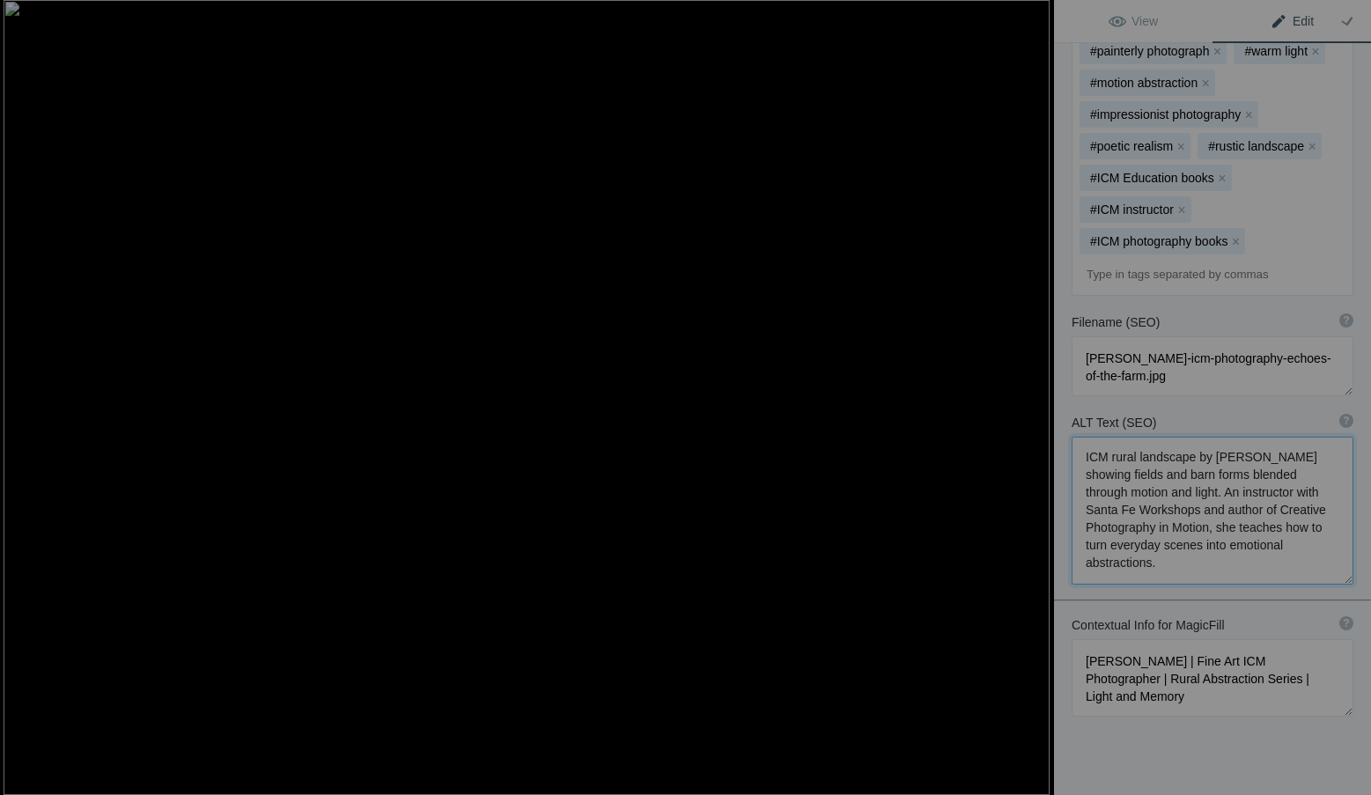
type textarea "ICM rural landscape by Roxanne Overton showing fields and barn forms blended th…"
drag, startPoint x: 1193, startPoint y: 625, endPoint x: 1058, endPoint y: 576, distance: 143.4
click at [1058, 607] on div "Contextual Info for MagicFill ? Use this section to add details that aren’t vis…" at bounding box center [1212, 666] width 317 height 118
paste textarea "ICM Photographer, Author & Instructor with Santa Fe Workshops | Rural Echoes Se…"
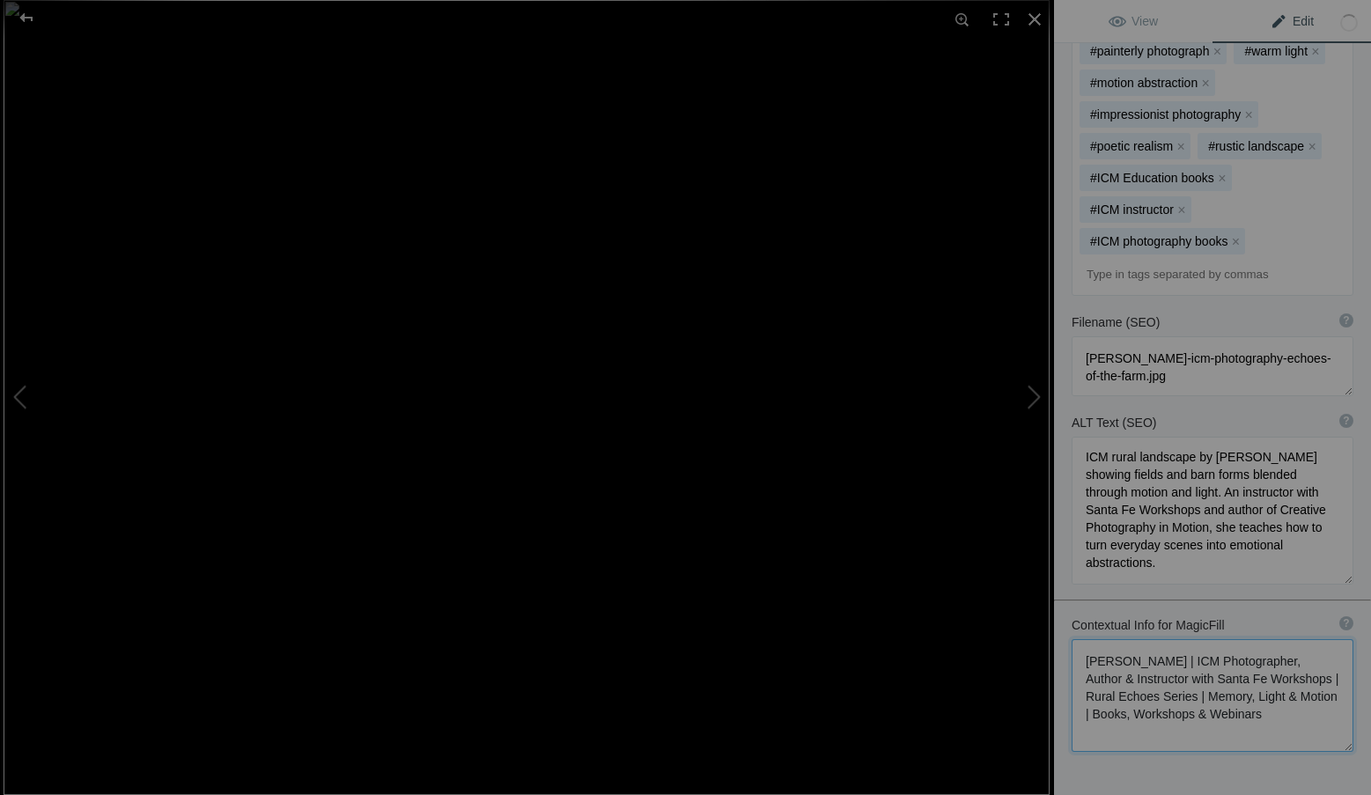
type textarea "Roxanne Overton | ICM Photographer, Author & Instructor with Santa Fe Workshops…"
click at [1200, 702] on div "Title ? Photo title is one of the highest used Search Engine ranking criteria a…" at bounding box center [1212, 138] width 317 height 1526
click at [1145, 18] on span "View" at bounding box center [1132, 21] width 49 height 14
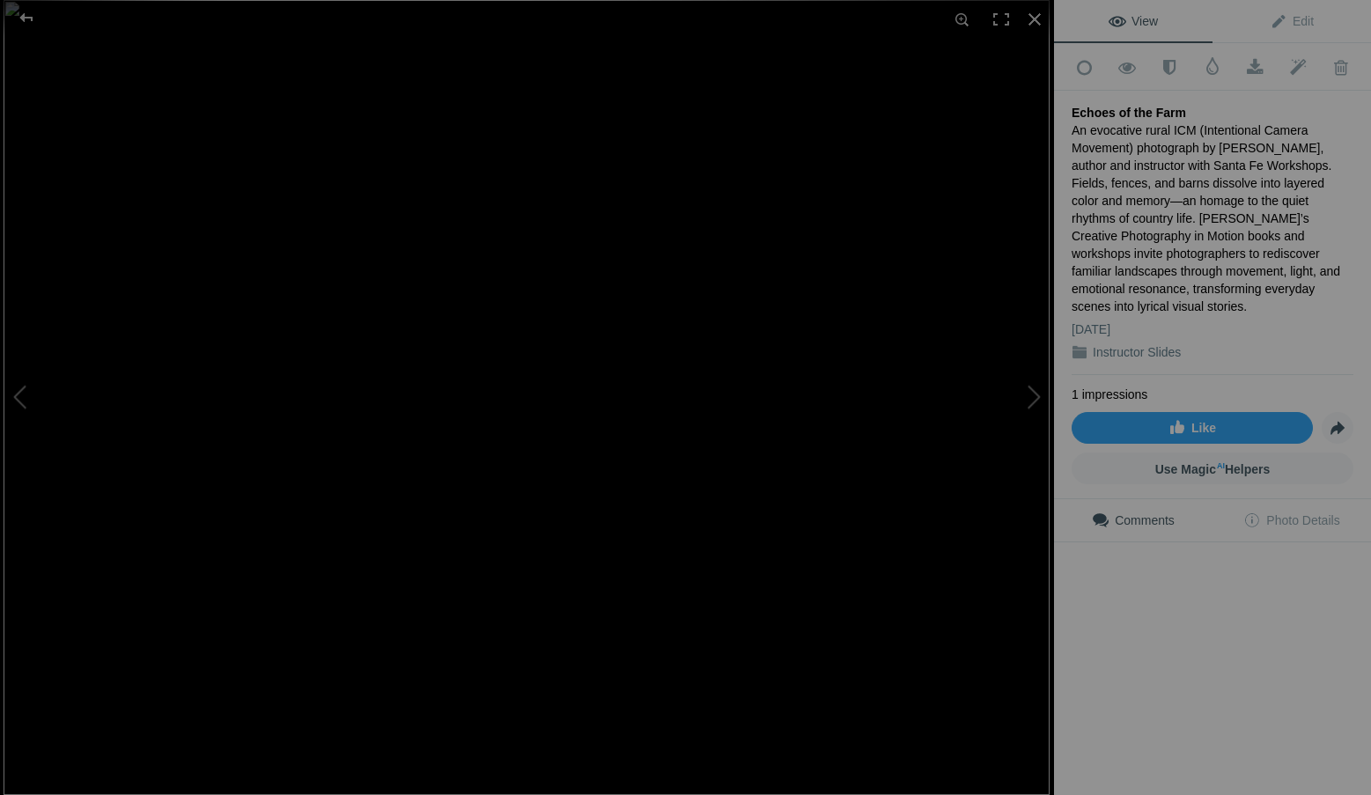
scroll to position [0, 0]
click at [1034, 13] on div at bounding box center [1034, 19] width 39 height 39
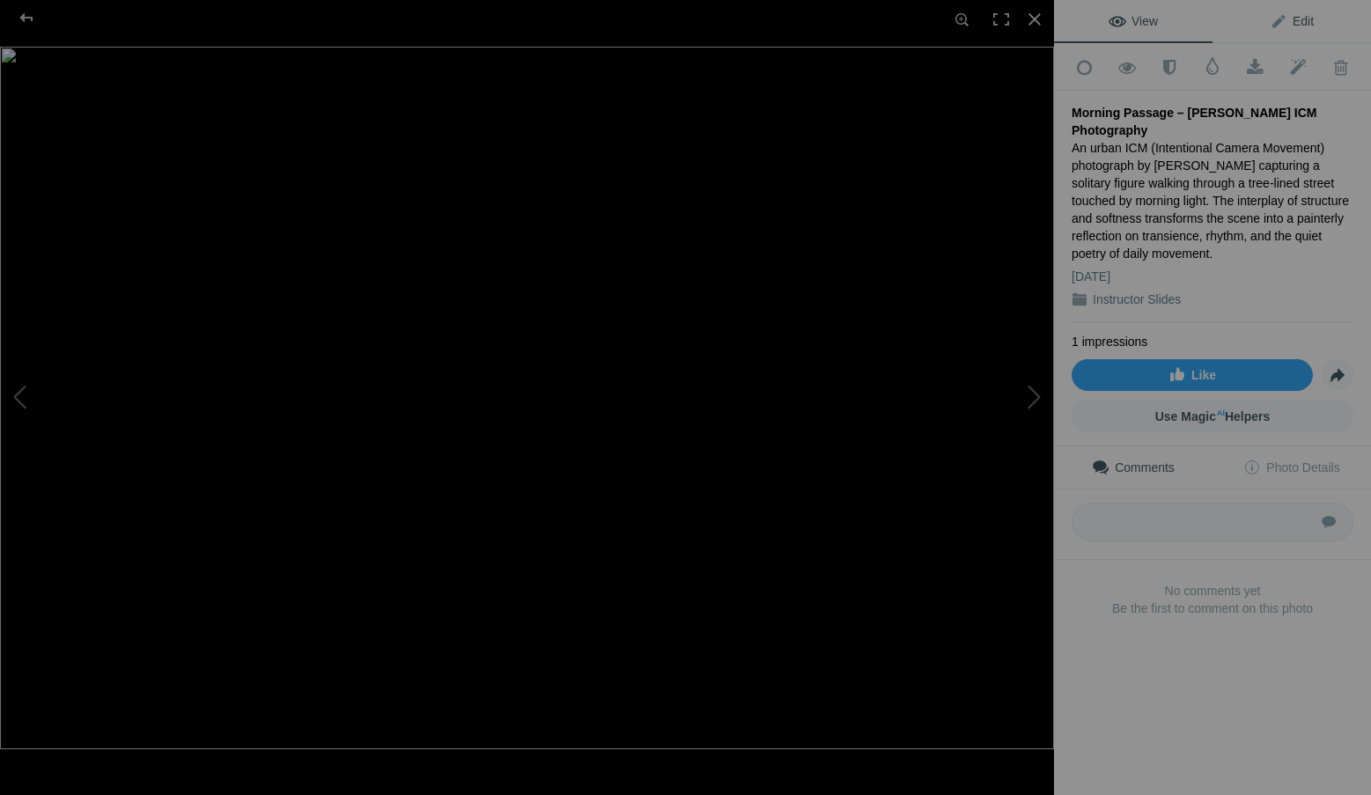
click at [1321, 17] on link "Edit" at bounding box center [1291, 21] width 158 height 42
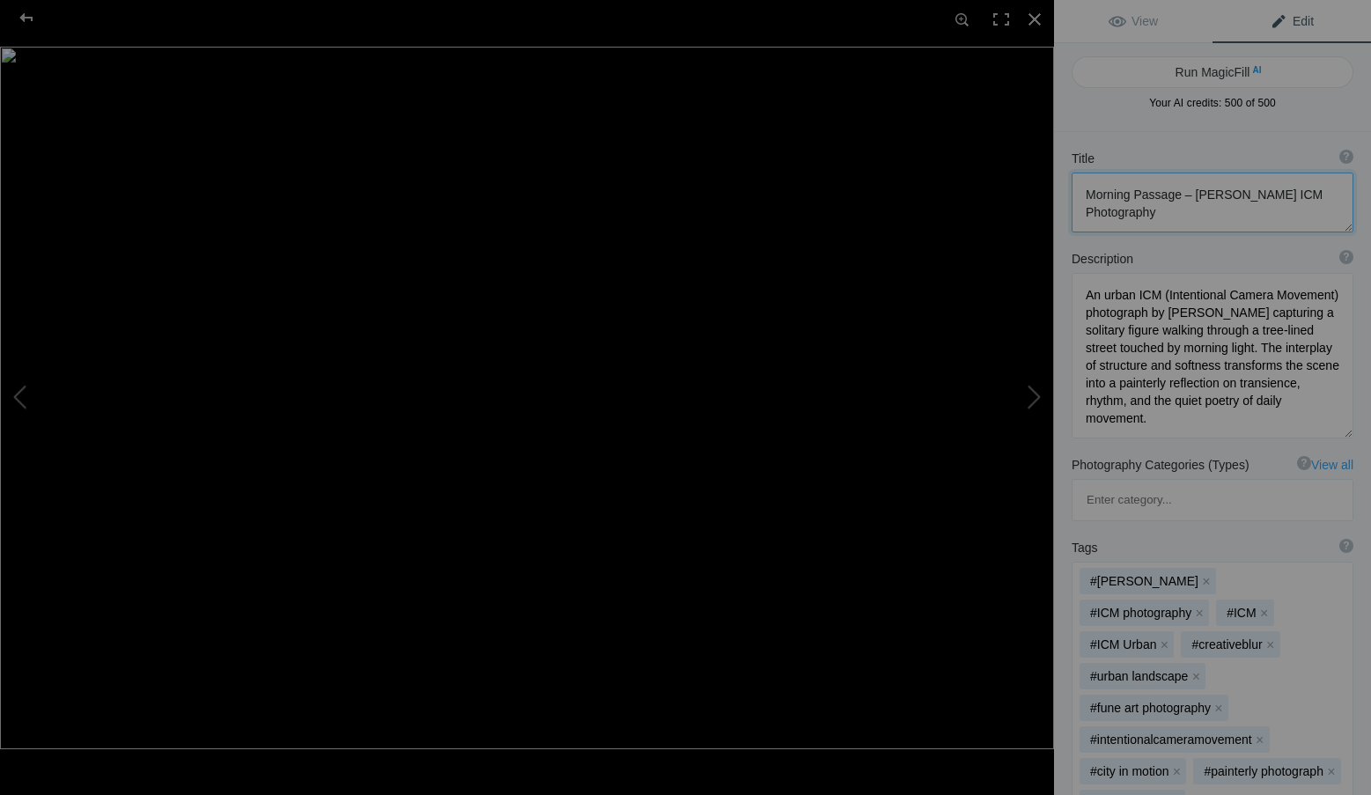
scroll to position [2, 0]
drag, startPoint x: 1179, startPoint y: 198, endPoint x: 1177, endPoint y: 217, distance: 19.4
click at [1177, 217] on textarea at bounding box center [1212, 203] width 282 height 60
type textarea "Morning Passage"
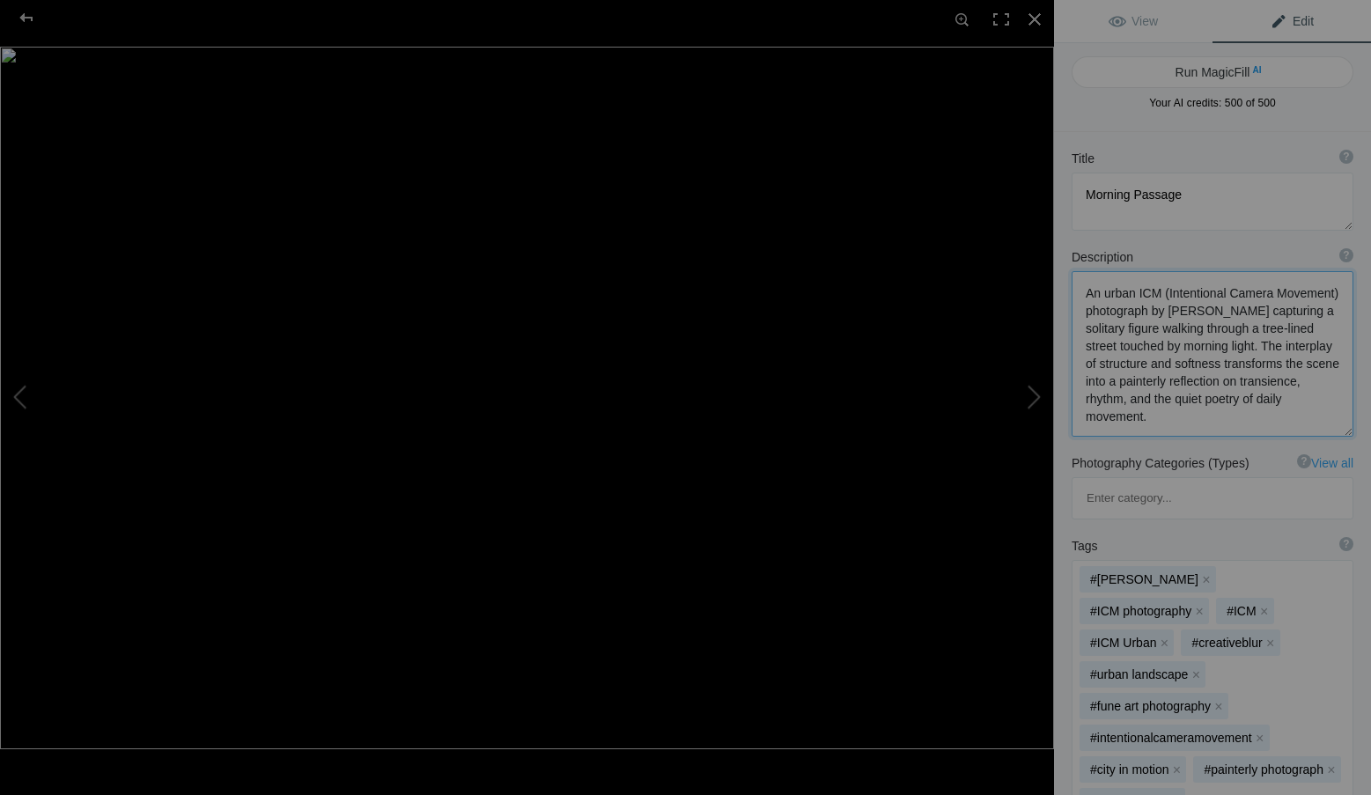
drag, startPoint x: 1308, startPoint y: 421, endPoint x: 1080, endPoint y: 270, distance: 273.2
click at [1080, 270] on div "Description ? By adding more context around images, results can become much mor…" at bounding box center [1212, 342] width 317 height 206
paste textarea "serene ICM (Intentional Camera Movement) coastal image by Roxanne Overton, auth…"
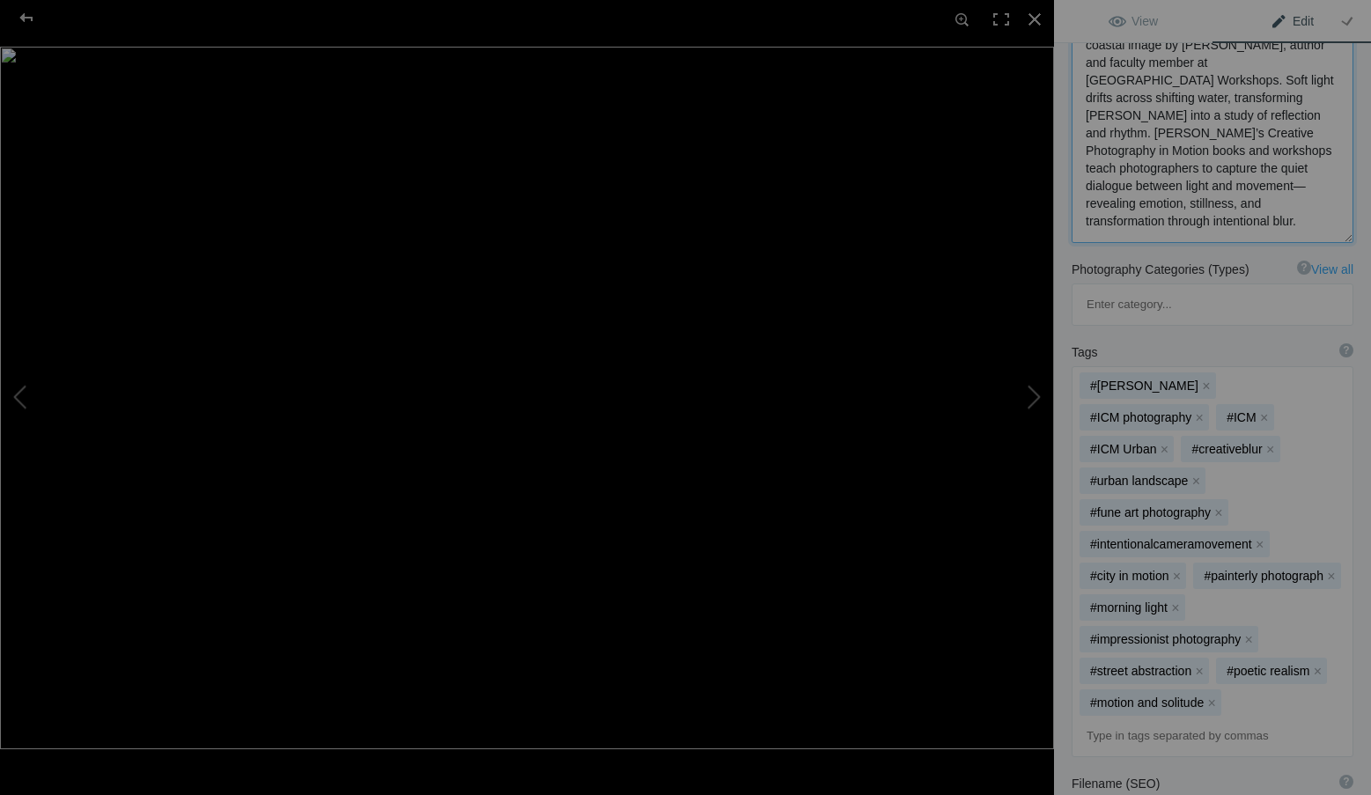
scroll to position [440, 0]
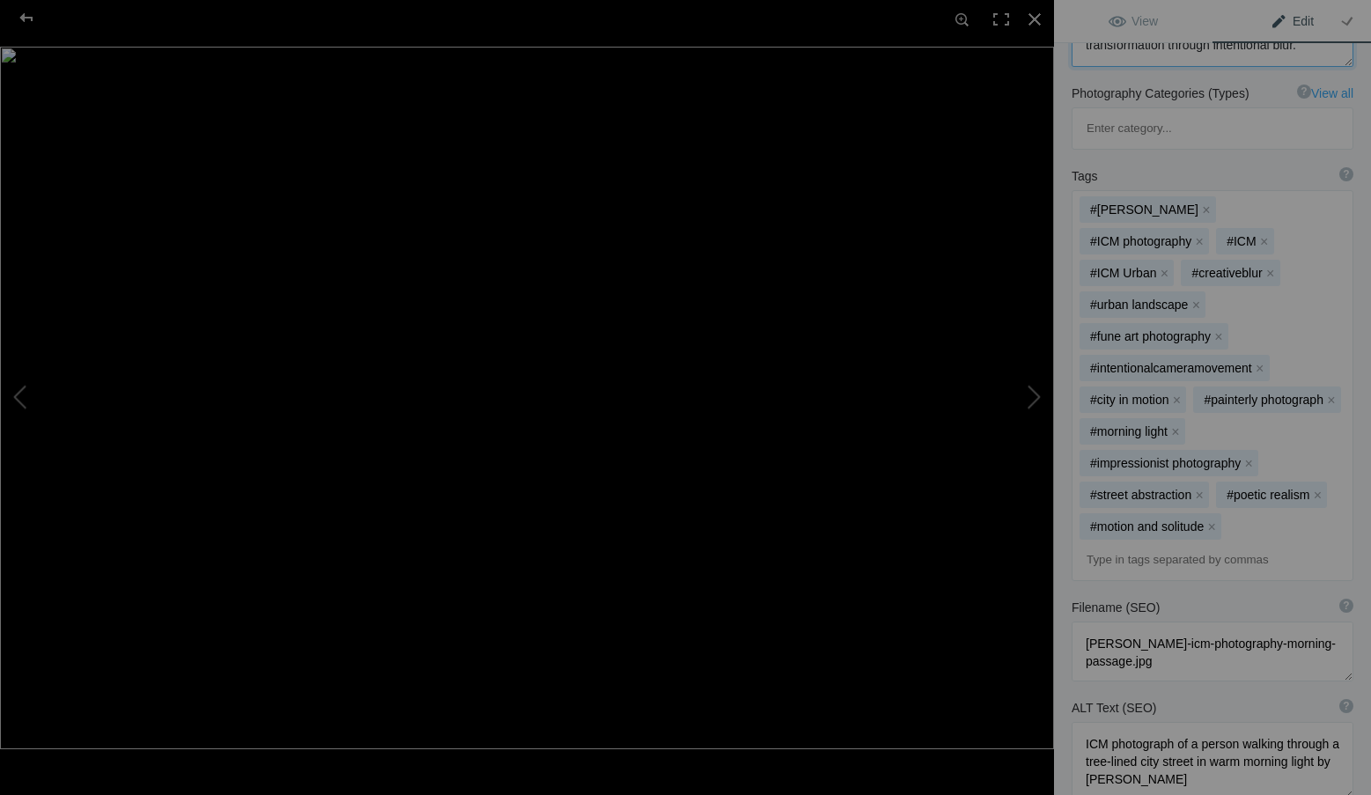
type textarea "A serene ICM (Intentional Camera Movement) coastal image by Roxanne Overton, au…"
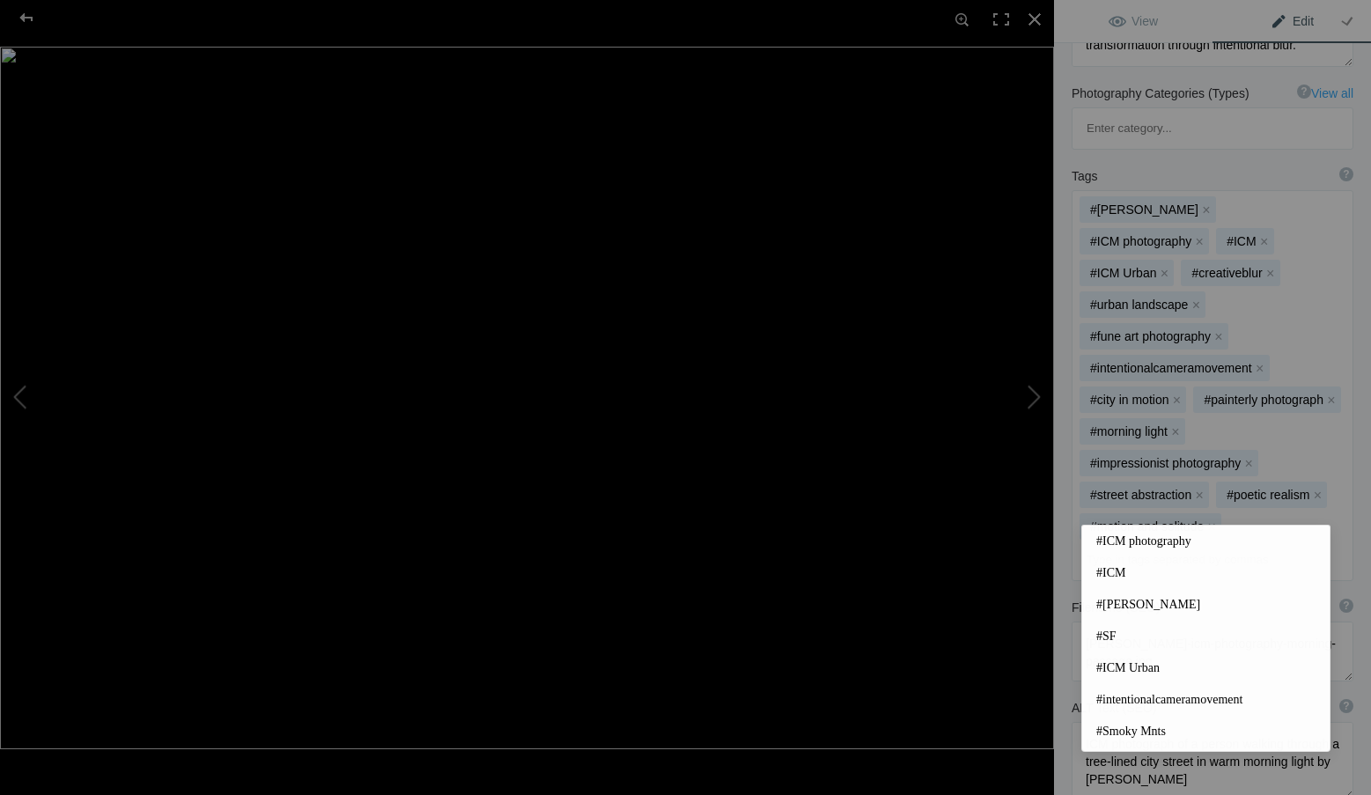
click at [1166, 544] on input at bounding box center [1212, 560] width 262 height 32
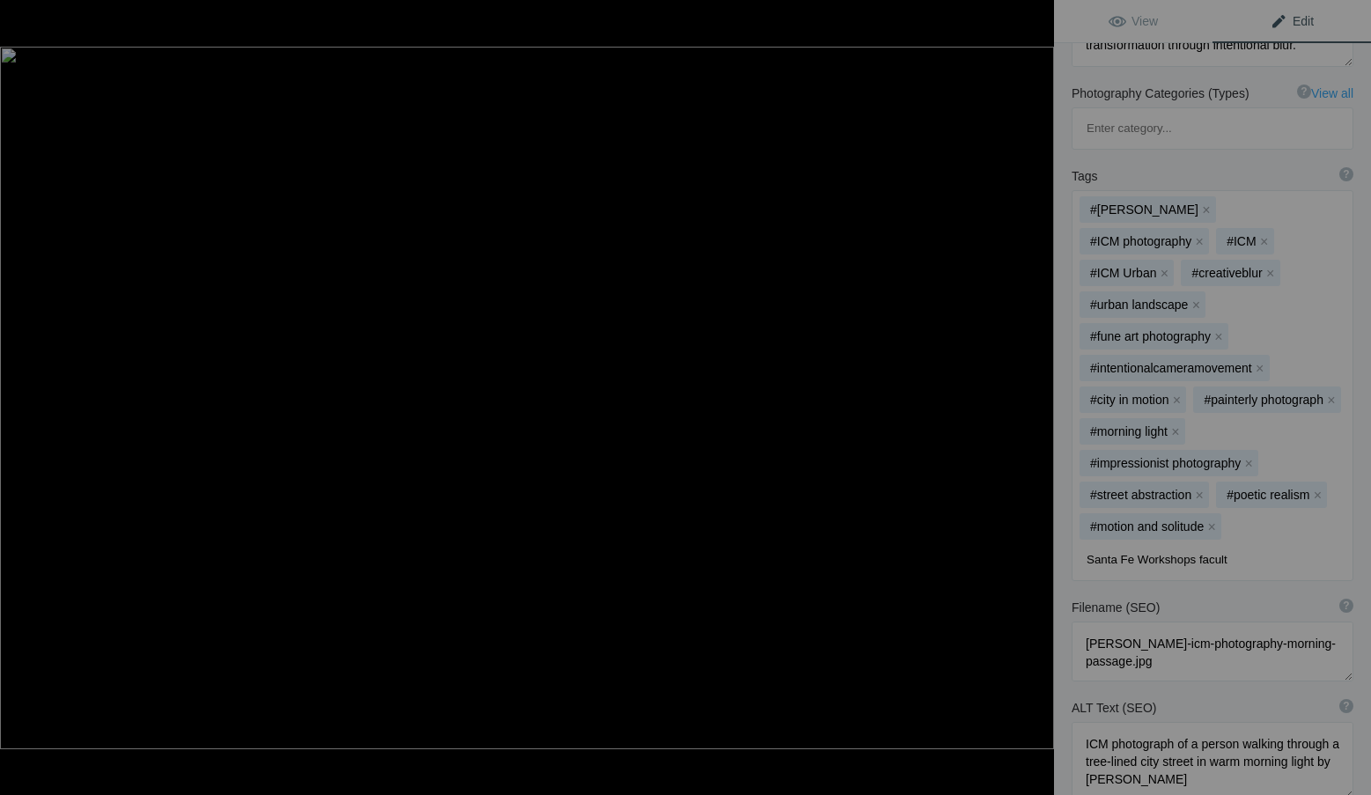
type input "Santa Fe Workshops faculty"
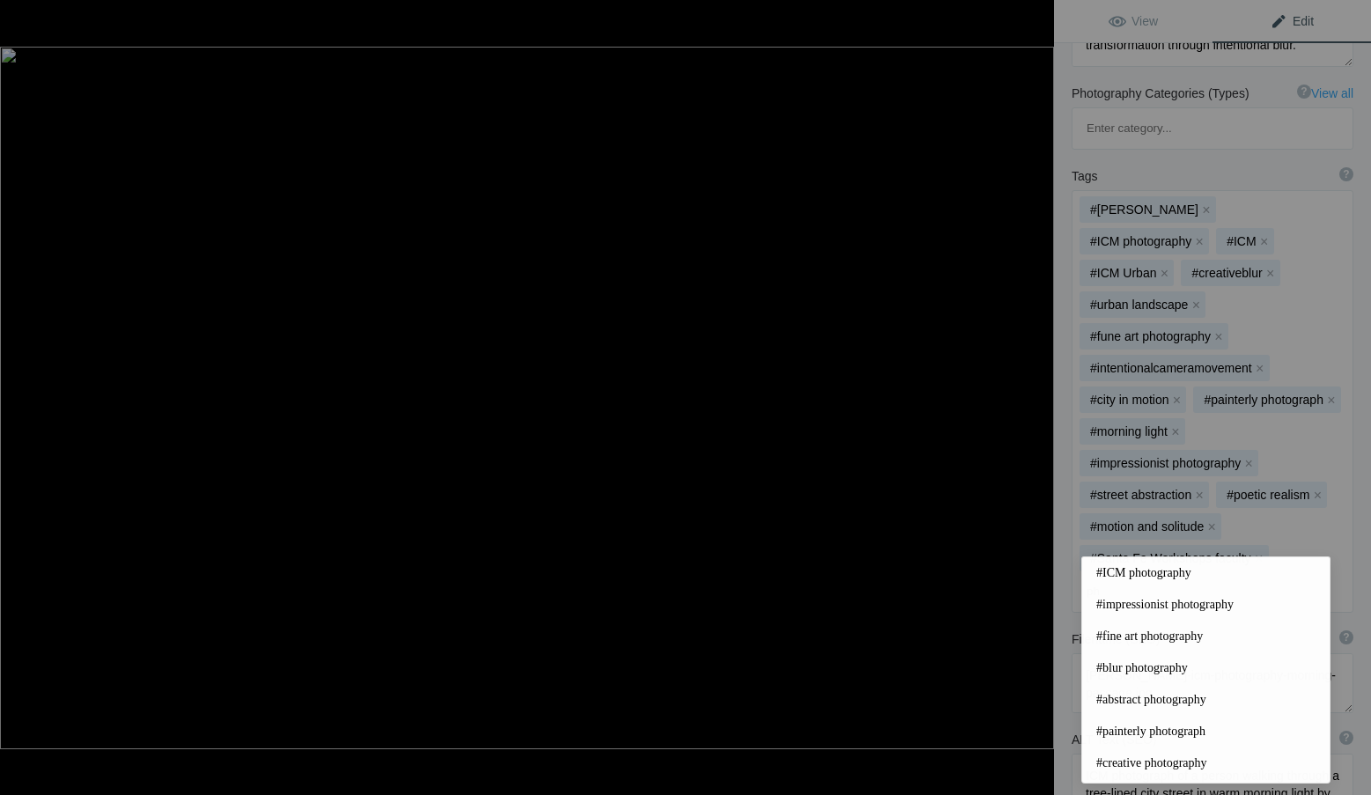
type input "p"
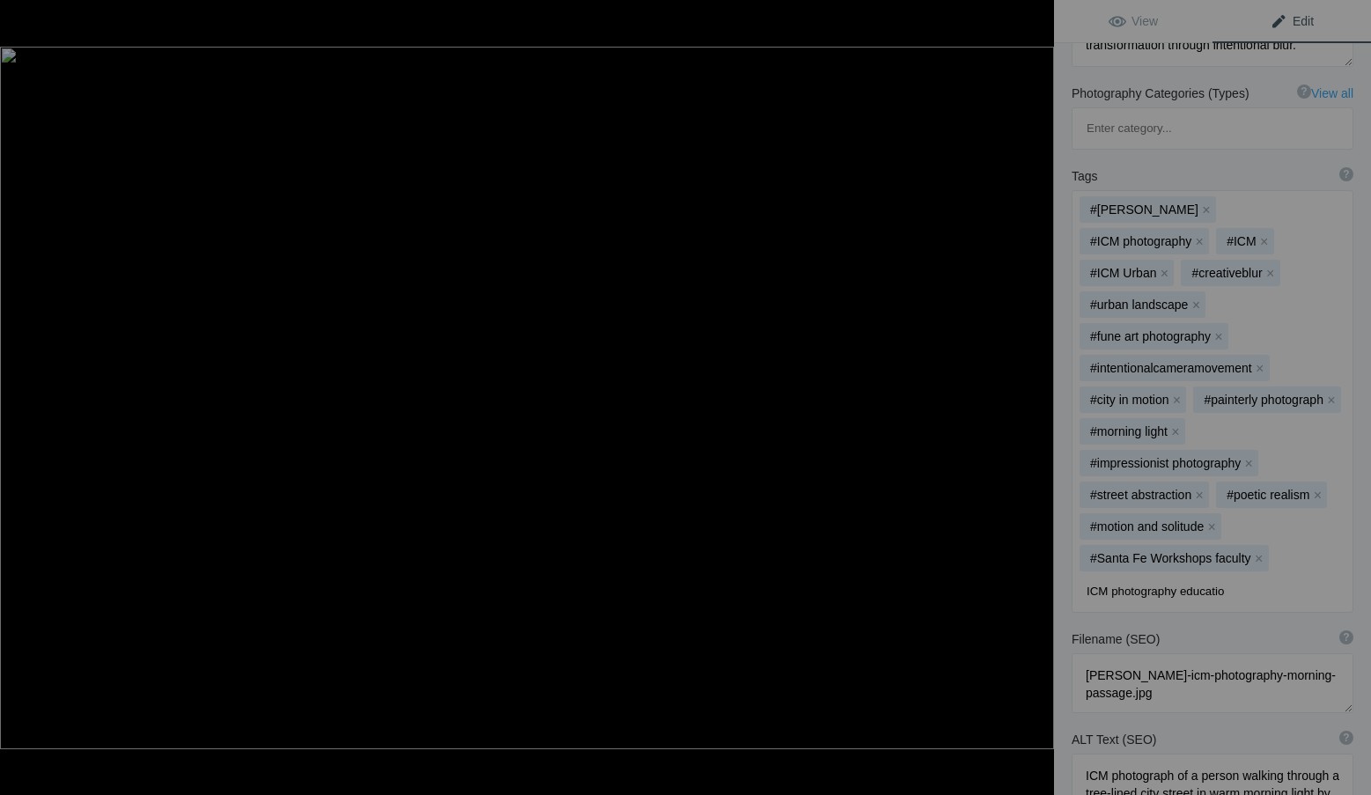
type input "ICM photography education"
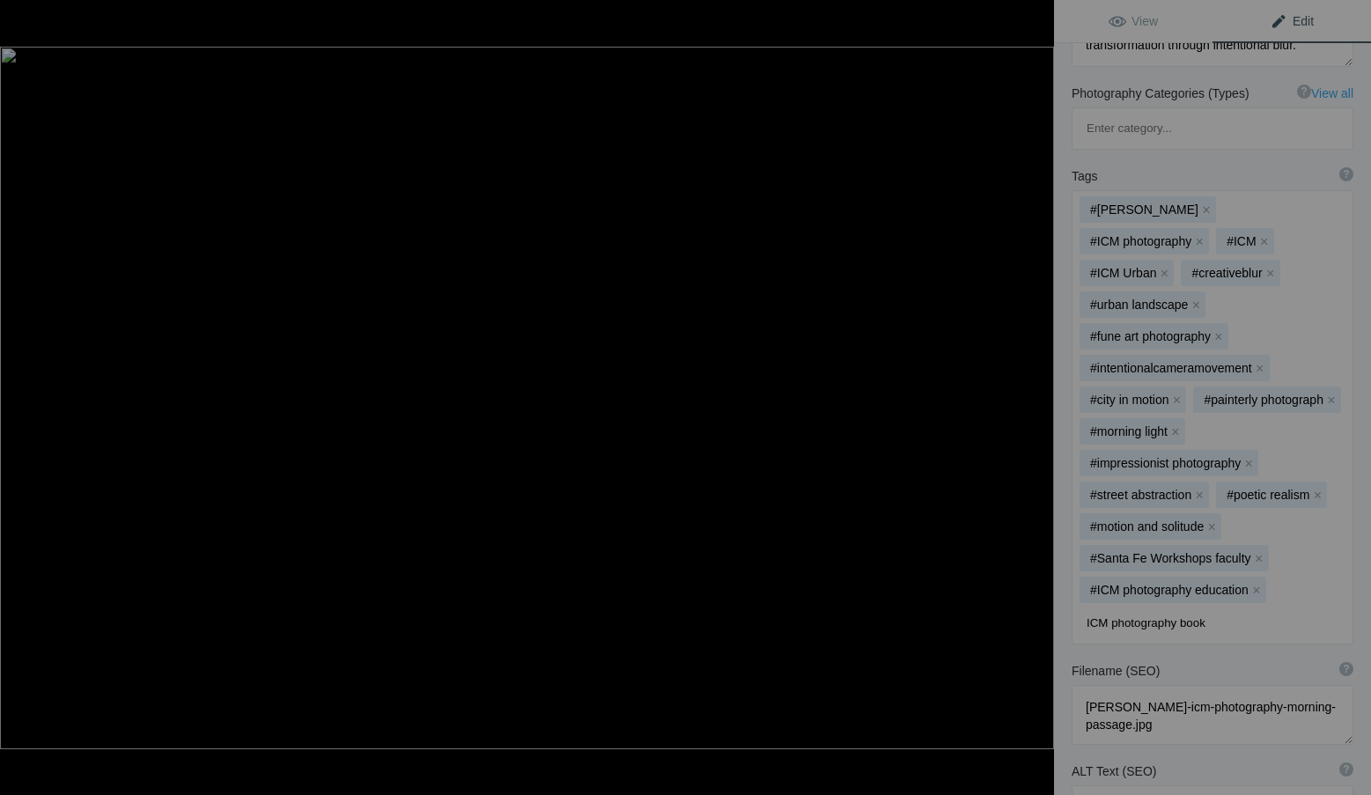
type input "ICM photography books"
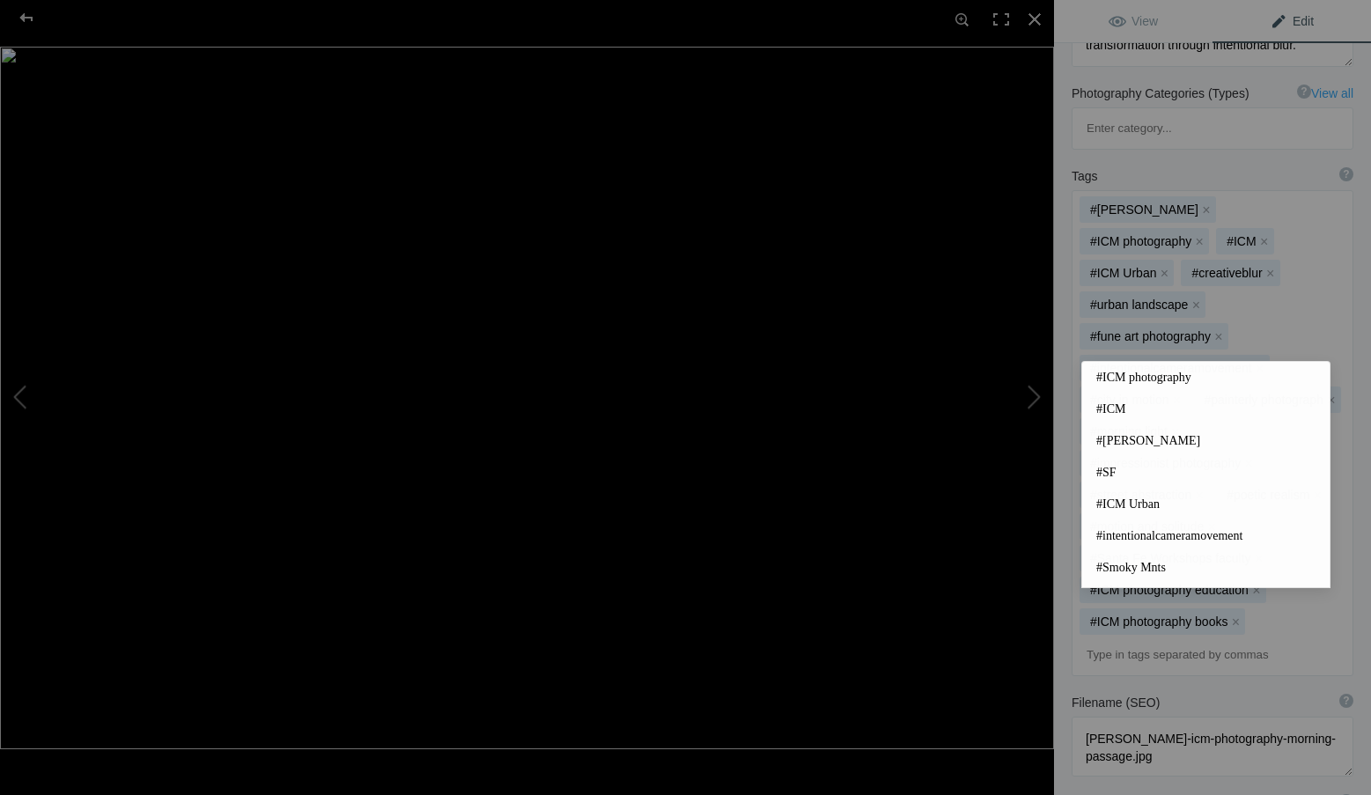
click at [1196, 167] on div "Tags ? Tags are keywords that describe images. For SEO purposes, do not tag pho…" at bounding box center [1212, 176] width 282 height 18
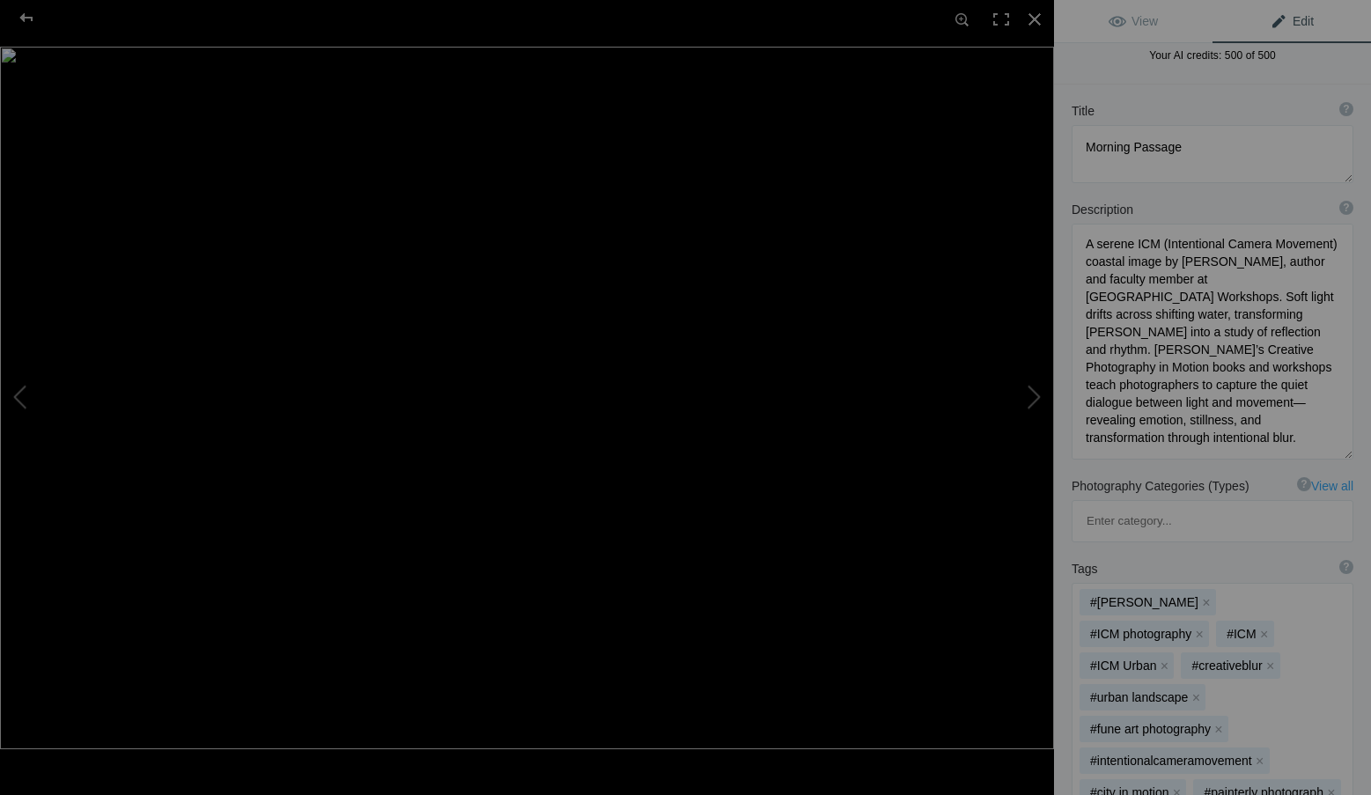
scroll to position [0, 0]
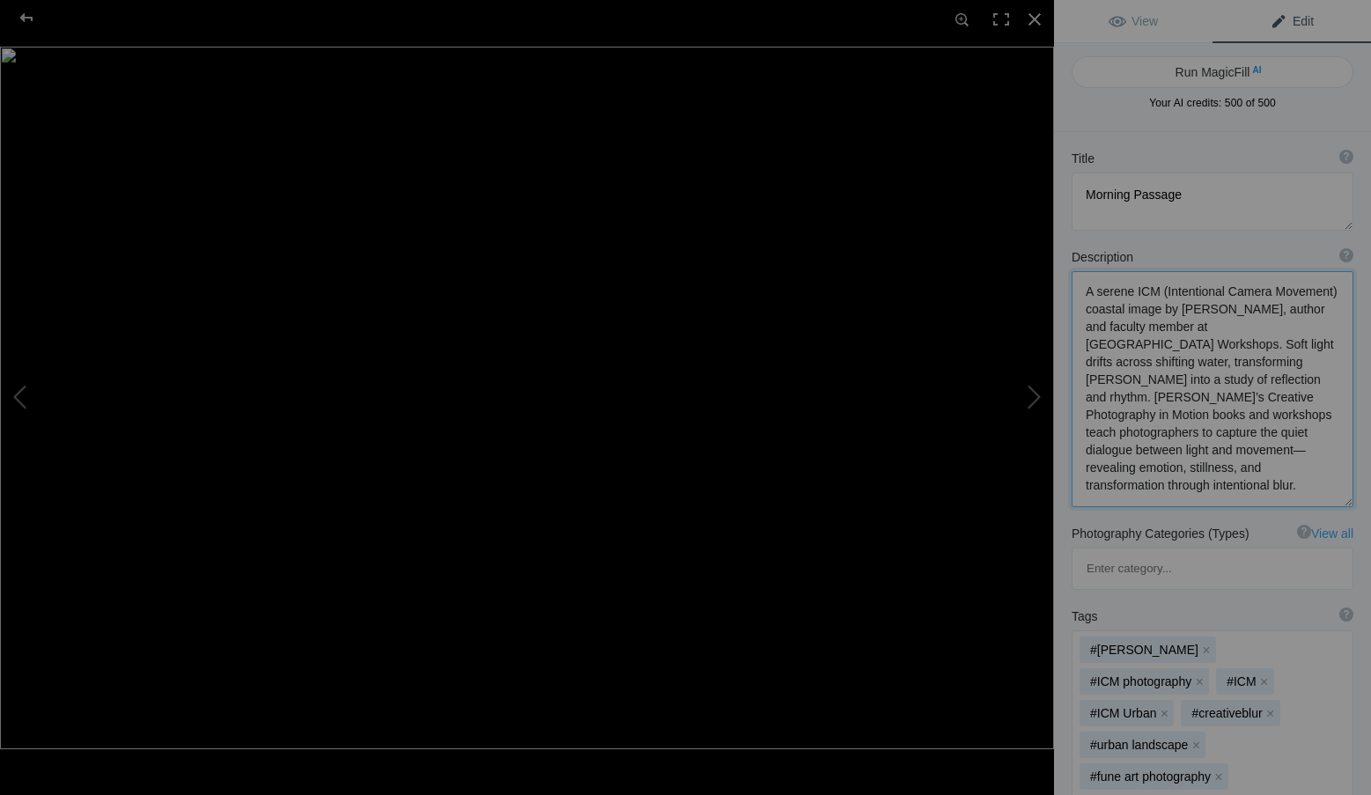
drag, startPoint x: 1189, startPoint y: 309, endPoint x: 1148, endPoint y: 311, distance: 41.4
click at [1148, 311] on textarea at bounding box center [1212, 389] width 282 height 236
drag, startPoint x: 1199, startPoint y: 347, endPoint x: 1143, endPoint y: 368, distance: 59.3
click at [1143, 368] on textarea at bounding box center [1212, 389] width 282 height 236
click at [1124, 365] on textarea at bounding box center [1212, 389] width 282 height 236
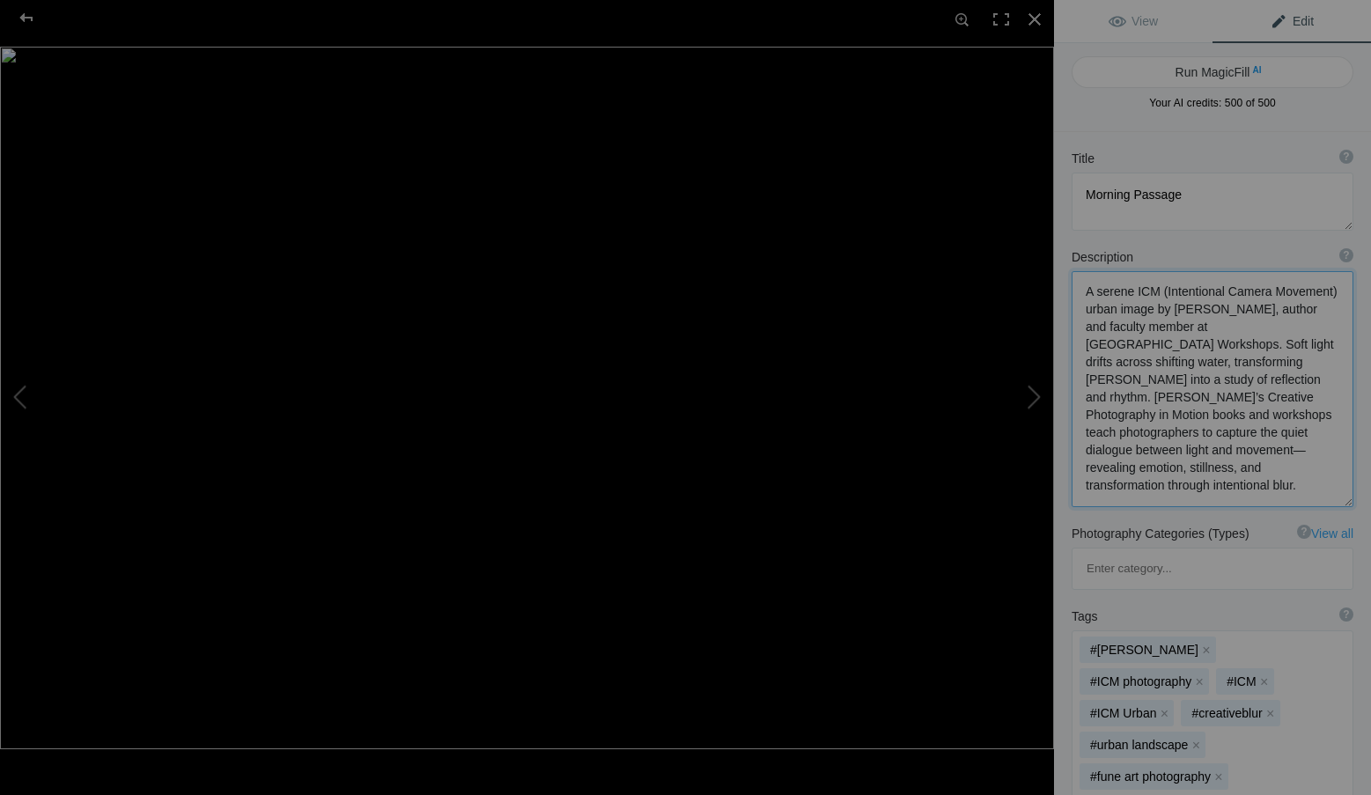
click at [1125, 365] on textarea at bounding box center [1212, 389] width 282 height 236
drag, startPoint x: 1125, startPoint y: 365, endPoint x: 1288, endPoint y: 378, distance: 163.3
click at [1288, 378] on textarea at bounding box center [1212, 389] width 282 height 236
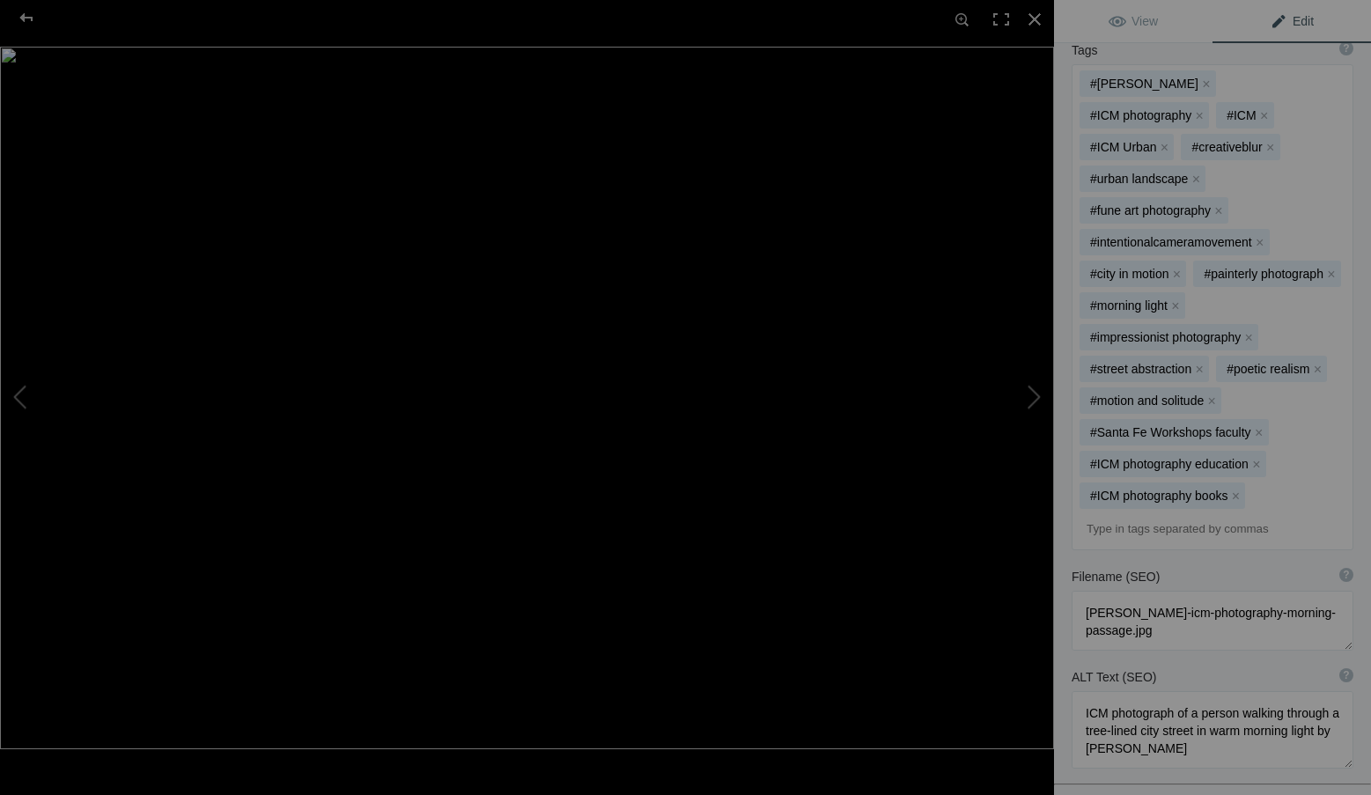
scroll to position [782, 0]
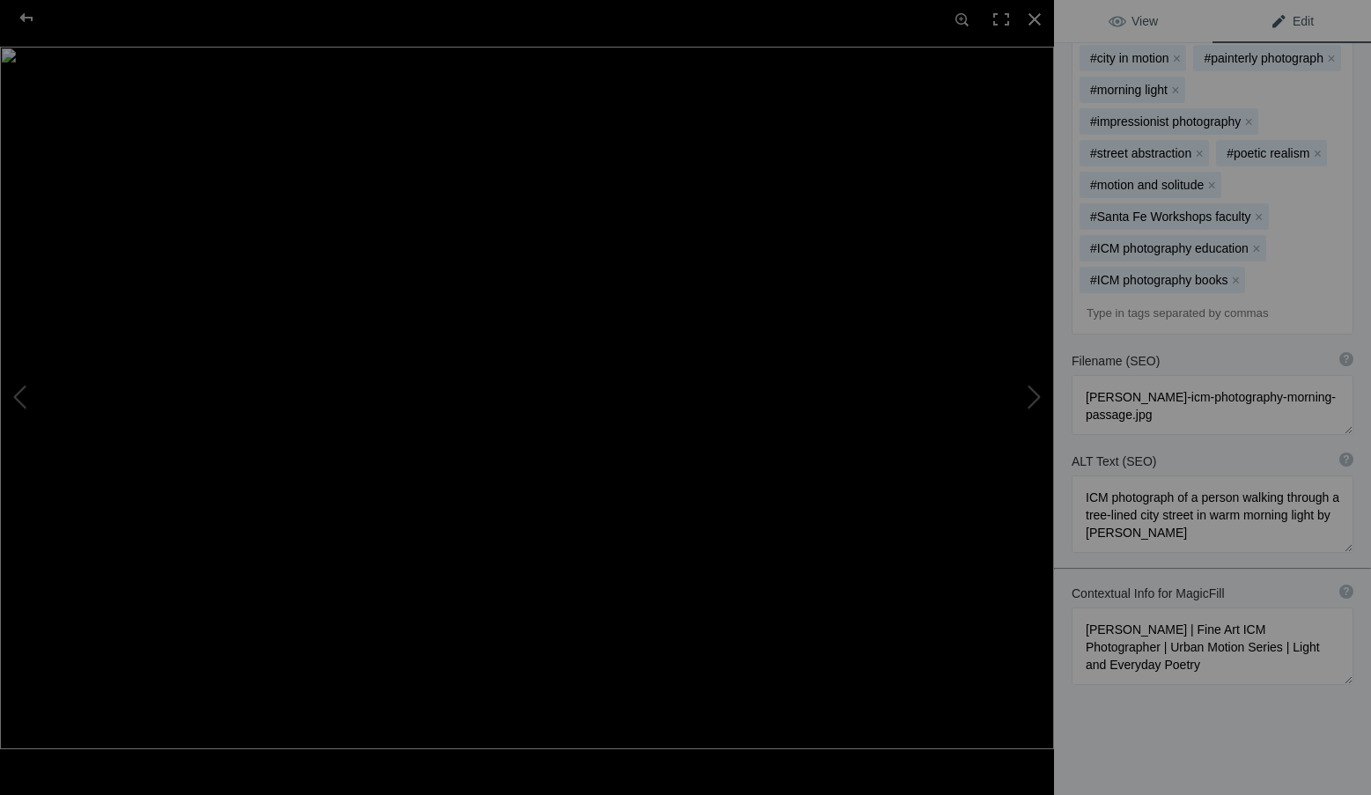
type textarea "A serene ICM (Intentional Camera Movement) urban image by Roxanne Overton, auth…"
click at [1122, 14] on span "View" at bounding box center [1132, 21] width 49 height 14
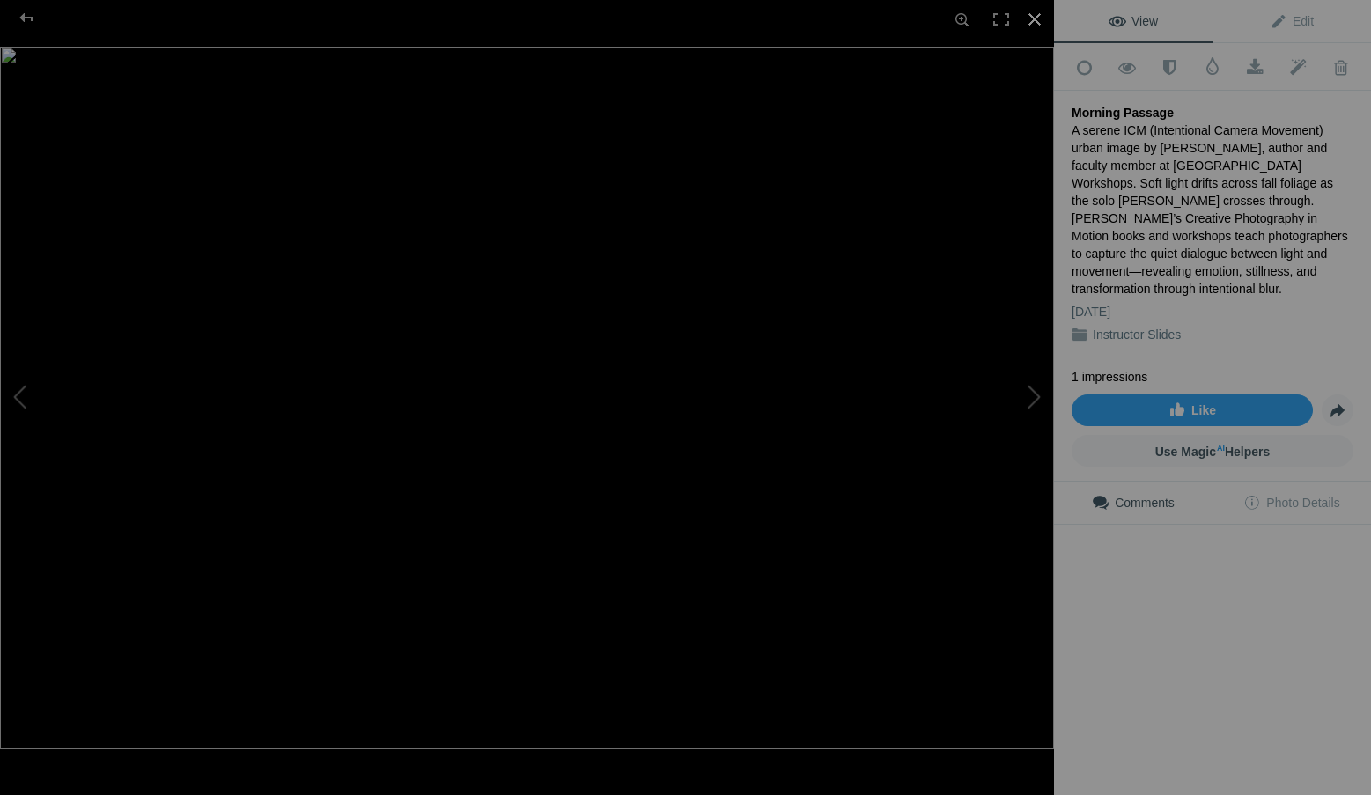
scroll to position [0, 0]
click at [1040, 14] on div at bounding box center [1034, 19] width 39 height 39
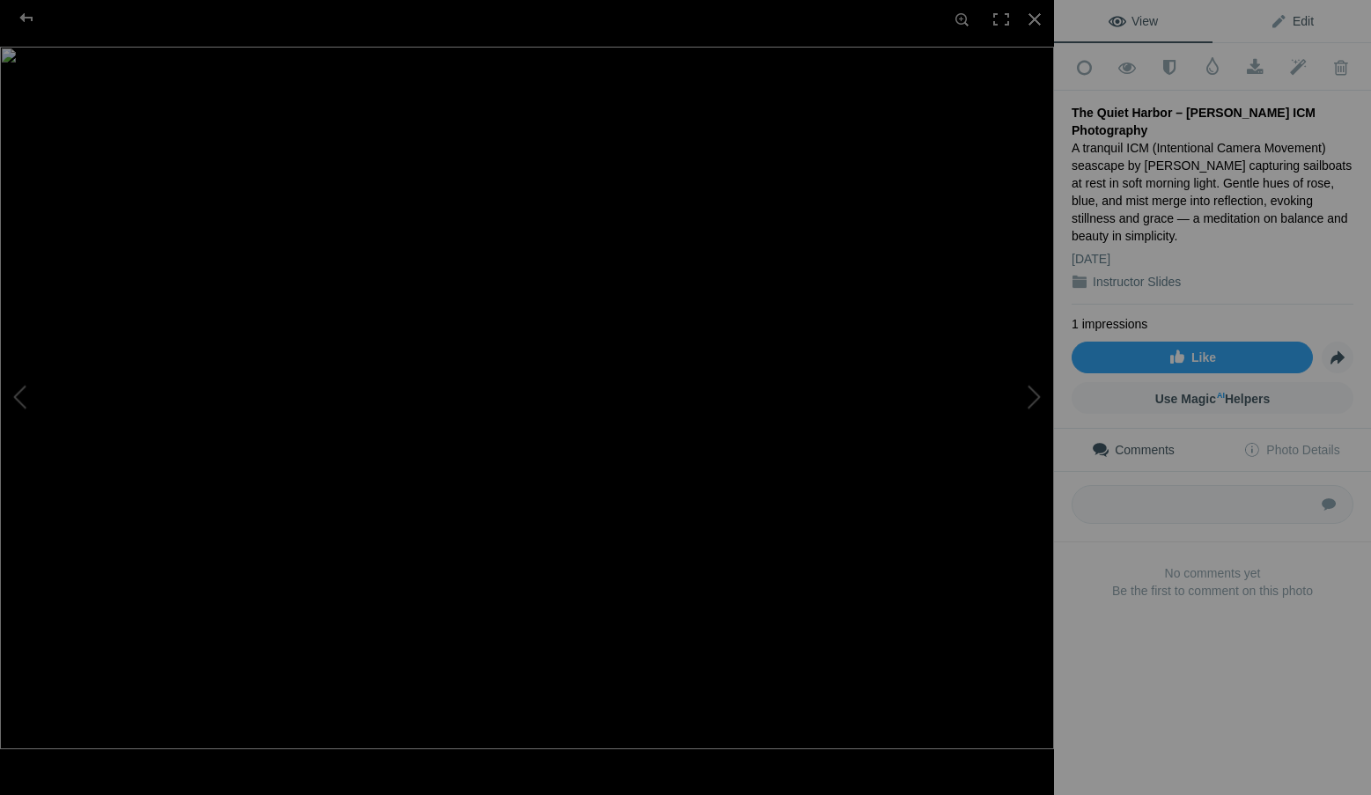
click at [1278, 23] on span "Edit" at bounding box center [1291, 21] width 44 height 14
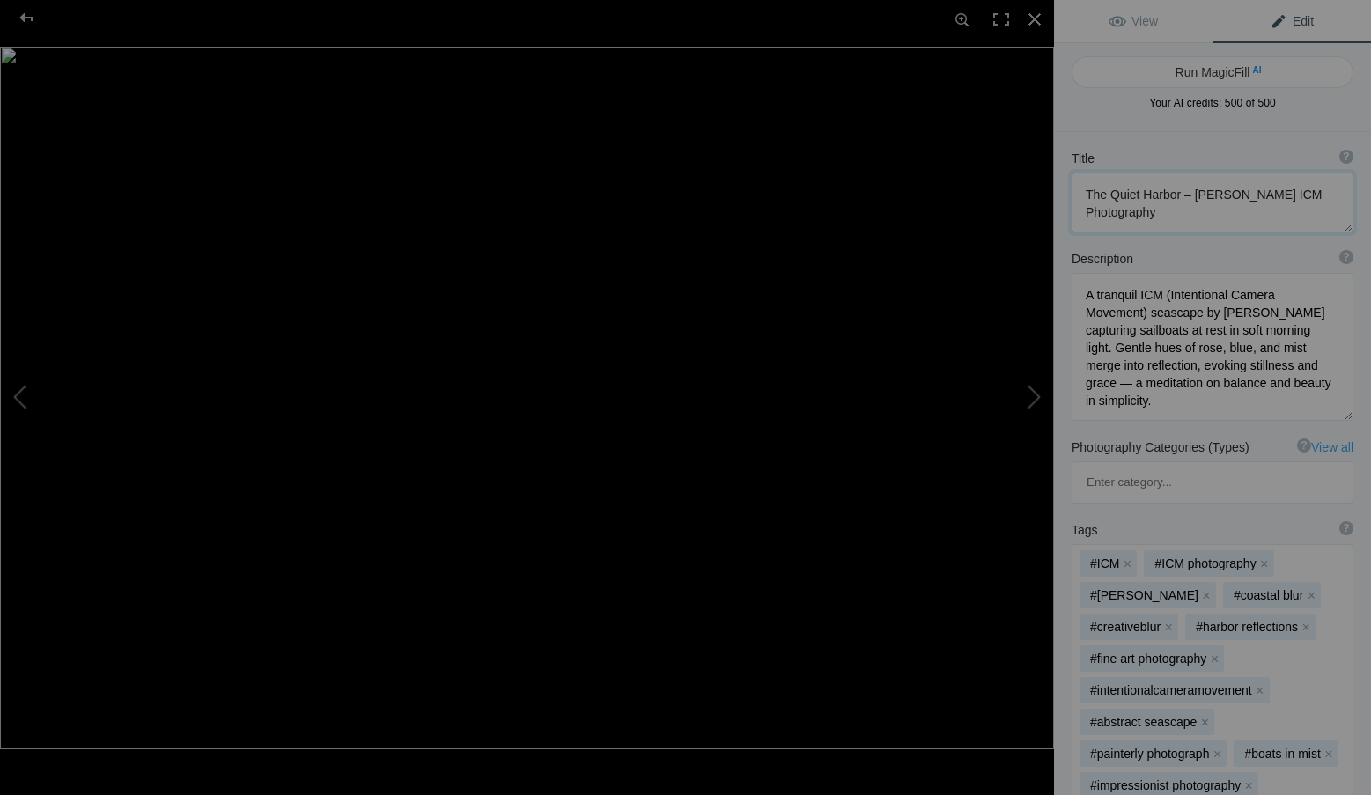
drag, startPoint x: 1176, startPoint y: 198, endPoint x: 1180, endPoint y: 212, distance: 14.8
click at [1180, 212] on textarea at bounding box center [1212, 203] width 282 height 60
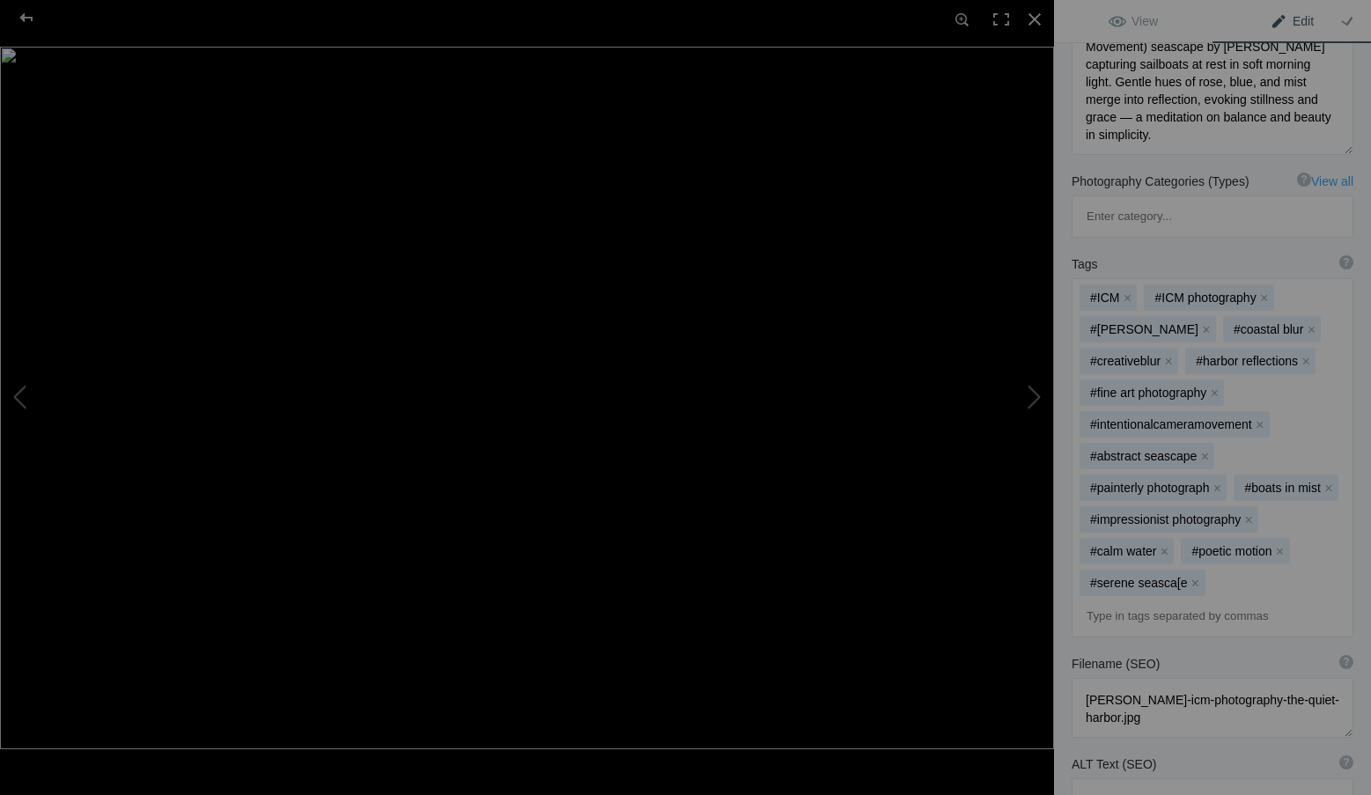
scroll to position [176, 0]
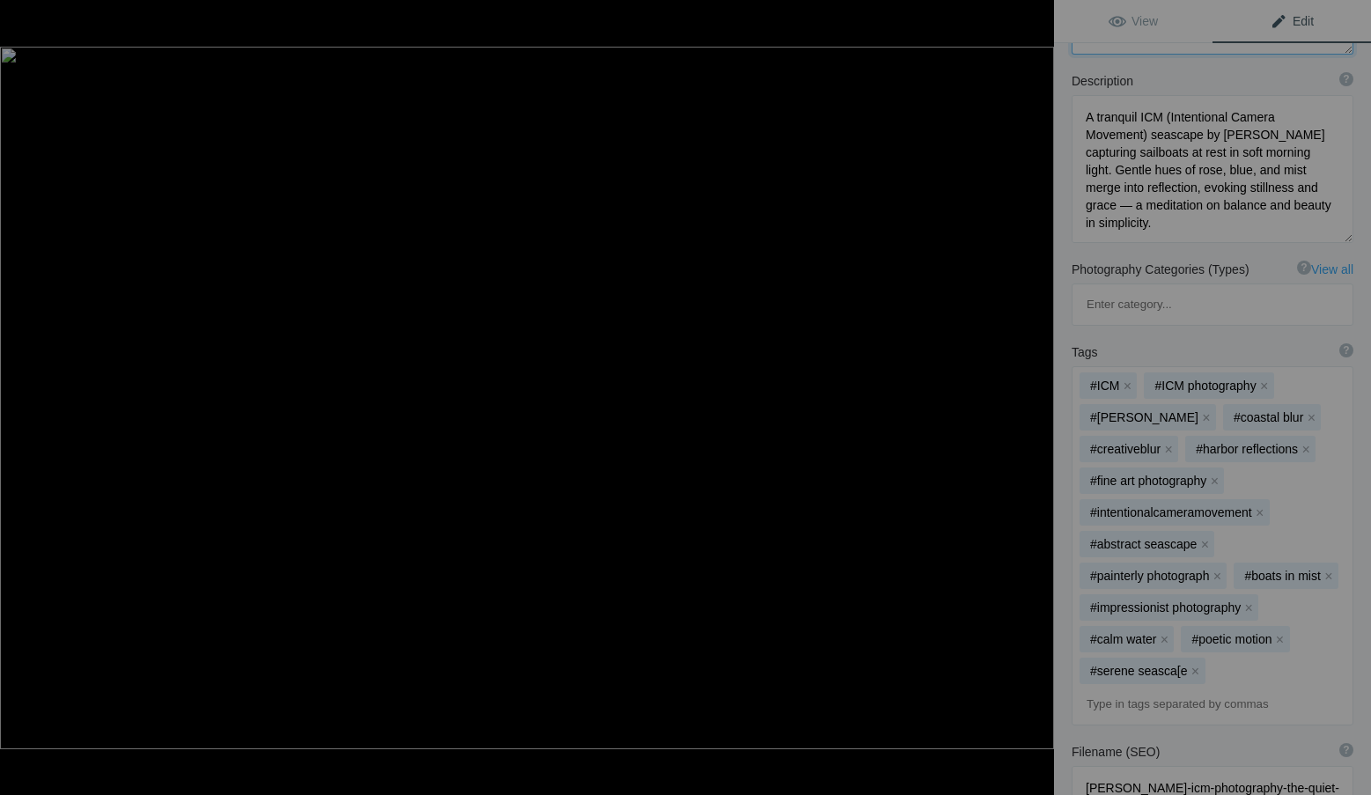
type textarea "The Quiet Harbor"
drag, startPoint x: 1229, startPoint y: 232, endPoint x: 1066, endPoint y: 113, distance: 201.6
click at [1066, 113] on div "Description ? By adding more context around images, results can become much mor…" at bounding box center [1212, 157] width 317 height 188
paste textarea "reflective ICM (Intentional Camera Movement) harbor scene by Roxanne Overton, a…"
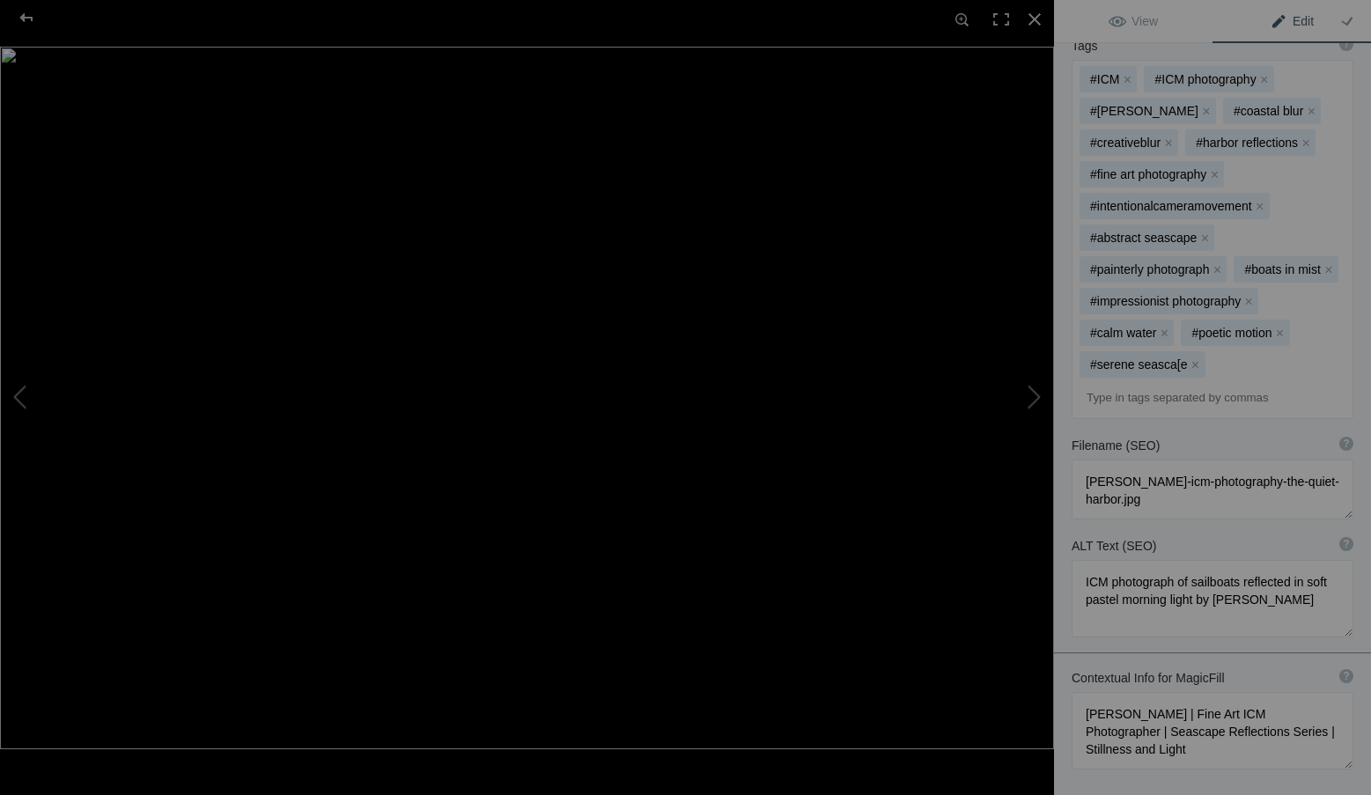
scroll to position [616, 0]
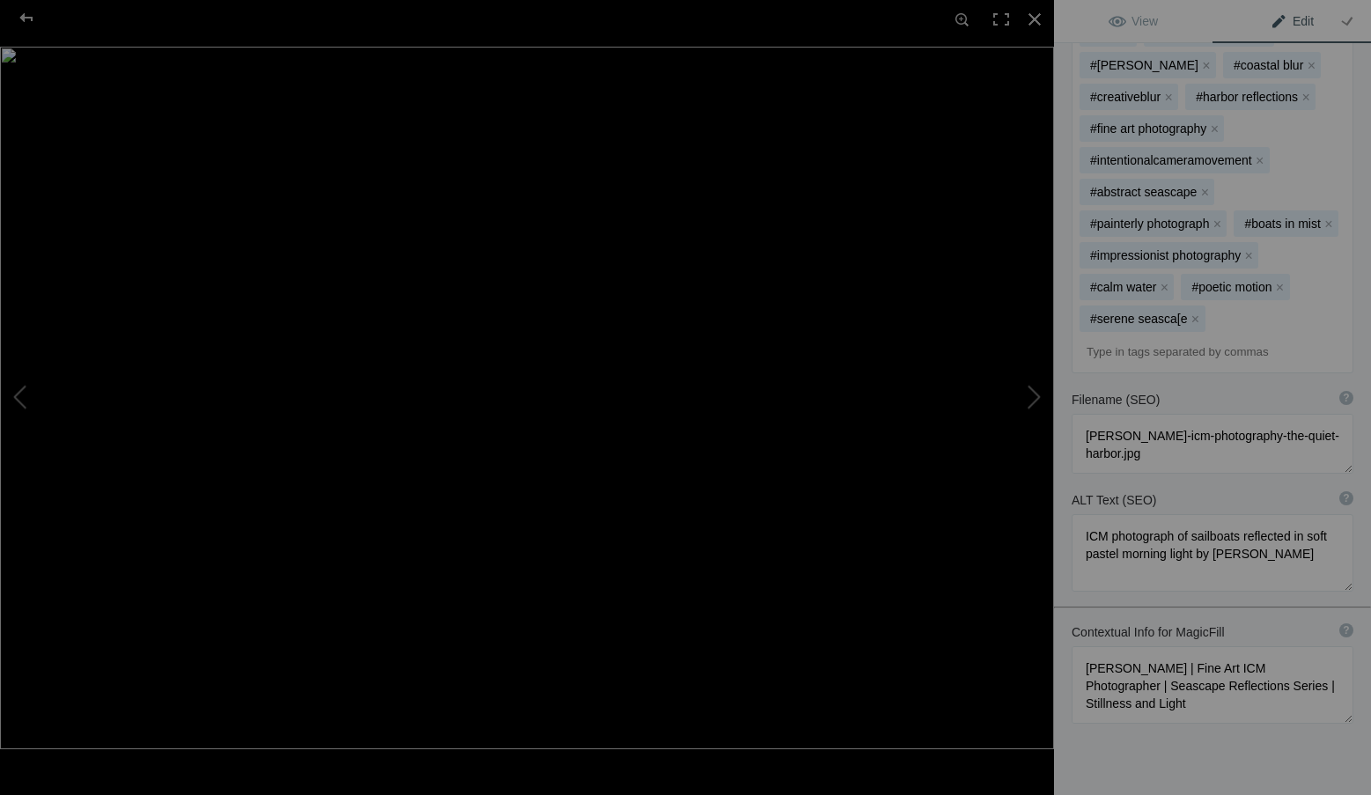
type textarea "A reflective ICM (Intentional Camera Movement) harbor scene by Roxanne Overton,…"
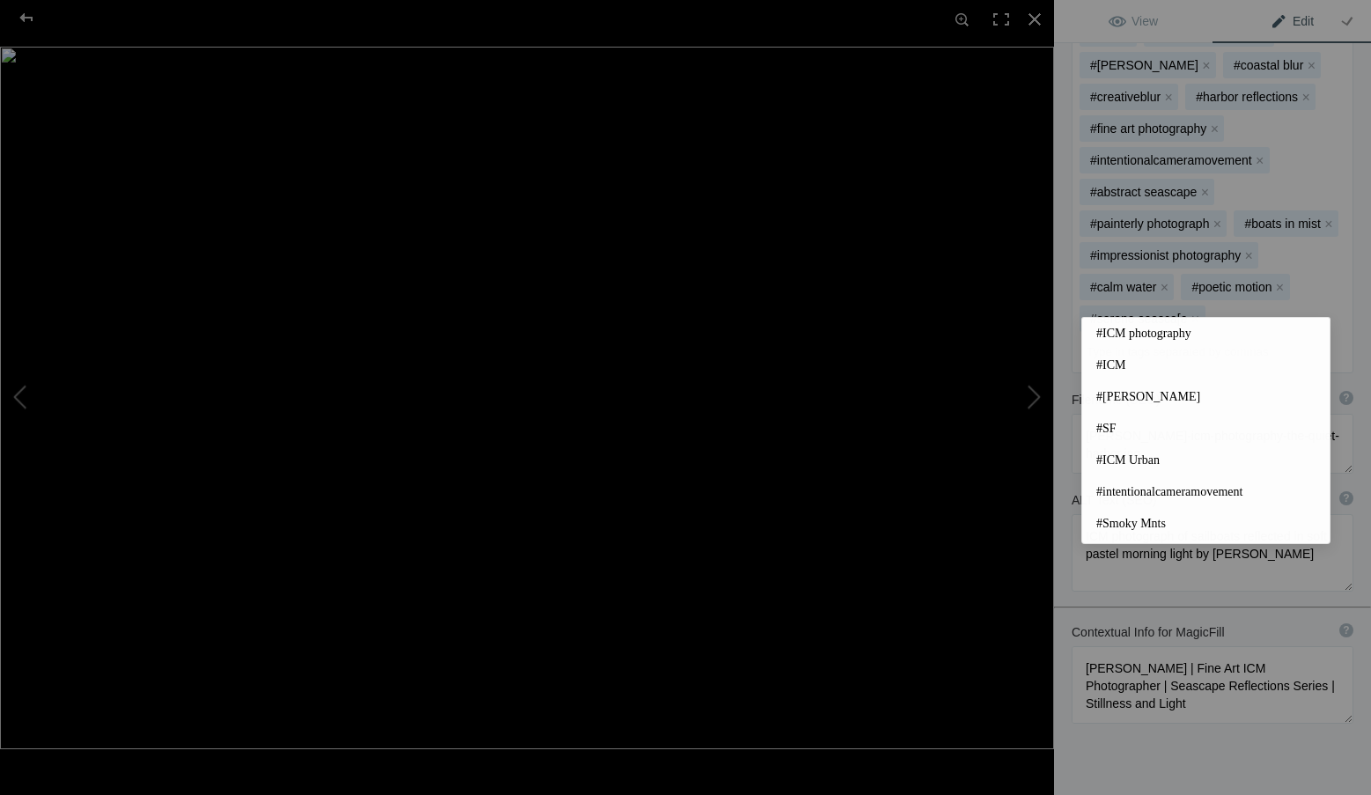
click at [1106, 336] on input at bounding box center [1212, 352] width 262 height 32
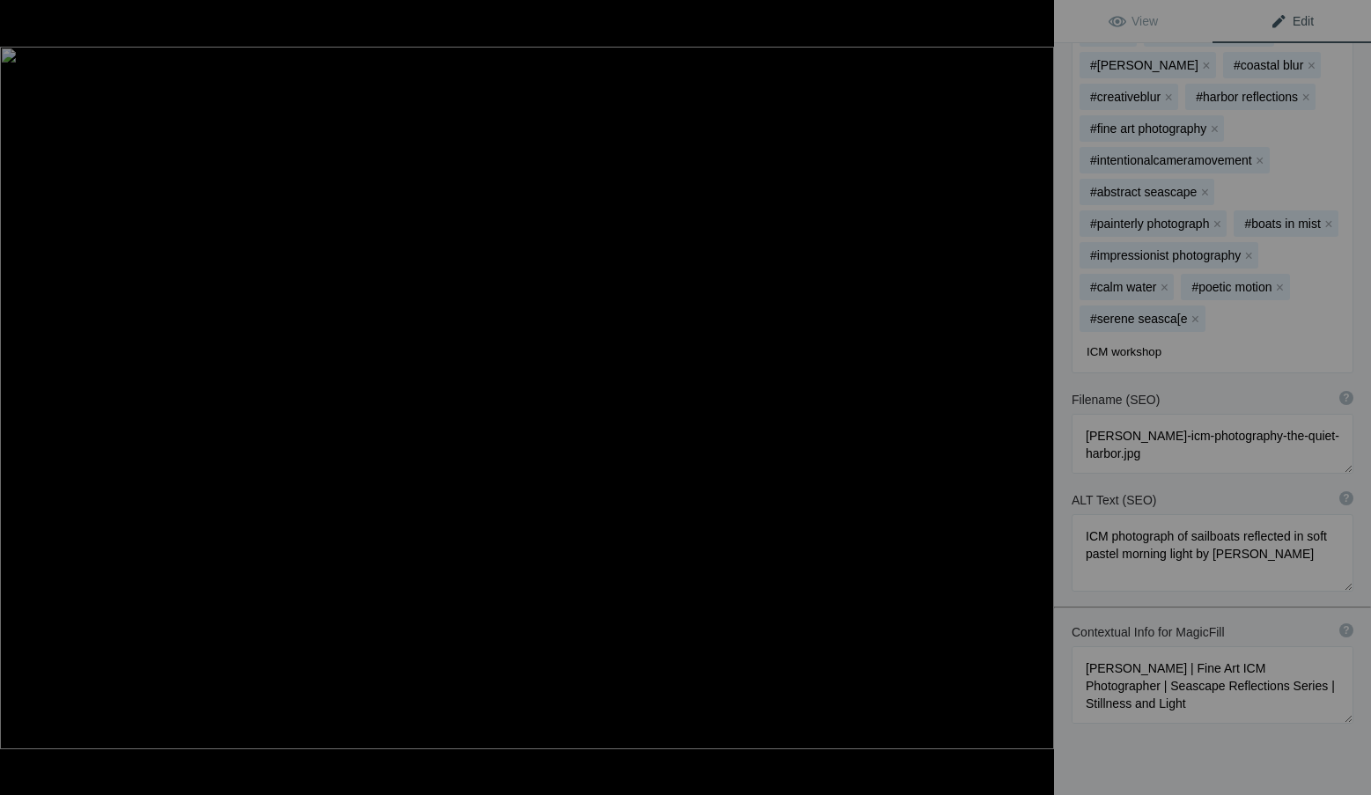
type input "ICM workshops"
type input "Creative Webinars"
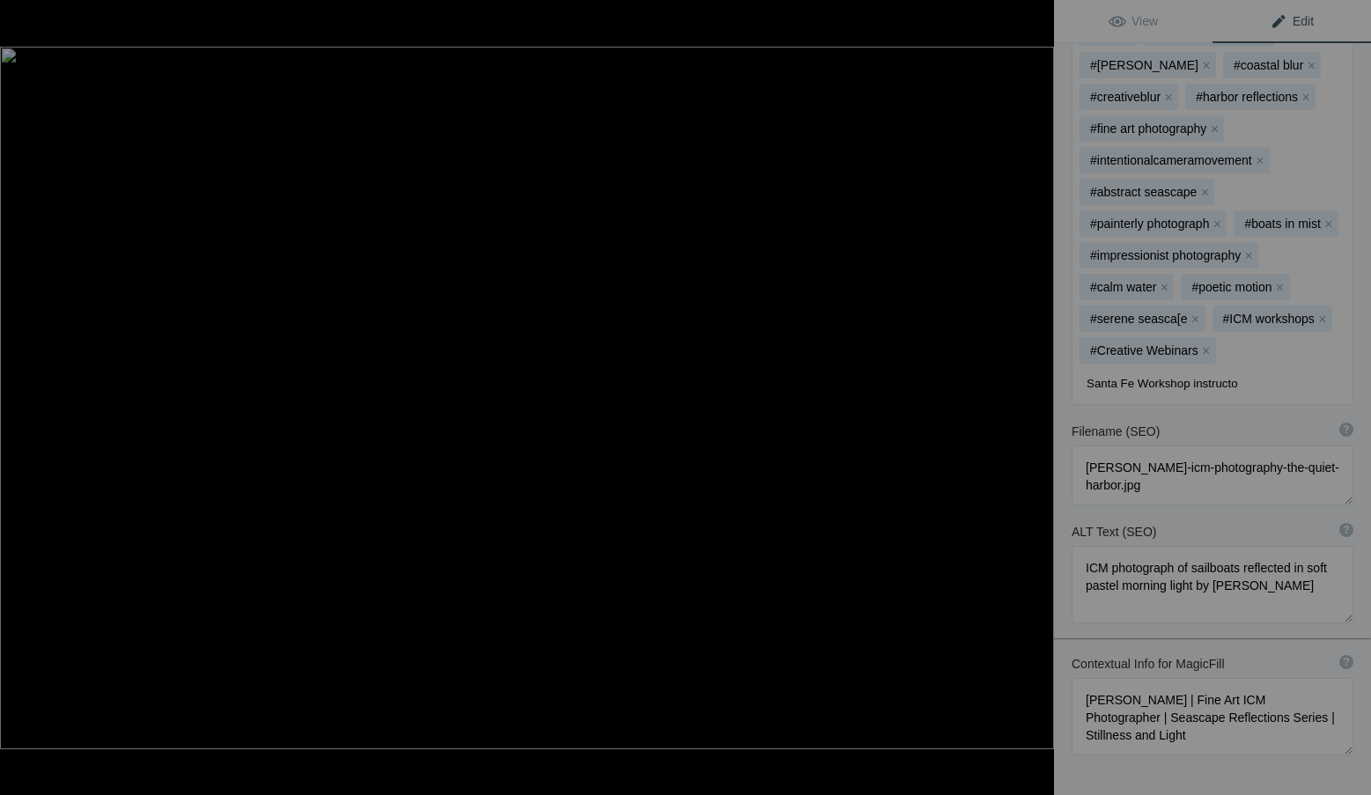
type input "Santa Fe Workshop instructor"
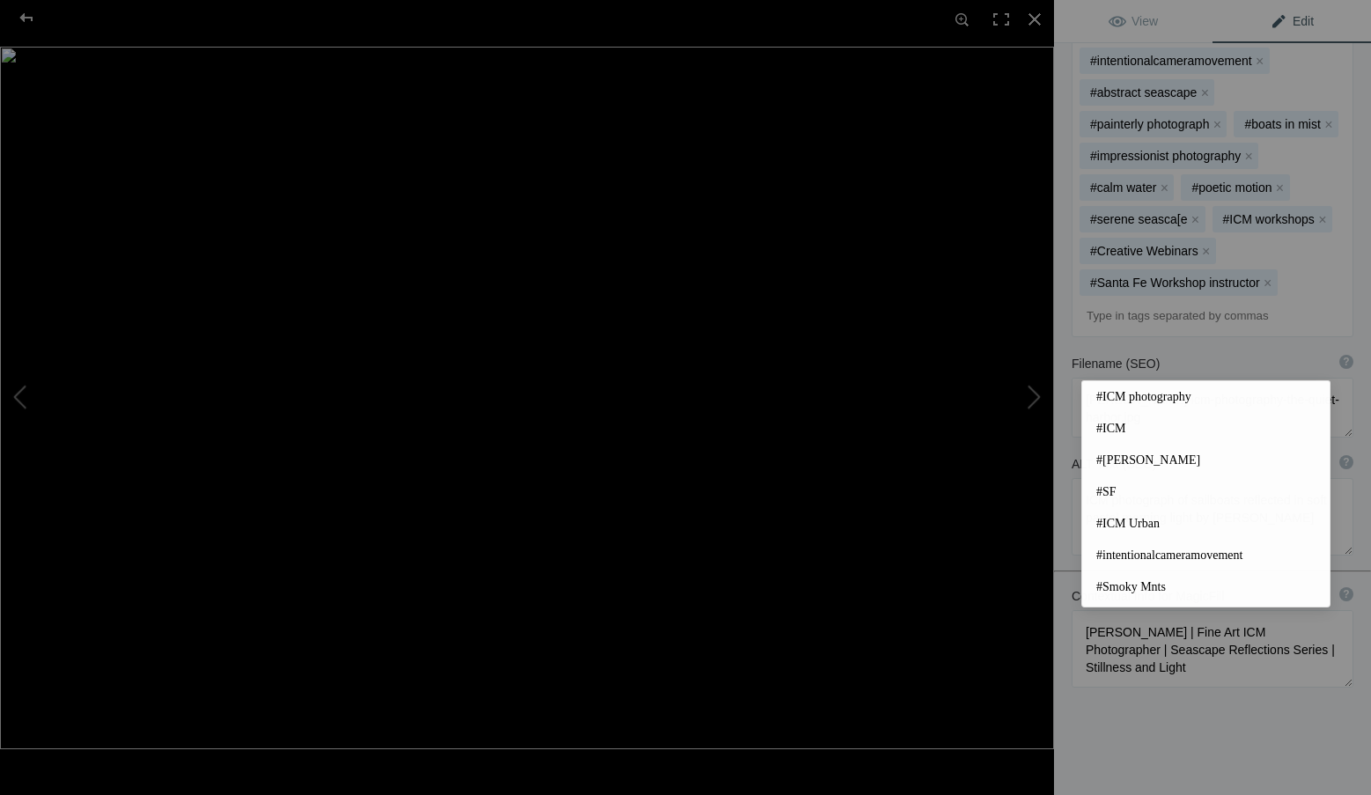
scroll to position [718, 0]
click at [1195, 683] on div "Title ? Photo title is one of the highest used Search Engine ranking criteria a…" at bounding box center [1212, 124] width 317 height 1421
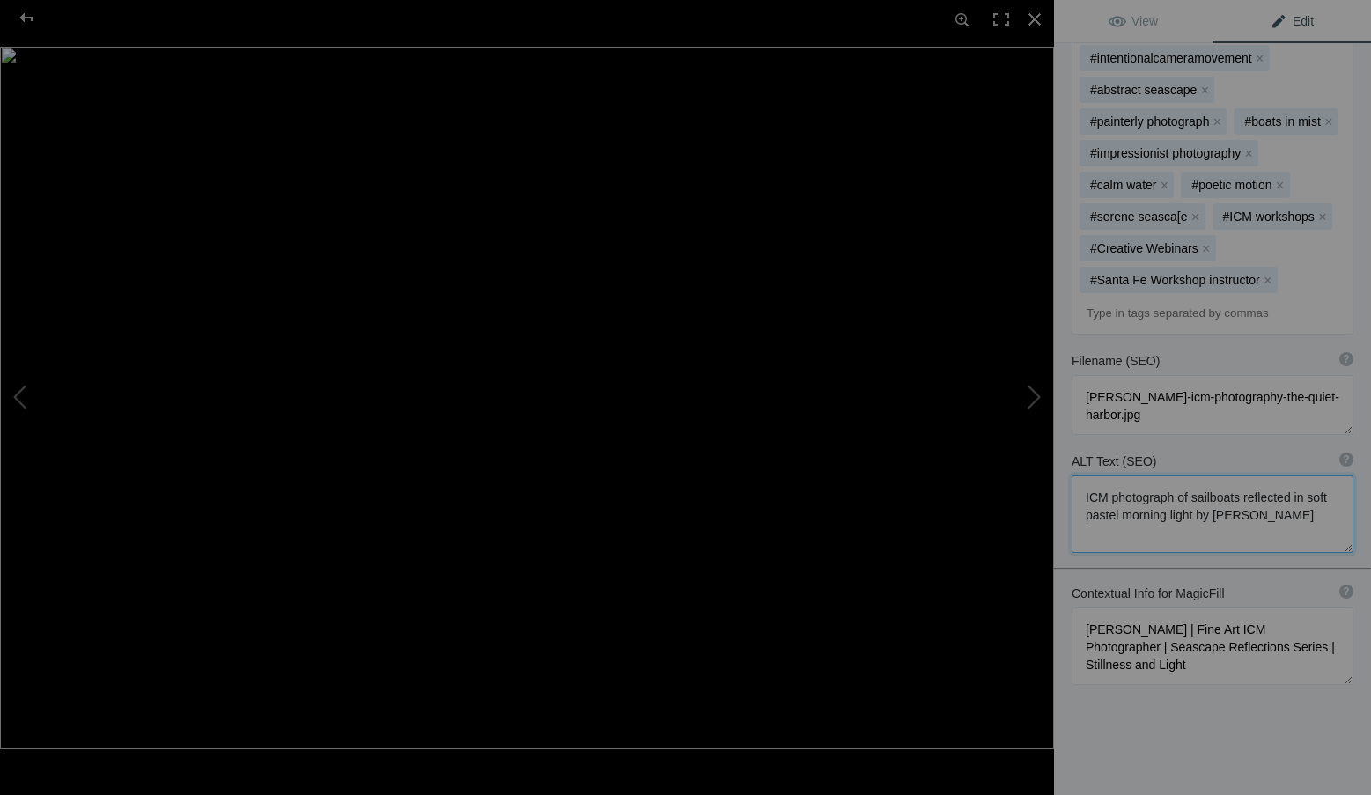
drag, startPoint x: 1149, startPoint y: 485, endPoint x: 1067, endPoint y: 434, distance: 96.5
click at [1067, 444] on div "ALT Text (SEO) ? Provide a concise and descriptive text for the image, focusing…" at bounding box center [1212, 503] width 317 height 118
paste textarea "harbor photograph by Roxanne Overton showing blurred masts reflected in still w…"
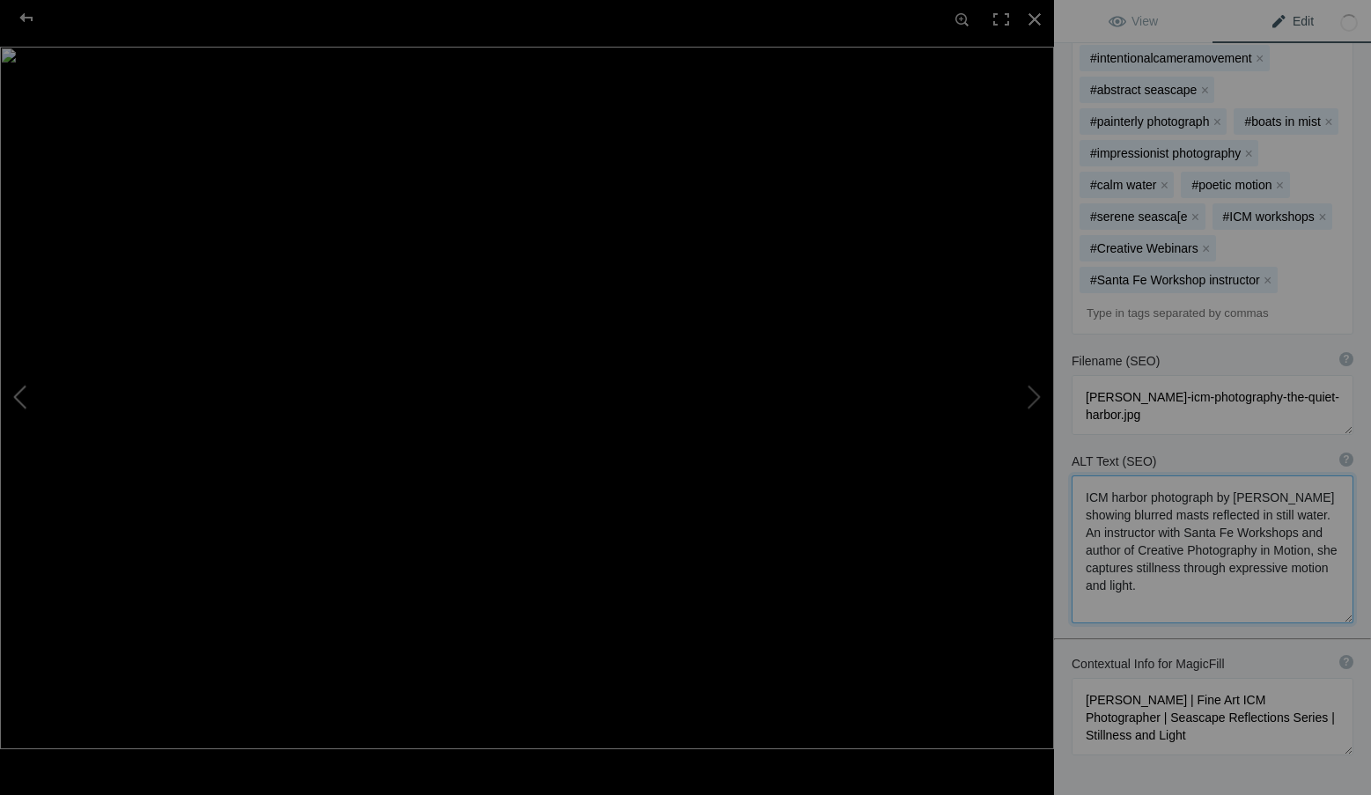
type textarea "ICM harbor photograph by Roxanne Overton showing blurred masts reflected in sti…"
drag, startPoint x: 1239, startPoint y: 695, endPoint x: 1040, endPoint y: 637, distance: 207.3
click at [1040, 637] on div "The Quiet Harbor – Roxanne Overton ICM Photography View Edit Run MagicFill AI Y…" at bounding box center [685, 397] width 1371 height 795
paste textarea "ICM Photographer, Author & Instructor with Santa Fe Workshops | Harbor Reflecti…"
type textarea "Roxanne Overton | ICM Photographer, Author & Instructor with Santa Fe Workshops…"
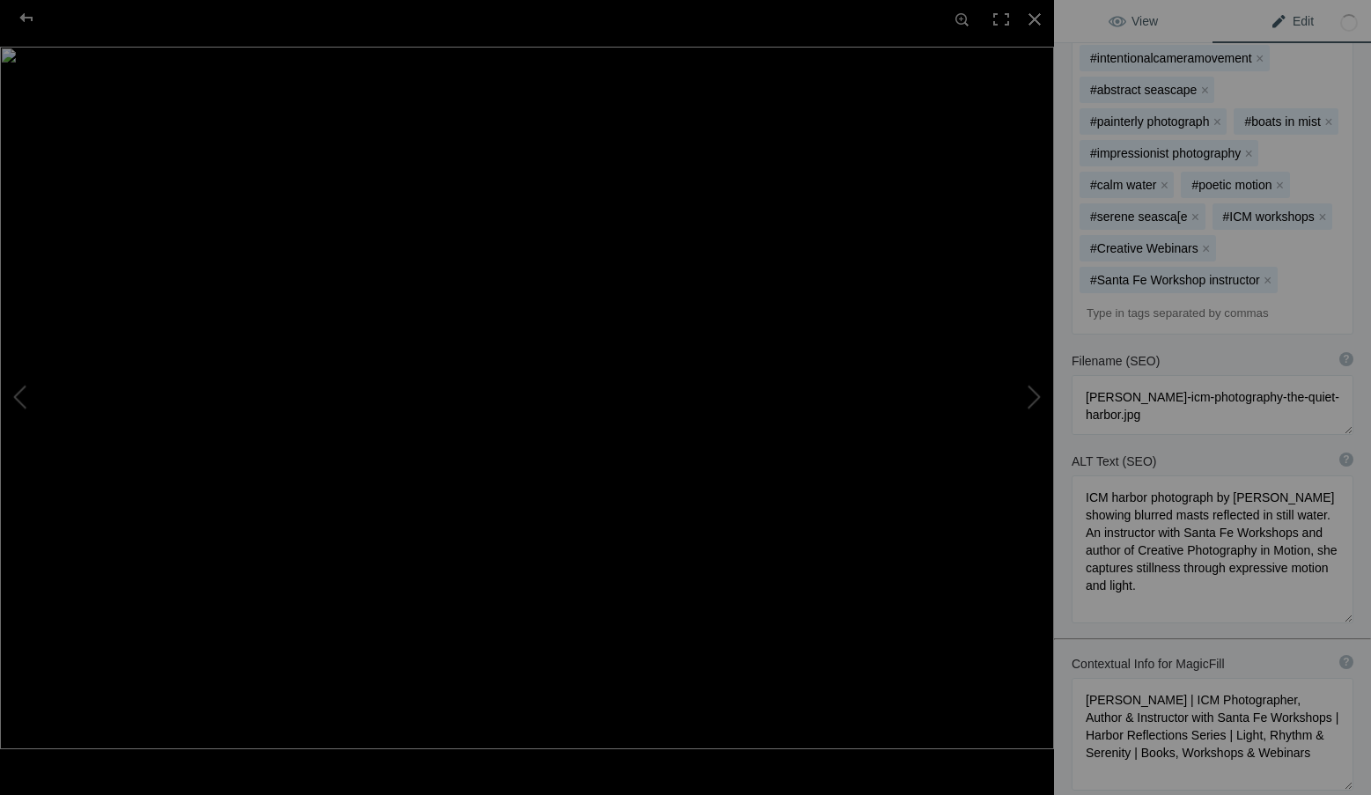
click at [1166, 20] on link "View" at bounding box center [1133, 21] width 158 height 42
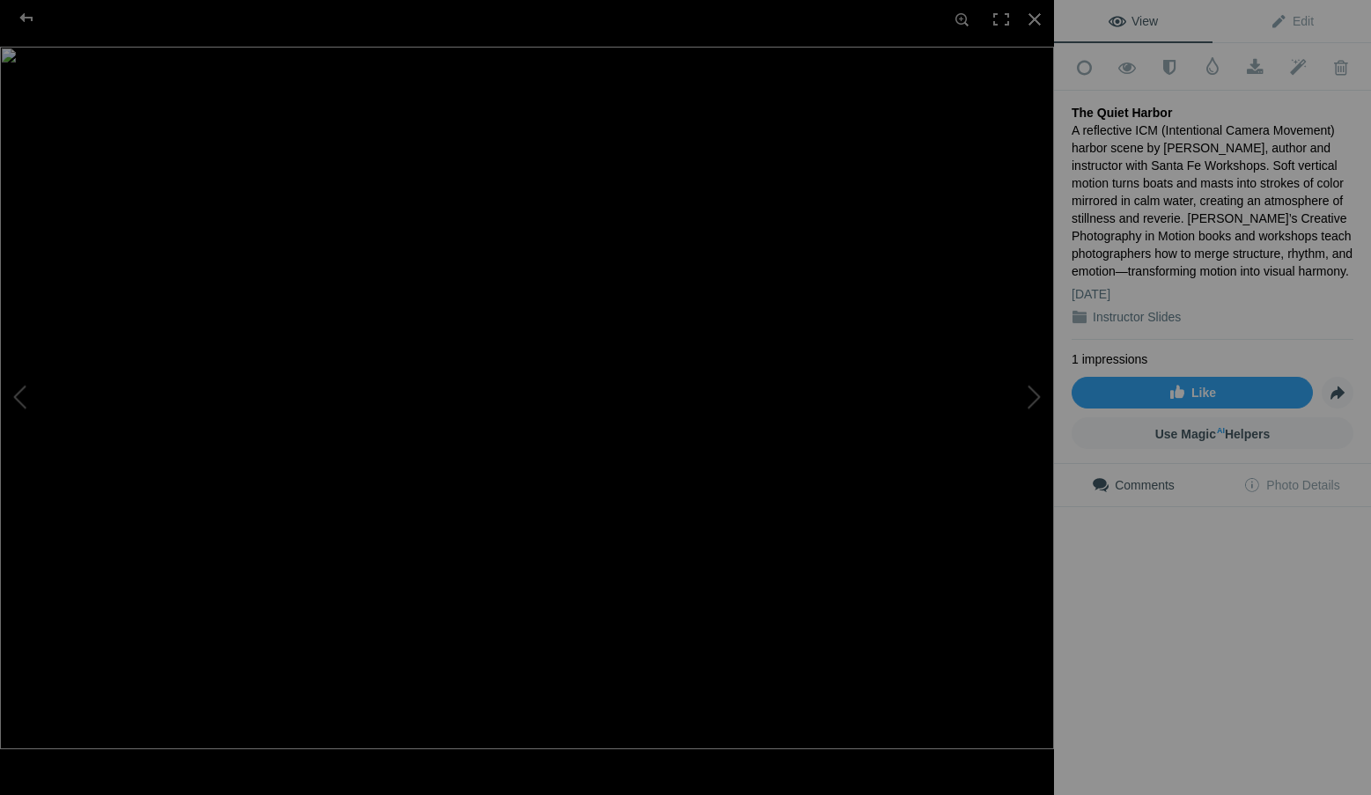
scroll to position [0, 0]
click at [1031, 15] on div at bounding box center [1034, 19] width 39 height 39
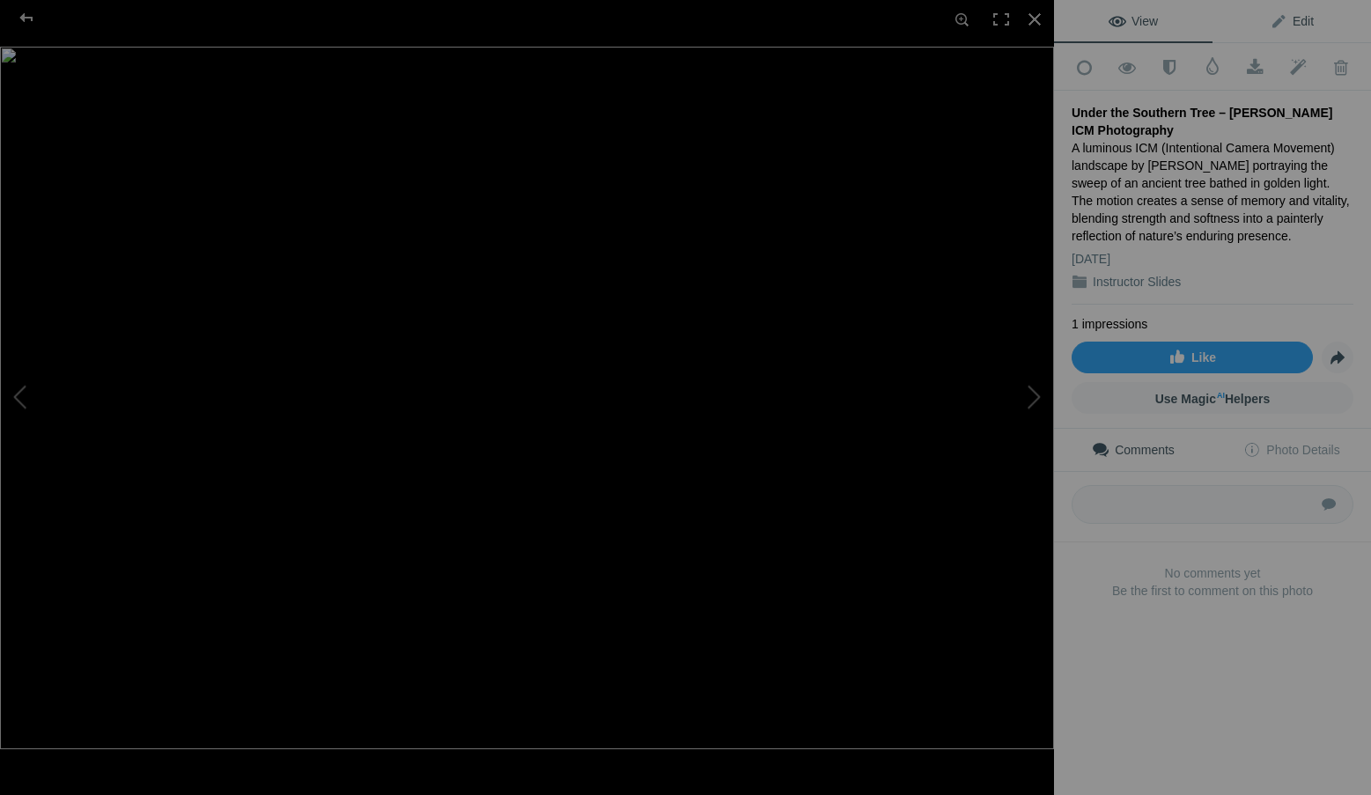
click at [1291, 12] on link "Edit" at bounding box center [1291, 21] width 158 height 42
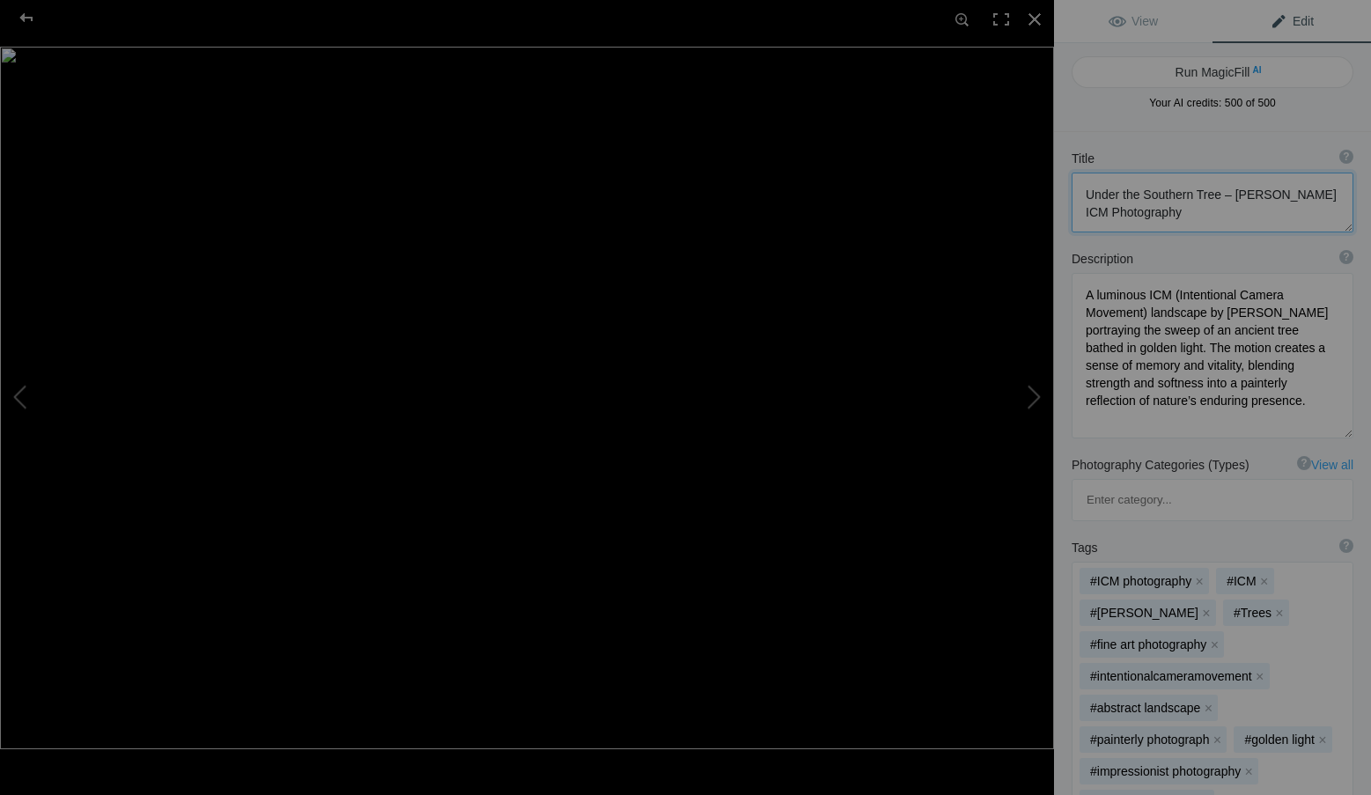
drag, startPoint x: 1217, startPoint y: 196, endPoint x: 1222, endPoint y: 210, distance: 14.8
click at [1222, 210] on textarea at bounding box center [1212, 203] width 282 height 60
type textarea "Under the Southern Tree"
drag, startPoint x: 1167, startPoint y: 421, endPoint x: 1070, endPoint y: 290, distance: 163.0
click at [1070, 290] on div "Description ? By adding more context around images, results can become much mor…" at bounding box center [1212, 342] width 317 height 206
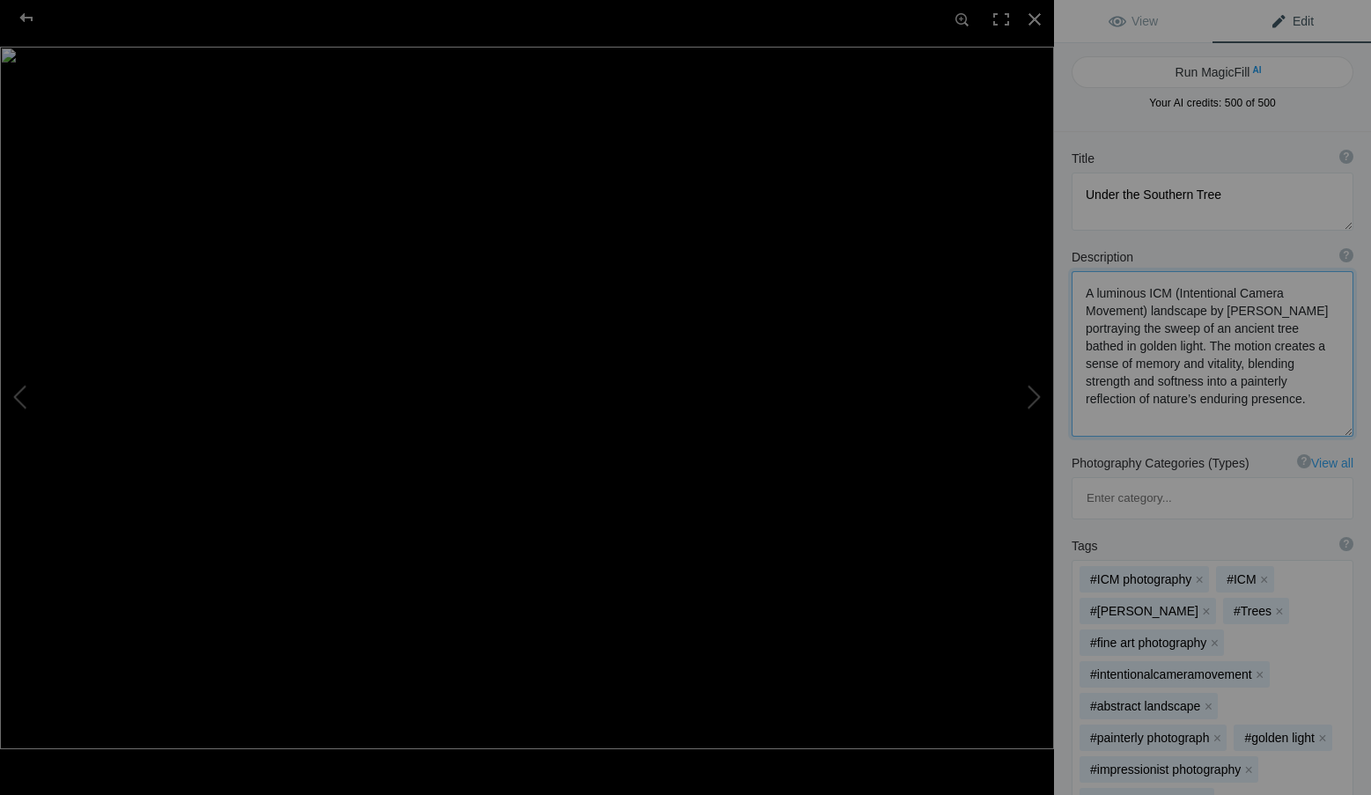
paste textarea "lyrical ICM (Intentional Camera Movement) landscape by Roxanne Overton, author …"
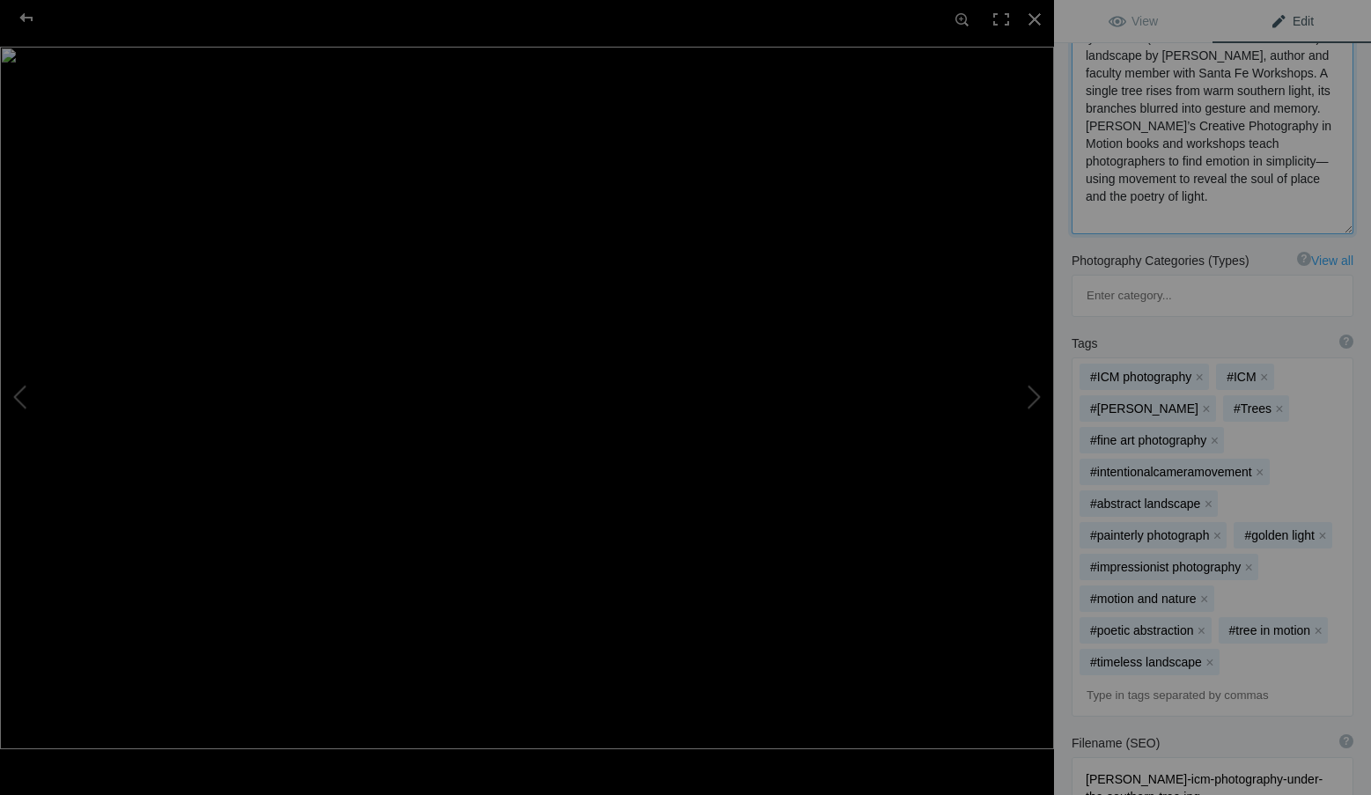
scroll to position [264, 0]
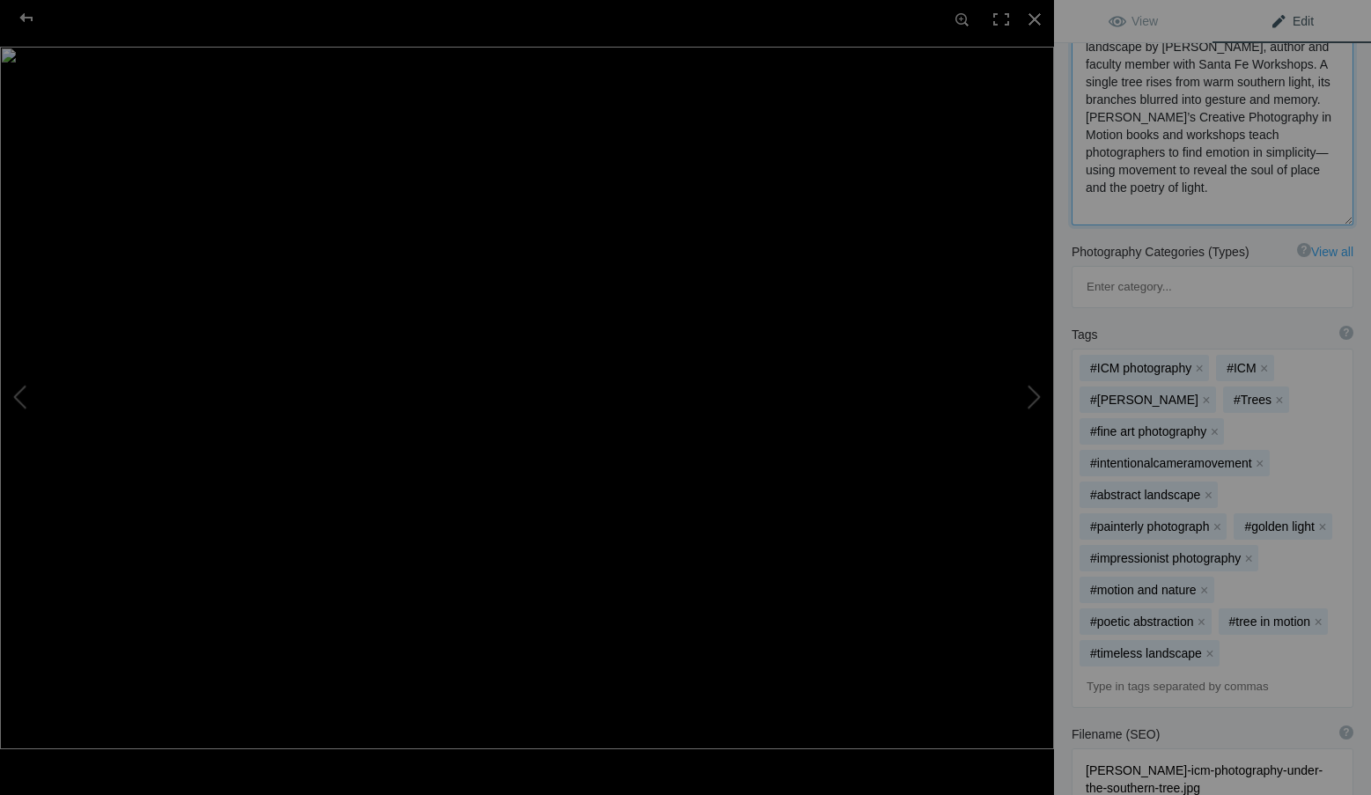
type textarea "lyrical ICM (Intentional Camera Movement) landscape by Roxanne Overton, author …"
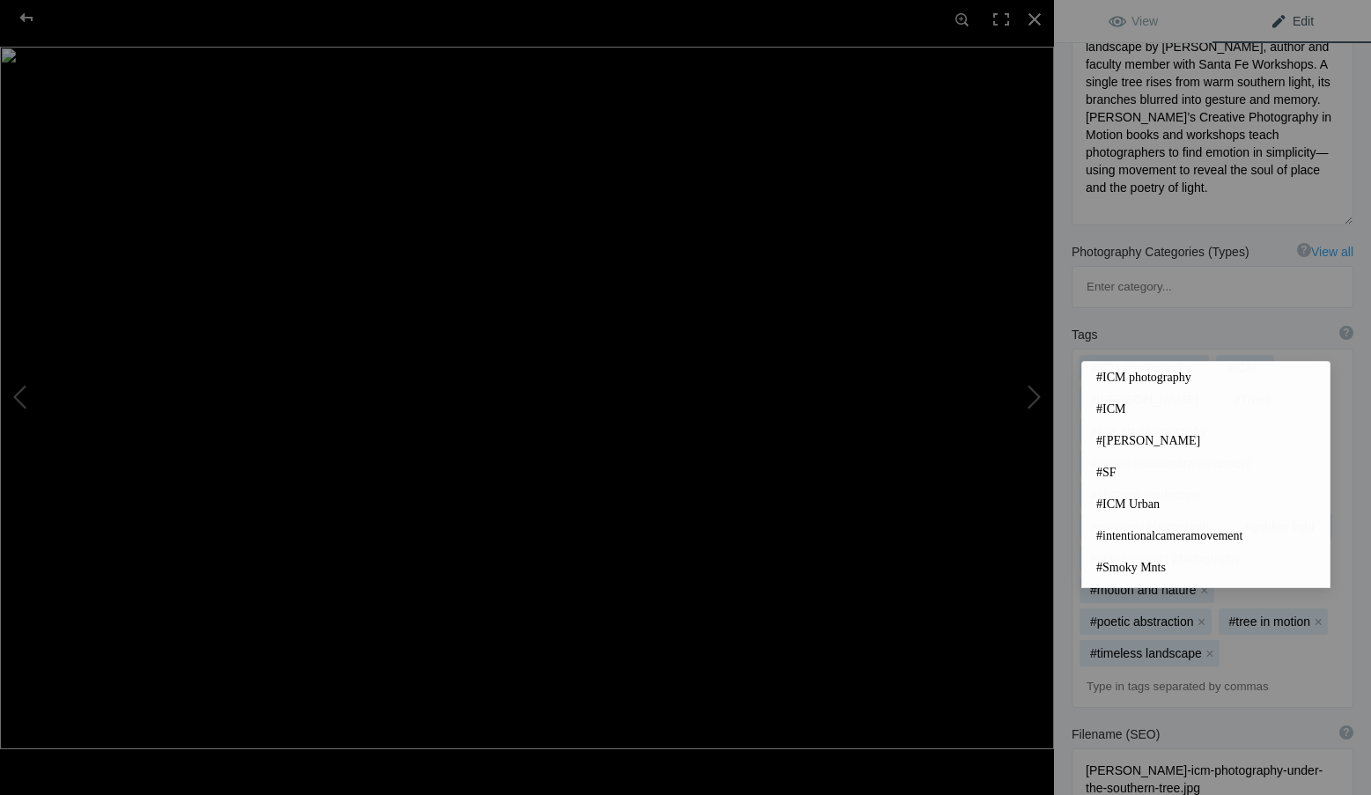
click at [1143, 671] on input at bounding box center [1212, 687] width 262 height 32
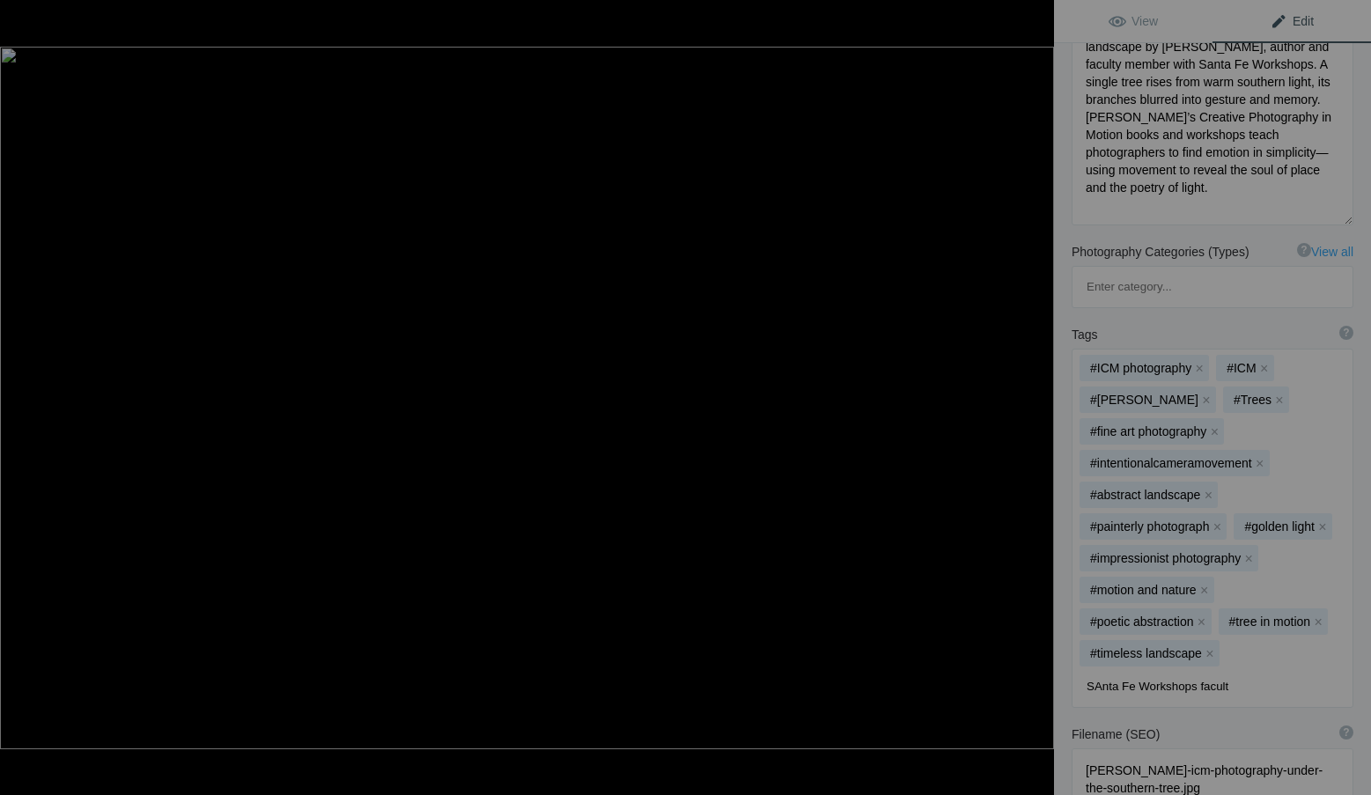
type input "SAnta Fe Workshops faculty"
type input "photography education"
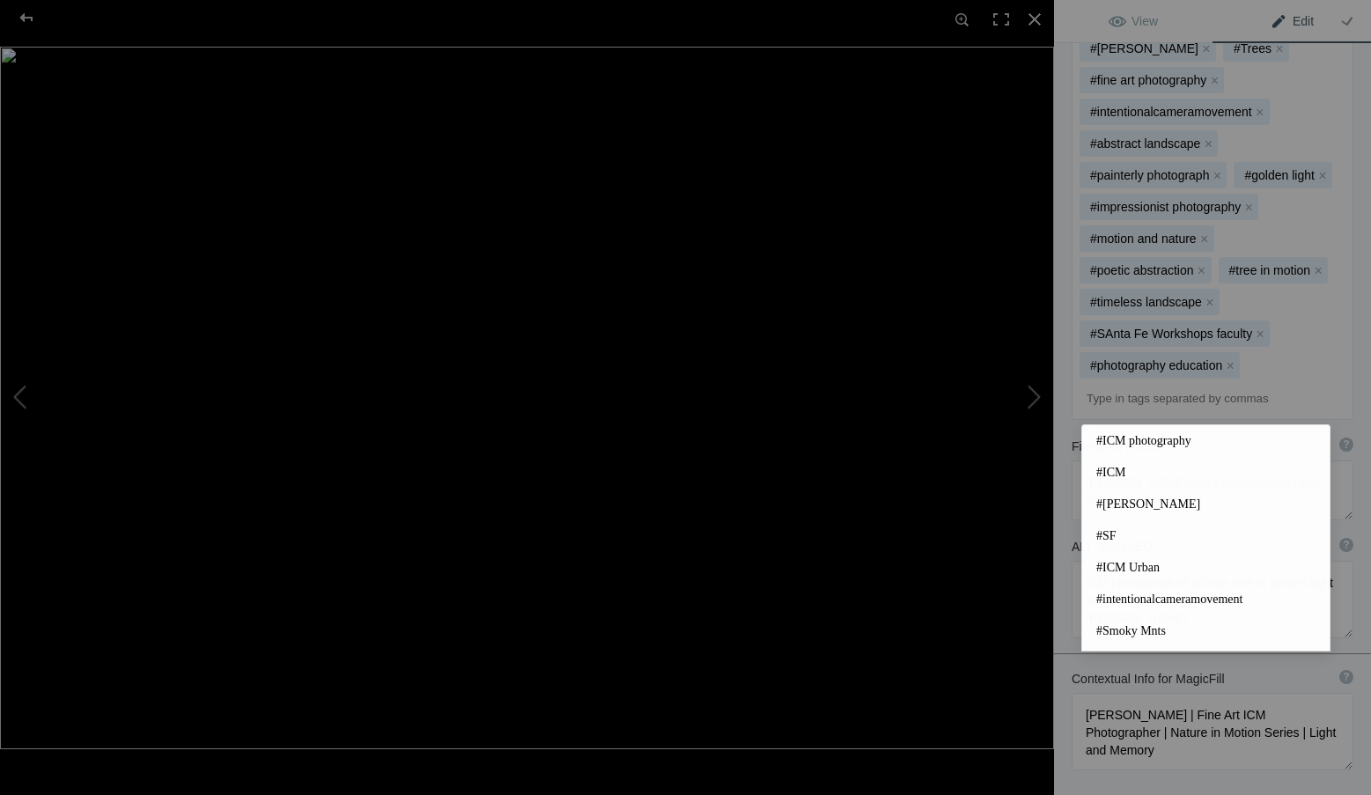
scroll to position [616, 0]
click at [1187, 727] on div "Title ? Photo title is one of the highest used Search Engine ranking criteria a…" at bounding box center [1212, 217] width 317 height 1403
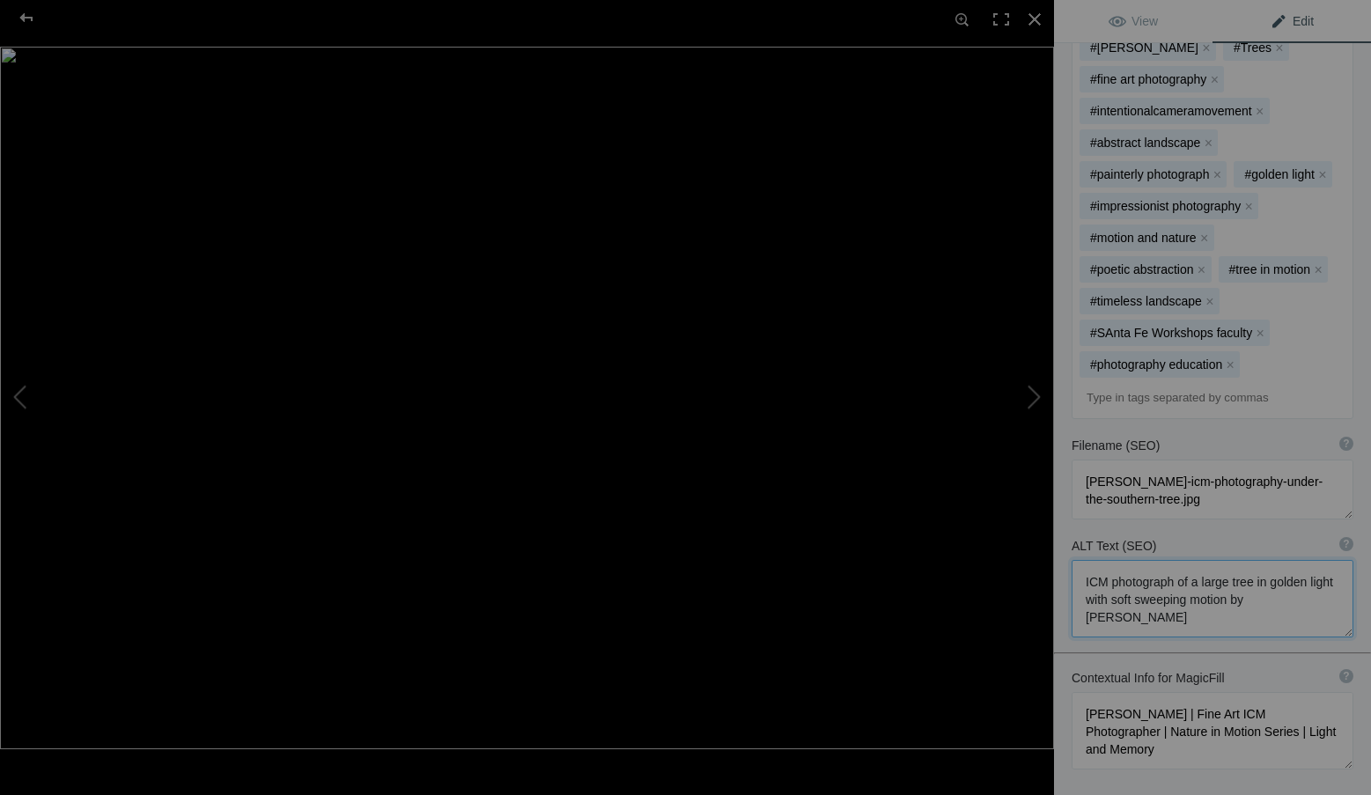
drag, startPoint x: 1167, startPoint y: 529, endPoint x: 1060, endPoint y: 490, distance: 114.2
click at [1060, 528] on div "ALT Text (SEO) ? Provide a concise and descriptive text for the image, focusing…" at bounding box center [1212, 587] width 317 height 118
paste textarea "landscape by Roxanne Overton showing a lone tree bathed in southern light, its …"
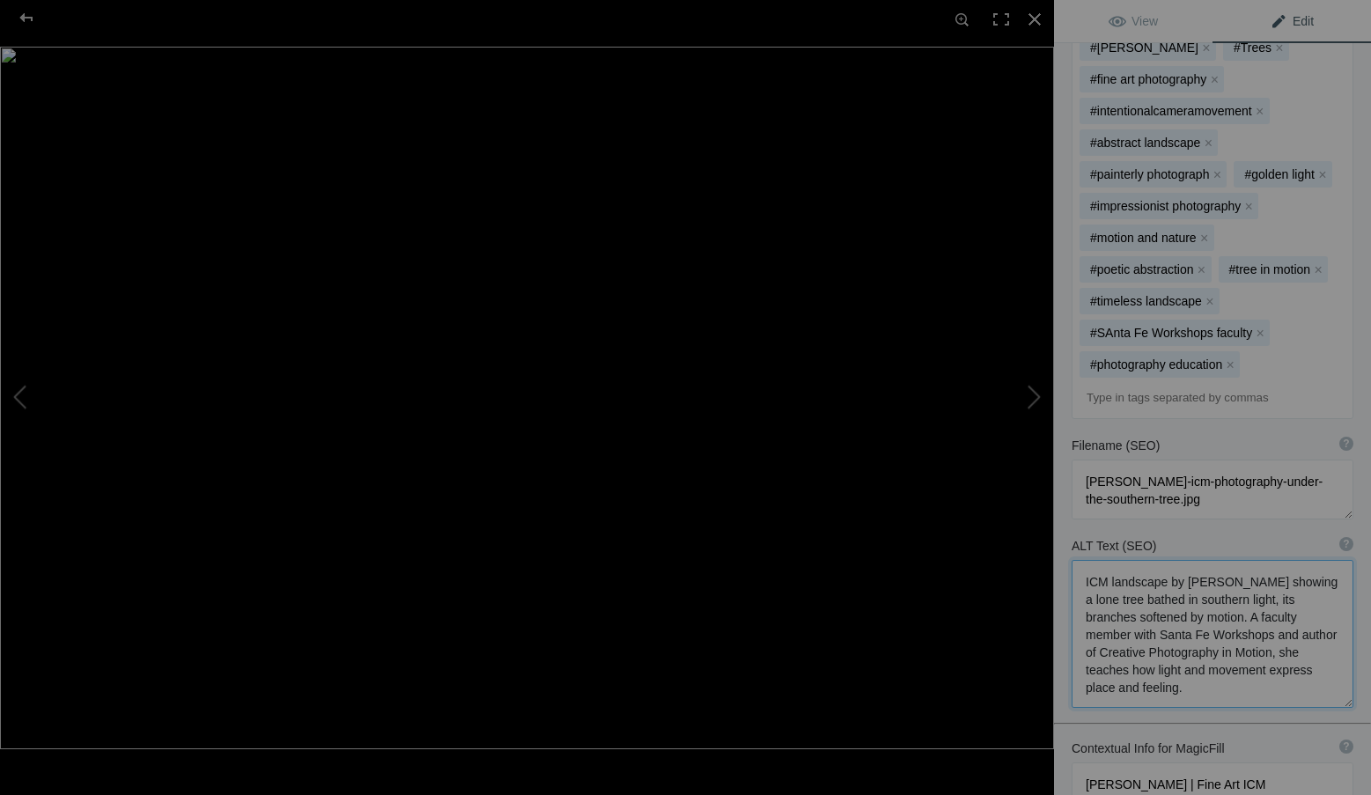
scroll to position [2, 0]
type textarea "ICM landscape by Roxanne Overton showing a lone tree bathed in southern light, …"
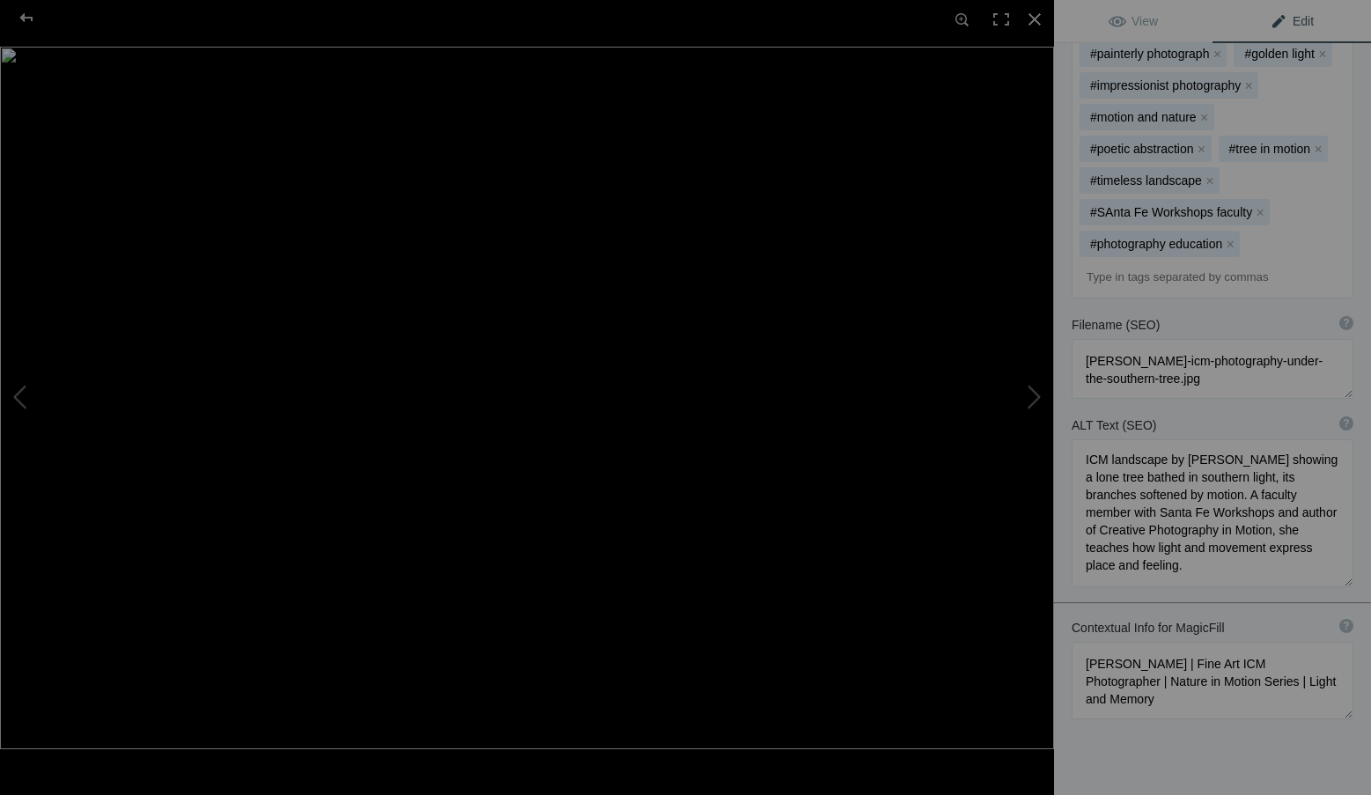
scroll to position [739, 0]
drag, startPoint x: 1223, startPoint y: 629, endPoint x: 1055, endPoint y: 582, distance: 173.9
click at [1055, 607] on div "Contextual Info for MagicFill ? Use this section to add details that aren’t vis…" at bounding box center [1212, 666] width 317 height 118
paste textarea "ICM Photographer, Author & Santa Fe Workshops Faculty | Landscape Echoes Series…"
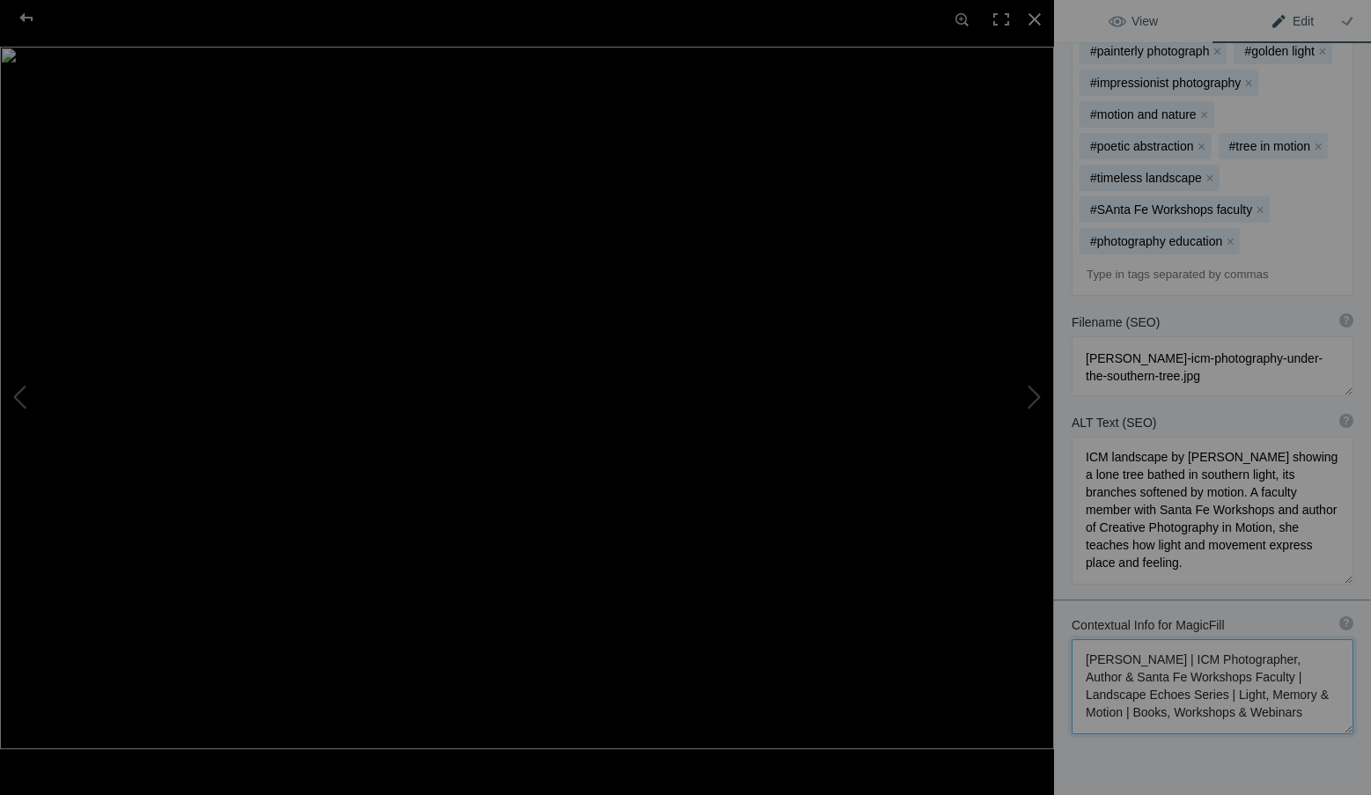
type textarea "Roxanne Overton | ICM Photographer, Author & Santa Fe Workshops Faculty | Lands…"
click at [1155, 18] on link "View" at bounding box center [1133, 21] width 158 height 42
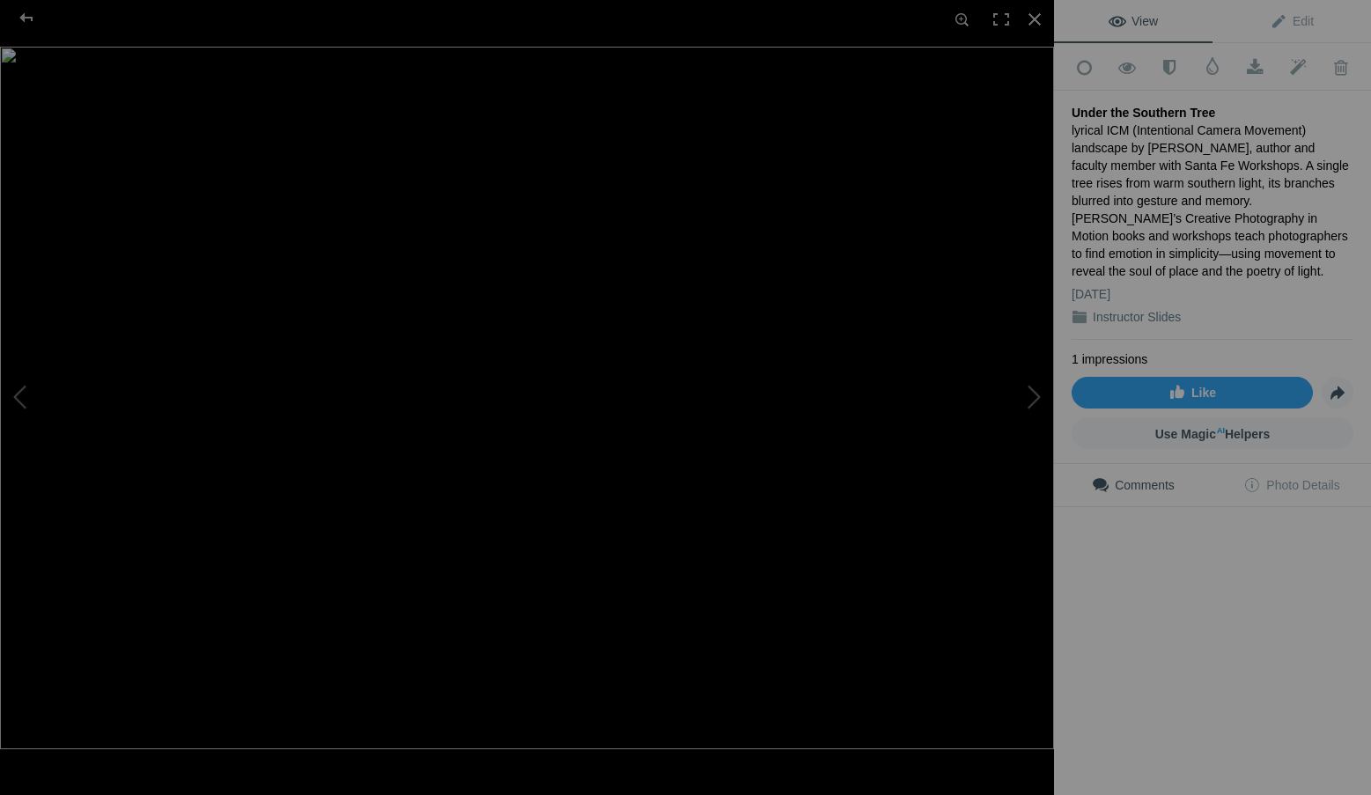
scroll to position [0, 0]
click at [1036, 16] on div at bounding box center [1034, 19] width 39 height 39
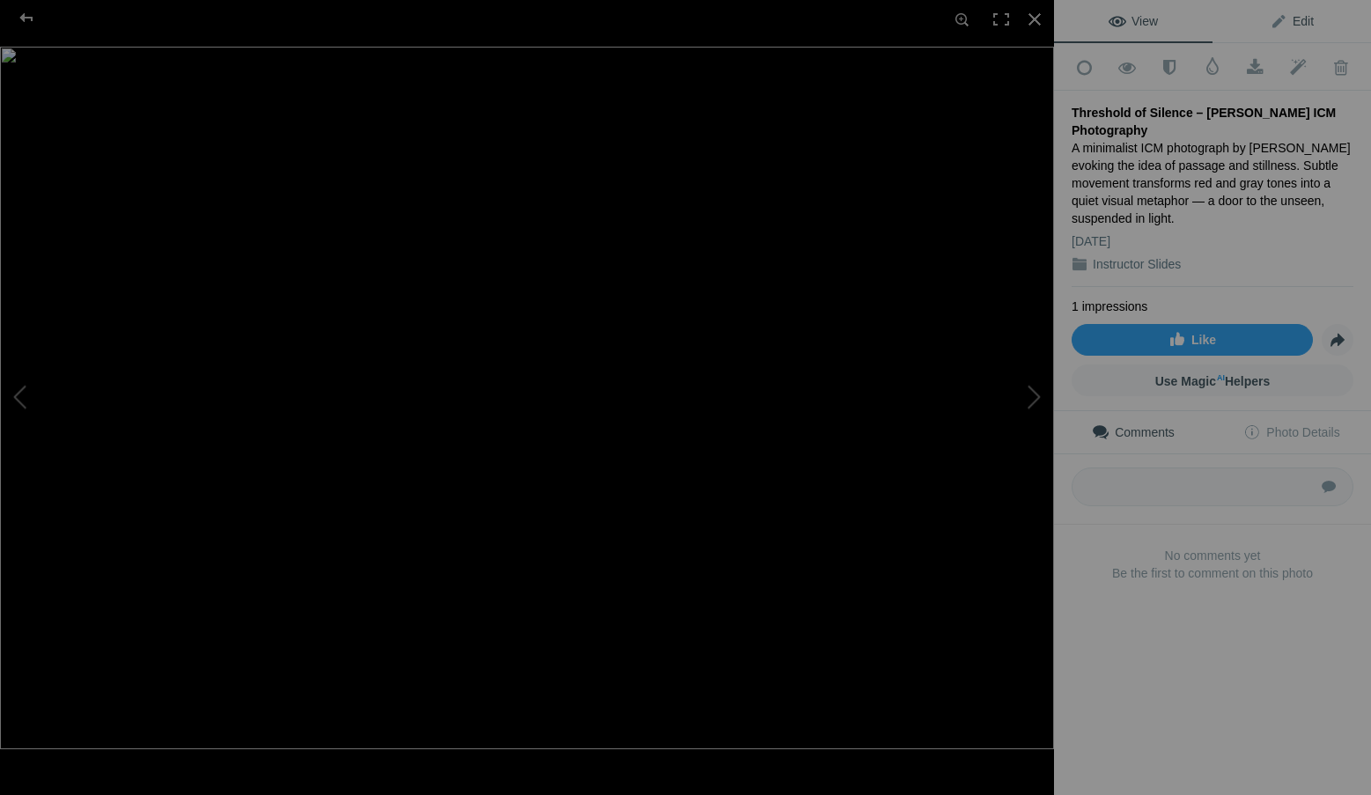
click at [1313, 18] on link "Edit" at bounding box center [1291, 21] width 158 height 42
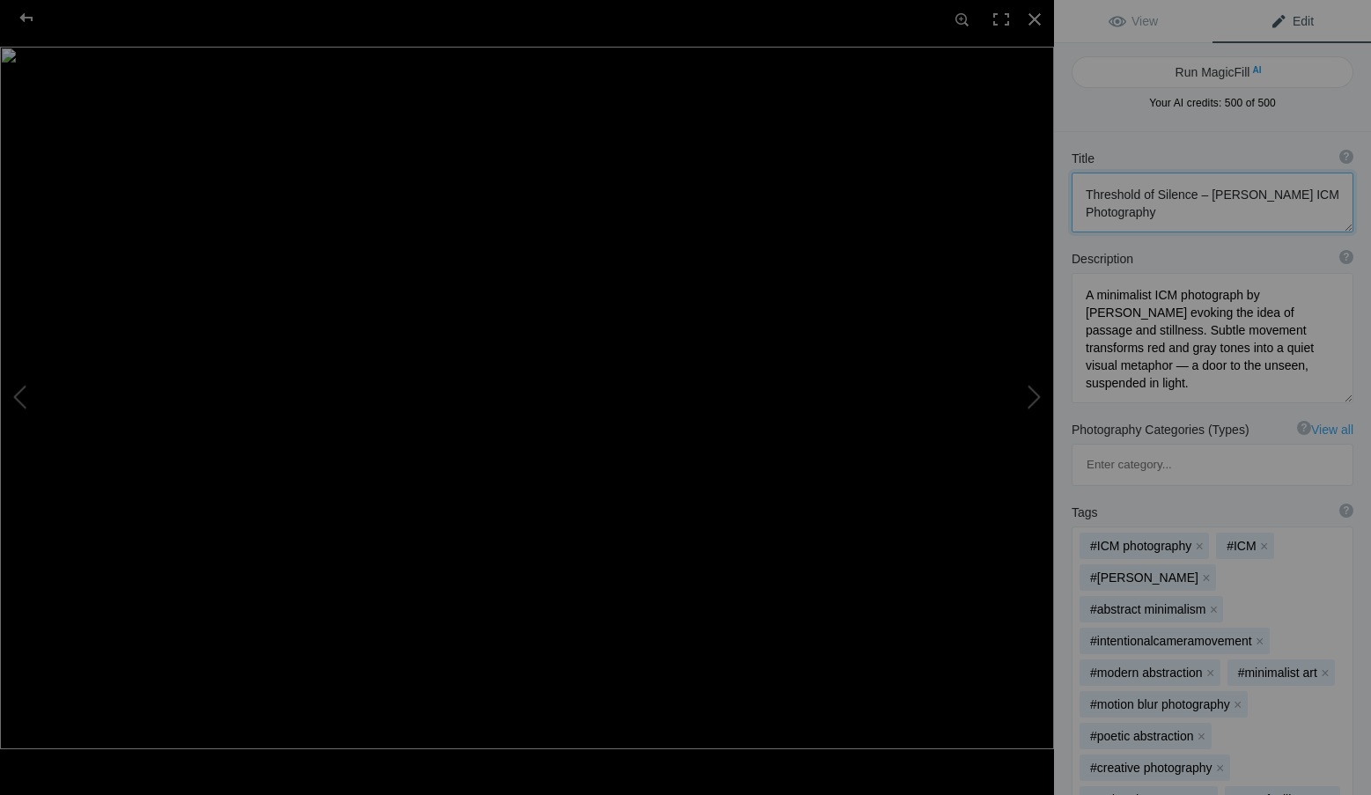
drag, startPoint x: 1195, startPoint y: 196, endPoint x: 1202, endPoint y: 210, distance: 14.6
click at [1202, 210] on textarea at bounding box center [1212, 203] width 282 height 60
type textarea "Threshold of Silence"
drag, startPoint x: 1166, startPoint y: 394, endPoint x: 1070, endPoint y: 278, distance: 150.7
click at [1070, 278] on div "Description ? By adding more context around images, results can become much mor…" at bounding box center [1212, 324] width 317 height 171
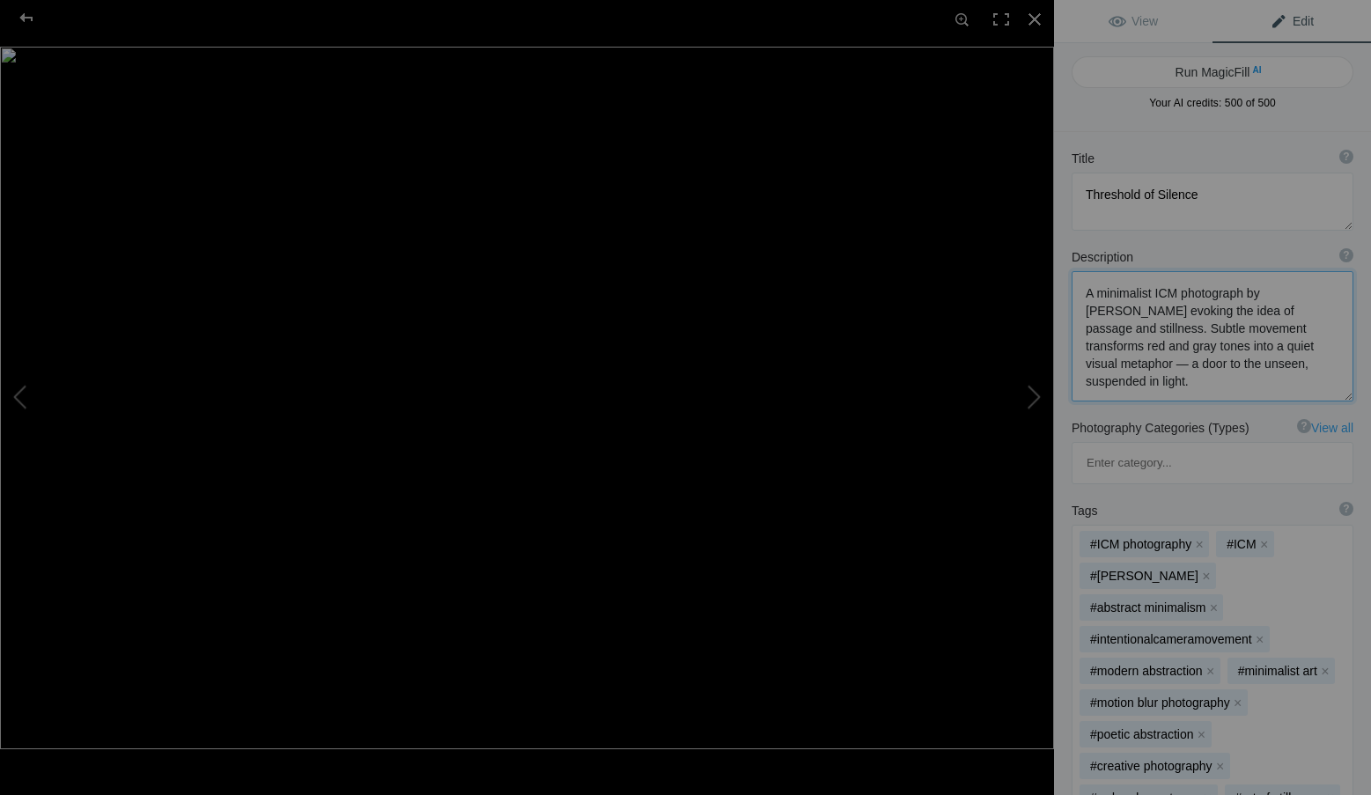
paste textarea "editative ICM (Intentional Camera Movement) image by Roxanne Overton, author an…"
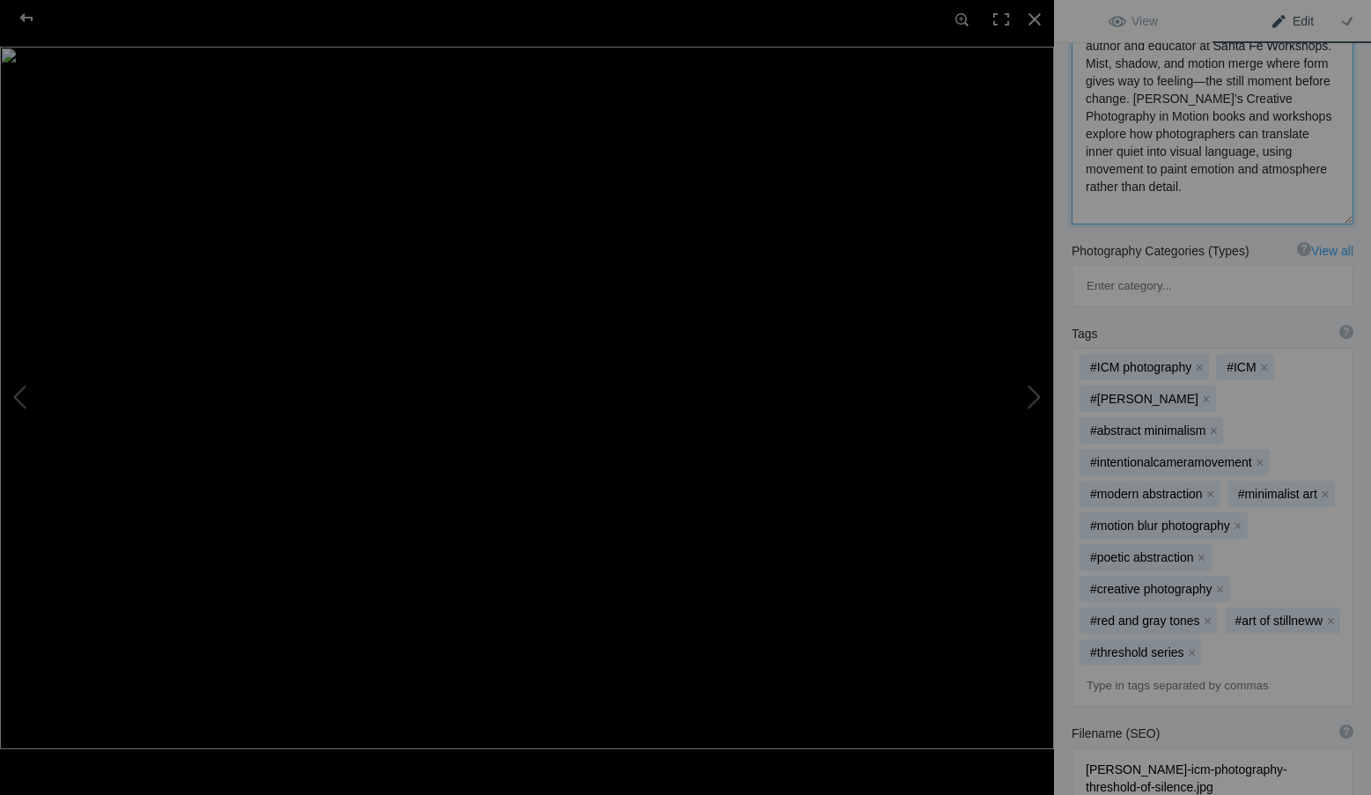
scroll to position [352, 0]
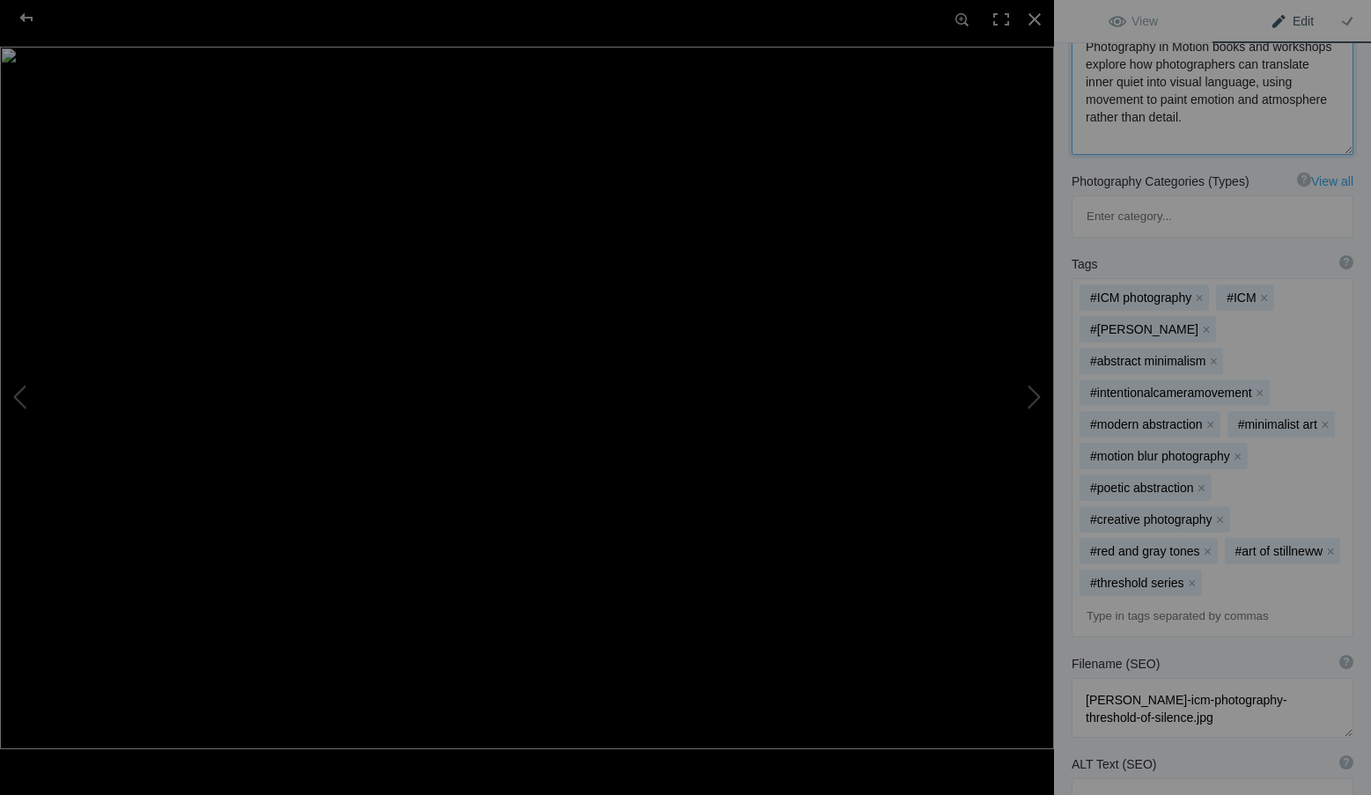
type textarea "A meditative ICM (Intentional Camera Movement) image by Roxanne Overton, author…"
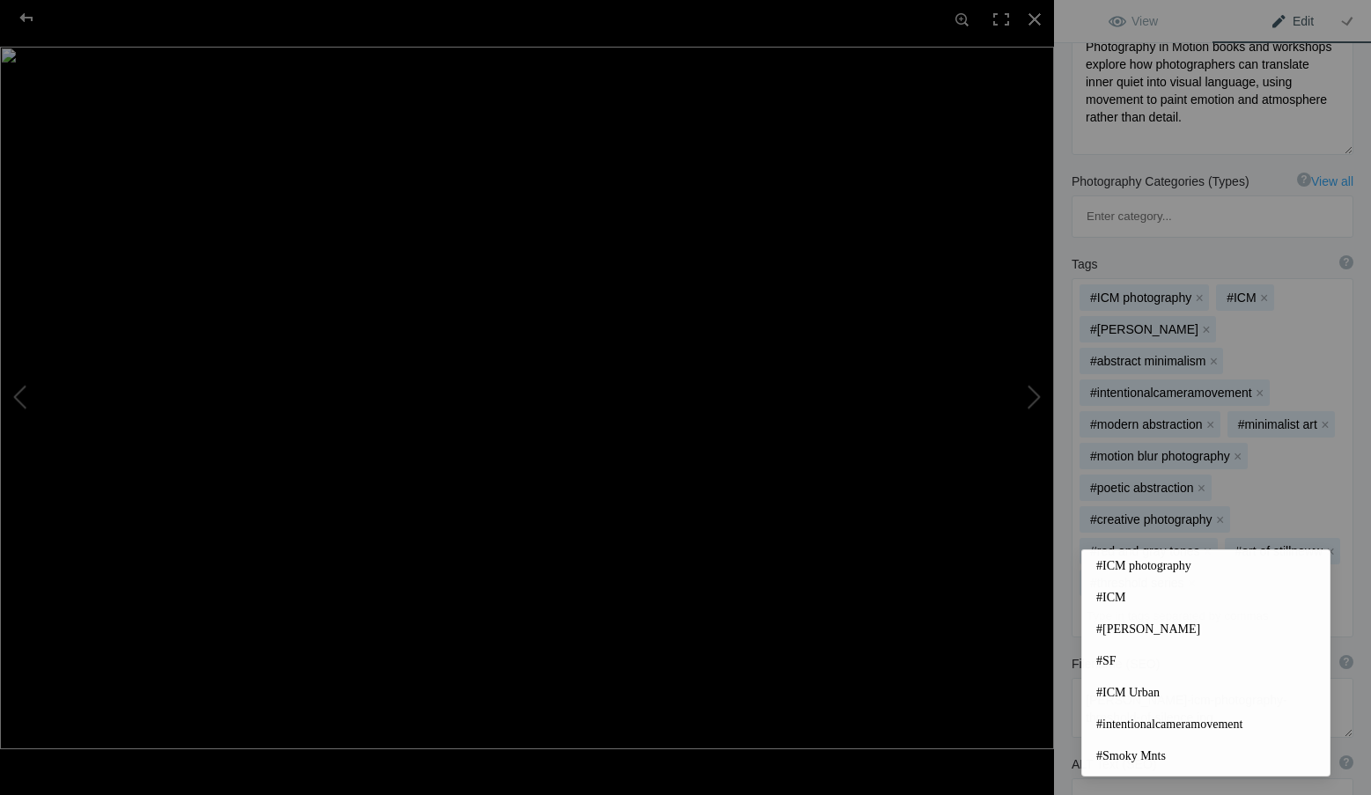
click at [1141, 600] on input at bounding box center [1212, 616] width 262 height 32
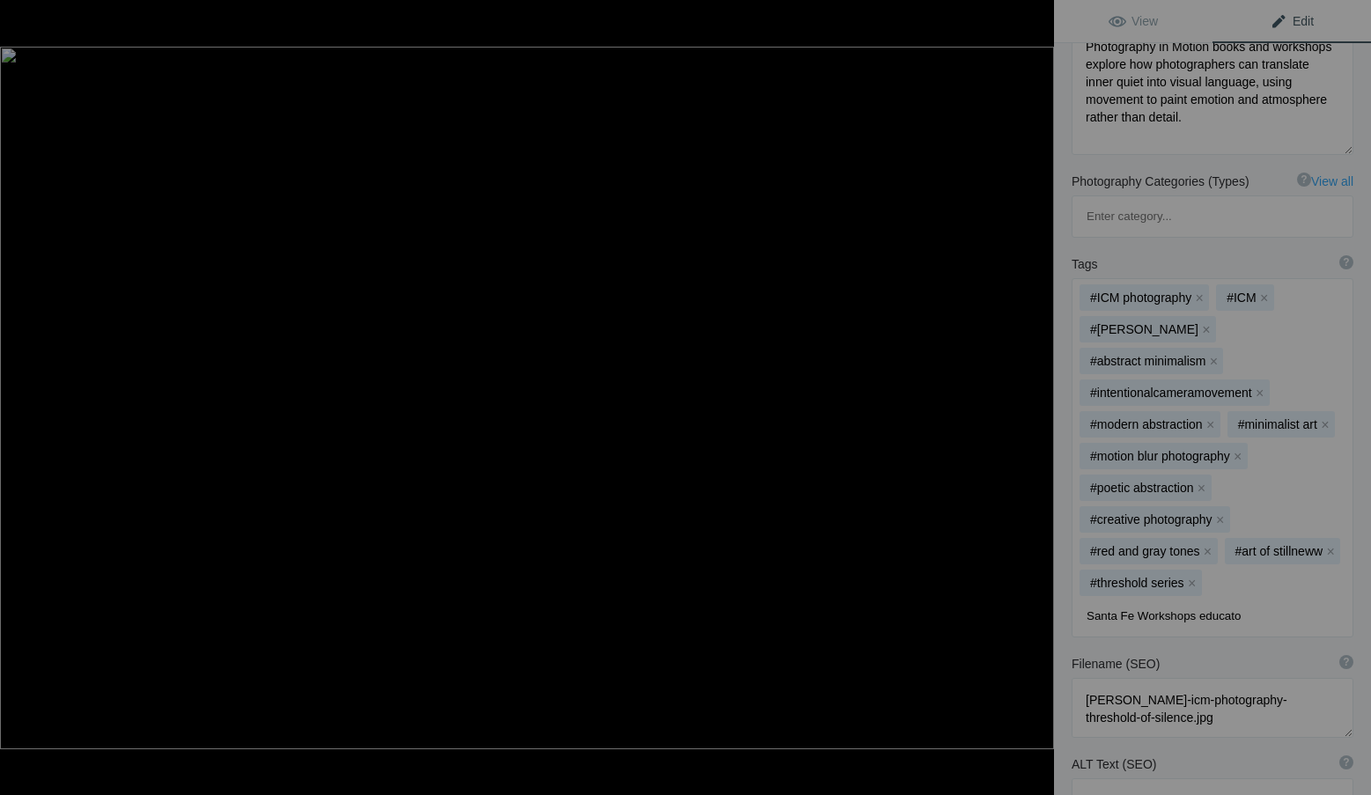
type input "Santa Fe Workshops educator"
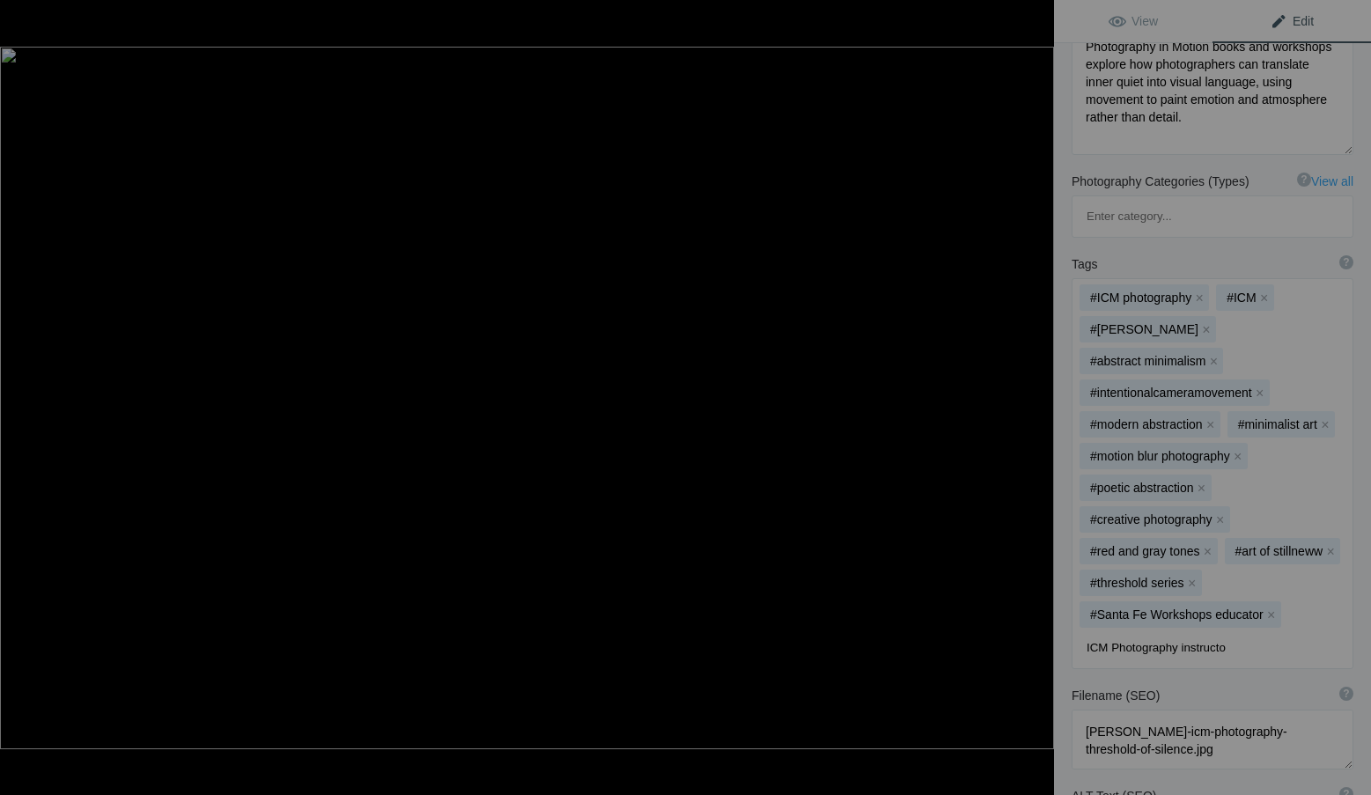
type input "ICM Photography instructor"
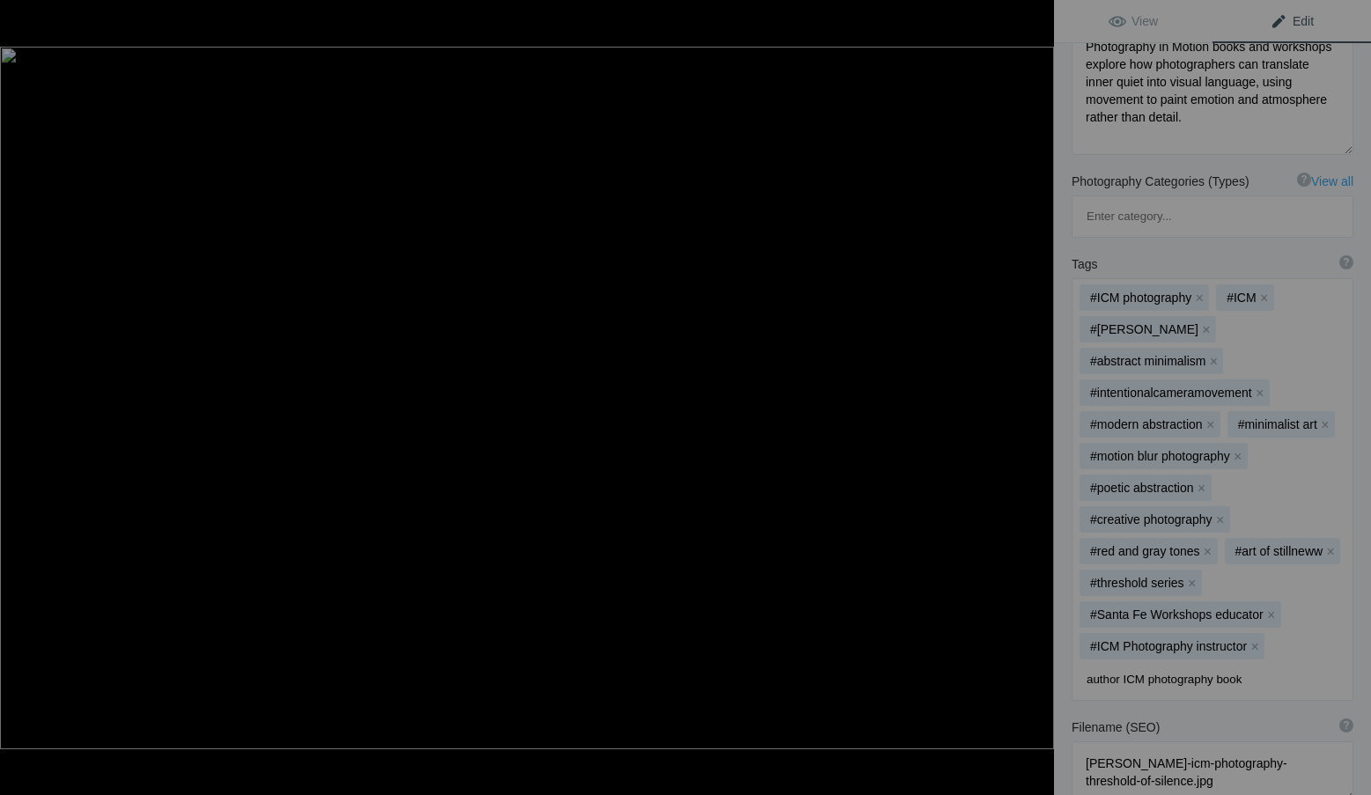
type input "author ICM photography books"
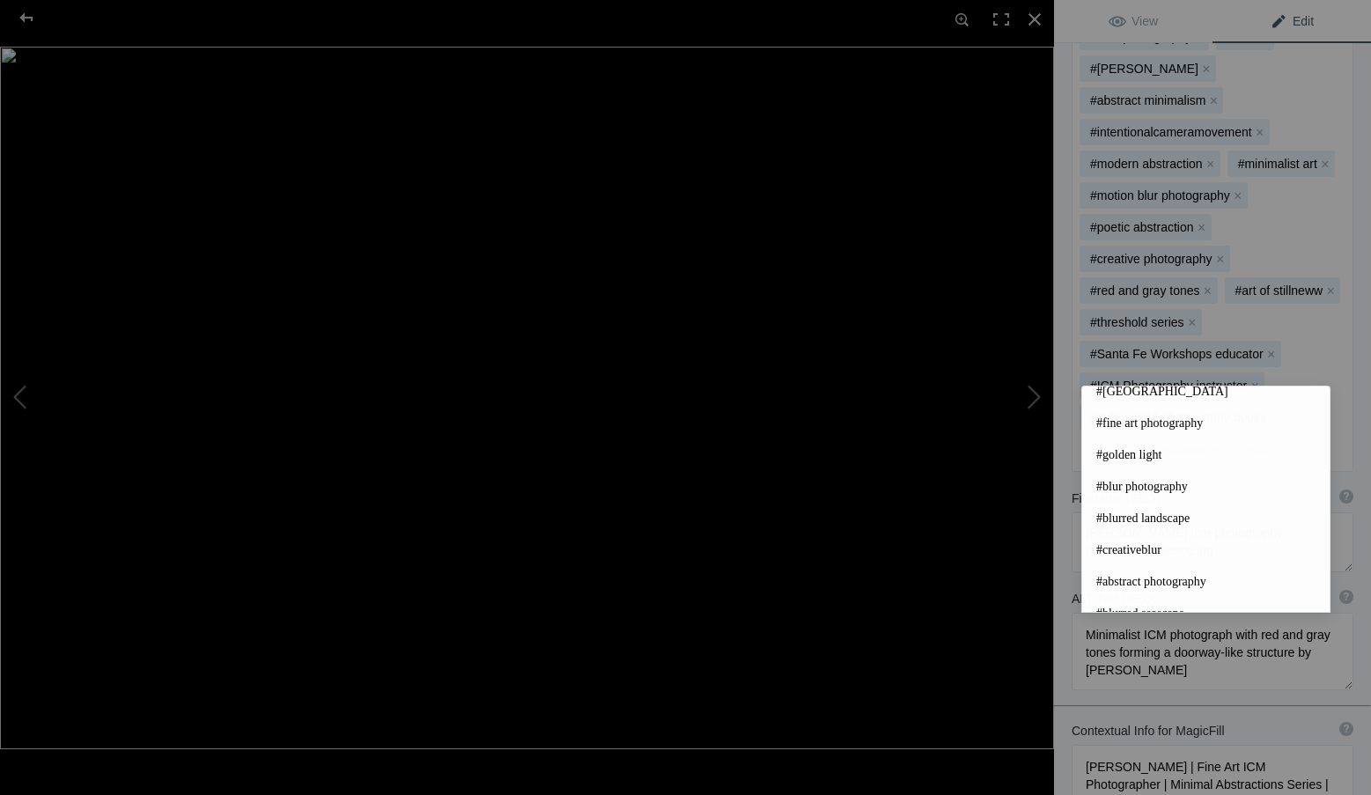
scroll to position [616, 0]
click at [1290, 741] on textarea at bounding box center [1212, 779] width 282 height 77
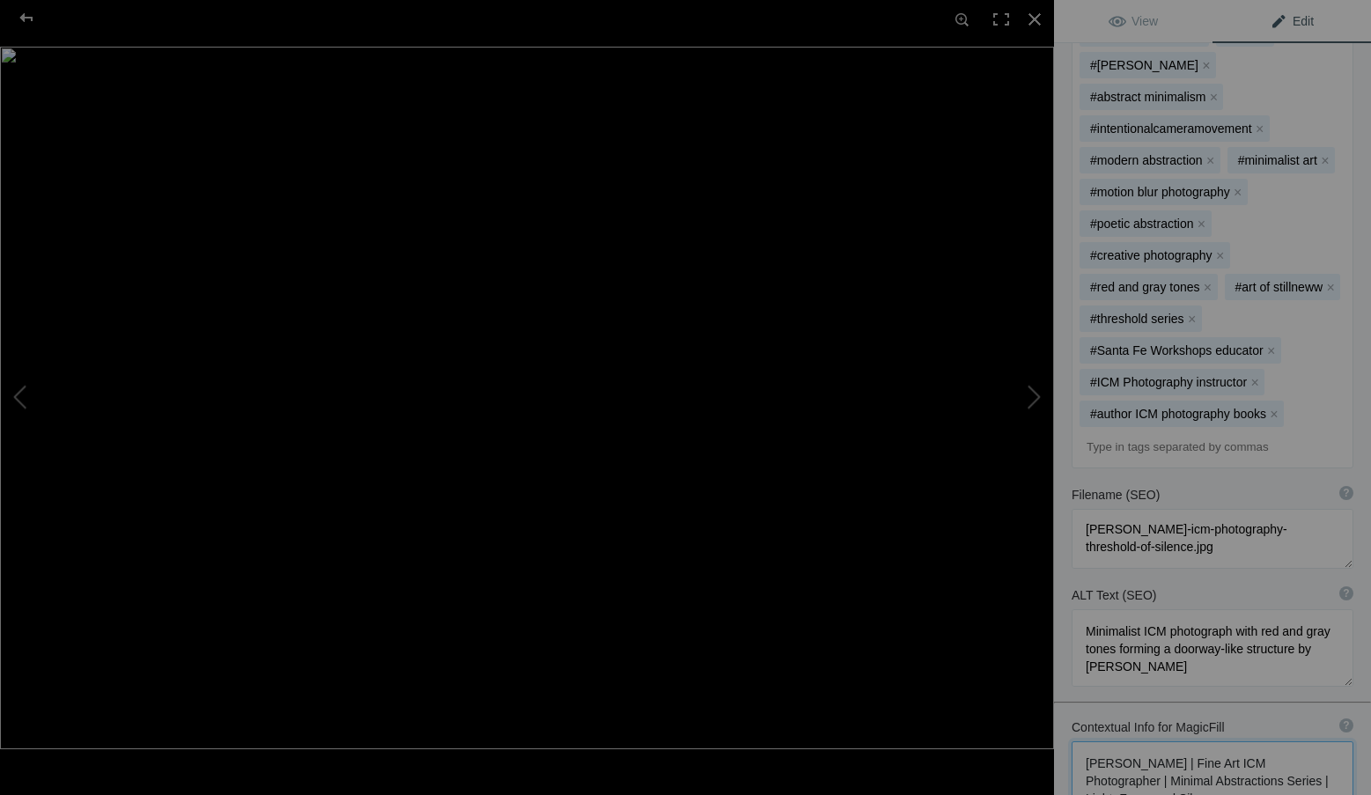
scroll to position [704, 0]
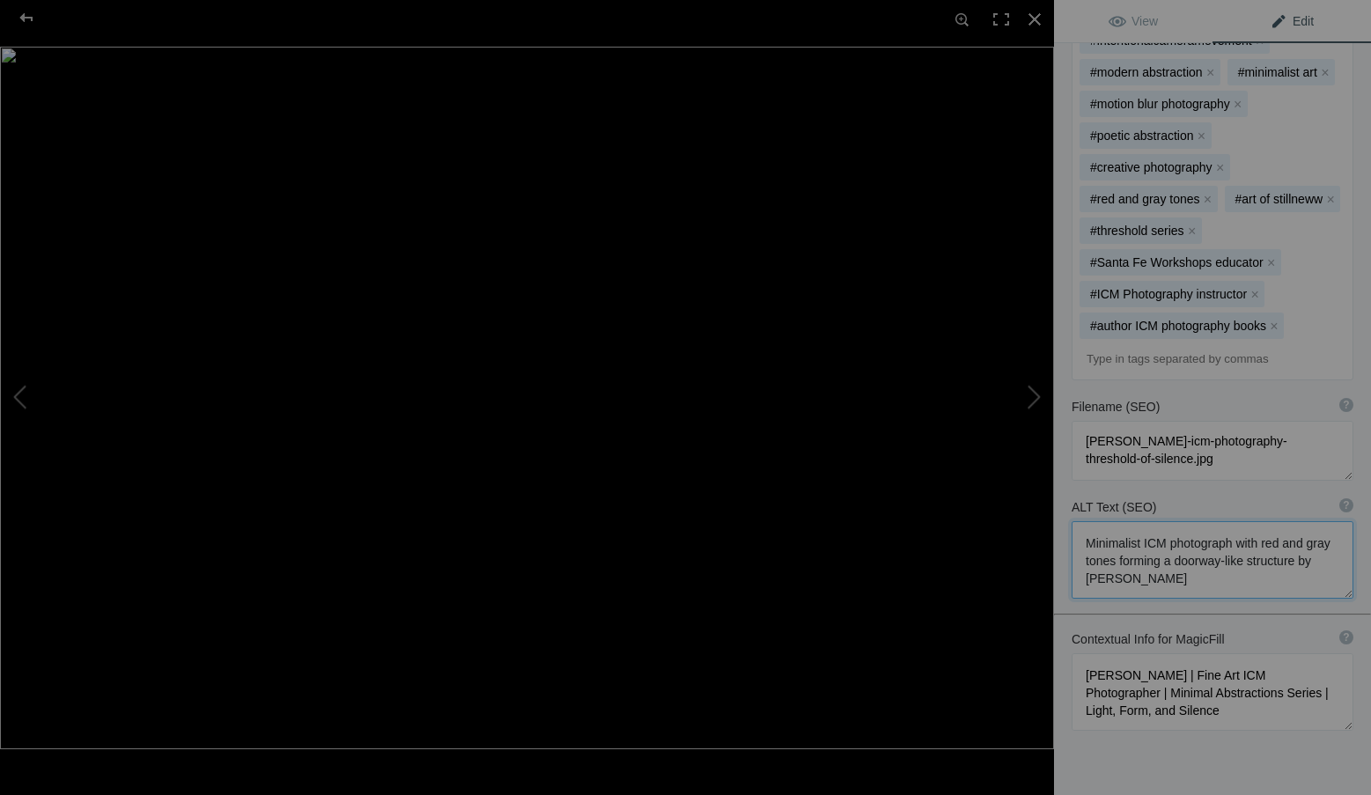
drag, startPoint x: 1255, startPoint y: 499, endPoint x: 1065, endPoint y: 450, distance: 196.4
click at [1065, 489] on div "ALT Text (SEO) ? Provide a concise and descriptive text for the image, focusing…" at bounding box center [1212, 548] width 317 height 118
paste textarea "ICM landscape by Roxanne Overton showing mist and soft tonal motion across a qu…"
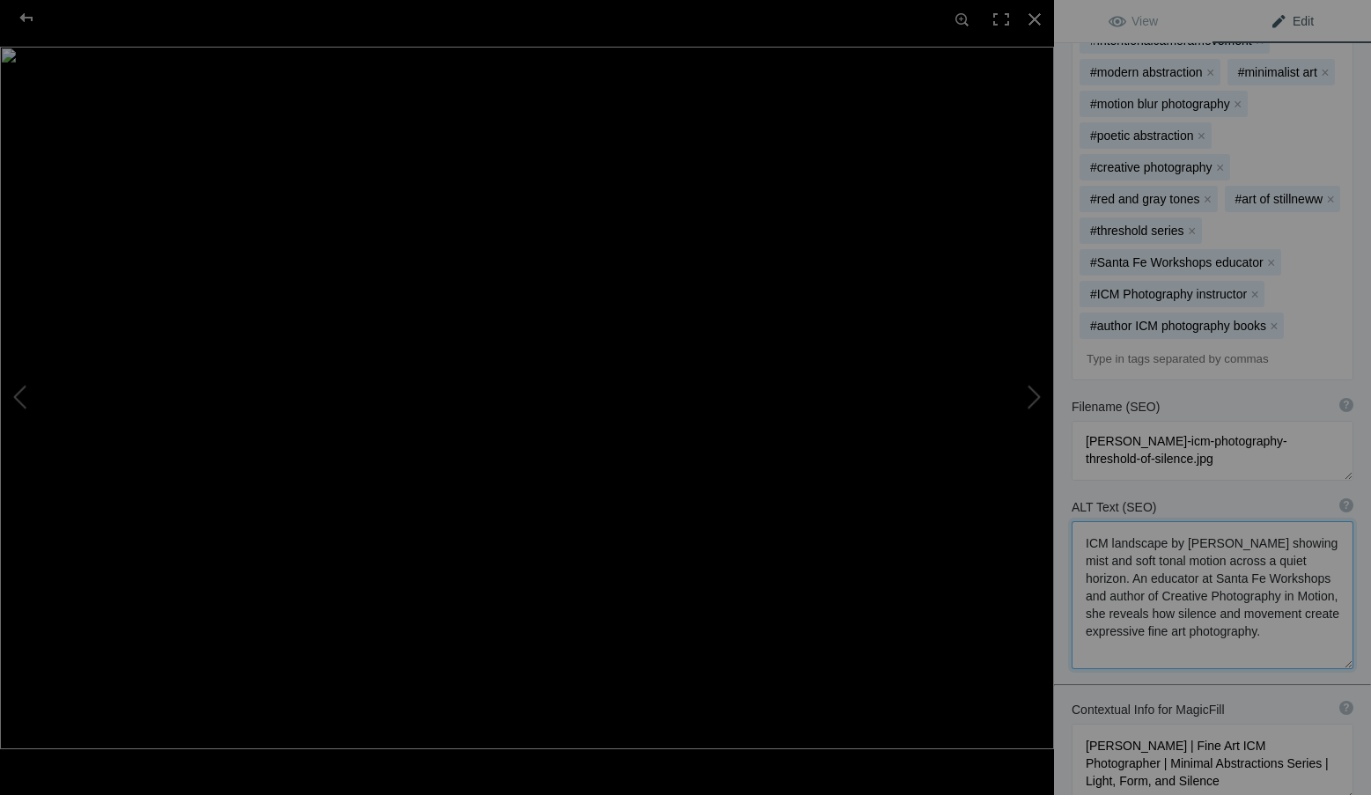
scroll to position [2, 0]
type textarea "ICM landscape by Roxanne Overton showing mist and soft tonal motion across a qu…"
drag, startPoint x: 1265, startPoint y: 714, endPoint x: 1063, endPoint y: 667, distance: 207.8
click at [1063, 692] on div "Contextual Info for MagicFill ? Use this section to add details that aren’t vis…" at bounding box center [1212, 751] width 317 height 118
paste textarea "ICM Photographer, Author & Educator at Santa Fe Workshops | Atmospheric Studies…"
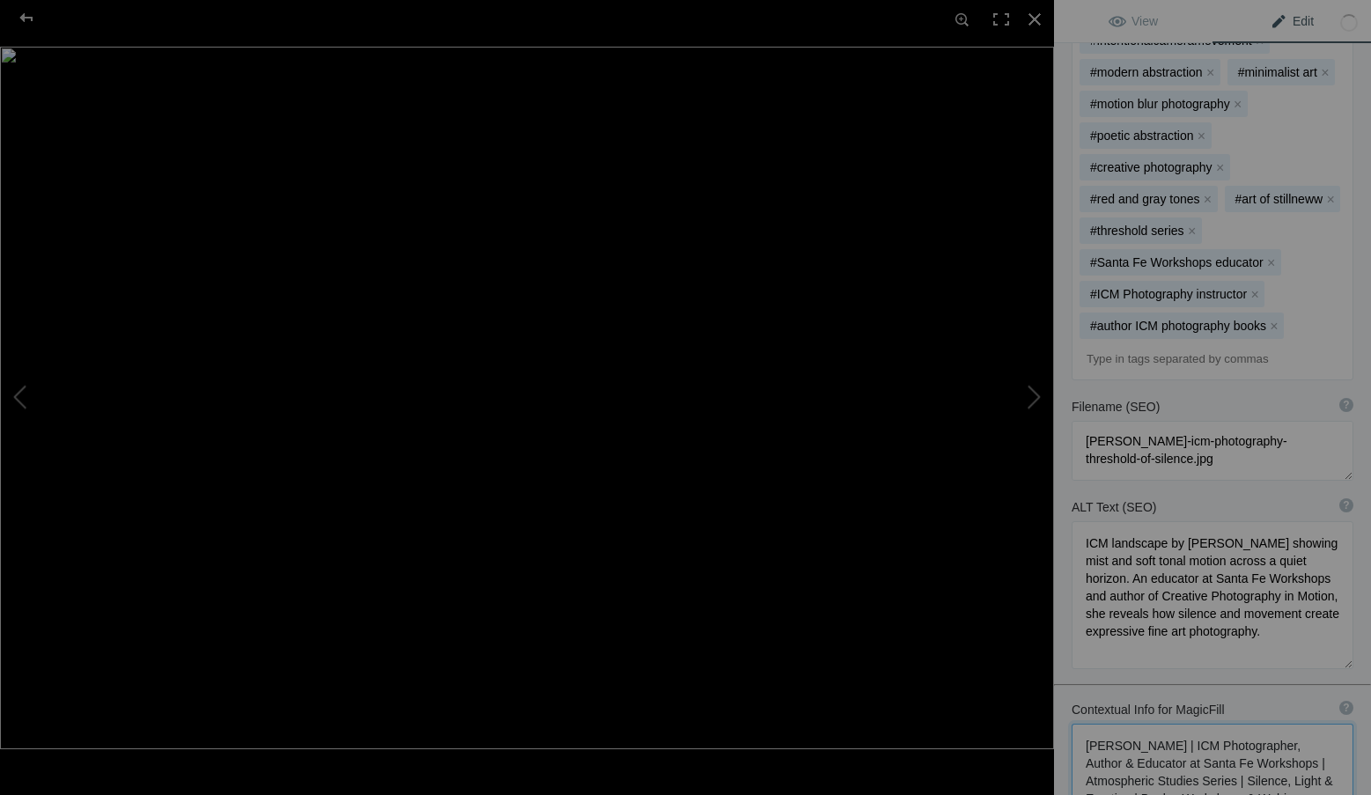
scroll to position [824, 0]
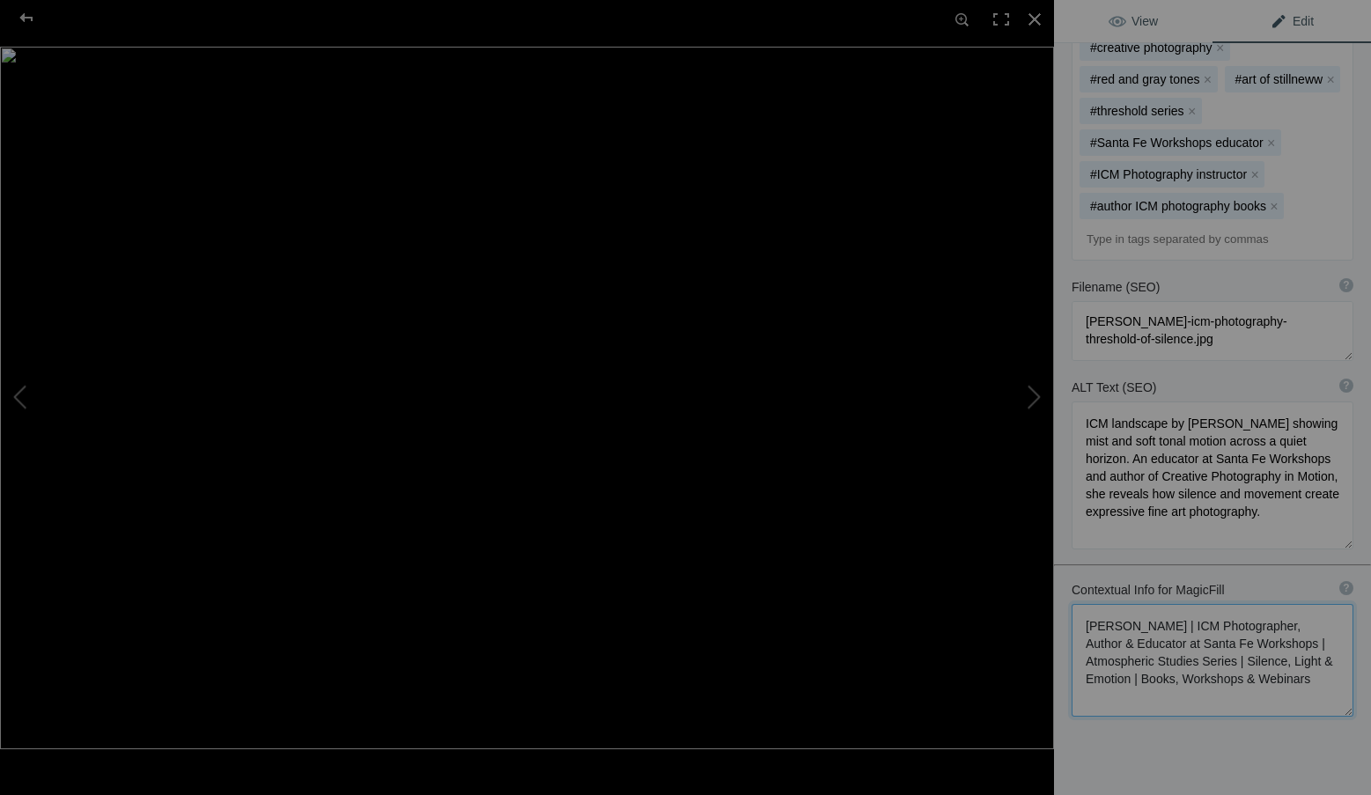
type textarea "Roxanne Overton | ICM Photographer, Author & Educator at Santa Fe Workshops | A…"
click at [1193, 18] on link "View" at bounding box center [1133, 21] width 158 height 42
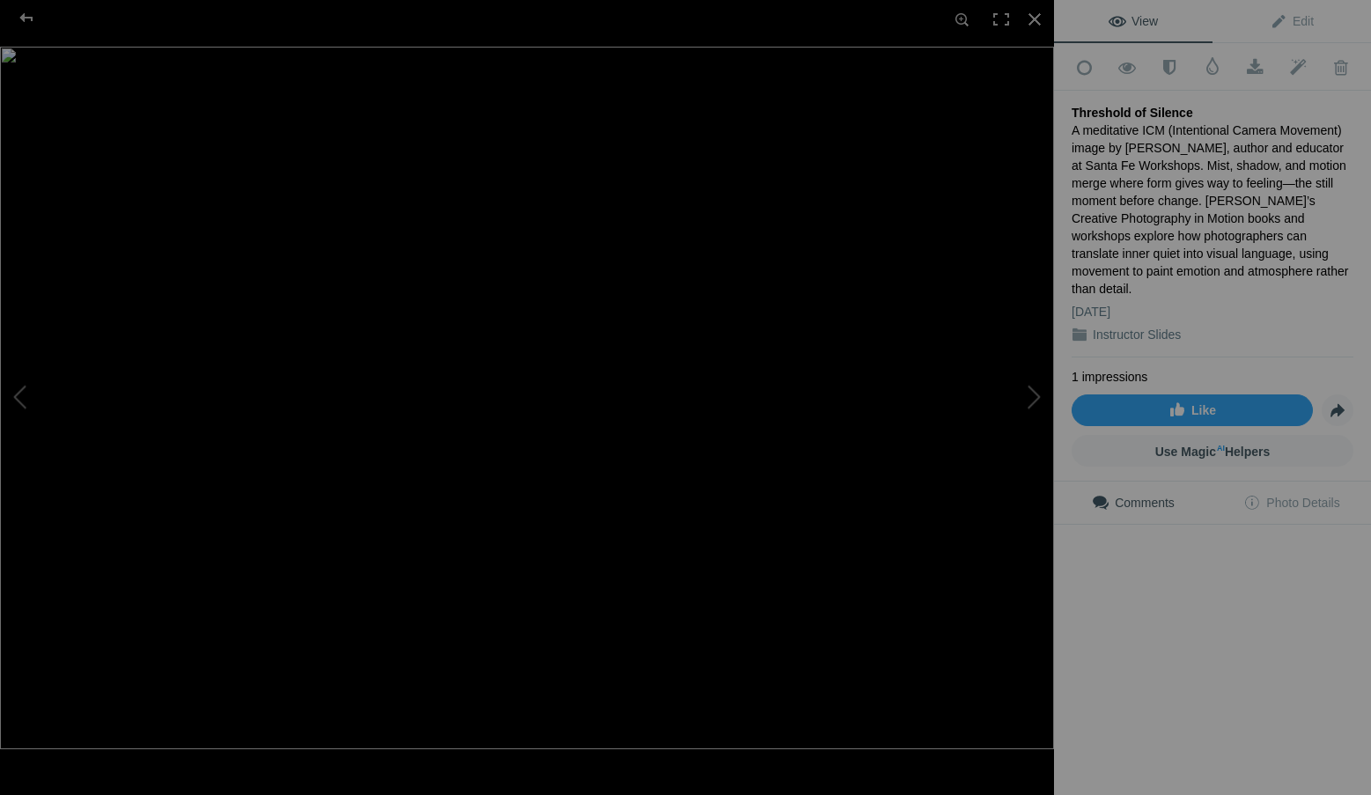
scroll to position [0, 0]
click at [1036, 16] on div at bounding box center [1034, 19] width 39 height 39
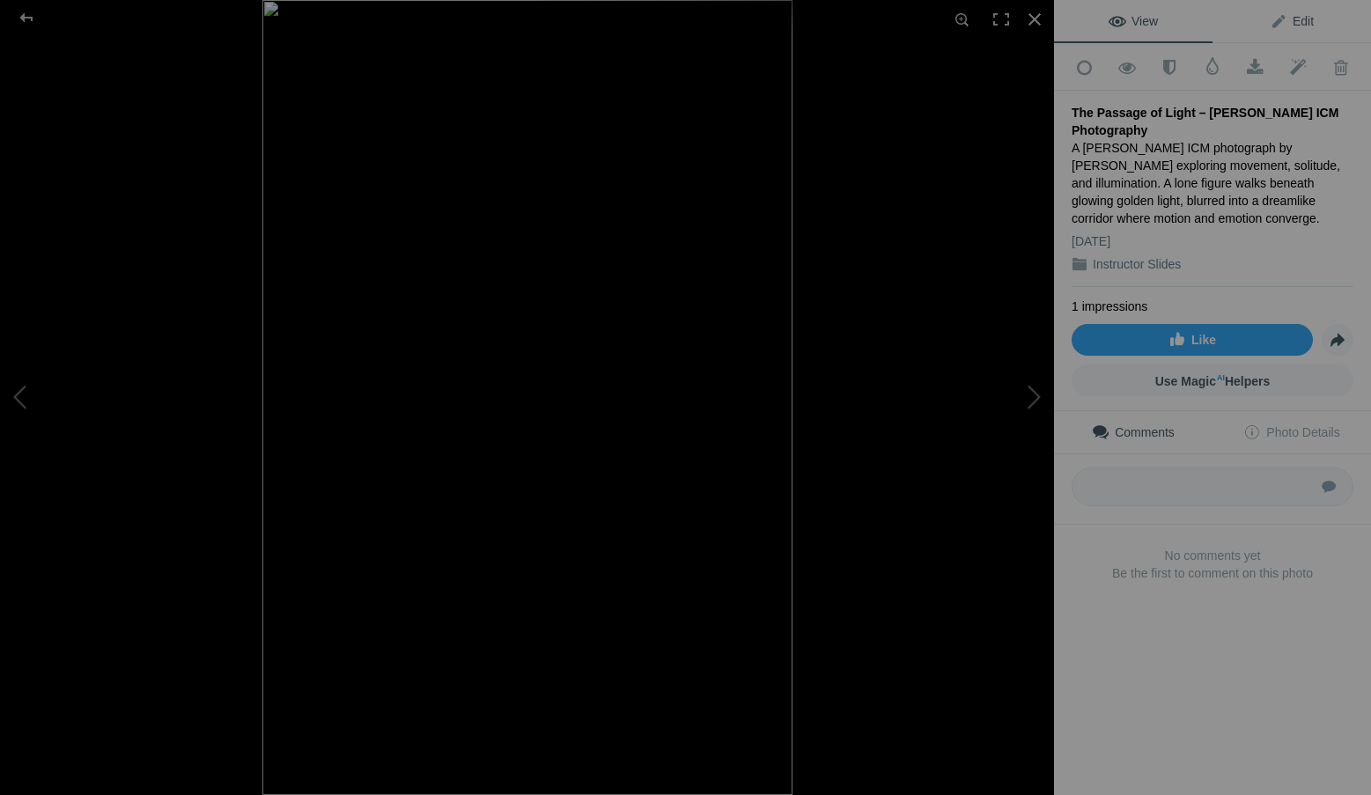
click at [1301, 22] on span "Edit" at bounding box center [1291, 21] width 44 height 14
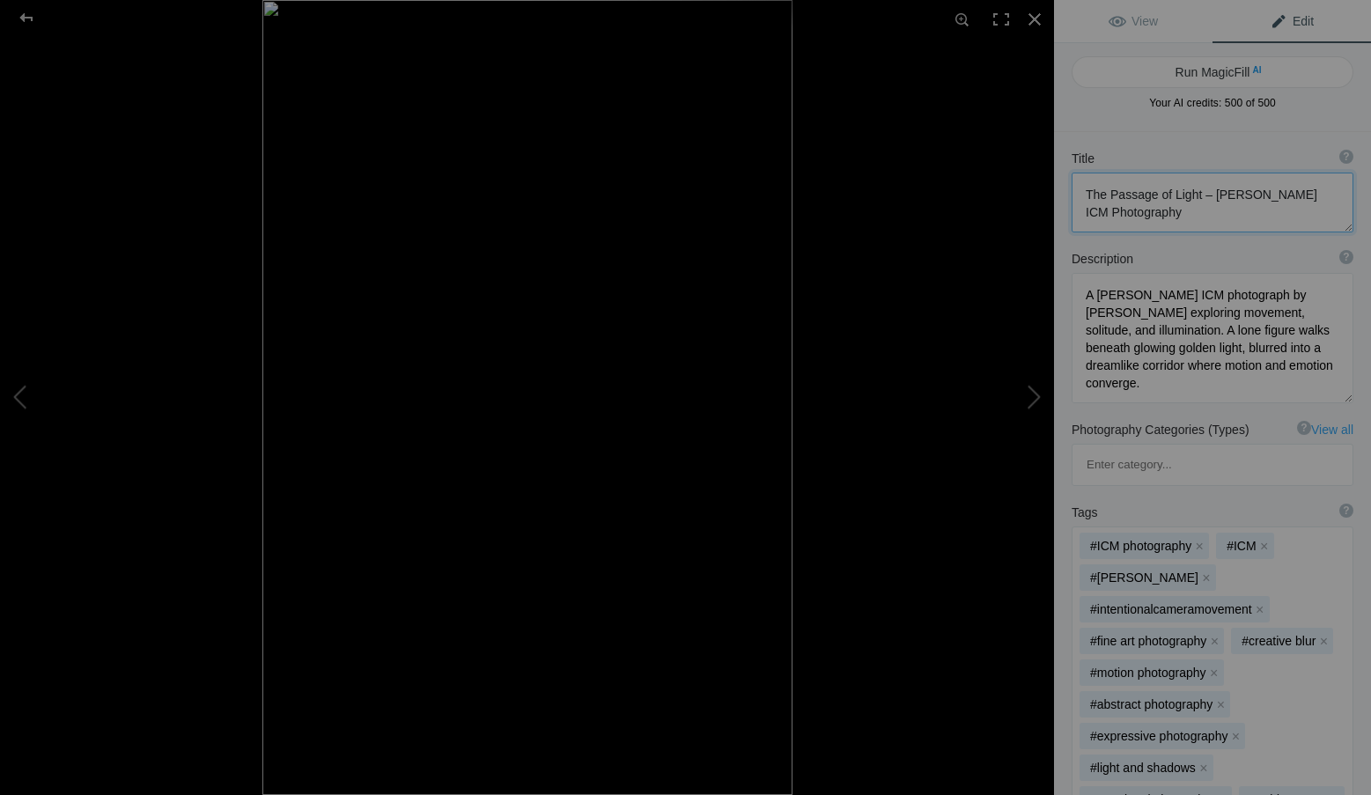
drag, startPoint x: 1199, startPoint y: 197, endPoint x: 1208, endPoint y: 214, distance: 18.9
click at [1208, 214] on textarea at bounding box center [1212, 203] width 282 height 60
type textarea "The Passage of Light"
drag, startPoint x: 1214, startPoint y: 388, endPoint x: 1061, endPoint y: 272, distance: 192.3
click at [1061, 272] on div "Description ? By adding more context around images, results can become much mor…" at bounding box center [1212, 324] width 317 height 171
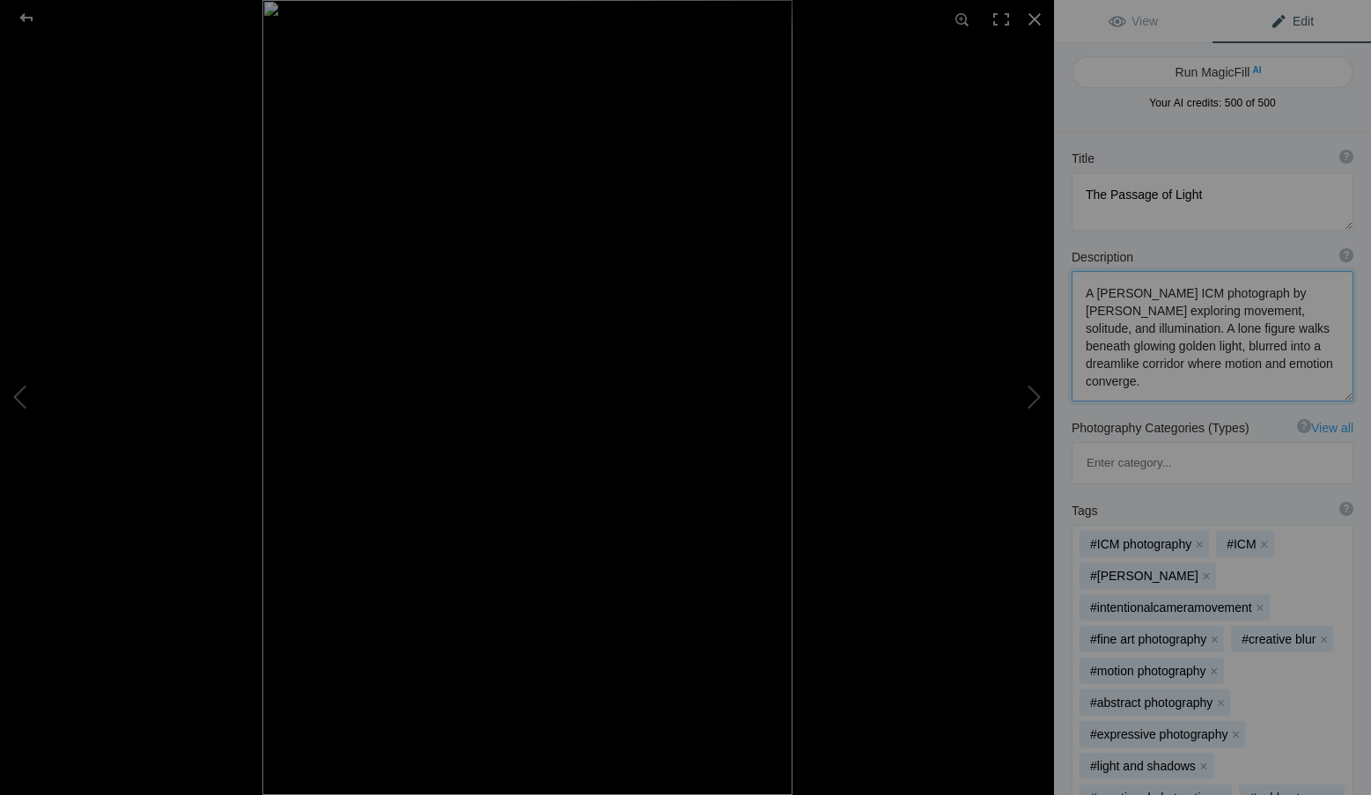
paste textarea "graceful ICM (Intentional Camera Movement) photograph by Roxanne Overton, autho…"
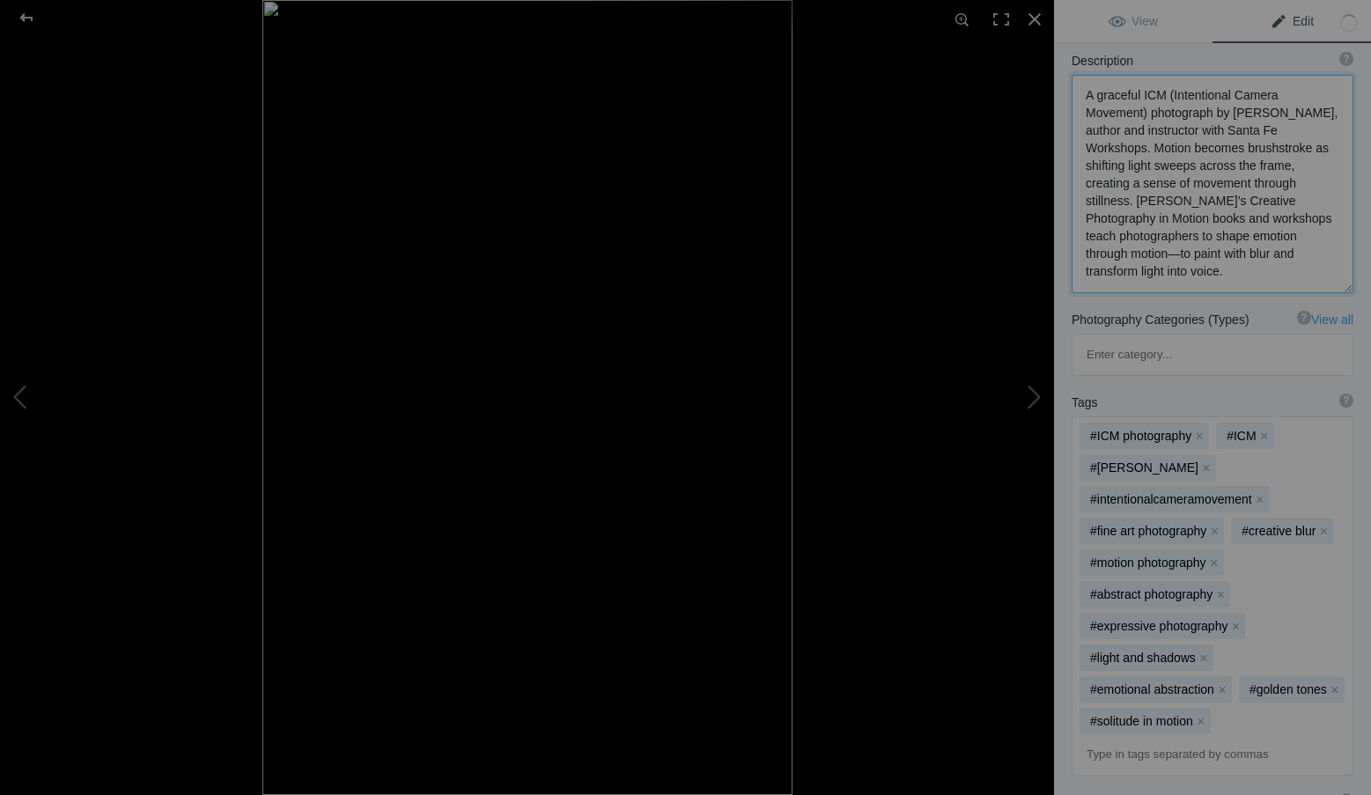
scroll to position [264, 0]
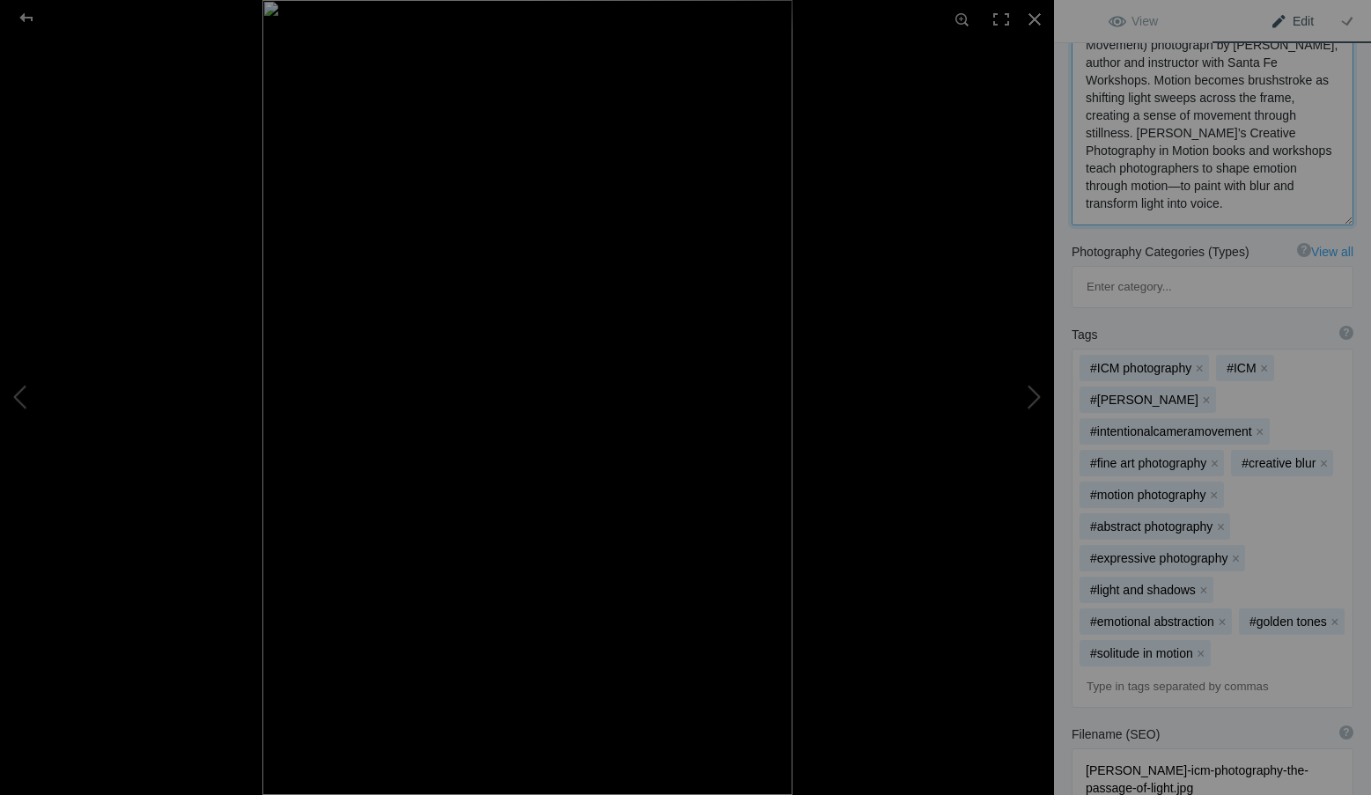
type textarea "A graceful ICM (Intentional Camera Movement) photograph by Roxanne Overton, aut…"
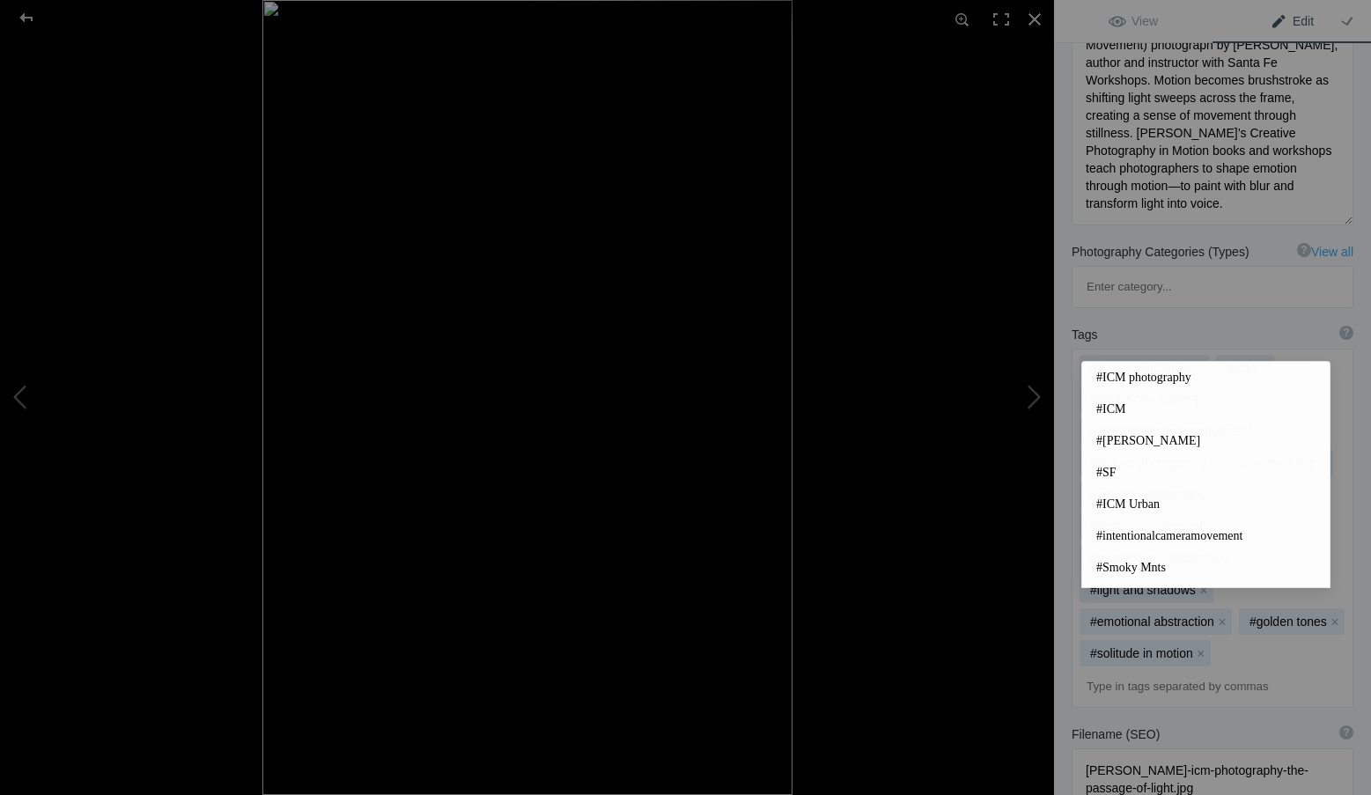
click at [1148, 671] on input at bounding box center [1212, 687] width 262 height 32
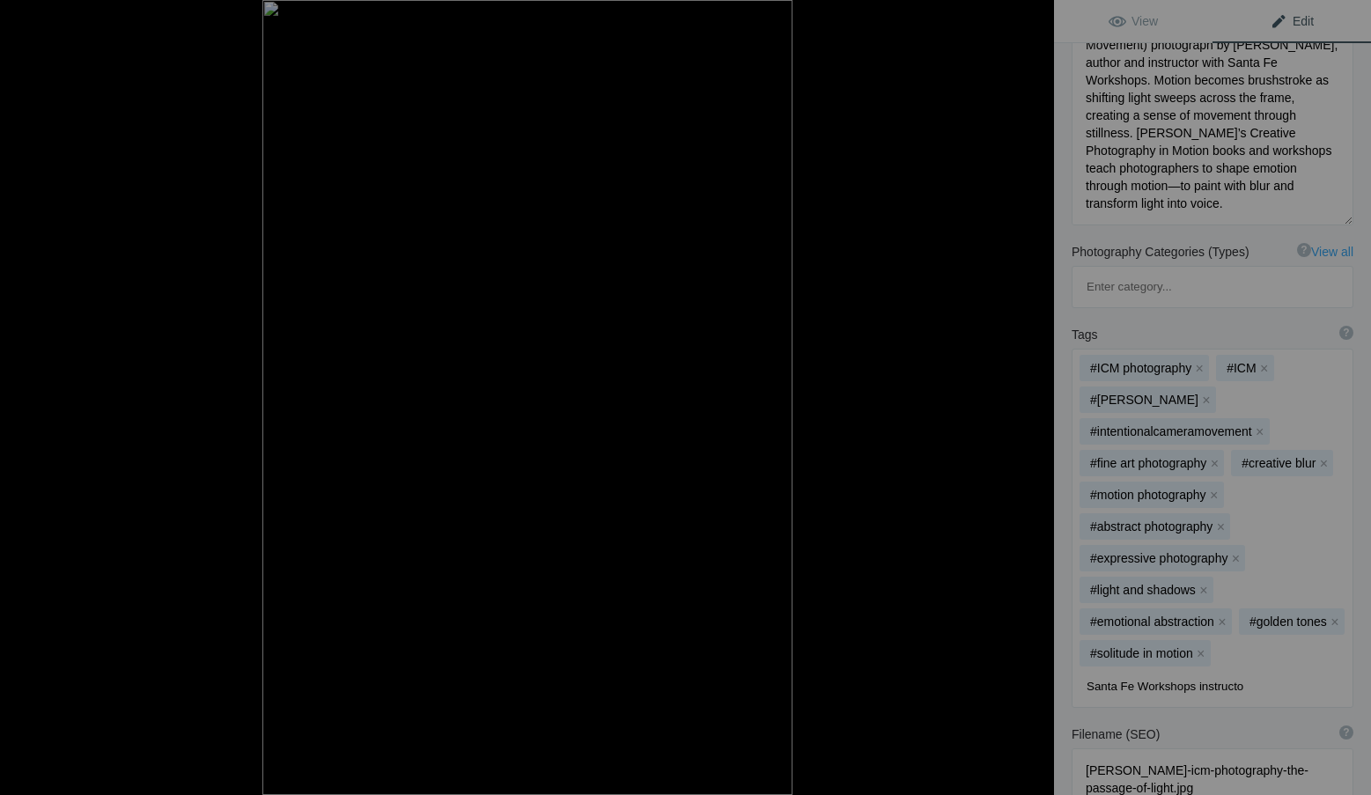
type input "Santa Fe Workshops instructor"
type input "ICM workshops"
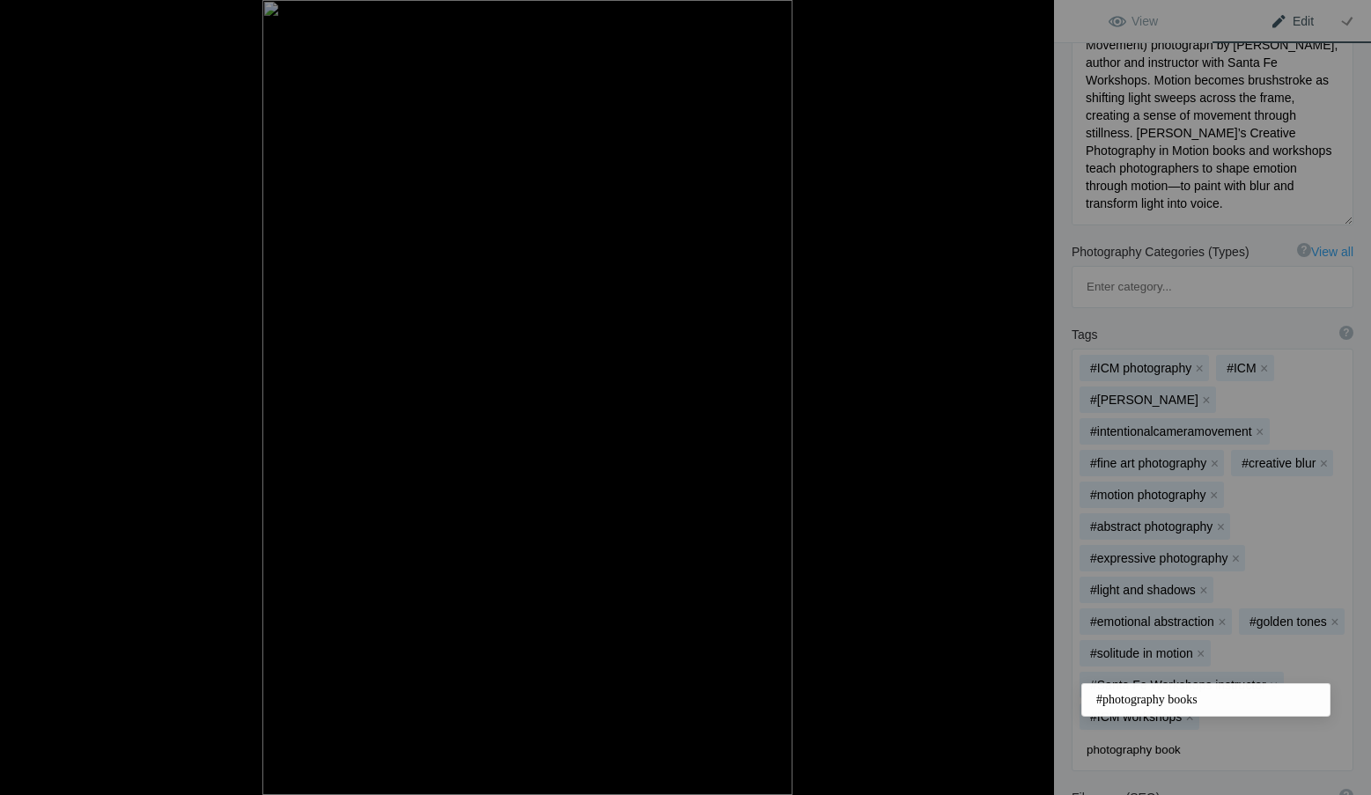
type input "photography books"
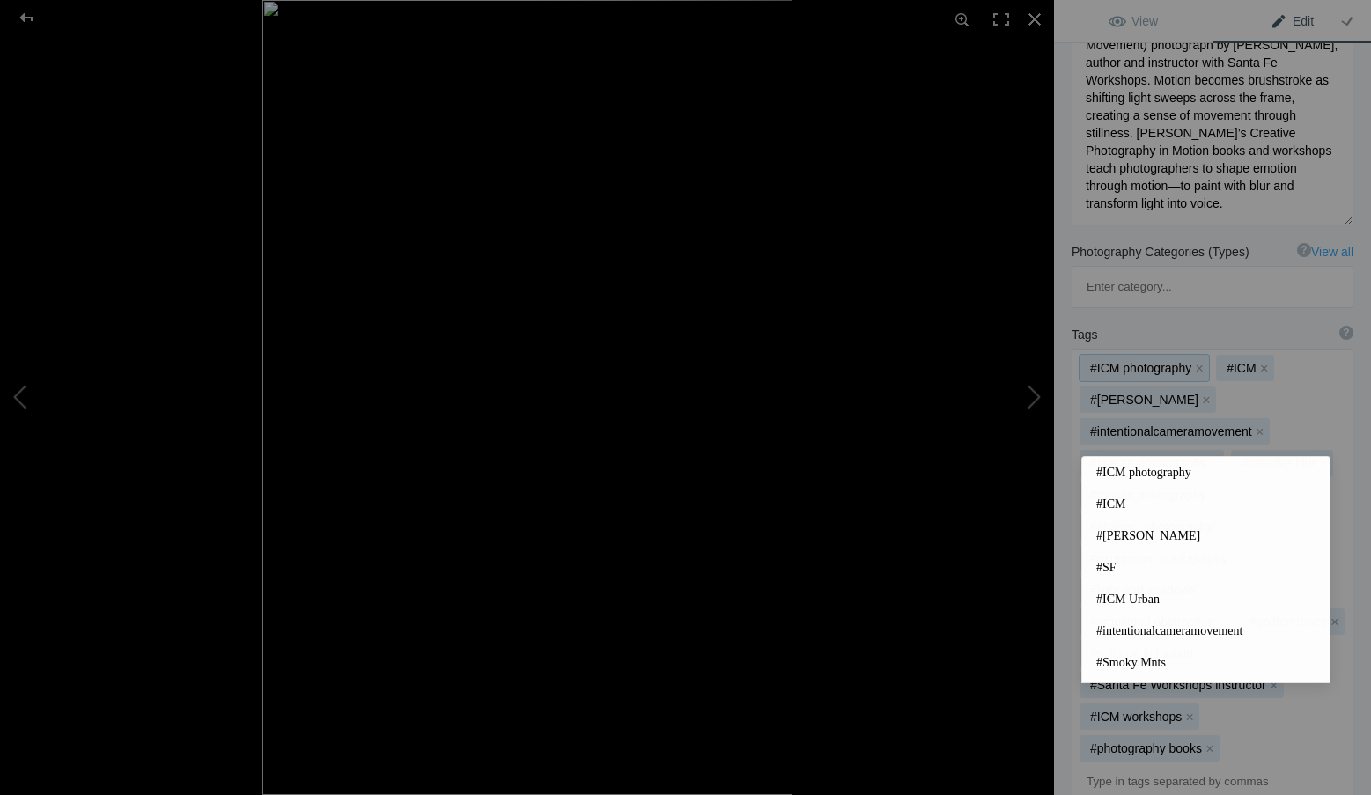
click at [1073, 695] on div "#ICM photography x #ICM x #Roxanne Overton x #intentionalcameramovement x #fine…" at bounding box center [1212, 575] width 280 height 452
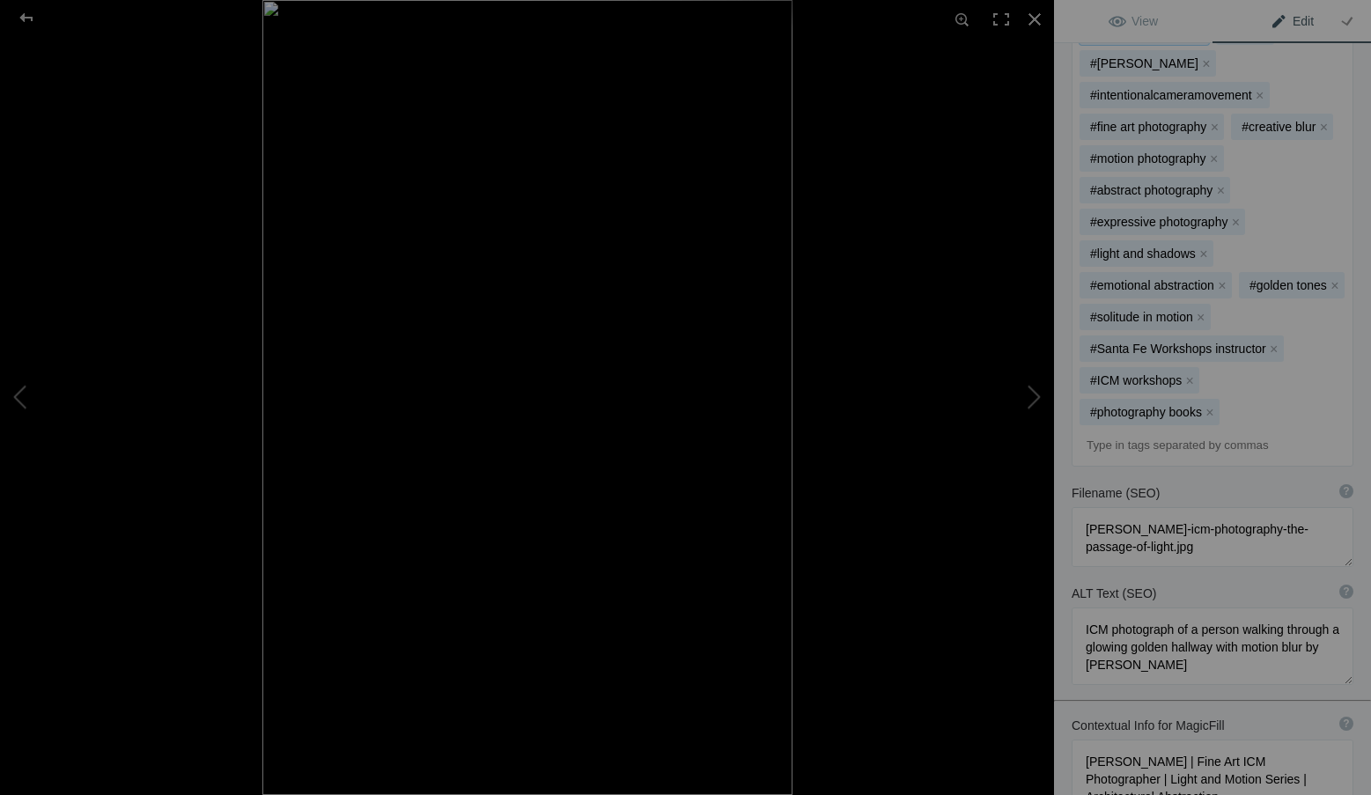
scroll to position [616, 0]
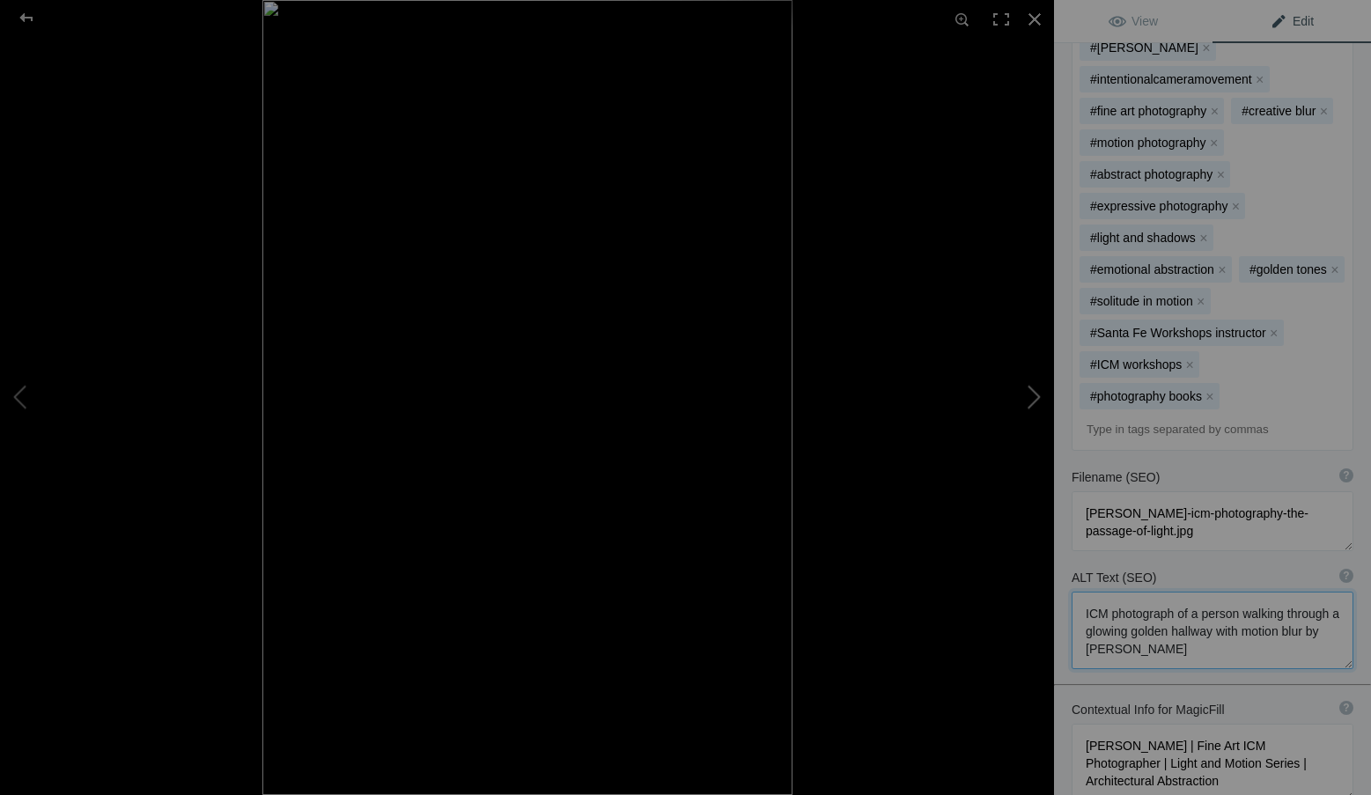
drag, startPoint x: 1270, startPoint y: 569, endPoint x: 1033, endPoint y: 515, distance: 242.8
click at [1033, 515] on div "The Passage of Light – Roxanne Overton ICM Photography View Edit Run MagicFill …" at bounding box center [685, 397] width 1371 height 795
paste textarea "ICM abstract photograph by Roxanne Overton showing streams of light in gentle m…"
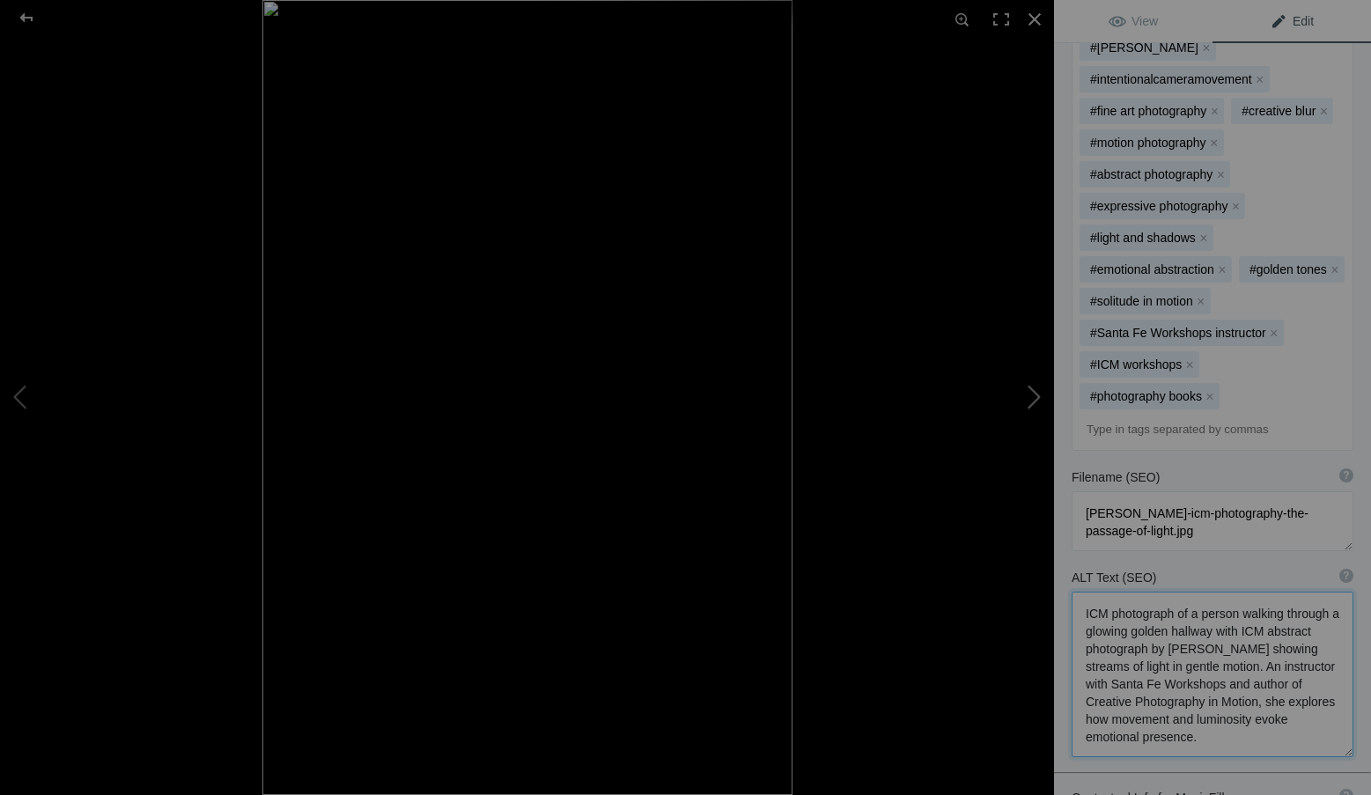
scroll to position [2, 0]
drag, startPoint x: 1312, startPoint y: 655, endPoint x: 1081, endPoint y: 530, distance: 262.3
click at [1081, 592] on textarea at bounding box center [1212, 674] width 282 height 165
paste textarea
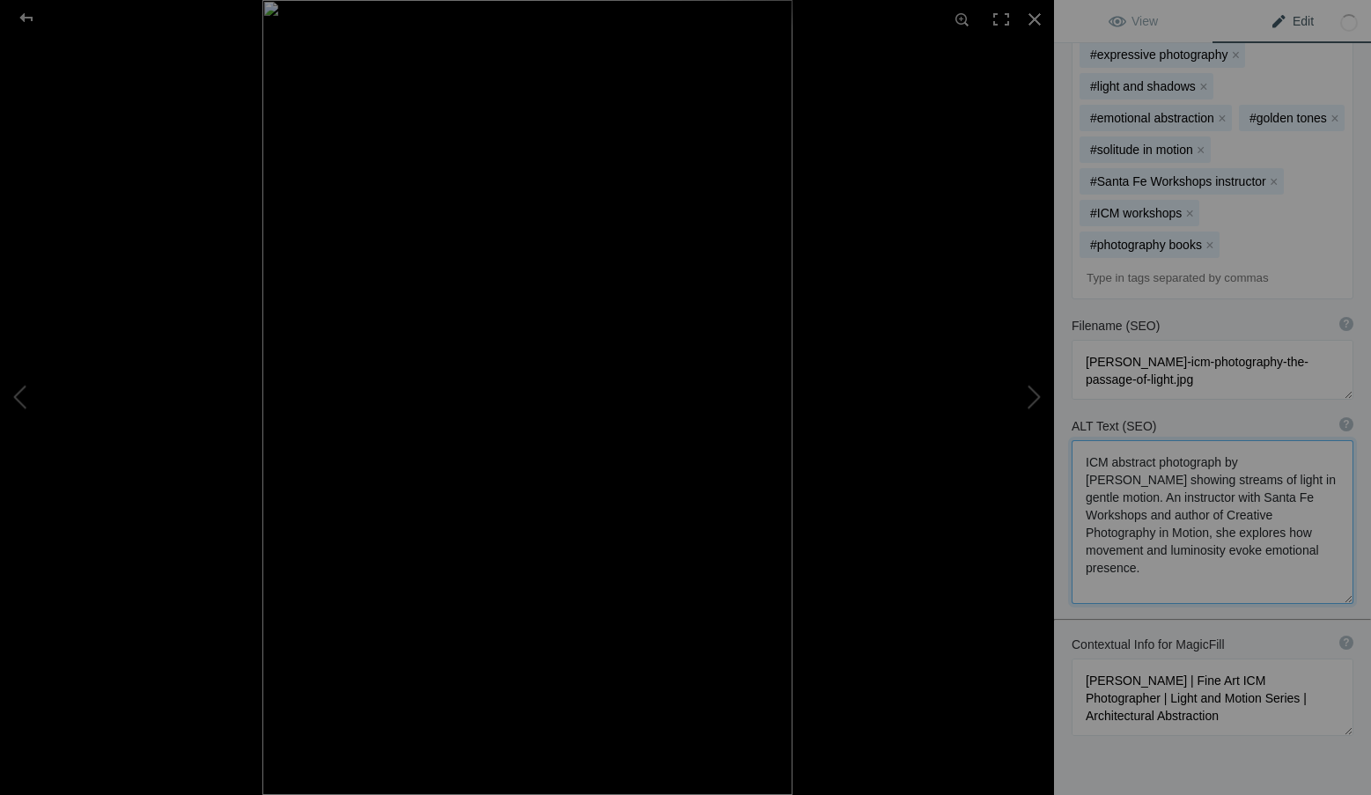
scroll to position [787, 0]
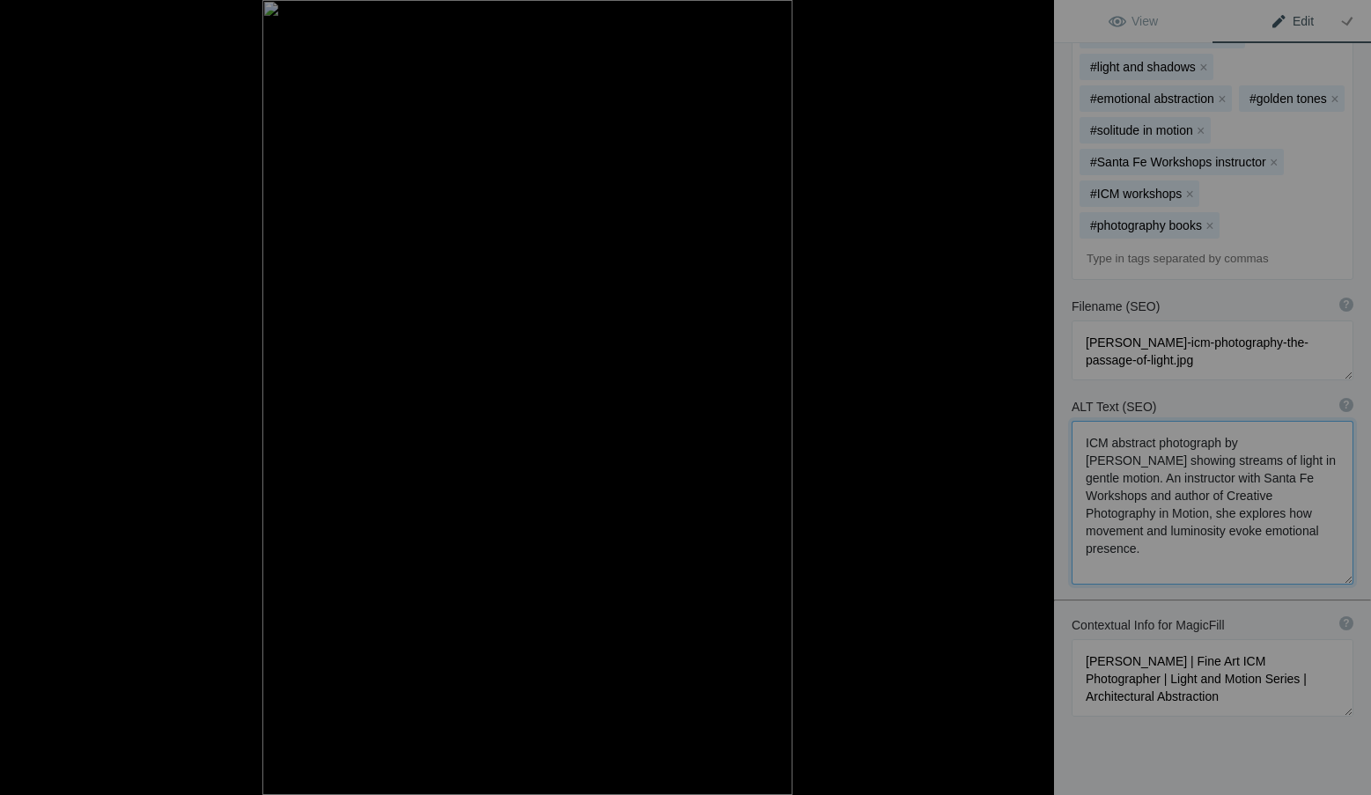
type textarea "ICM abstract photograph by Roxanne Overton showing streams of light in gentle m…"
drag, startPoint x: 1249, startPoint y: 627, endPoint x: 1067, endPoint y: 582, distance: 187.7
click at [1067, 607] on div "Contextual Info for MagicFill ? Use this section to add details that aren’t vis…" at bounding box center [1212, 666] width 317 height 118
paste textarea "ICM Photographer, Author & Instructor with Santa Fe Workshops | Light in Motion…"
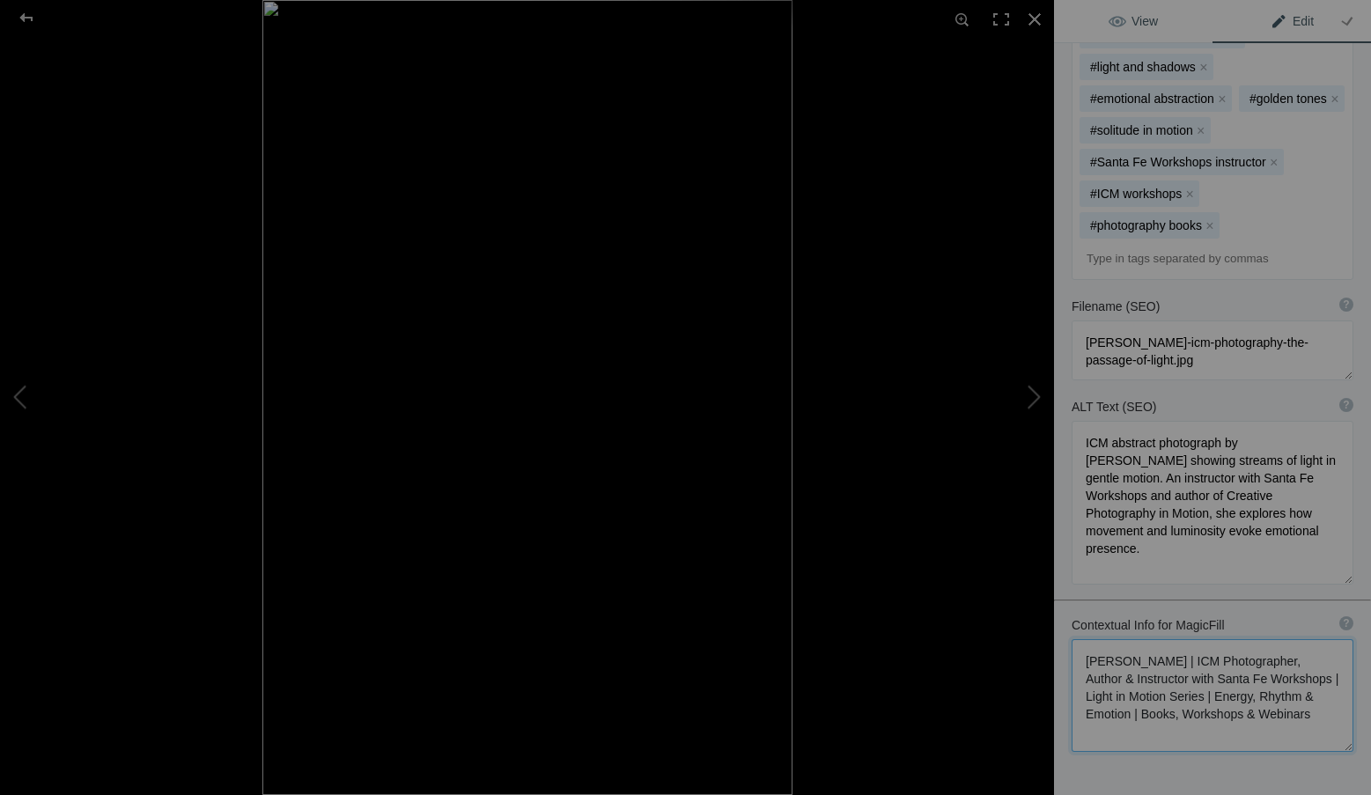
type textarea "Roxanne Overton | ICM Photographer, Author & Instructor with Santa Fe Workshops…"
drag, startPoint x: 1149, startPoint y: 18, endPoint x: 1129, endPoint y: 17, distance: 19.4
click at [1148, 18] on span "View" at bounding box center [1132, 21] width 49 height 14
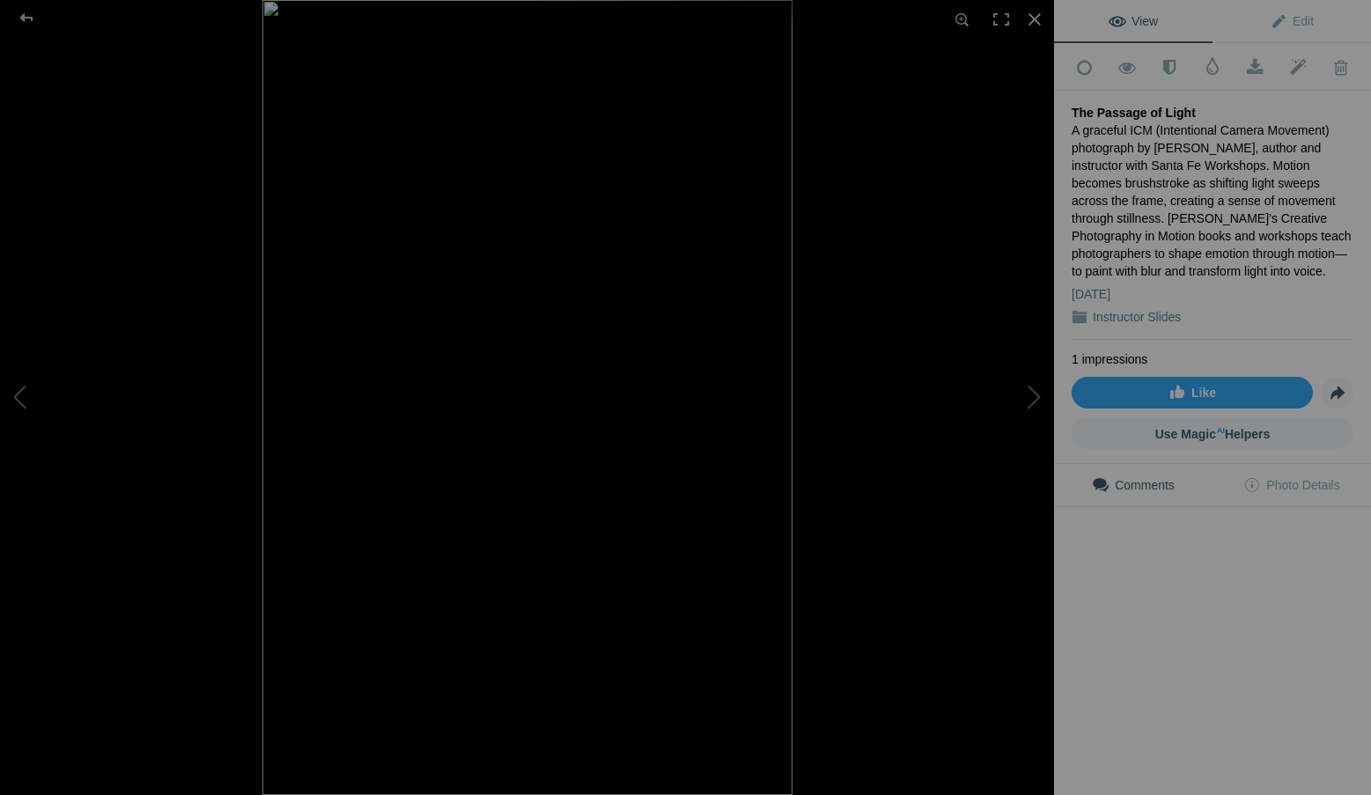
scroll to position [0, 0]
click at [1029, 11] on div at bounding box center [1034, 19] width 39 height 39
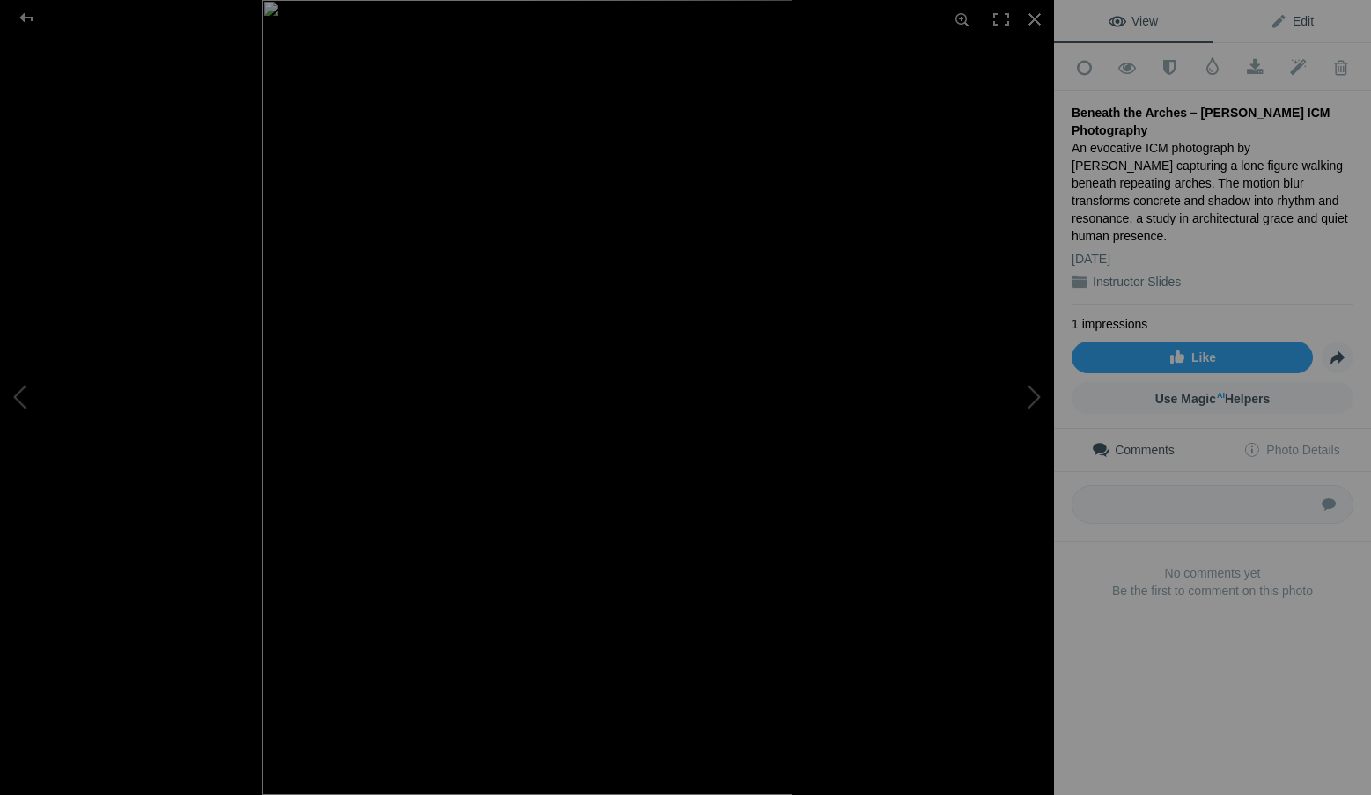
click at [1284, 18] on span "Edit" at bounding box center [1291, 21] width 44 height 14
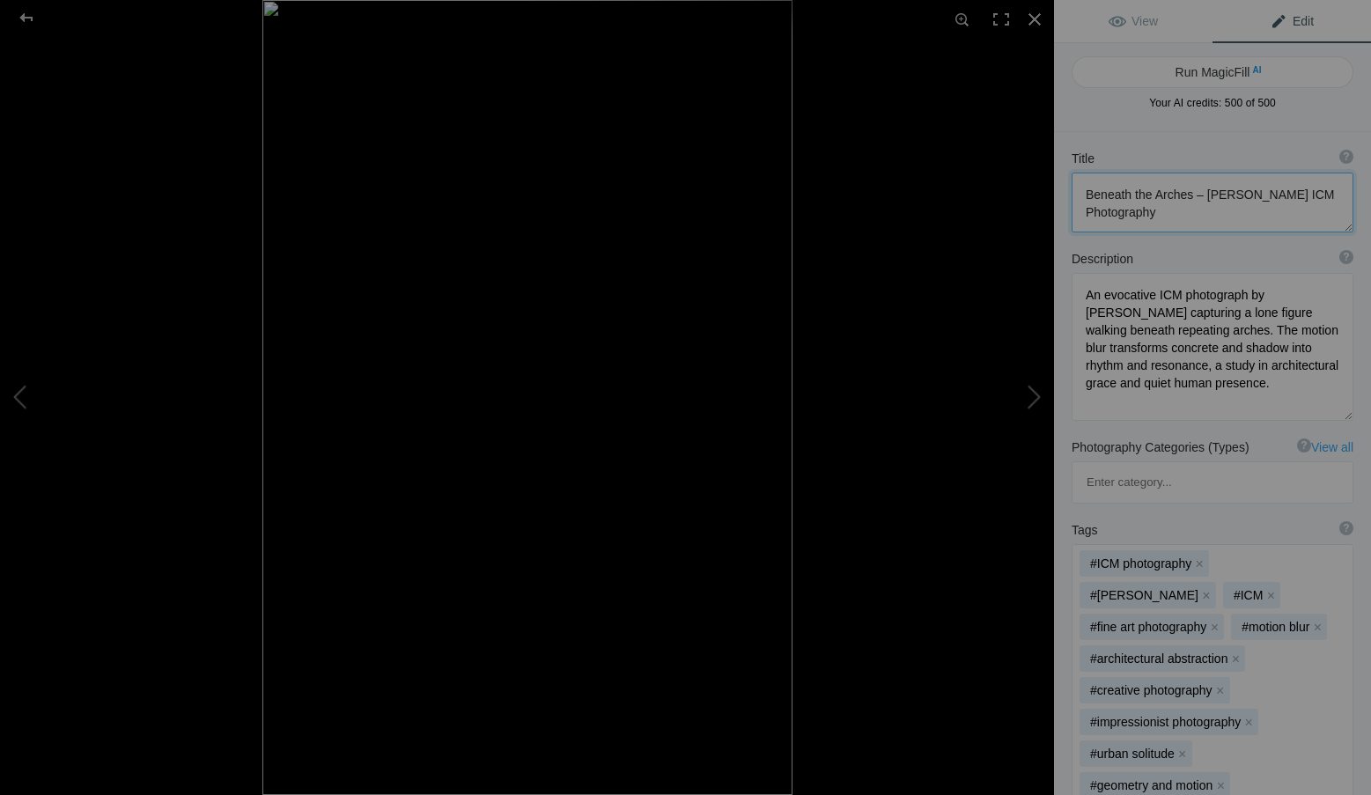
scroll to position [2, 0]
drag, startPoint x: 1190, startPoint y: 195, endPoint x: 1193, endPoint y: 216, distance: 20.4
click at [1193, 216] on textarea at bounding box center [1212, 203] width 282 height 60
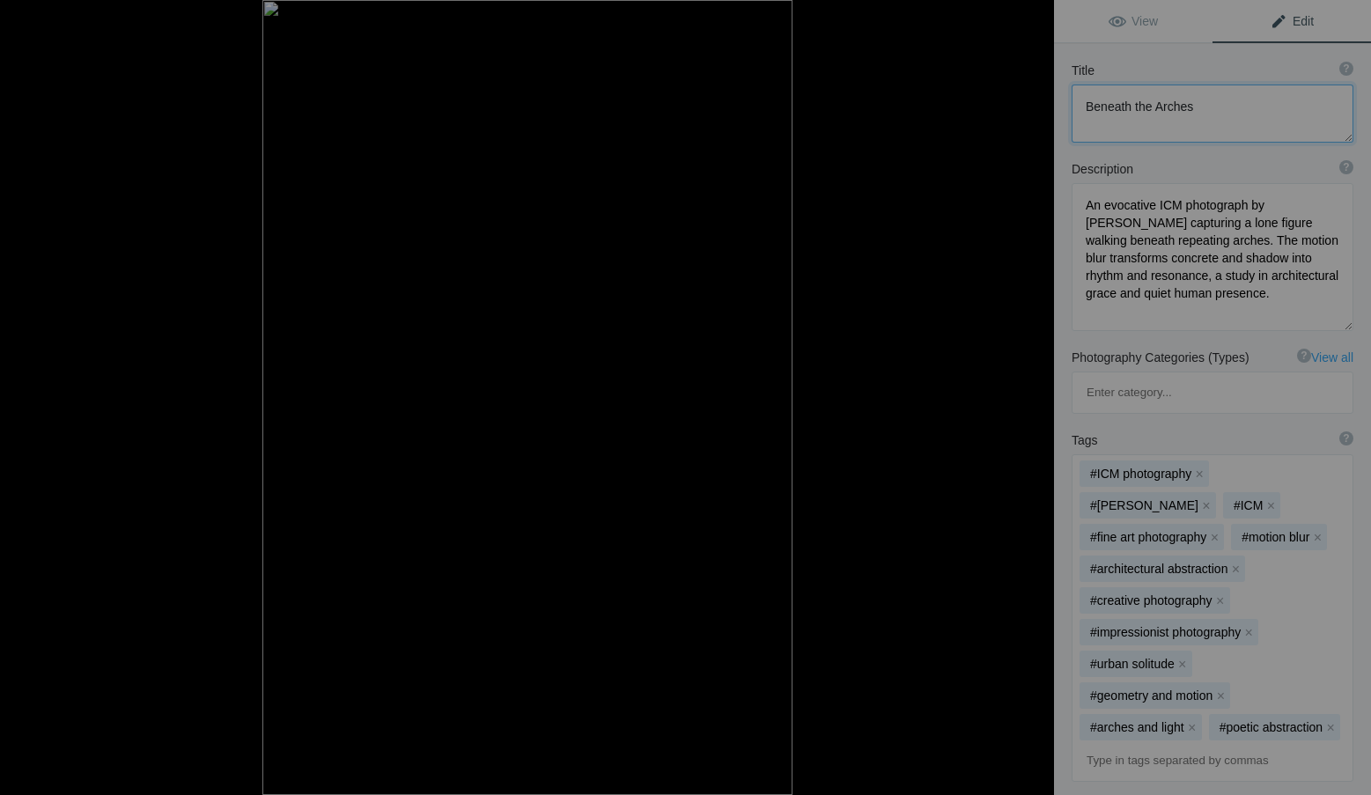
type textarea "Beneath the Arches"
drag, startPoint x: 1161, startPoint y: 310, endPoint x: 1077, endPoint y: 202, distance: 136.1
click at [1077, 202] on textarea at bounding box center [1212, 257] width 282 height 148
paste textarea "urban ICM (Intentional Camera Movement) photograph by Roxanne Overton, author a…"
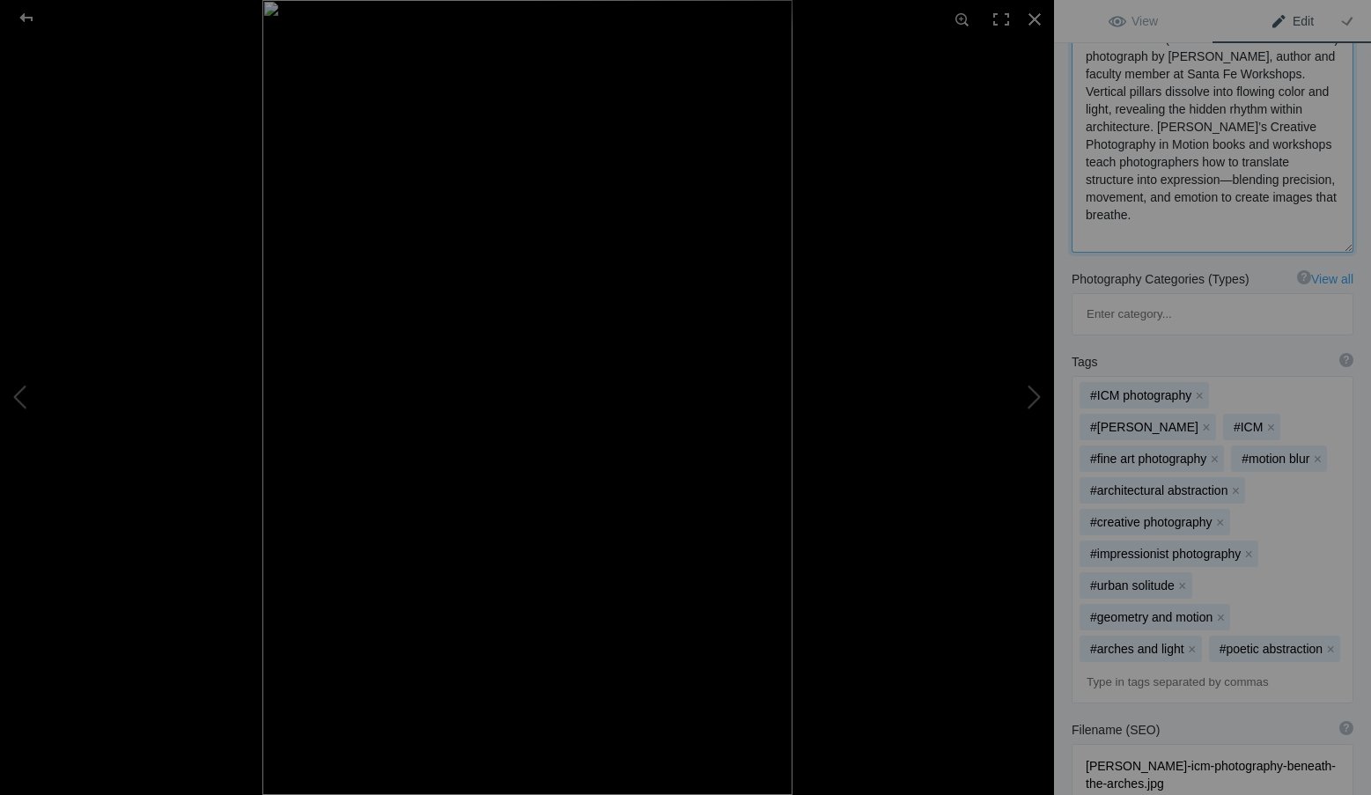
scroll to position [264, 0]
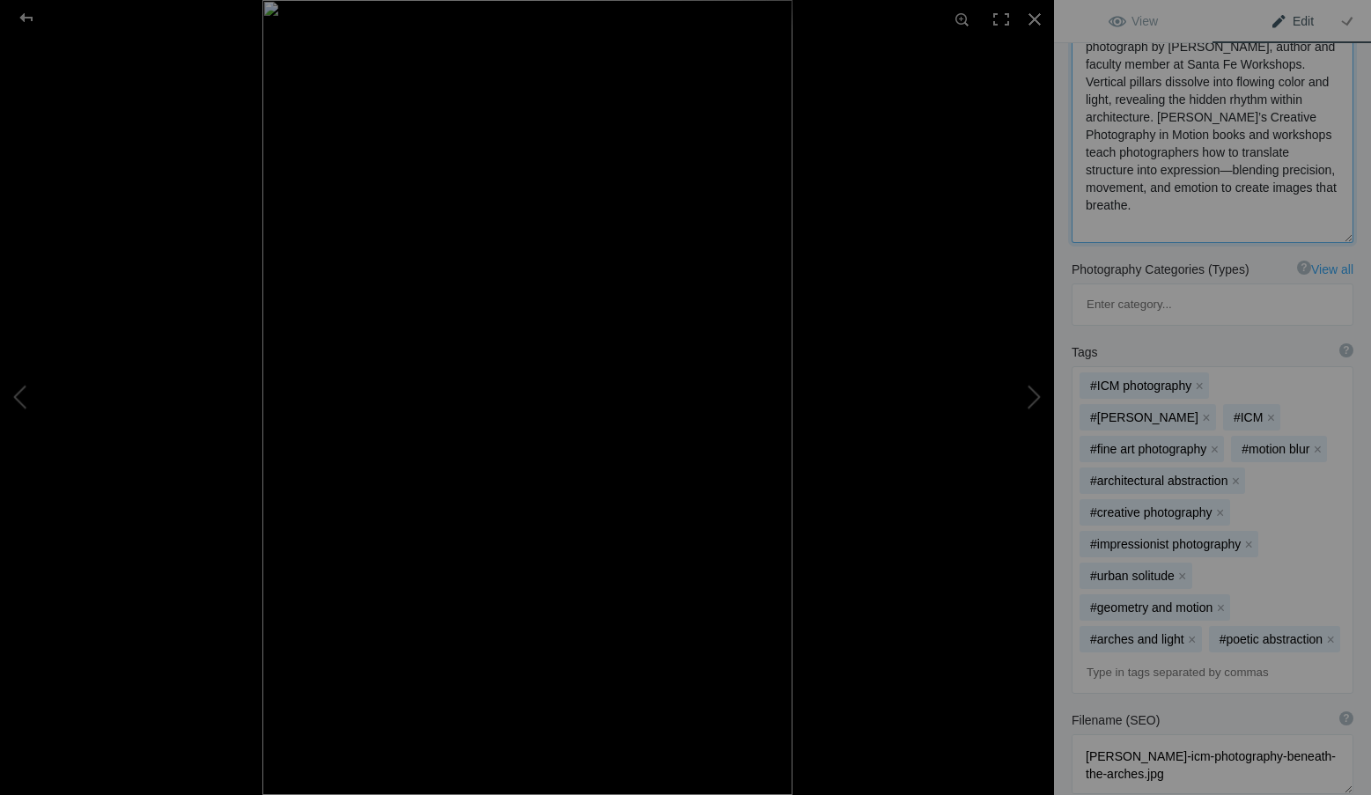
type textarea "An urban ICM (Intentional Camera Movement) photograph by Roxanne Overton, autho…"
click at [1151, 657] on input at bounding box center [1212, 673] width 262 height 32
type input "Santa Fe Workshops faculty"
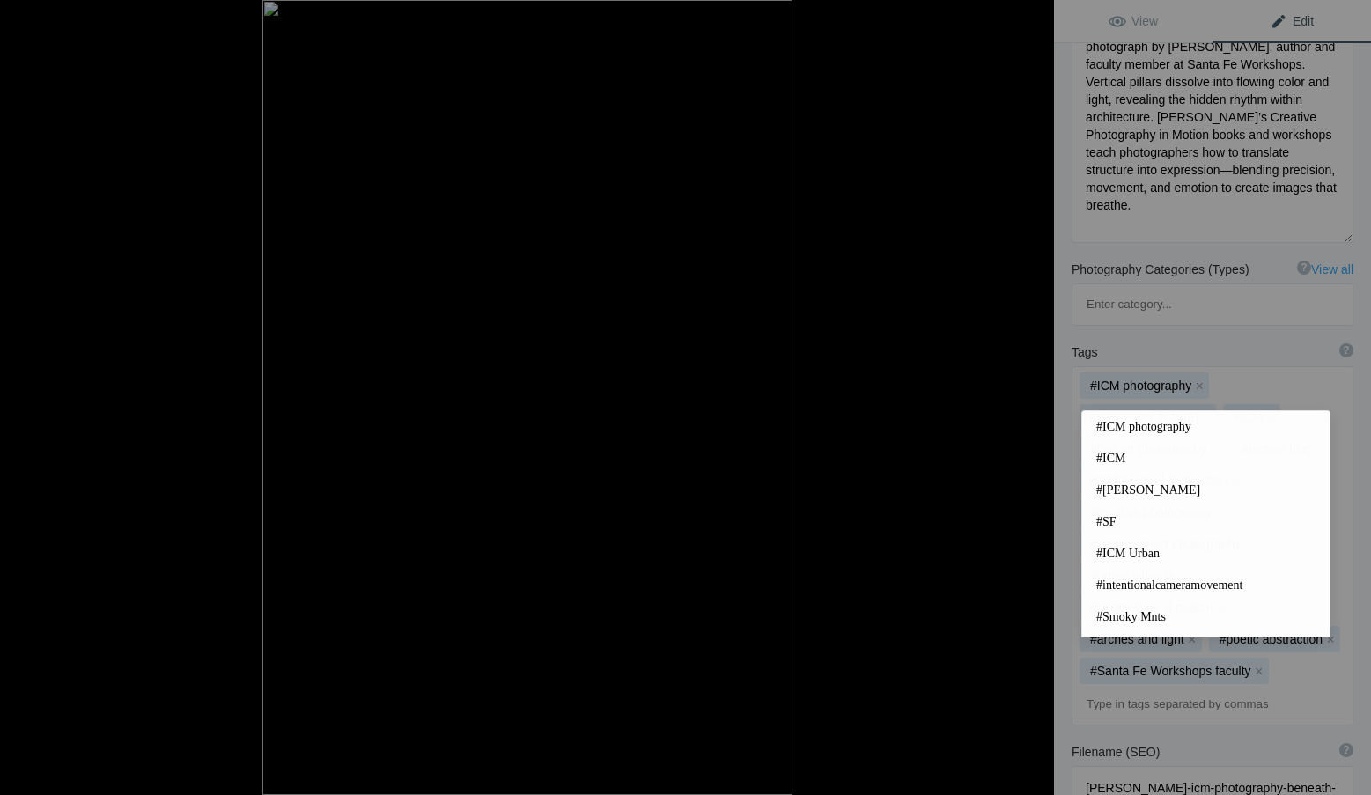
type input "I"
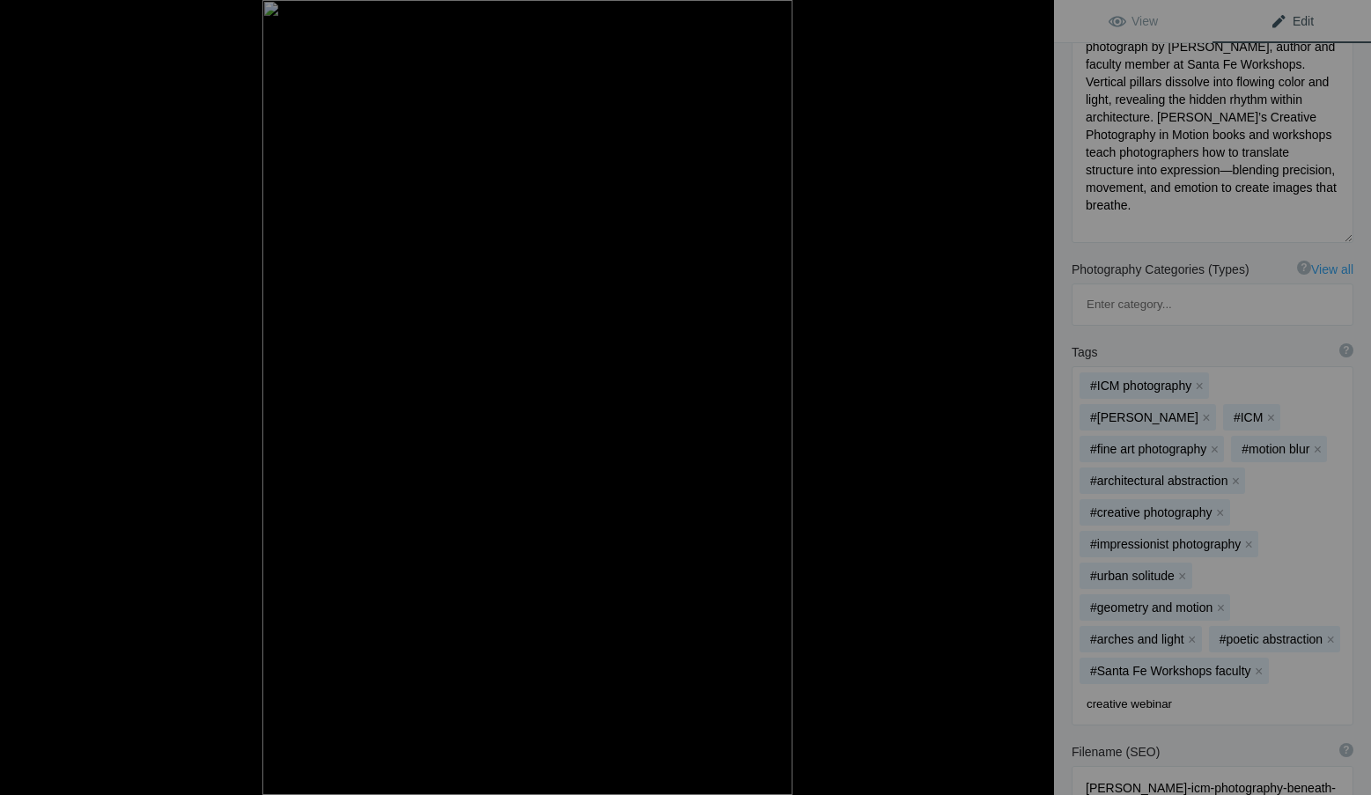
type input "creative webinars"
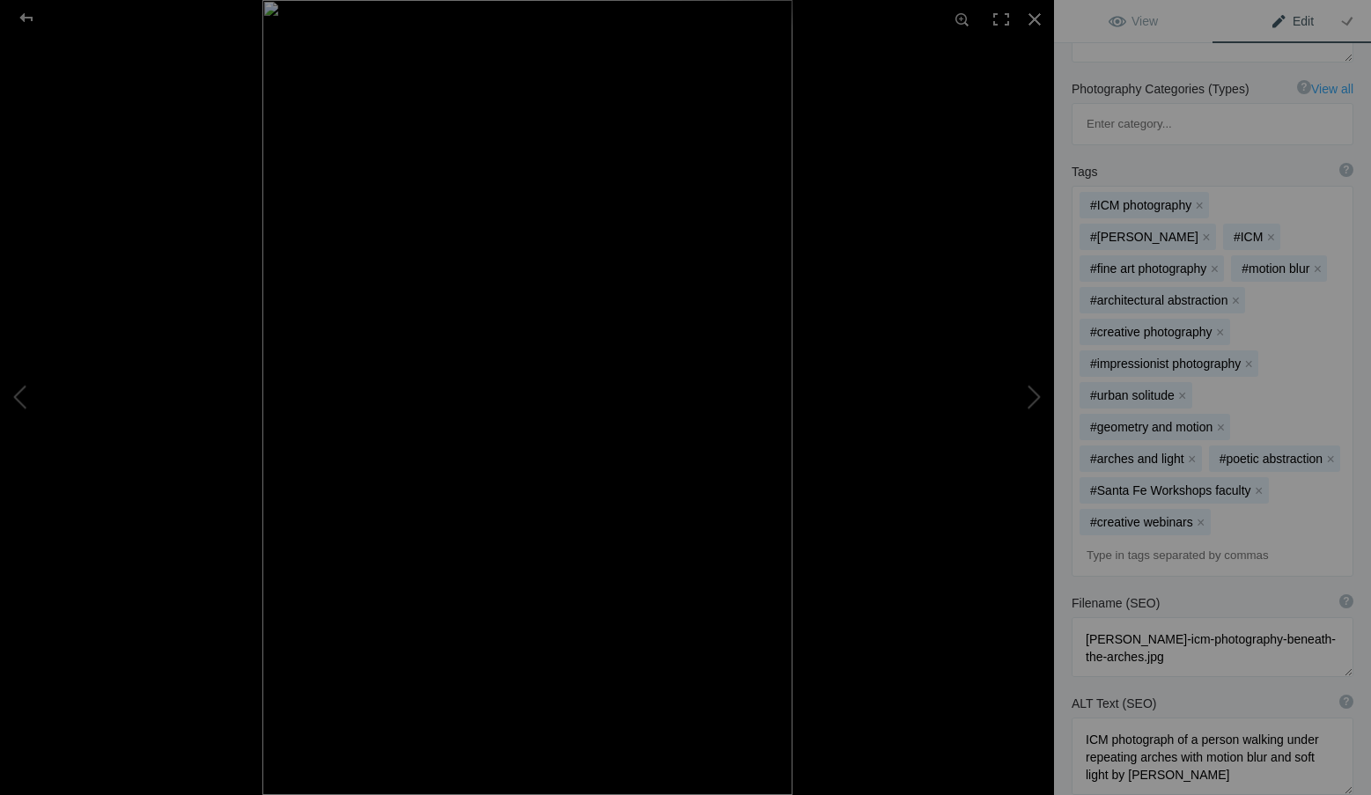
scroll to position [528, 0]
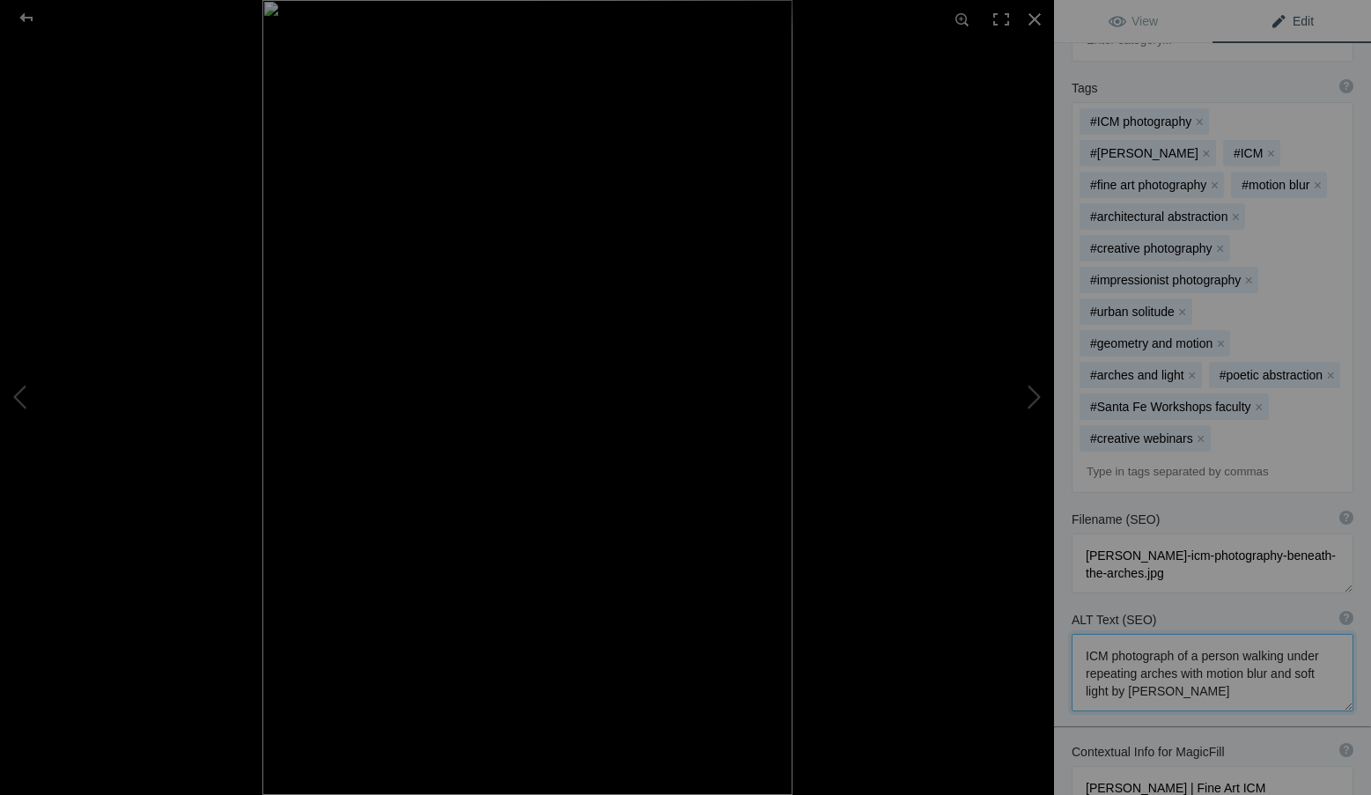
drag, startPoint x: 1229, startPoint y: 639, endPoint x: 1063, endPoint y: 599, distance: 171.2
click at [1063, 602] on div "ALT Text (SEO) ? Provide a concise and descriptive text for the image, focusing…" at bounding box center [1212, 661] width 317 height 118
paste textarea "architectural photograph by Roxanne Overton showing blurred pillars and arches …"
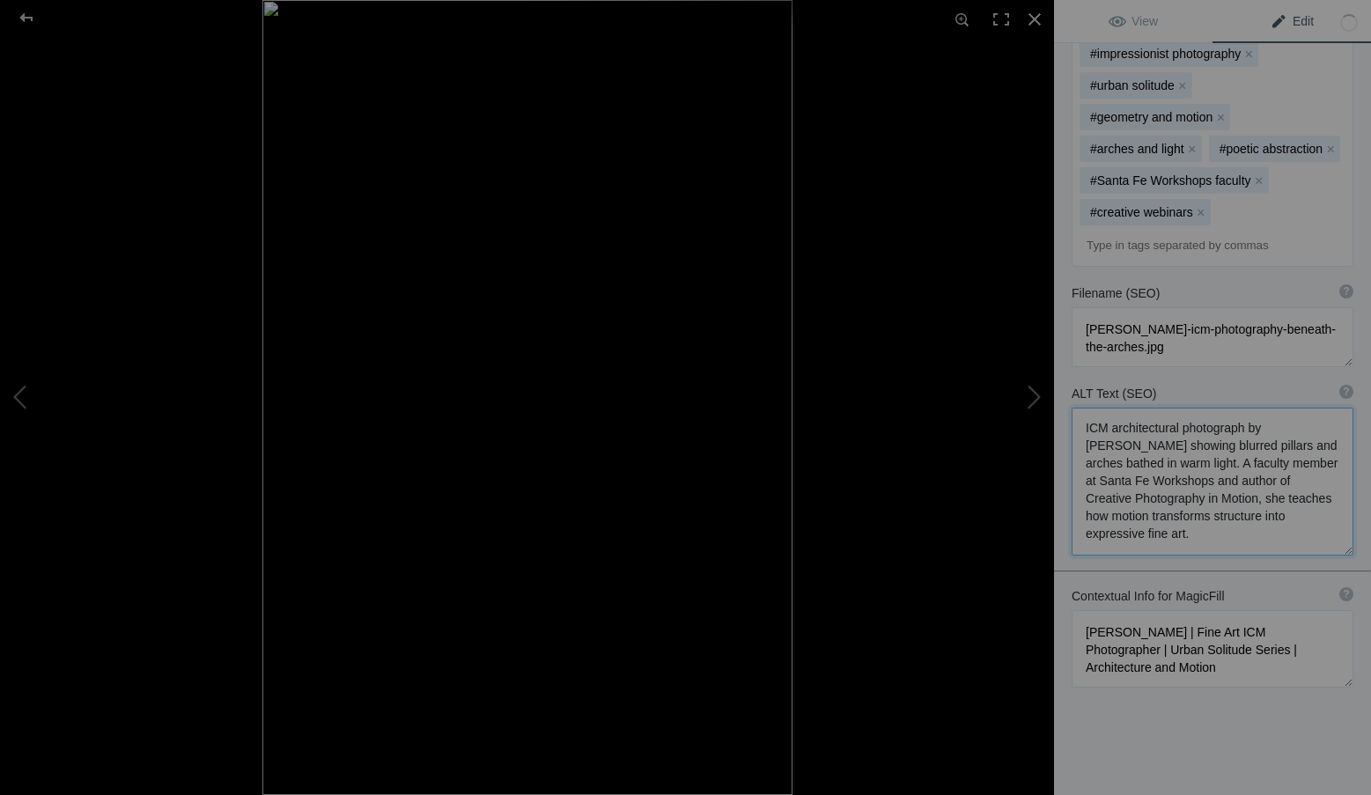
scroll to position [757, 0]
type textarea "ICM architectural photograph by Roxanne Overton showing blurred pillars and arc…"
drag, startPoint x: 1246, startPoint y: 627, endPoint x: 1042, endPoint y: 561, distance: 214.6
click at [1042, 561] on div "Beneath the Arches – Roxanne Overton ICM Photography View Edit Run MagicFill AI…" at bounding box center [685, 397] width 1371 height 795
paste textarea "ICM Photographer, Author & Santa Fe Workshops Faculty | Architectural Rhythms S…"
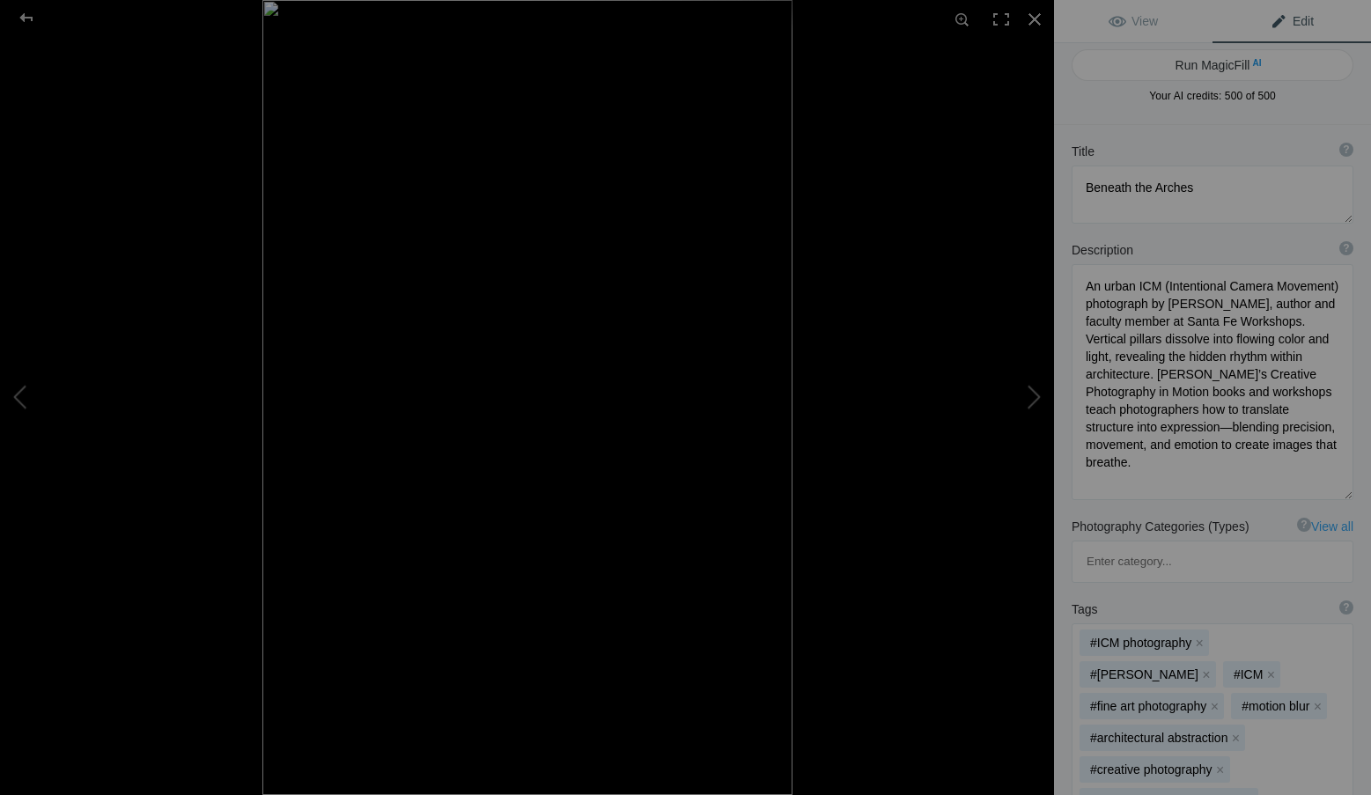
scroll to position [0, 0]
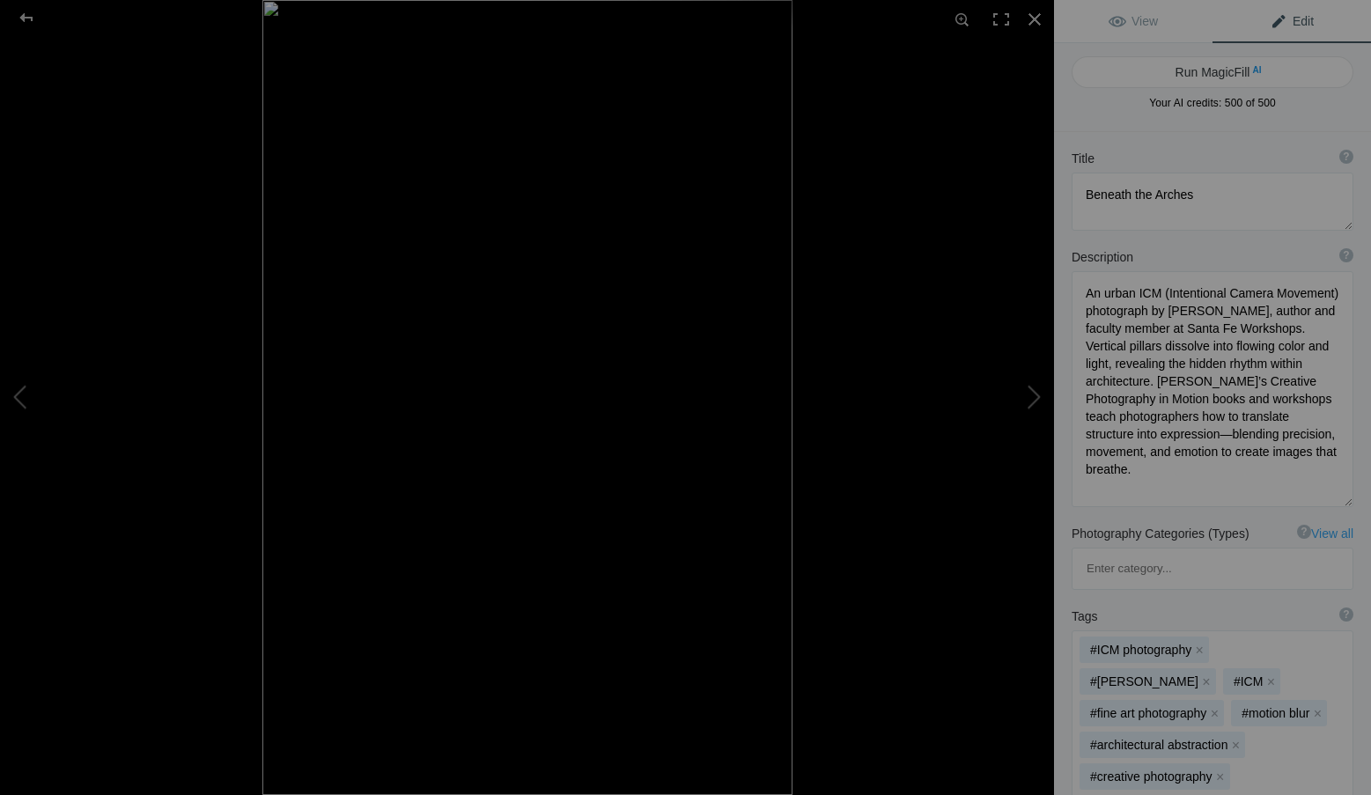
type textarea "Roxanne Overton | ICM Photographer, Author & Santa Fe Workshops Faculty | Archi…"
click at [1223, 64] on button "Run MagicFill AI" at bounding box center [1212, 72] width 282 height 32
type textarea "Urban Motion Beneath the Arches"
type textarea "Experience the captivating interplay of structure and movement in this urban IC…"
type textarea "urban-motion-beneath-the-arches.jpg"
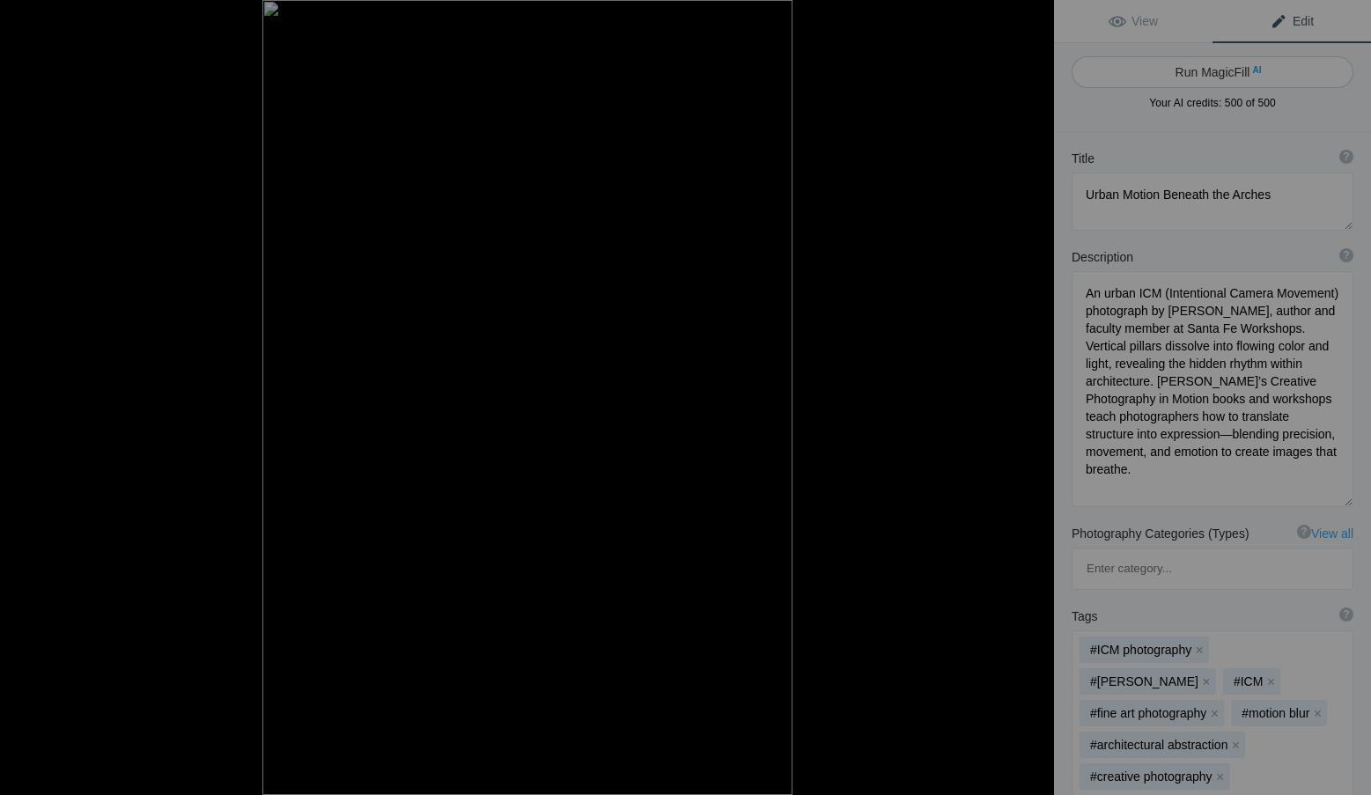
type textarea "An ICM photograph depicting a blurred view beneath architectural arches, showca…"
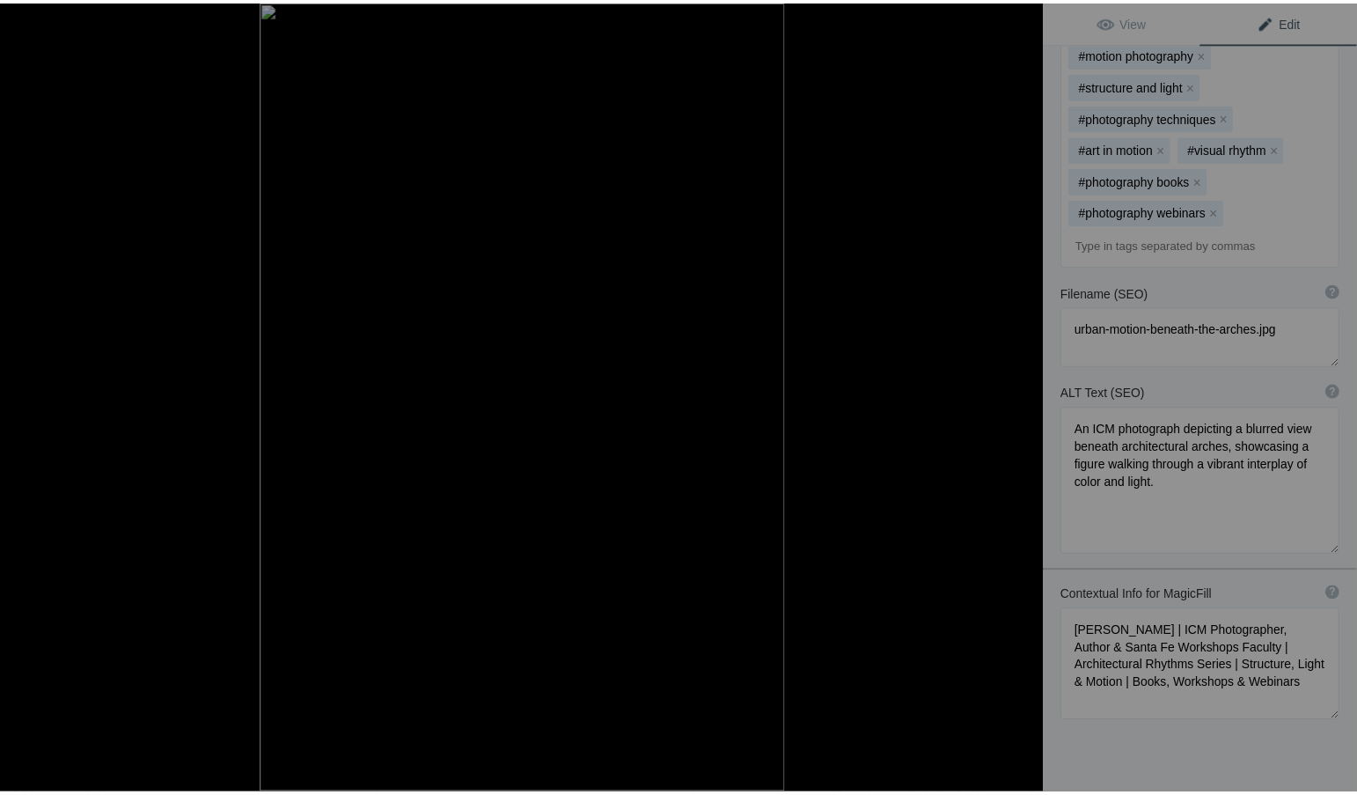
scroll to position [1232, 0]
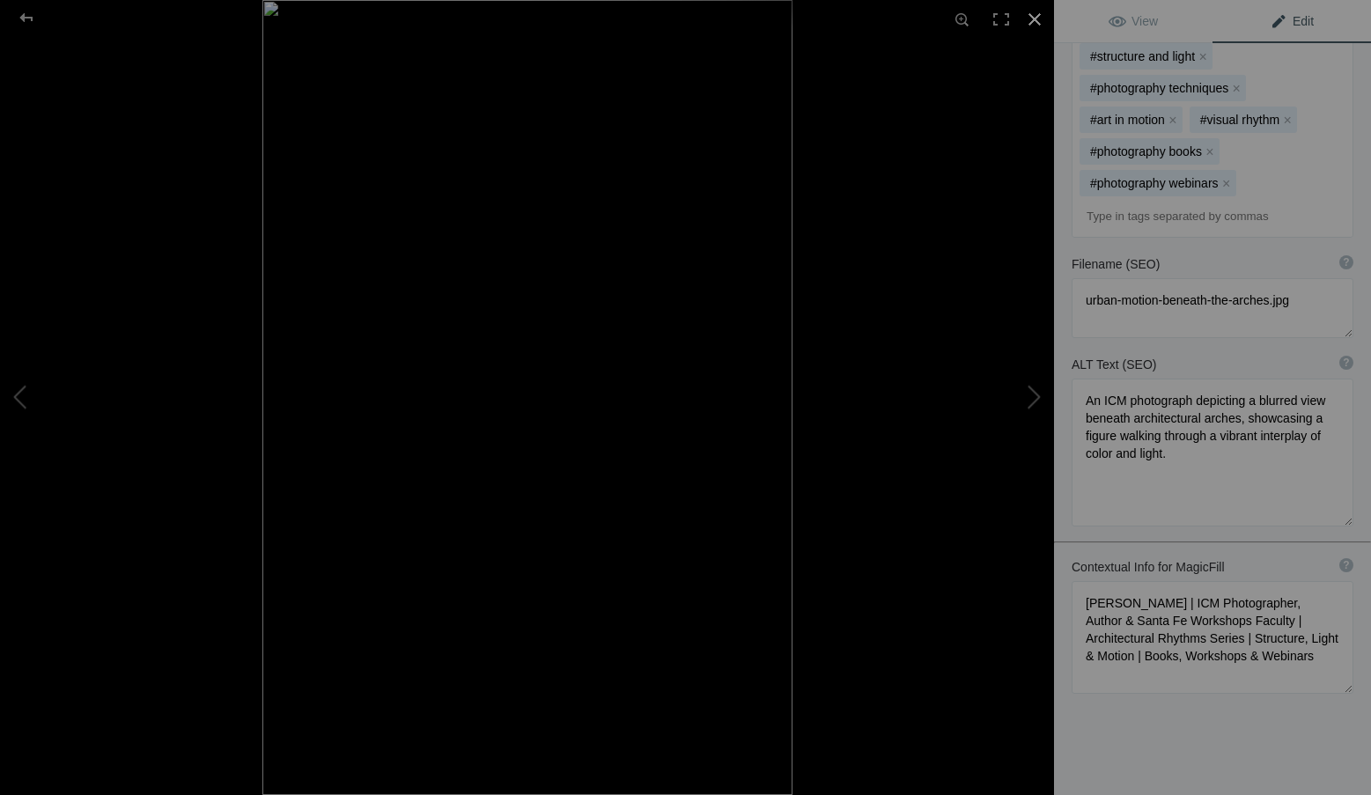
click at [1038, 17] on div at bounding box center [1034, 19] width 39 height 39
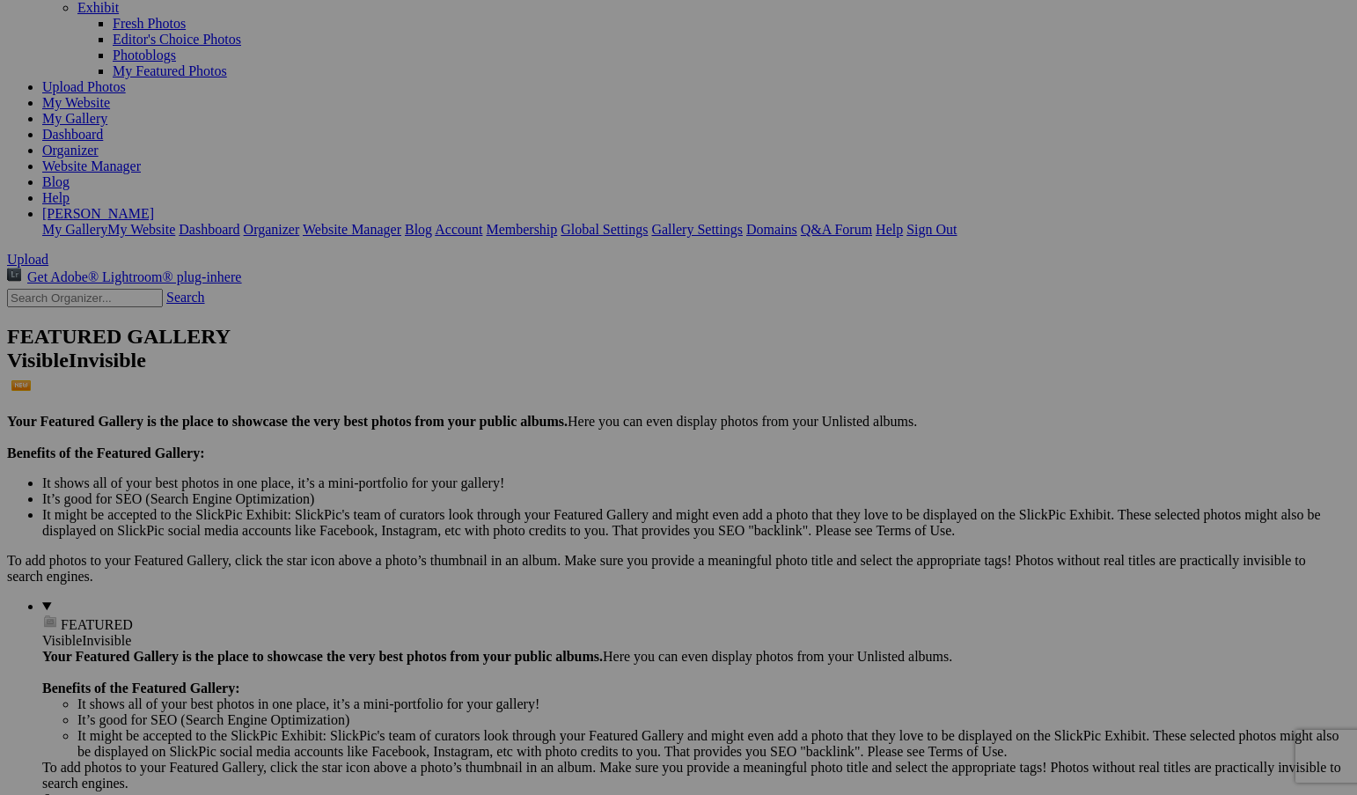
scroll to position [88, 0]
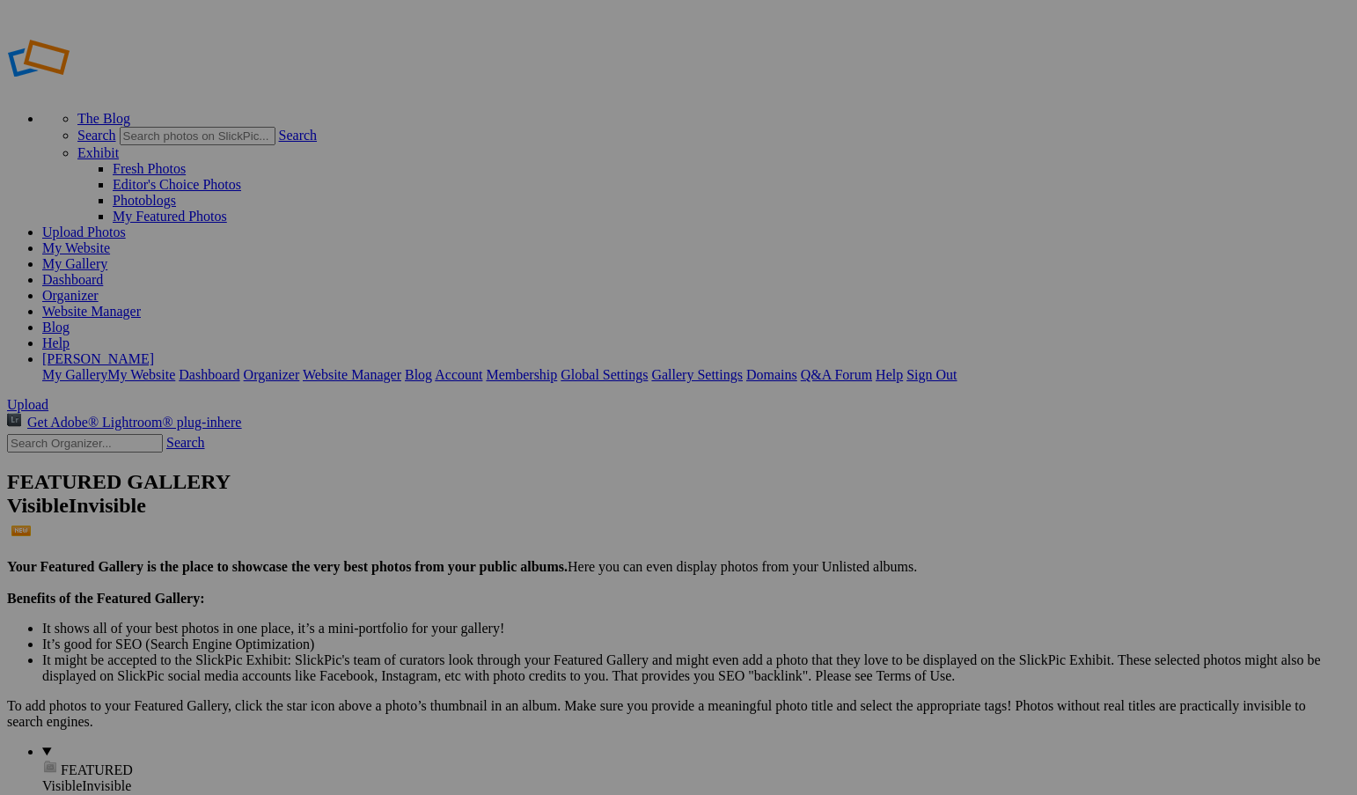
click at [518, 464] on span "Yes" at bounding box center [507, 465] width 20 height 15
type input "Instructor Album"
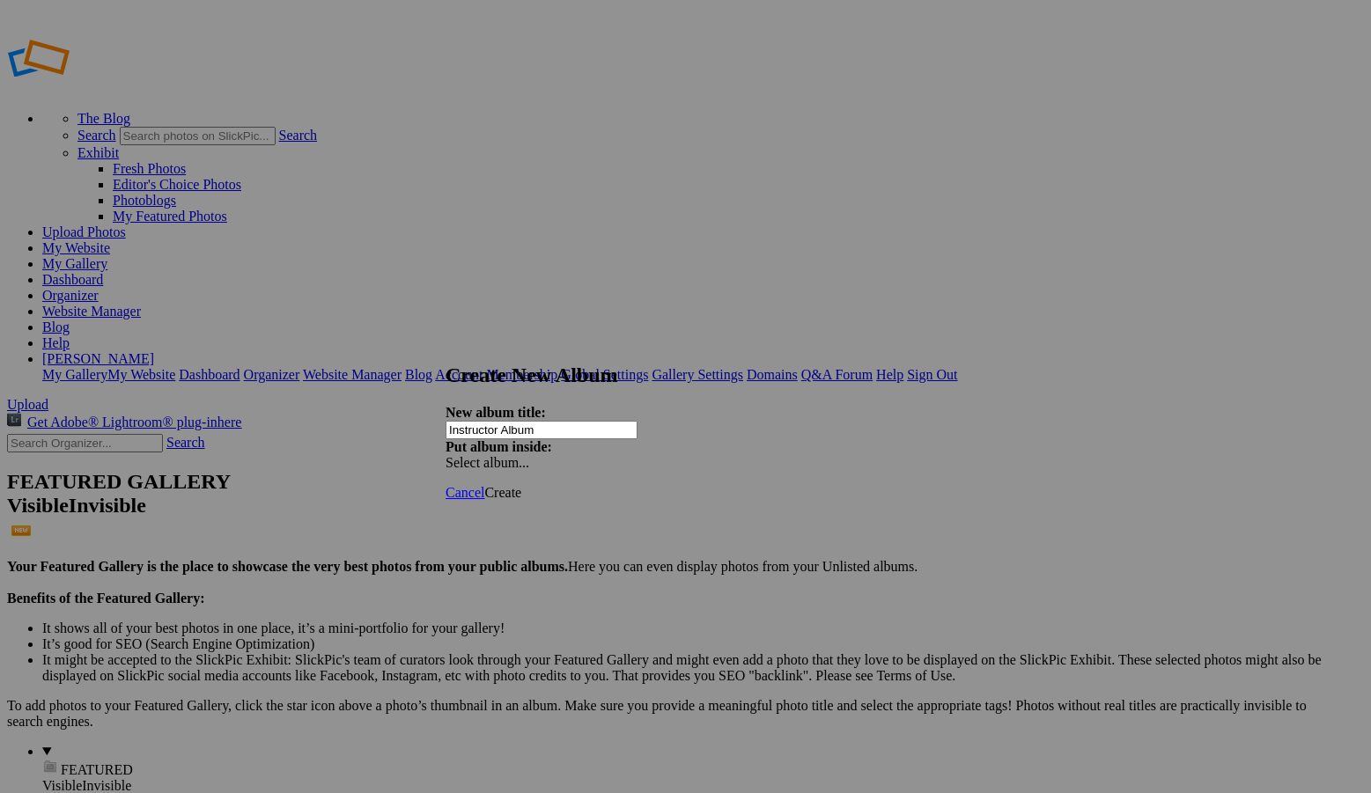
click at [521, 485] on span "Create" at bounding box center [502, 492] width 37 height 15
